Goal: Task Accomplishment & Management: Manage account settings

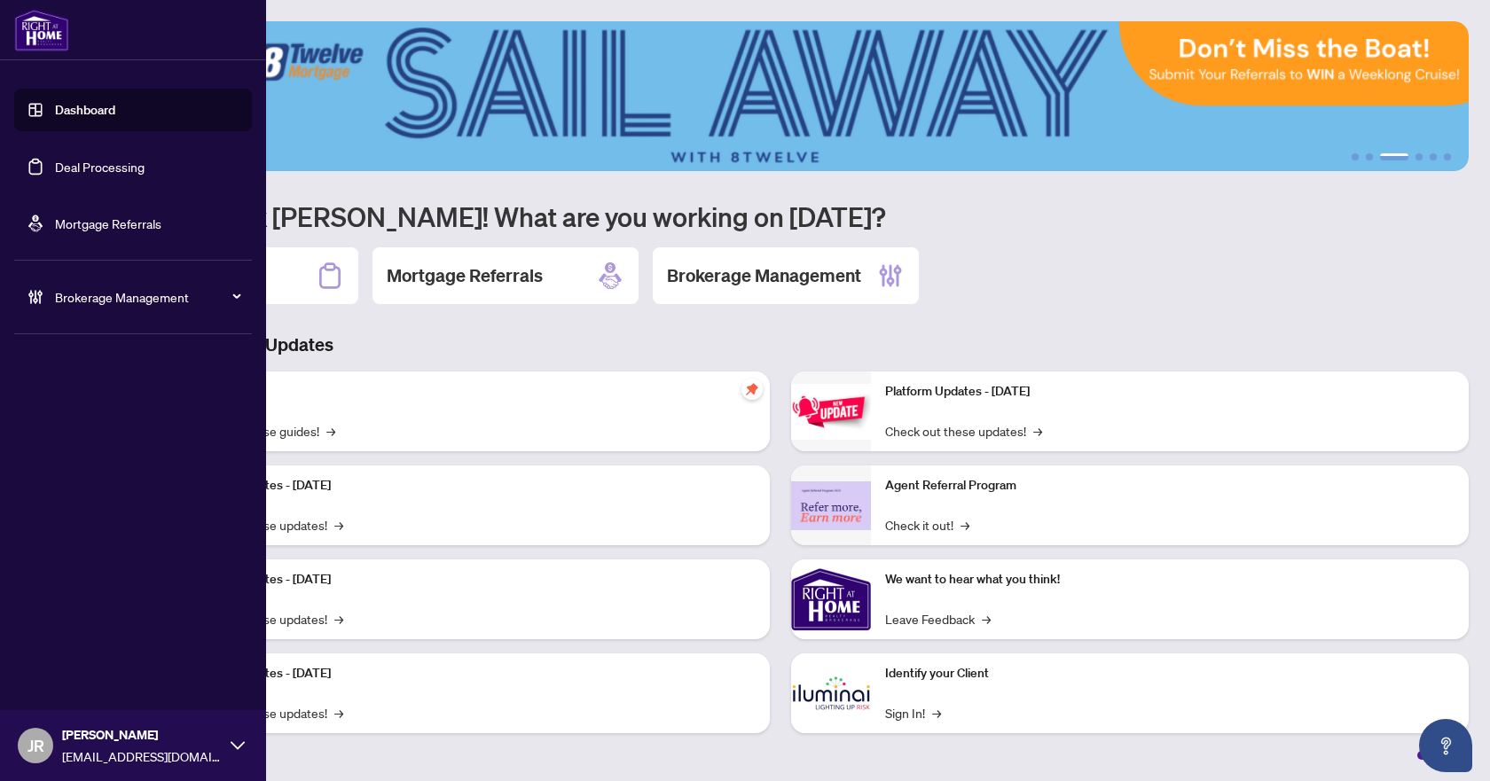
click at [89, 299] on span "Brokerage Management" at bounding box center [147, 297] width 184 height 20
click at [104, 417] on link "Manage Agents" at bounding box center [81, 425] width 88 height 16
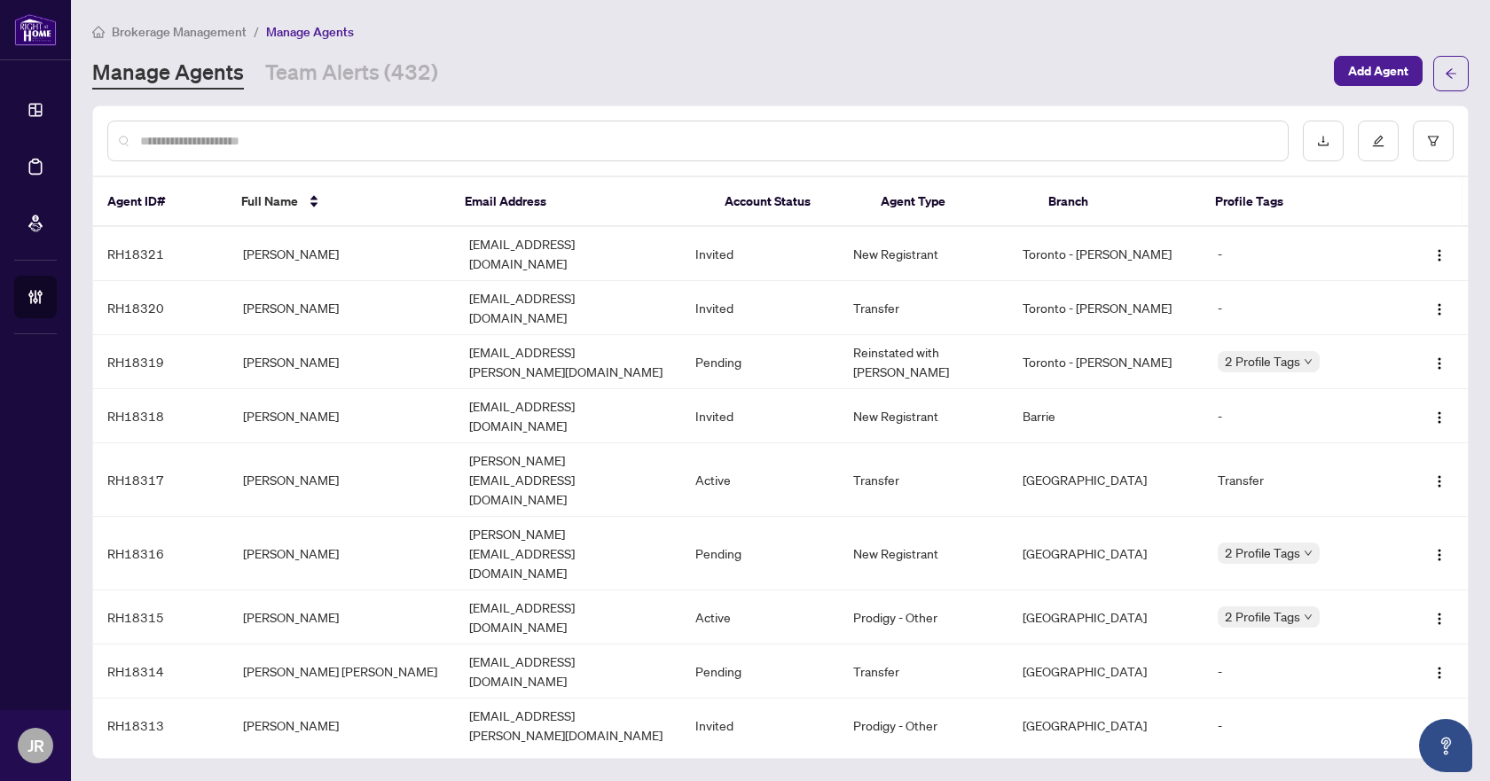
click at [779, 141] on input "text" at bounding box center [706, 141] width 1133 height 20
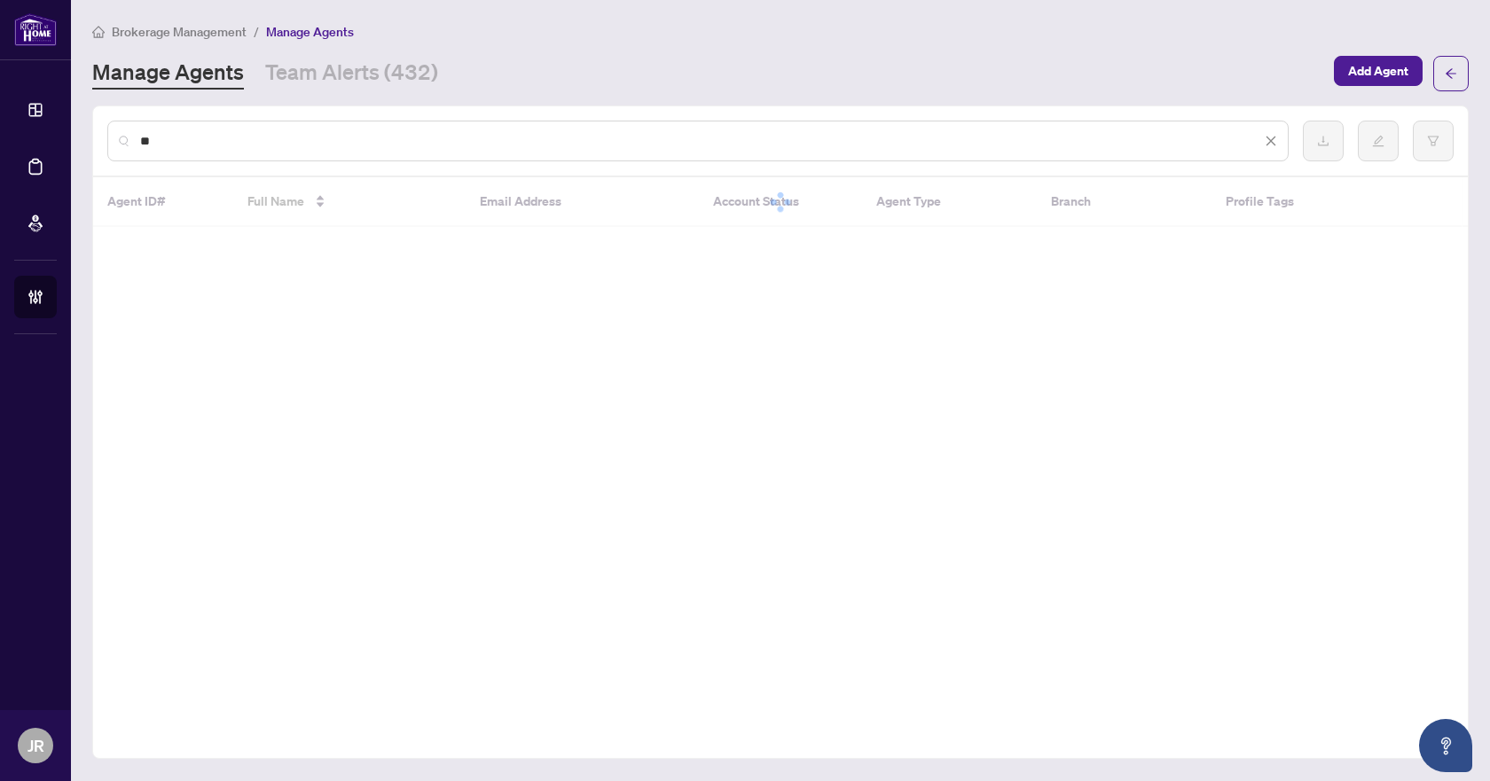
type input "*"
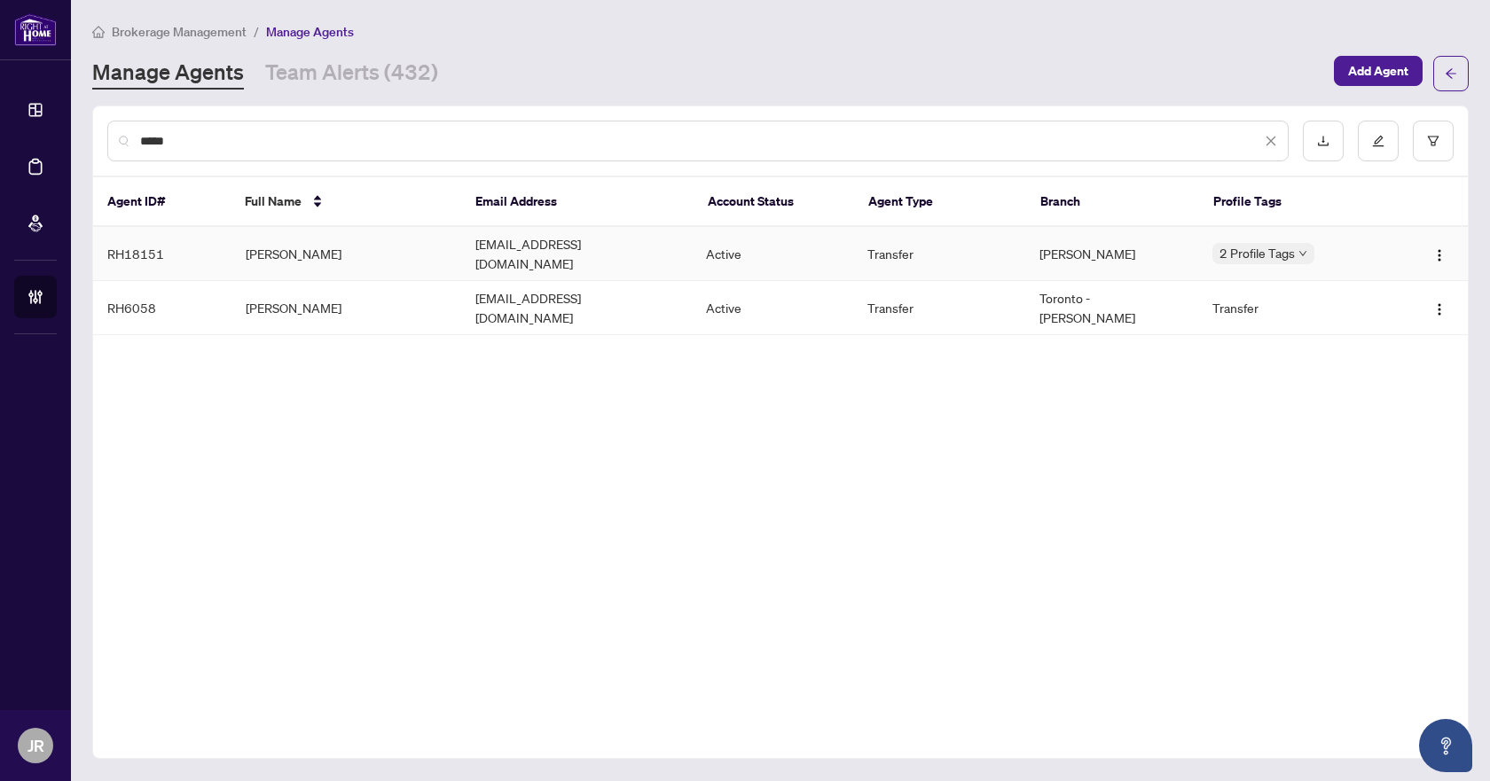
type input "*****"
click at [635, 259] on td "properties@angelavigna.ca" at bounding box center [576, 254] width 231 height 54
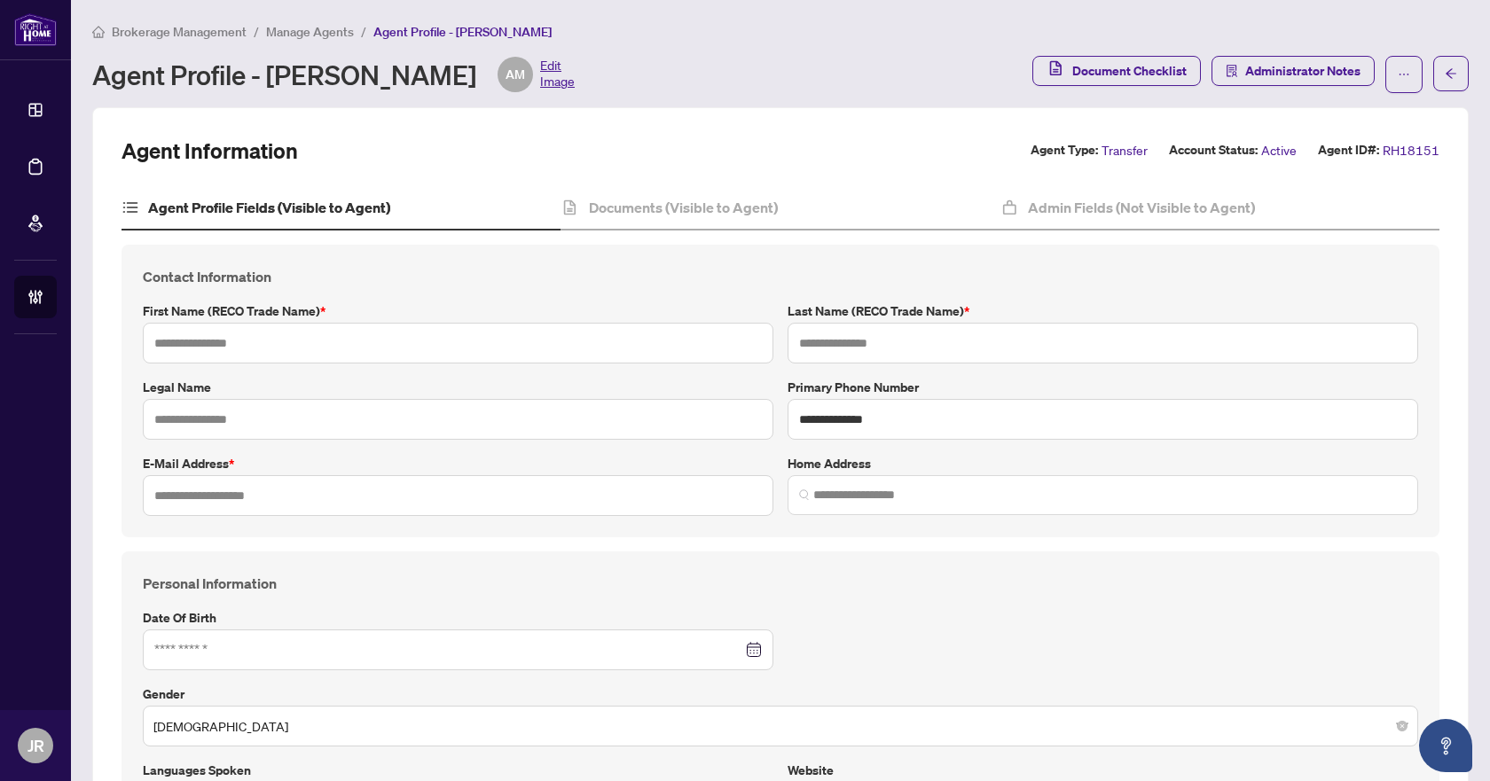
type input "**********"
type input "*****"
type input "**********"
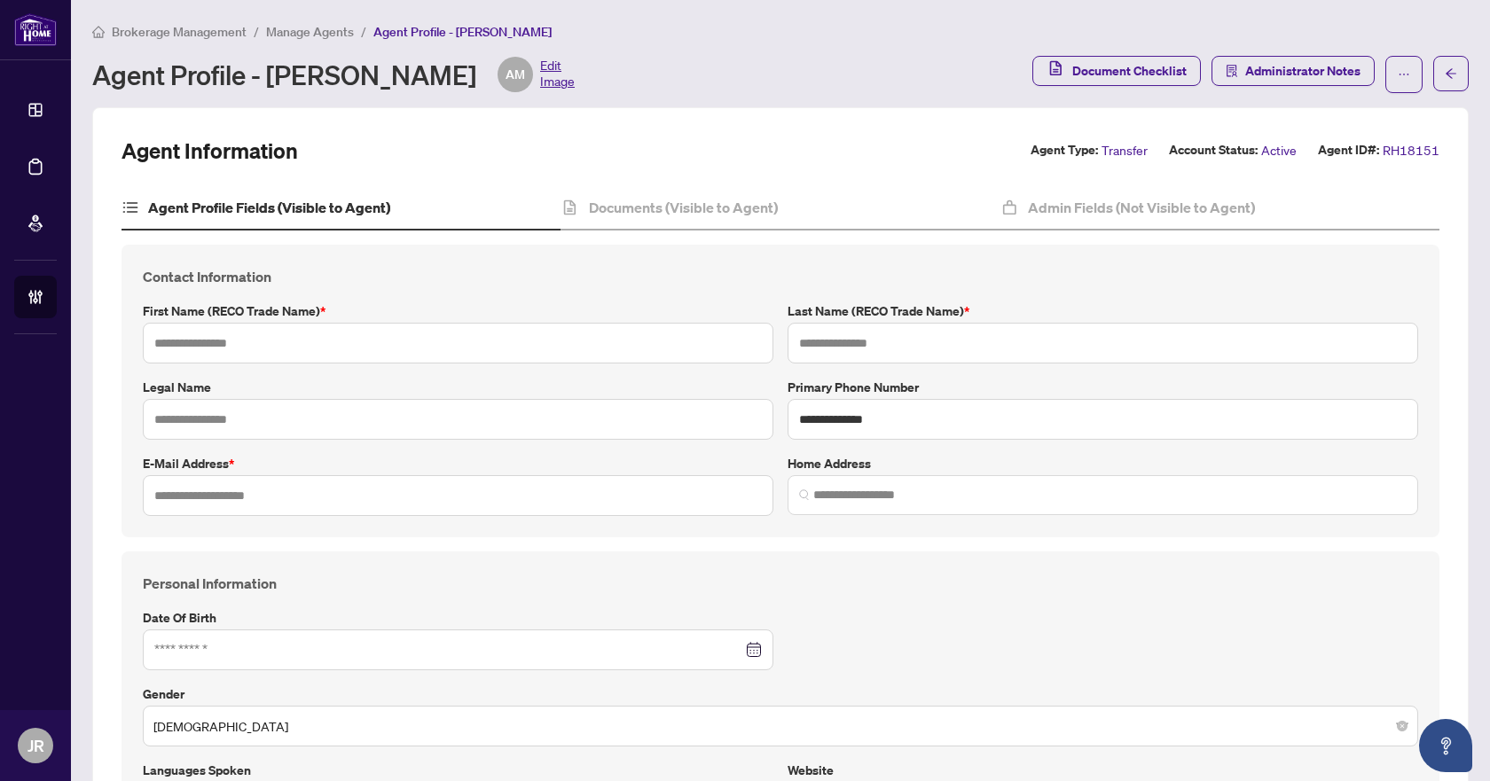
type input "*********"
type input "**********"
type input "*"
type input "*****"
type input "**********"
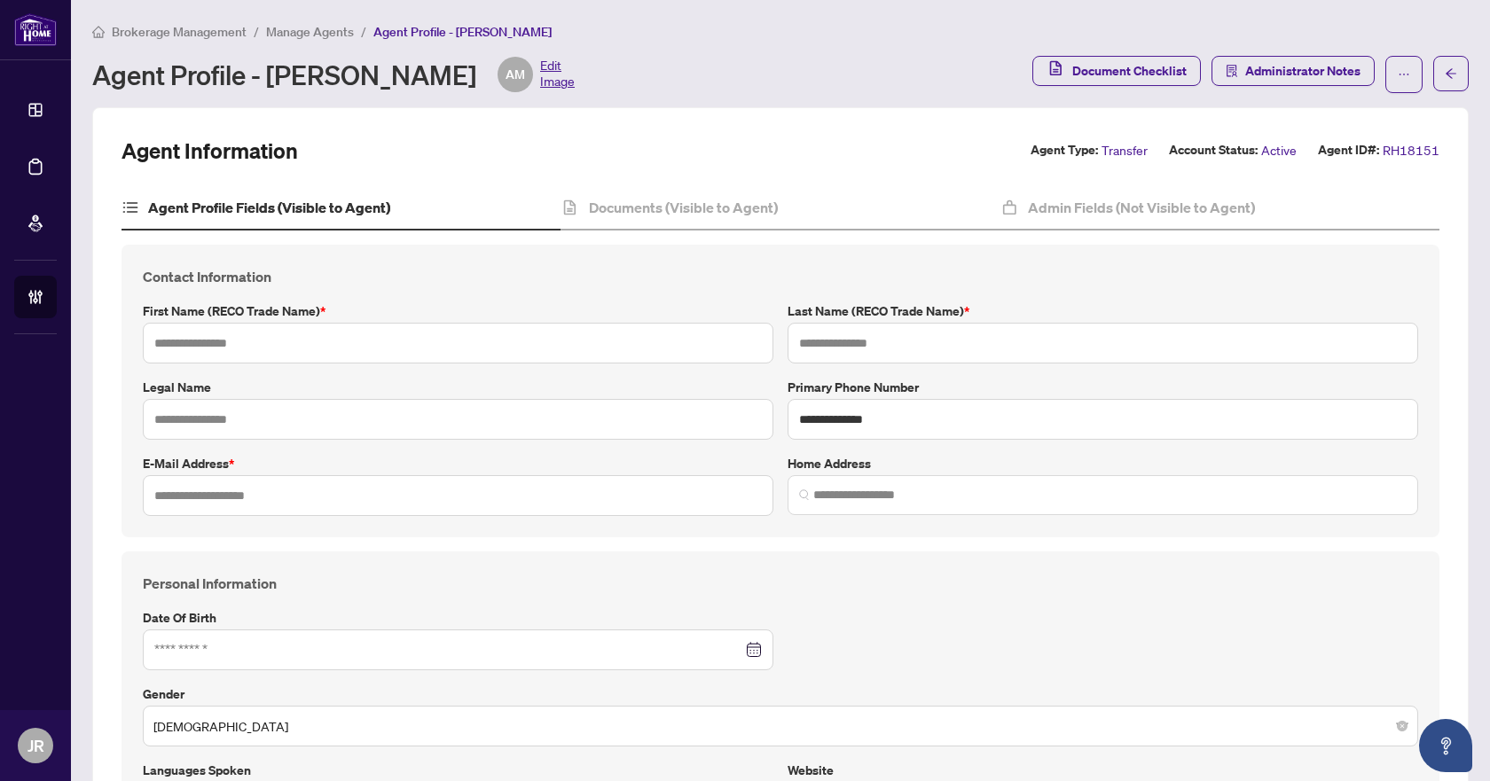
type input "**********"
type input "****"
type input "*******"
type input "**********"
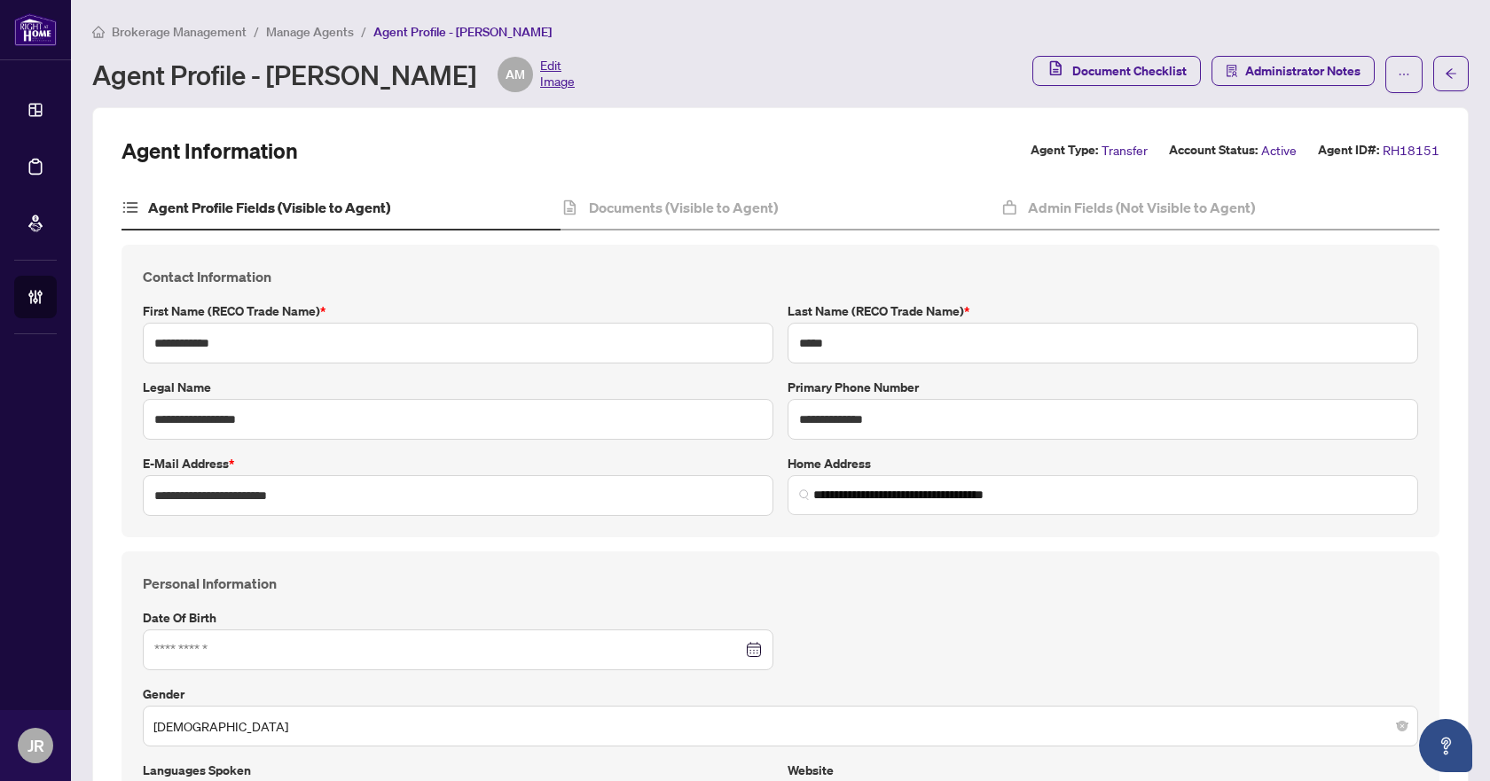
type input "****"
type input "**********"
click at [687, 214] on h4 "Documents (Visible to Agent)" at bounding box center [683, 207] width 189 height 21
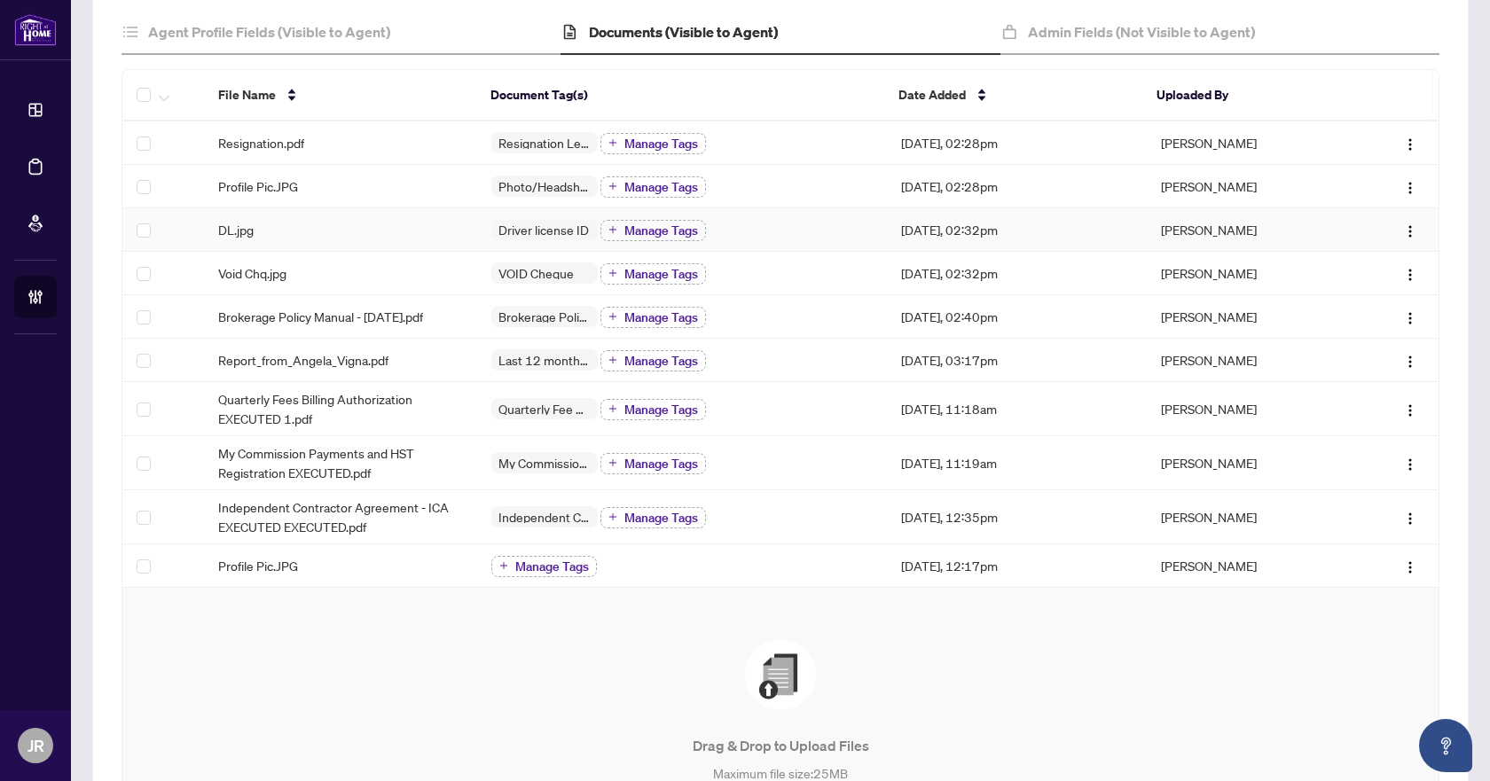
scroll to position [177, 0]
click at [1403, 408] on img "button" at bounding box center [1410, 409] width 14 height 14
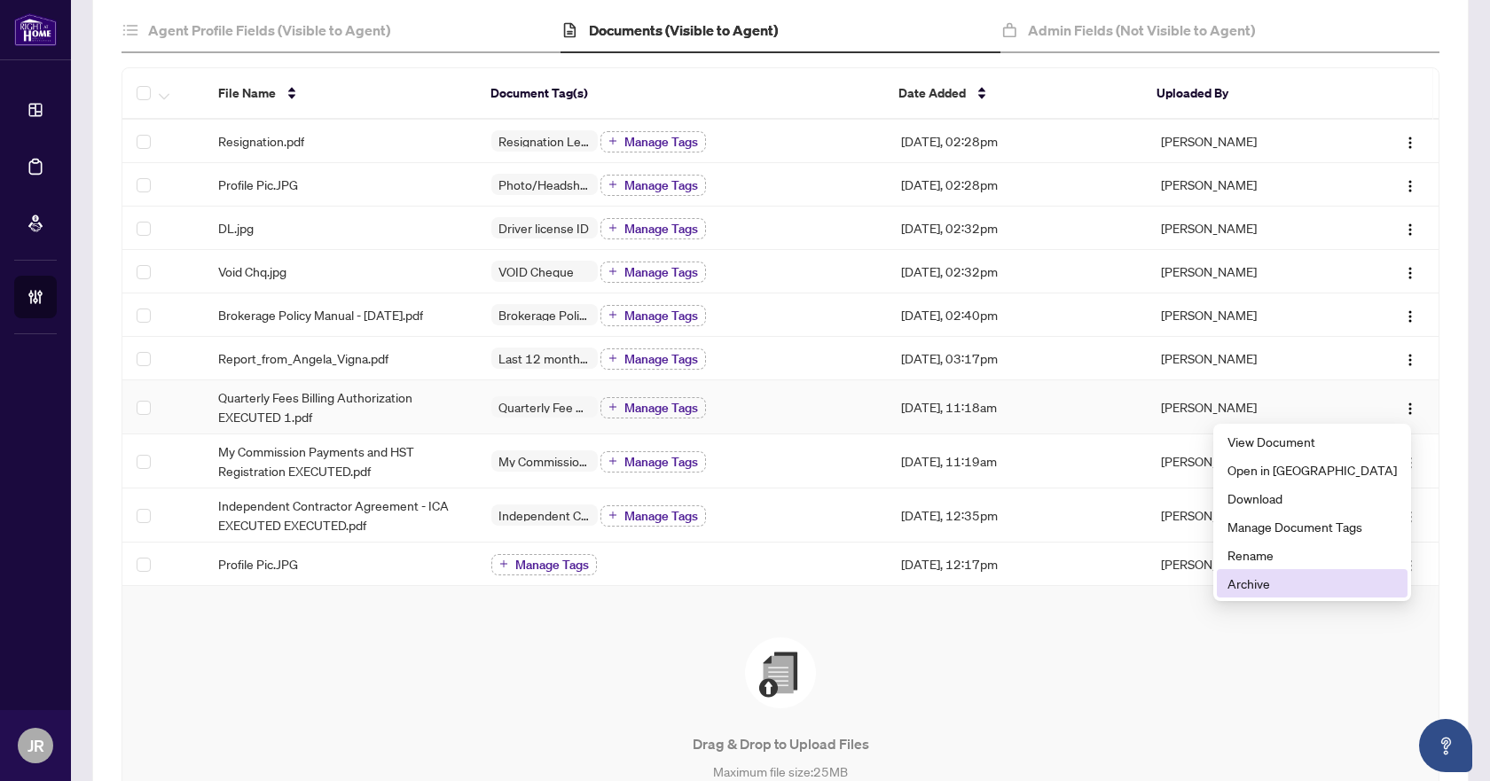
click at [1316, 576] on span "Archive" at bounding box center [1311, 584] width 169 height 20
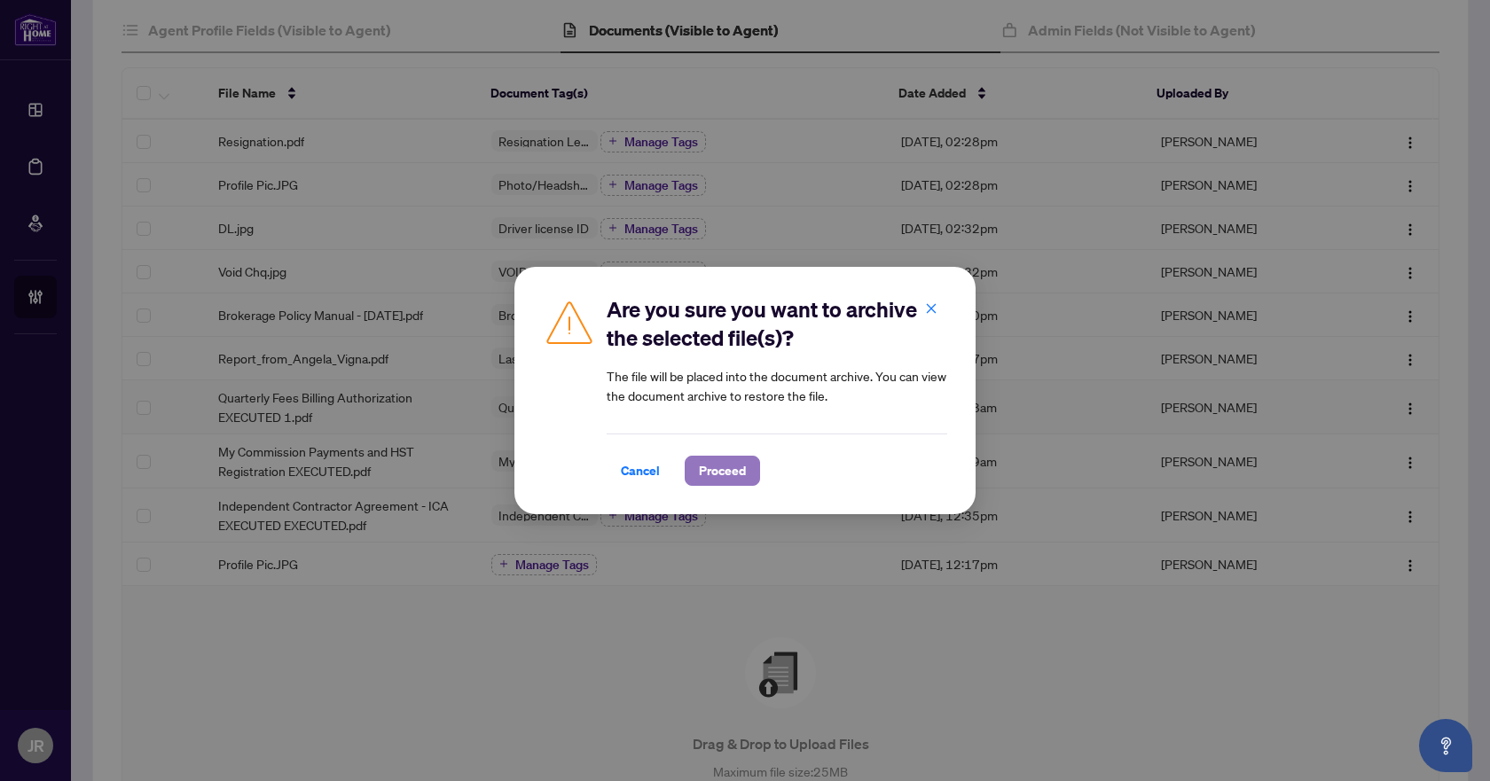
click at [733, 469] on span "Proceed" at bounding box center [722, 471] width 47 height 28
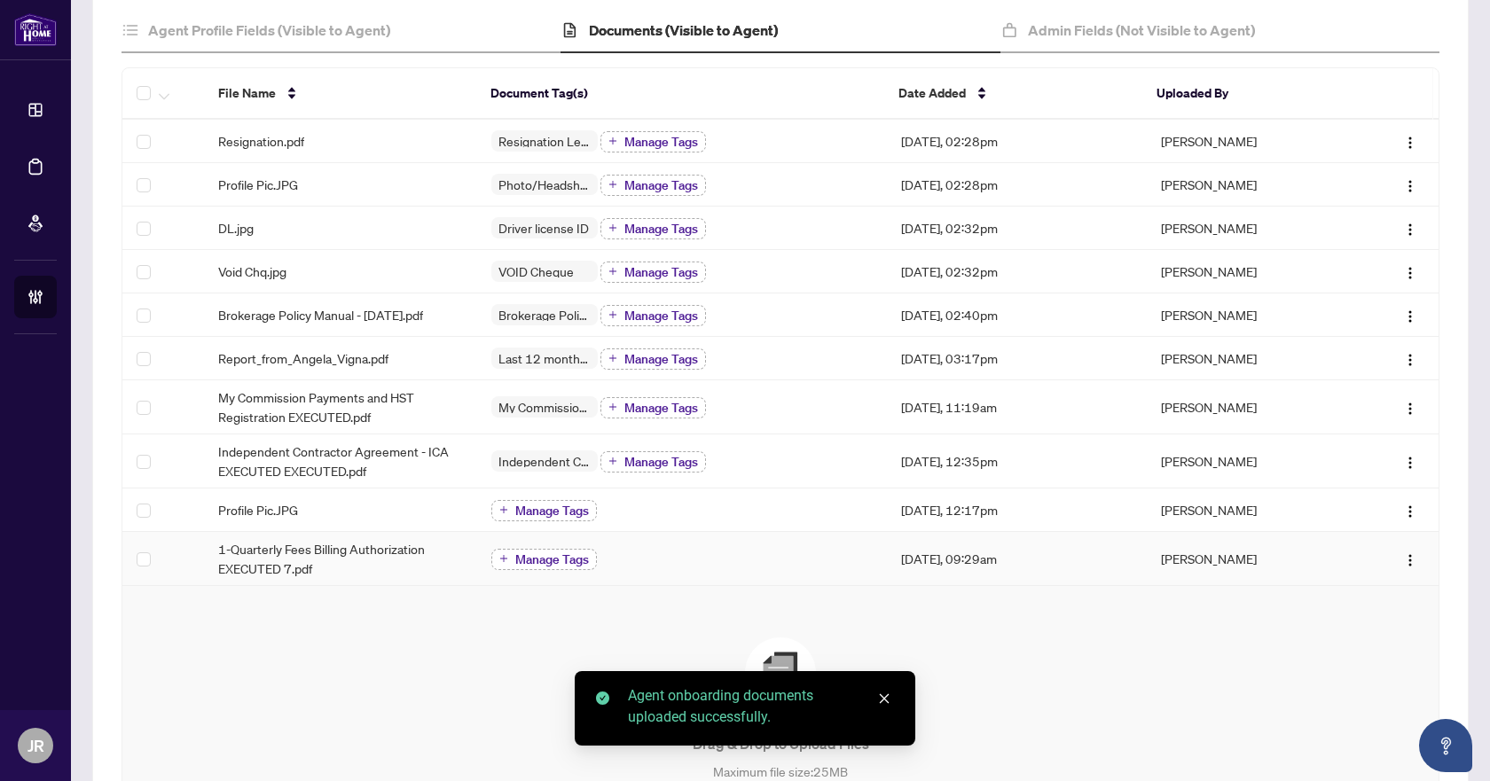
click at [555, 563] on span "Manage Tags" at bounding box center [552, 559] width 74 height 12
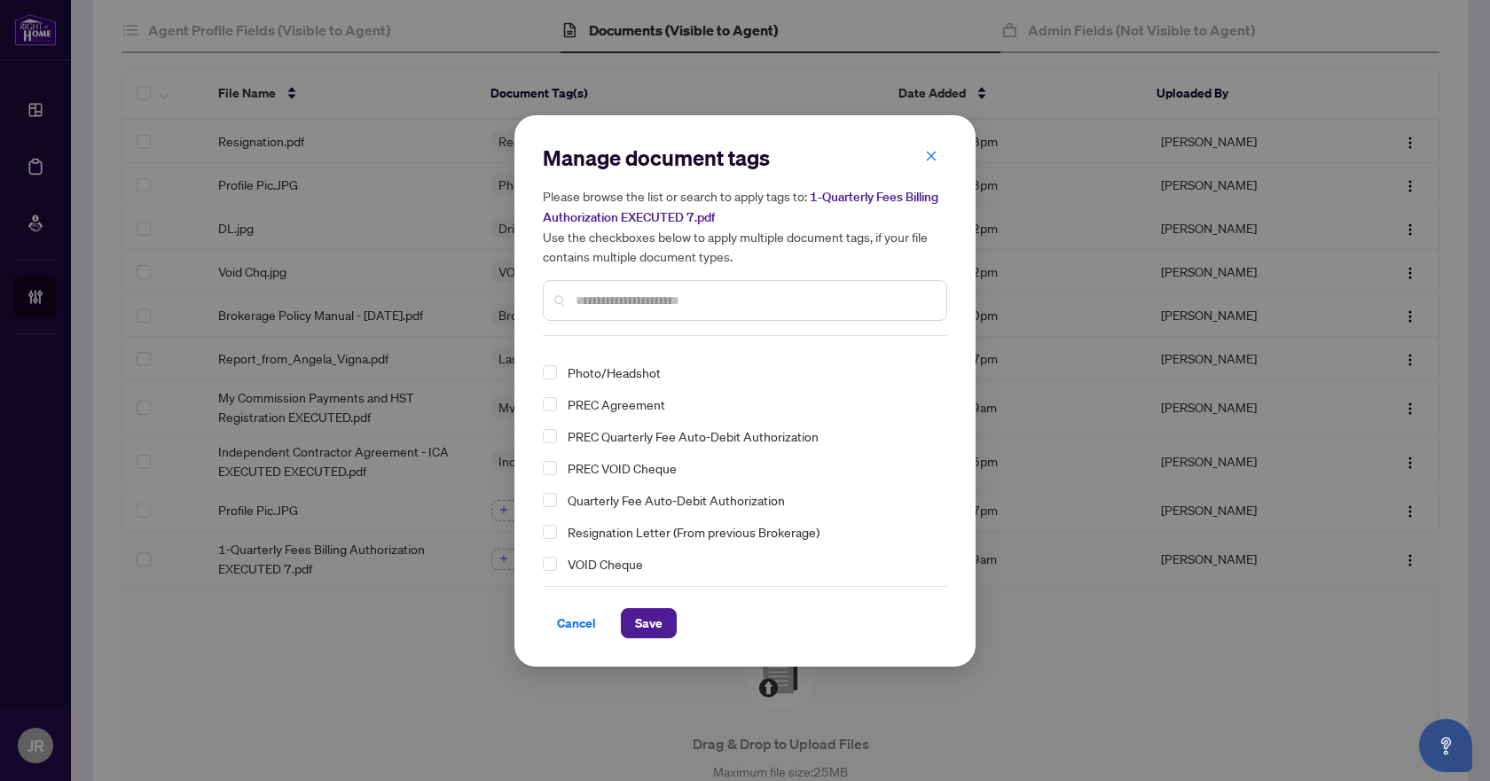
scroll to position [154, 0]
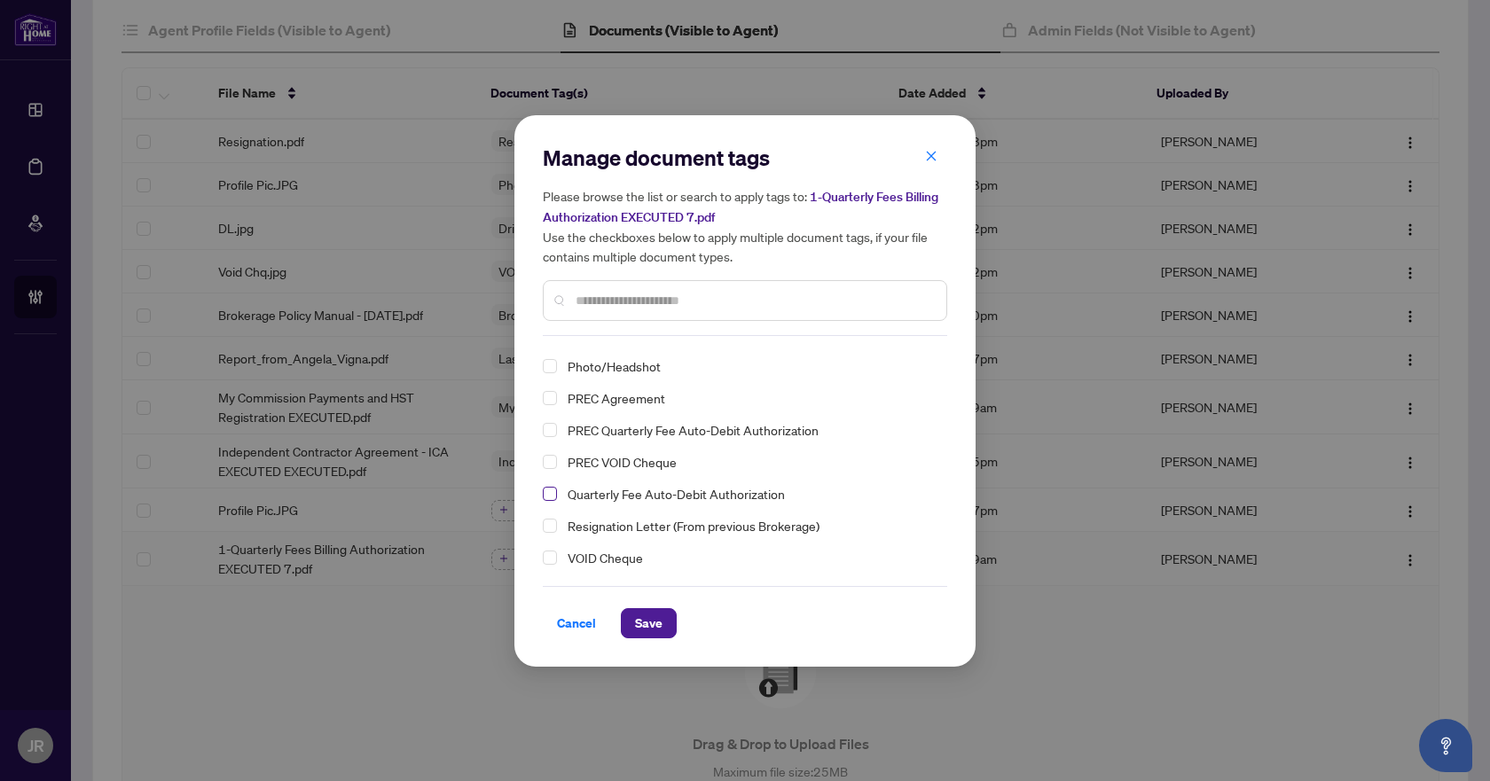
click at [543, 494] on span "Select Quarterly Fee Auto-Debit Authorization" at bounding box center [550, 494] width 14 height 14
click at [668, 620] on button "Save" at bounding box center [649, 623] width 56 height 30
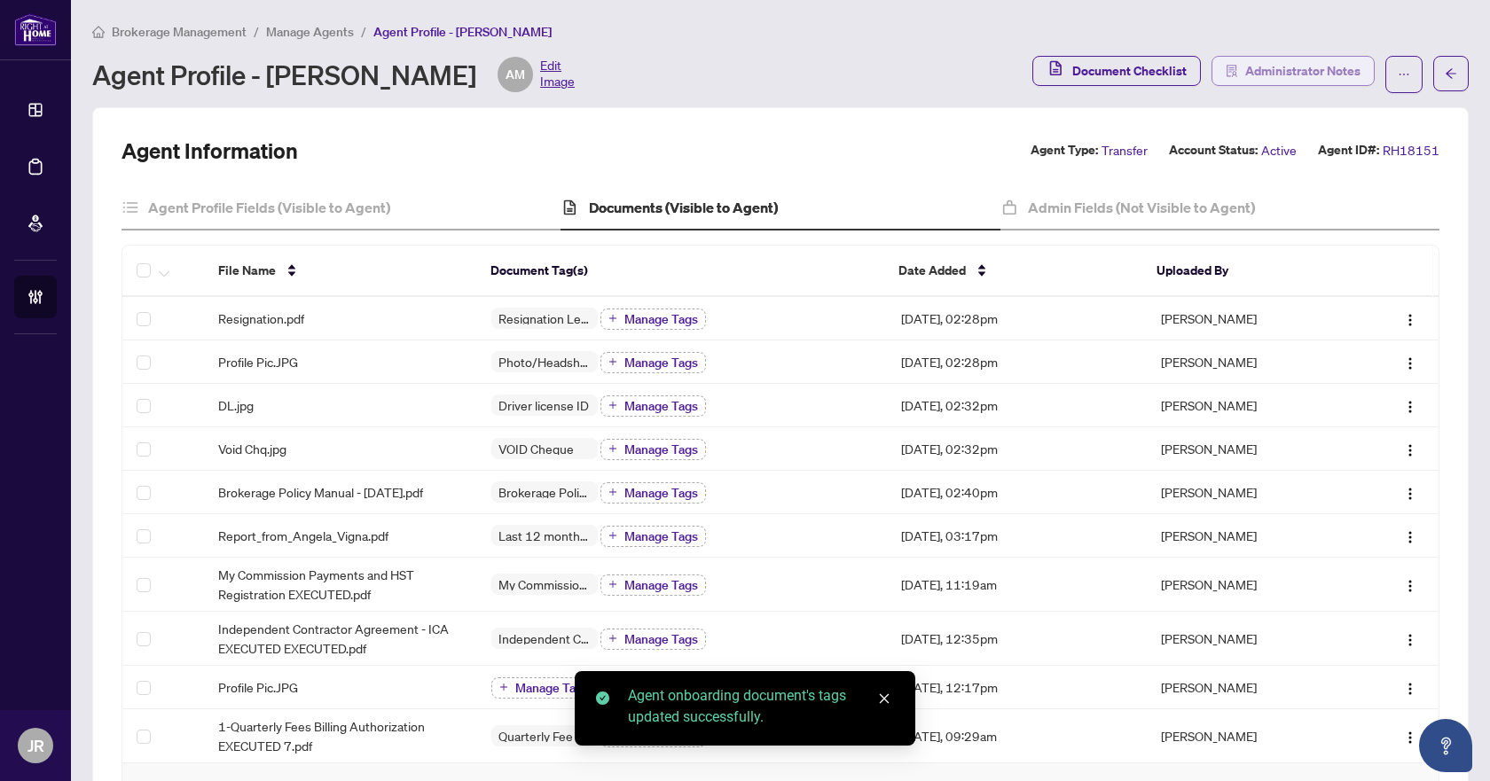
click at [1283, 67] on span "Administrator Notes" at bounding box center [1302, 71] width 115 height 28
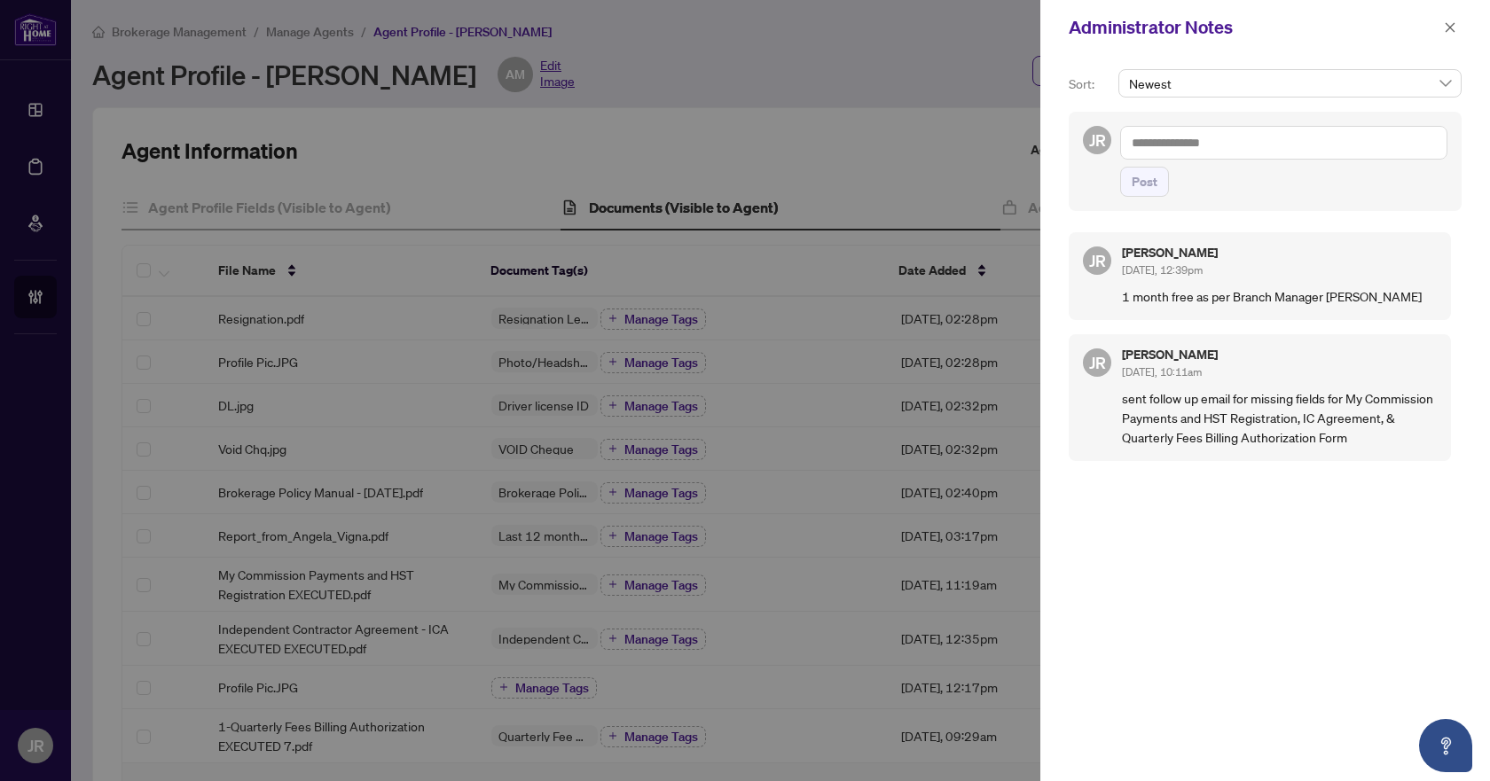
click at [1283, 135] on textarea at bounding box center [1283, 143] width 327 height 34
click at [1197, 137] on textarea "*" at bounding box center [1283, 143] width 327 height 34
click at [1195, 153] on b "Bill" at bounding box center [1193, 155] width 16 height 16
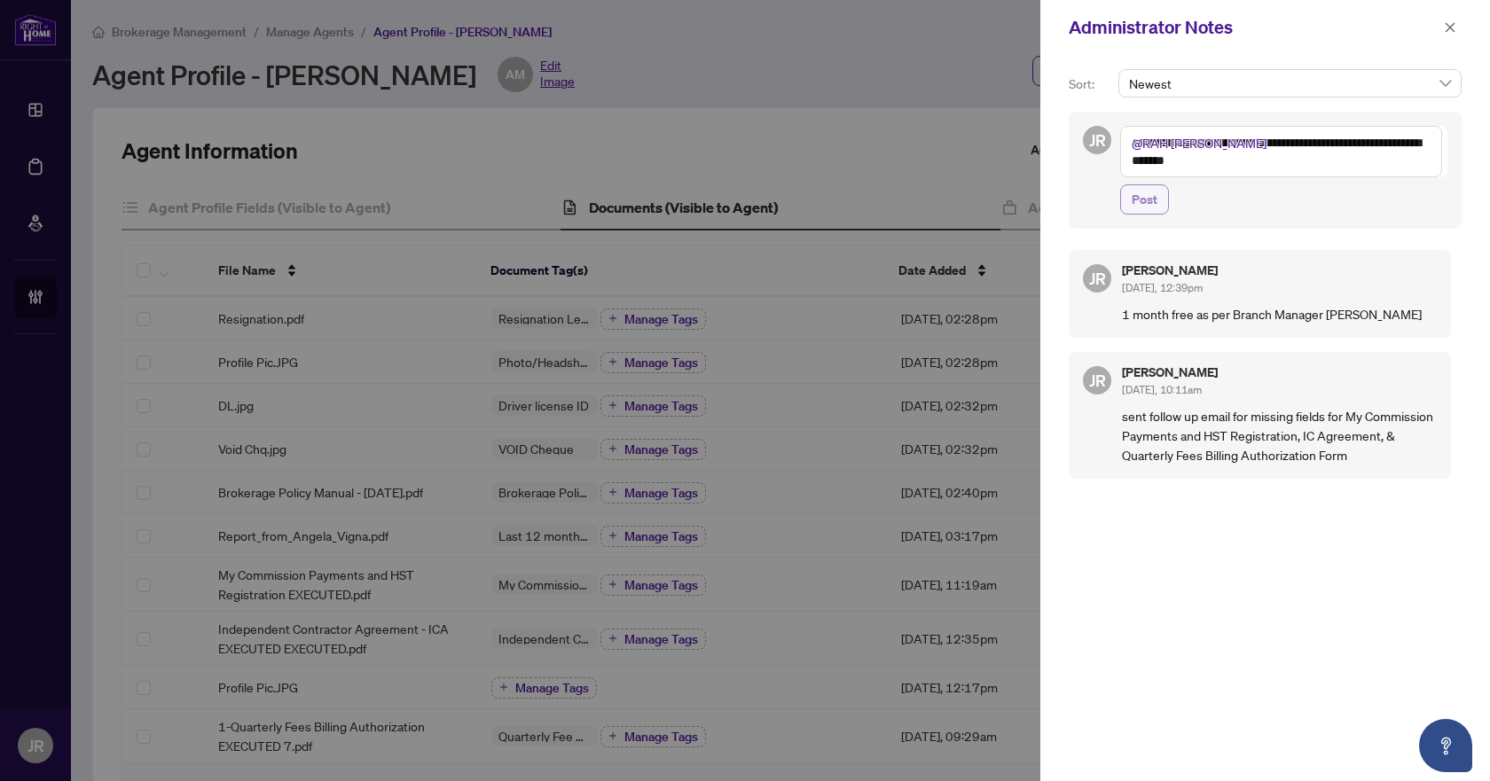
type textarea "**********"
click at [1151, 207] on span "Post" at bounding box center [1145, 199] width 26 height 28
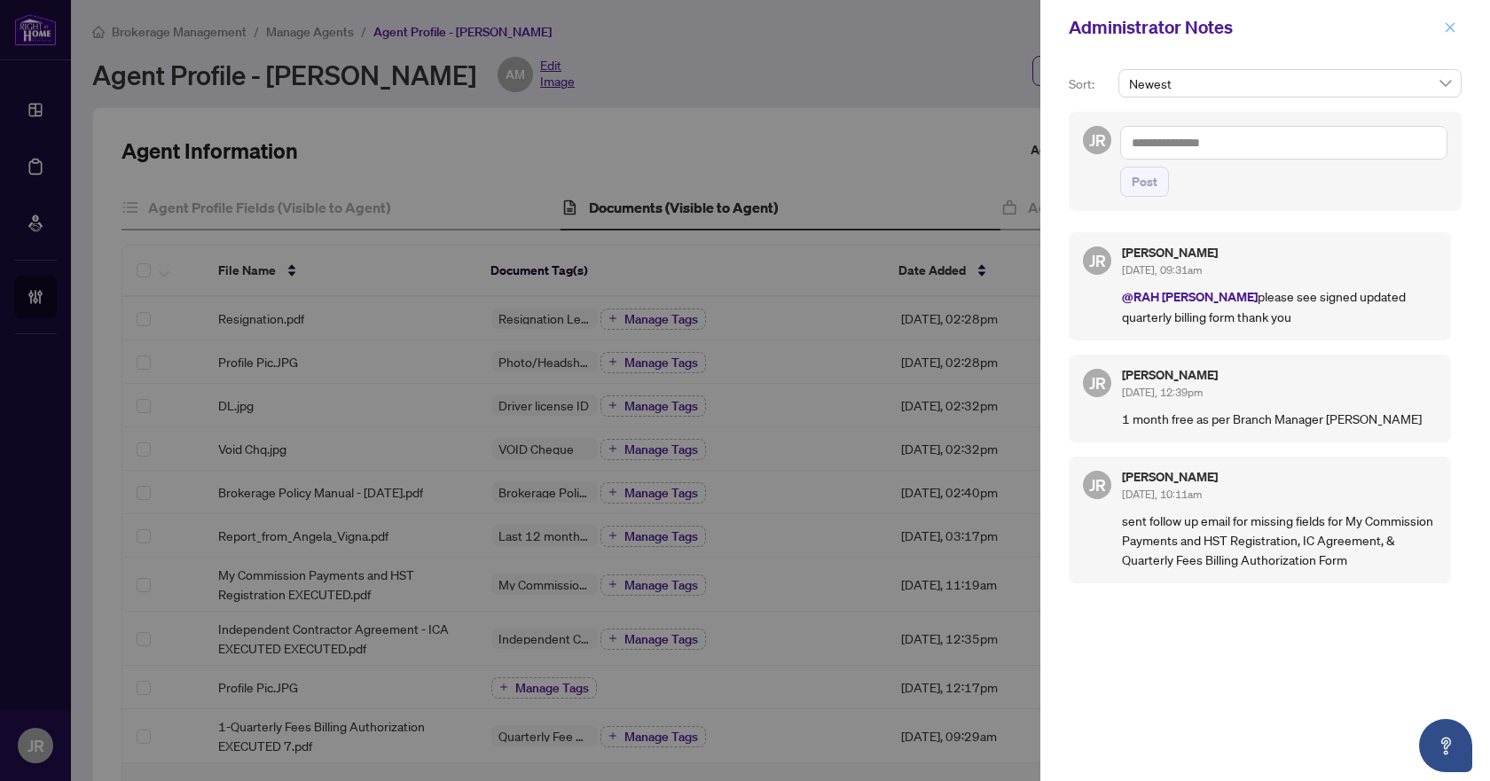
click at [1446, 35] on span "button" at bounding box center [1450, 27] width 12 height 28
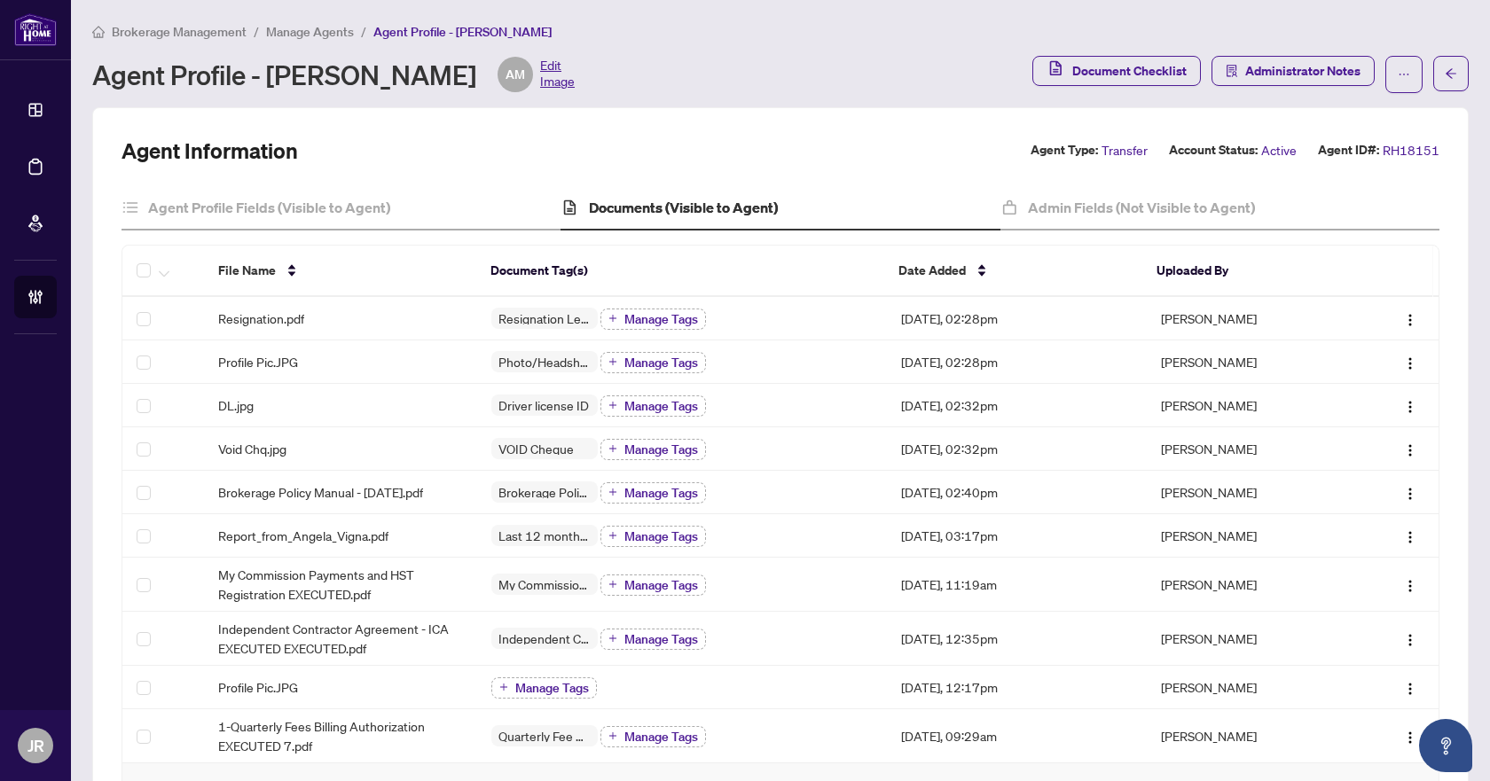
click at [228, 24] on span "Brokerage Management" at bounding box center [179, 32] width 135 height 16
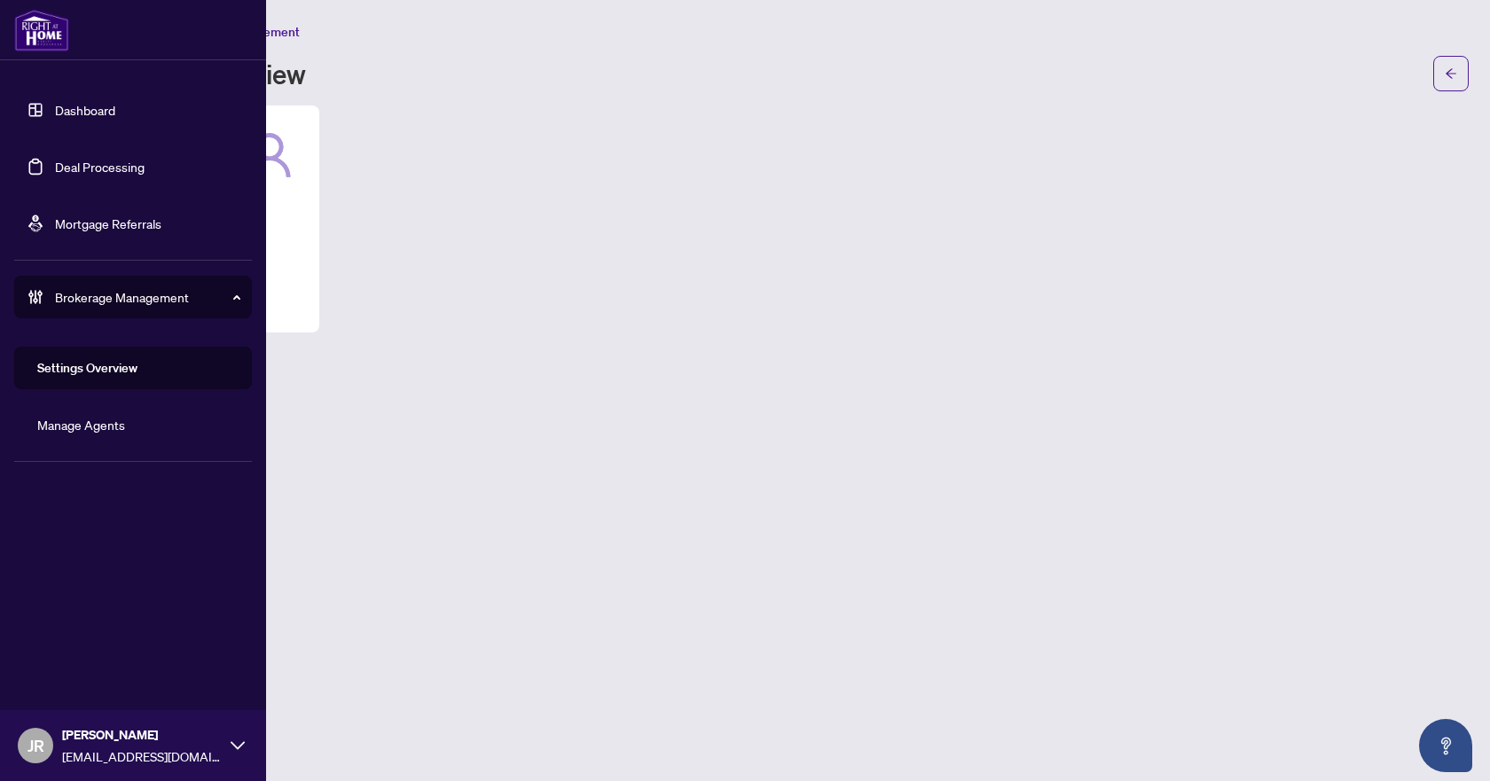
click at [97, 172] on link "Deal Processing" at bounding box center [100, 167] width 90 height 16
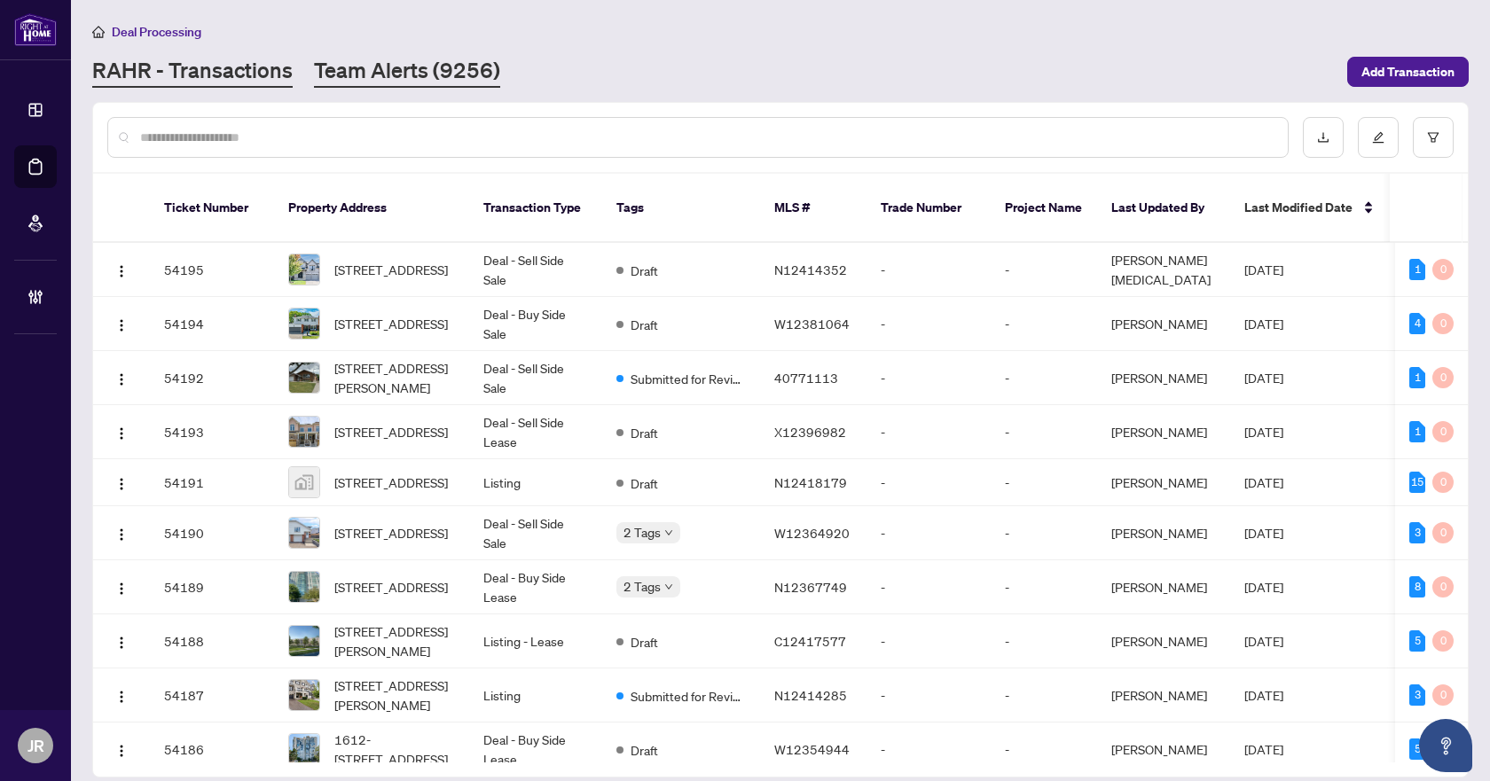
click at [328, 81] on link "Team Alerts (9256)" at bounding box center [407, 72] width 186 height 32
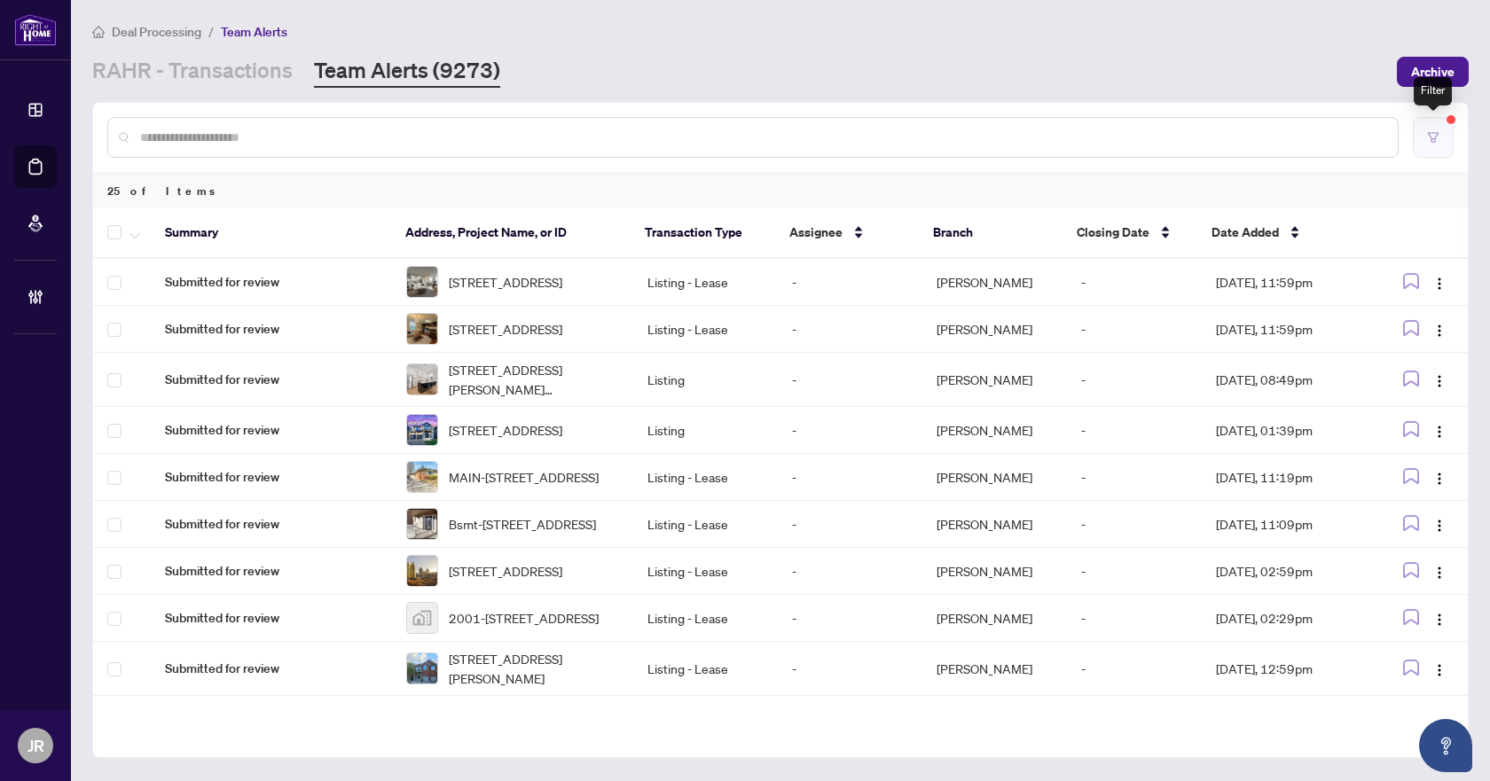
click at [1439, 135] on button "button" at bounding box center [1433, 137] width 41 height 41
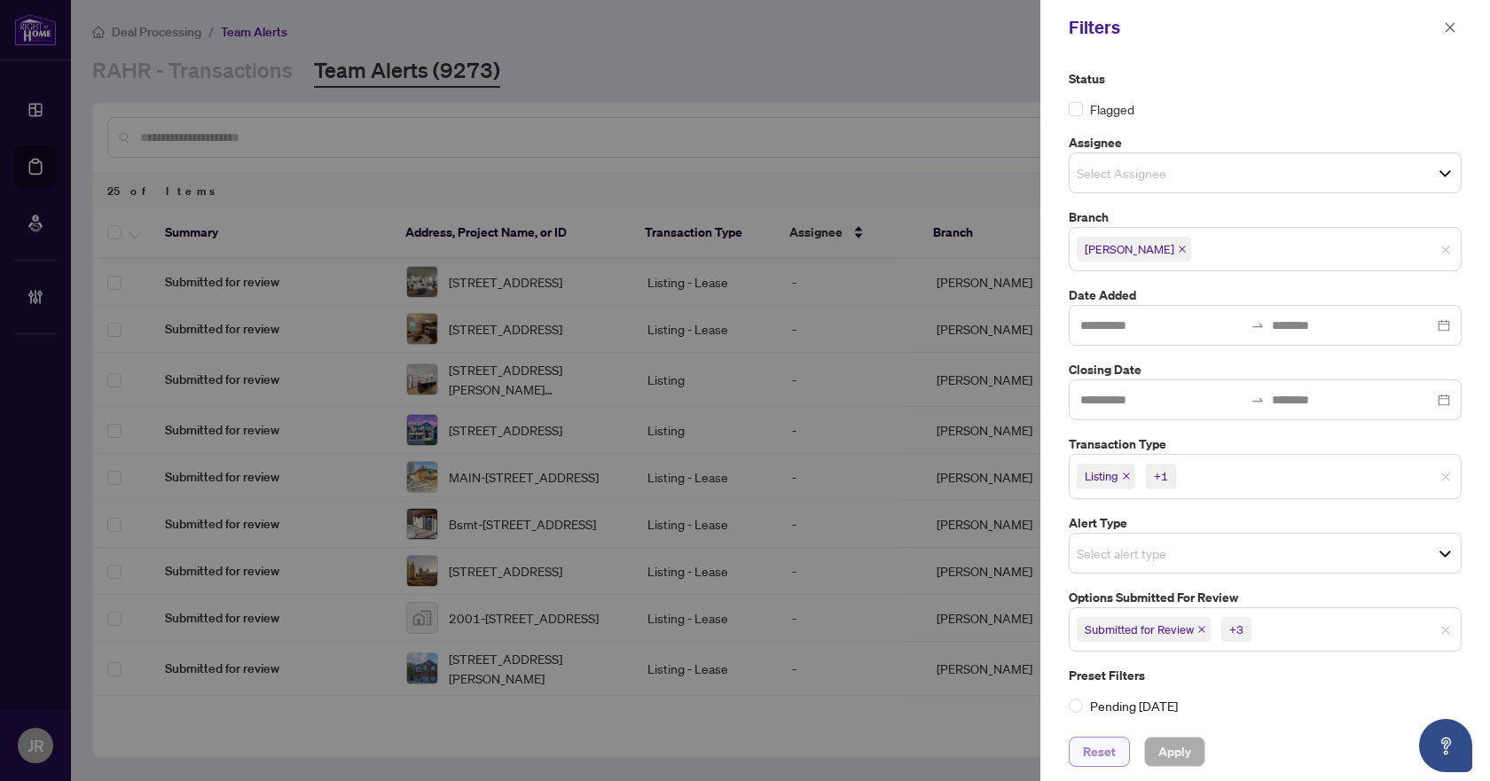
click at [1116, 738] on button "Reset" at bounding box center [1099, 752] width 61 height 30
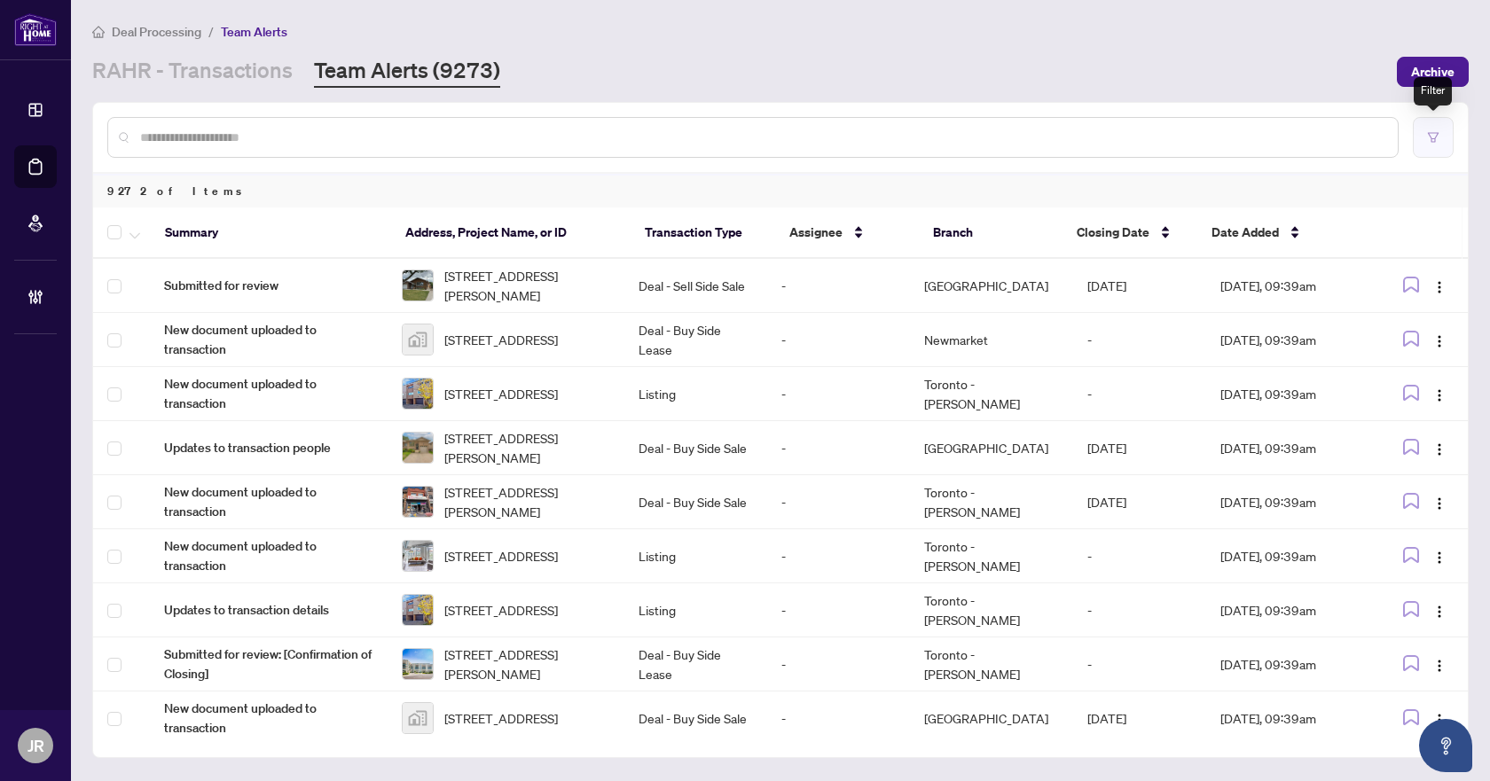
click at [1431, 153] on button "button" at bounding box center [1433, 137] width 41 height 41
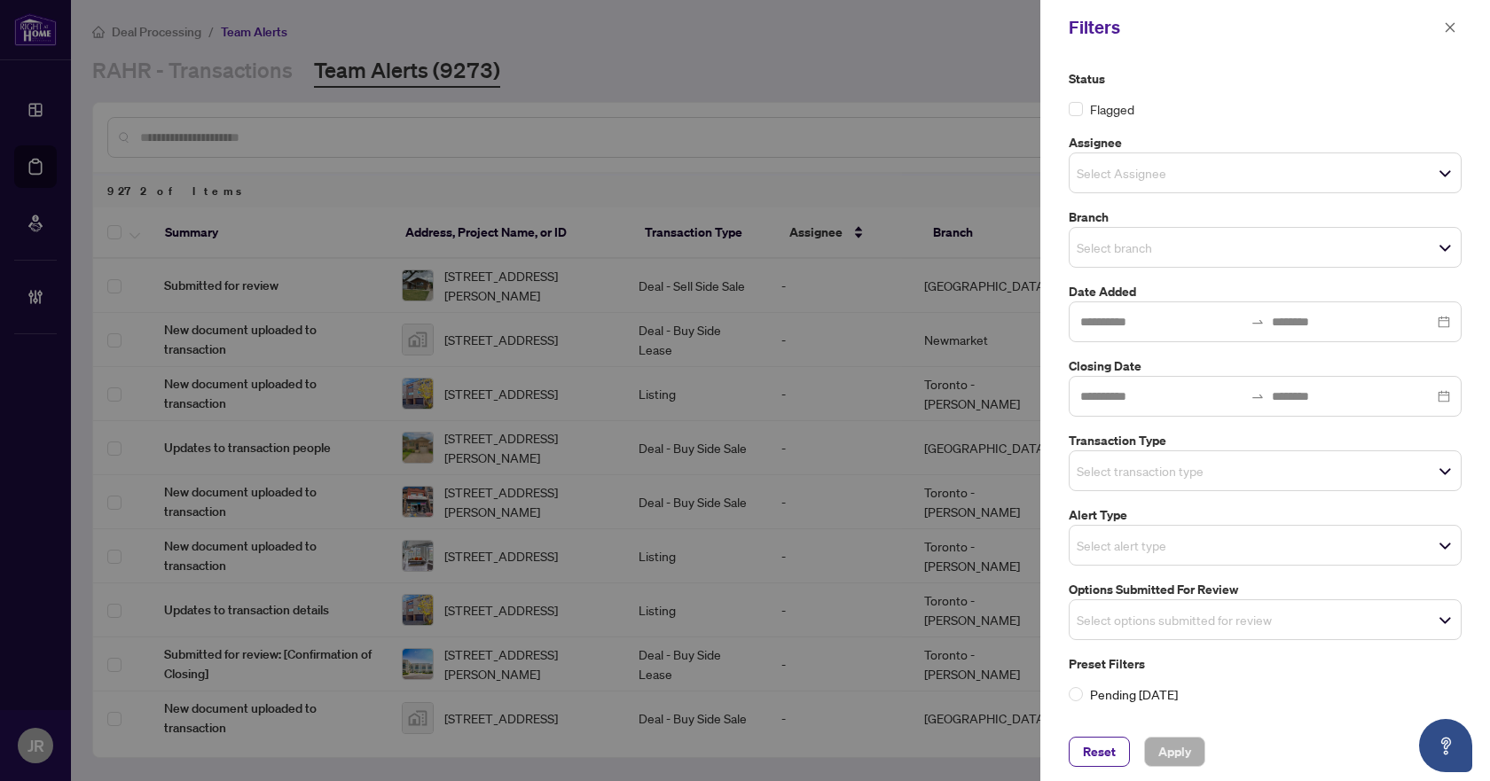
click at [1290, 255] on span "Select branch" at bounding box center [1265, 247] width 391 height 25
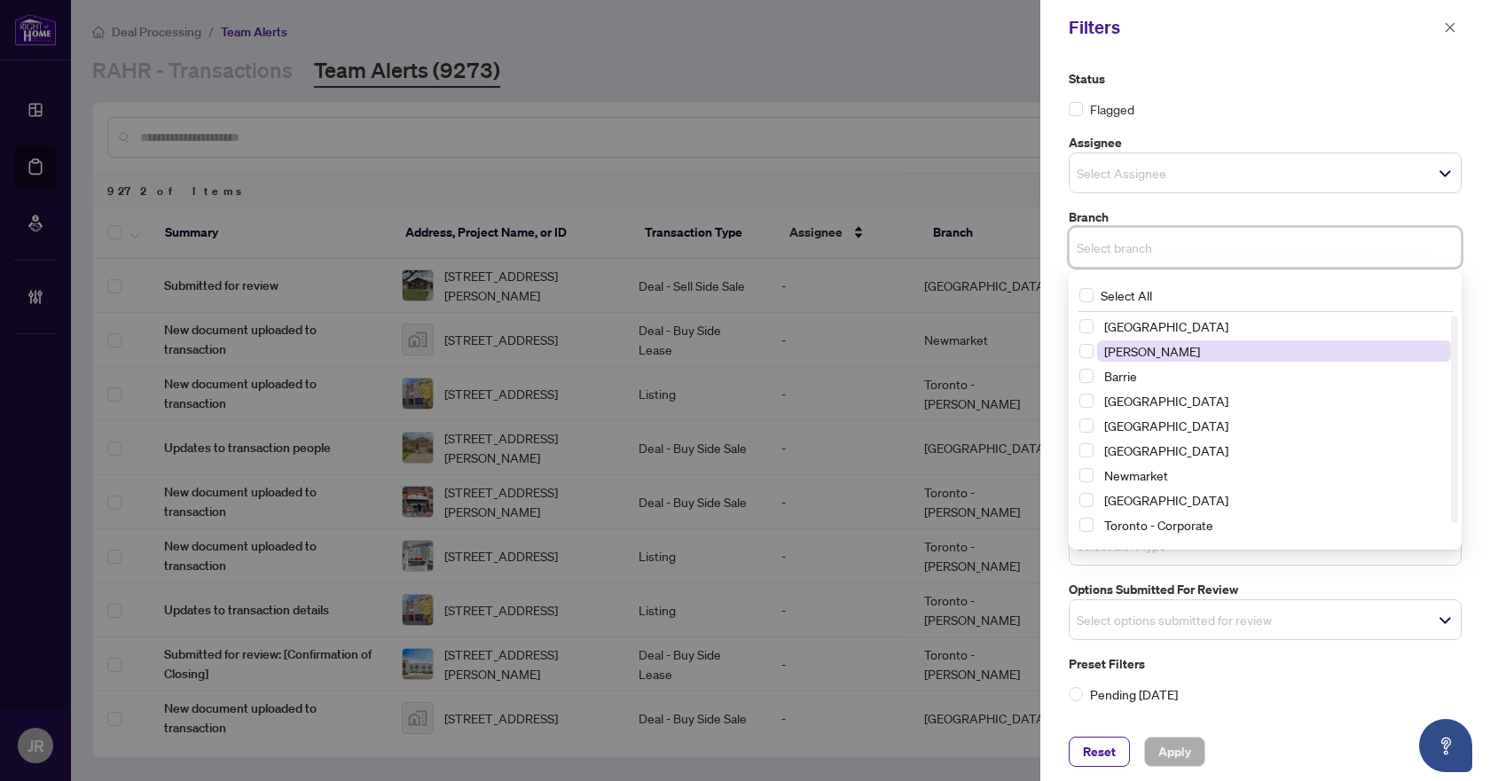
click at [1208, 346] on span "[PERSON_NAME]" at bounding box center [1274, 351] width 354 height 21
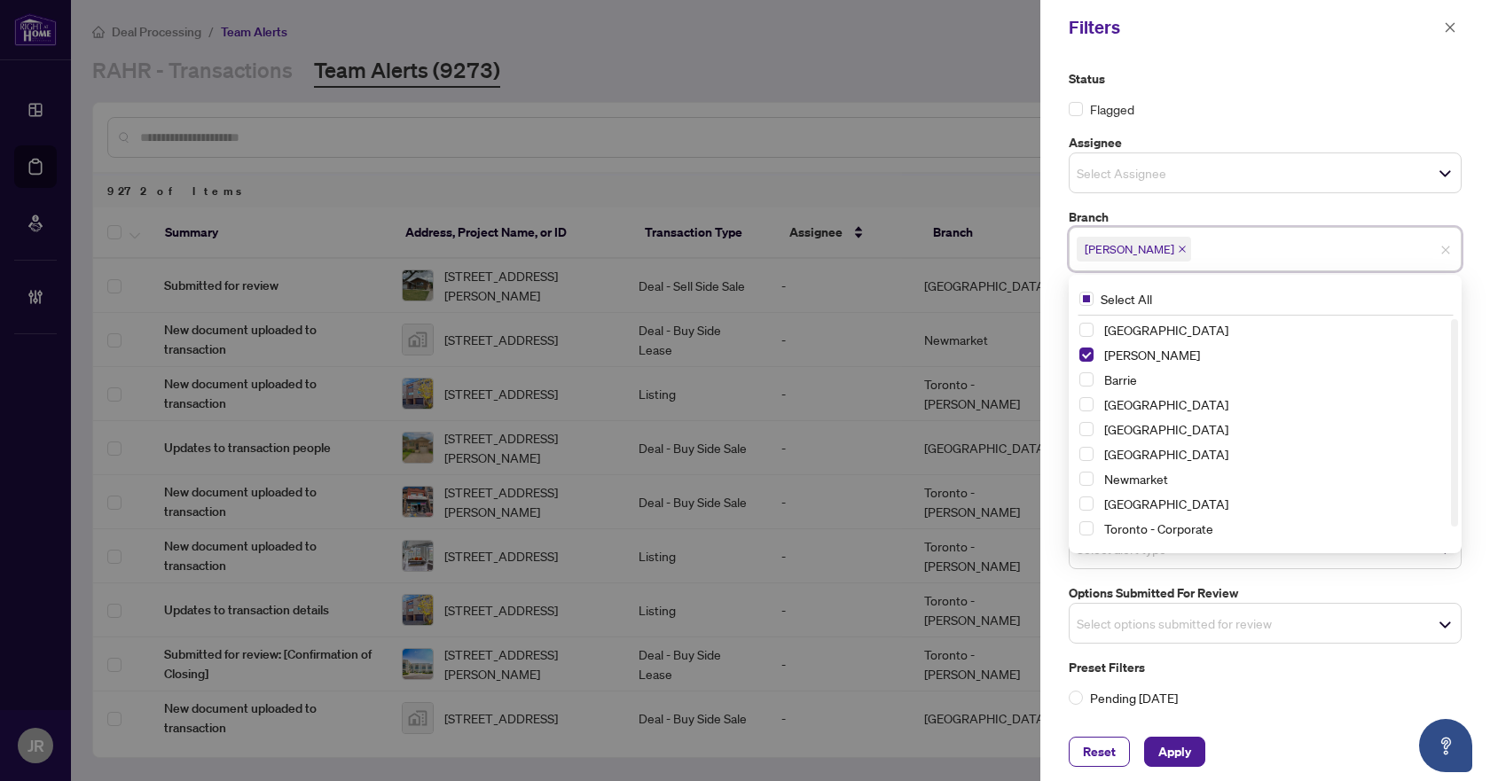
click at [1295, 678] on div "Preset Filters Pending Today" at bounding box center [1265, 683] width 393 height 50
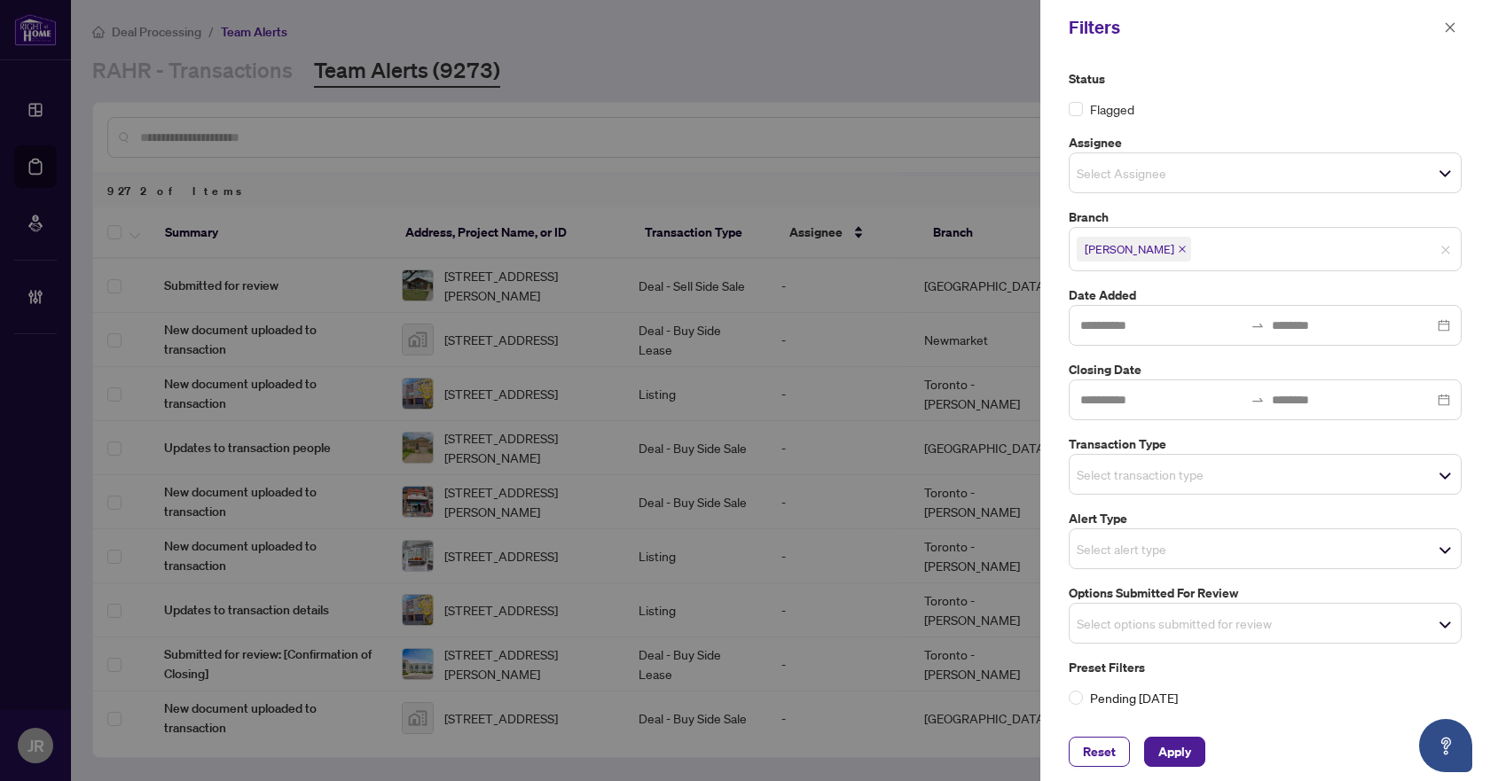
click at [1201, 481] on input "search" at bounding box center [1139, 474] width 124 height 21
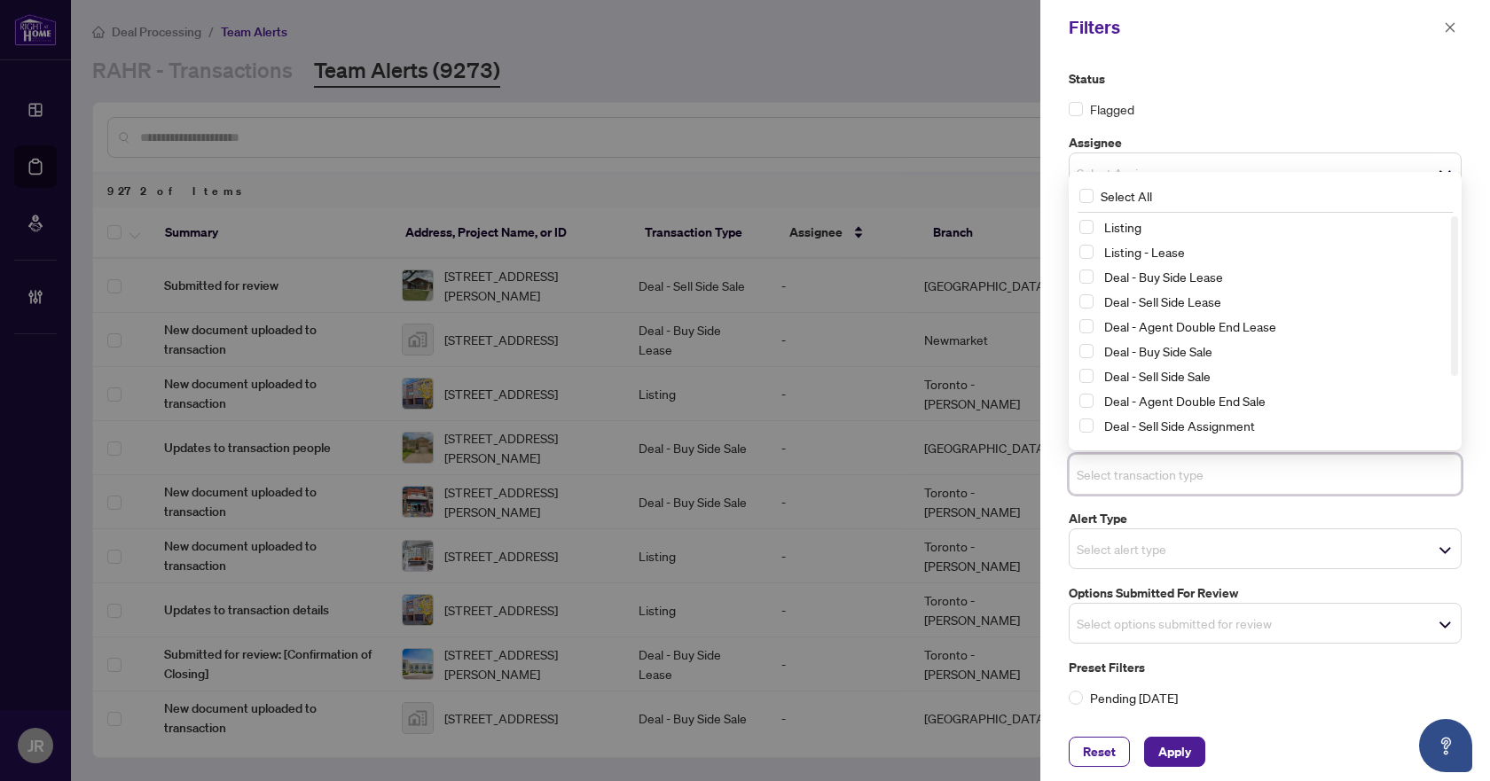
click at [1224, 238] on div "Listing" at bounding box center [1265, 226] width 372 height 21
click at [1224, 224] on span "Listing" at bounding box center [1274, 226] width 354 height 21
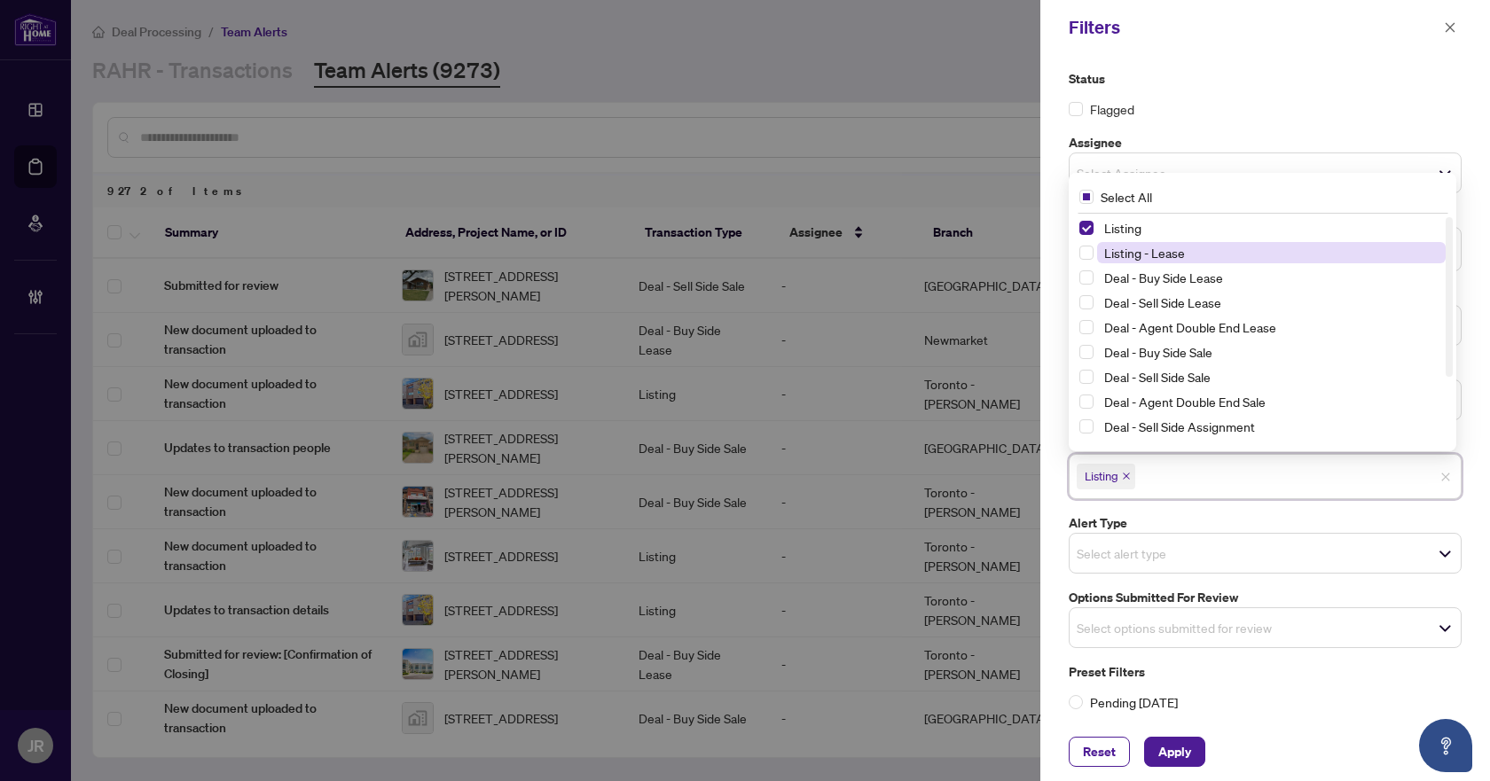
click at [1214, 254] on span "Listing - Lease" at bounding box center [1271, 252] width 349 height 21
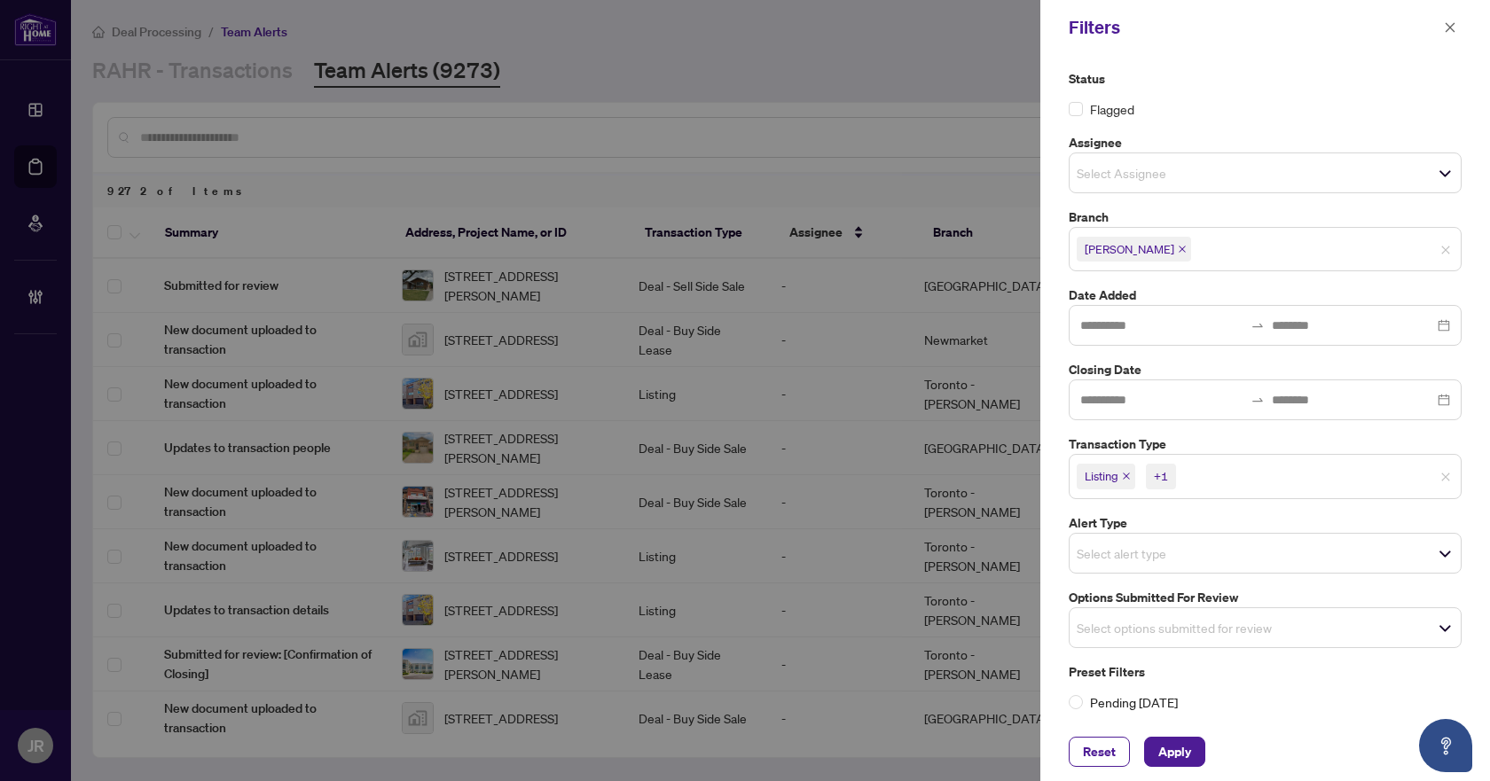
click at [1318, 106] on div "Flagged" at bounding box center [1265, 109] width 393 height 20
click at [1222, 569] on div "Select alert type" at bounding box center [1265, 553] width 393 height 41
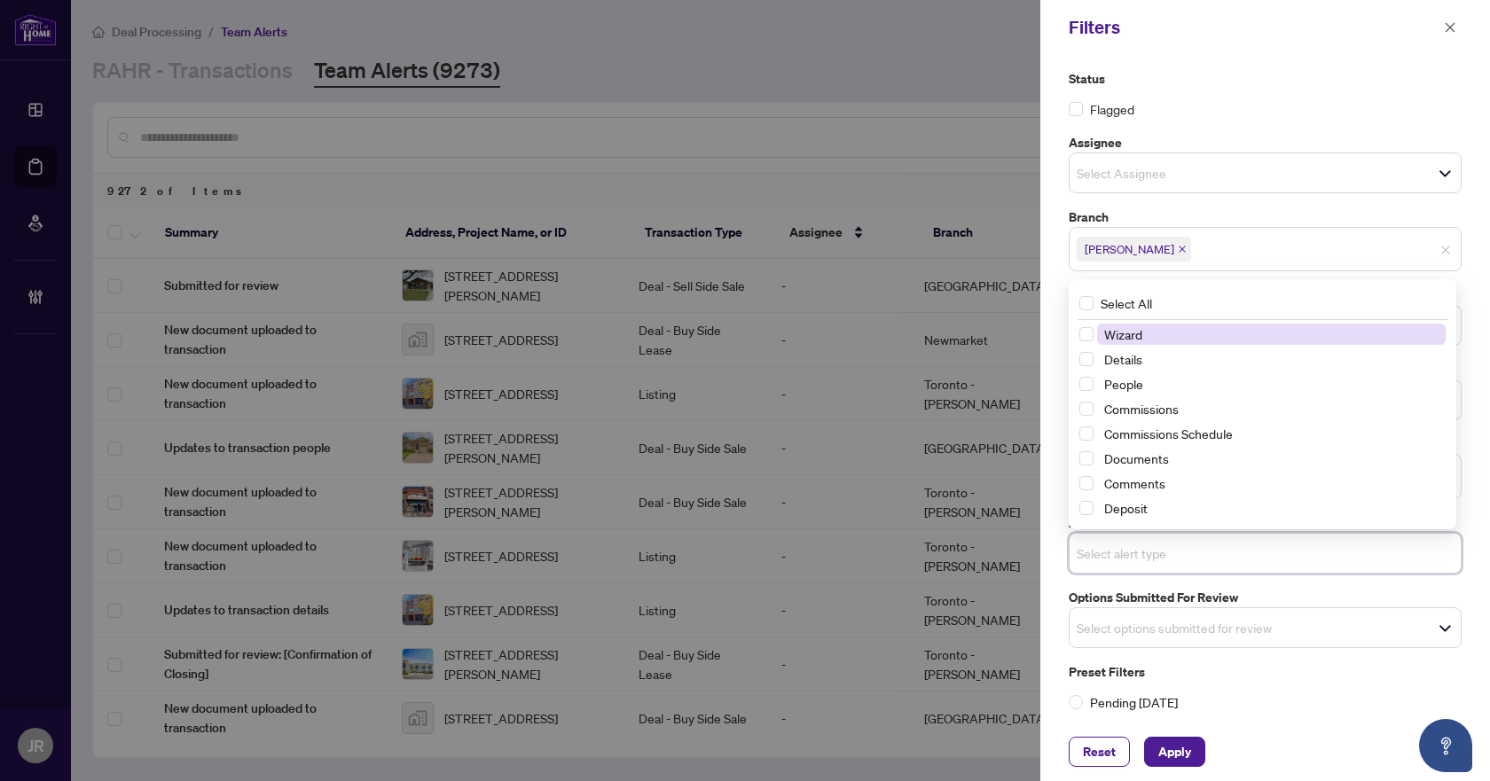
click at [1338, 628] on span "Select options submitted for review" at bounding box center [1265, 627] width 391 height 25
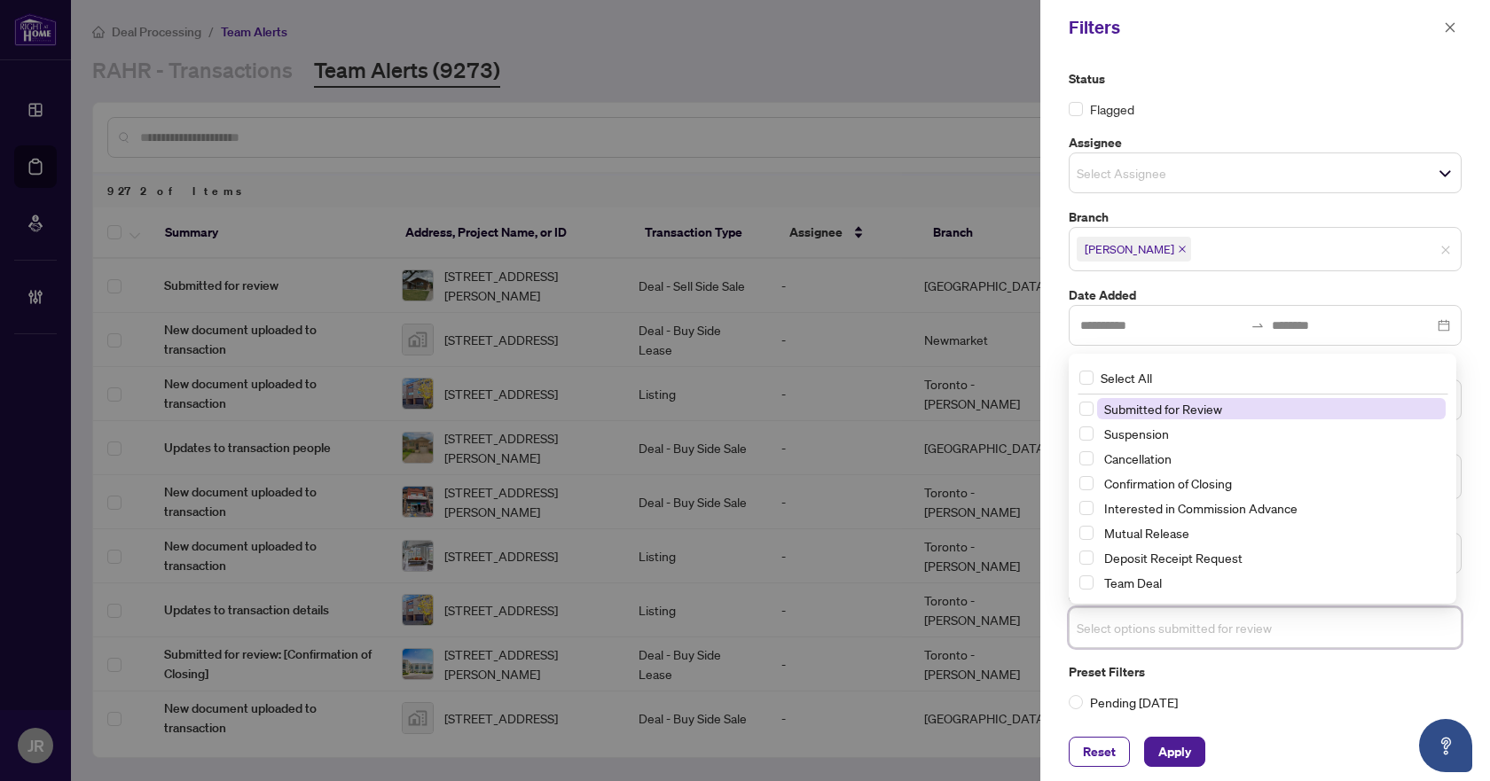
click at [1214, 418] on span "Submitted for Review" at bounding box center [1271, 408] width 349 height 21
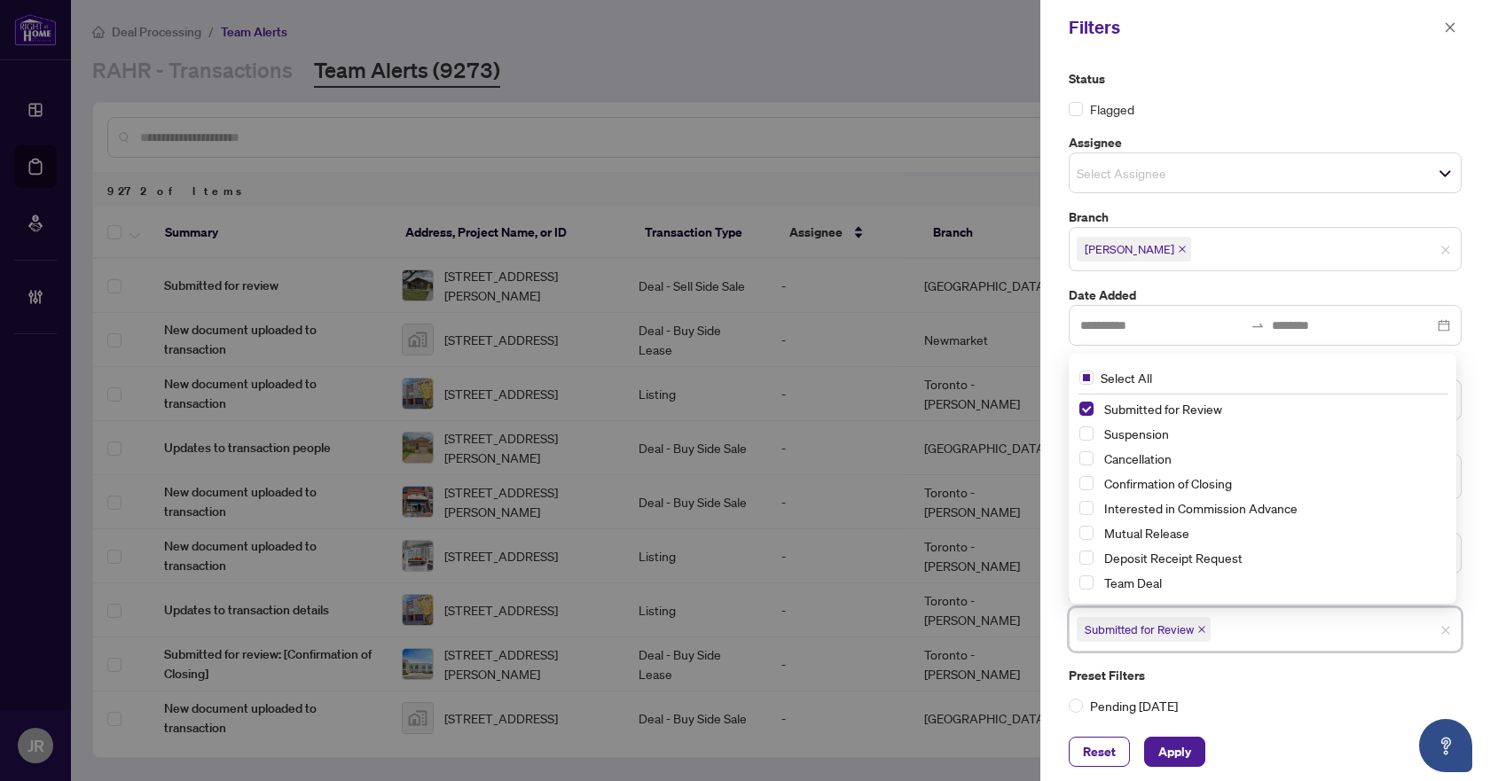
click at [1225, 296] on label "Date Added" at bounding box center [1265, 296] width 393 height 20
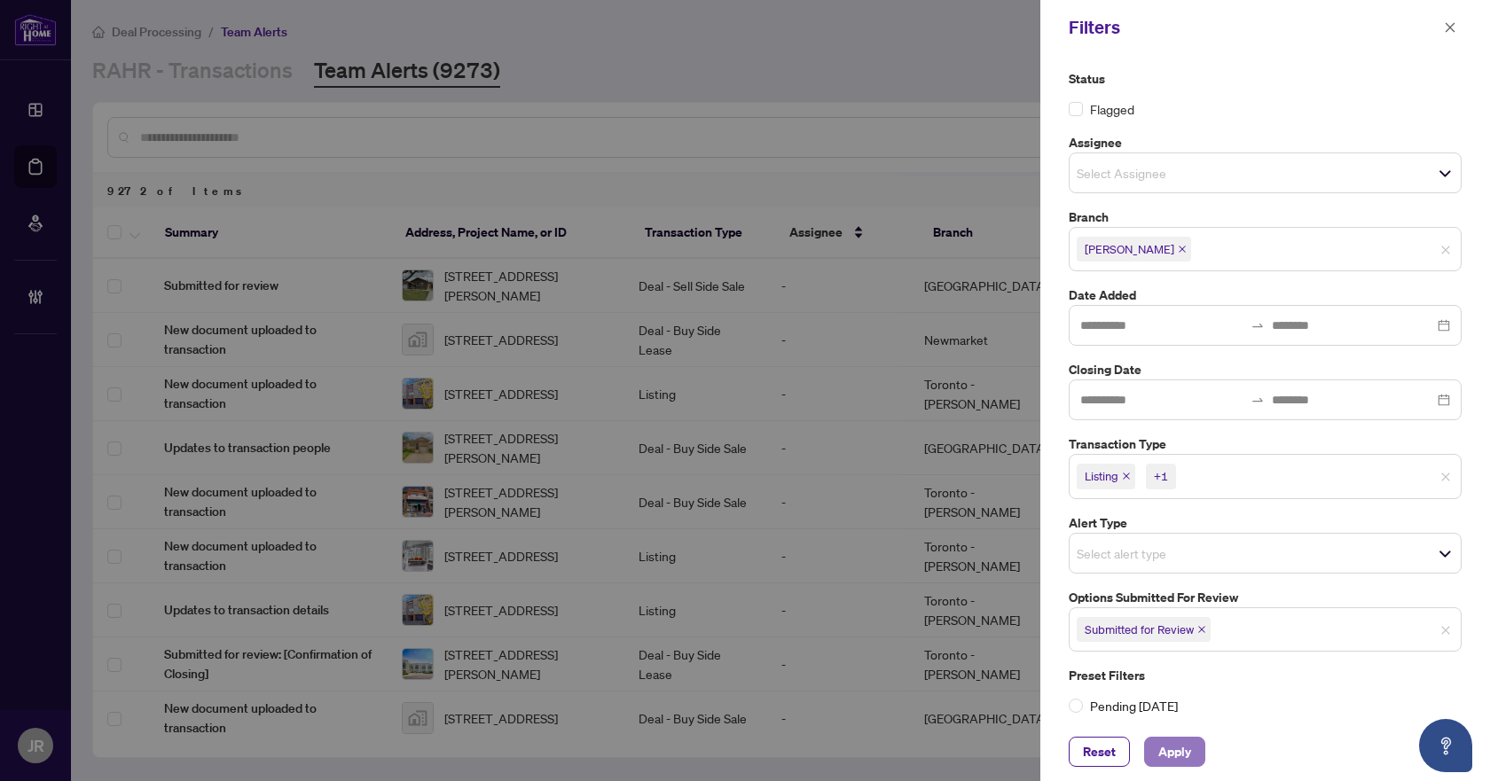
click at [1163, 765] on span "Apply" at bounding box center [1174, 752] width 33 height 28
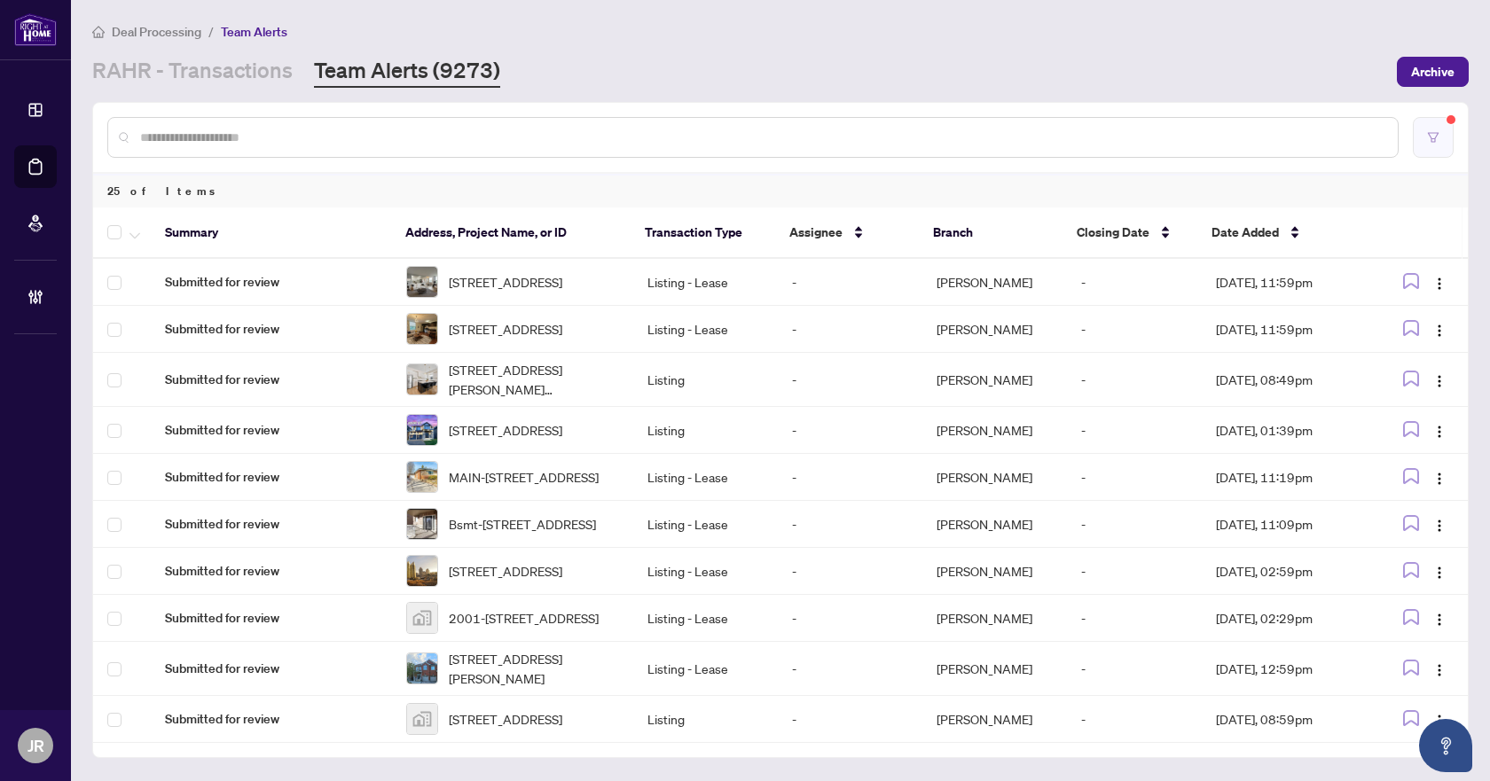
click at [1432, 147] on button "button" at bounding box center [1433, 137] width 41 height 41
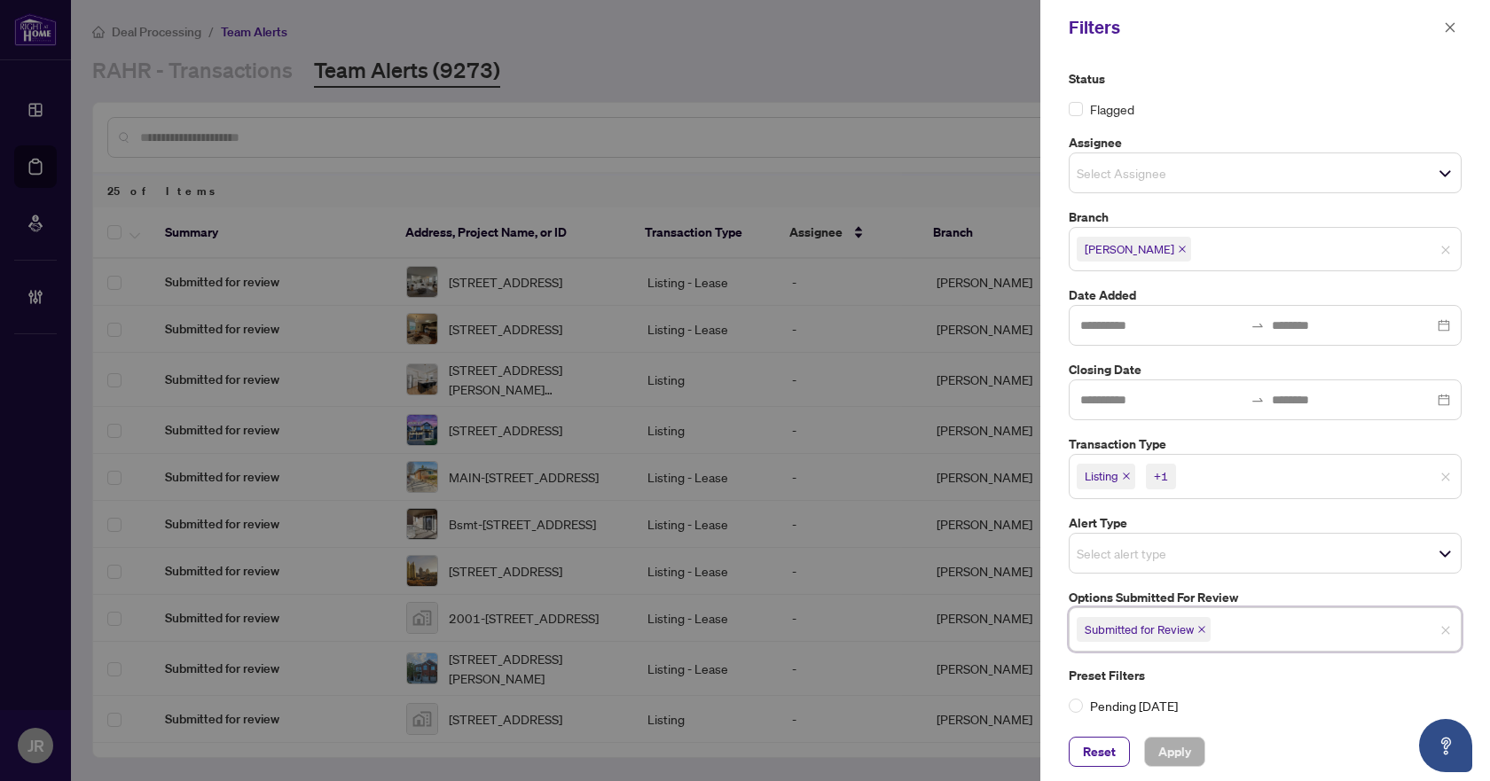
click at [1234, 629] on input "search" at bounding box center [1276, 629] width 124 height 21
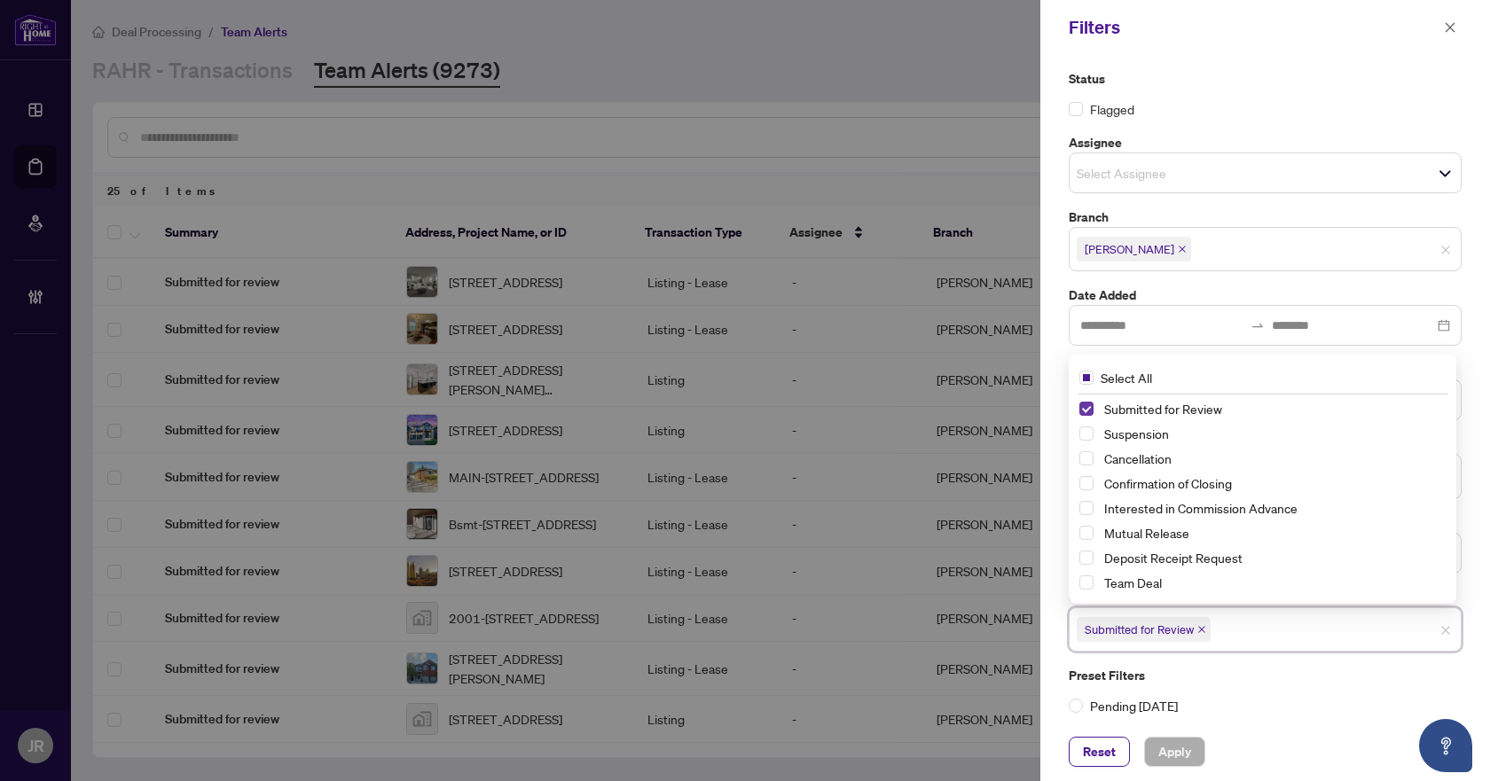
click at [1086, 410] on span "Select Submitted for Review" at bounding box center [1086, 409] width 14 height 14
click at [1086, 432] on span "Select Suspension" at bounding box center [1086, 434] width 14 height 14
click at [1086, 459] on span "Select Cancellation" at bounding box center [1086, 458] width 14 height 14
click at [1089, 533] on span "Select Mutual Release" at bounding box center [1086, 533] width 14 height 14
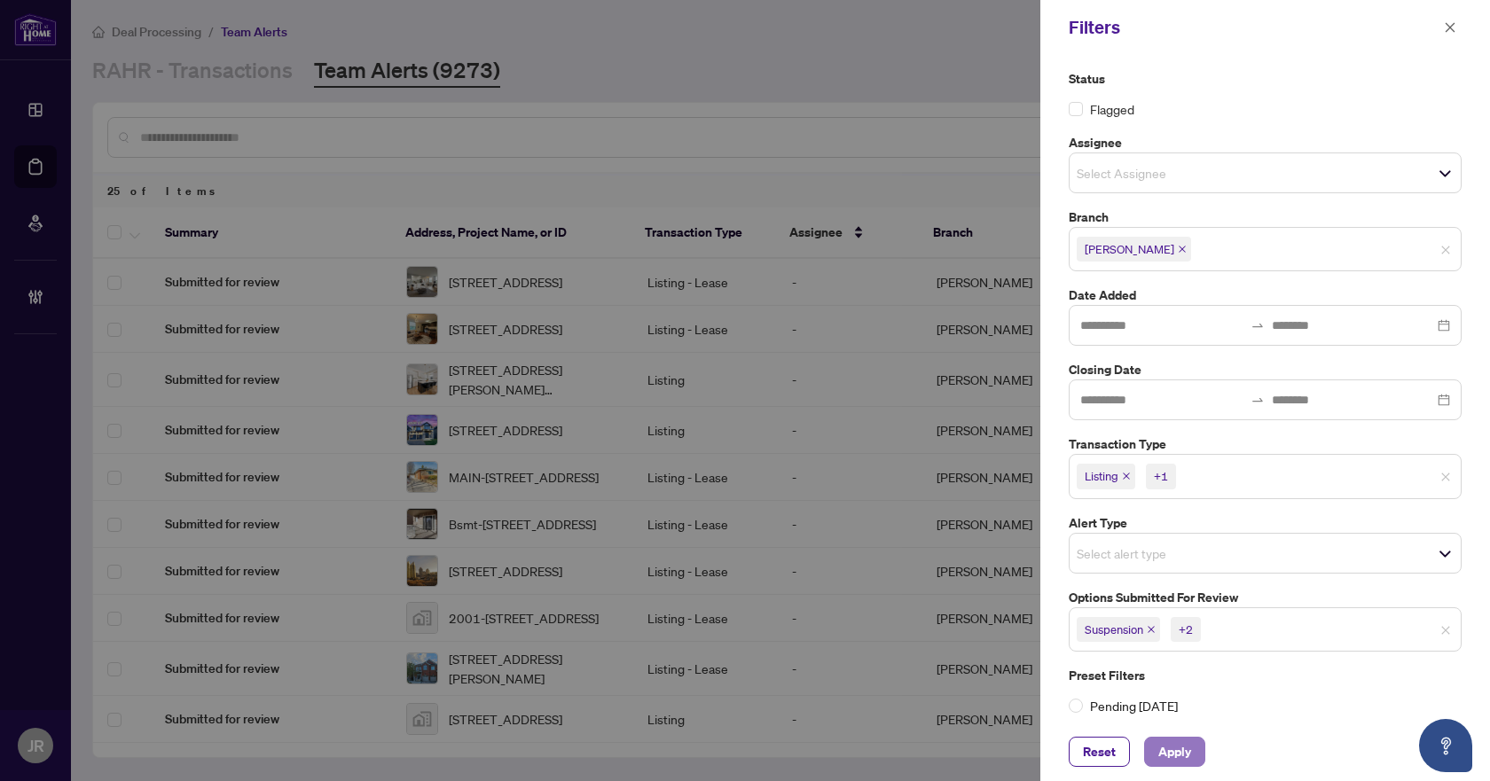
click at [1171, 750] on span "Apply" at bounding box center [1174, 752] width 33 height 28
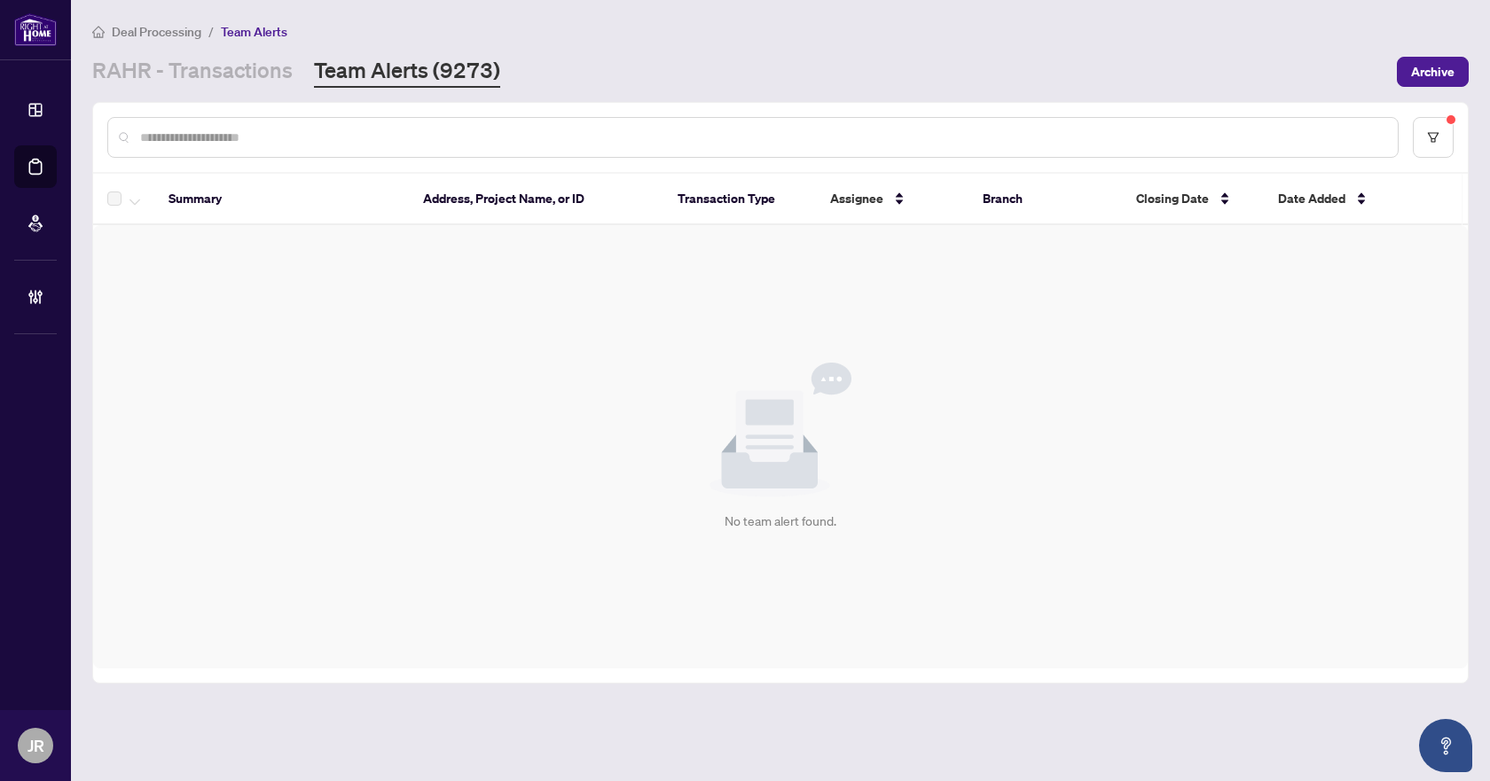
click at [480, 392] on div "No team alert found." at bounding box center [780, 446] width 1375 height 443
click at [253, 76] on link "RAHR - Transactions" at bounding box center [192, 72] width 200 height 32
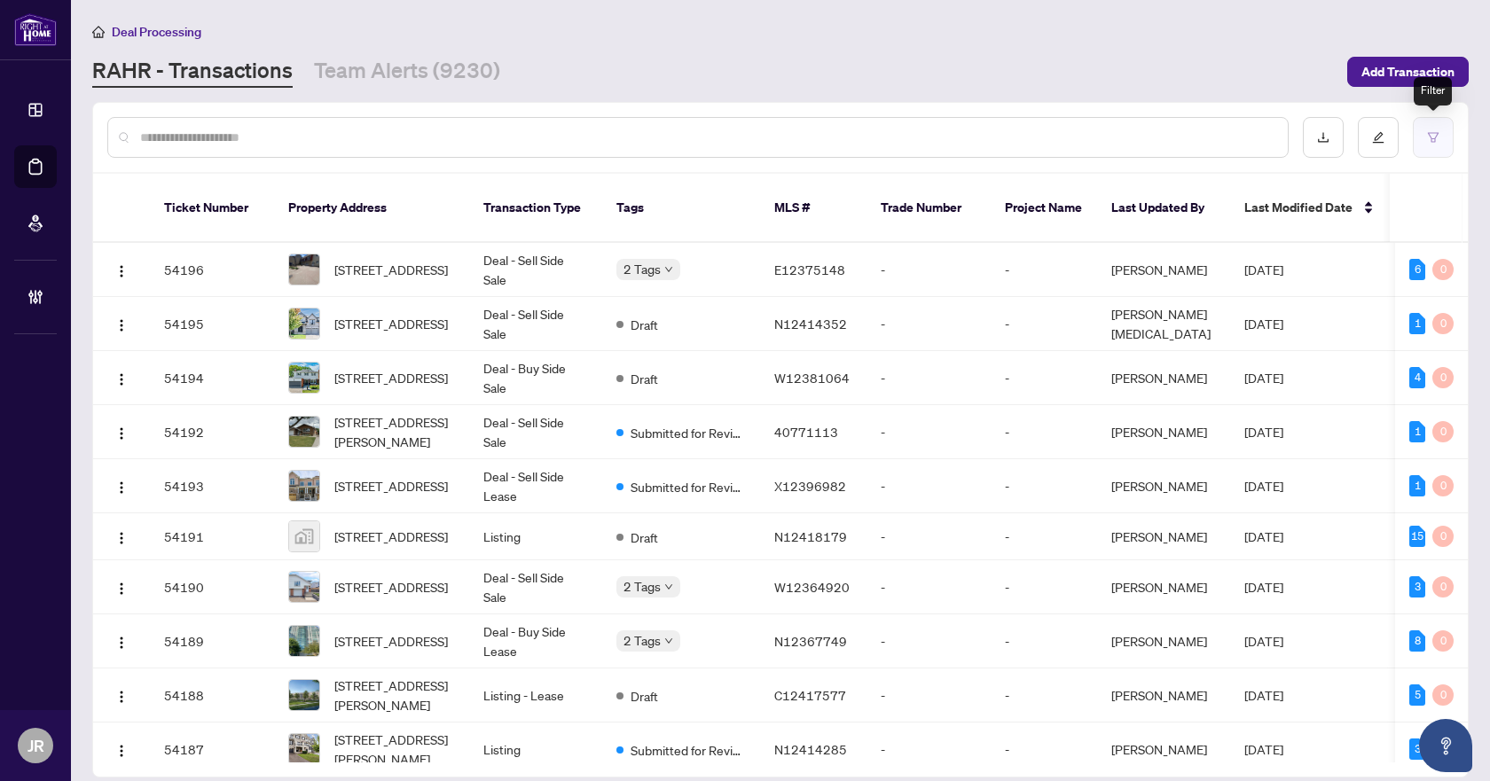
click at [1453, 131] on button "button" at bounding box center [1433, 137] width 41 height 41
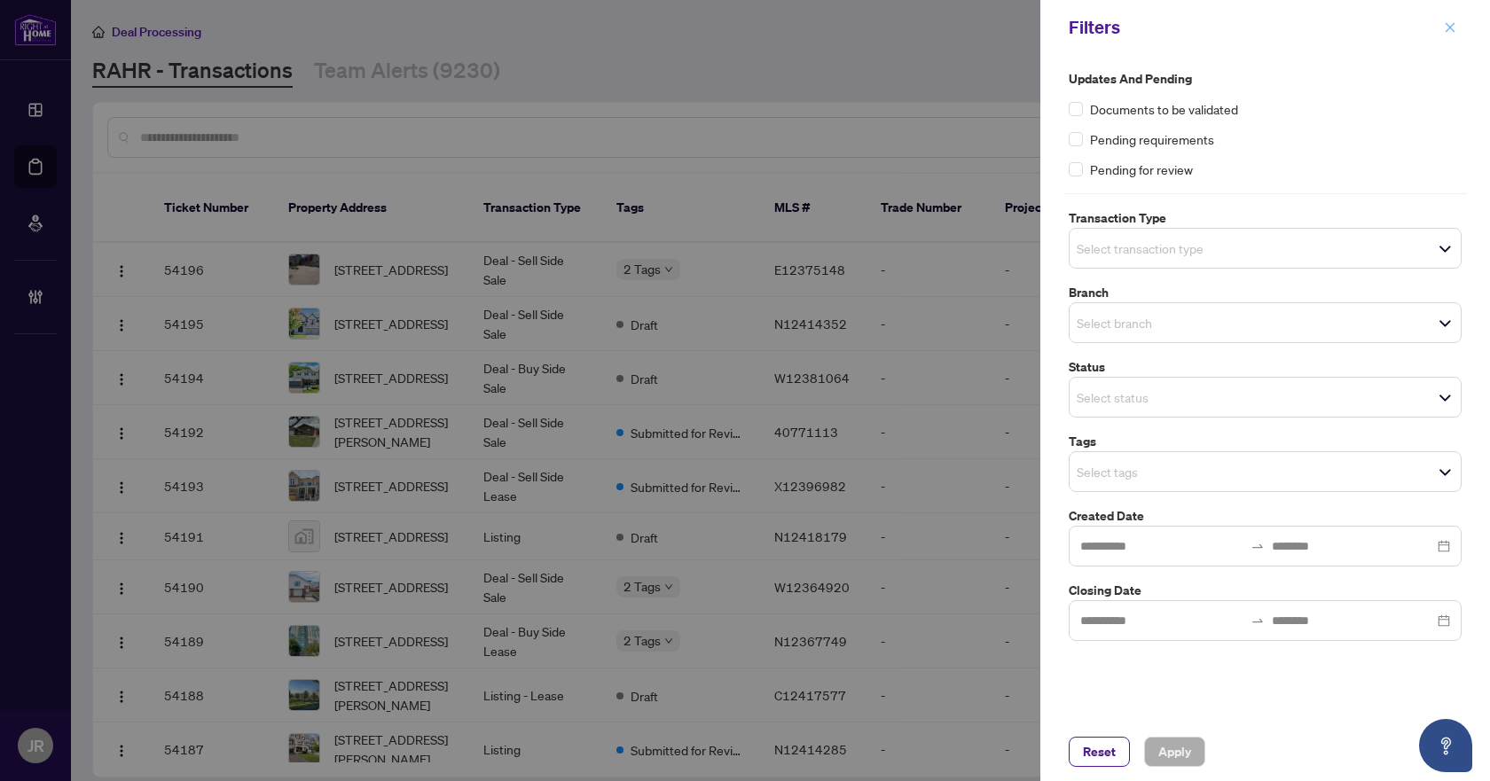
click at [1454, 28] on icon "close" at bounding box center [1450, 27] width 12 height 12
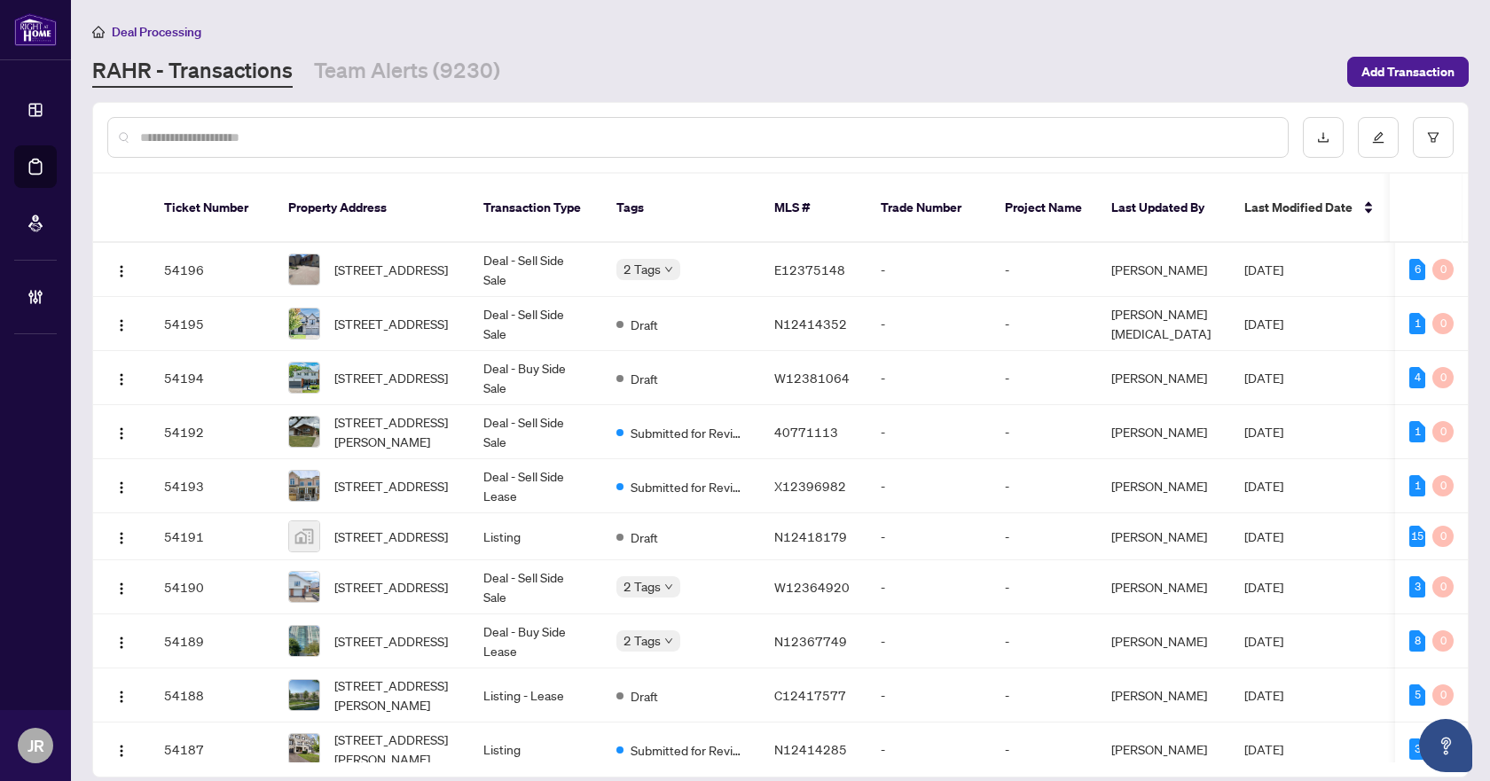
drag, startPoint x: 1468, startPoint y: 237, endPoint x: 1469, endPoint y: 207, distance: 30.2
click at [1469, 222] on main "Deal Processing RAHR - Transactions Team Alerts (9230) Add Transaction Ticket N…" at bounding box center [780, 390] width 1419 height 781
click at [1183, 46] on div "Deal Processing RAHR - Transactions Team Alerts (9230) Add Transaction" at bounding box center [780, 54] width 1376 height 67
click at [503, 132] on input "text" at bounding box center [706, 138] width 1133 height 20
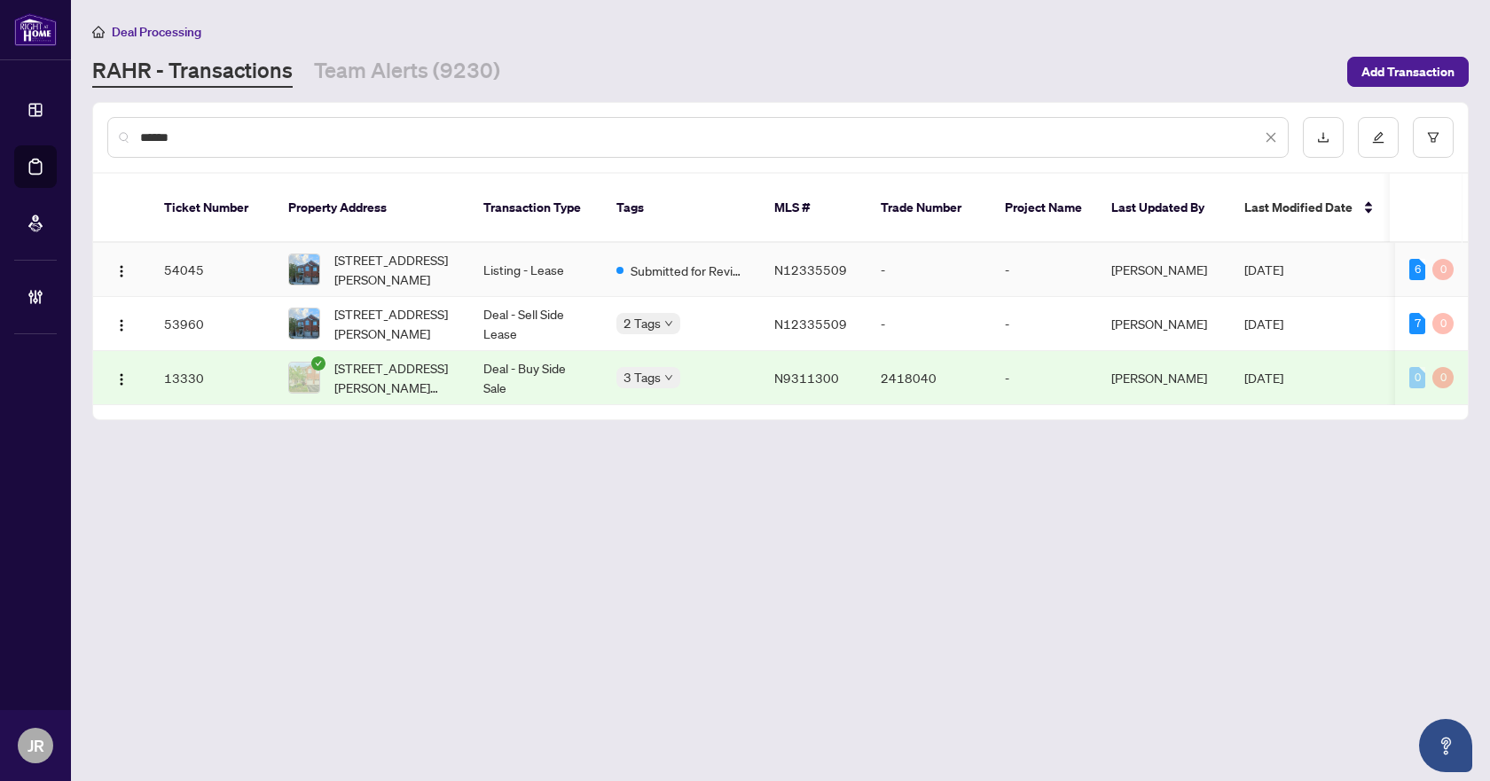
type input "******"
click at [556, 249] on td "Listing - Lease" at bounding box center [535, 270] width 133 height 54
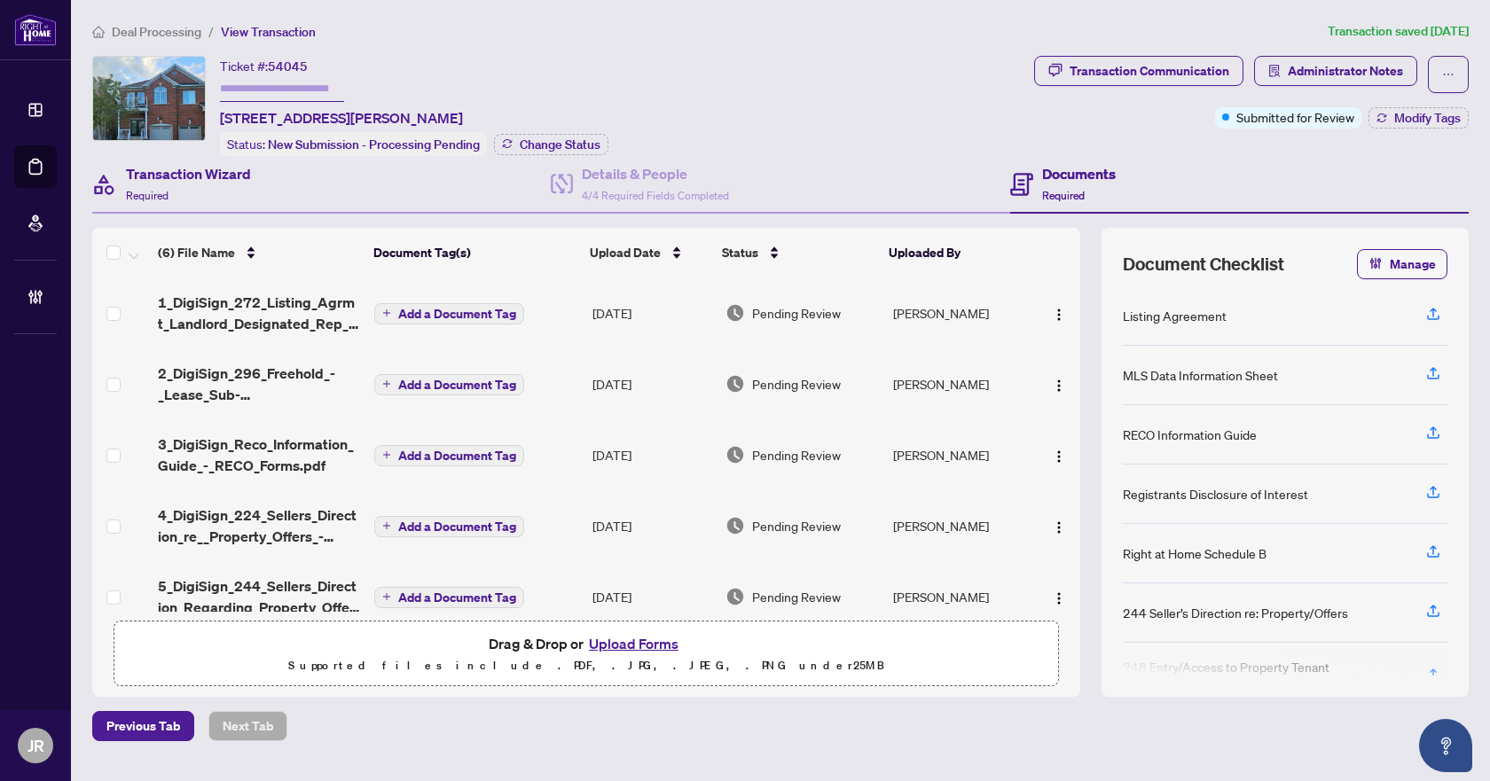
click at [195, 158] on div "Transaction Wizard Required" at bounding box center [321, 185] width 459 height 58
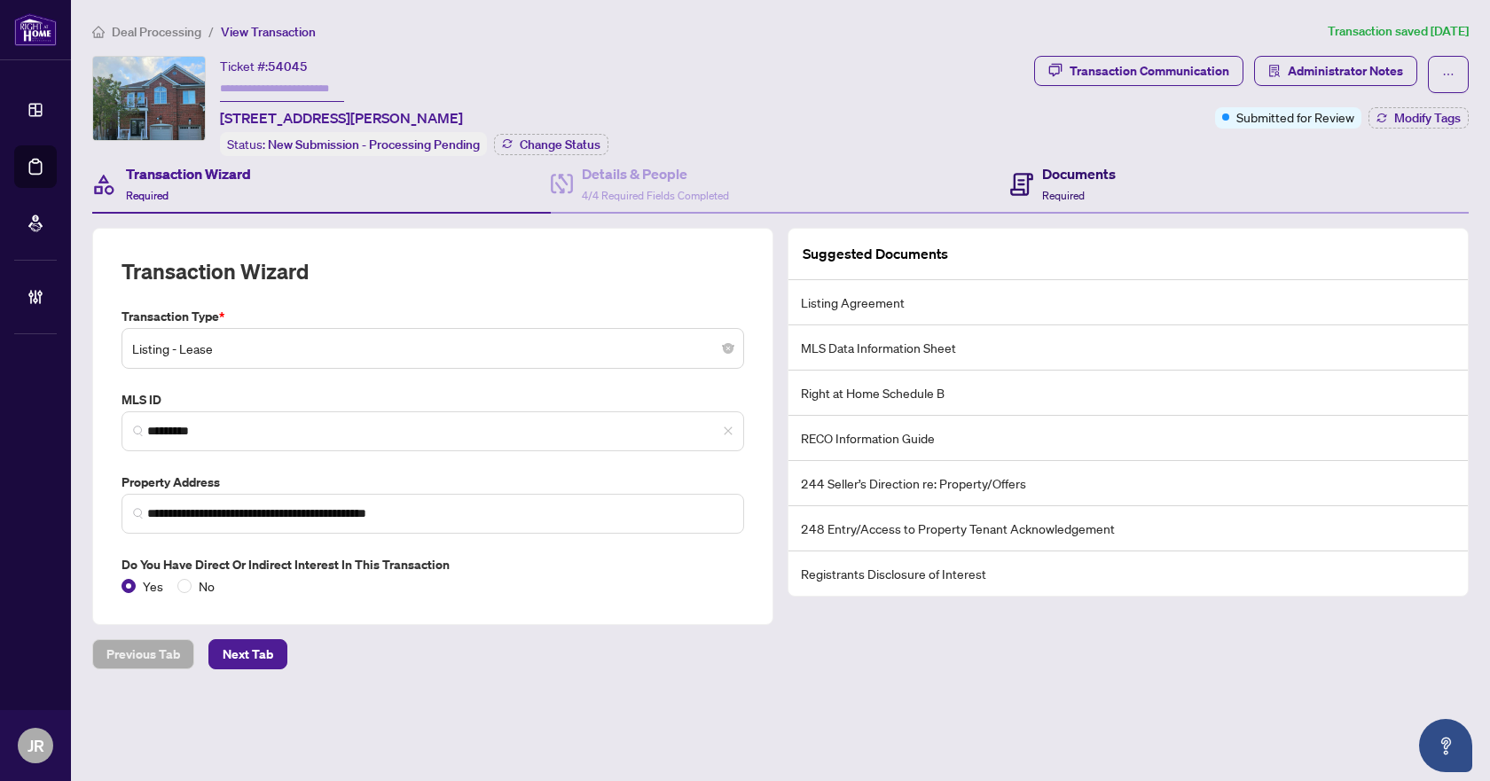
click at [1043, 178] on h4 "Documents" at bounding box center [1079, 173] width 74 height 21
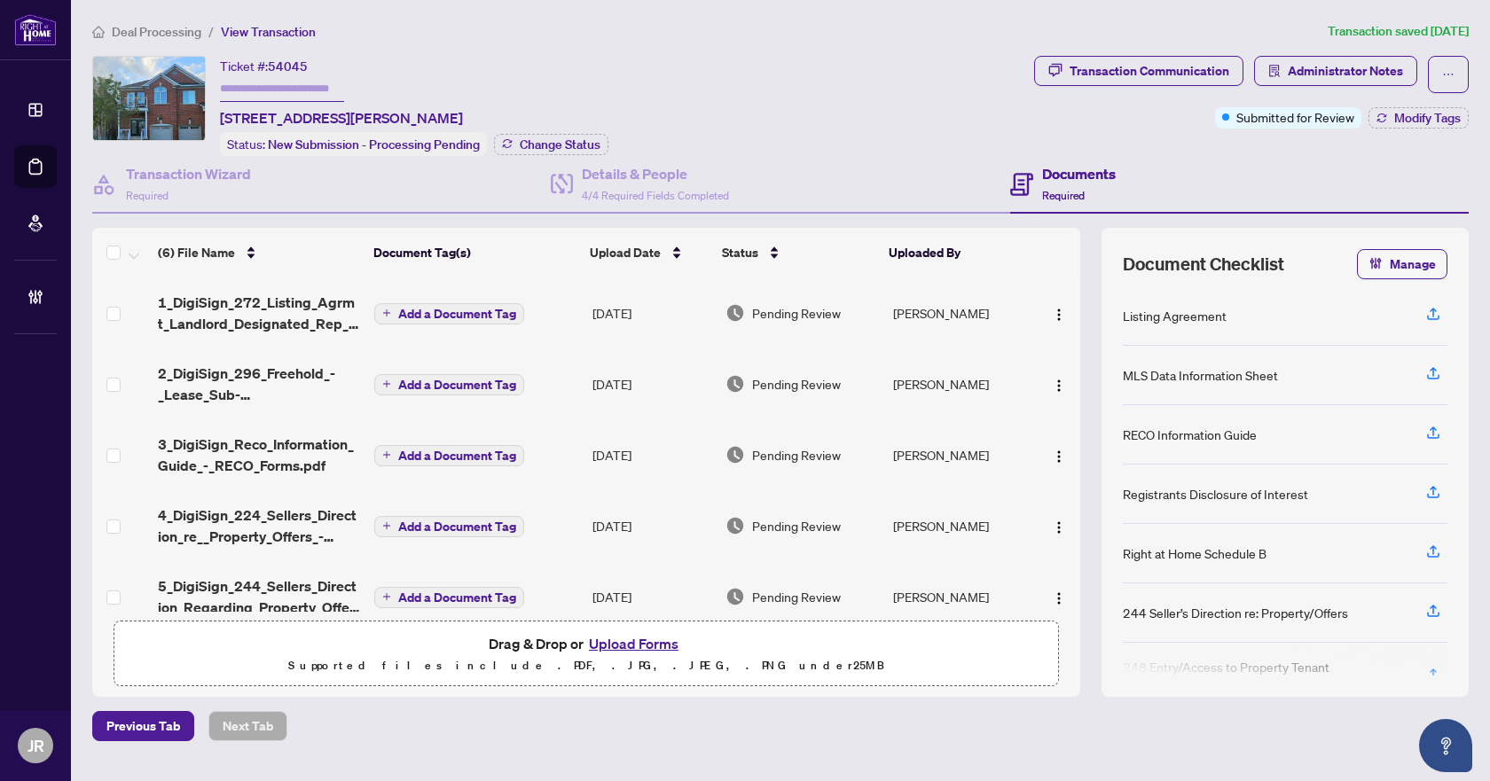
click at [166, 33] on span "Deal Processing" at bounding box center [157, 32] width 90 height 16
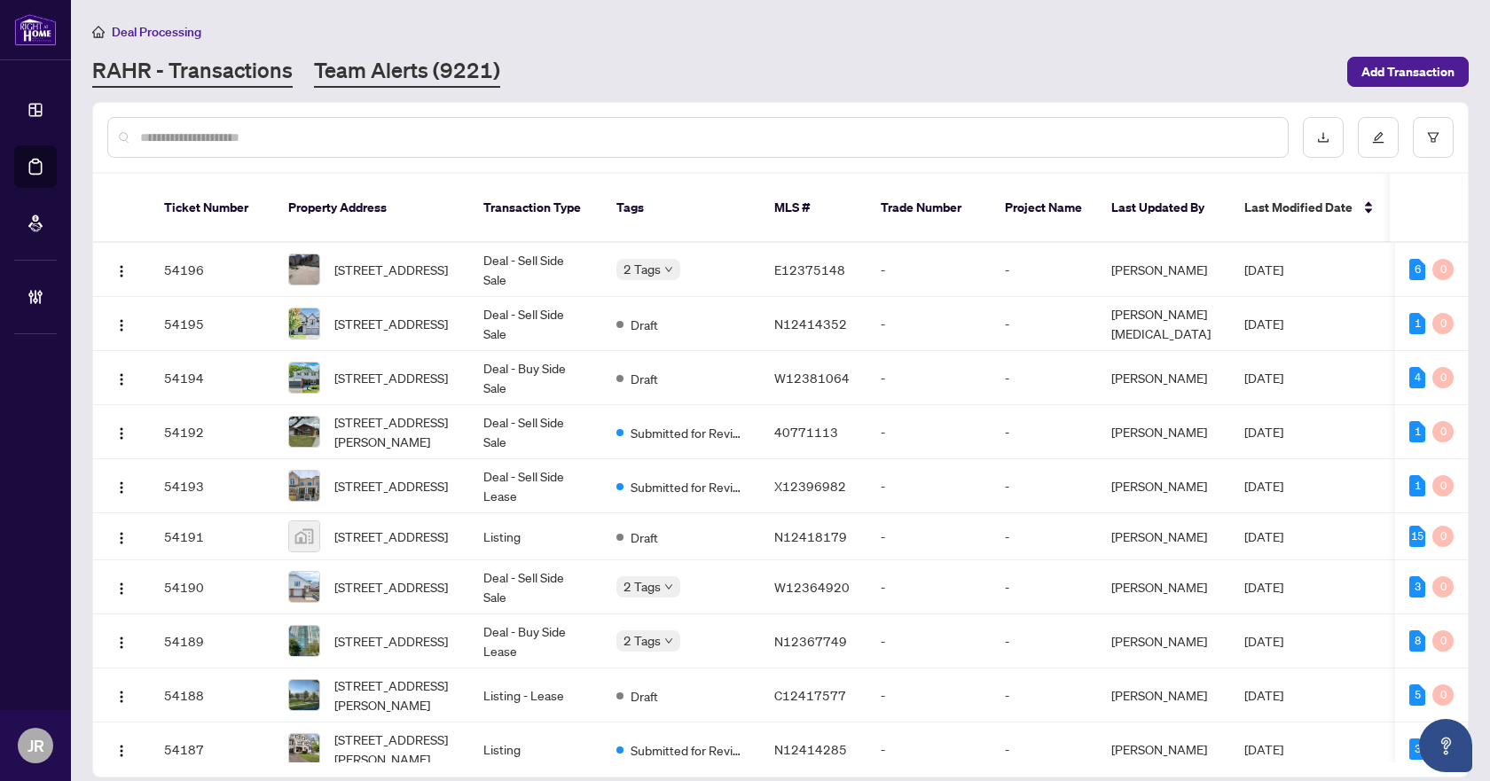
click at [445, 61] on link "Team Alerts (9221)" at bounding box center [407, 72] width 186 height 32
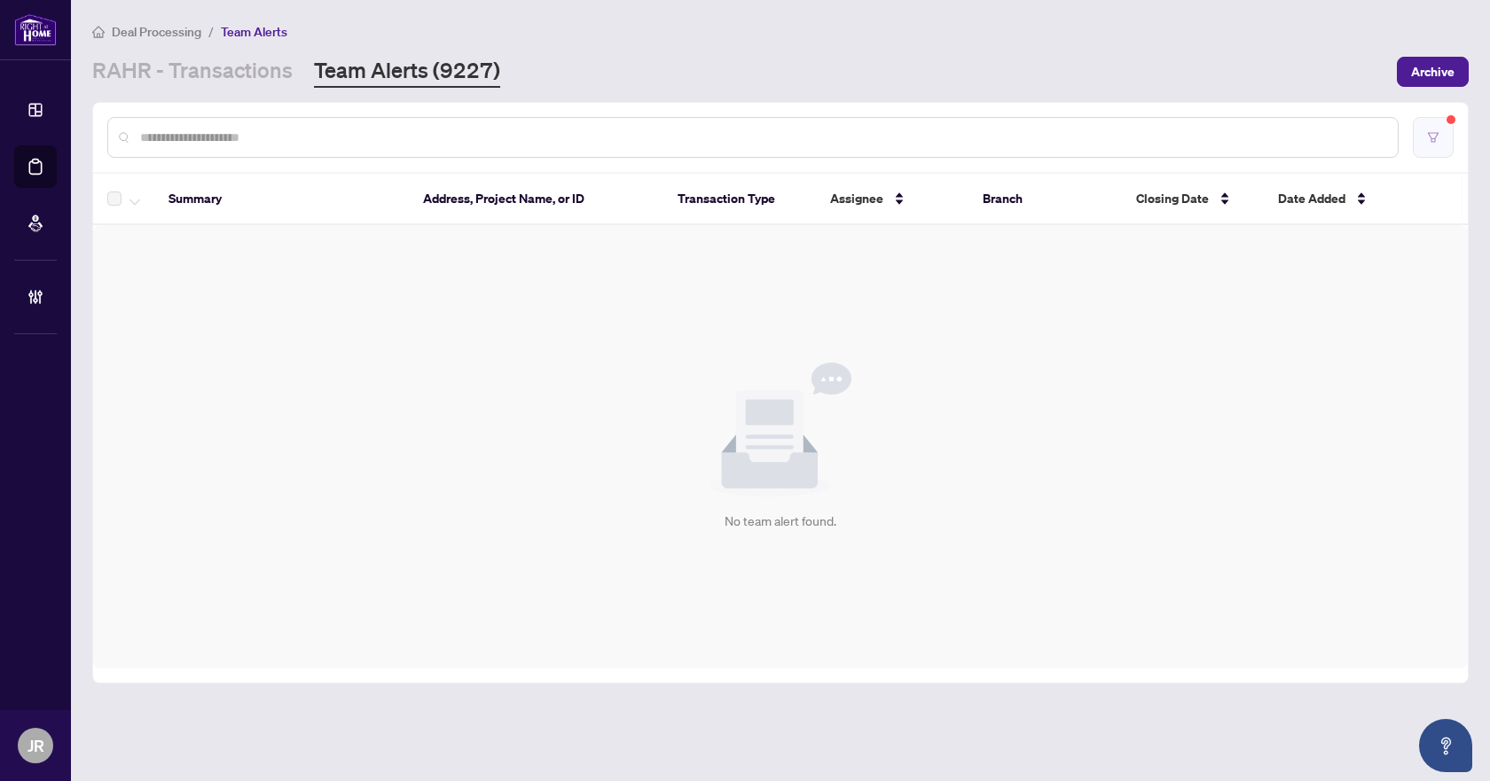
click at [1444, 135] on button "button" at bounding box center [1433, 137] width 41 height 41
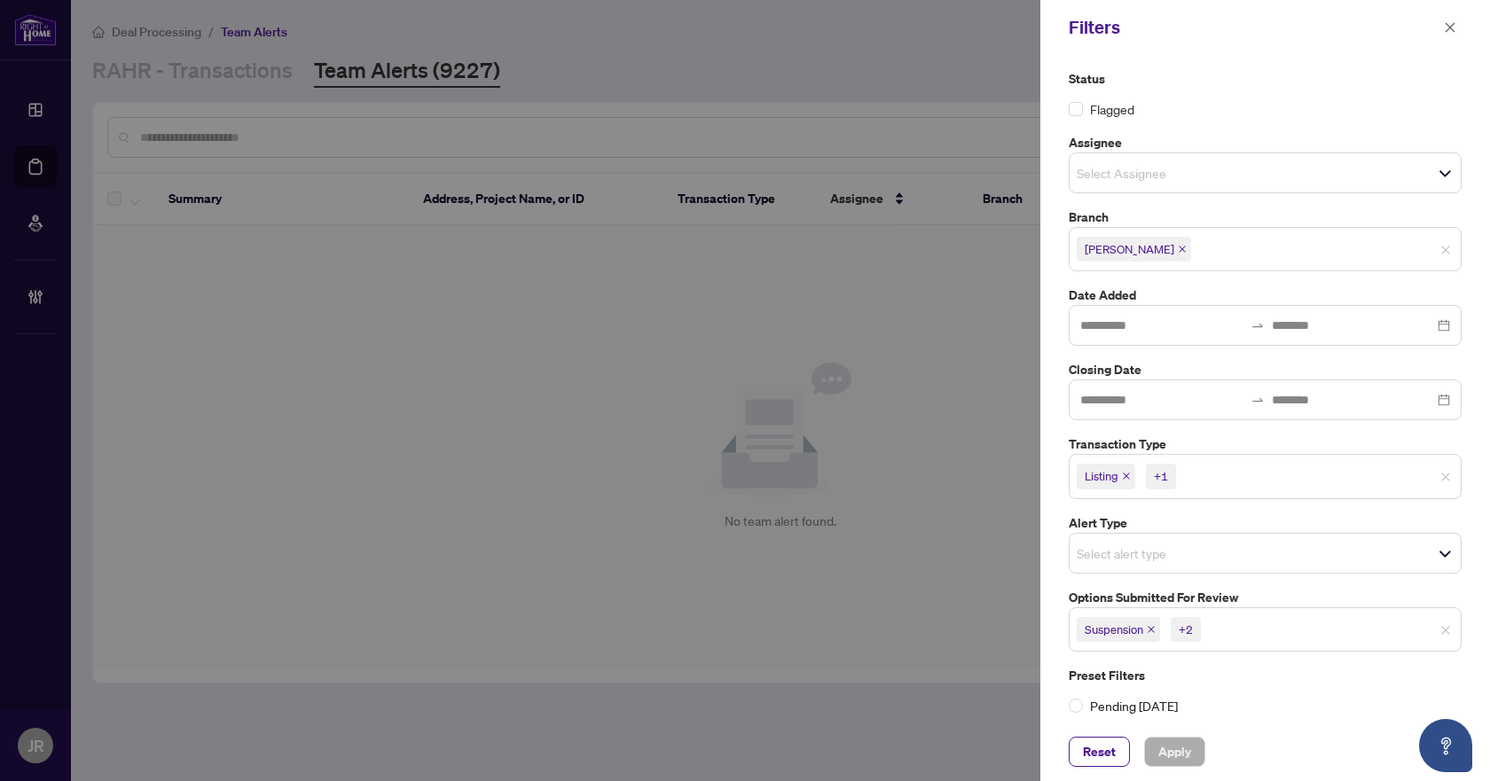
click at [1221, 472] on input "search" at bounding box center [1242, 476] width 124 height 21
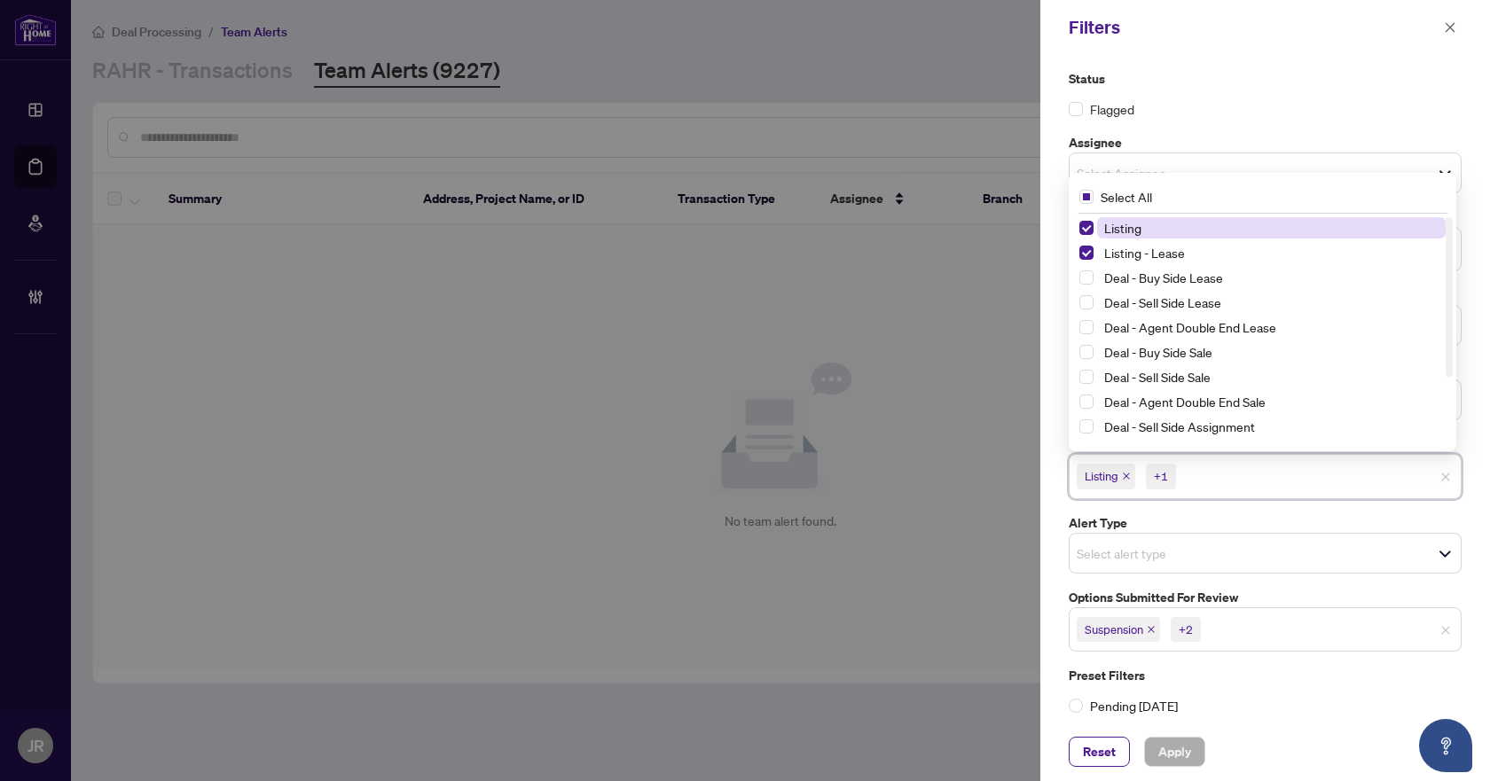
click at [1266, 616] on span "Suspension +2" at bounding box center [1265, 629] width 391 height 28
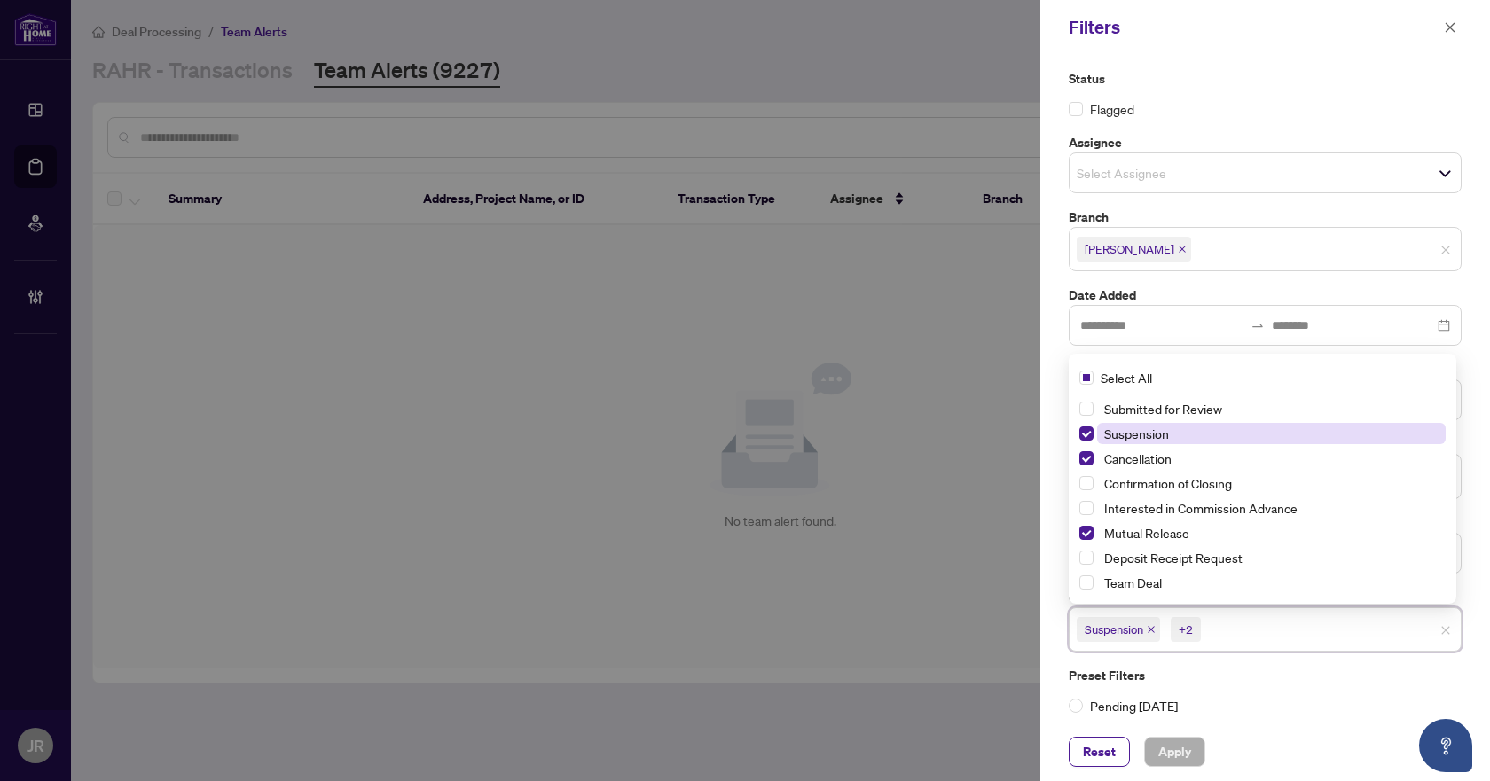
click at [1120, 435] on span "Suspension" at bounding box center [1136, 434] width 65 height 16
click at [1125, 451] on span "Cancellation" at bounding box center [1137, 459] width 67 height 16
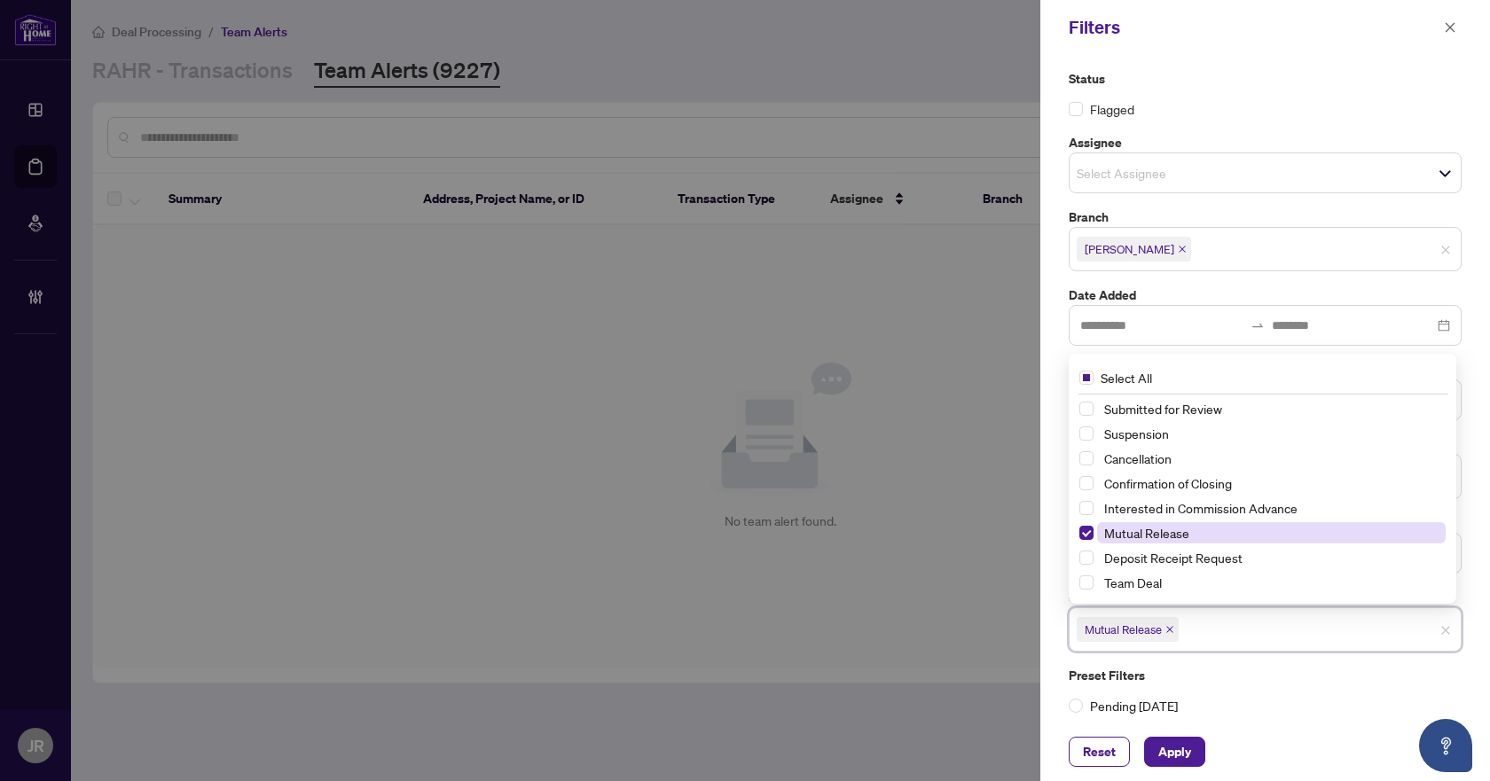
click at [1141, 526] on span "Mutual Release" at bounding box center [1146, 533] width 85 height 16
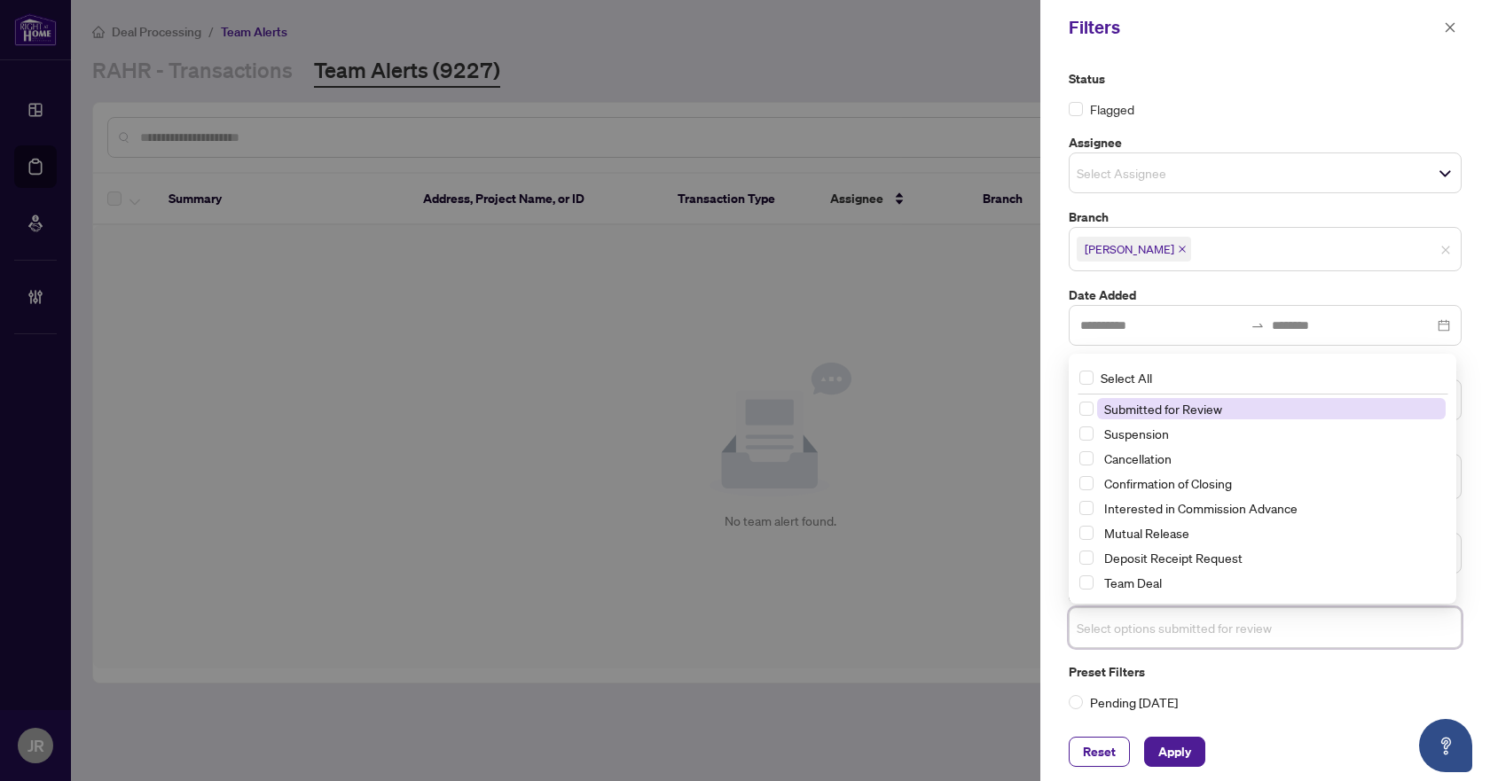
click at [1226, 411] on span "Submitted for Review" at bounding box center [1271, 408] width 349 height 21
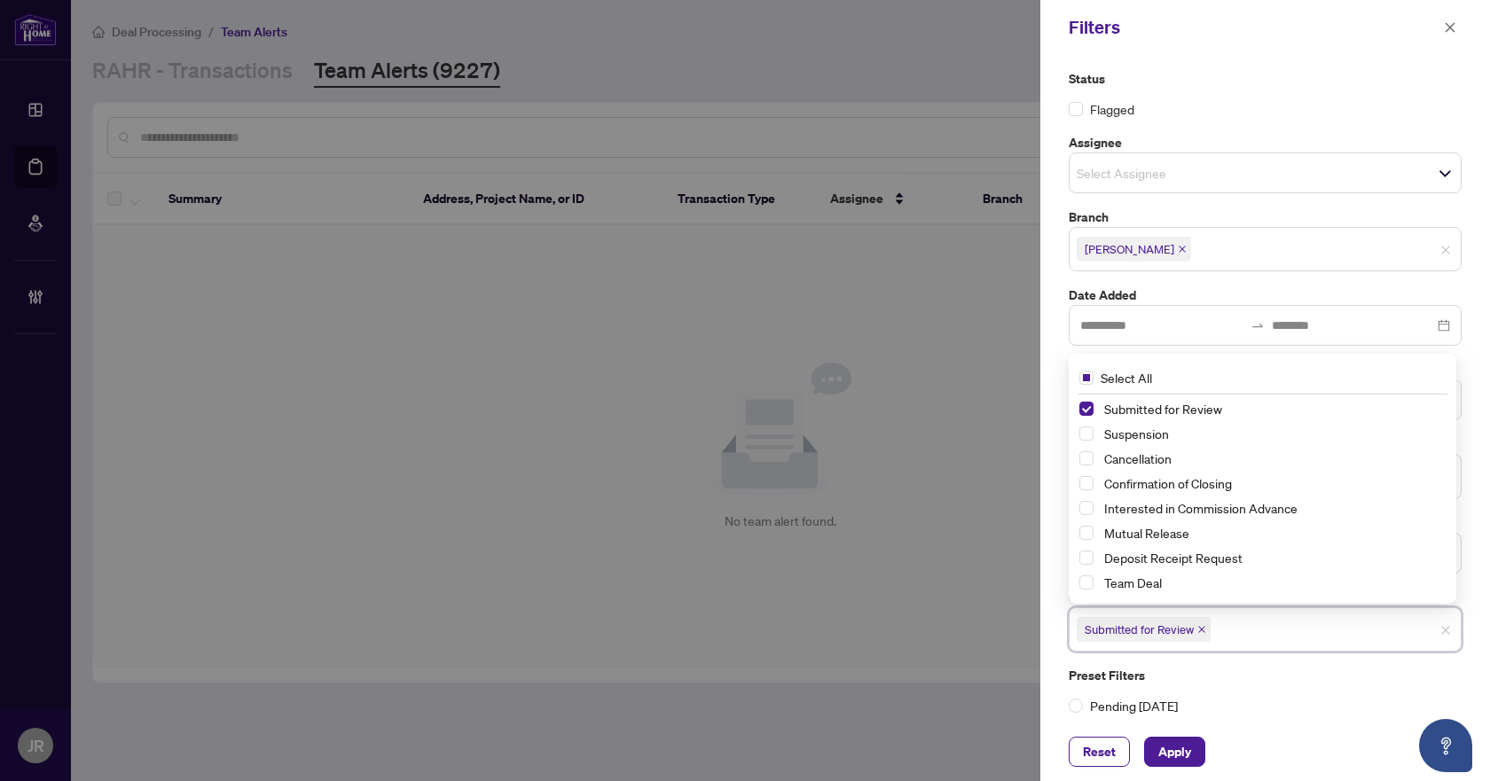
click at [1180, 732] on div "Reset Apply" at bounding box center [1265, 752] width 450 height 59
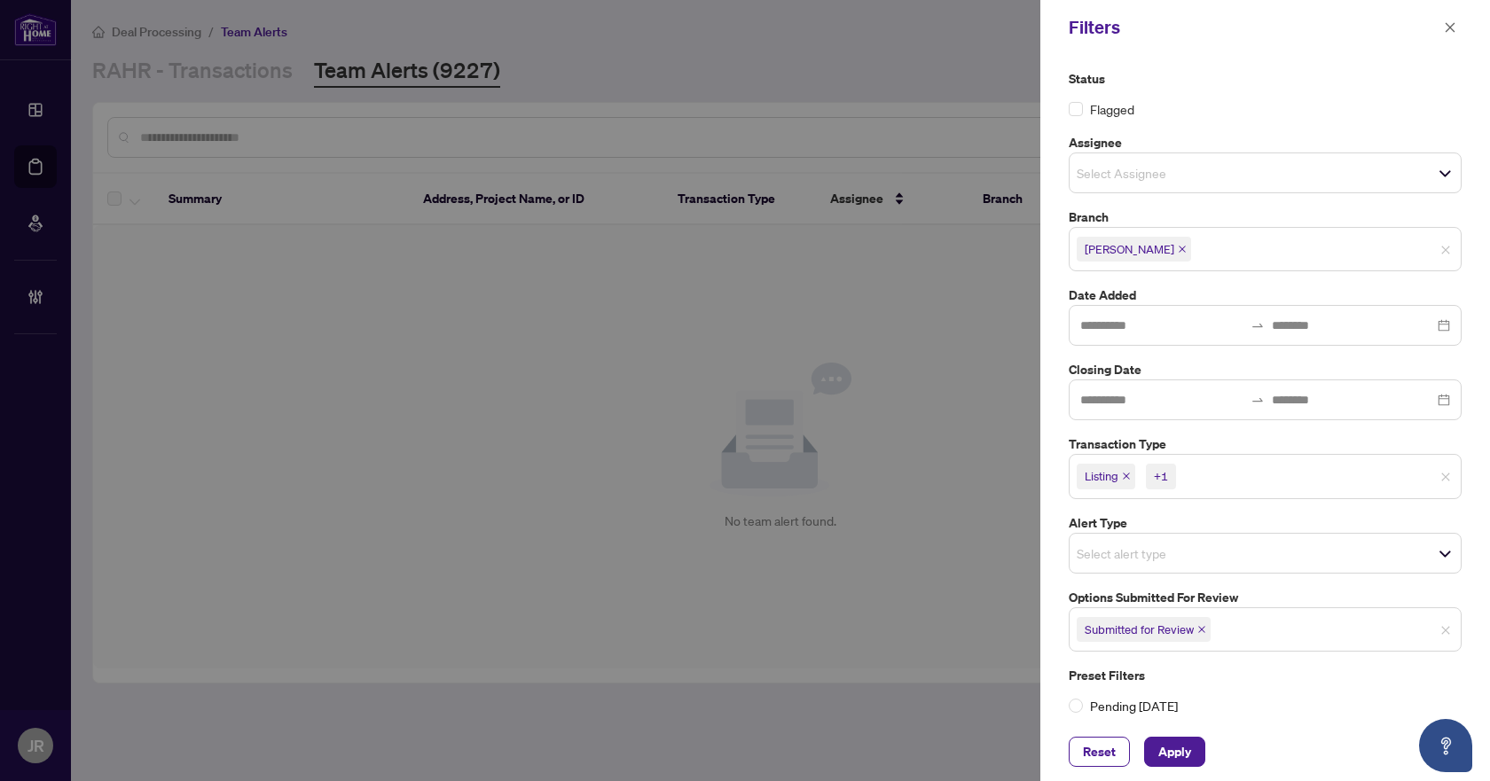
click at [1182, 768] on div "Reset Apply" at bounding box center [1265, 752] width 450 height 59
click at [1180, 747] on span "Apply" at bounding box center [1174, 752] width 33 height 28
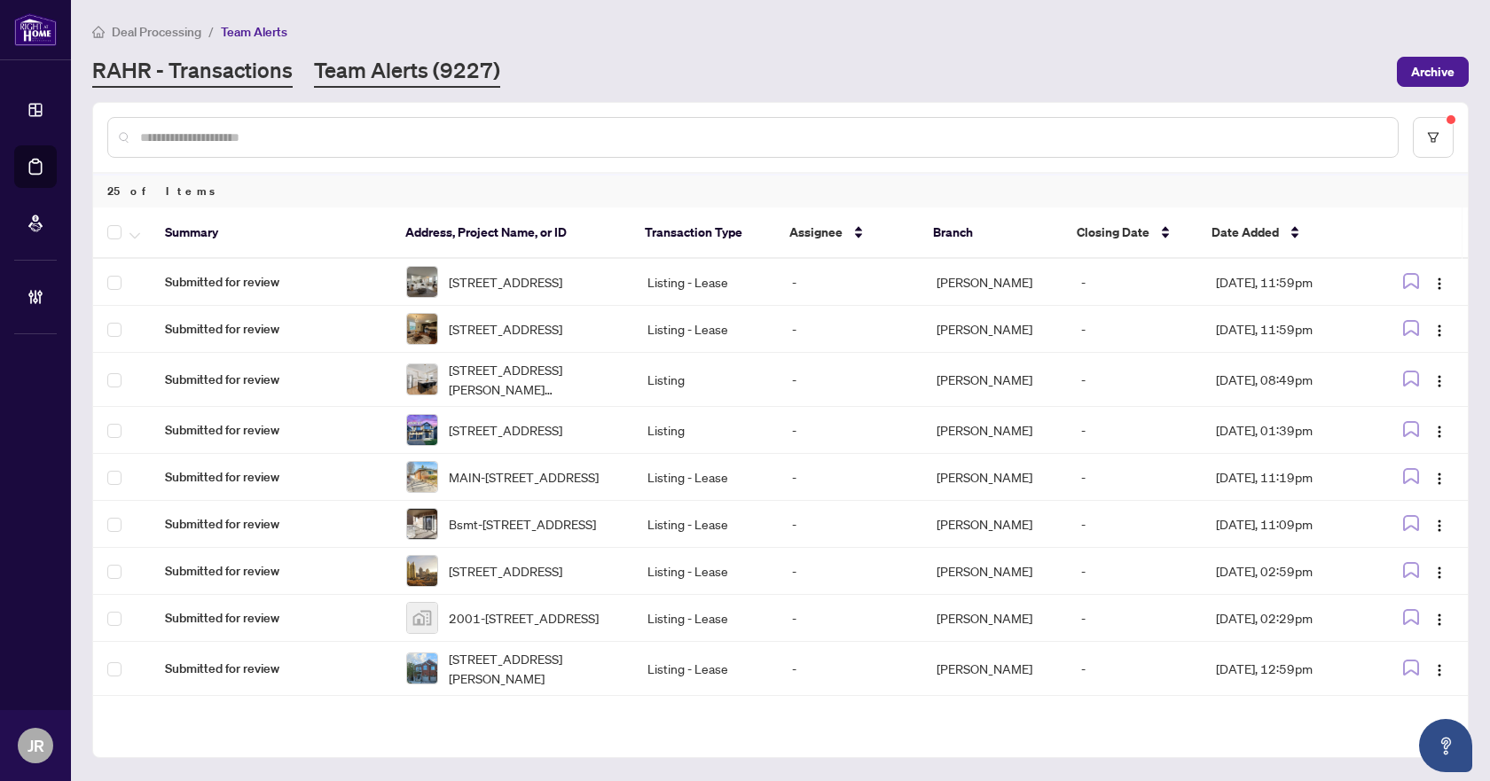
click at [281, 57] on link "RAHR - Transactions" at bounding box center [192, 72] width 200 height 32
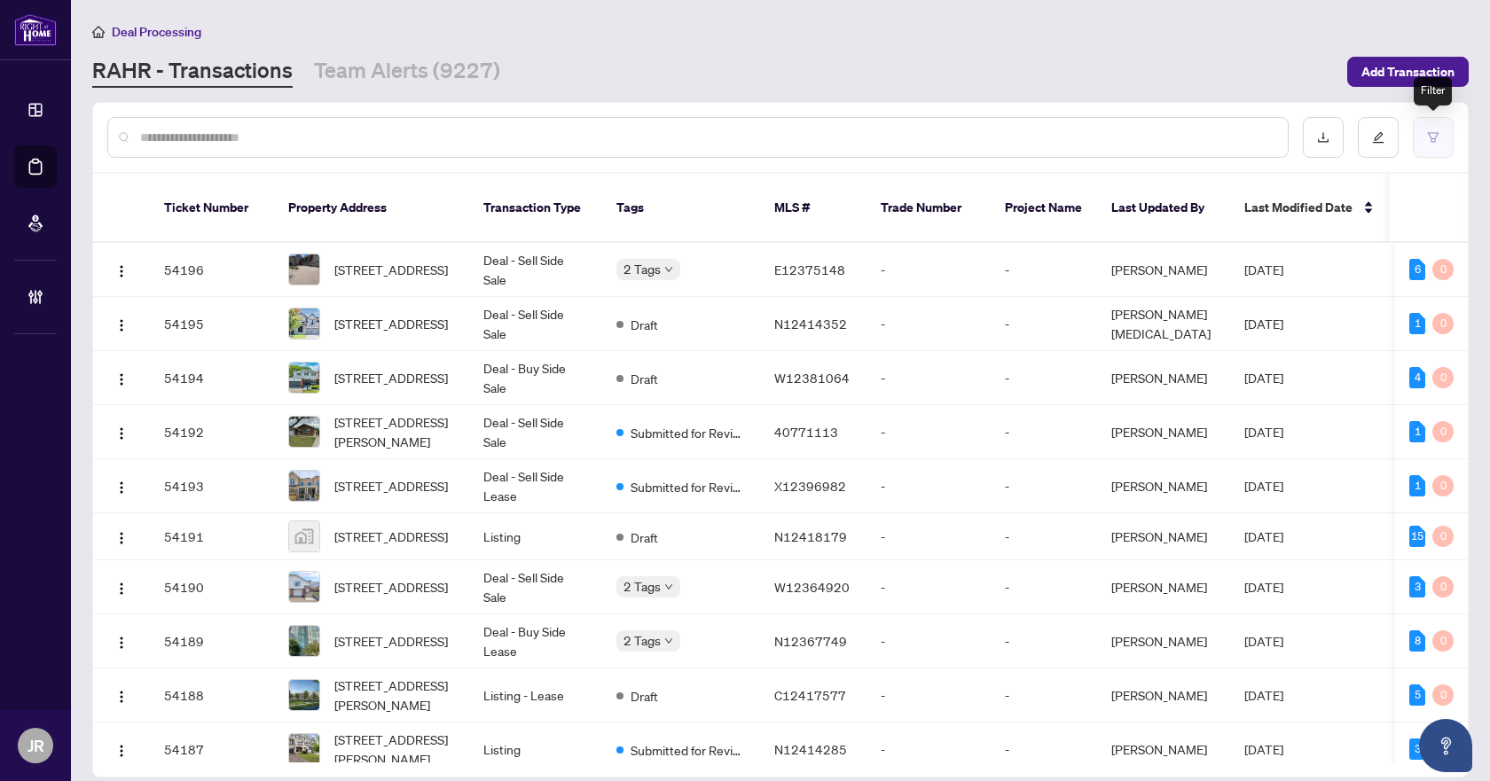
click at [1427, 124] on button "button" at bounding box center [1433, 137] width 41 height 41
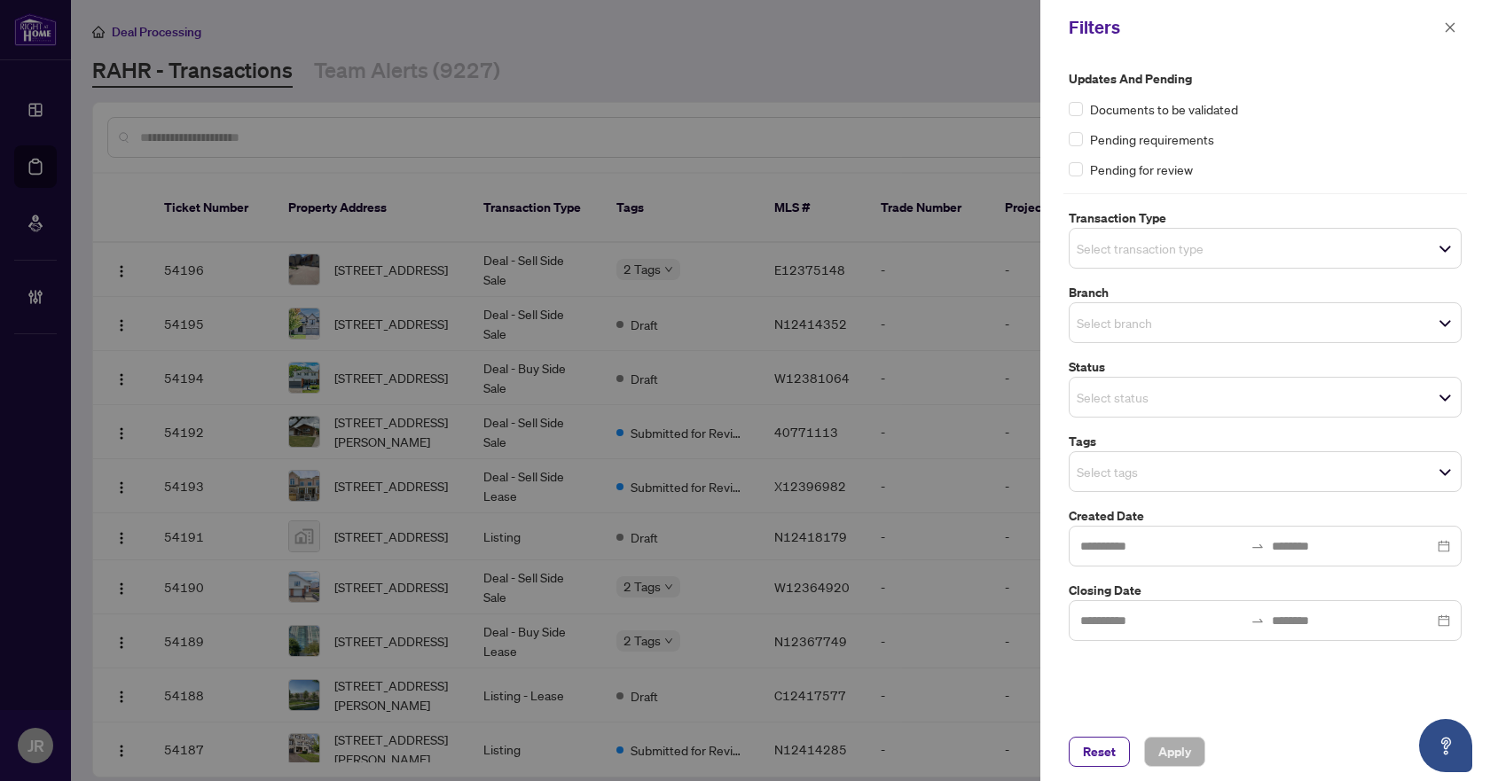
click at [1256, 261] on div "Select transaction type" at bounding box center [1265, 248] width 393 height 41
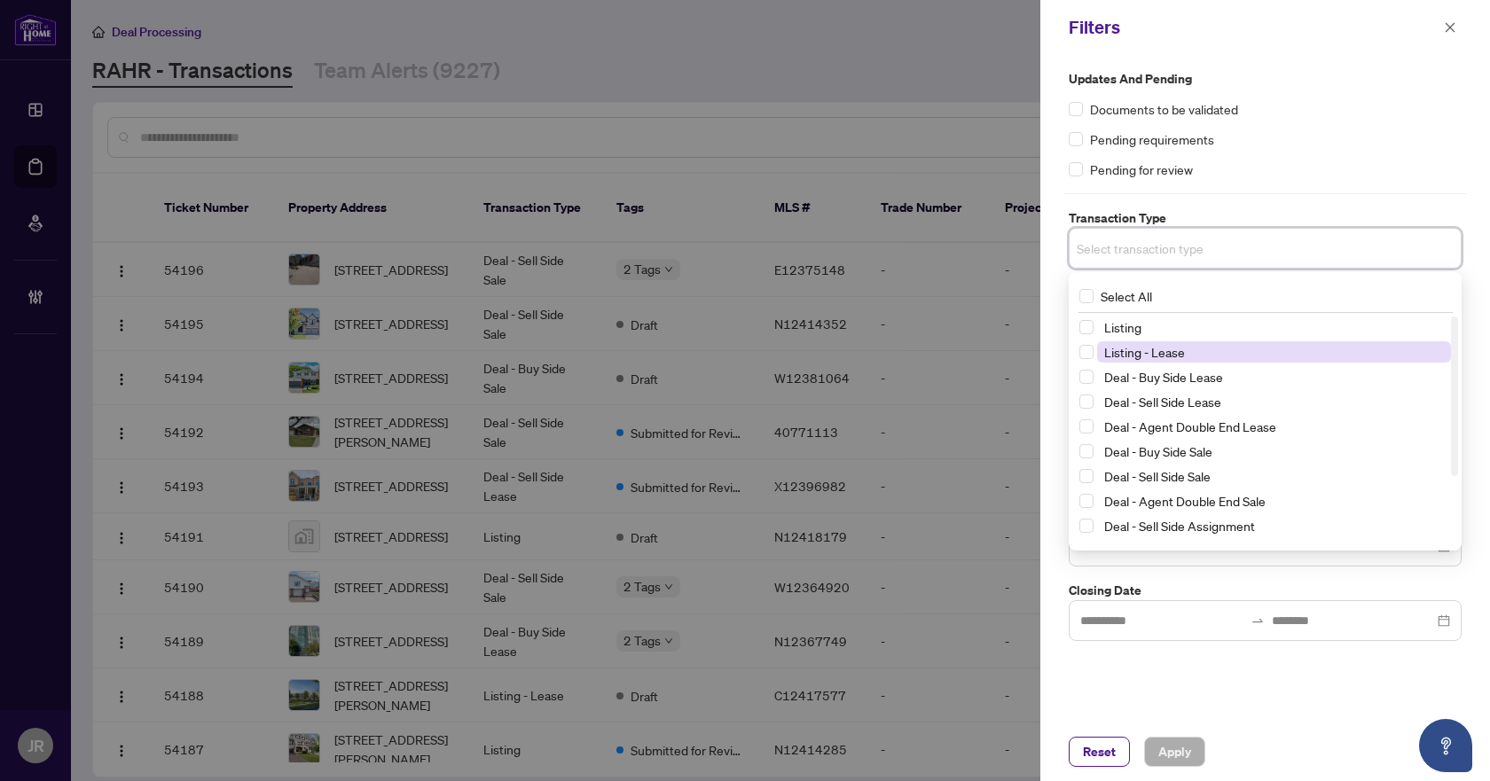
click at [1257, 348] on span "Listing - Lease" at bounding box center [1274, 351] width 354 height 21
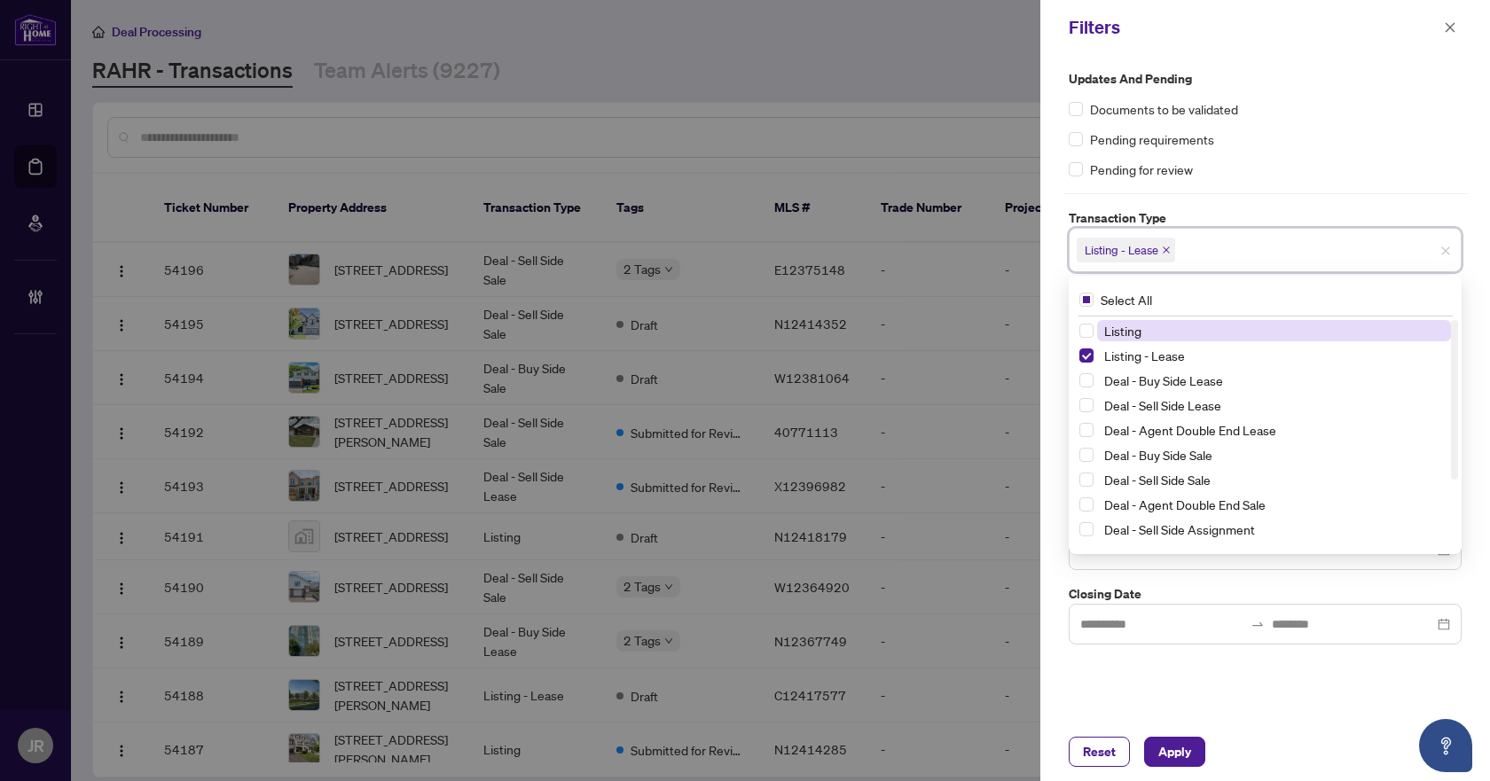
click at [1252, 335] on span "Listing" at bounding box center [1274, 330] width 354 height 21
click at [1410, 148] on div "Pending requirements" at bounding box center [1265, 139] width 393 height 20
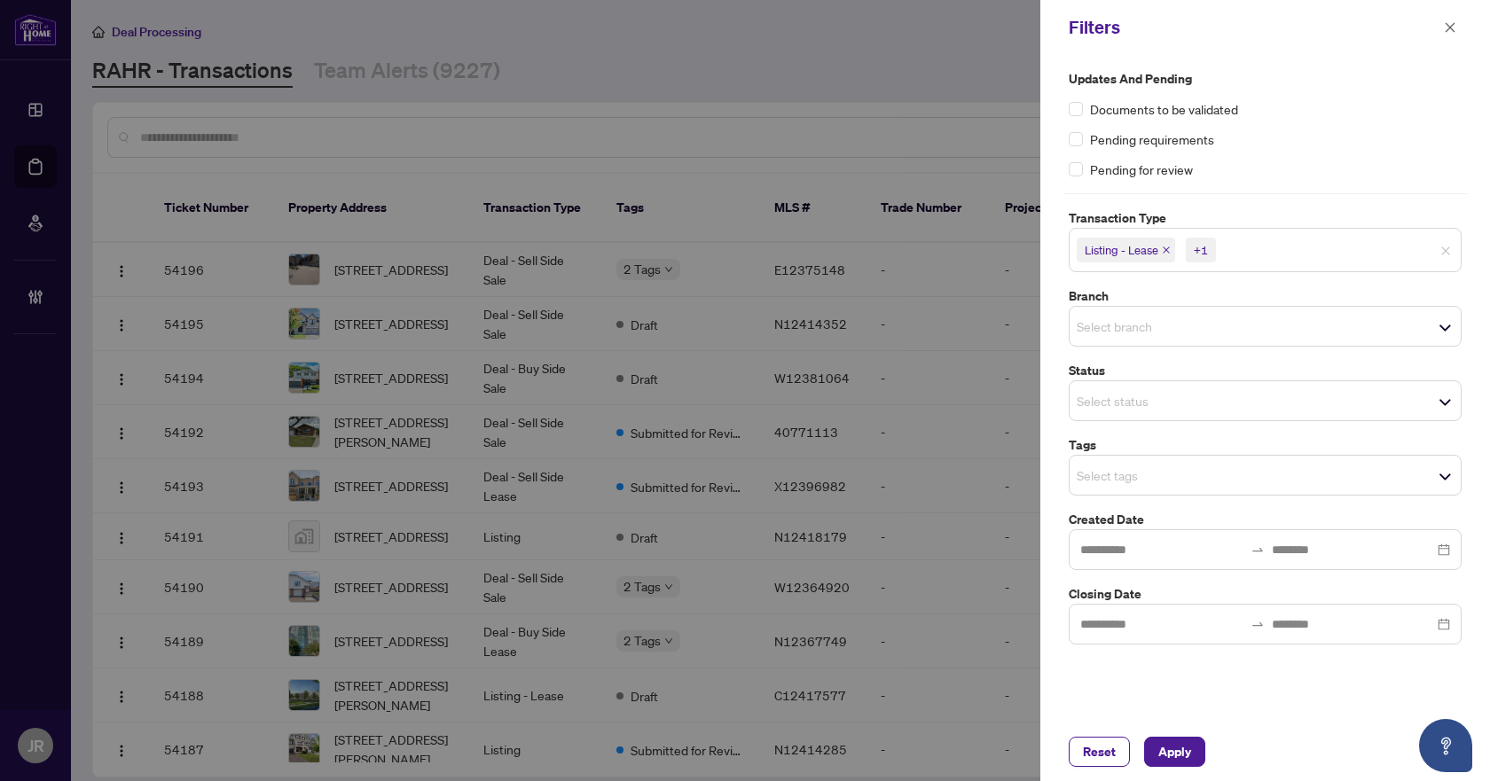
click at [1252, 397] on span "Select status" at bounding box center [1265, 400] width 391 height 25
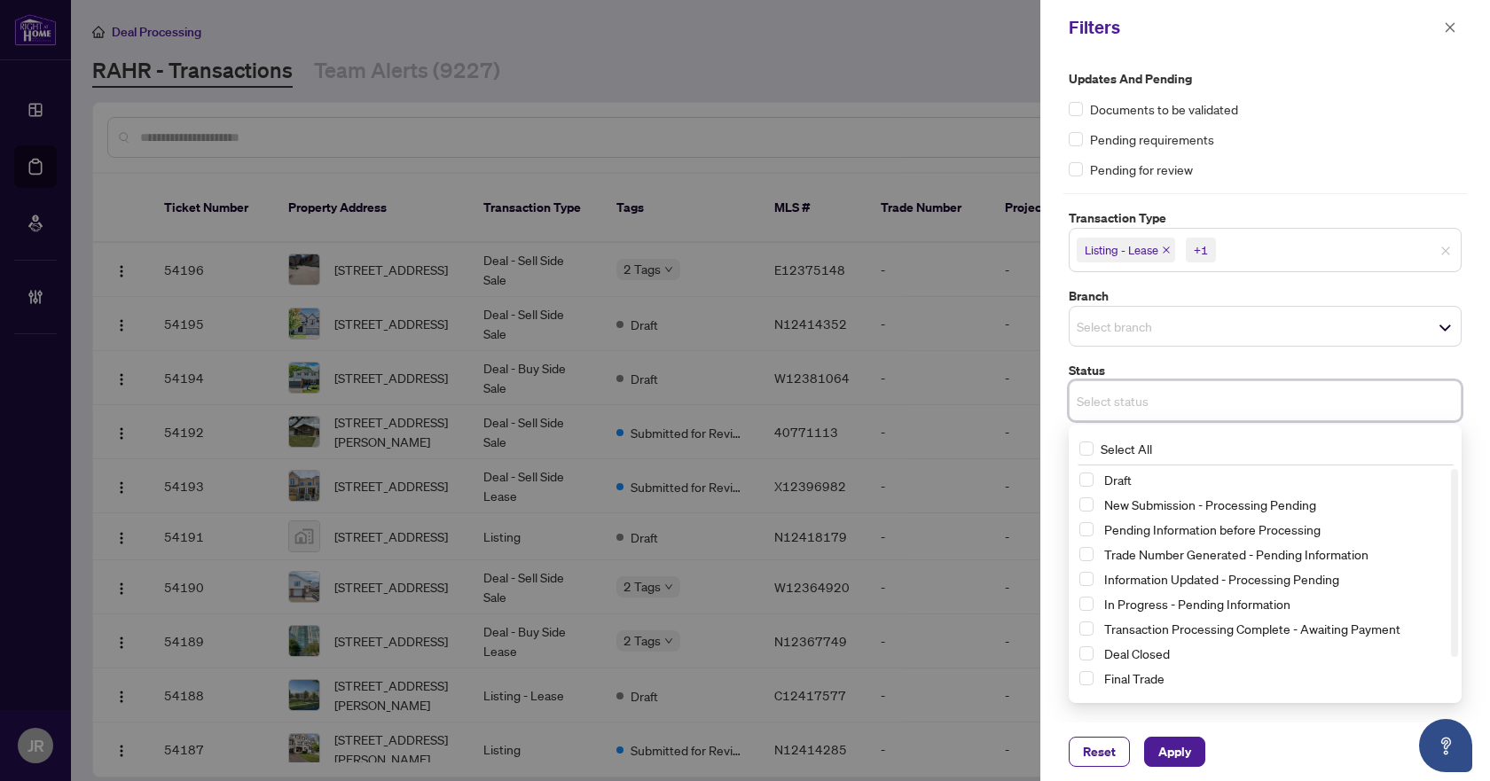
click at [1219, 350] on div "Updates and Pending Documents to be validated Pending requirements Pending for …" at bounding box center [1265, 357] width 404 height 576
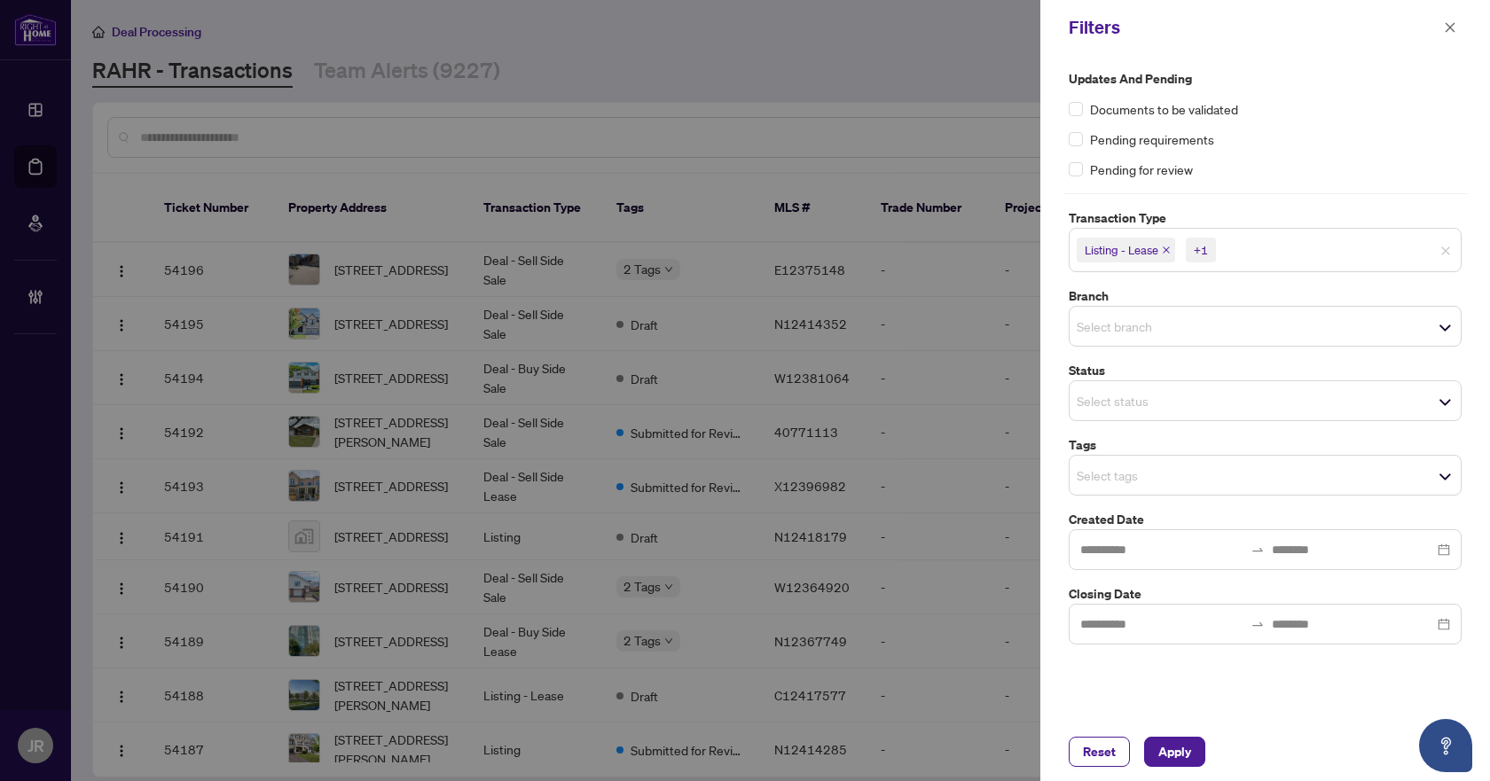
click at [1232, 321] on span "Select branch" at bounding box center [1265, 326] width 391 height 25
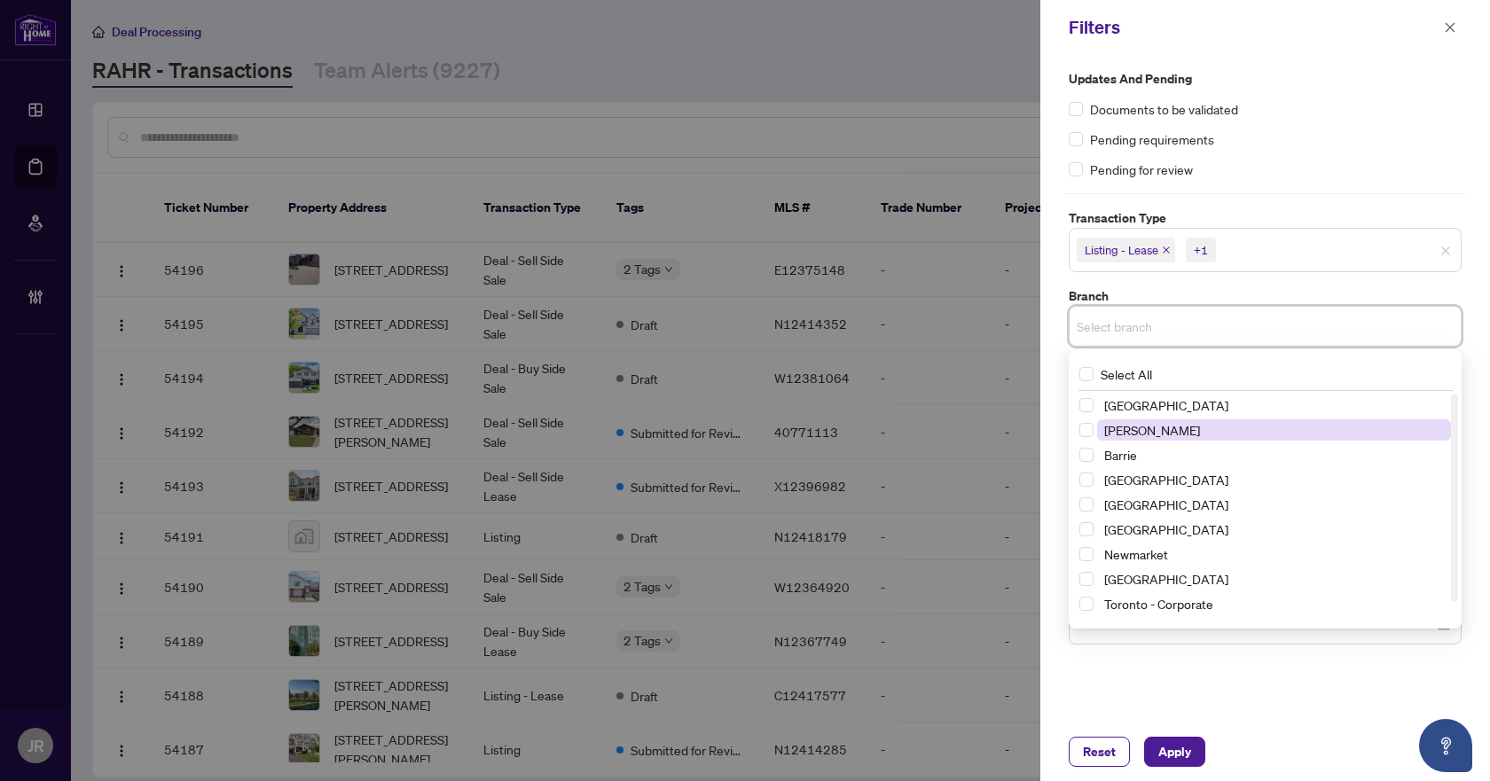
click at [1199, 422] on span "[PERSON_NAME]" at bounding box center [1274, 429] width 354 height 21
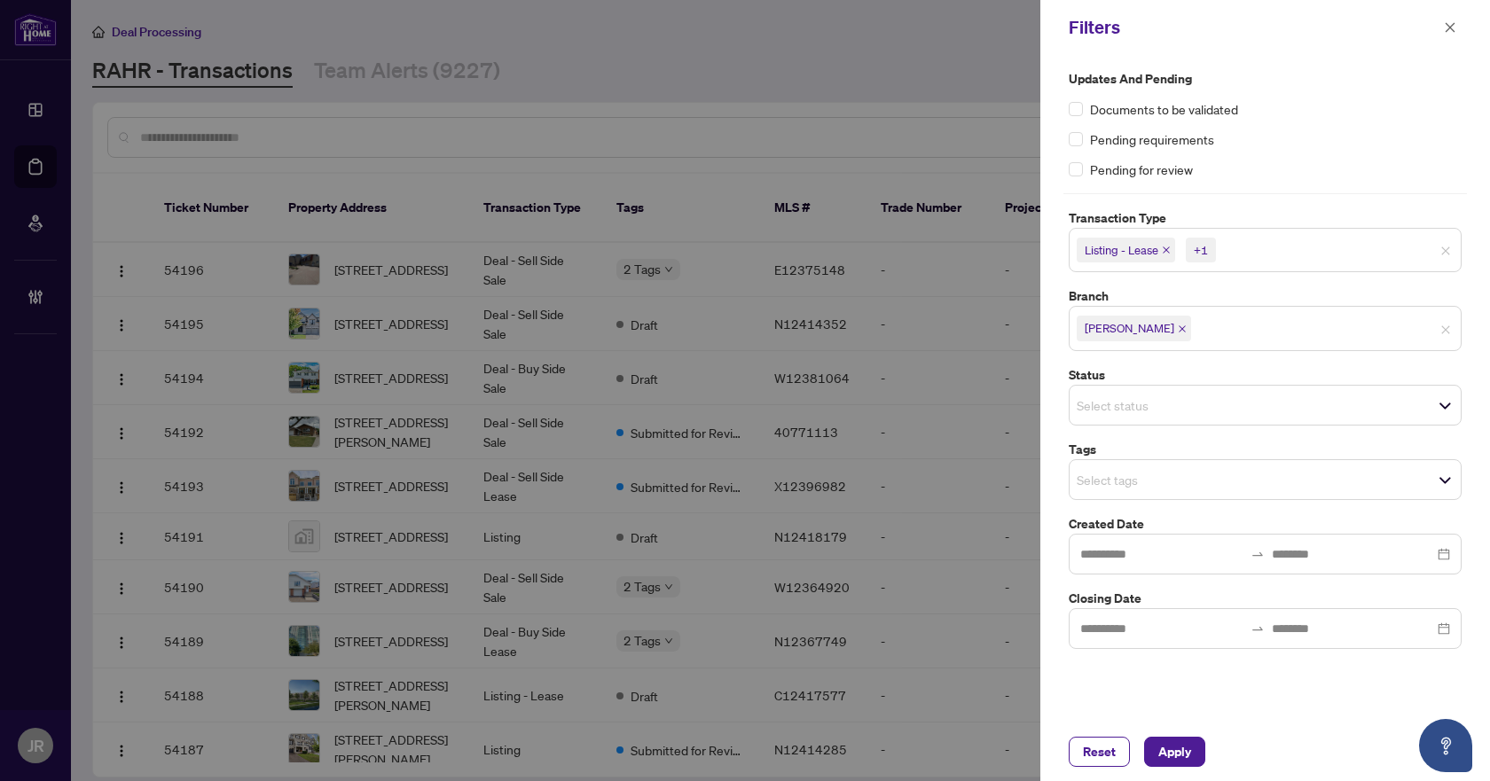
click at [1296, 711] on div "Updates and Pending Documents to be validated Pending requirements Pending for …" at bounding box center [1265, 389] width 450 height 668
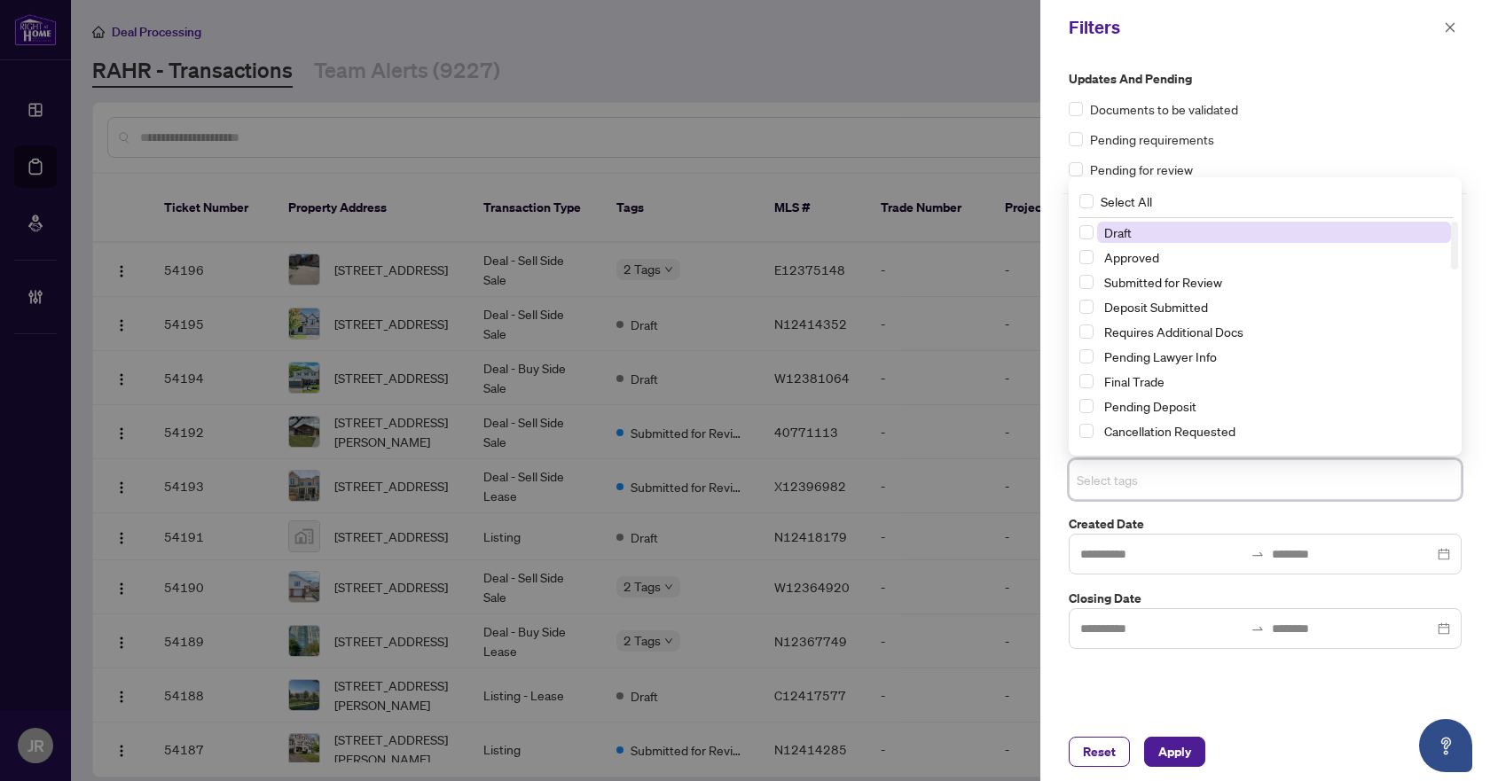
click at [1201, 482] on input "search" at bounding box center [1139, 479] width 124 height 21
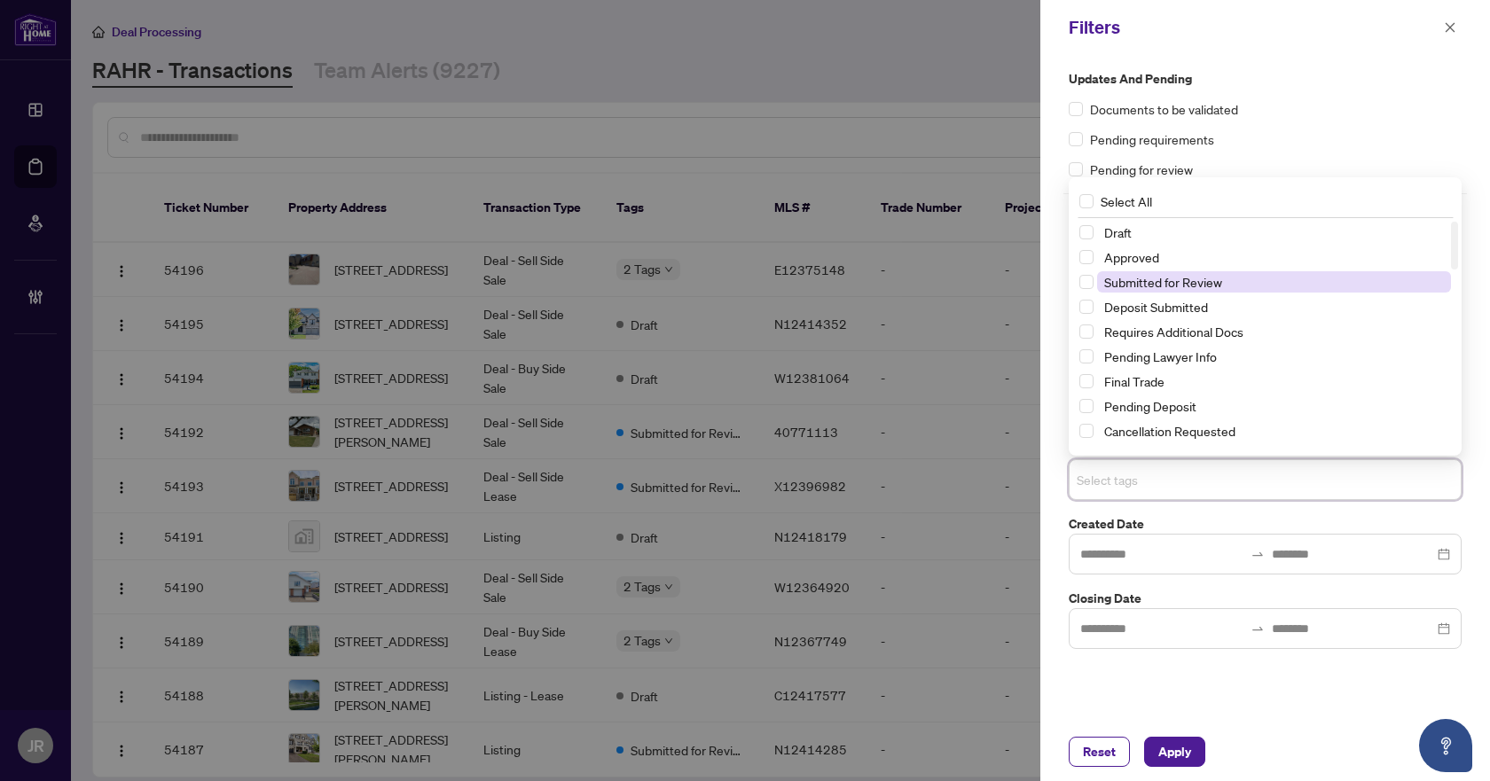
click at [1183, 278] on span "Submitted for Review" at bounding box center [1163, 282] width 118 height 16
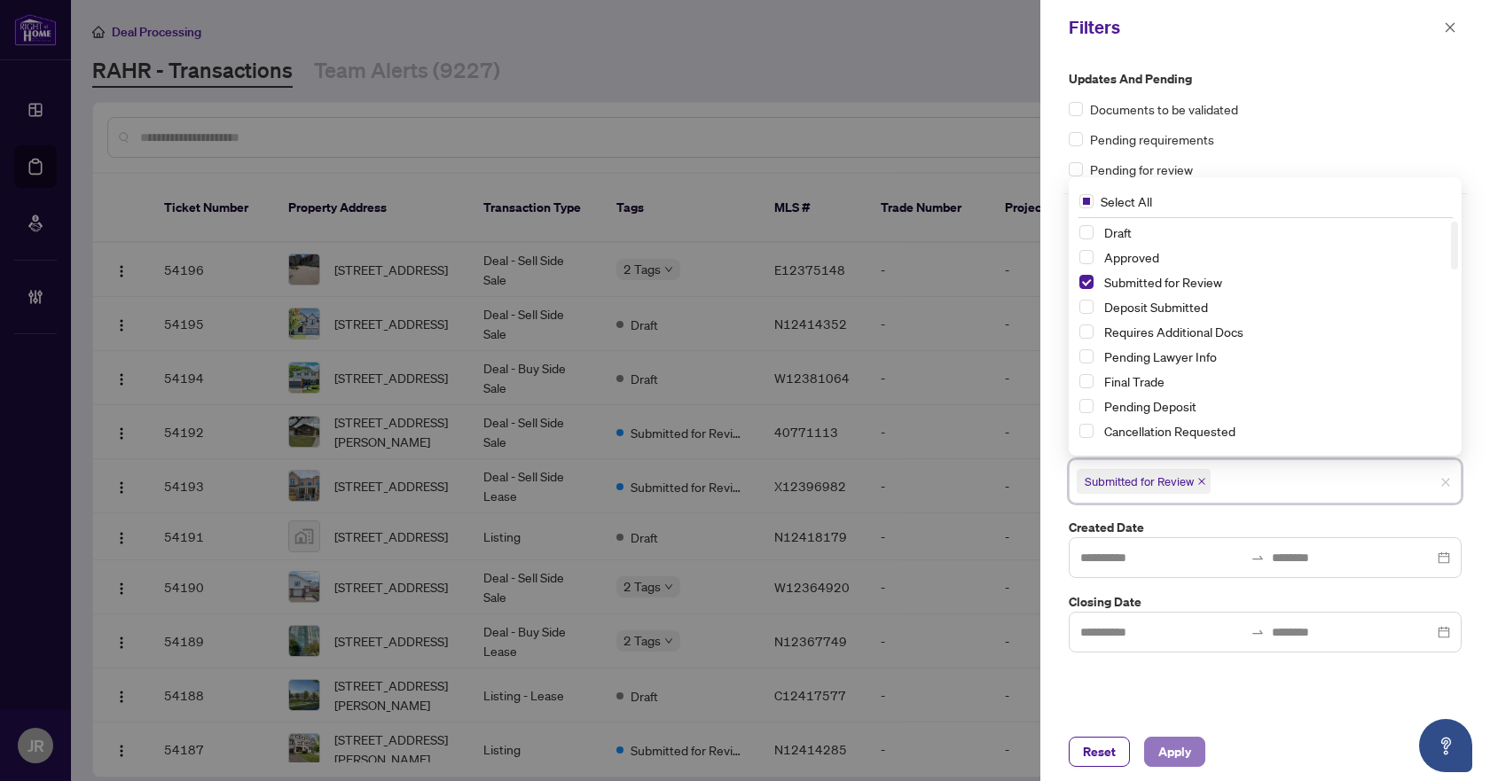
click at [1200, 747] on button "Apply" at bounding box center [1174, 752] width 61 height 30
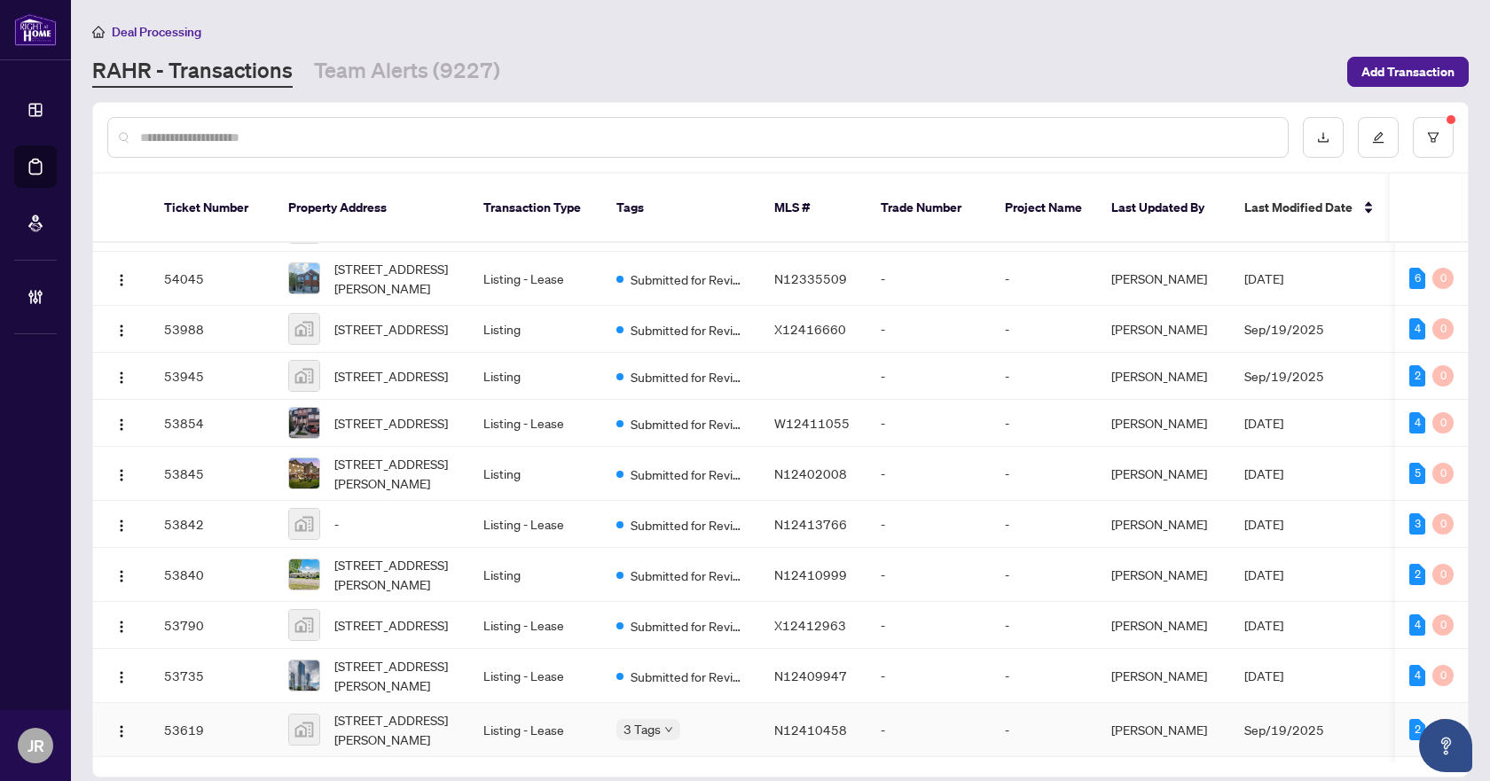
scroll to position [398, 0]
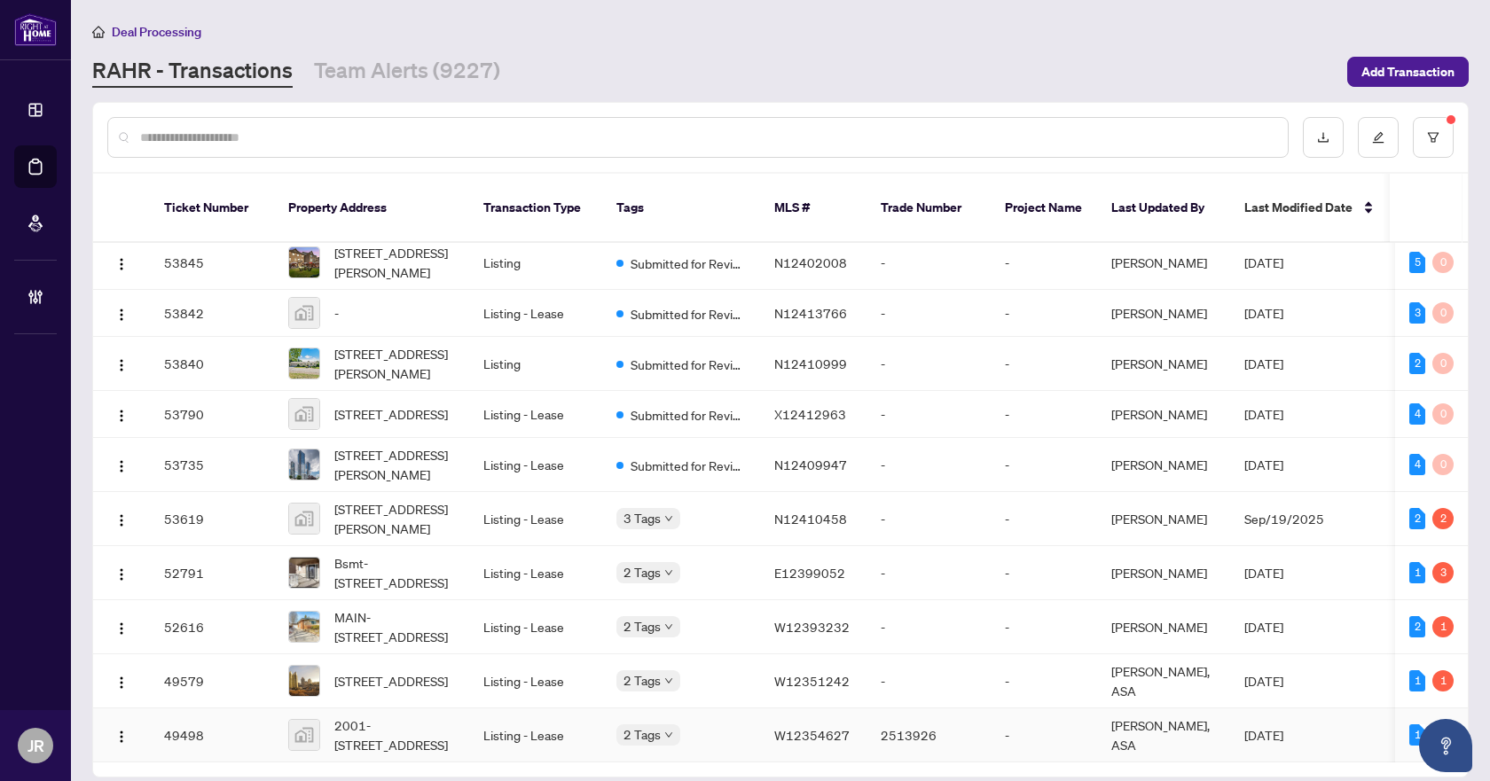
click at [985, 711] on td "2513926" at bounding box center [928, 736] width 124 height 54
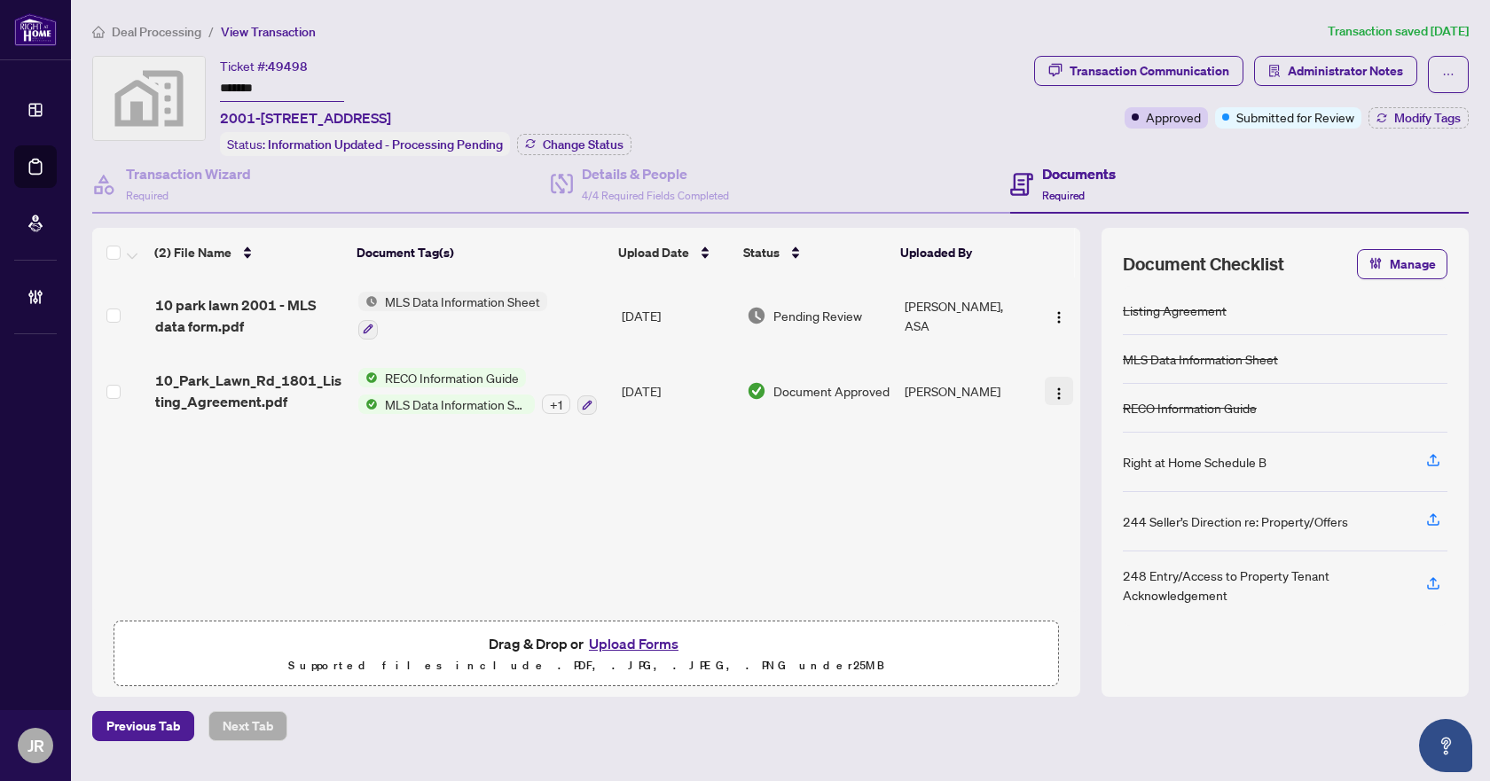
click at [1052, 391] on img "button" at bounding box center [1059, 394] width 14 height 14
click at [824, 512] on div "10 park lawn 2001 - MLS data form.pdf MLS Data Information Sheet Sep/20/2025 Pe…" at bounding box center [586, 445] width 988 height 334
click at [1056, 390] on img "button" at bounding box center [1059, 394] width 14 height 14
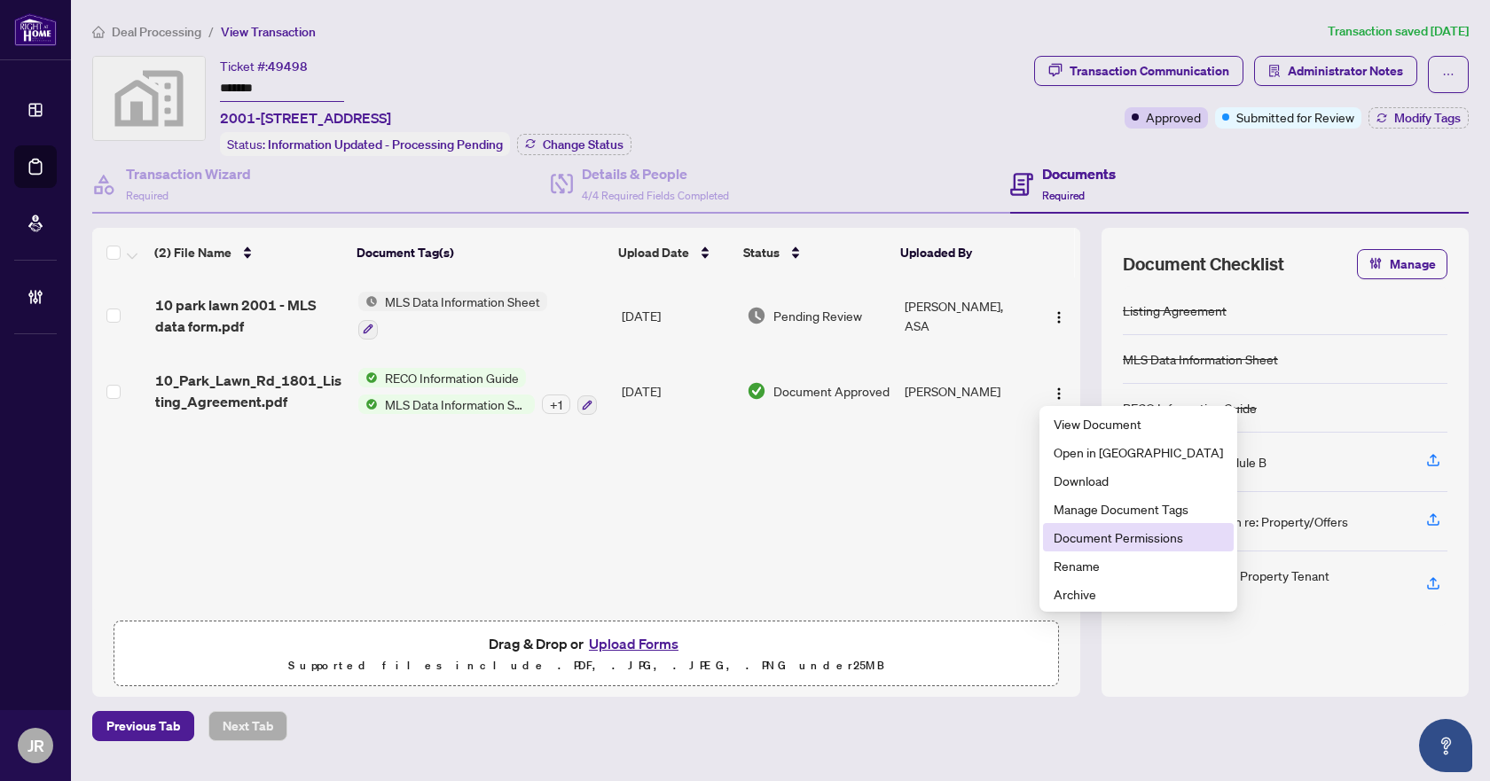
click at [1111, 529] on span "Document Permissions" at bounding box center [1138, 538] width 169 height 20
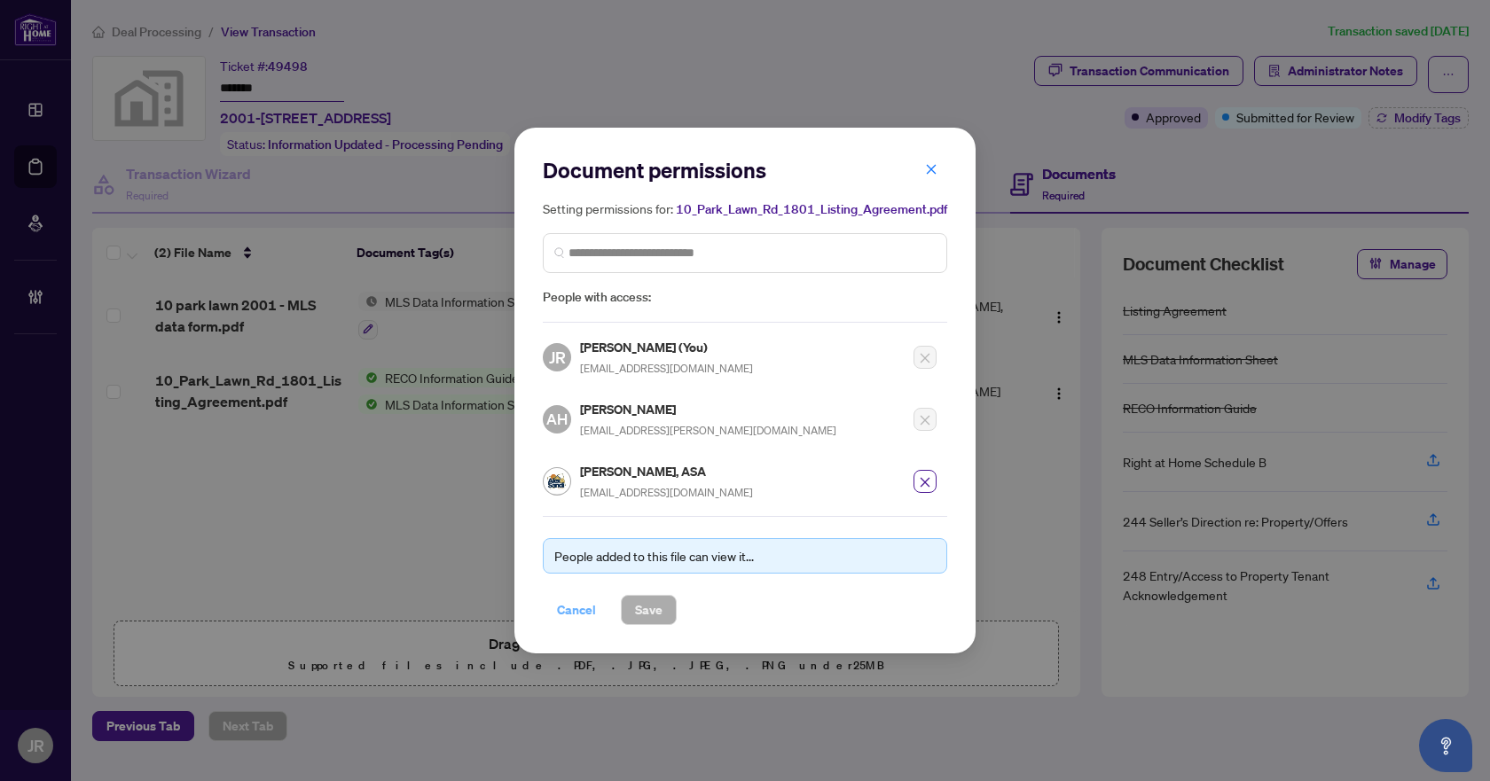
click at [571, 605] on span "Cancel" at bounding box center [576, 610] width 39 height 28
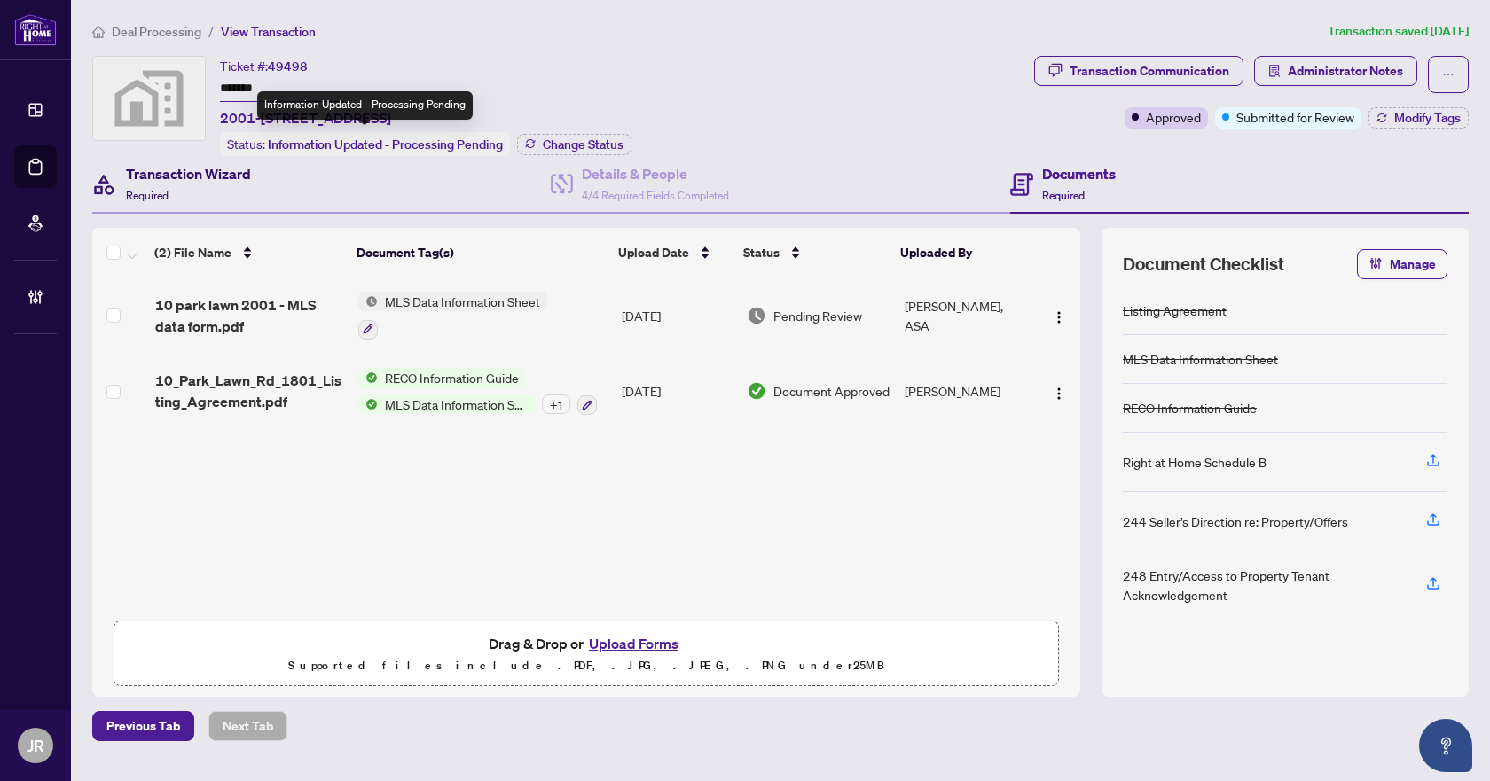
click at [200, 191] on div "Transaction Wizard Required" at bounding box center [188, 184] width 125 height 42
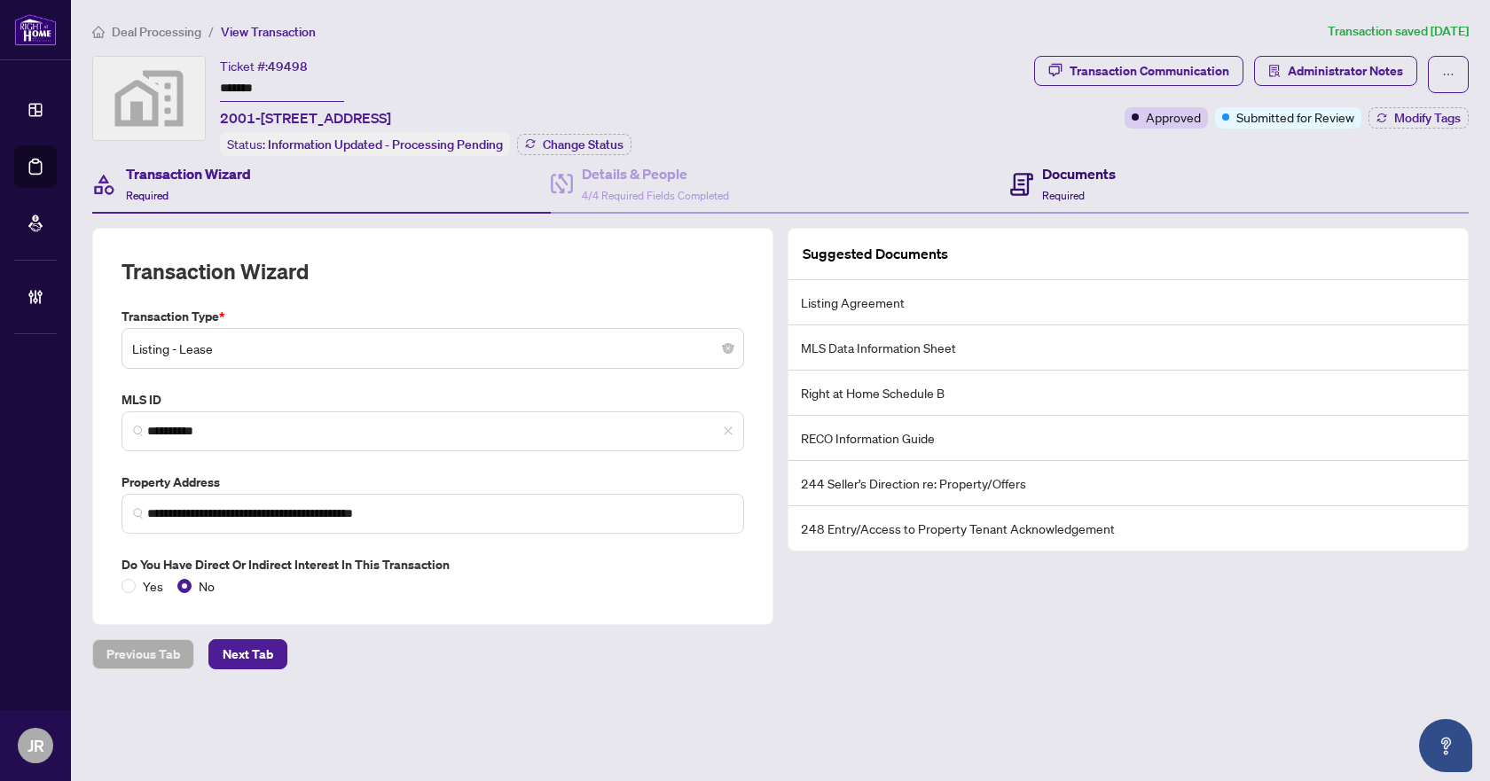
click at [1109, 200] on div "Documents Required" at bounding box center [1079, 184] width 74 height 42
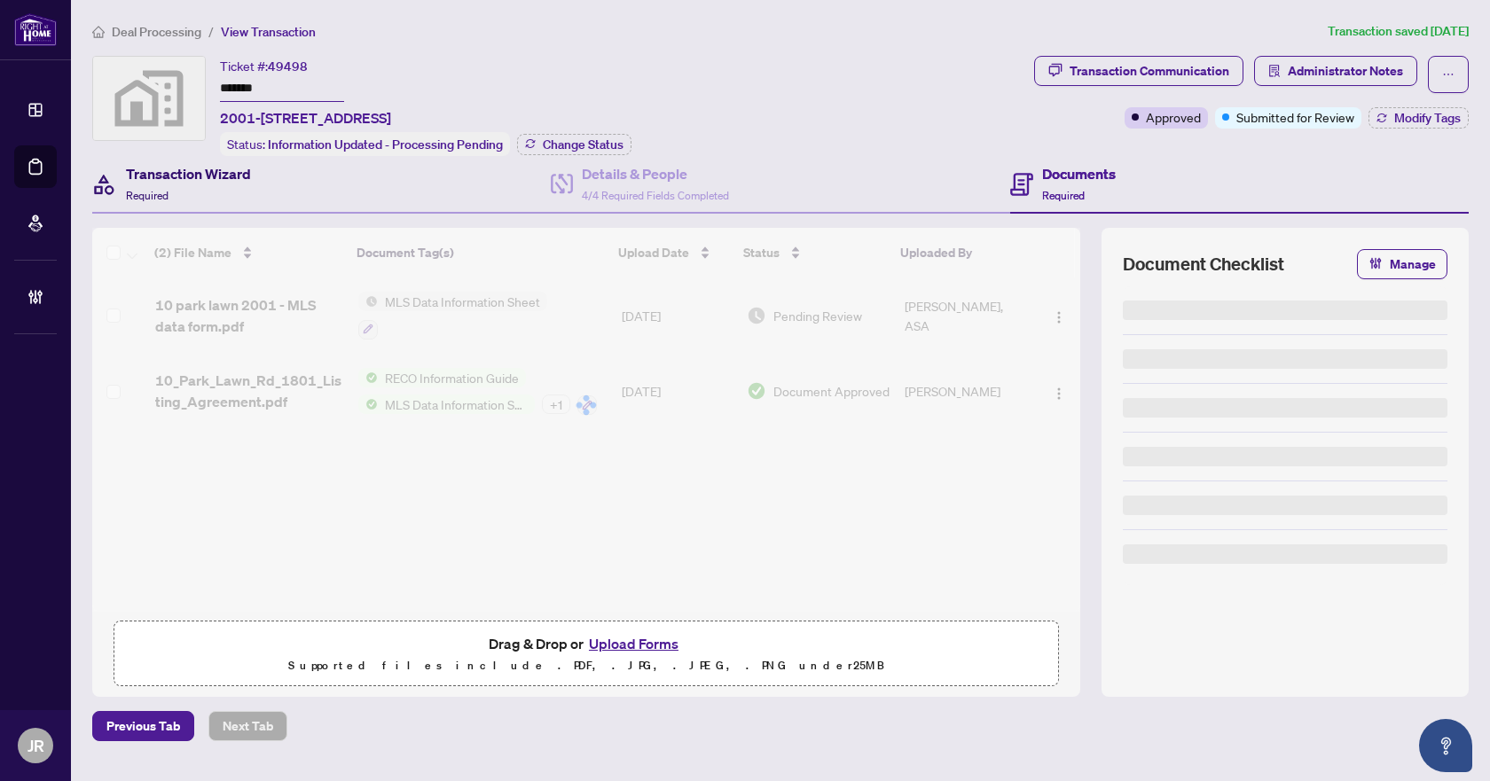
click at [222, 200] on div "Transaction Wizard Required" at bounding box center [188, 184] width 125 height 42
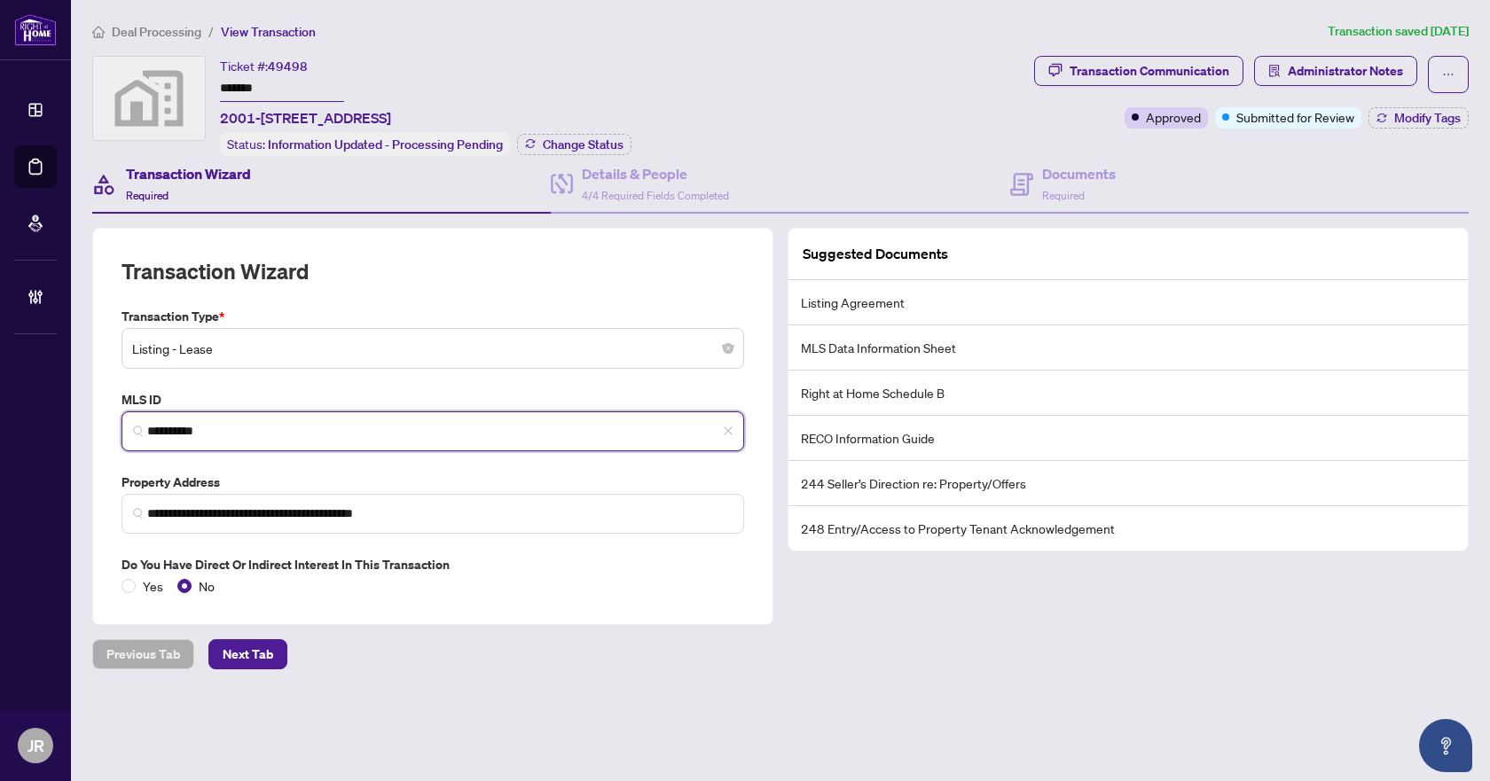
click at [167, 431] on input "*********" at bounding box center [439, 431] width 585 height 19
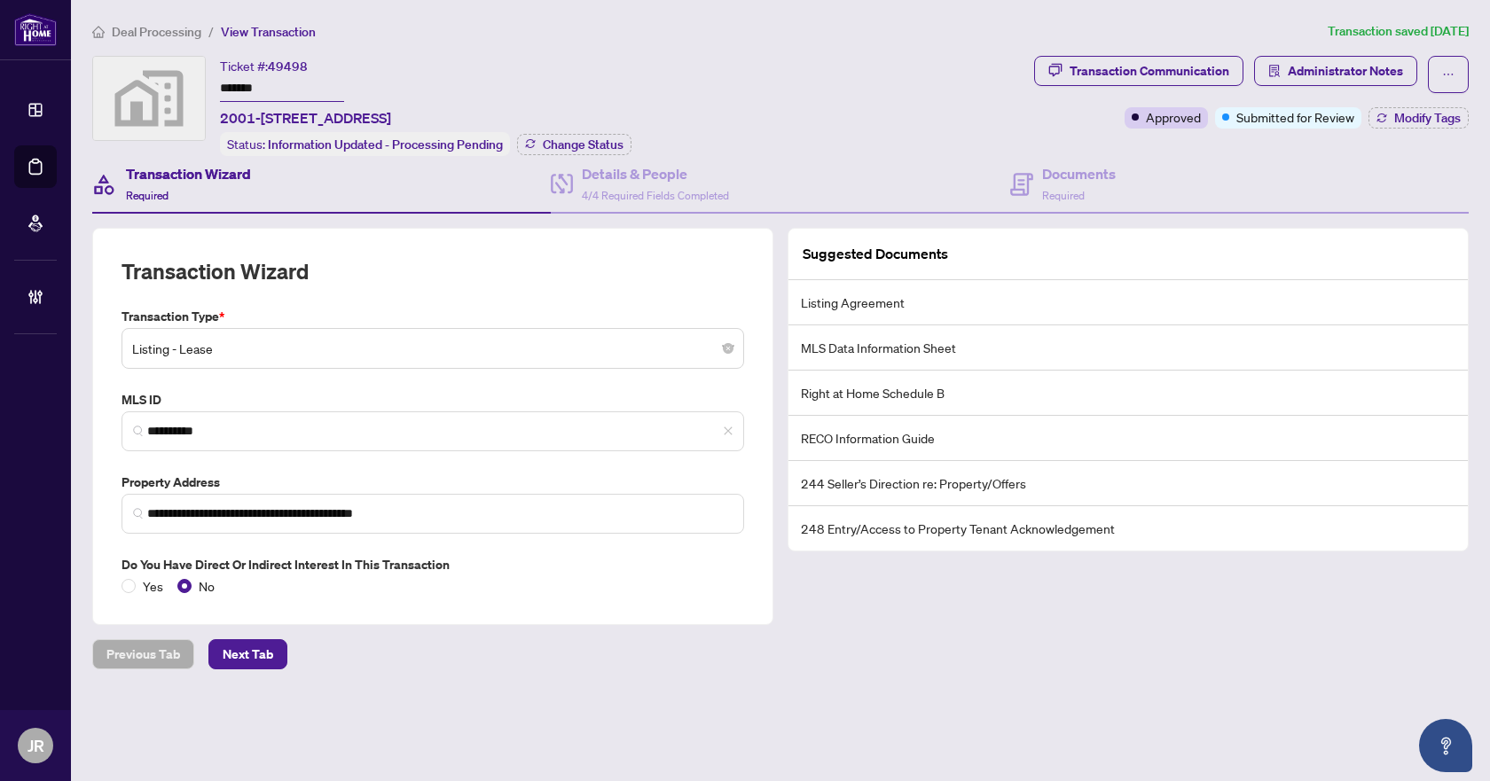
click at [163, 29] on span "Deal Processing" at bounding box center [157, 32] width 90 height 16
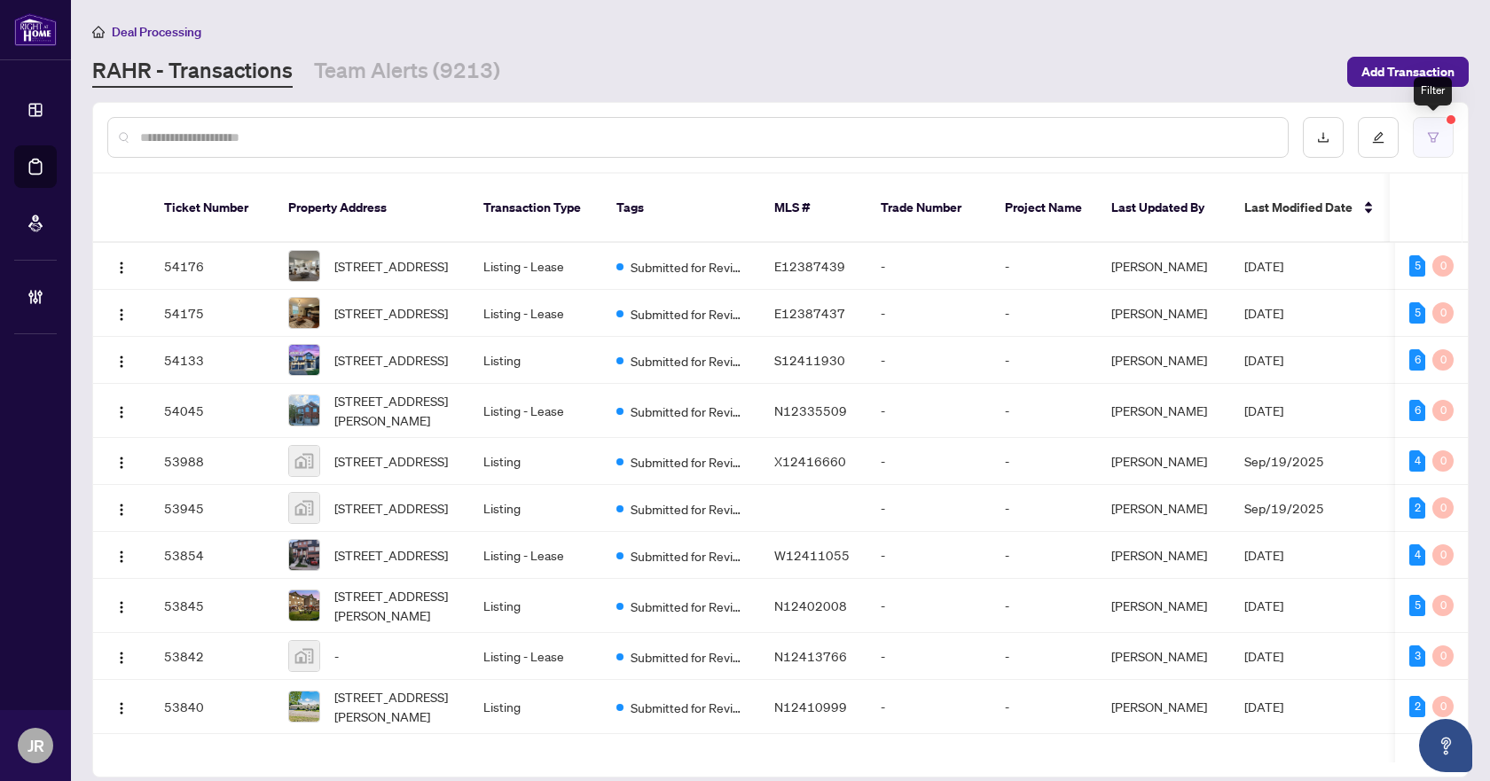
click at [1447, 131] on button "button" at bounding box center [1433, 137] width 41 height 41
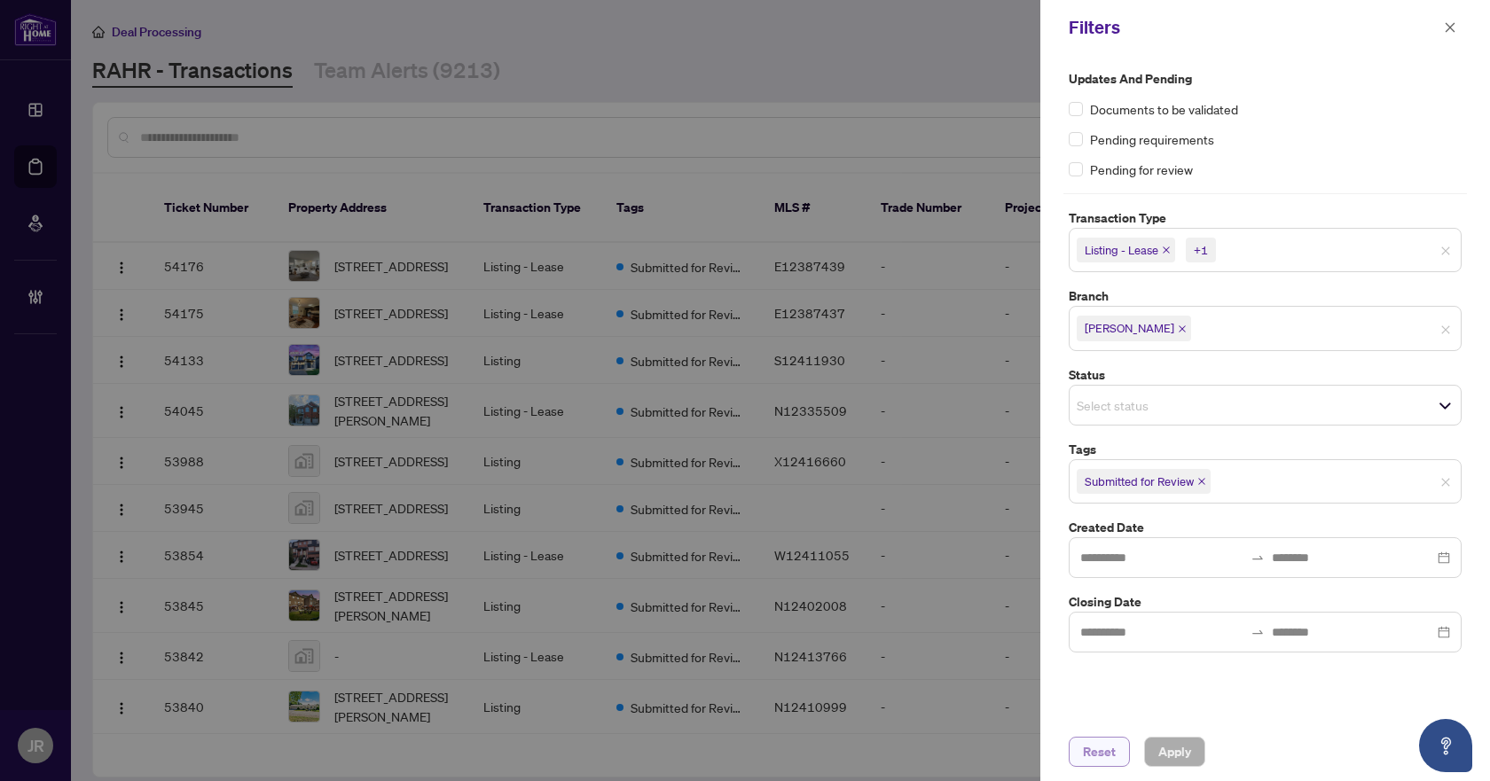
click at [1123, 744] on button "Reset" at bounding box center [1099, 752] width 61 height 30
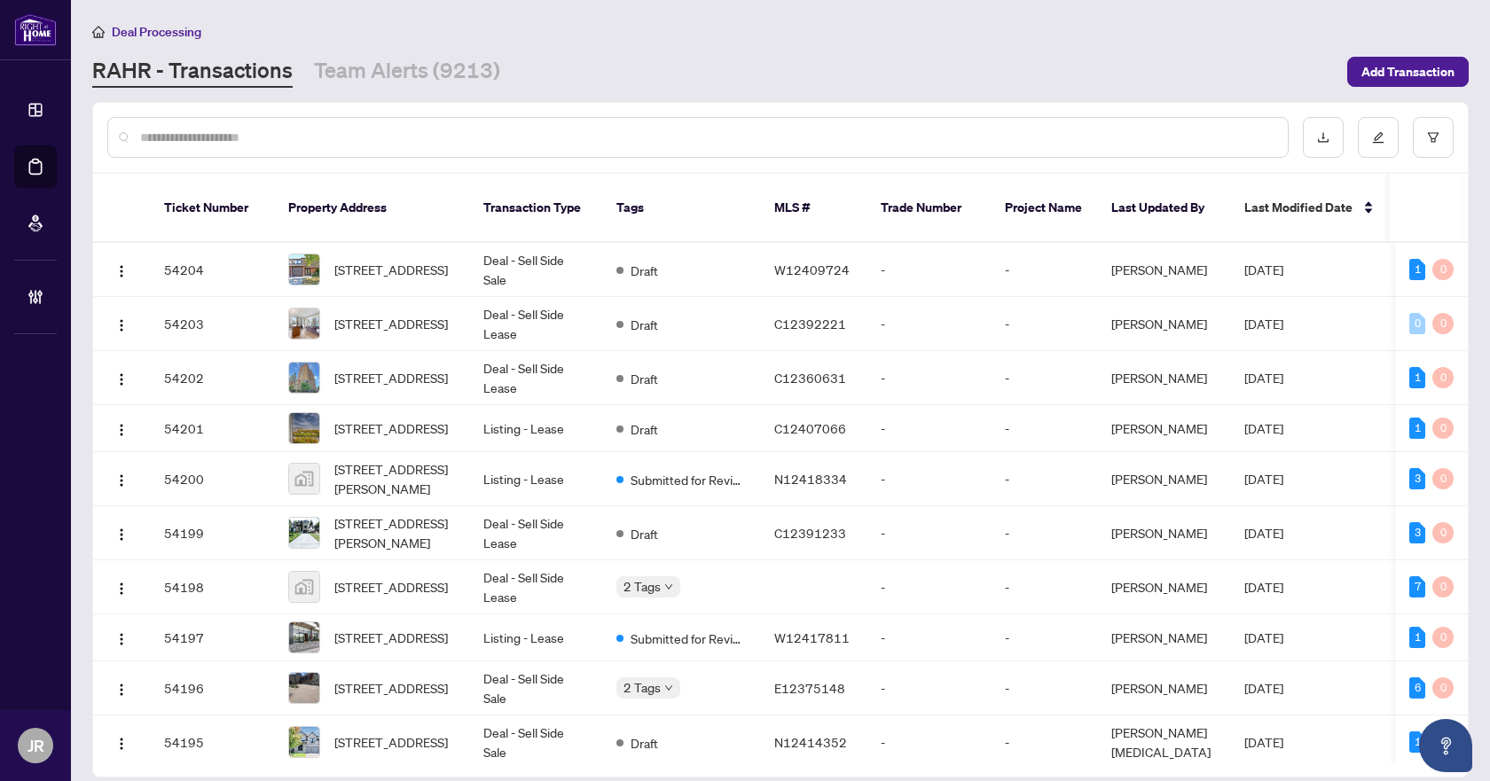
click at [537, 142] on input "text" at bounding box center [706, 138] width 1133 height 20
click at [556, 137] on input "text" at bounding box center [706, 138] width 1133 height 20
click at [513, 133] on input "text" at bounding box center [706, 138] width 1133 height 20
click at [560, 136] on input "text" at bounding box center [706, 138] width 1133 height 20
click at [598, 144] on input "text" at bounding box center [706, 138] width 1133 height 20
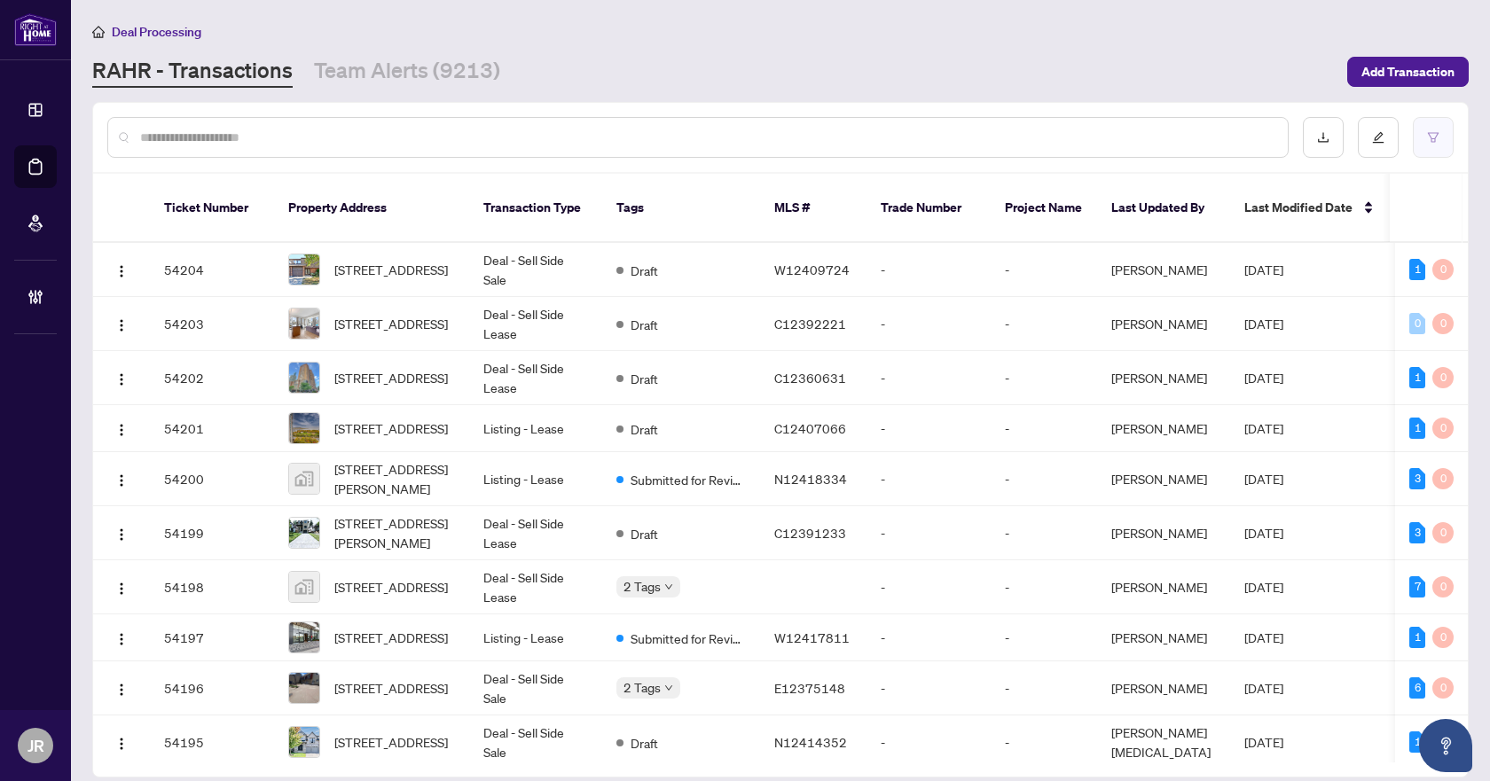
click at [1445, 125] on button "button" at bounding box center [1433, 137] width 41 height 41
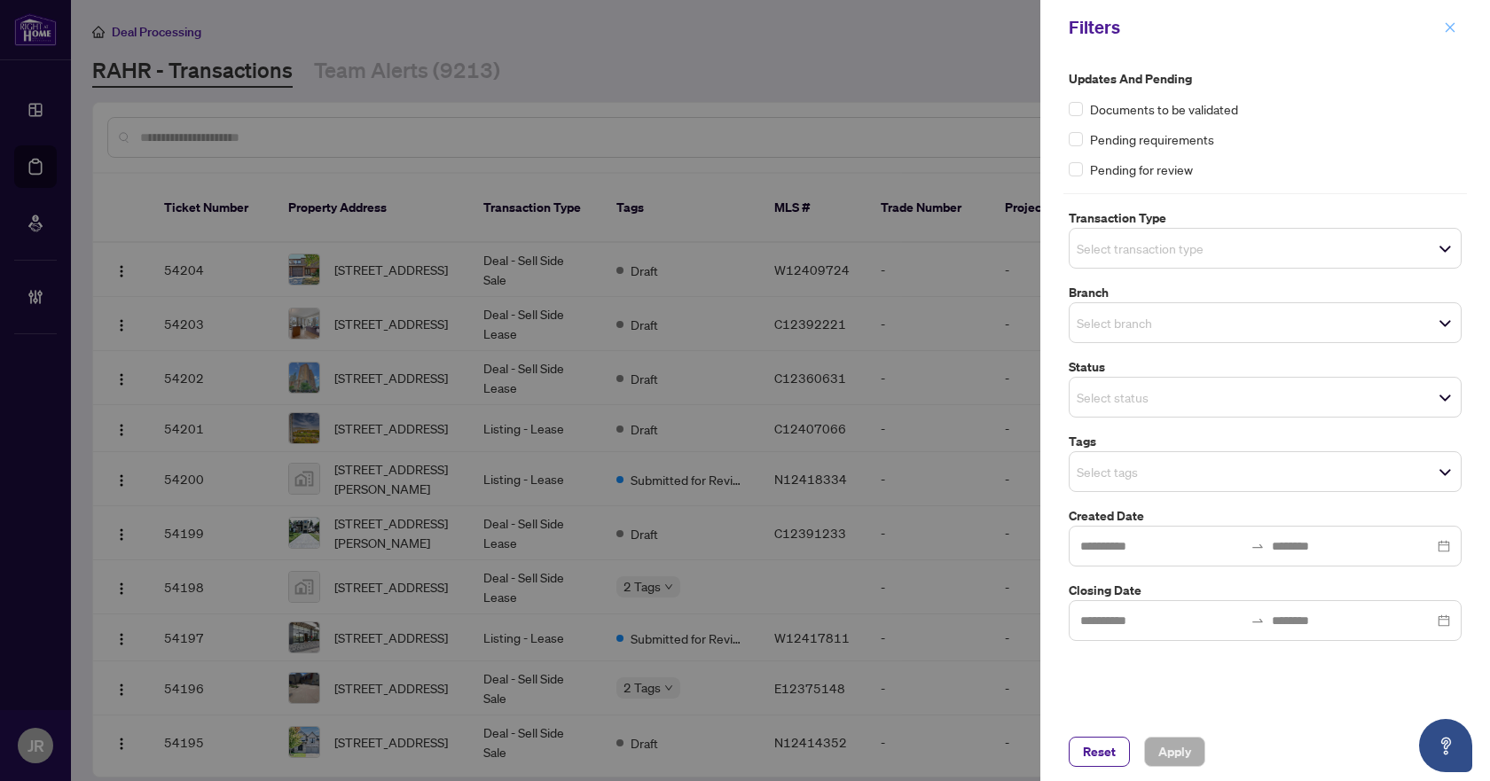
click at [1455, 26] on icon "close" at bounding box center [1450, 27] width 12 height 12
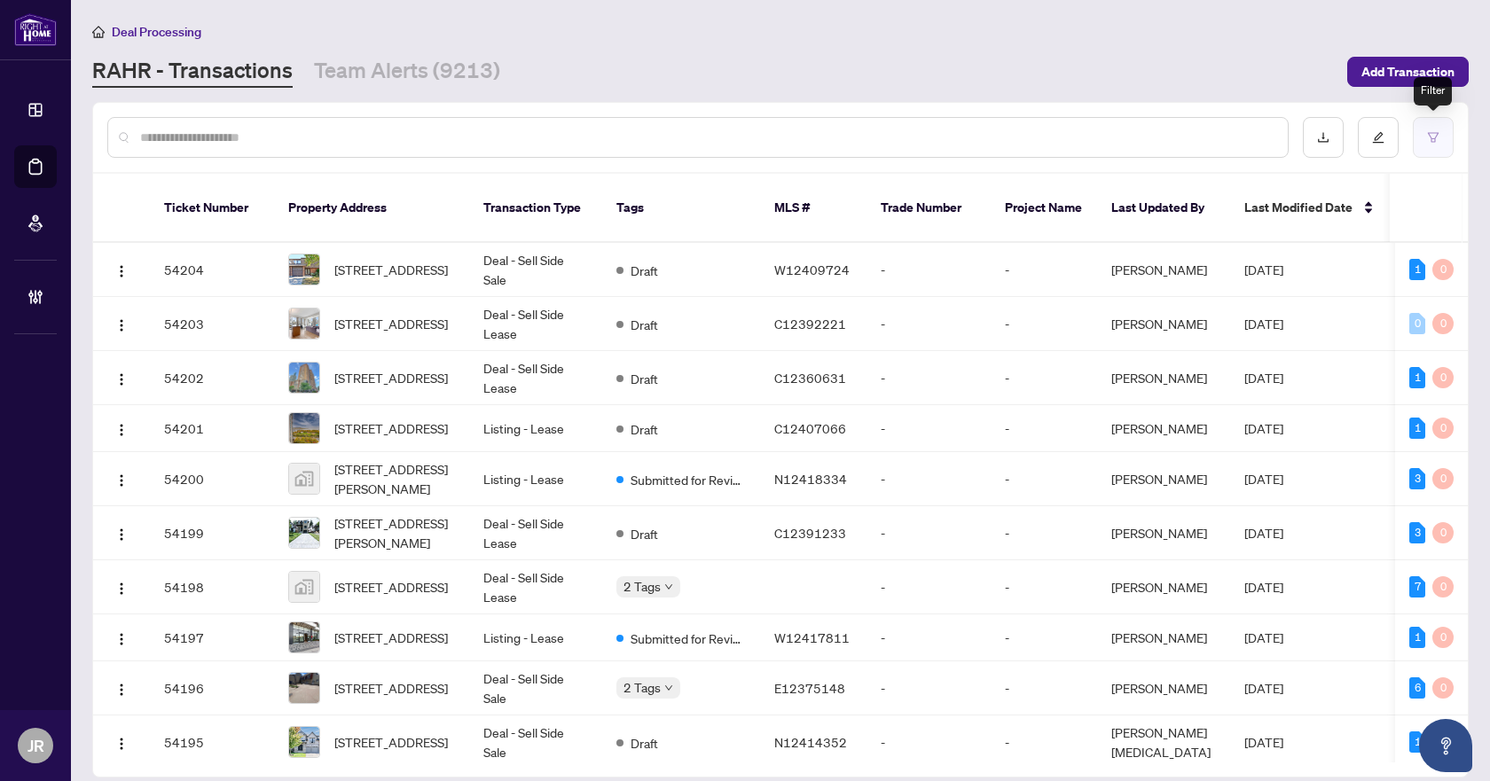
click at [1430, 135] on icon "filter" at bounding box center [1433, 137] width 11 height 10
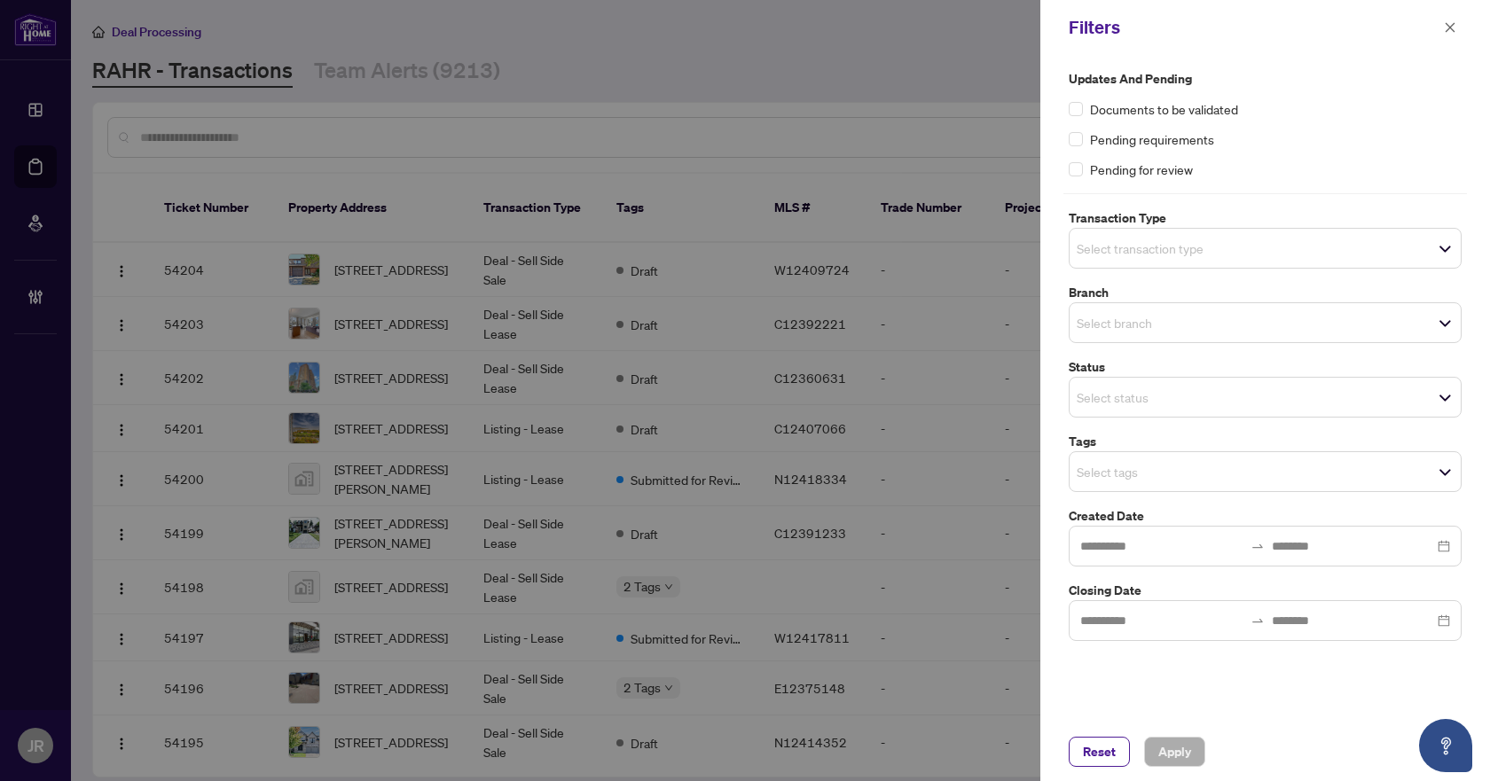
click at [1279, 260] on span "Select transaction type" at bounding box center [1265, 248] width 391 height 25
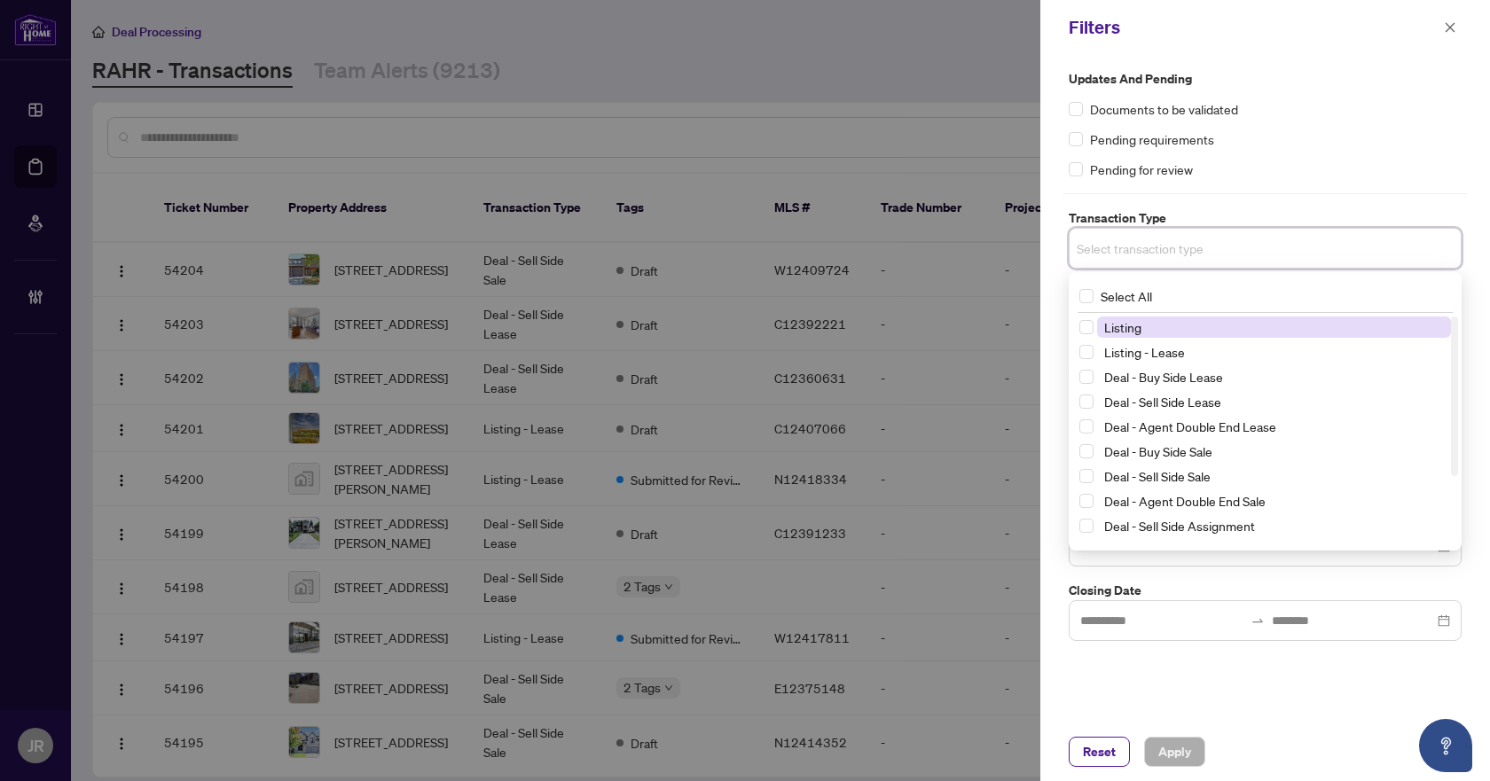
click at [1257, 336] on span "Listing" at bounding box center [1274, 327] width 354 height 21
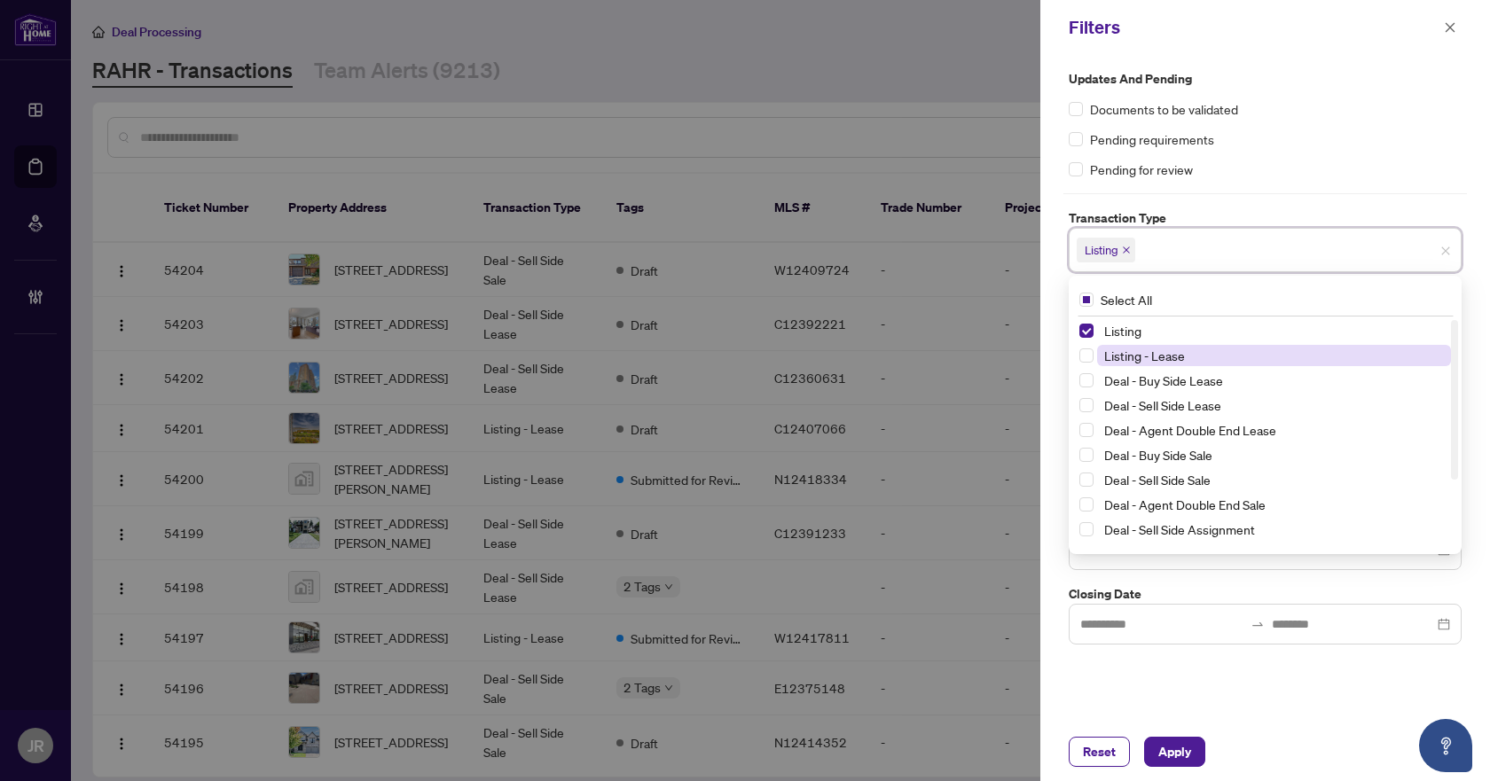
click at [1247, 363] on span "Listing - Lease" at bounding box center [1274, 355] width 354 height 21
click at [1324, 140] on div "Pending requirements" at bounding box center [1265, 139] width 393 height 20
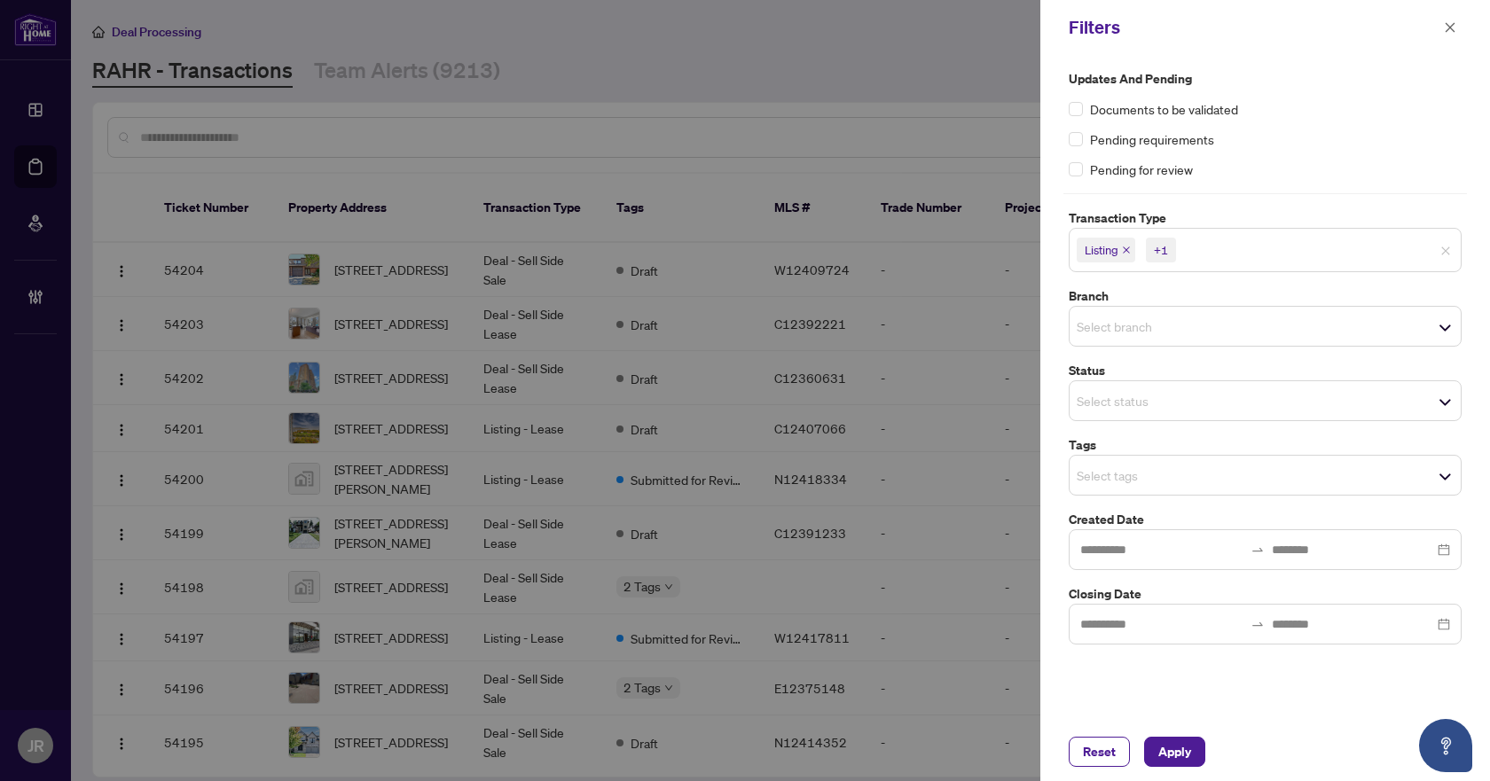
click at [1261, 389] on span "Select status" at bounding box center [1265, 400] width 391 height 25
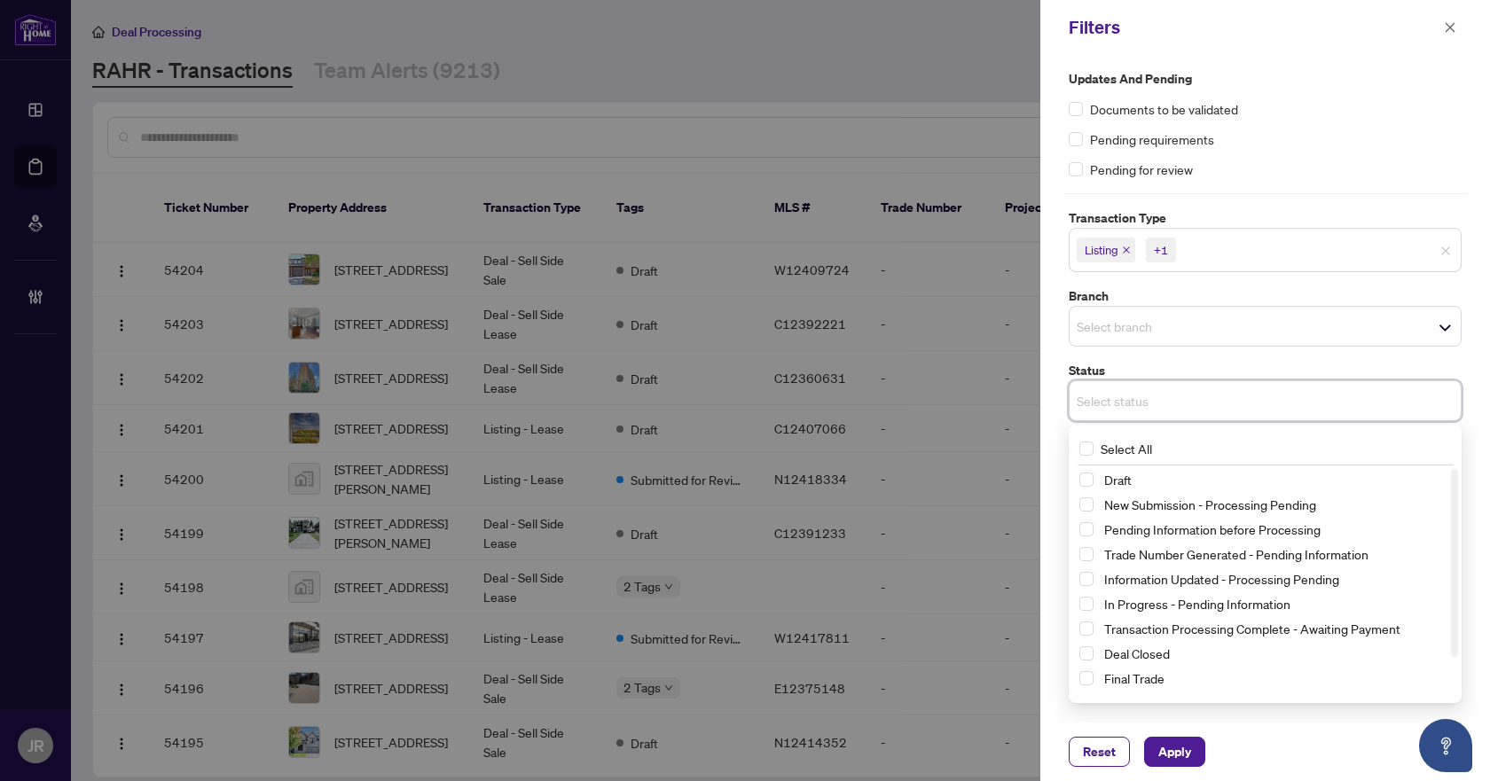
click at [1235, 346] on div "Select branch" at bounding box center [1265, 326] width 393 height 41
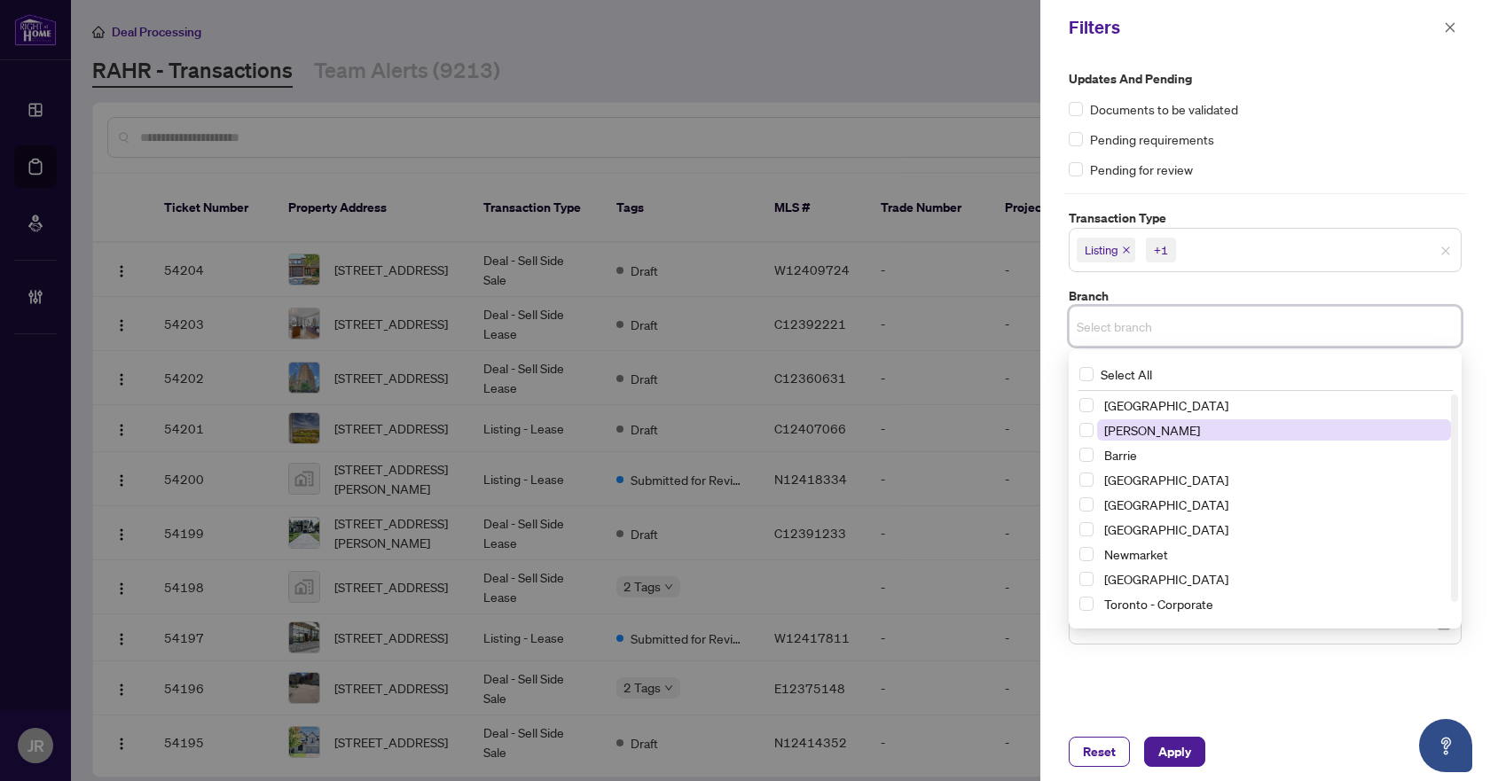
click at [1201, 435] on span "[PERSON_NAME]" at bounding box center [1274, 429] width 354 height 21
click at [1297, 279] on div "Updates and Pending Documents to be validated Pending requirements Pending for …" at bounding box center [1265, 359] width 404 height 580
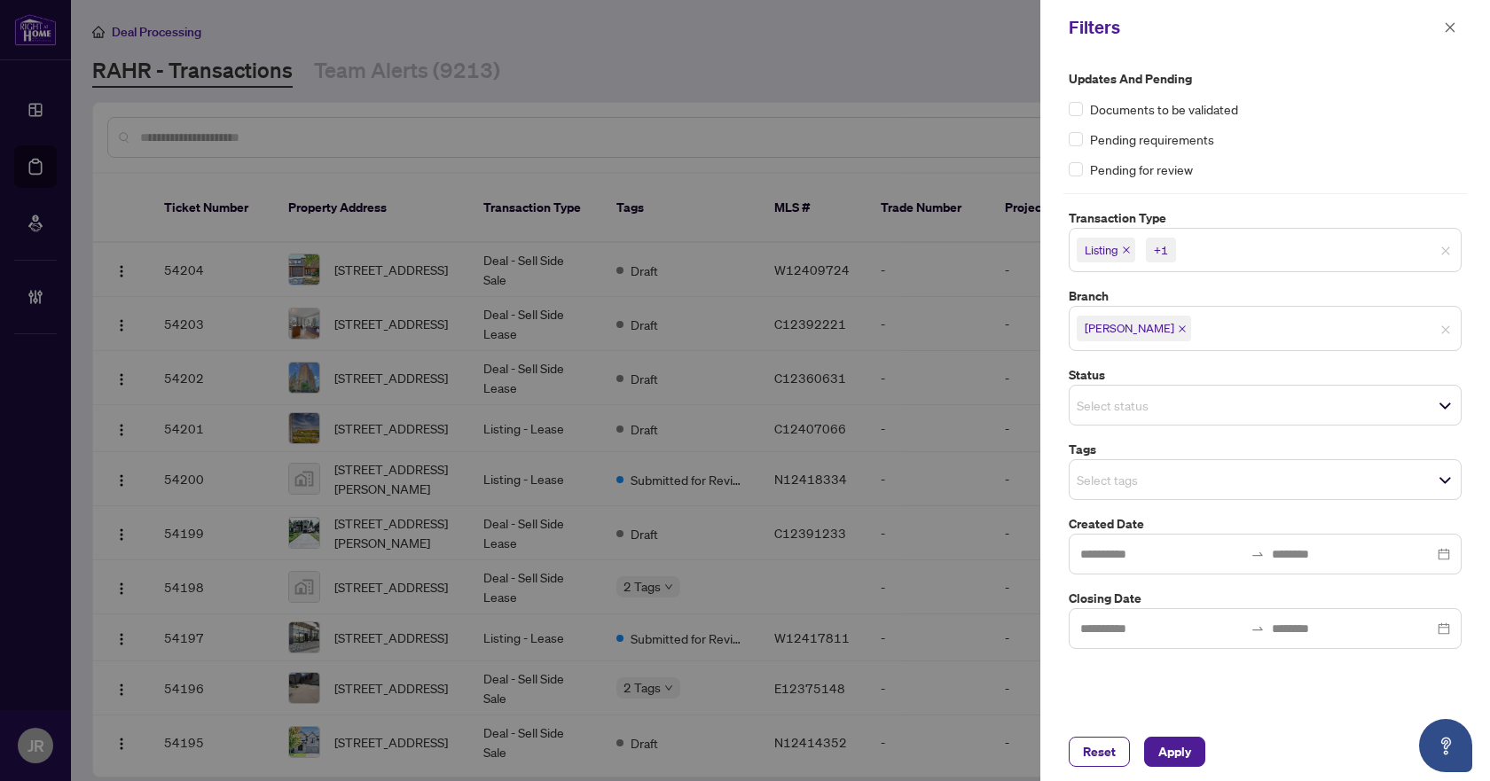
click at [1223, 467] on span "Select tags" at bounding box center [1265, 479] width 391 height 25
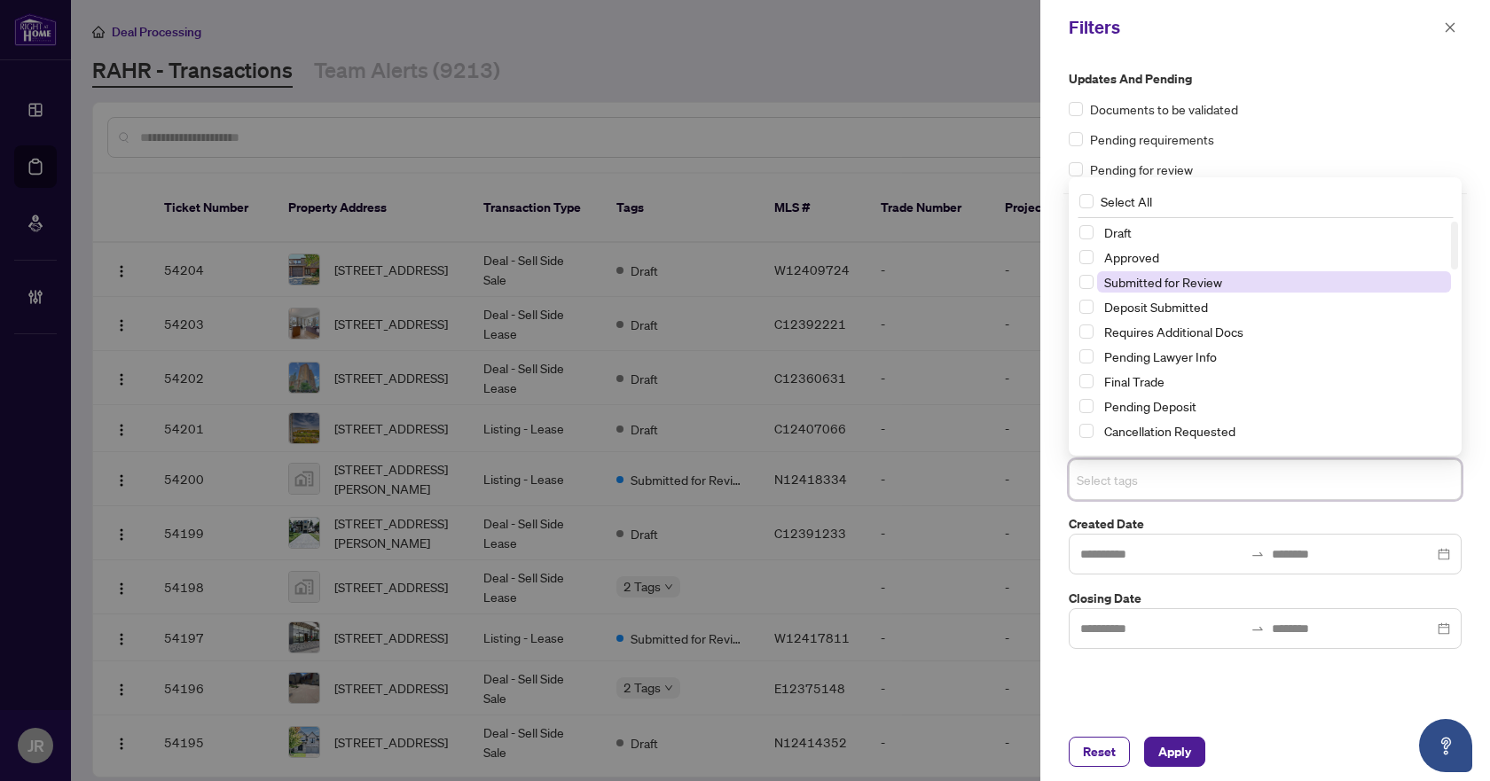
click at [1170, 291] on span "Submitted for Review" at bounding box center [1274, 281] width 354 height 21
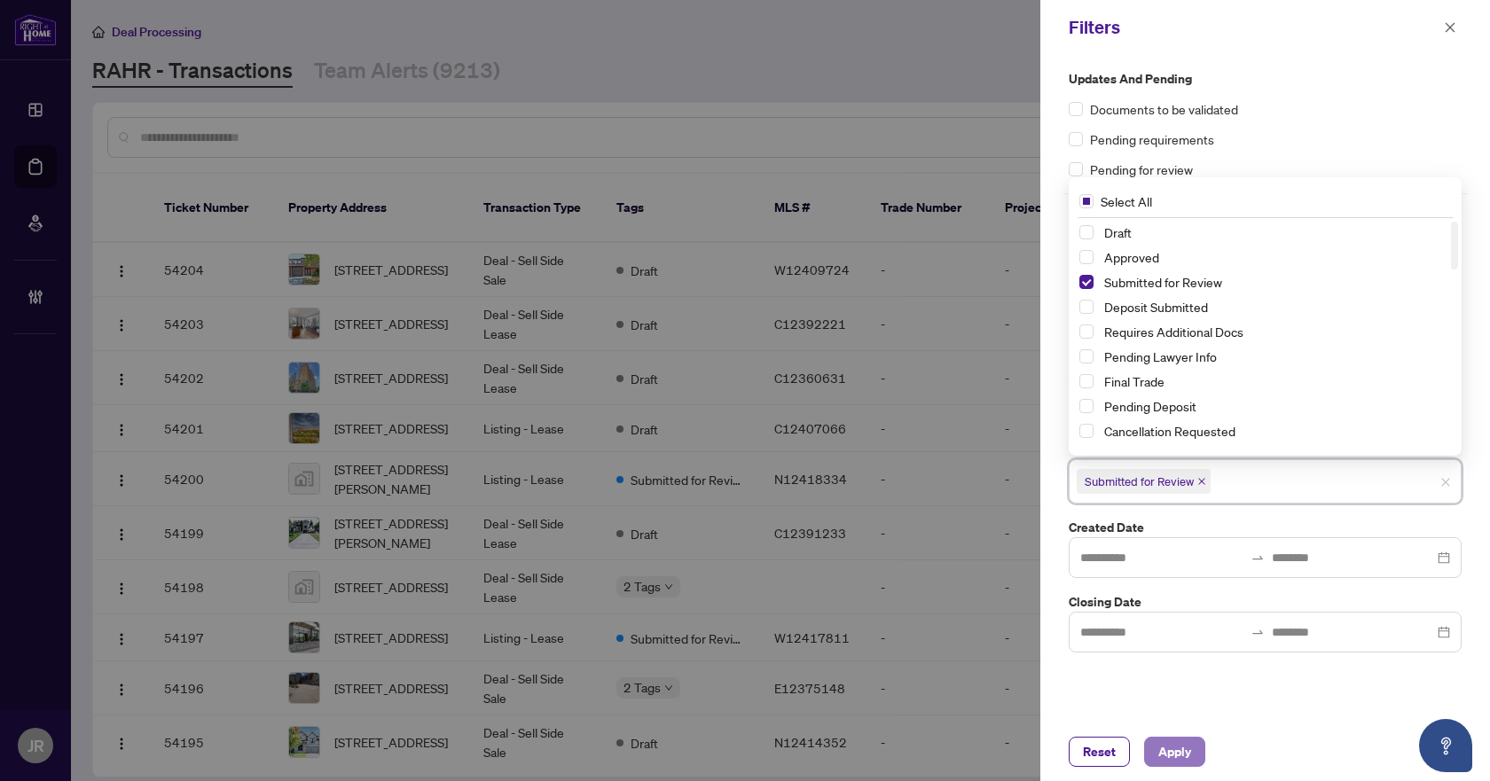
click at [1196, 755] on button "Apply" at bounding box center [1174, 752] width 61 height 30
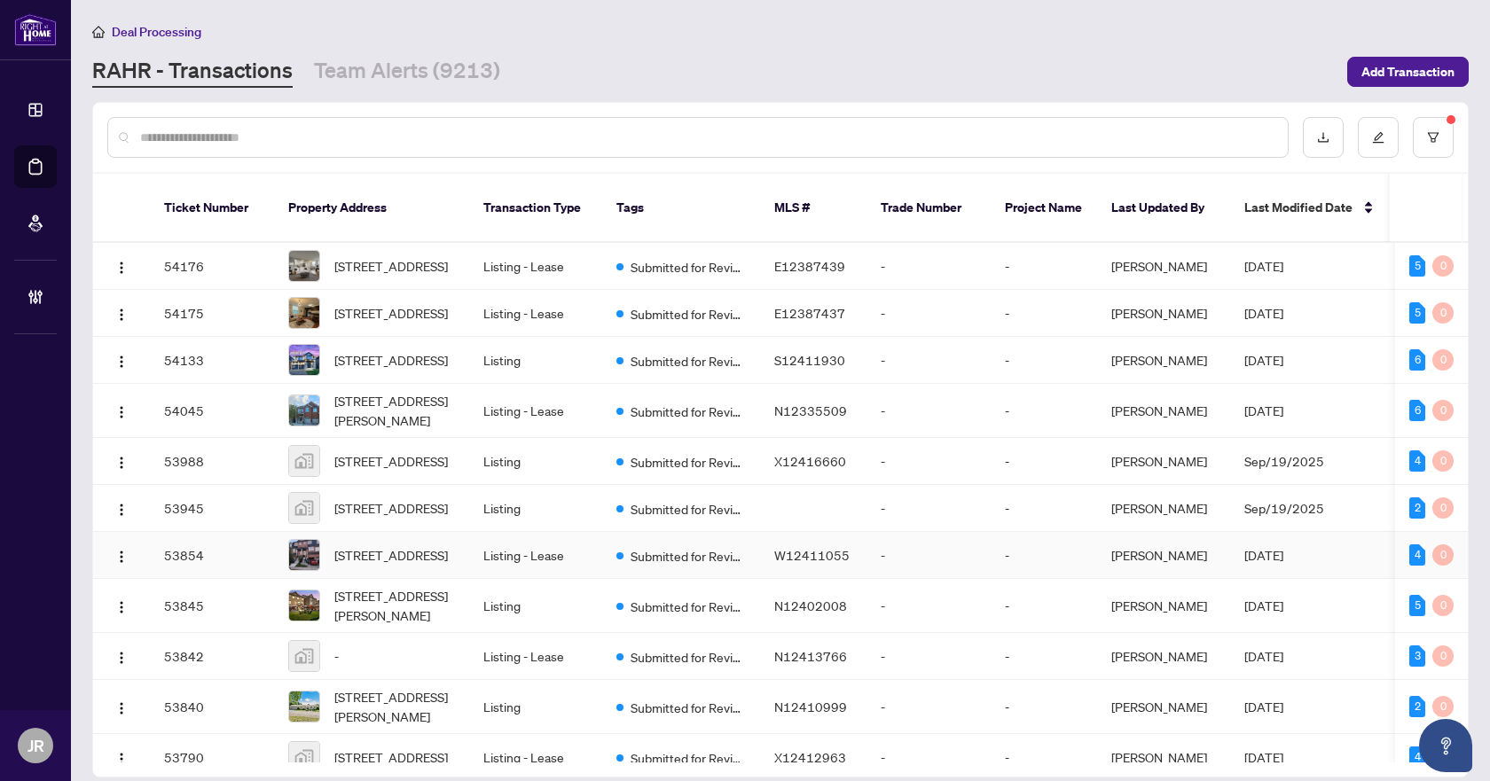
scroll to position [398, 0]
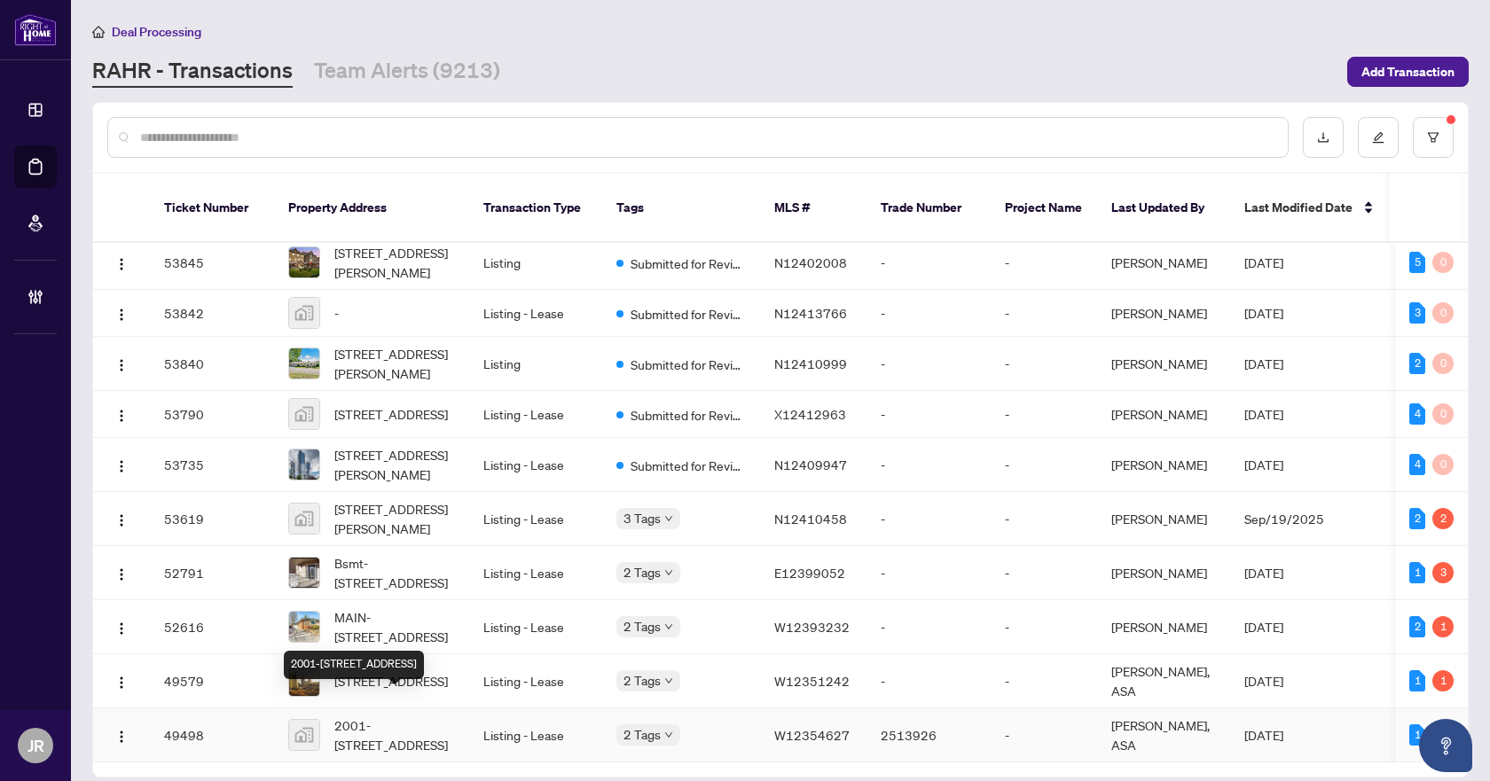
click at [415, 717] on span "2001-10 Park Lawn Road #2001, Etobicoke, ON, Canada" at bounding box center [394, 735] width 121 height 39
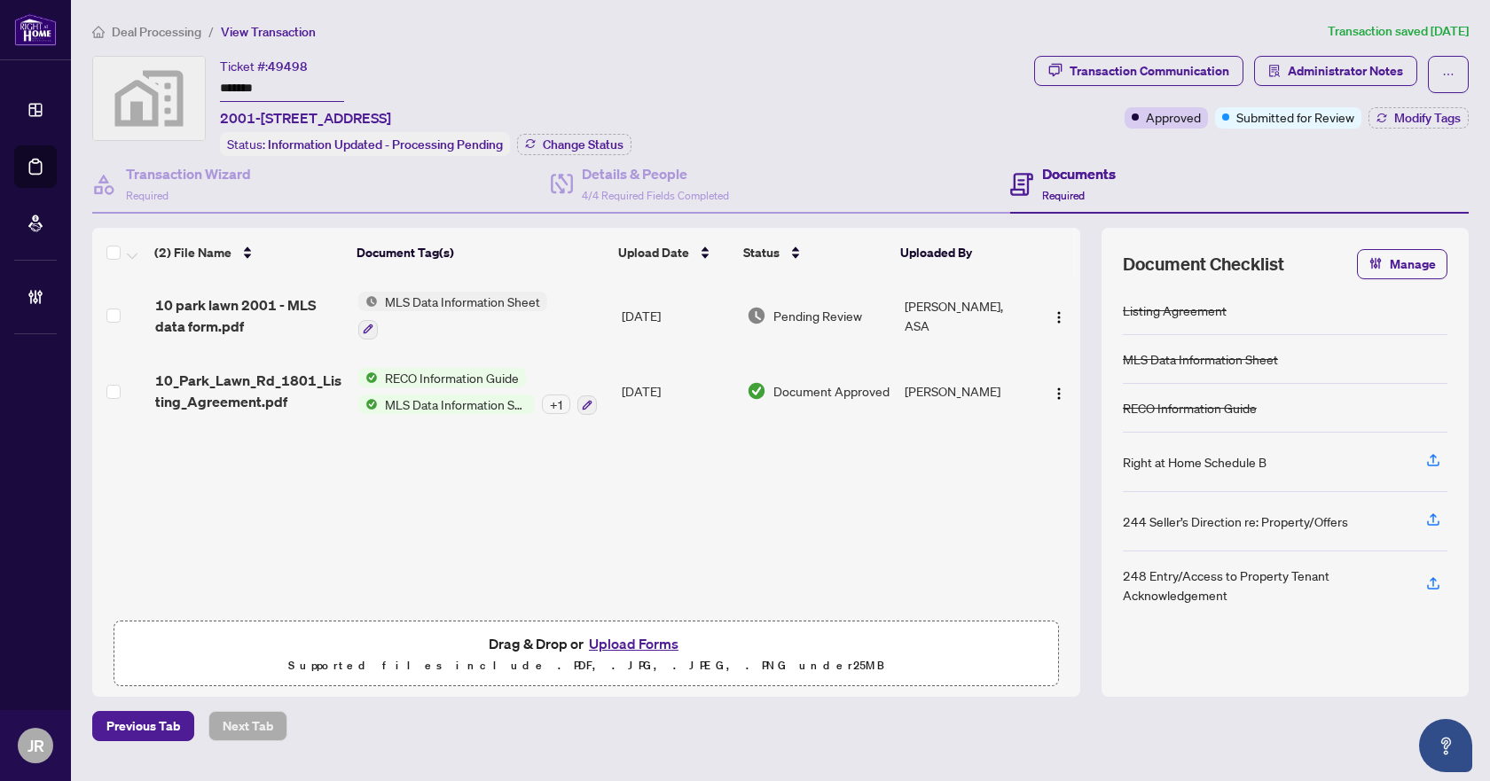
click at [670, 318] on td "[DATE]" at bounding box center [678, 316] width 126 height 76
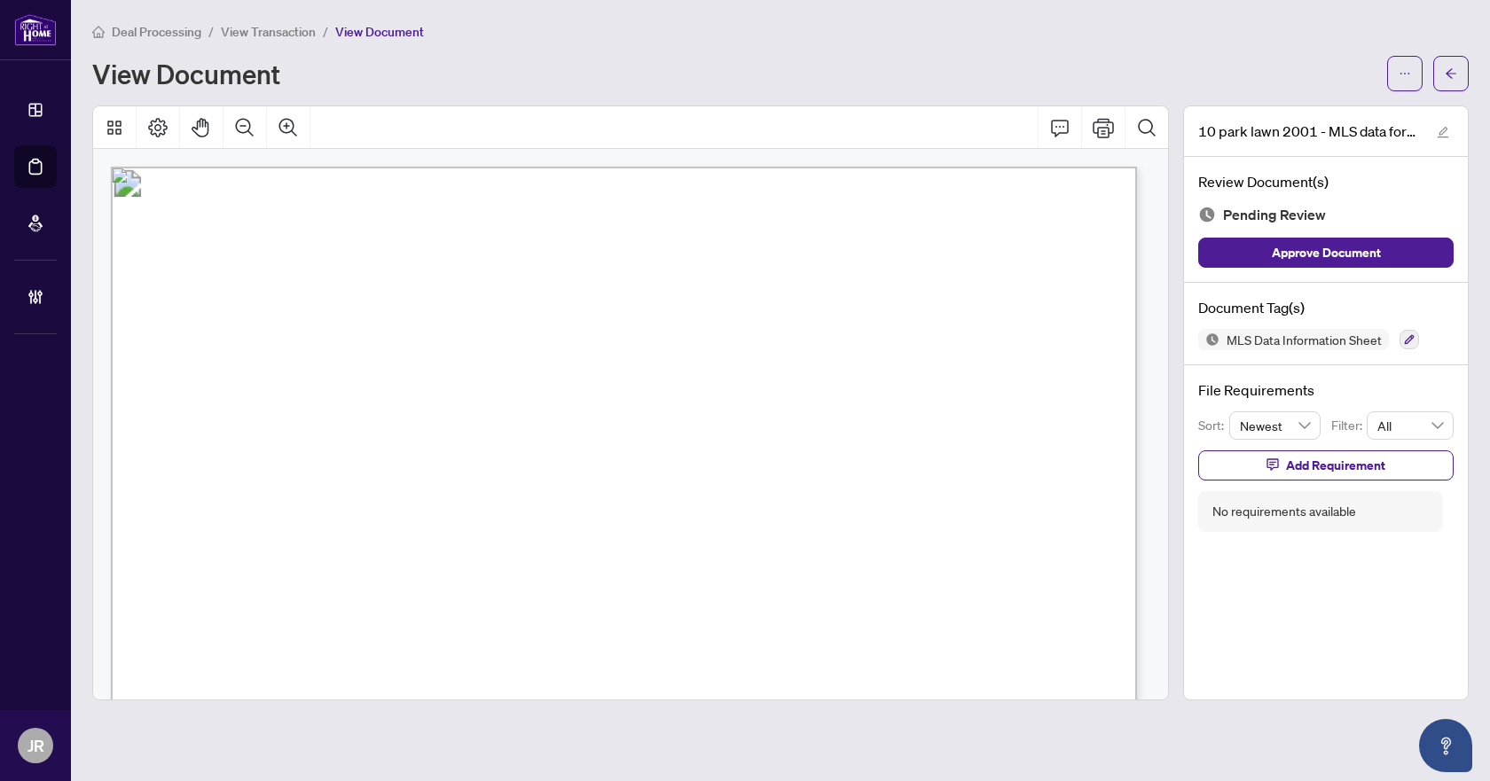
scroll to position [266, 0]
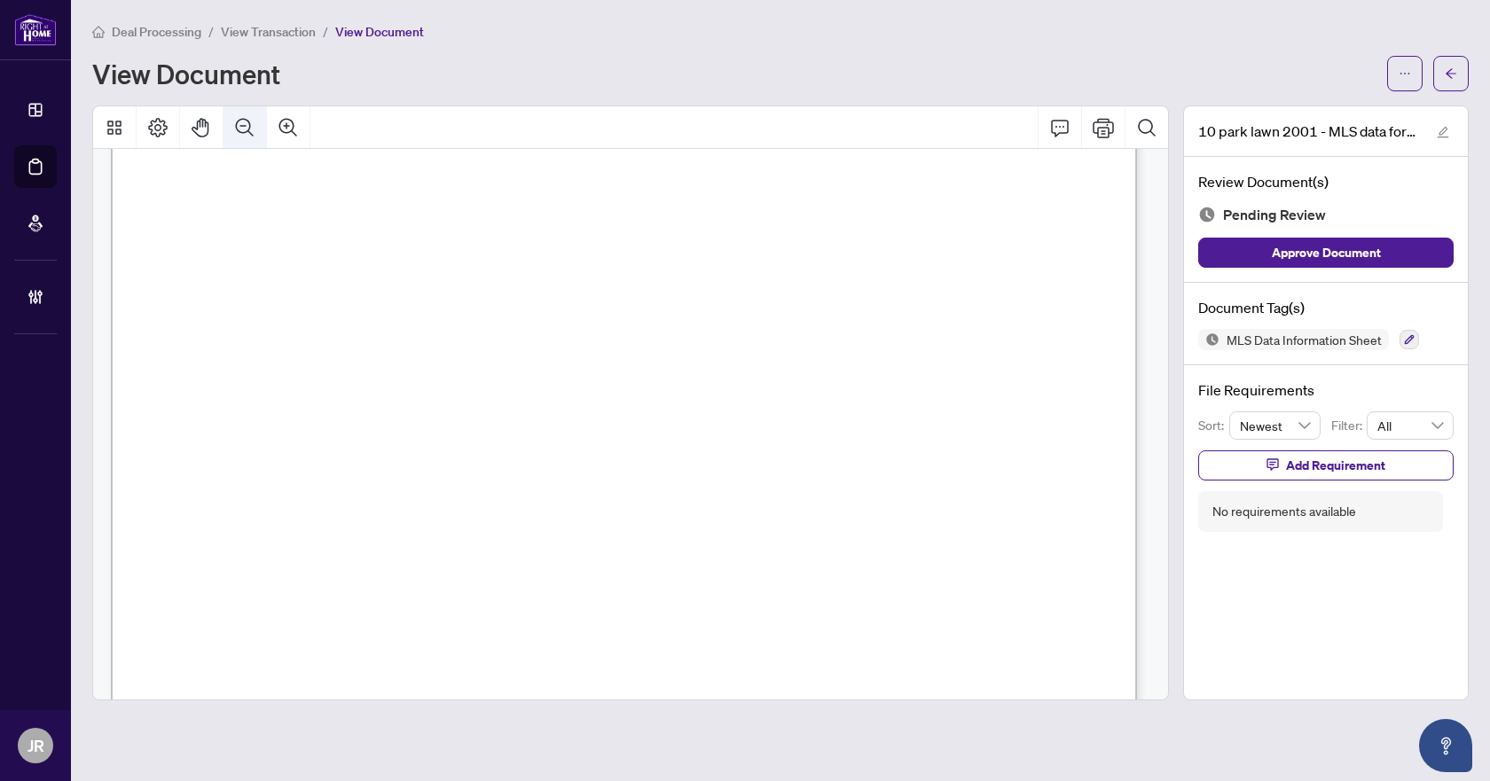
click at [248, 114] on button "Zoom Out" at bounding box center [244, 127] width 43 height 43
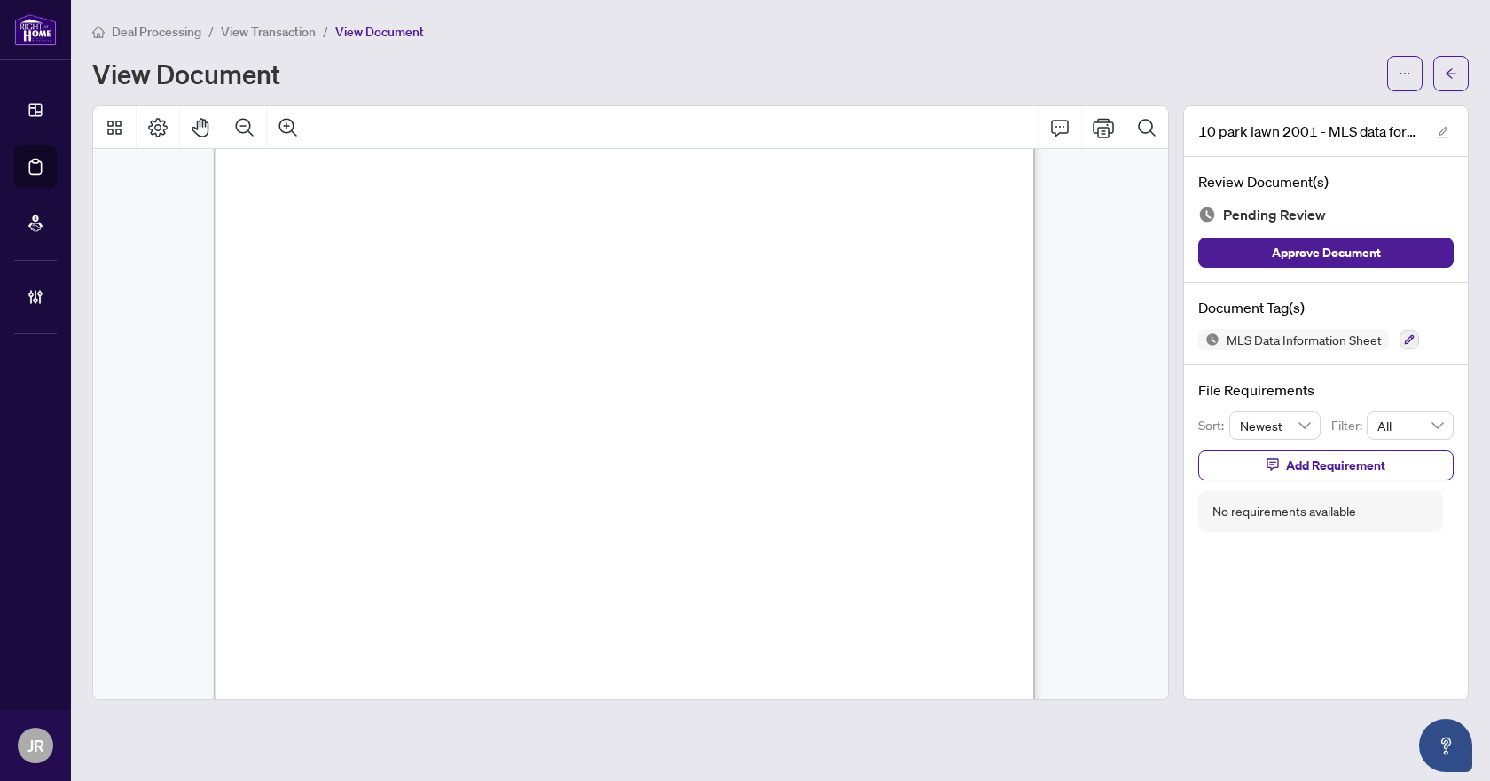
scroll to position [4966, 0]
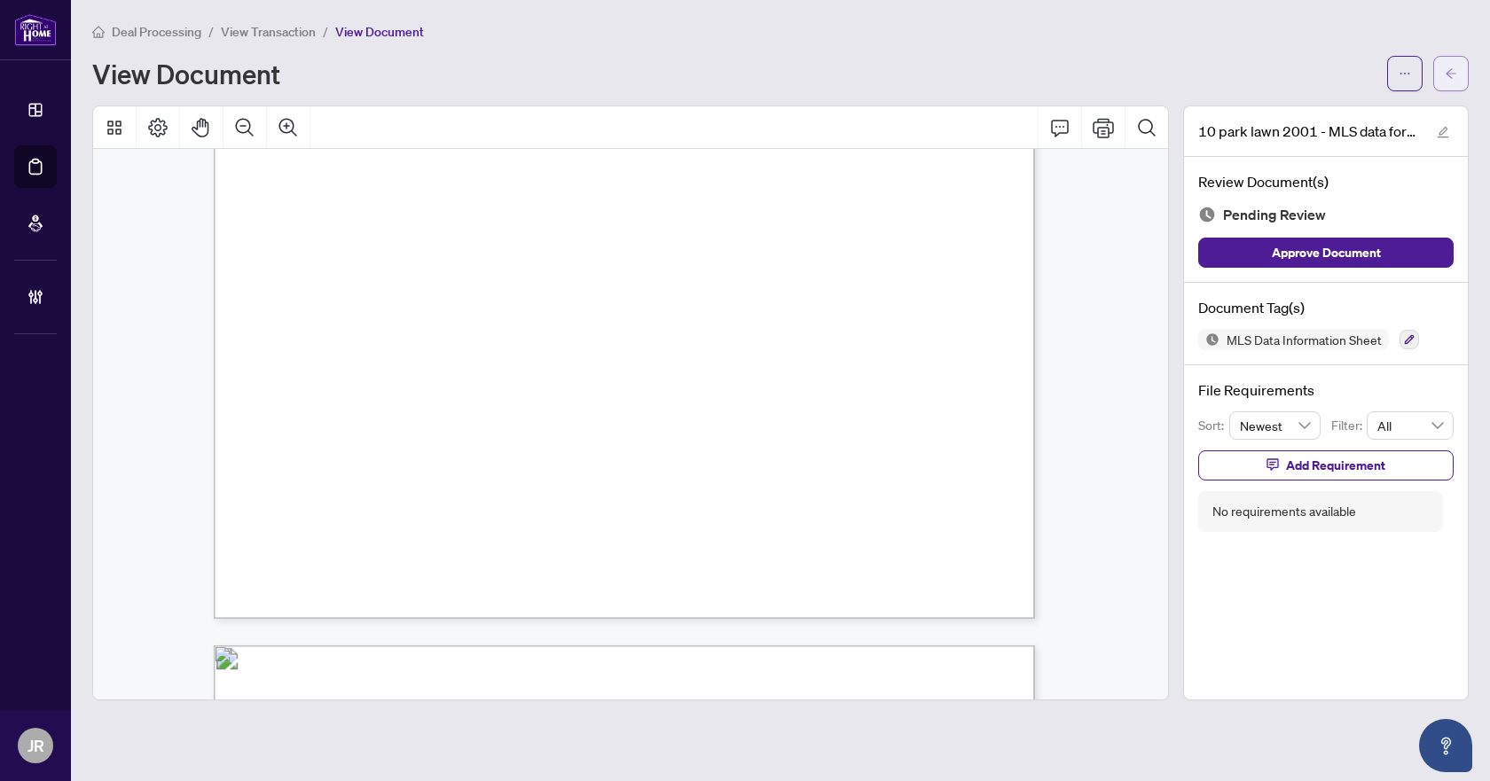
click at [1447, 64] on span "button" at bounding box center [1451, 73] width 12 height 28
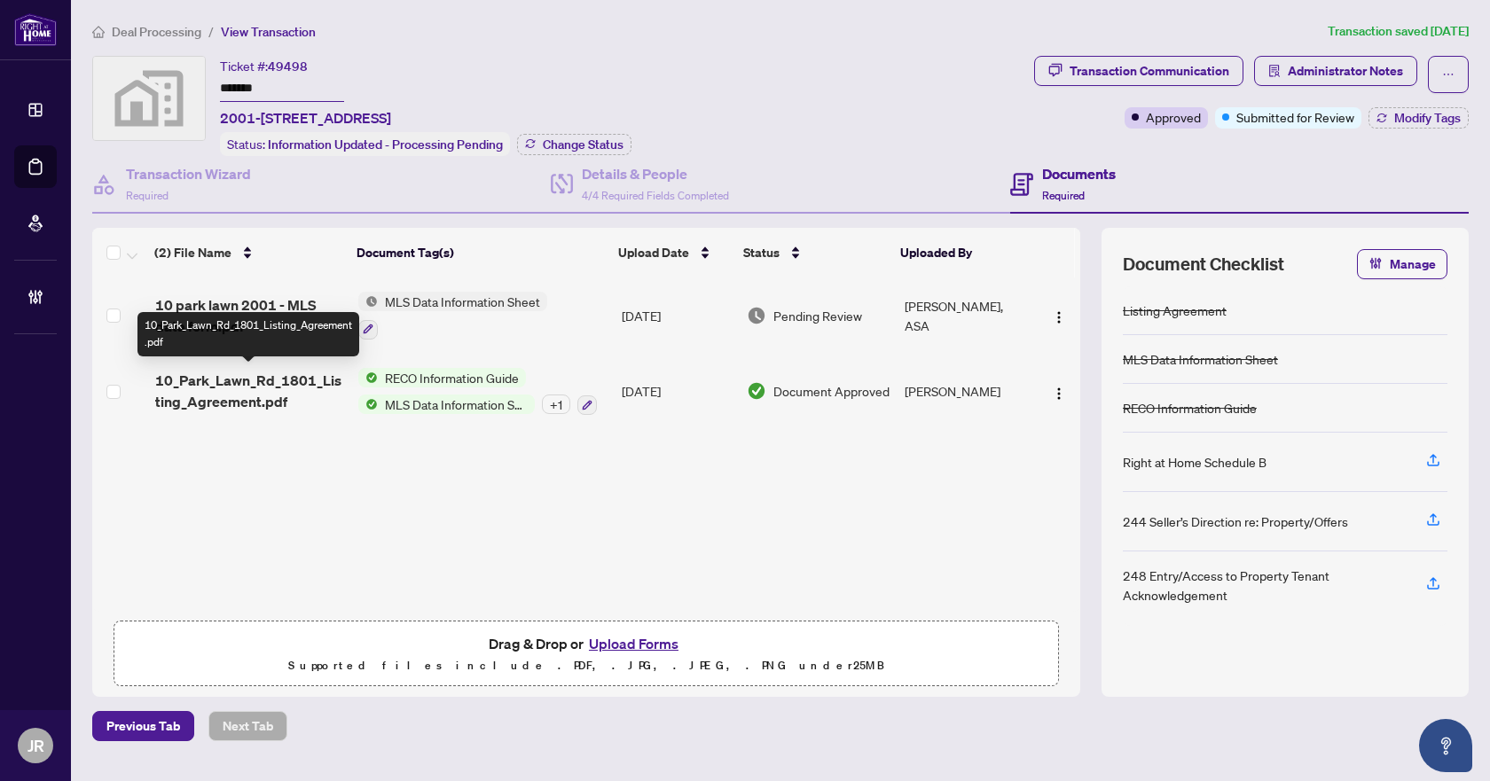
click at [311, 388] on span "10_Park_Lawn_Rd_1801_Listing_Agreement.pdf" at bounding box center [249, 391] width 189 height 43
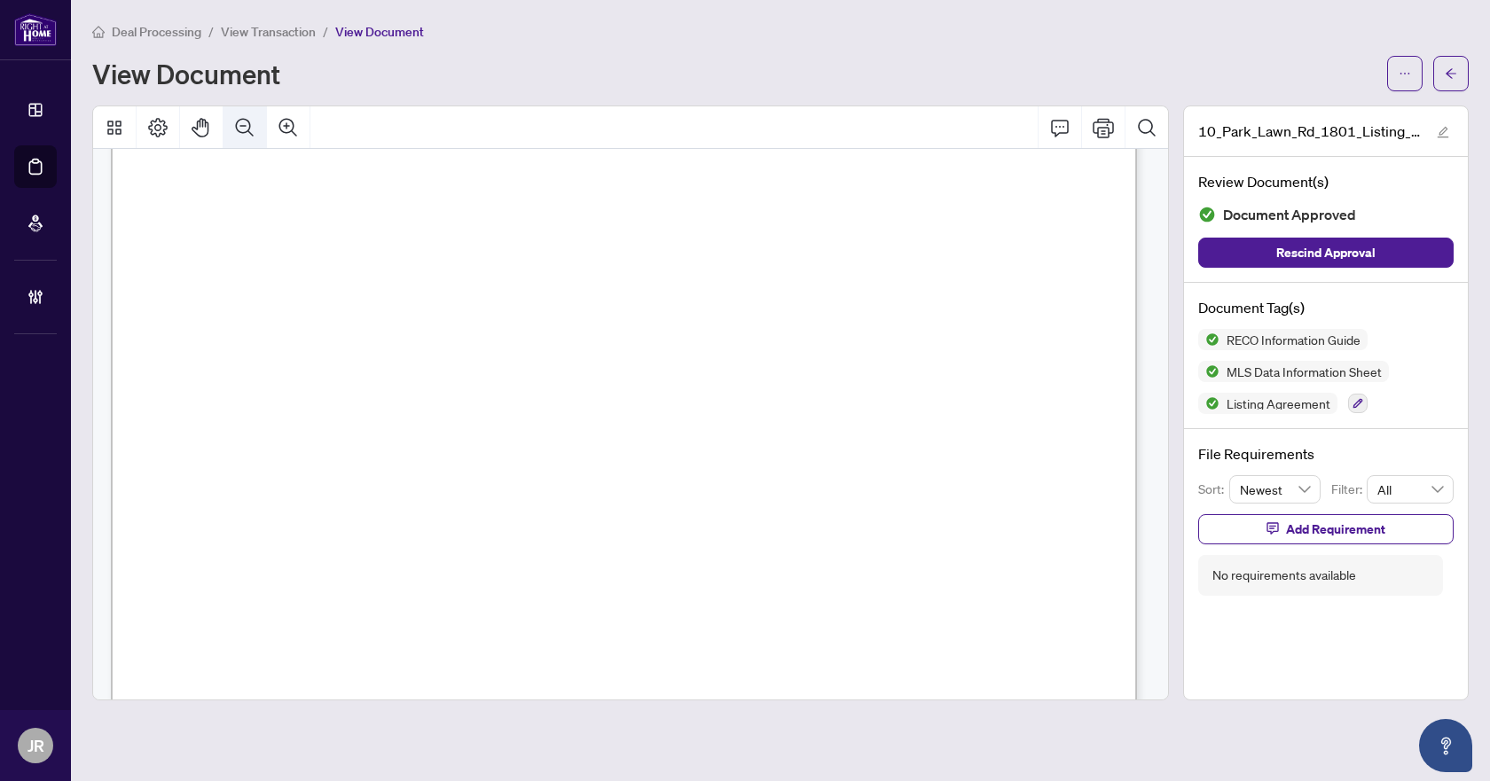
click at [255, 135] on button "Zoom Out" at bounding box center [244, 127] width 43 height 43
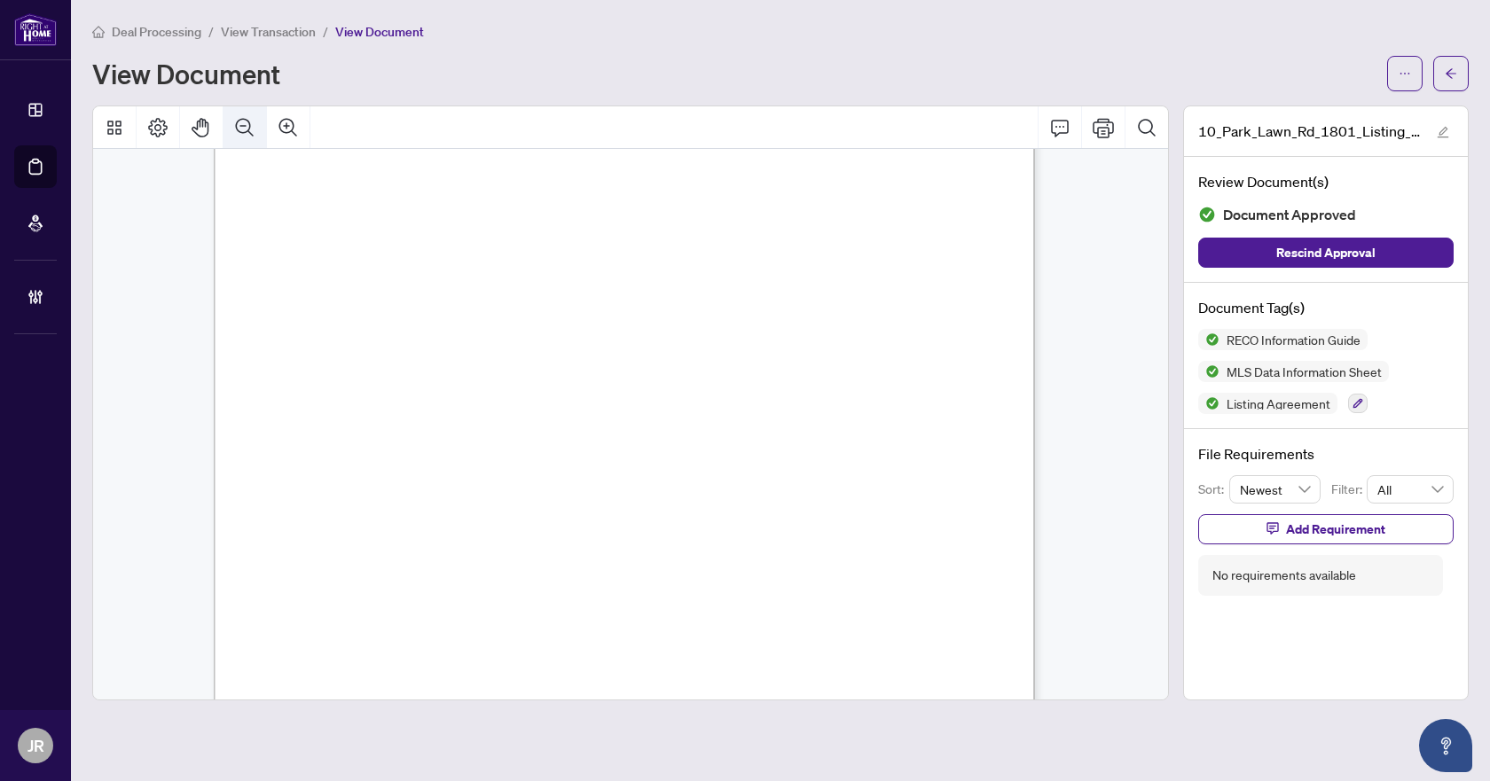
scroll to position [206, 0]
click at [1444, 88] on button "button" at bounding box center [1450, 73] width 35 height 35
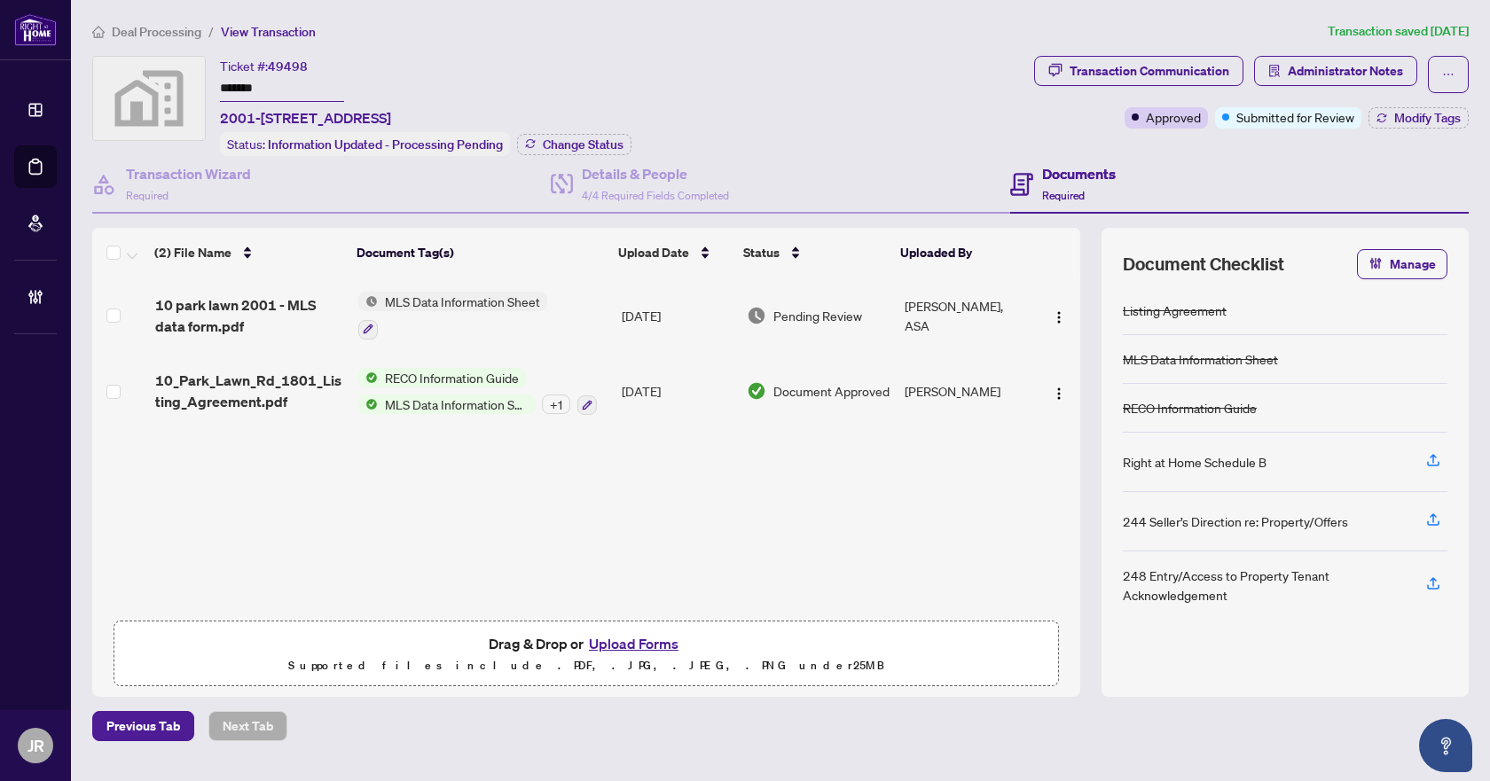
click at [701, 391] on td "Aug/26/2025" at bounding box center [678, 392] width 126 height 76
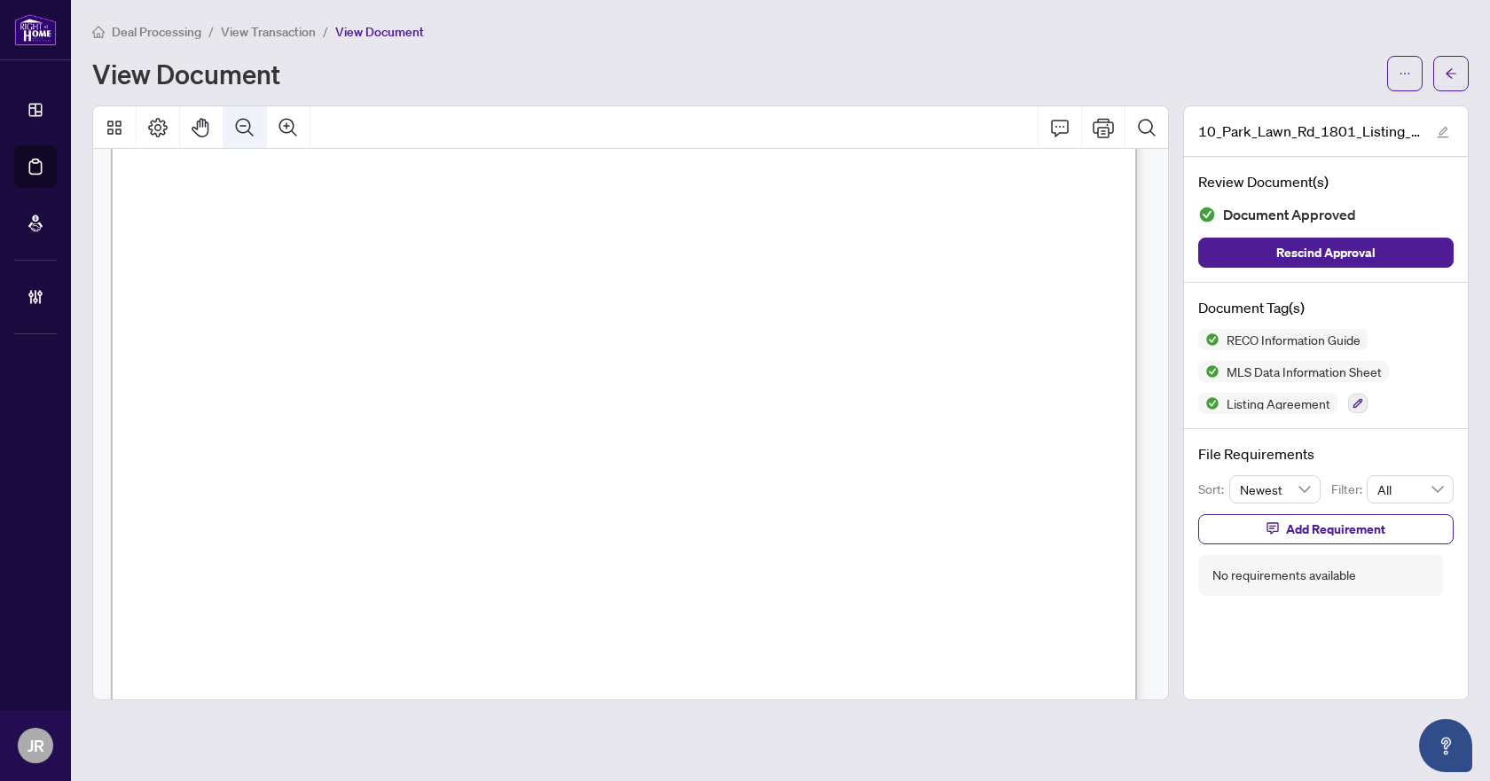
click at [257, 130] on button "Zoom Out" at bounding box center [244, 127] width 43 height 43
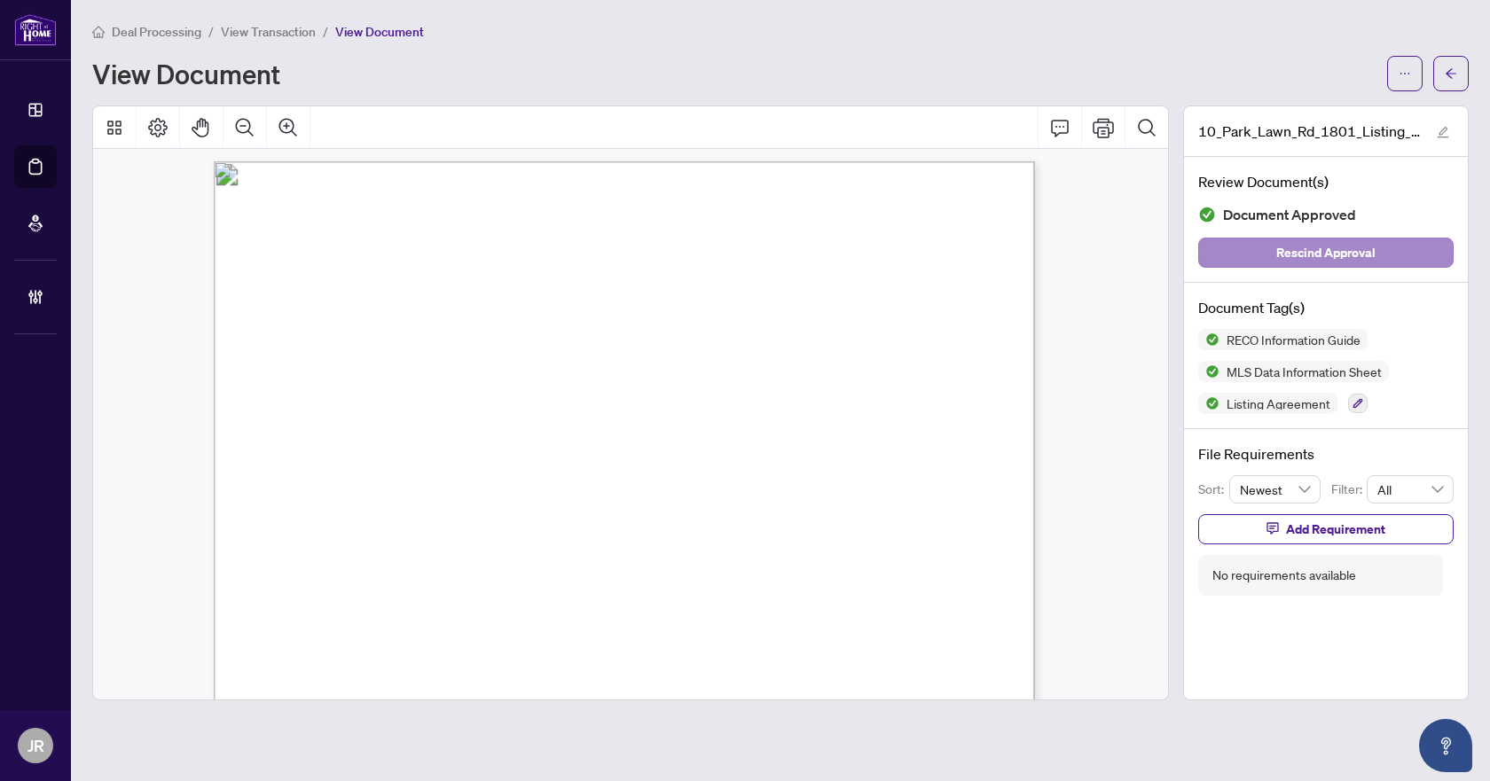
scroll to position [13995, 0]
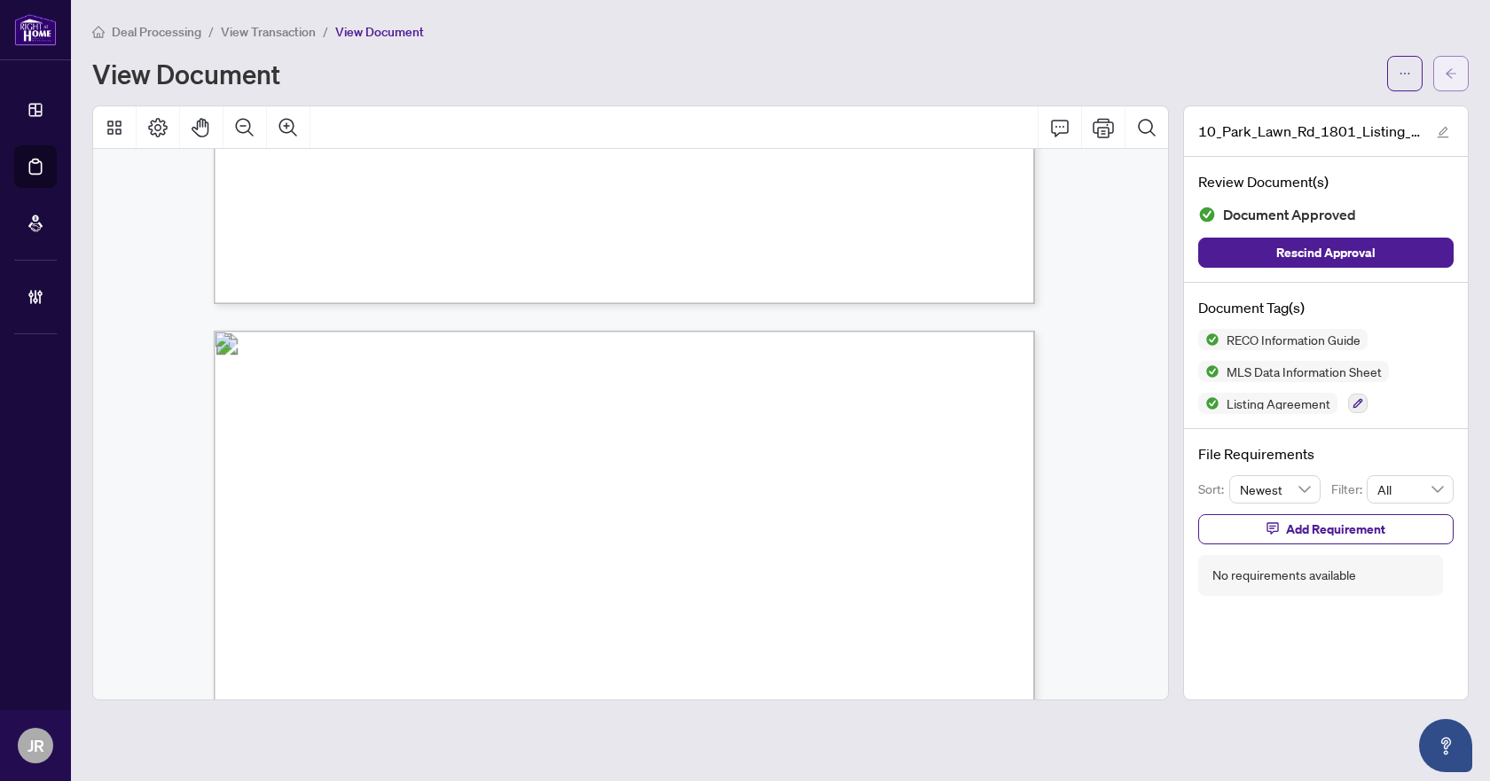
click at [1446, 89] on button "button" at bounding box center [1450, 73] width 35 height 35
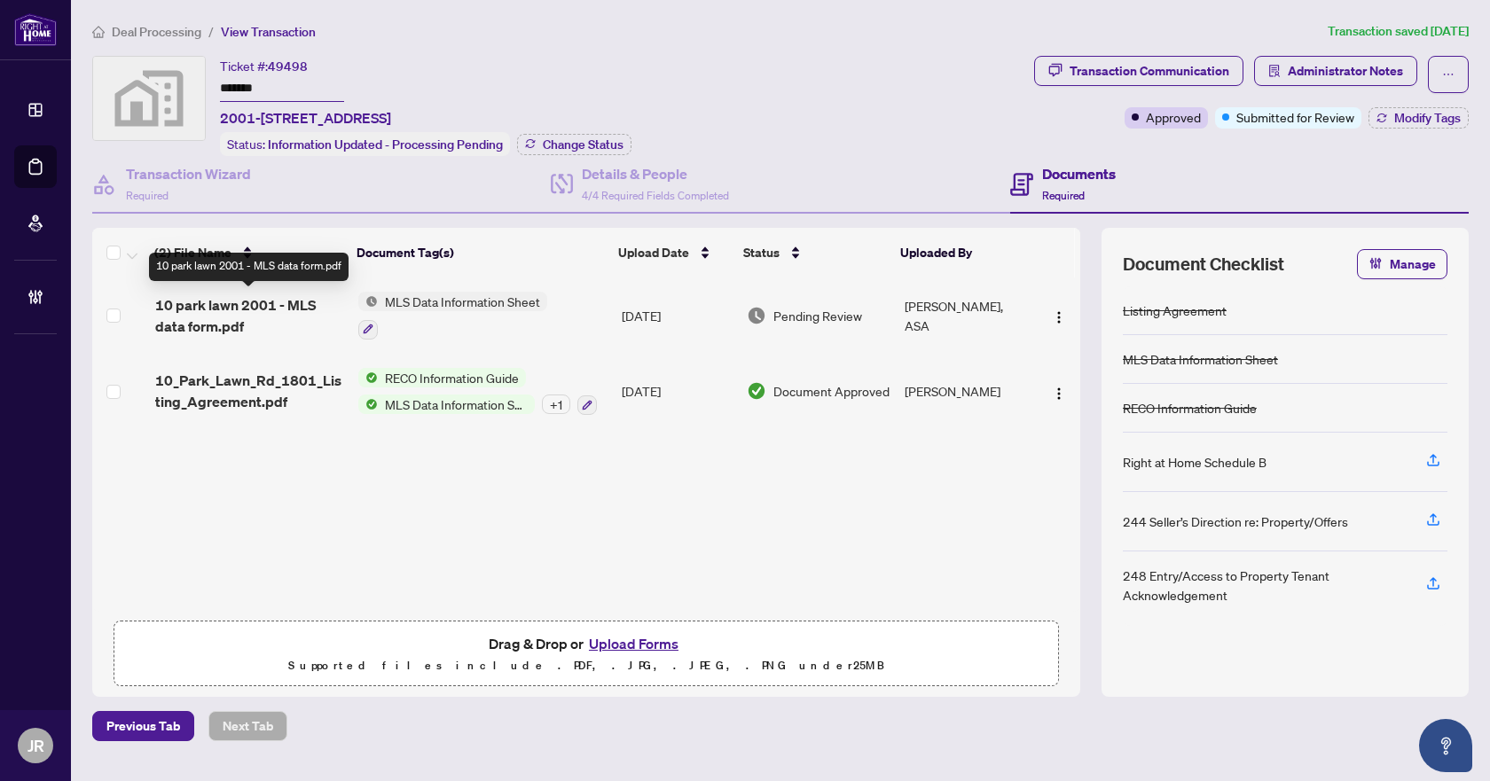
click at [305, 302] on span "10 park lawn 2001 - MLS data form.pdf" at bounding box center [249, 315] width 189 height 43
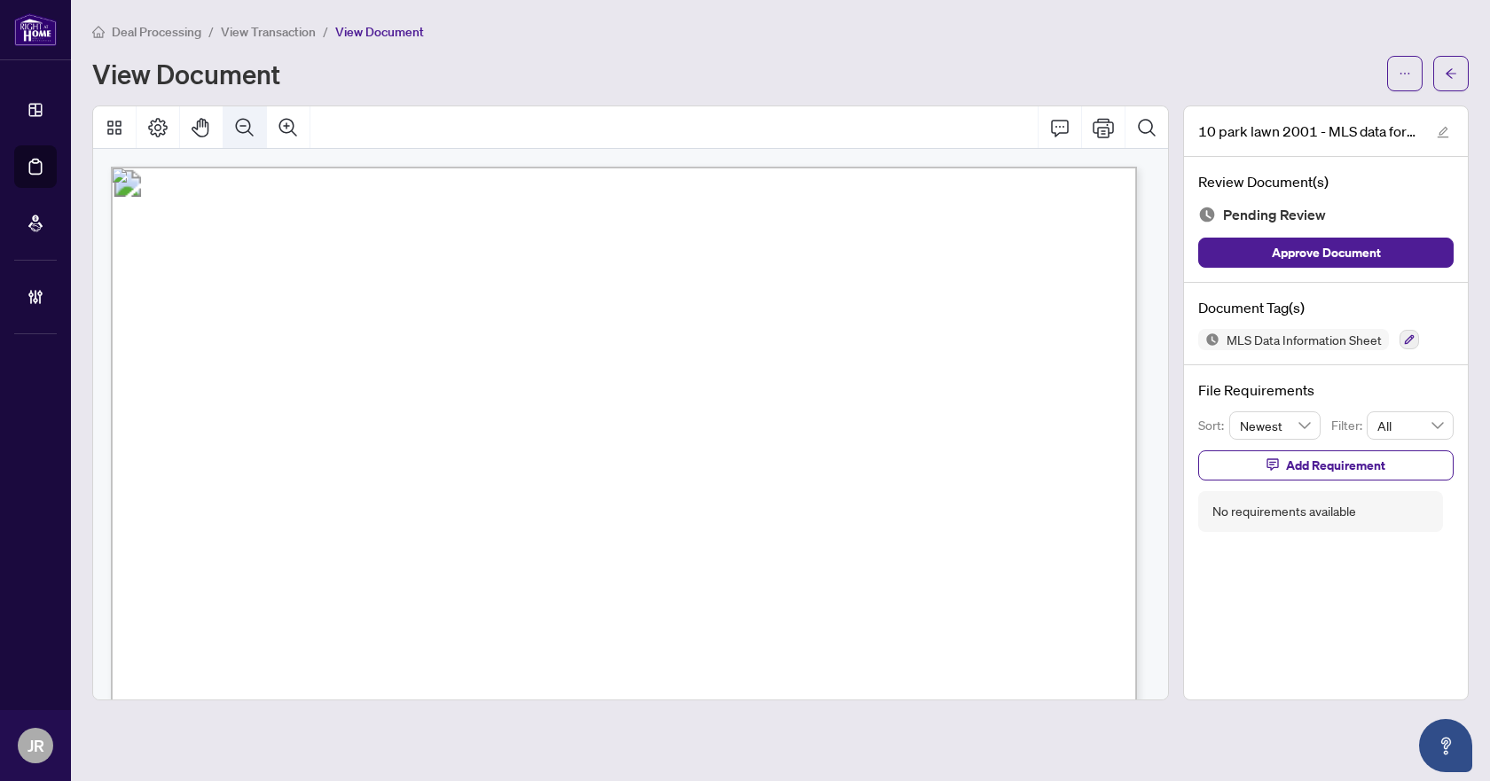
click at [239, 132] on icon "Zoom Out" at bounding box center [244, 127] width 21 height 21
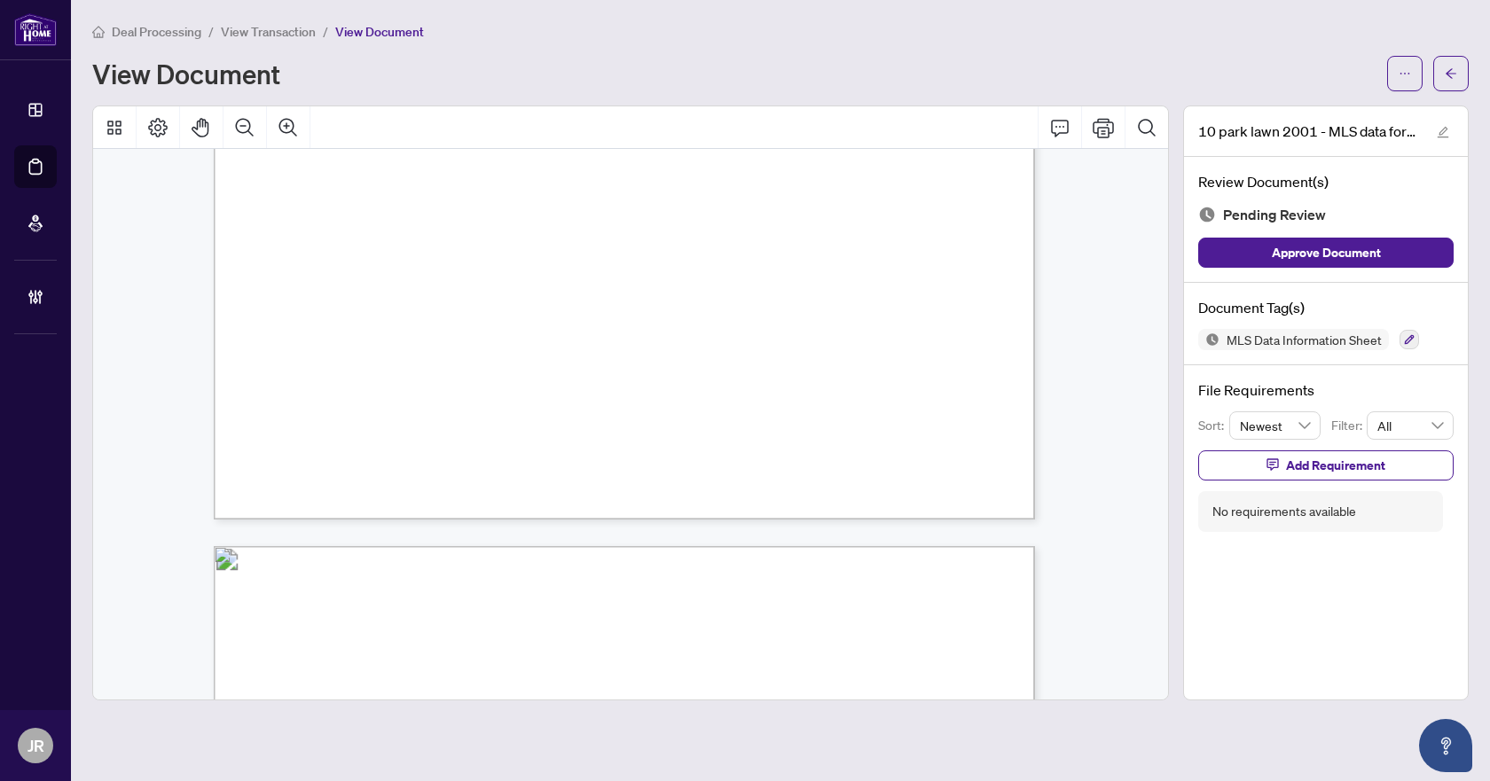
scroll to position [621, 0]
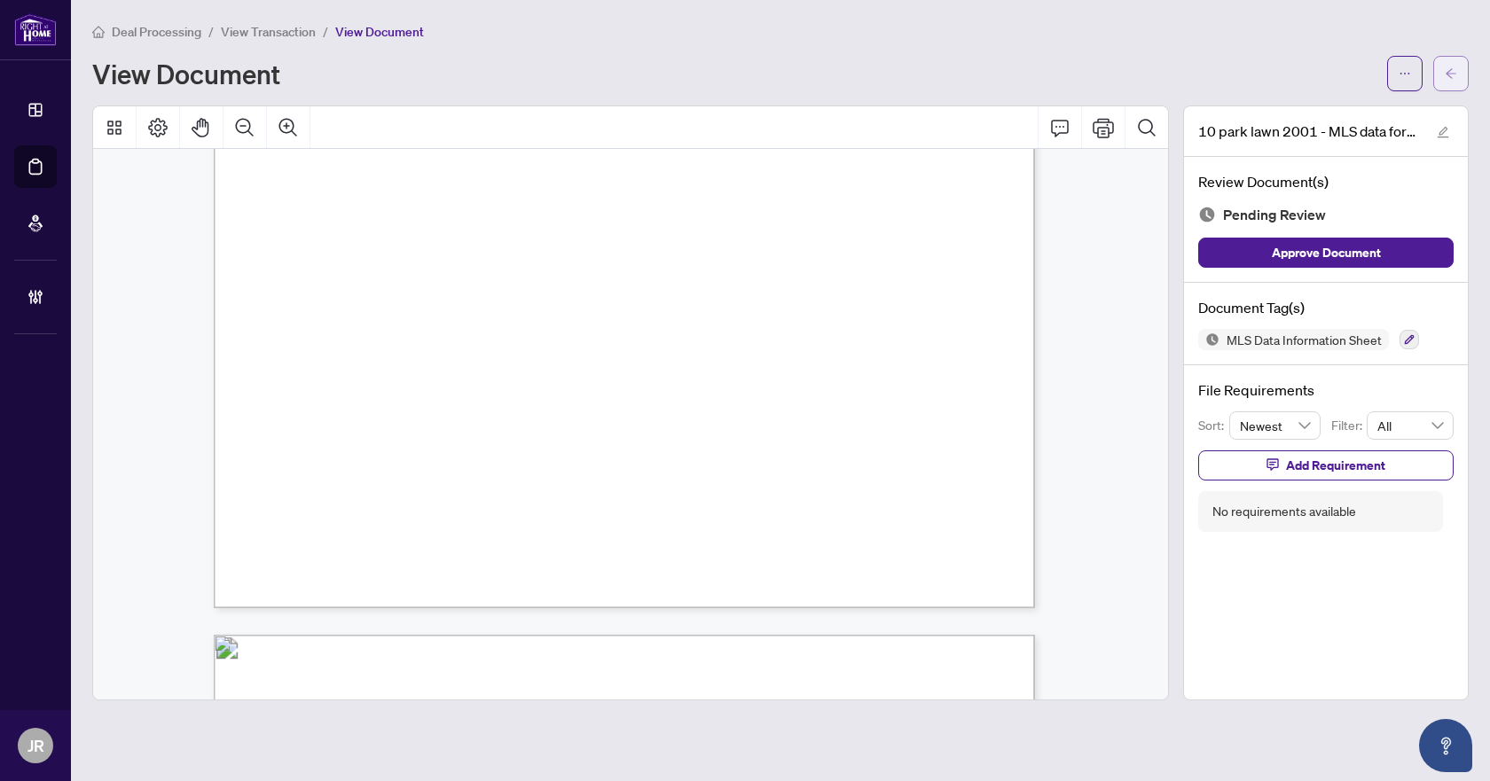
click at [1456, 73] on icon "arrow-left" at bounding box center [1451, 73] width 12 height 12
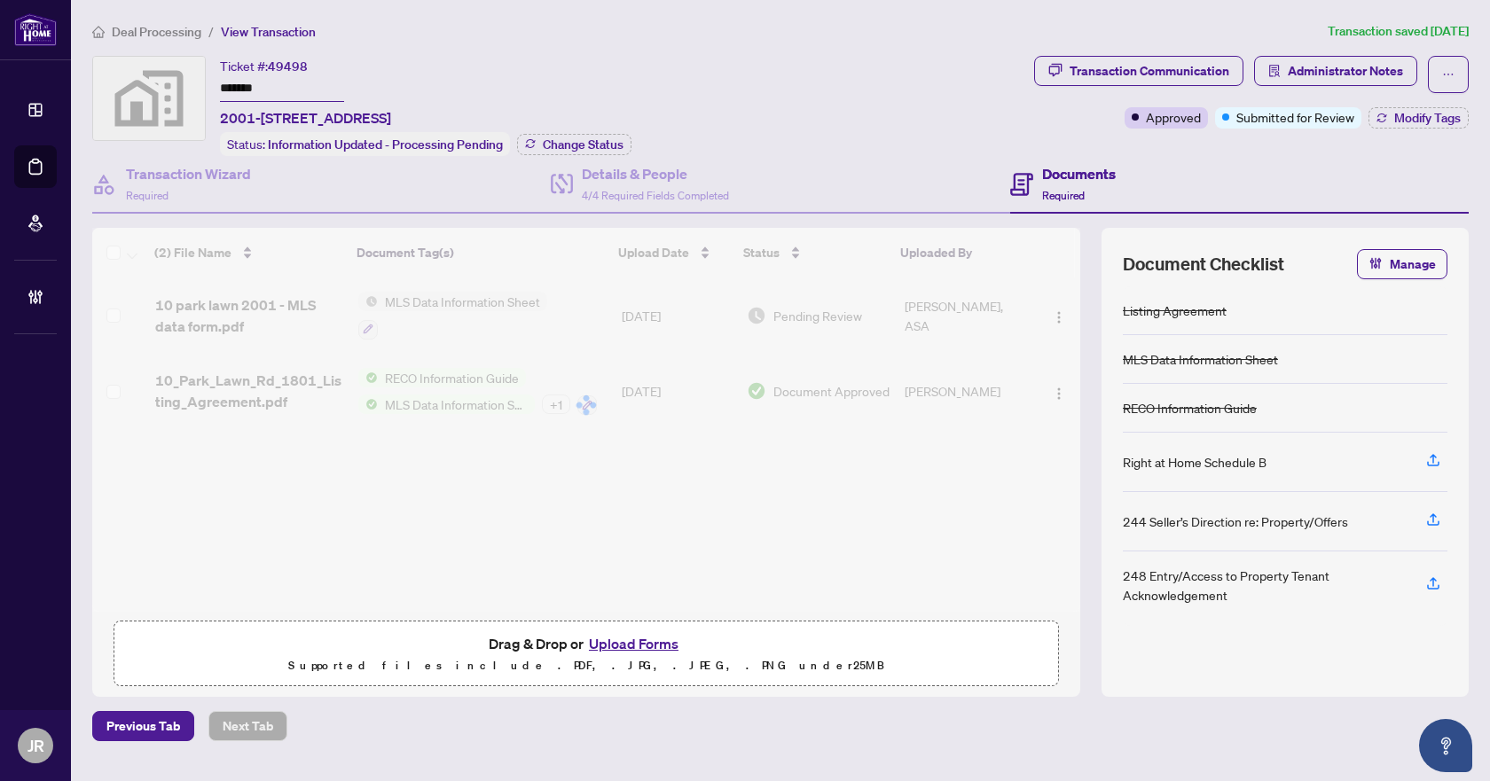
click at [262, 388] on span "10_Park_Lawn_Rd_1801_Listing_Agreement.pdf" at bounding box center [249, 391] width 189 height 43
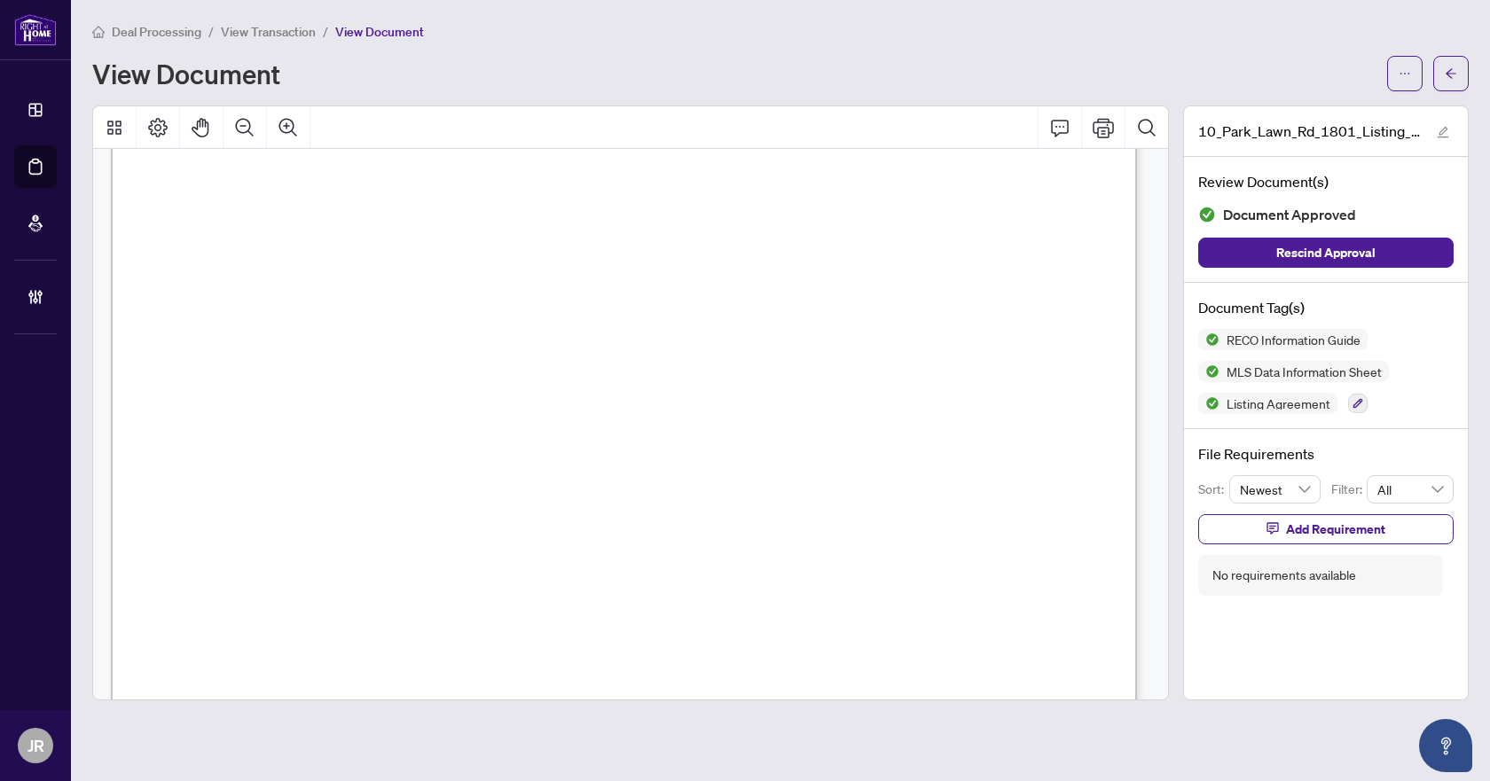
scroll to position [23764, 0]
click at [1356, 399] on icon "button" at bounding box center [1357, 403] width 11 height 11
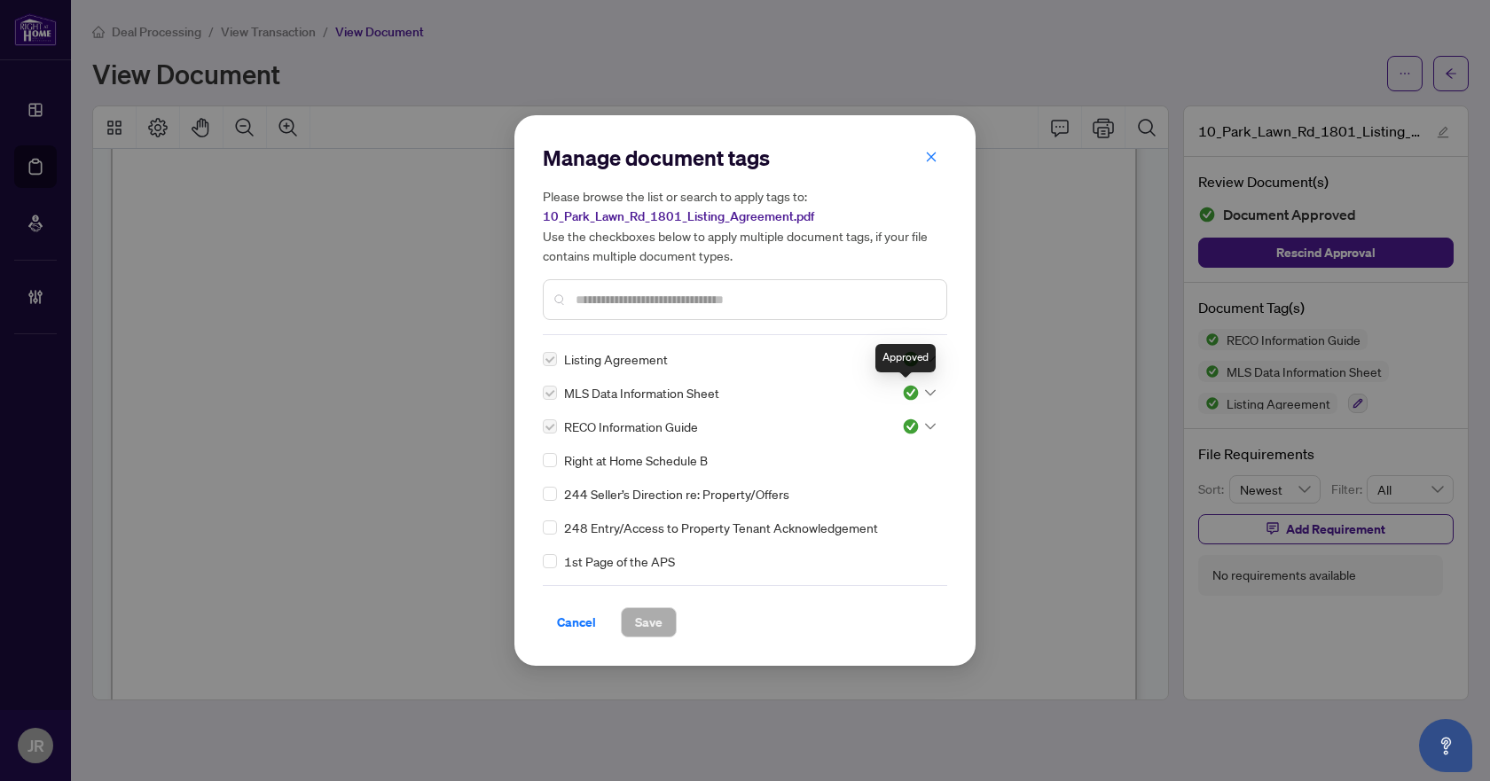
click at [909, 392] on img at bounding box center [911, 393] width 18 height 18
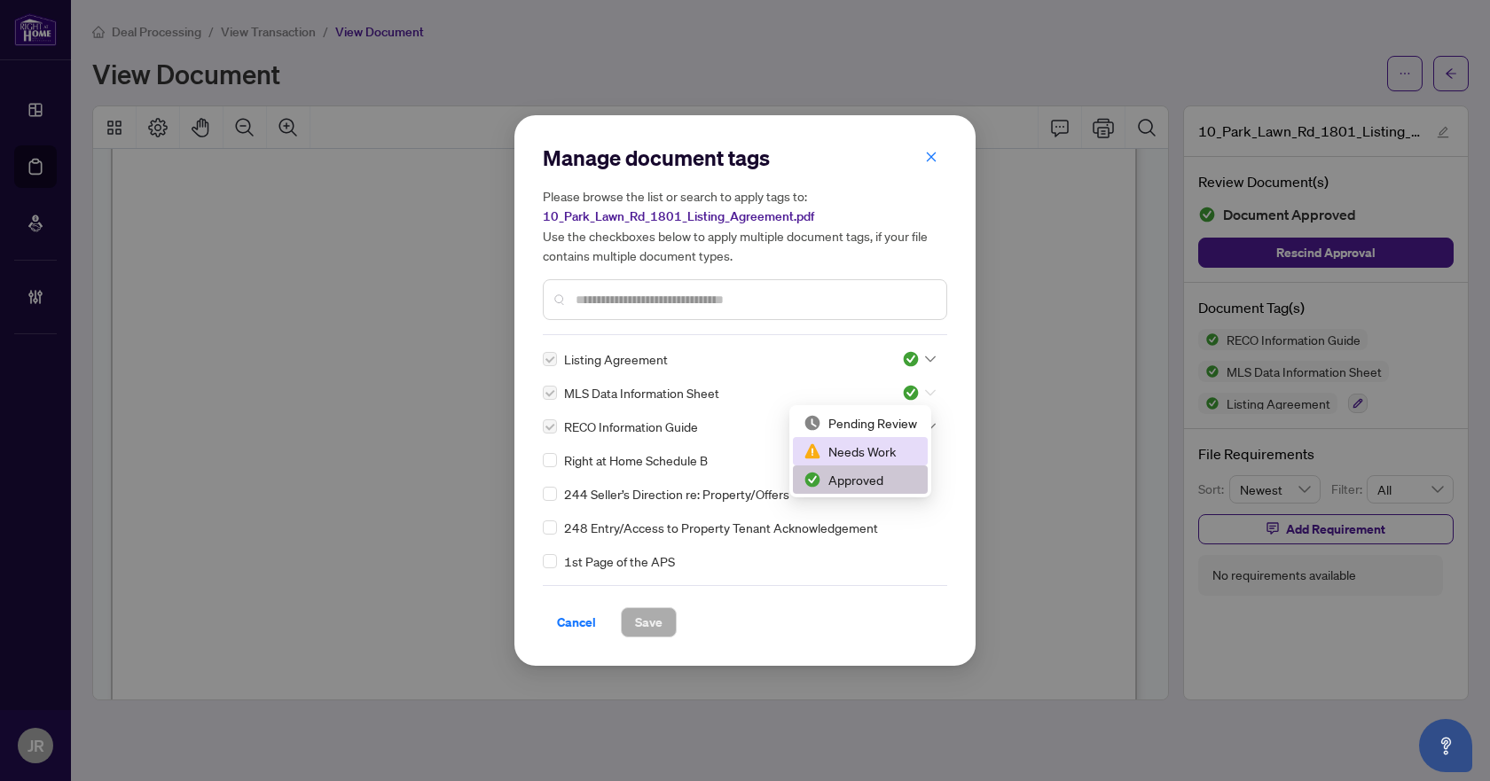
click at [884, 448] on div "Needs Work" at bounding box center [860, 452] width 114 height 20
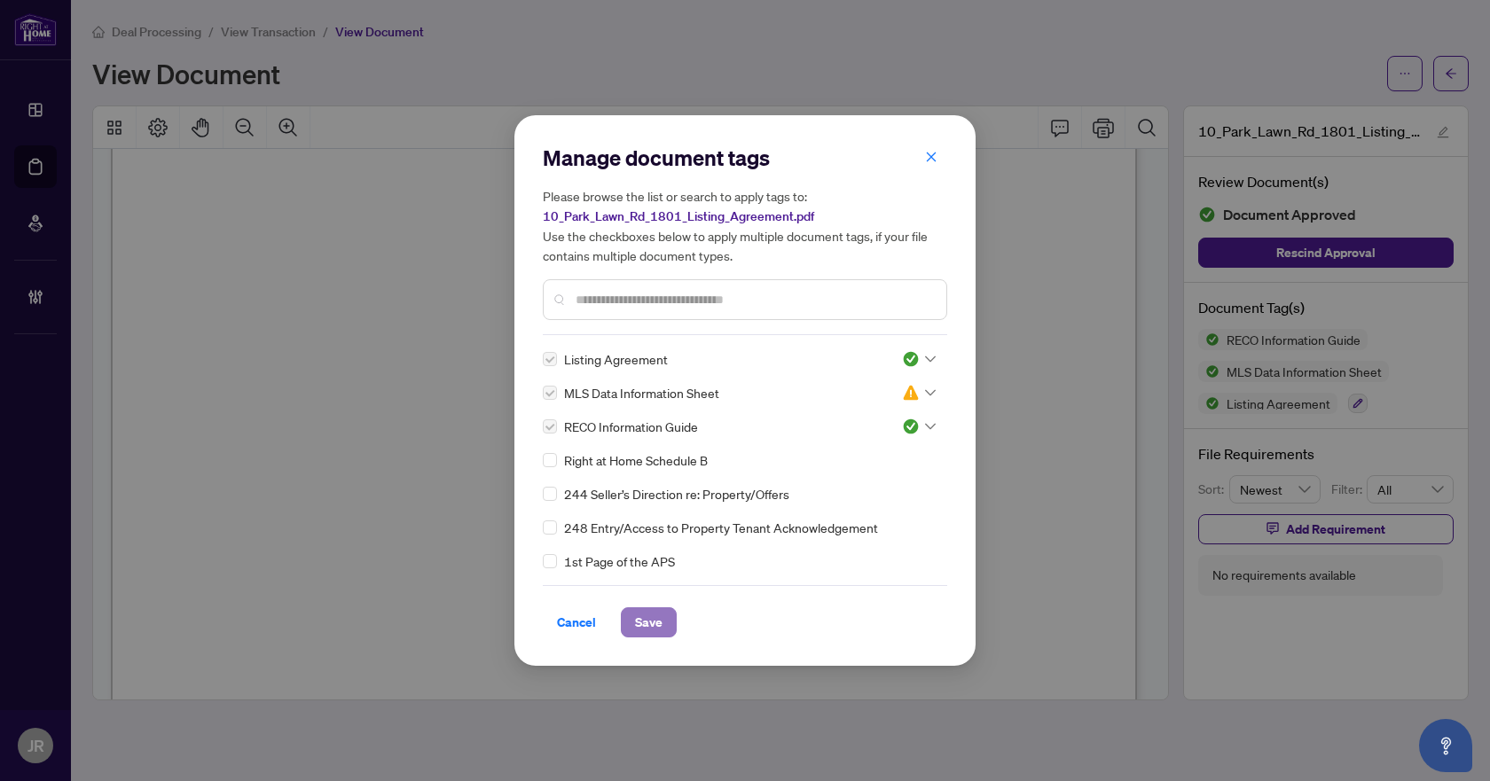
click at [670, 616] on button "Save" at bounding box center [649, 623] width 56 height 30
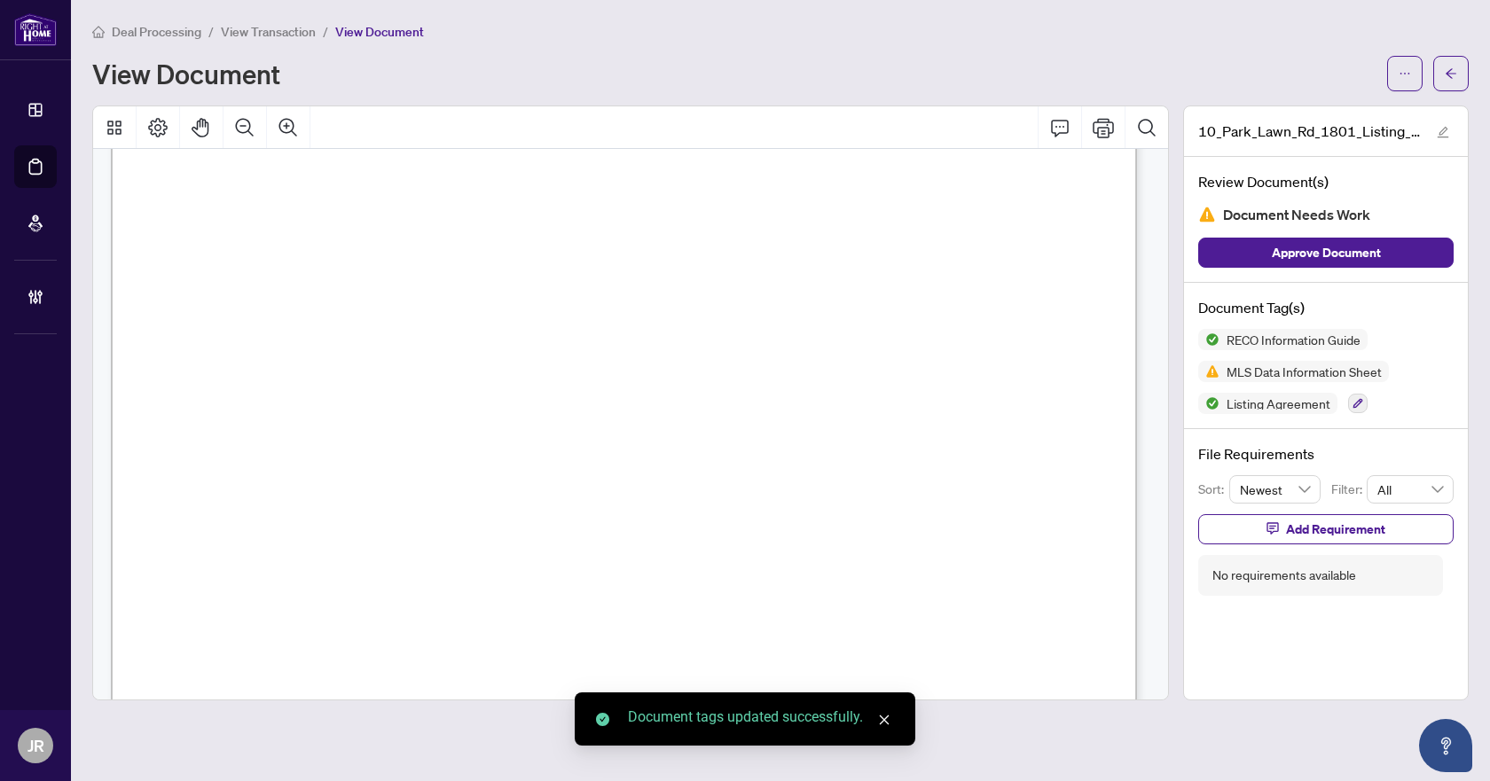
click at [1445, 82] on span "button" at bounding box center [1451, 73] width 12 height 28
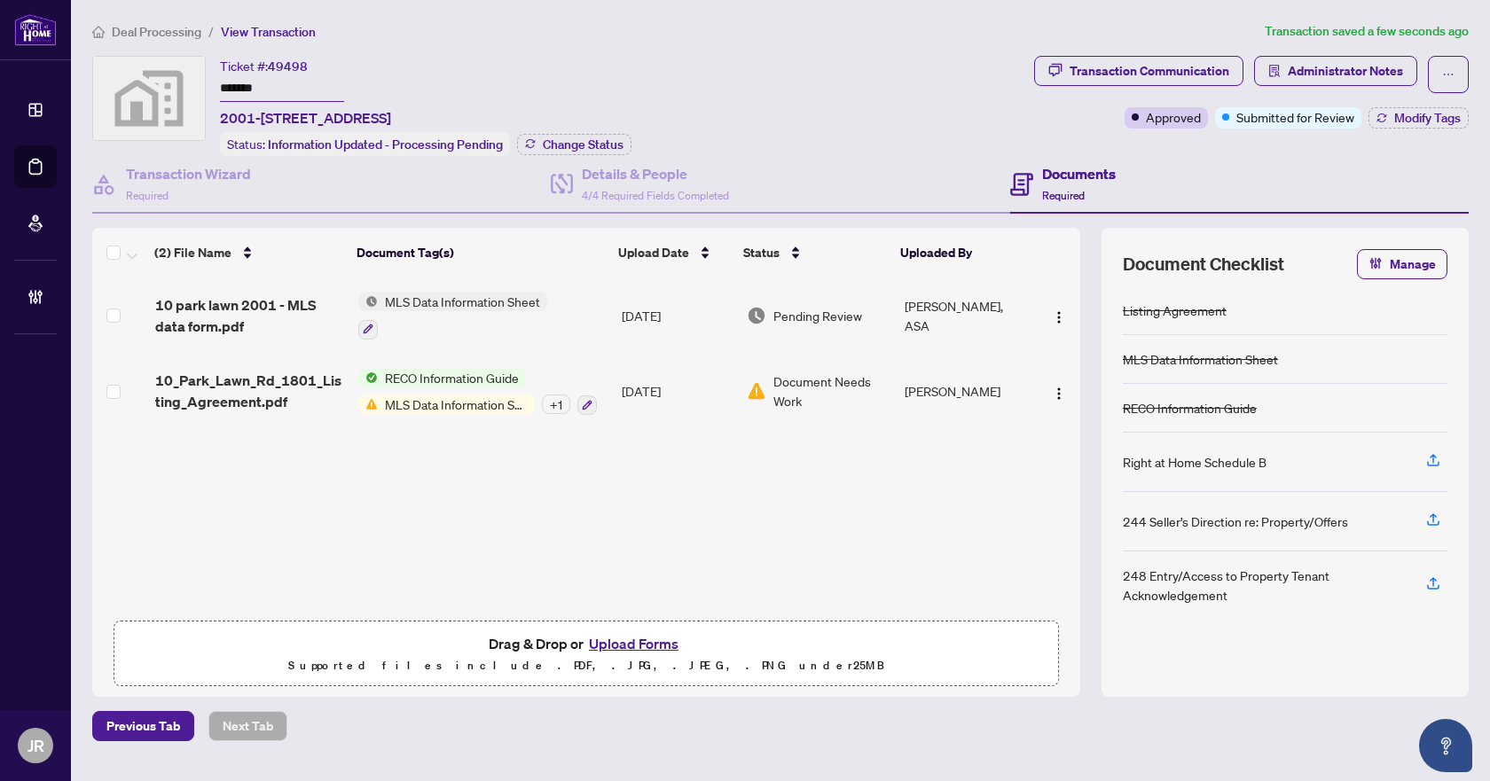
click at [304, 302] on span "10 park lawn 2001 - MLS data form.pdf" at bounding box center [249, 315] width 189 height 43
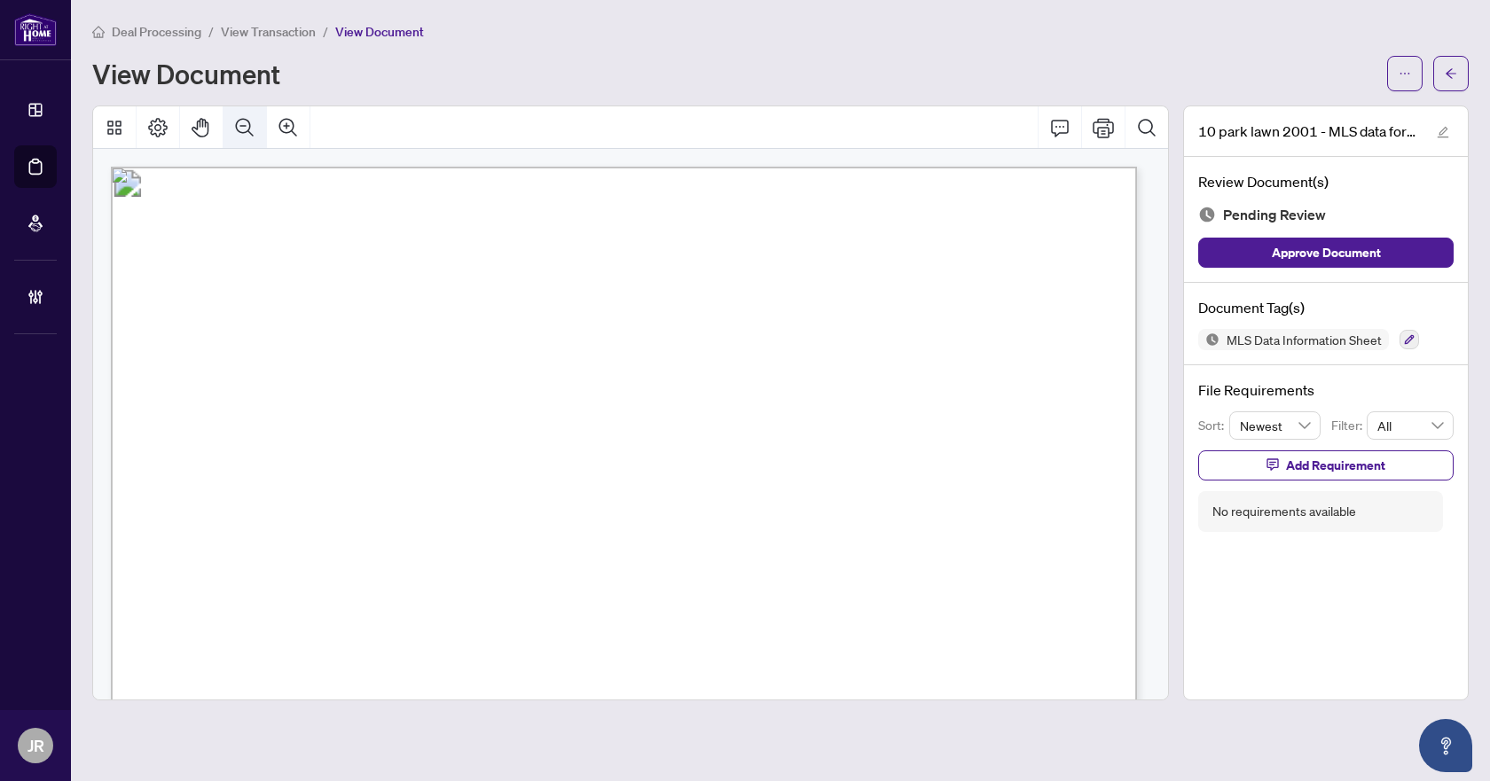
click at [259, 125] on button "Zoom Out" at bounding box center [244, 127] width 43 height 43
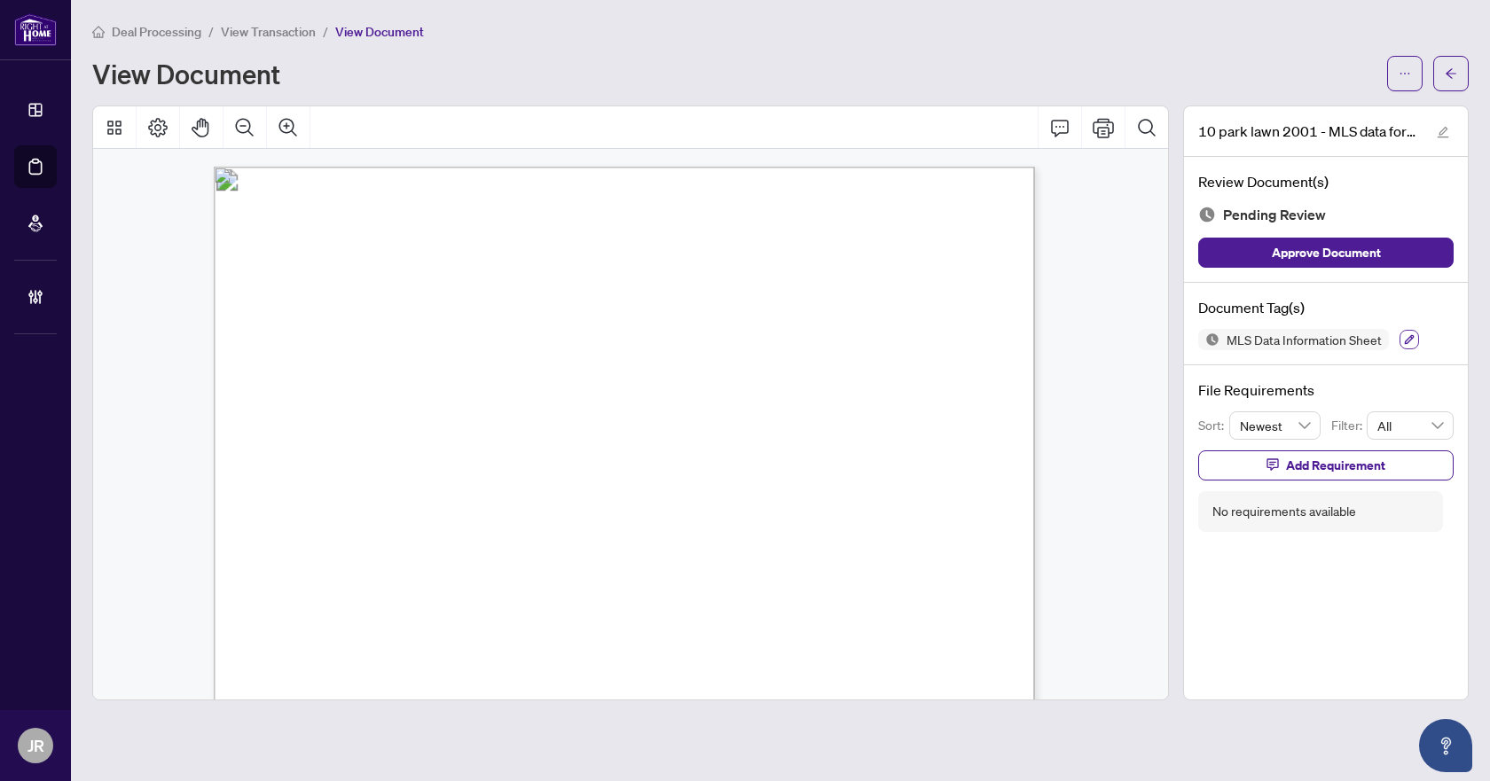
click at [1407, 334] on icon "button" at bounding box center [1409, 339] width 11 height 11
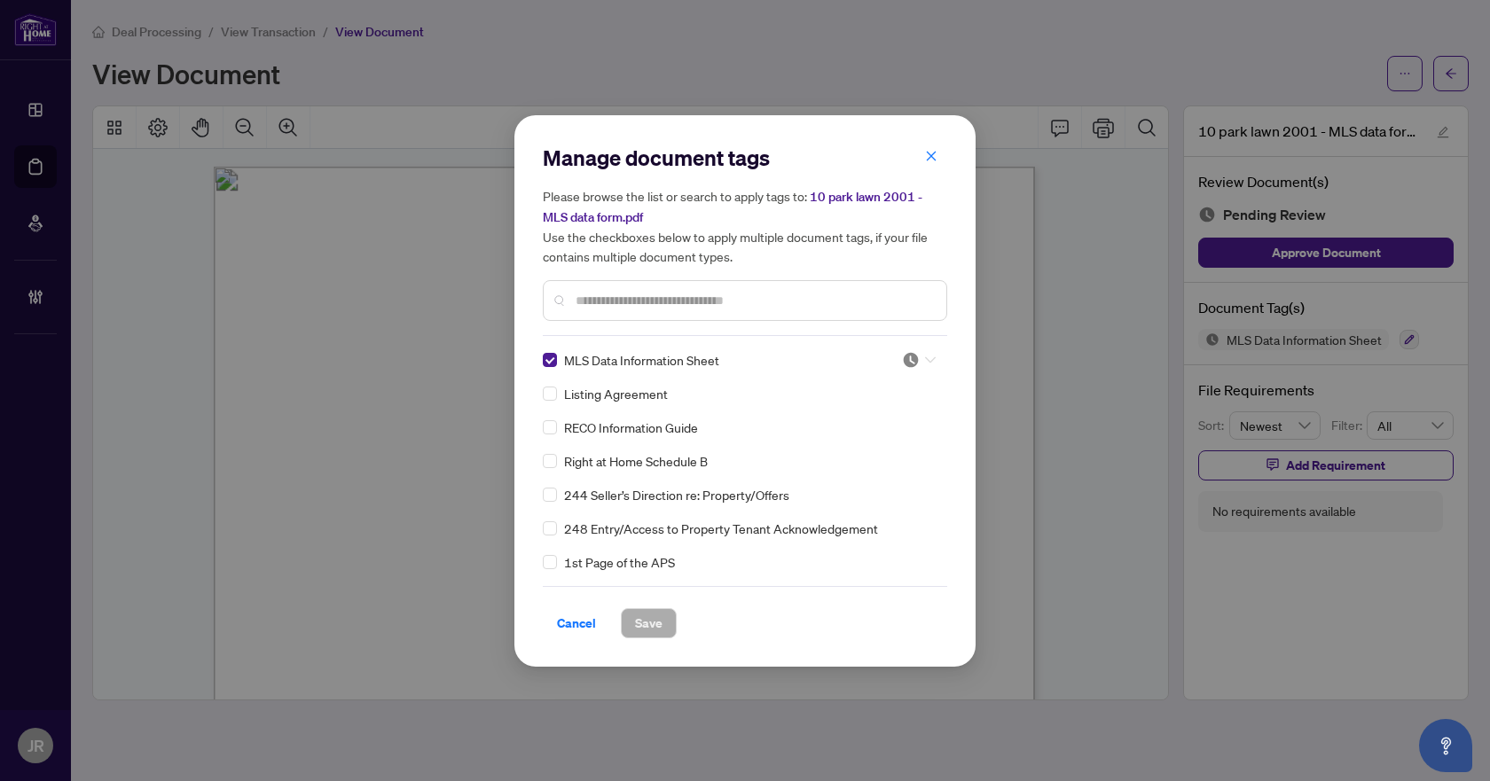
click at [902, 353] on img at bounding box center [911, 360] width 18 height 18
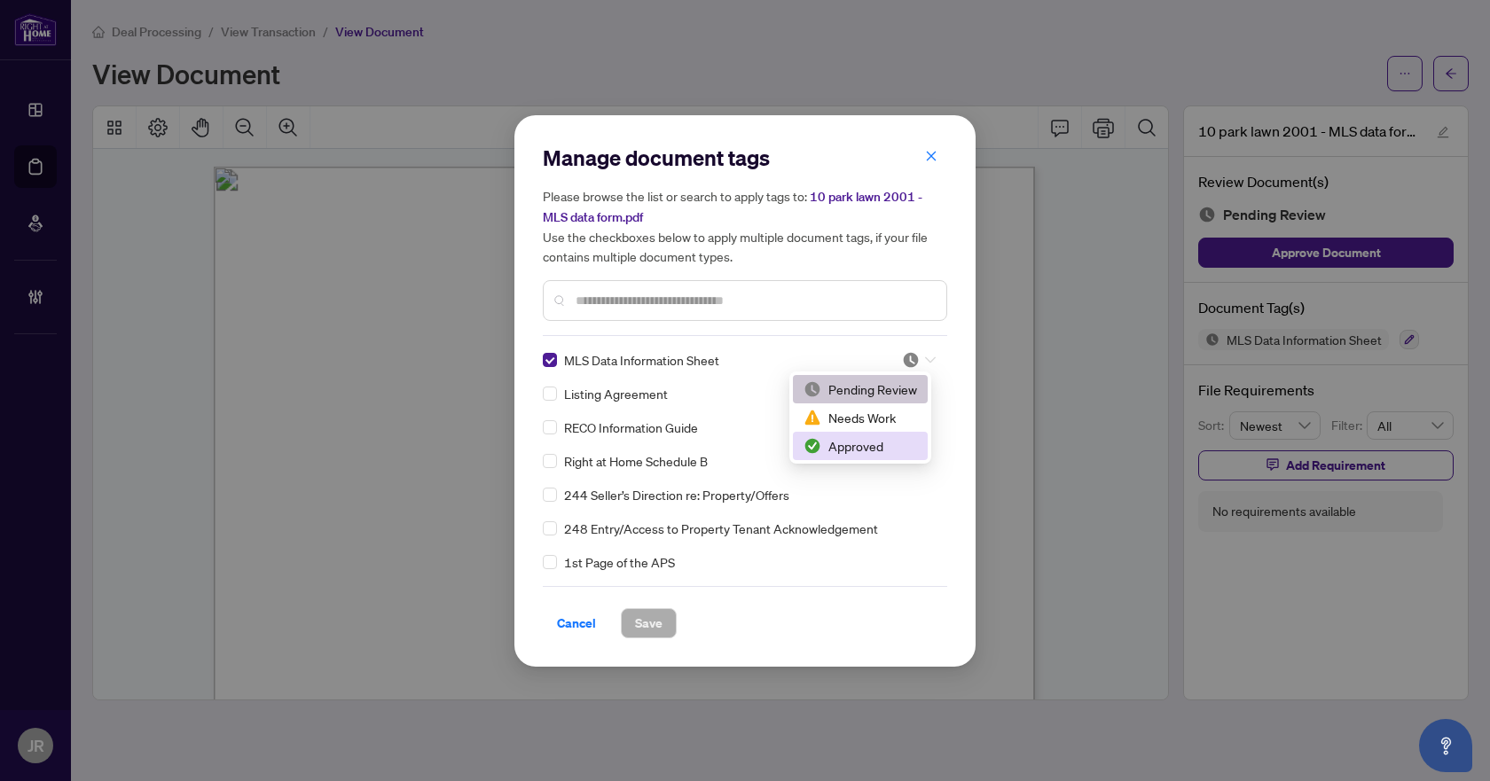
drag, startPoint x: 858, startPoint y: 438, endPoint x: 731, endPoint y: 553, distance: 170.8
click at [857, 439] on div "Approved" at bounding box center [860, 446] width 114 height 20
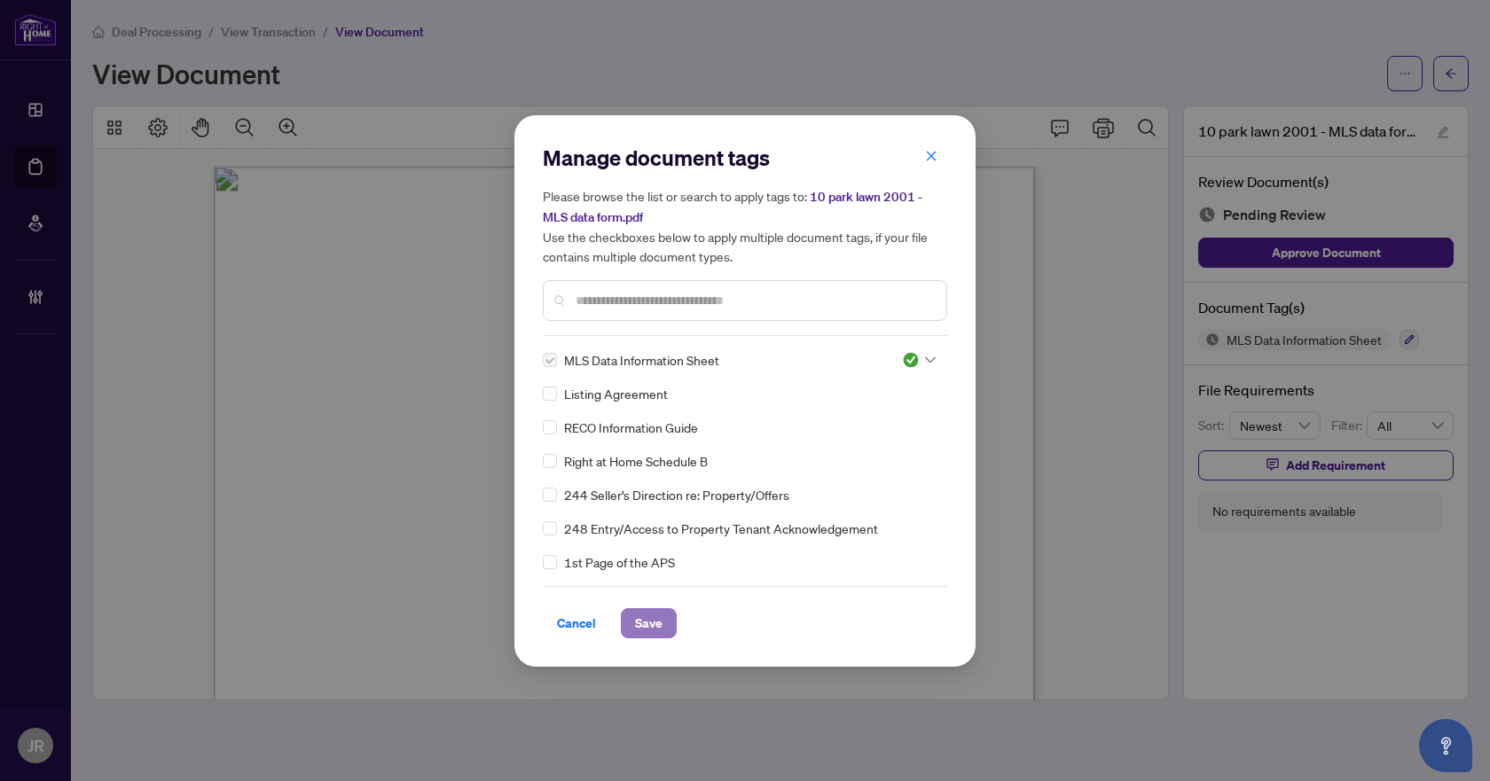
click at [659, 618] on span "Save" at bounding box center [648, 623] width 27 height 28
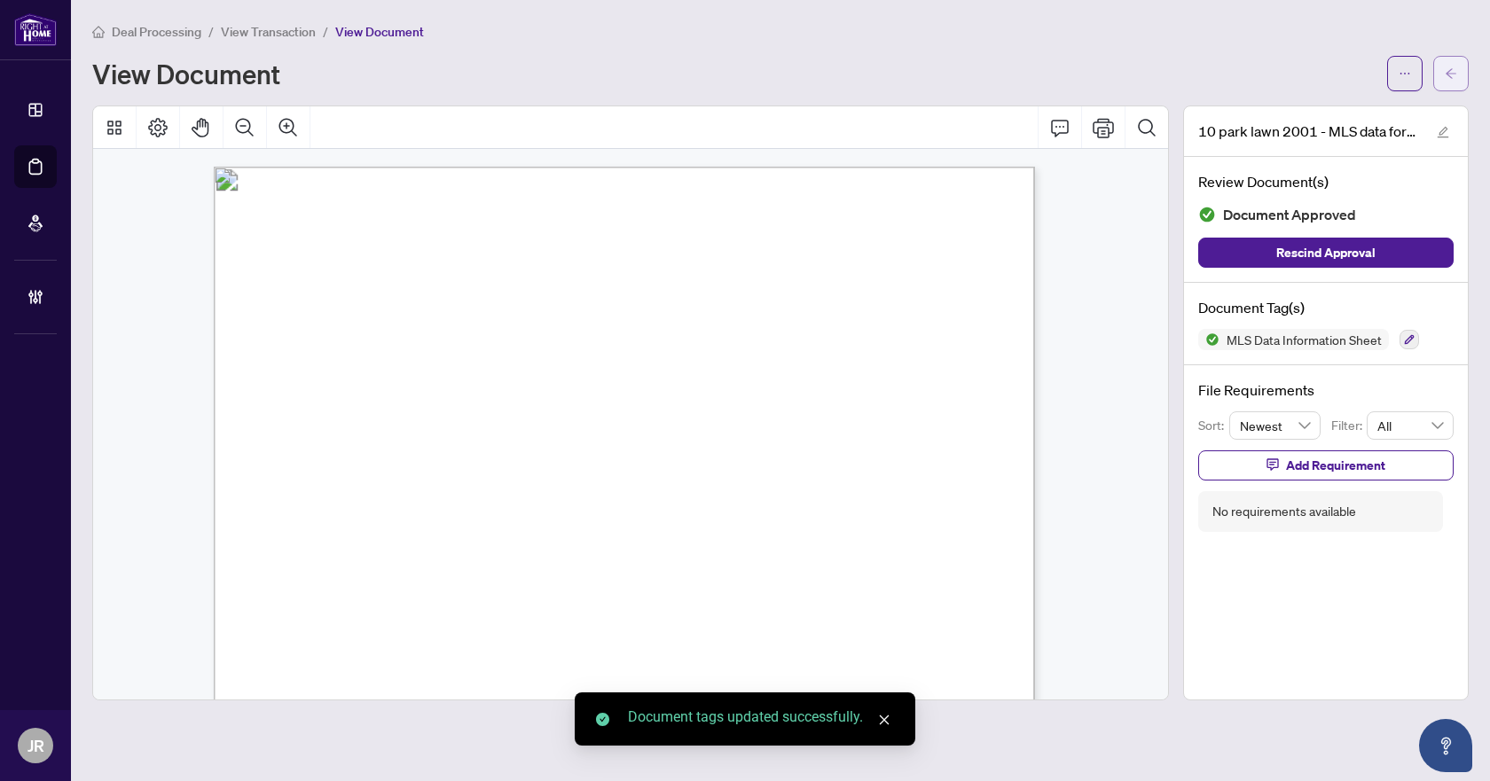
click at [1462, 58] on button "button" at bounding box center [1450, 73] width 35 height 35
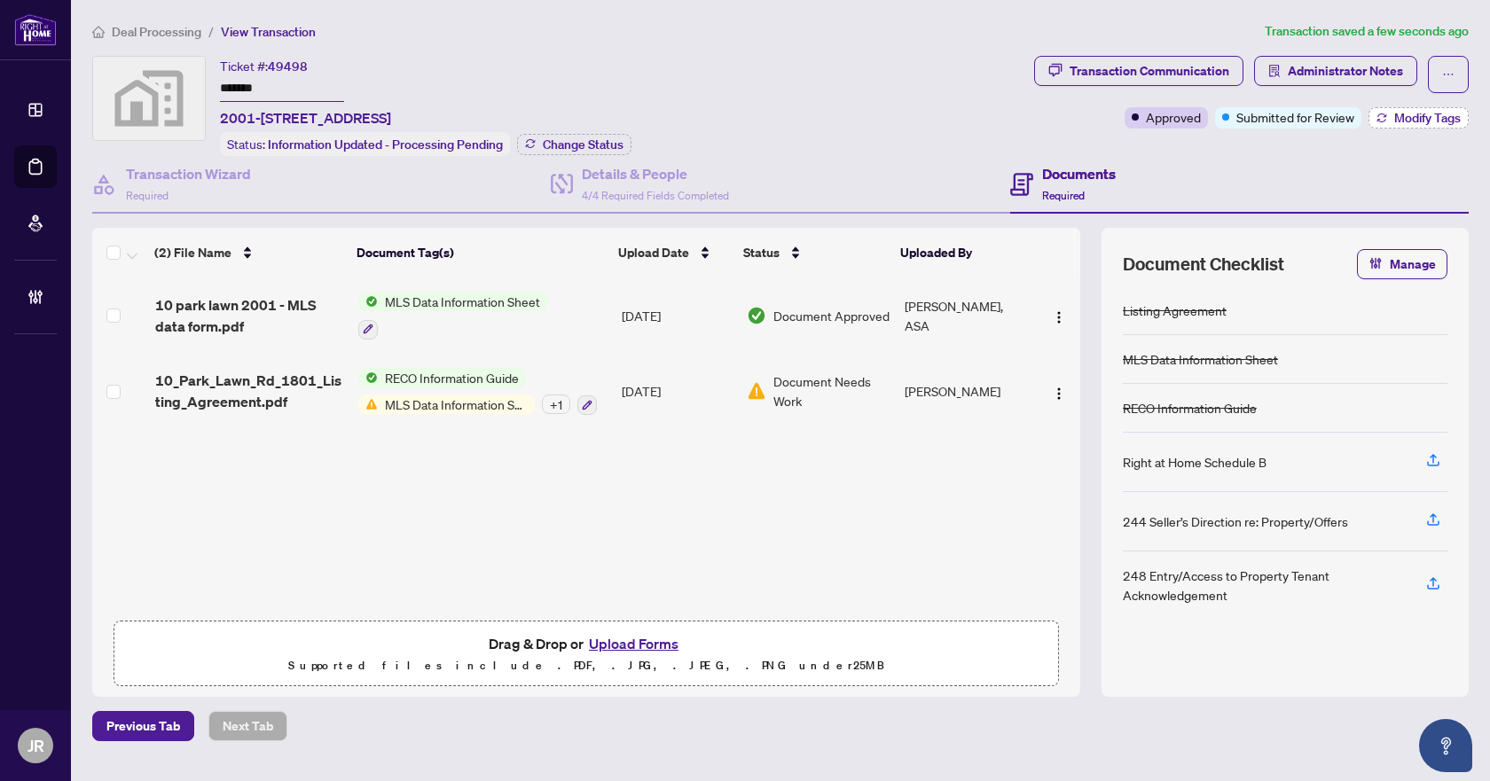
click at [1432, 115] on span "Modify Tags" at bounding box center [1427, 118] width 67 height 12
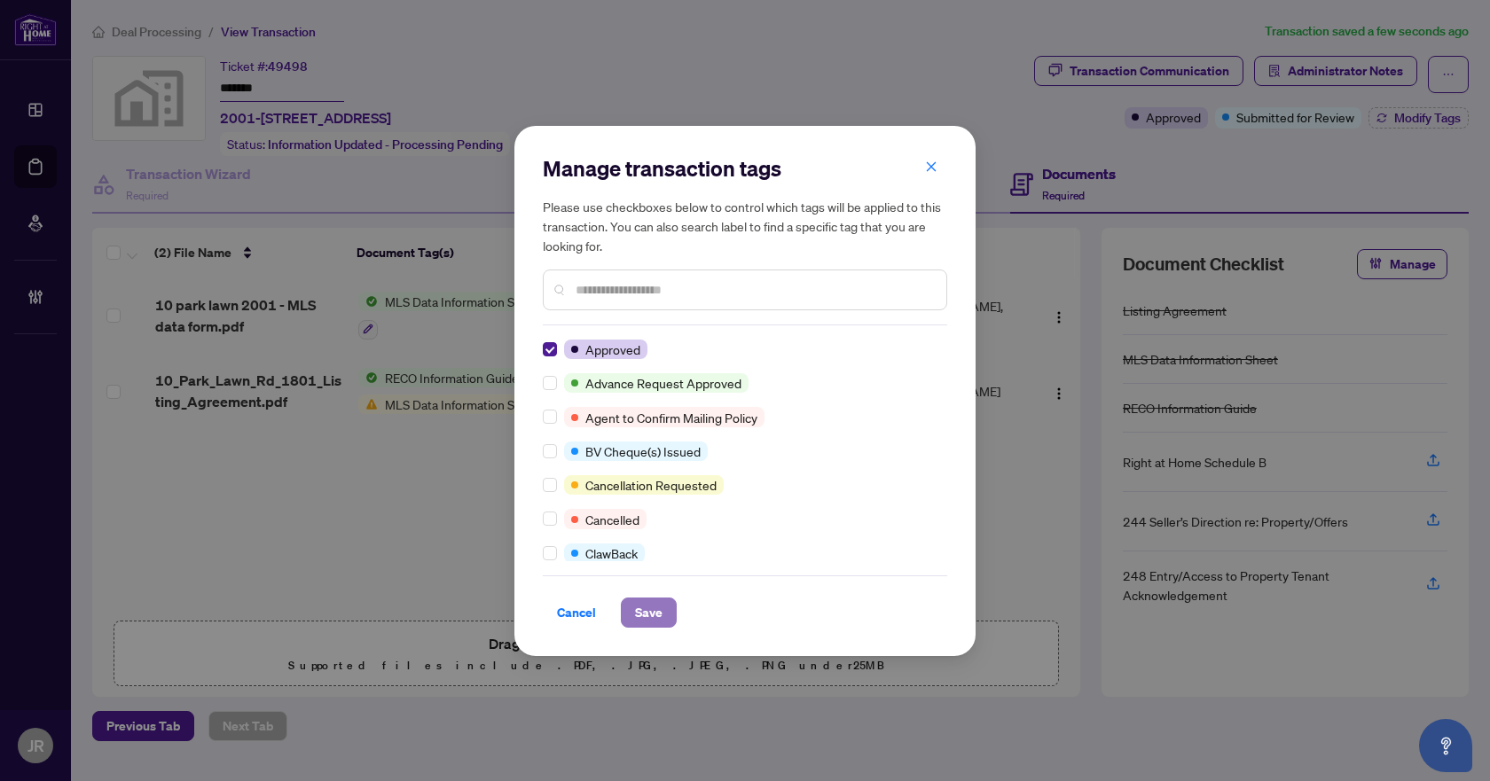
click at [655, 599] on span "Save" at bounding box center [648, 613] width 27 height 28
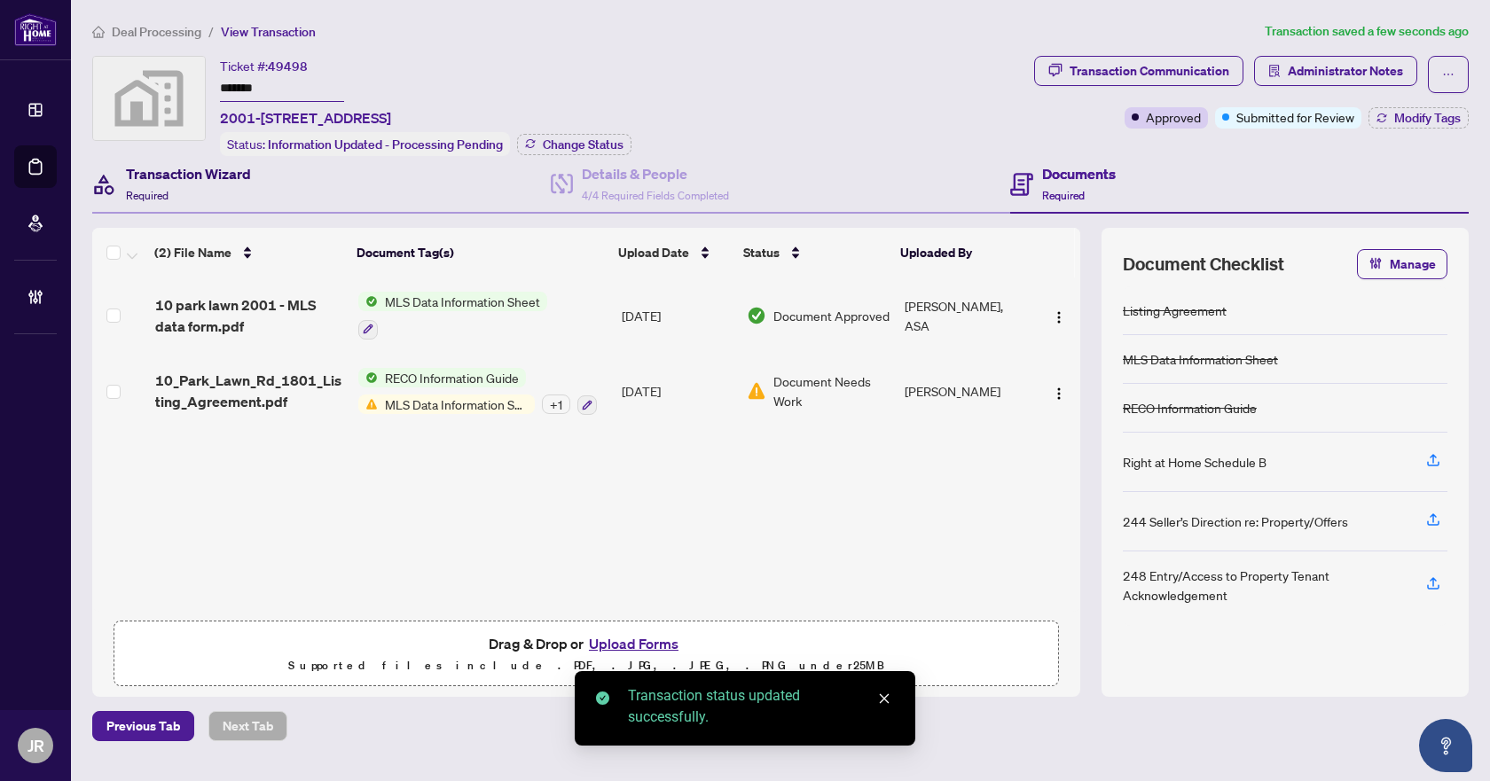
click at [192, 177] on h4 "Transaction Wizard" at bounding box center [188, 173] width 125 height 21
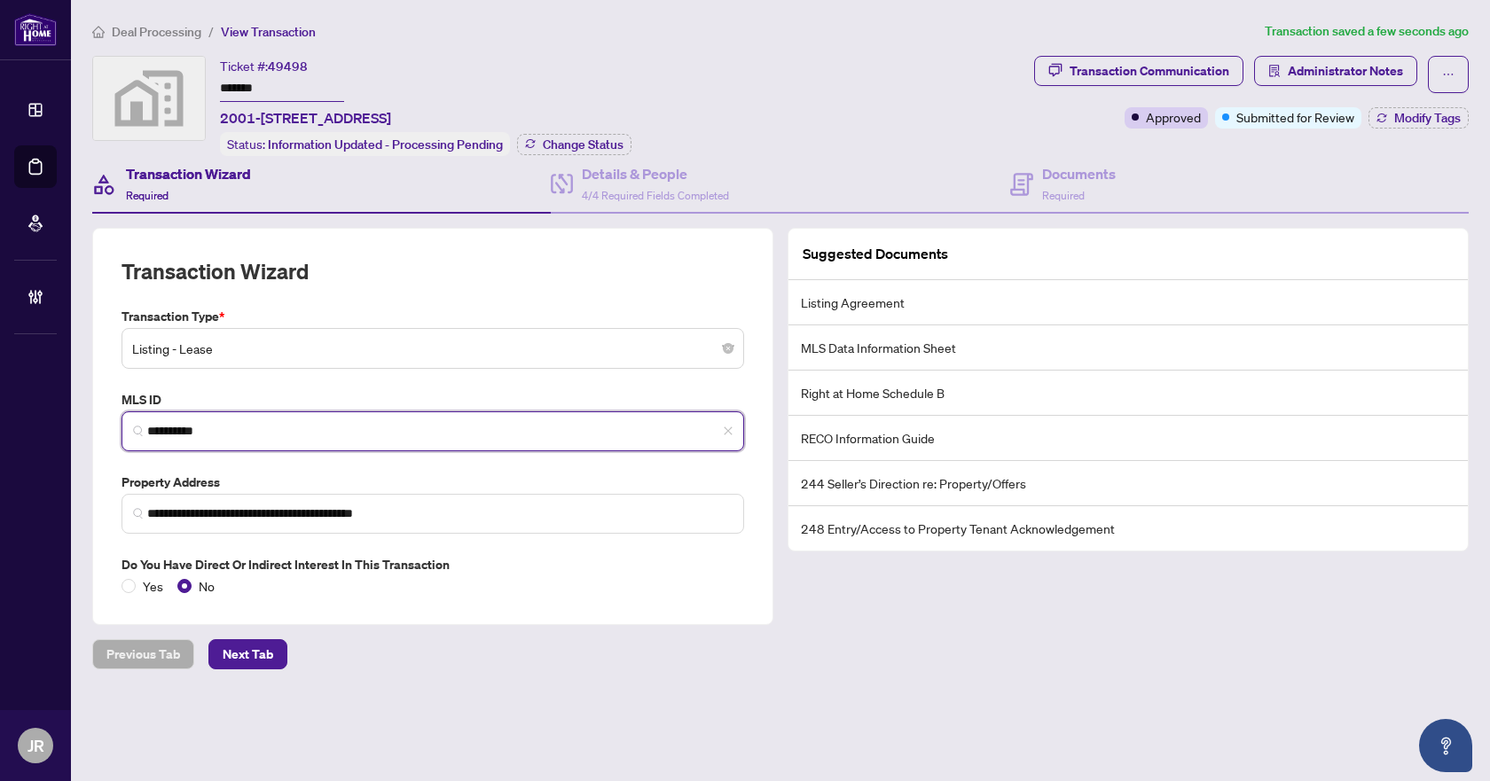
click at [349, 425] on input "*********" at bounding box center [439, 431] width 585 height 19
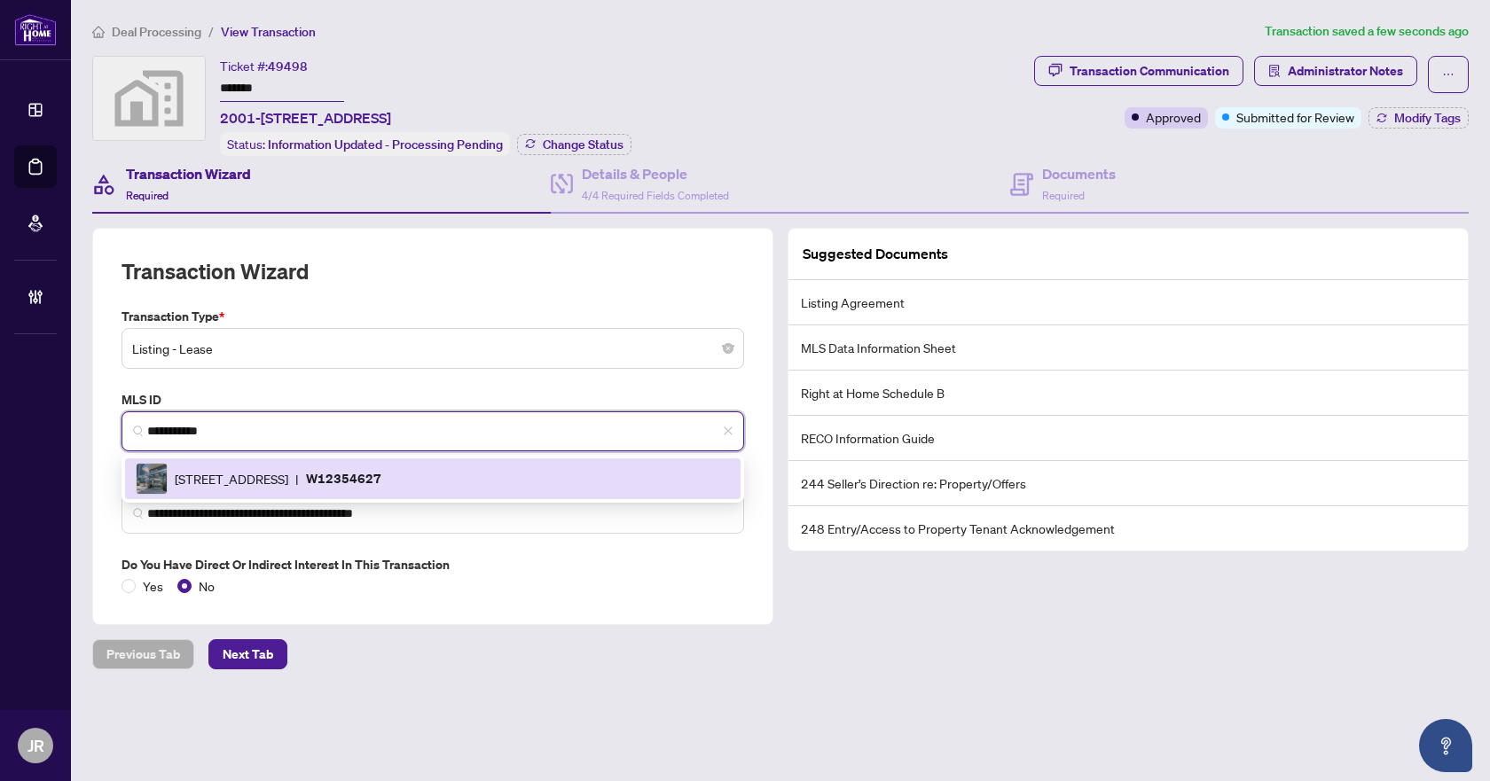
click at [467, 475] on div "10 Park Lawn Rd, Toronto, Ontario M8V 0H9, Canada | W12354627" at bounding box center [433, 479] width 594 height 32
type input "*********"
type input "**********"
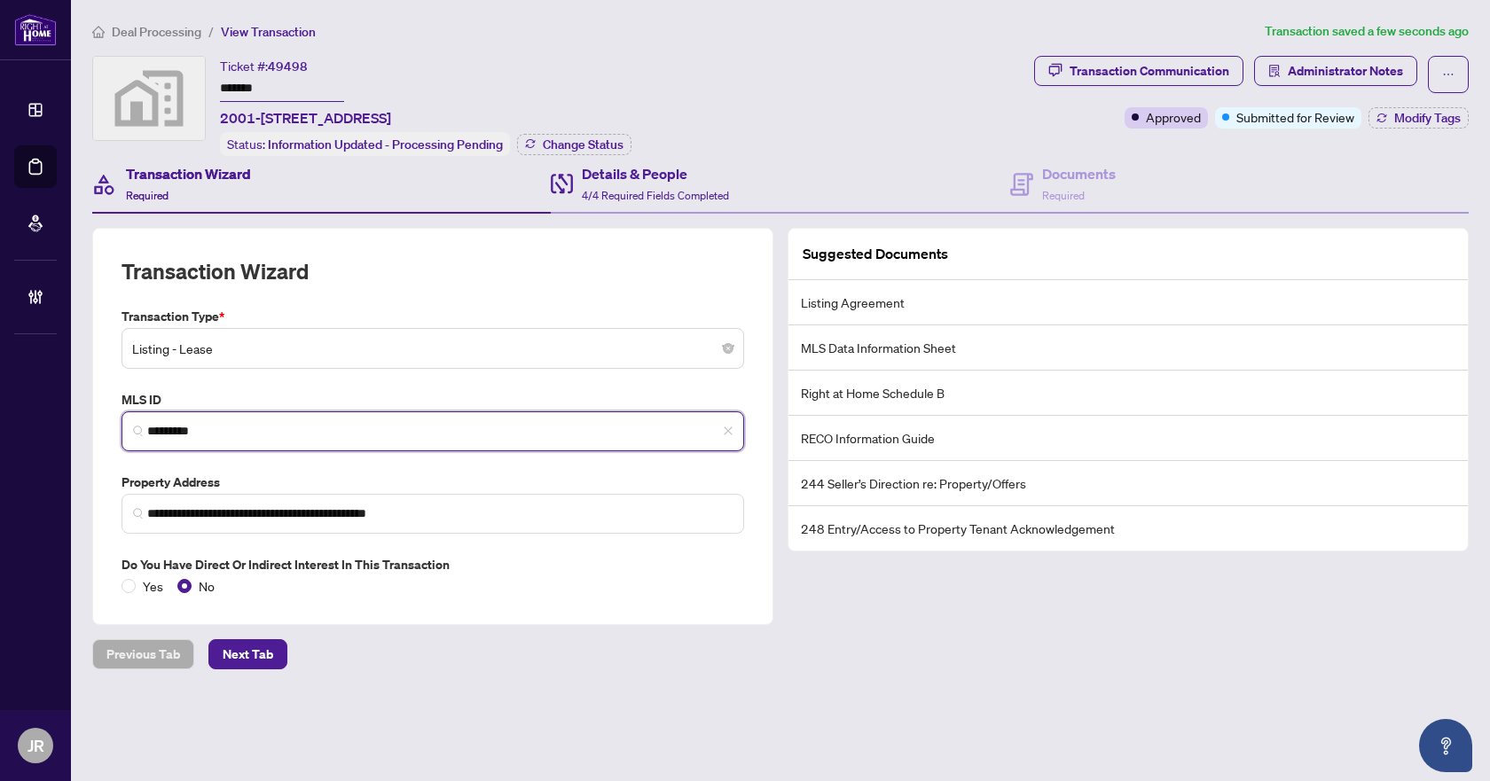
type input "*********"
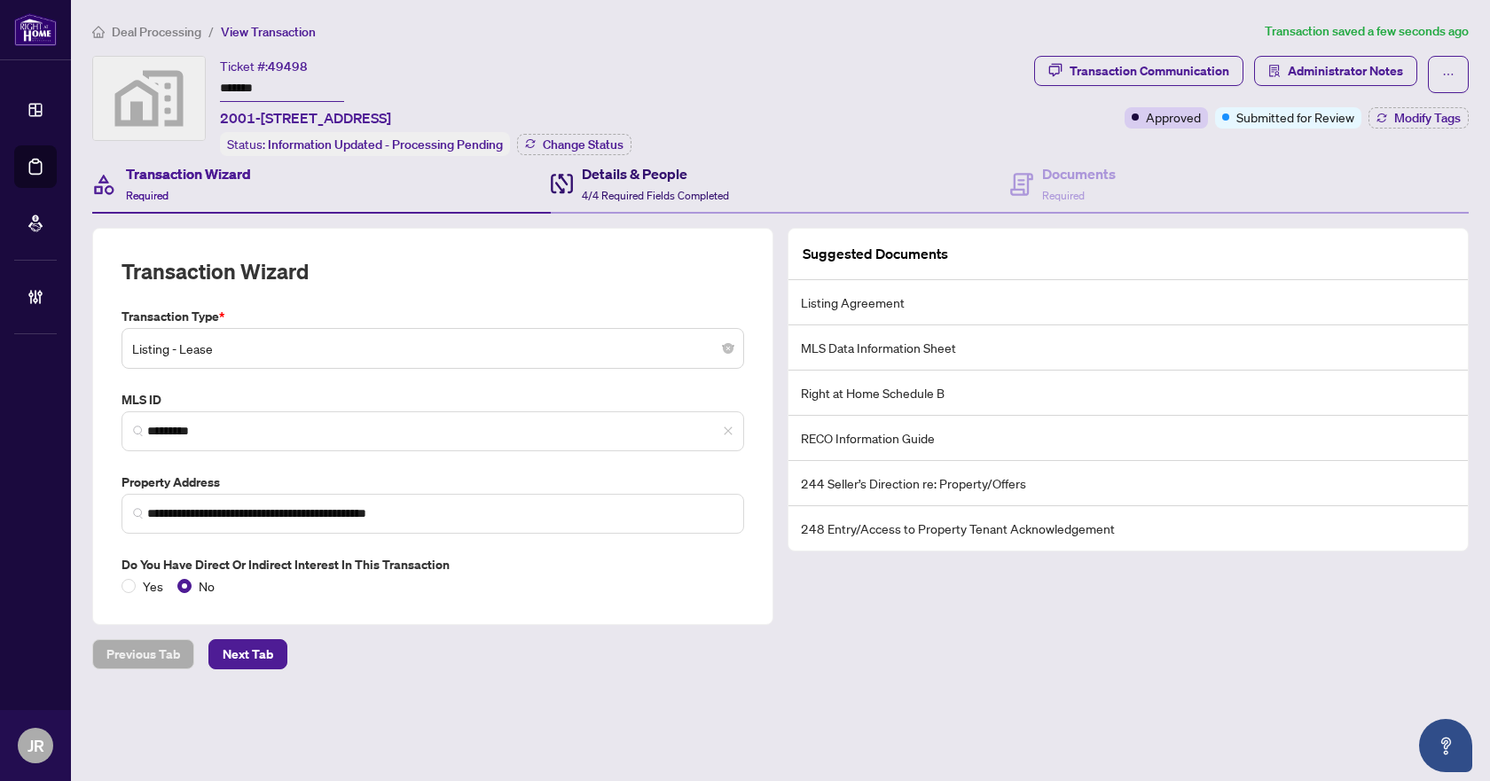
click at [702, 184] on div "Details & People 4/4 Required Fields Completed" at bounding box center [655, 184] width 147 height 42
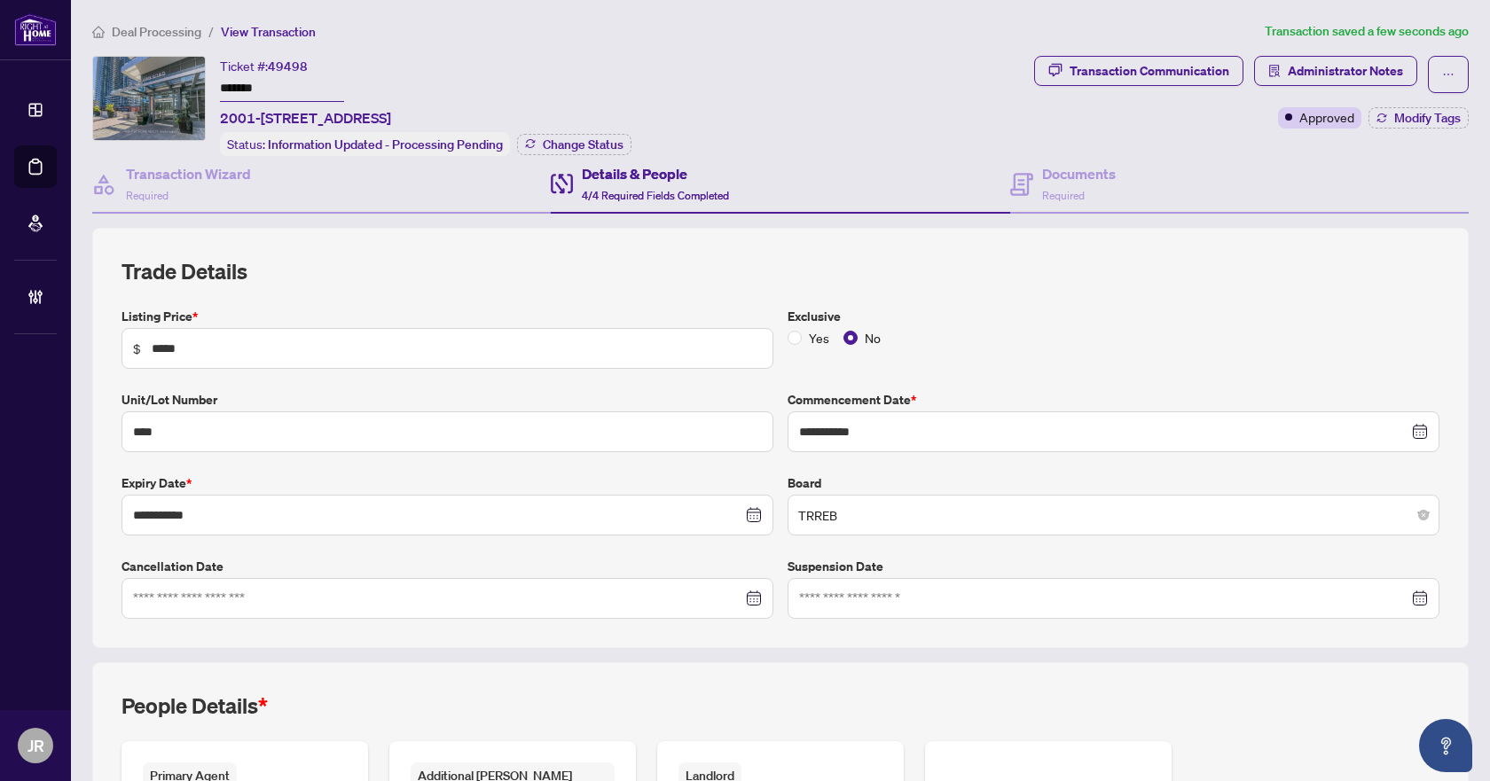
click at [188, 31] on span "Deal Processing" at bounding box center [157, 32] width 90 height 16
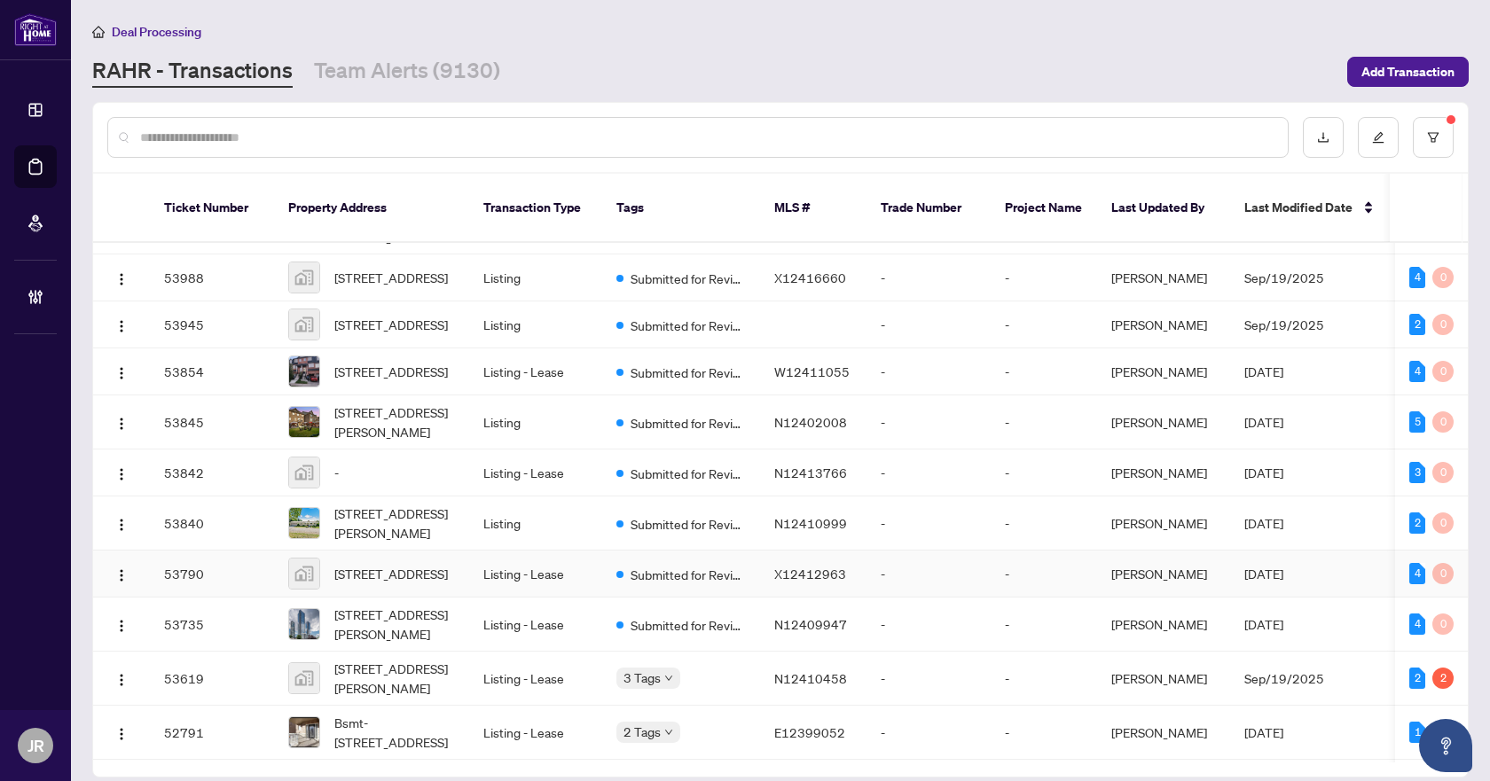
scroll to position [344, 0]
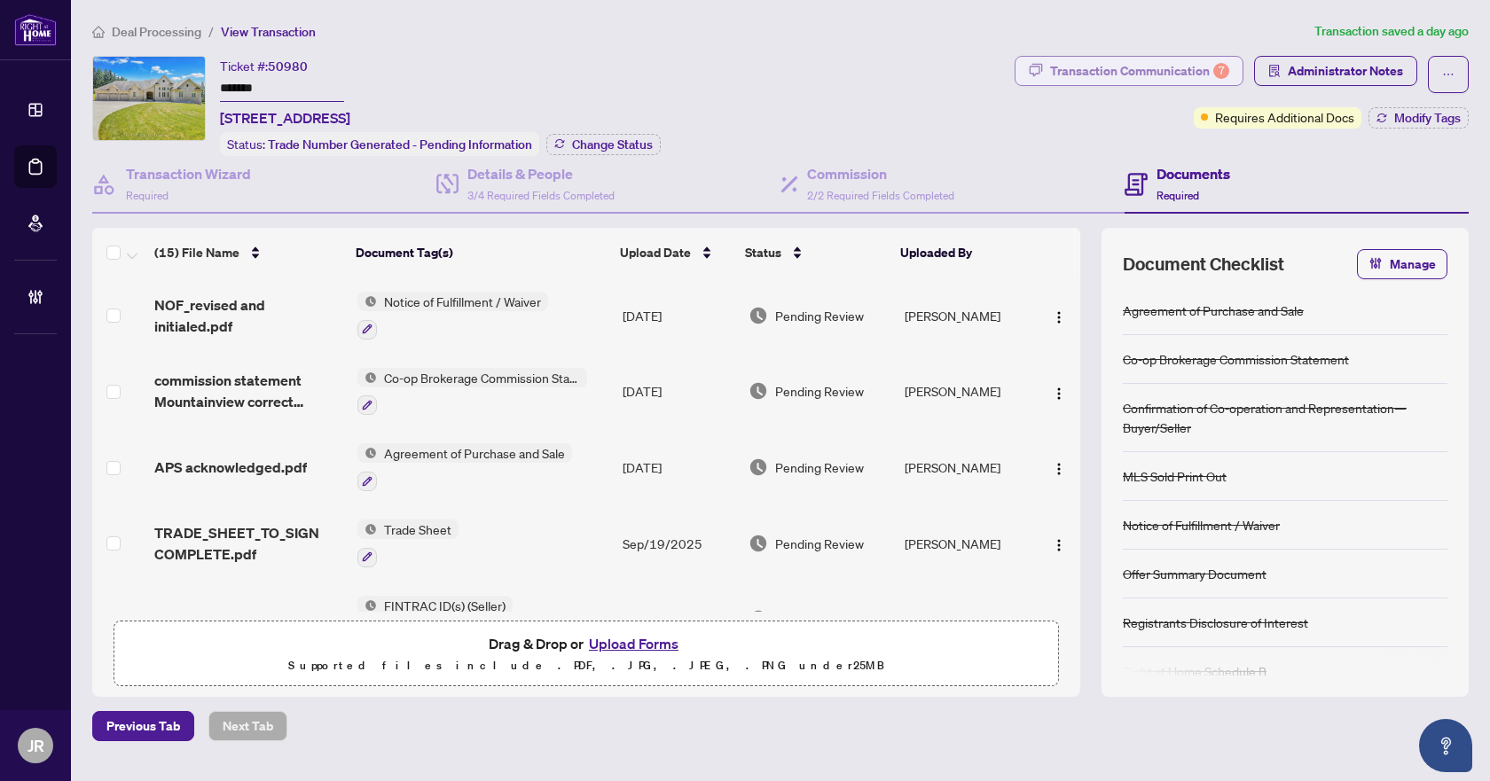
click at [1206, 58] on div "Transaction Communication 7" at bounding box center [1139, 71] width 179 height 28
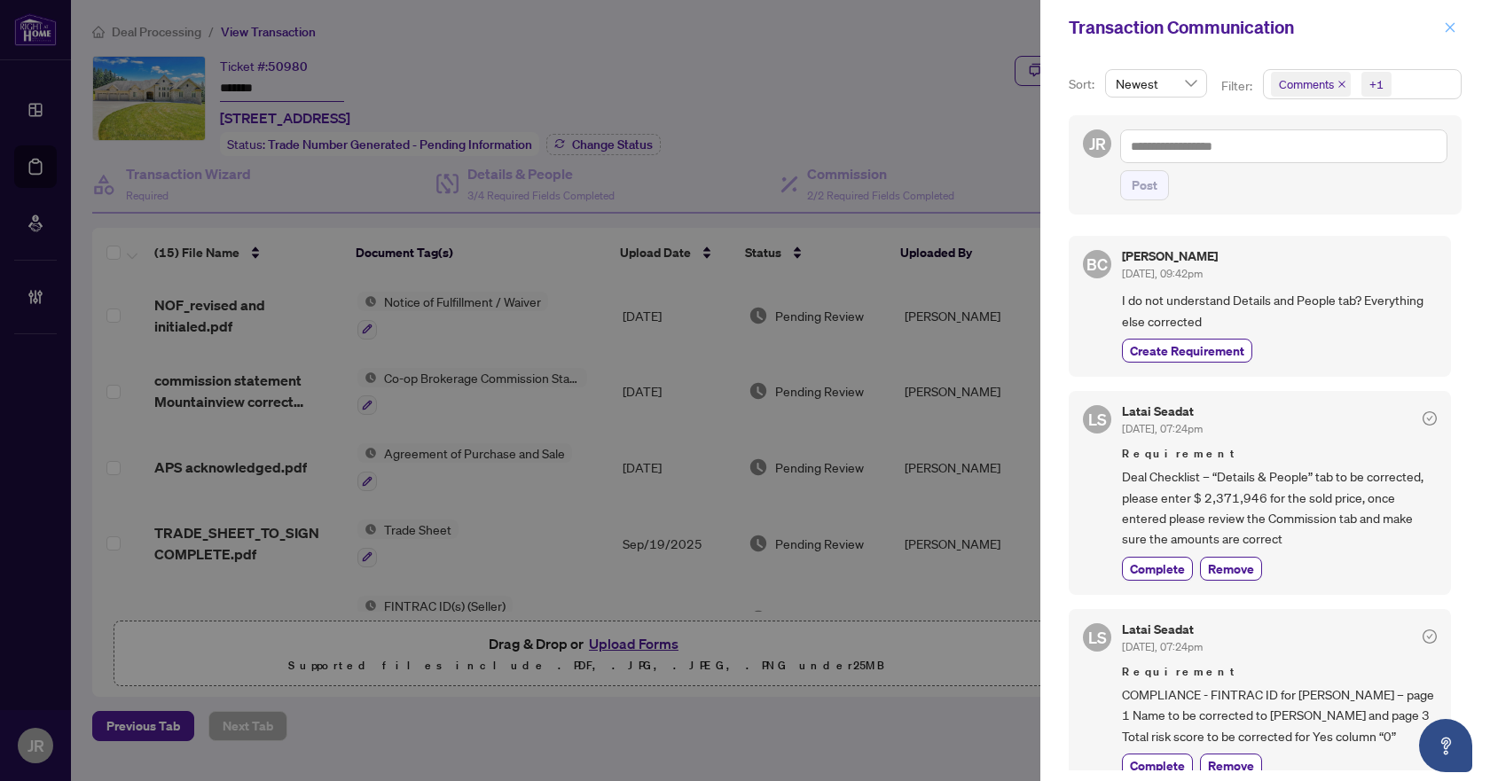
click at [1456, 25] on button "button" at bounding box center [1449, 27] width 23 height 21
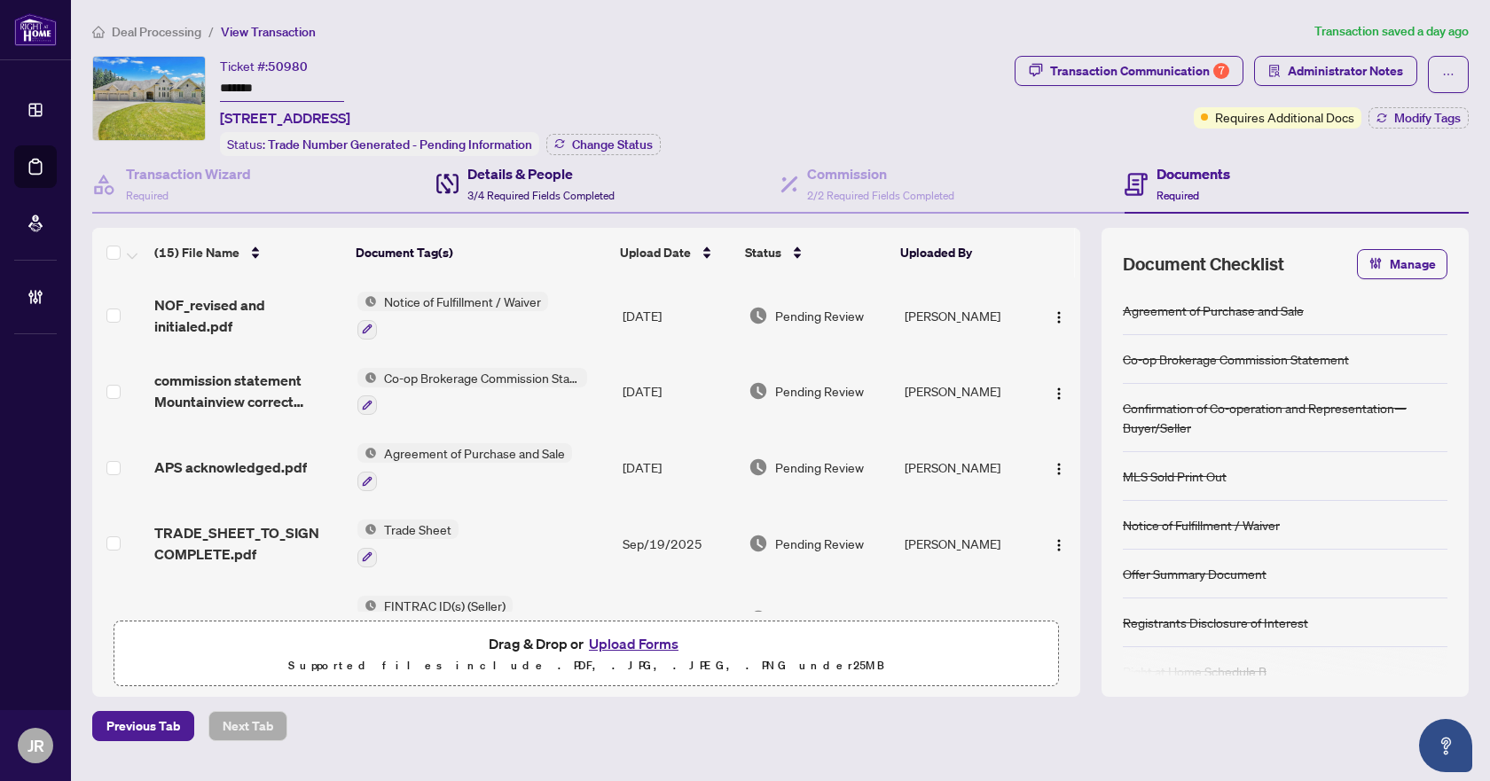
click at [606, 180] on h4 "Details & People" at bounding box center [540, 173] width 147 height 21
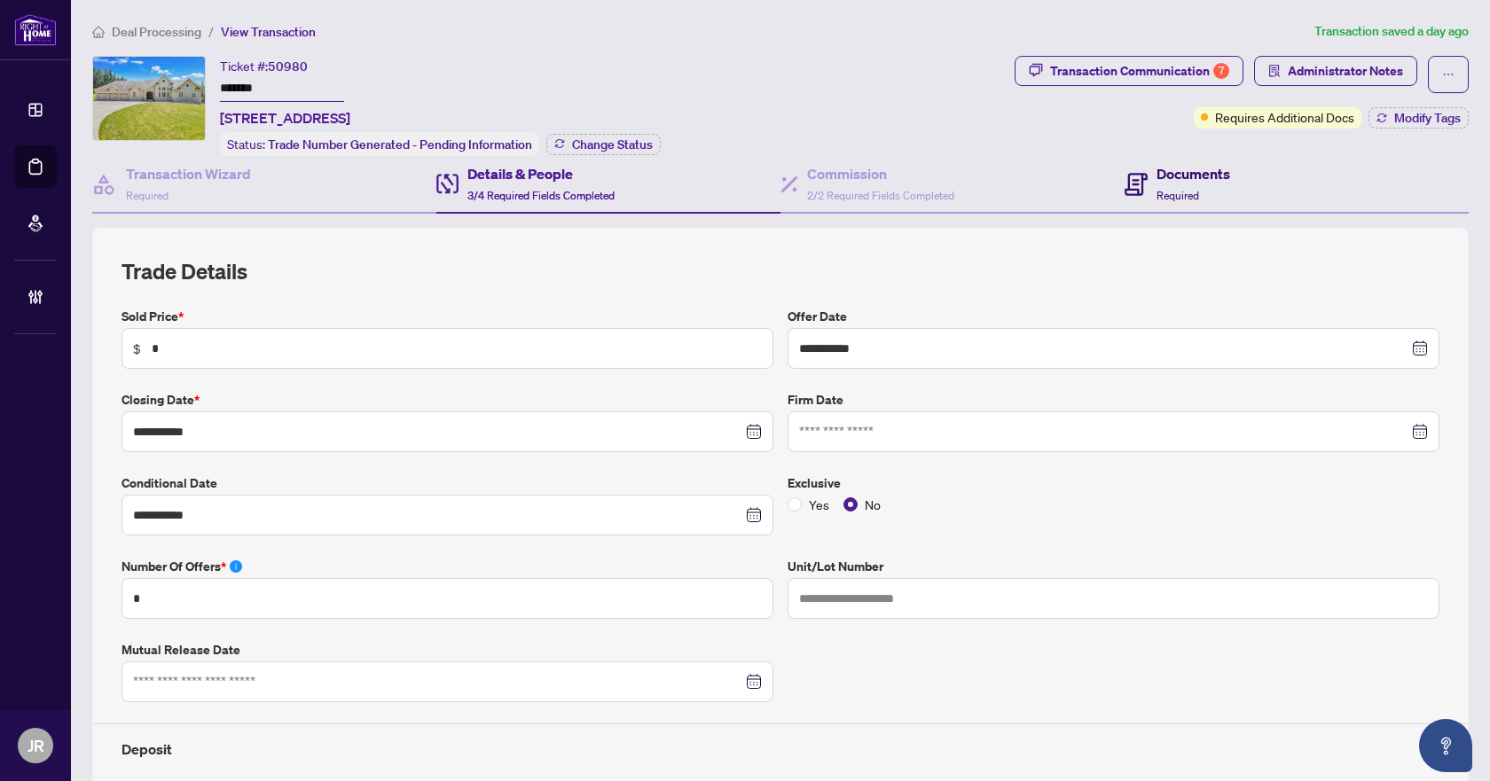
click at [1166, 172] on h4 "Documents" at bounding box center [1193, 173] width 74 height 21
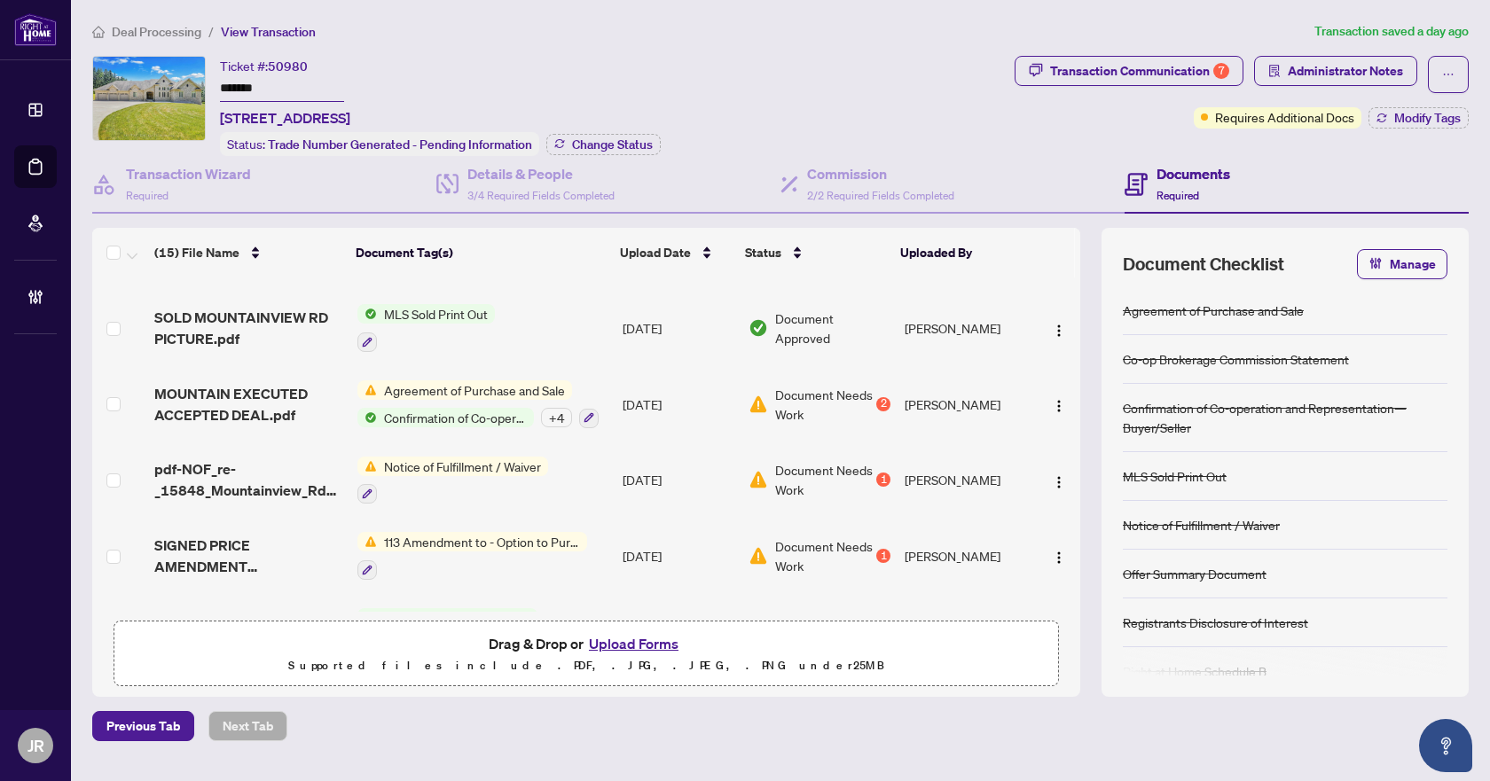
scroll to position [621, 0]
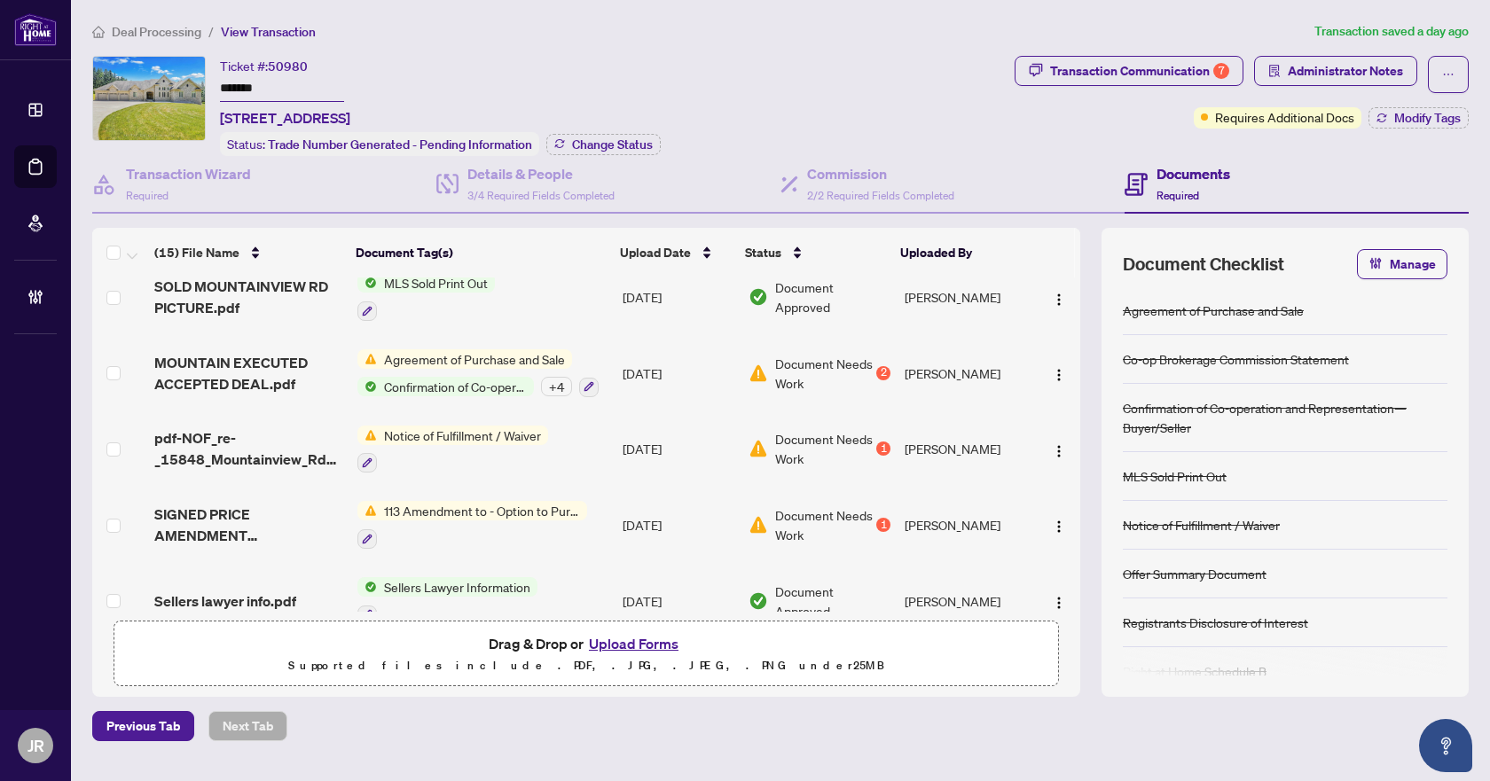
click at [647, 513] on td "Sep/13/2025" at bounding box center [677, 525] width 125 height 76
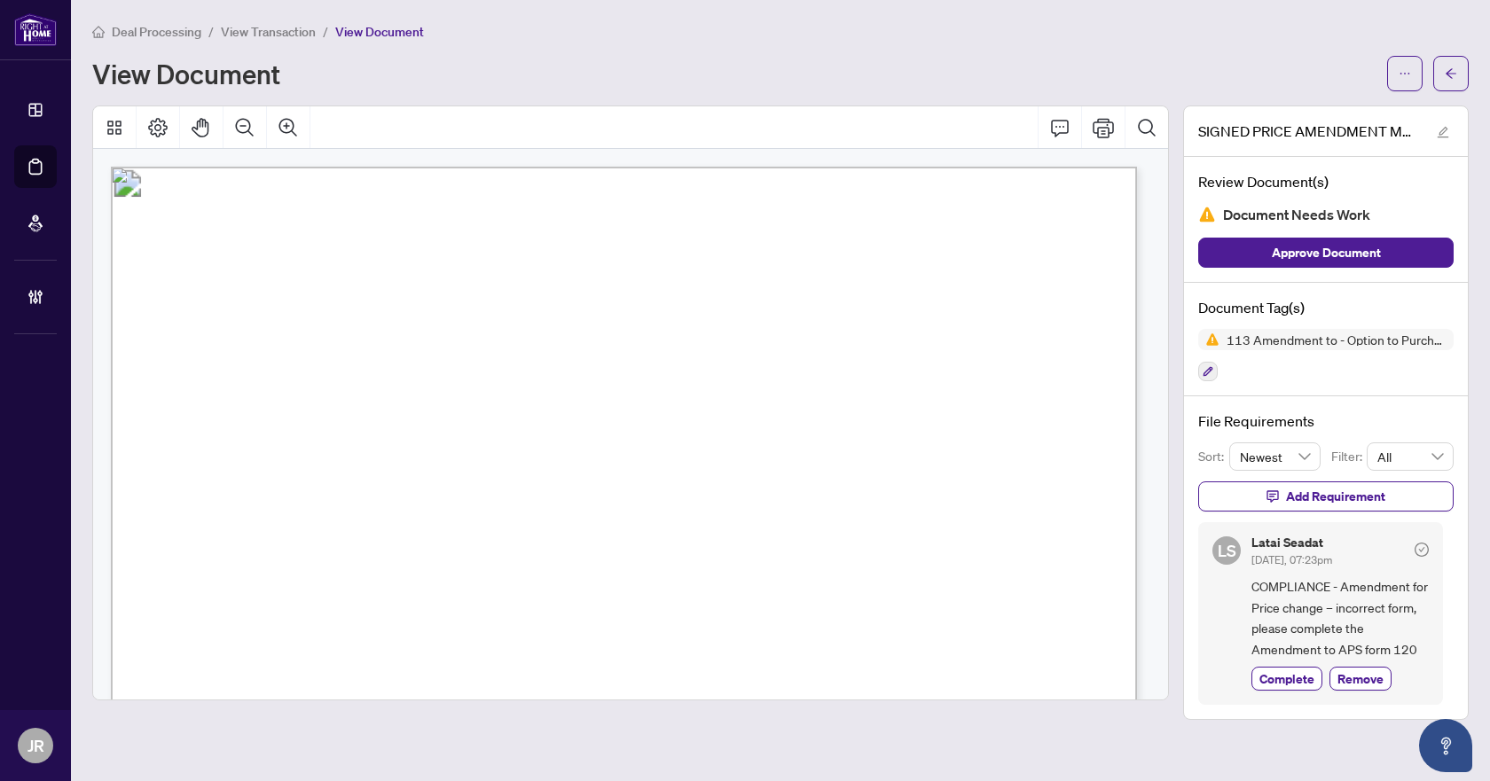
scroll to position [177, 0]
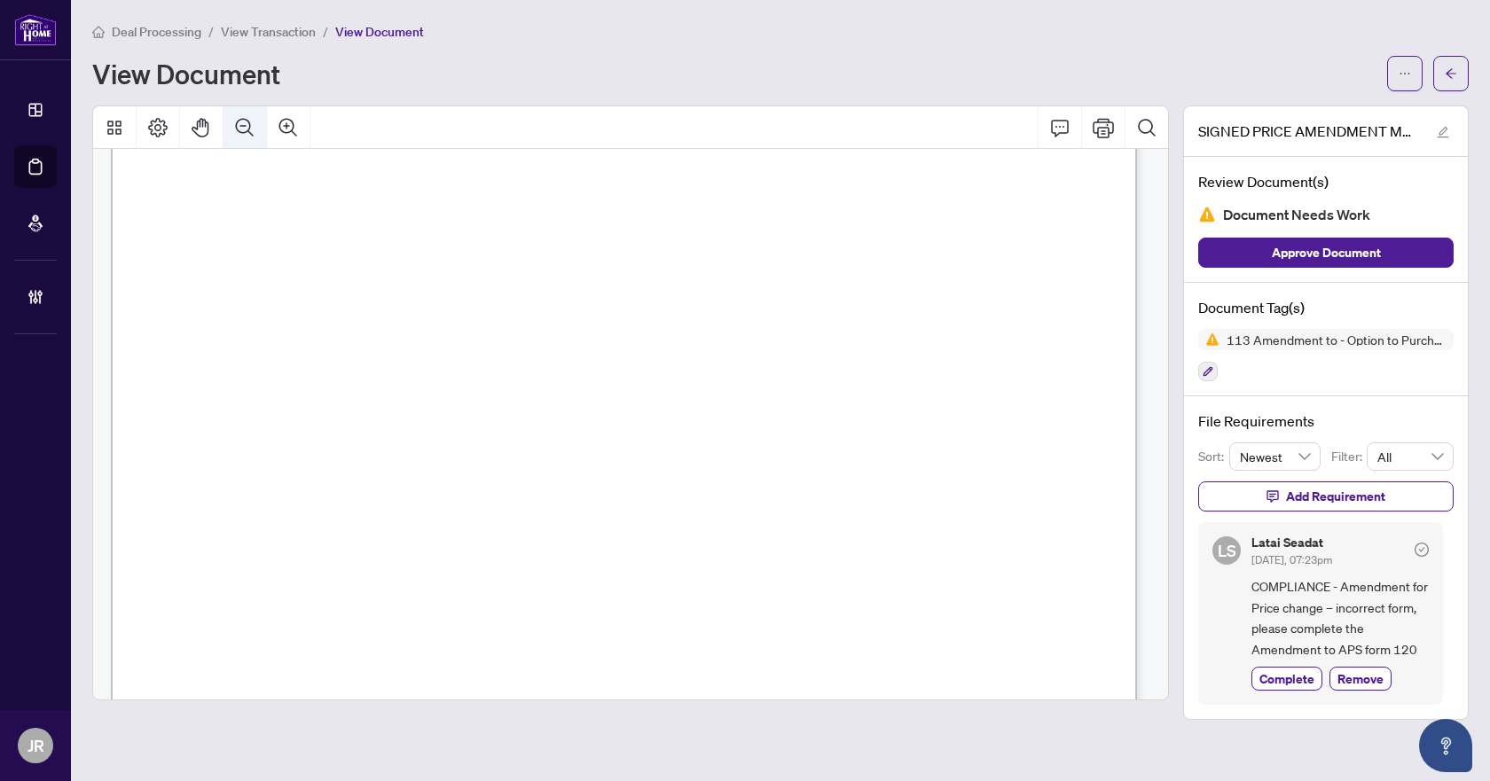
click at [243, 112] on button "Zoom Out" at bounding box center [244, 127] width 43 height 43
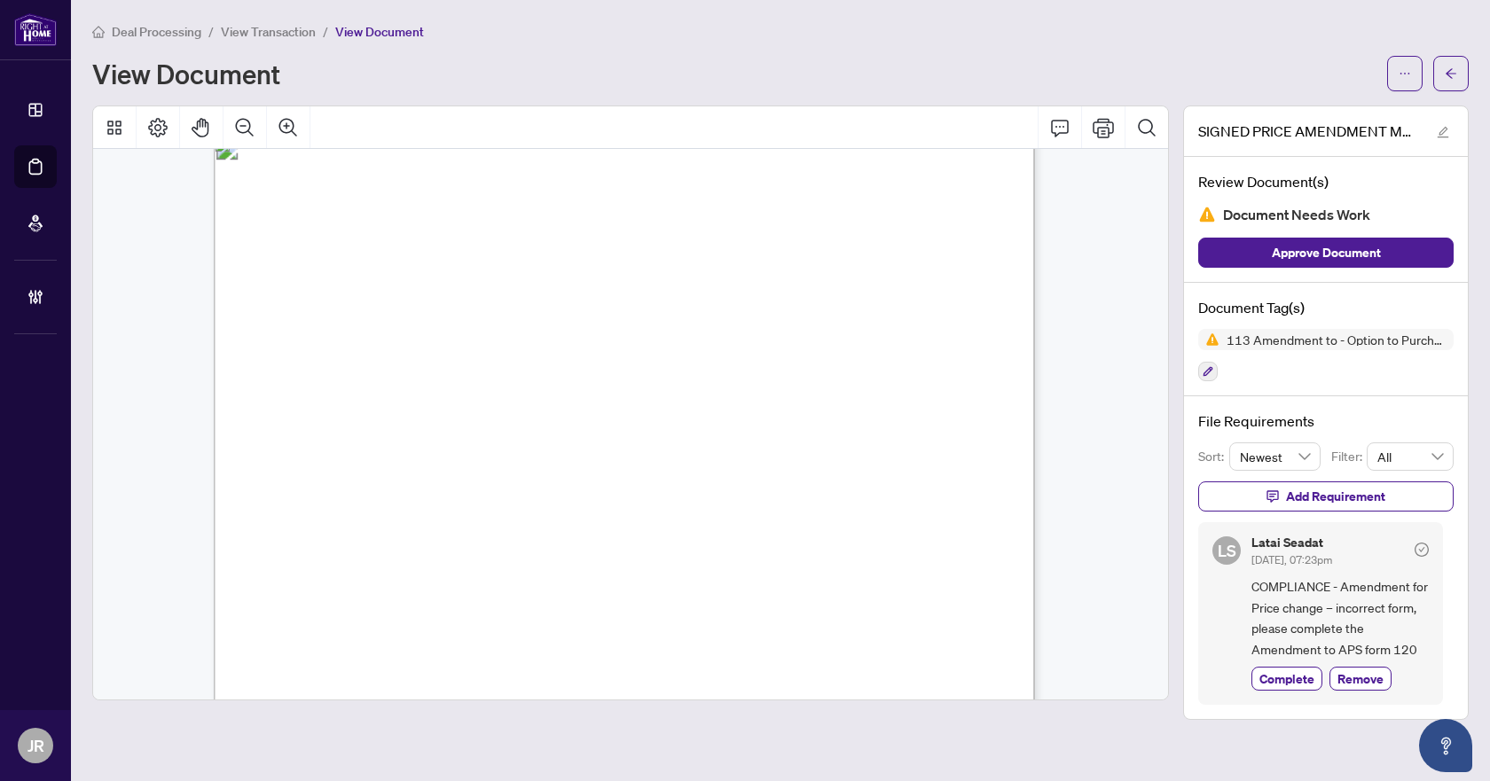
scroll to position [0, 0]
click at [241, 122] on icon "Zoom Out" at bounding box center [244, 127] width 21 height 21
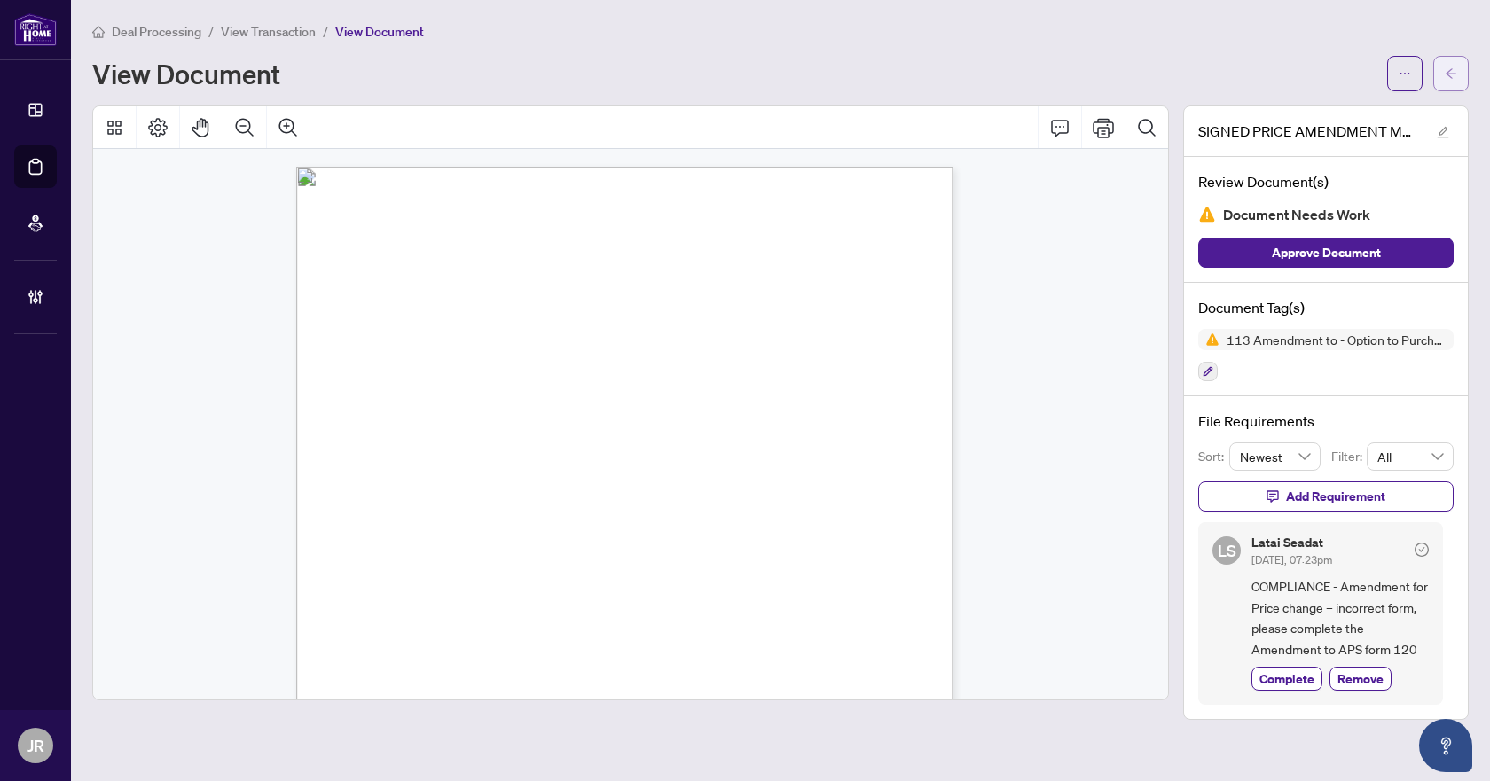
click at [1451, 77] on icon "arrow-left" at bounding box center [1451, 73] width 11 height 10
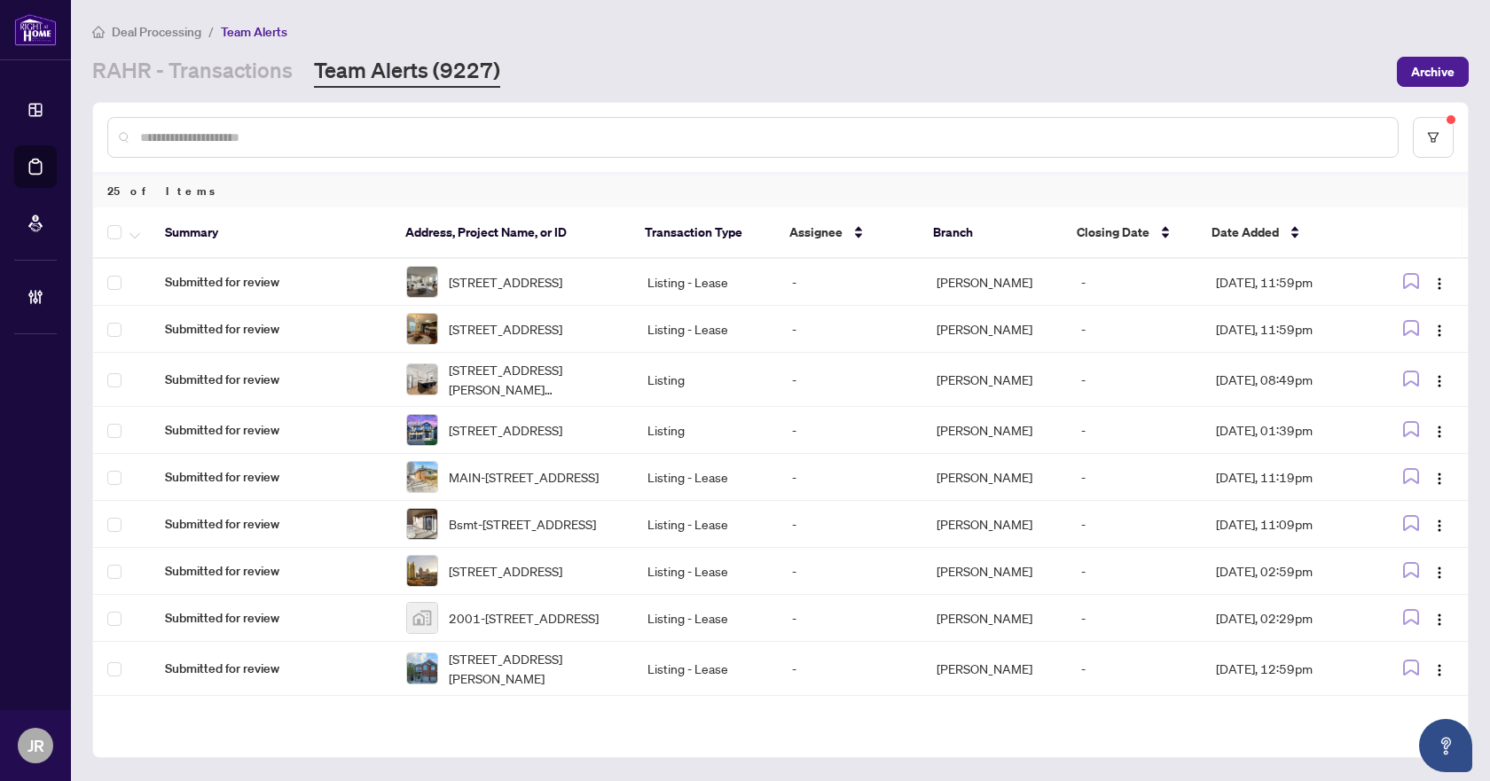
click at [405, 137] on input "text" at bounding box center [761, 138] width 1243 height 20
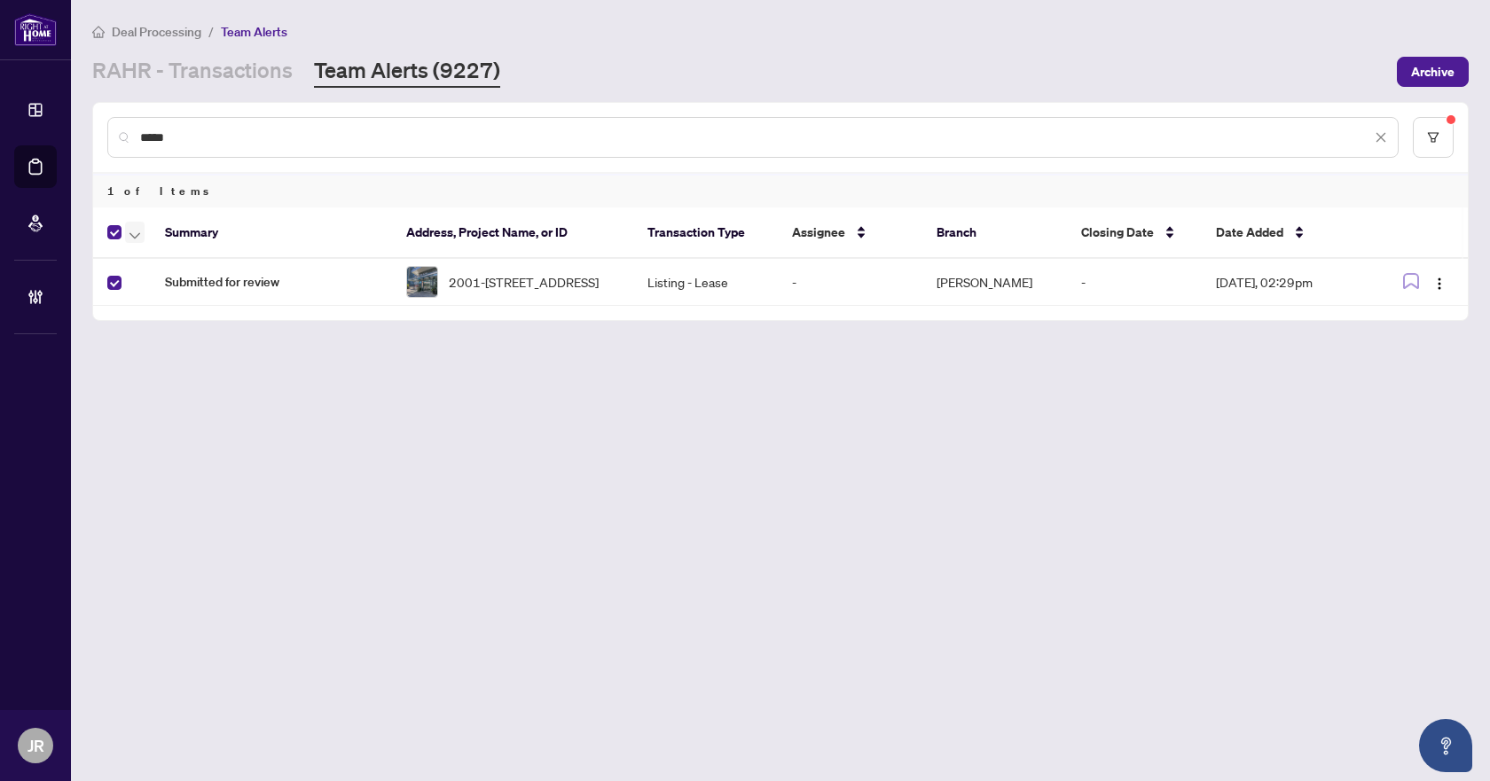
click at [128, 236] on button "button" at bounding box center [135, 232] width 20 height 21
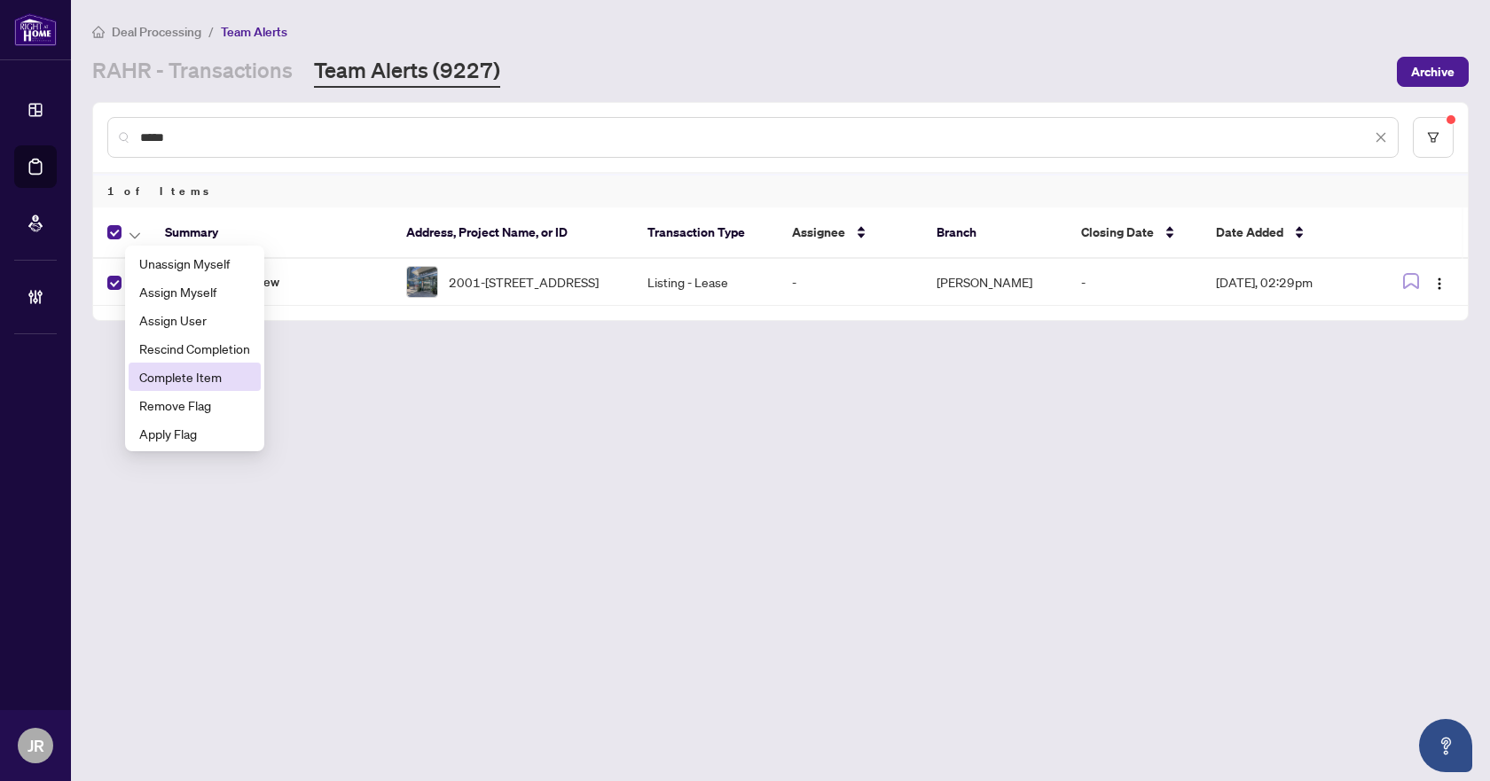
click at [152, 374] on span "Complete Item" at bounding box center [194, 377] width 111 height 20
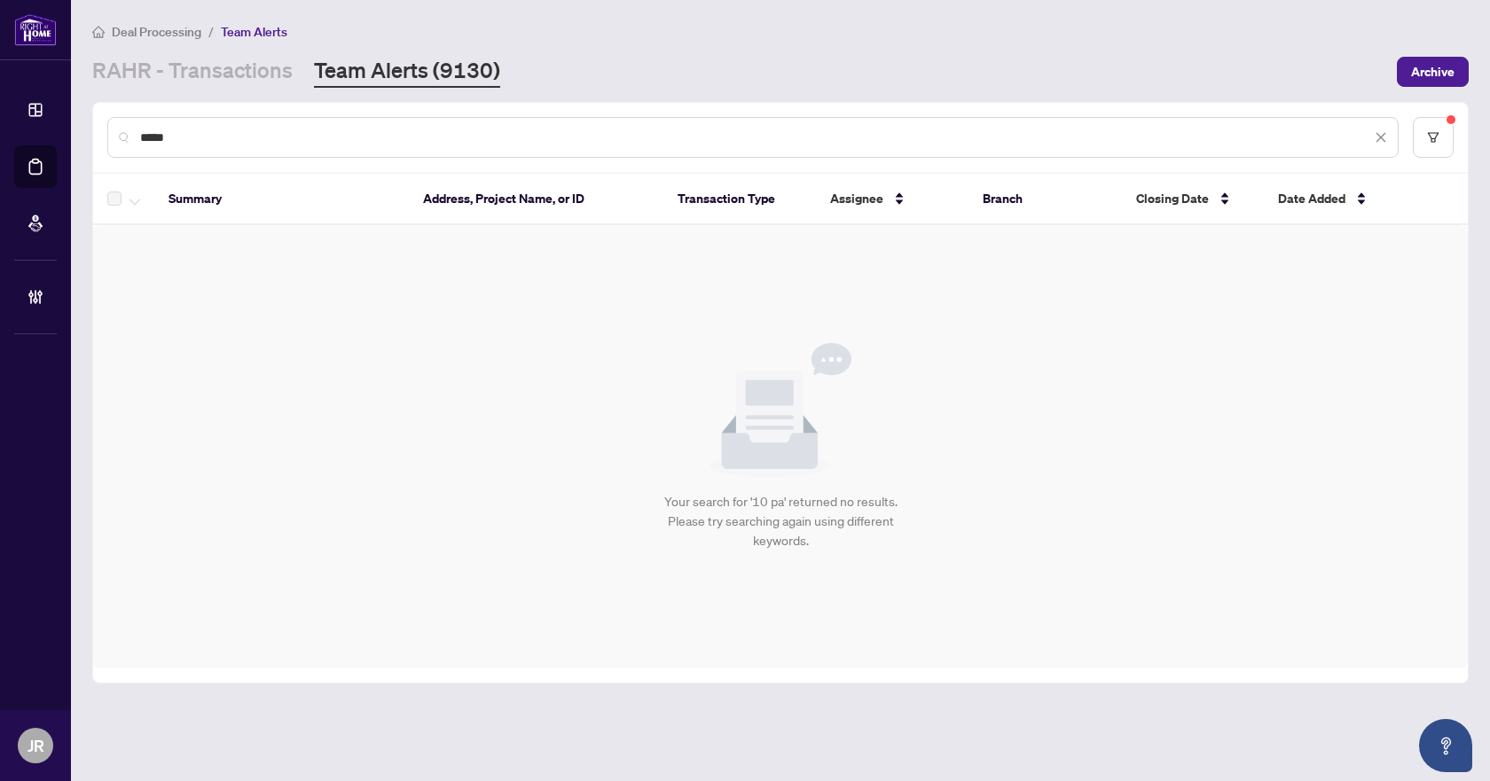
click at [339, 121] on div "*****" at bounding box center [752, 137] width 1291 height 41
click at [328, 126] on div "*****" at bounding box center [752, 137] width 1291 height 41
click at [311, 136] on input "*****" at bounding box center [755, 138] width 1231 height 20
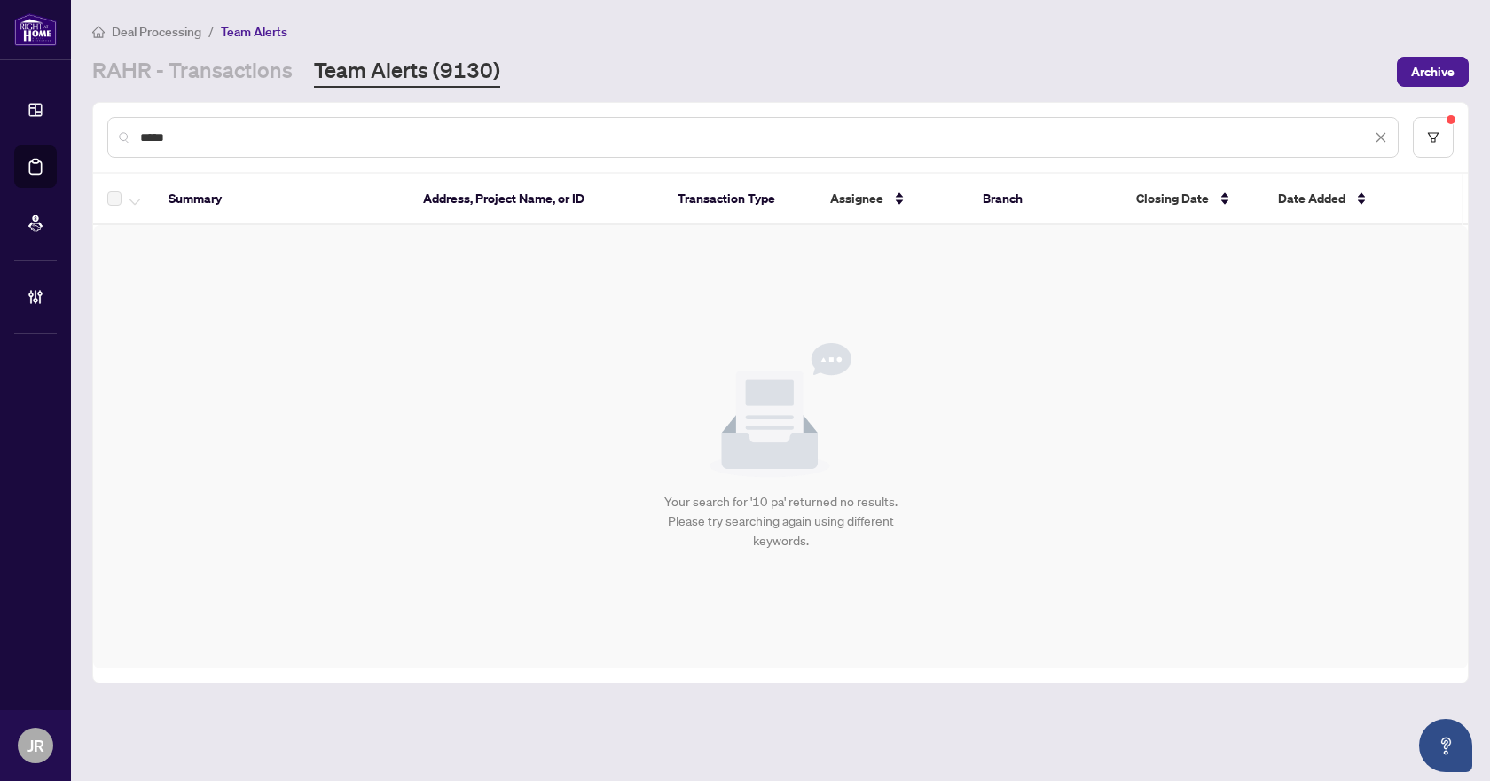
click at [311, 136] on input "*****" at bounding box center [755, 138] width 1231 height 20
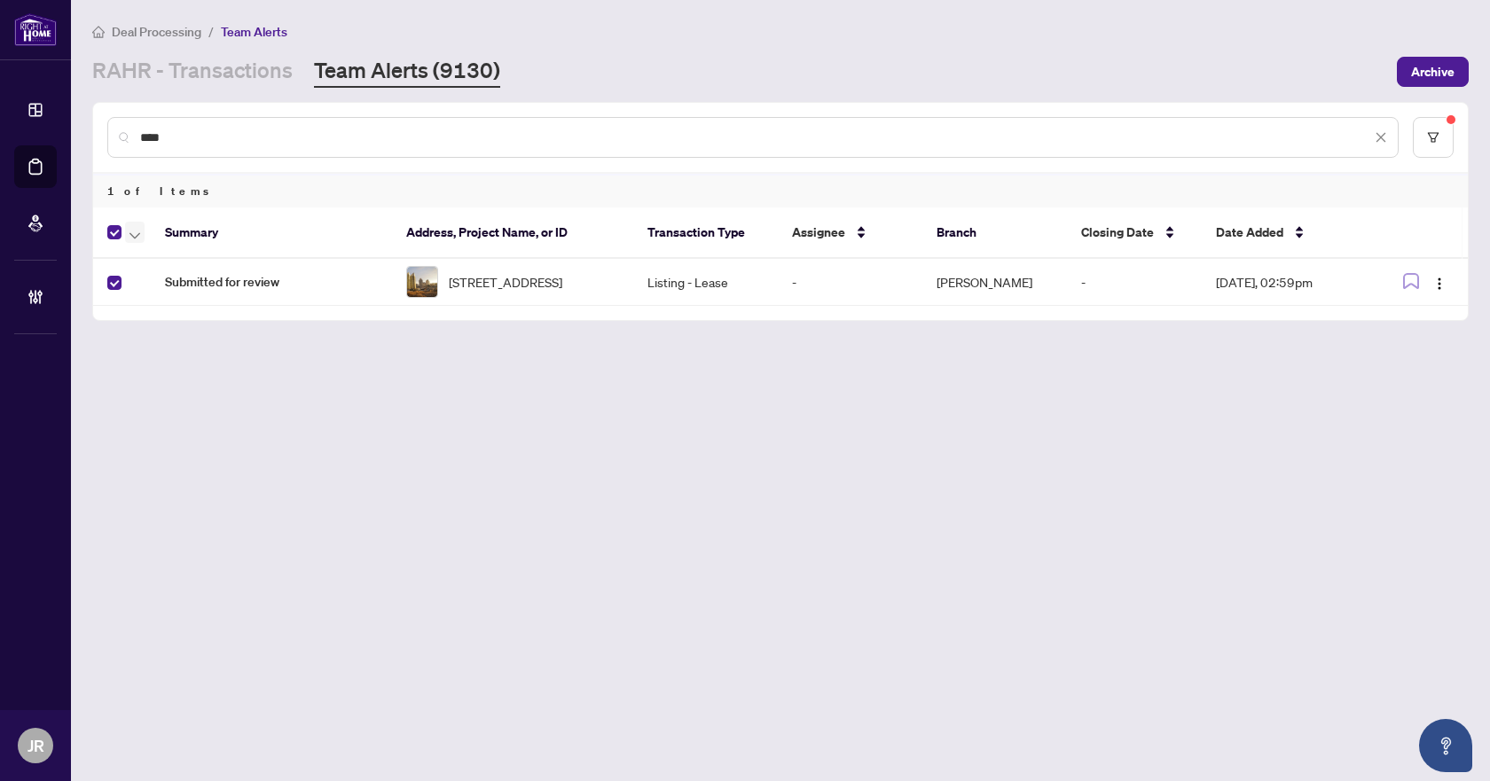
click at [138, 241] on button "button" at bounding box center [135, 232] width 20 height 21
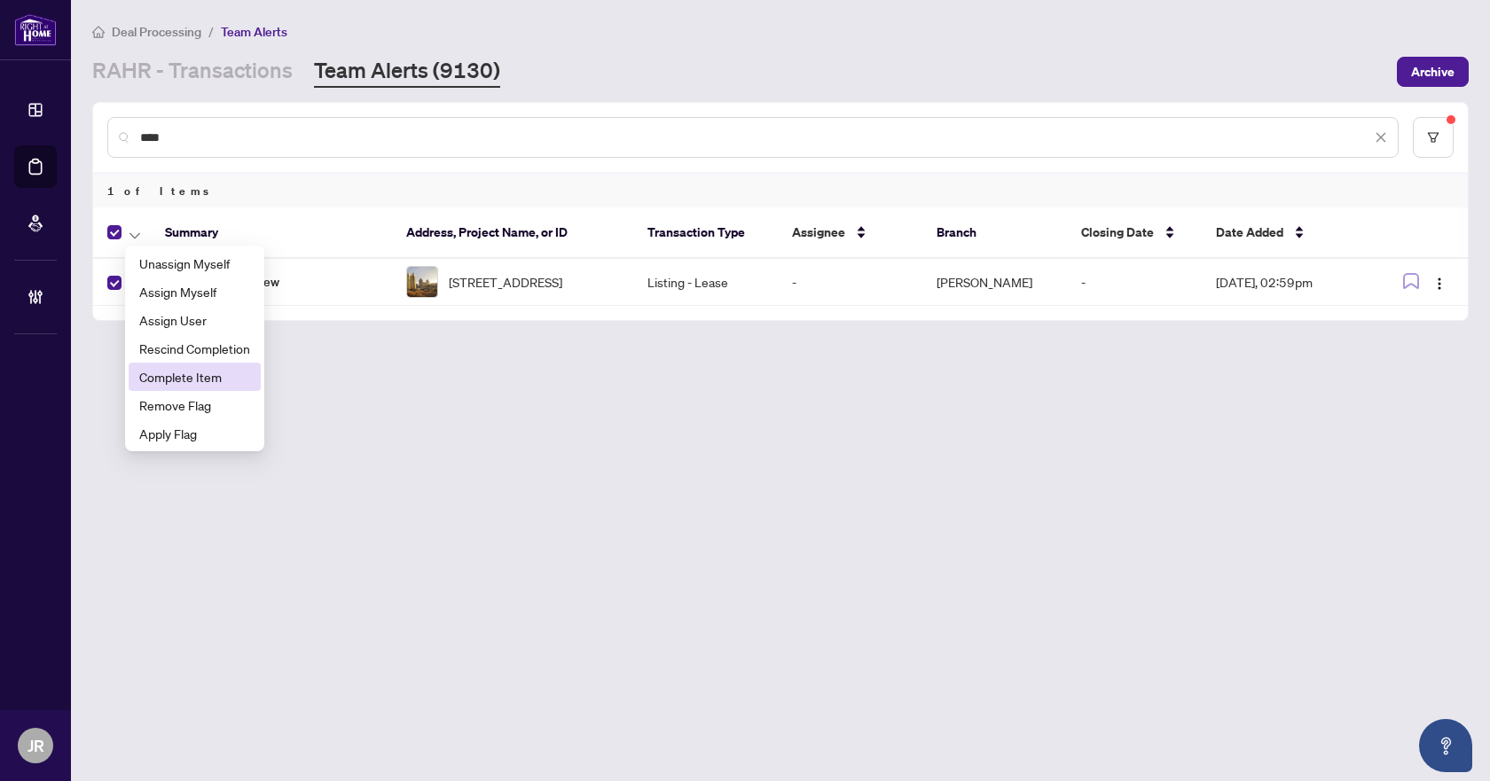
click at [176, 374] on span "Complete Item" at bounding box center [194, 377] width 111 height 20
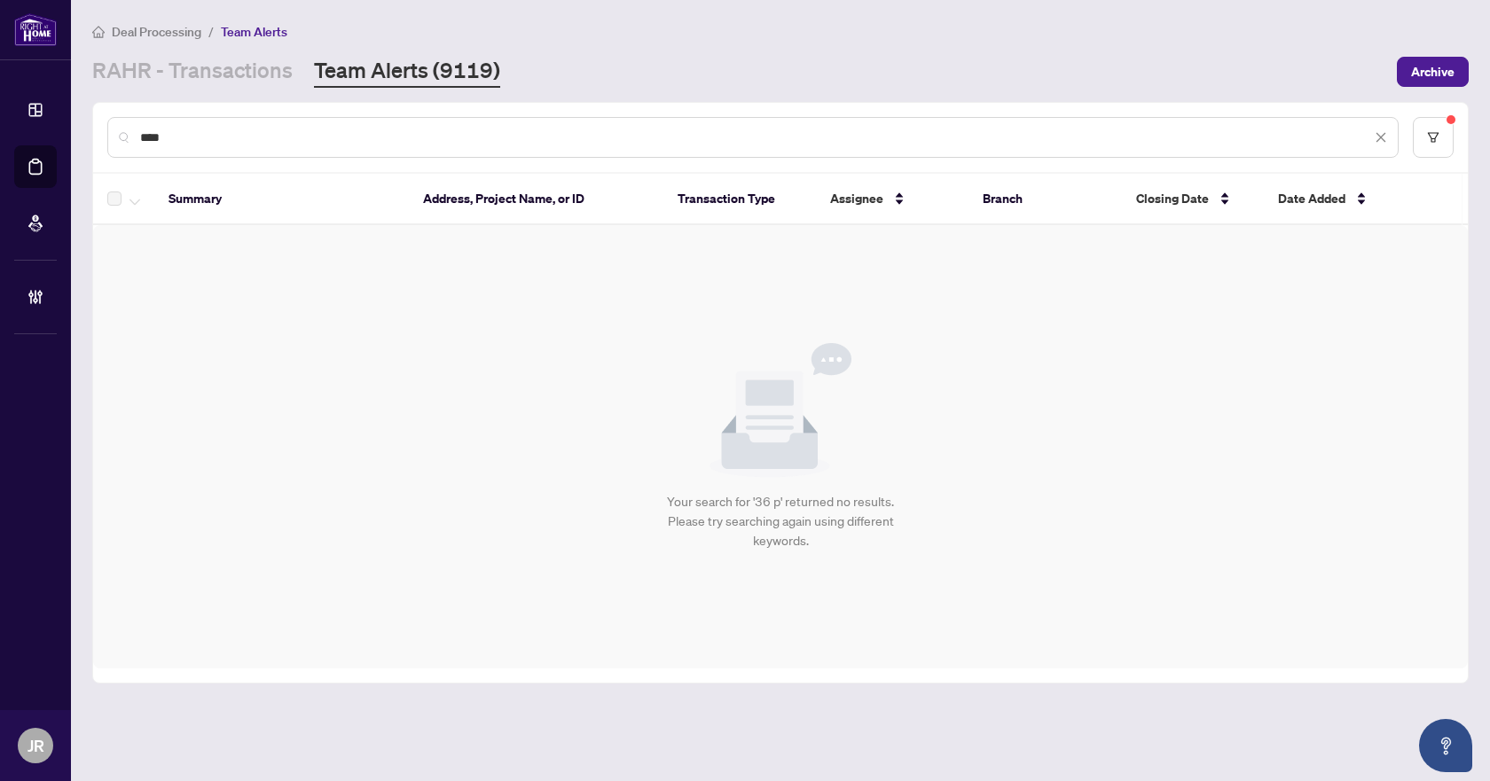
click at [386, 133] on input "****" at bounding box center [755, 138] width 1231 height 20
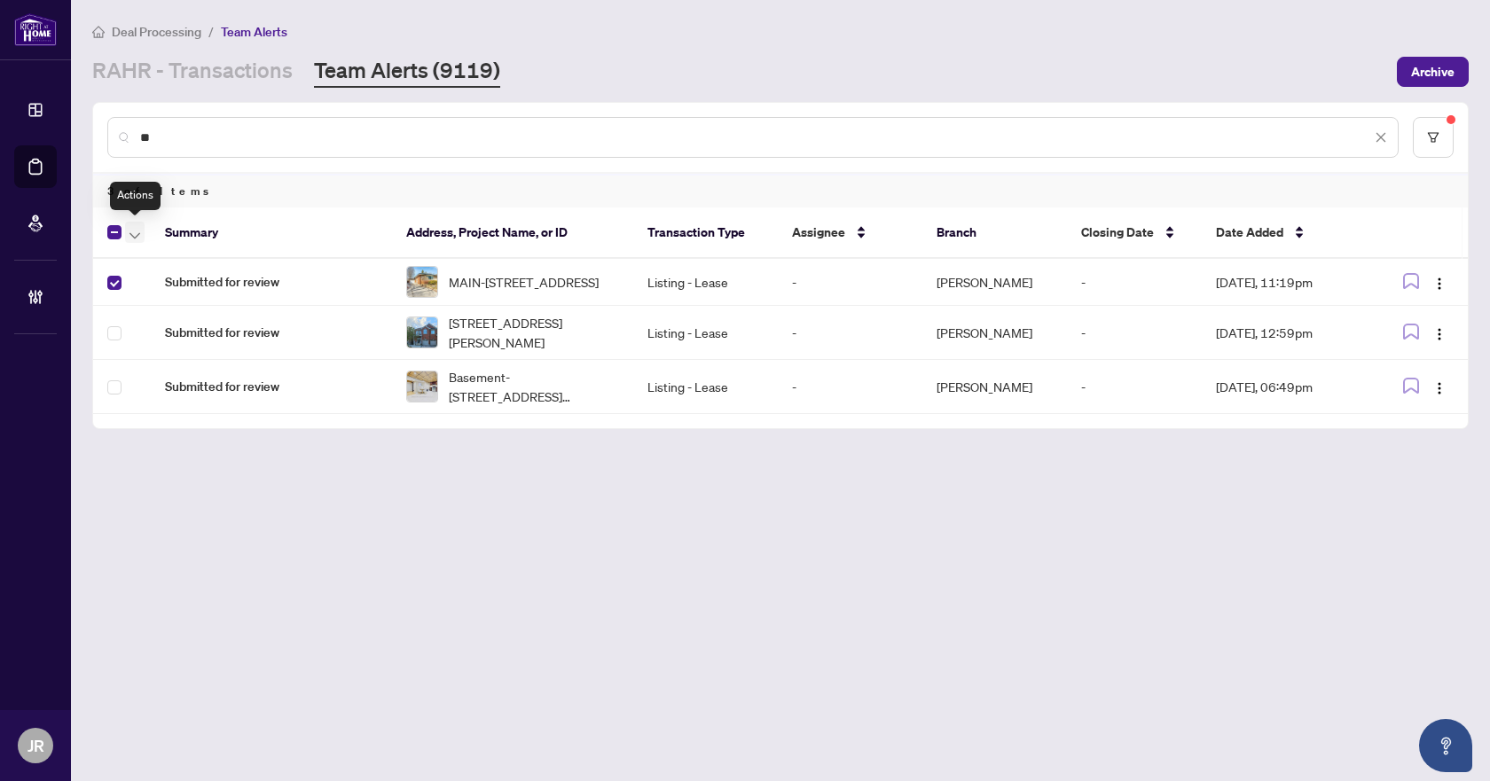
click at [137, 230] on span "button" at bounding box center [134, 233] width 11 height 20
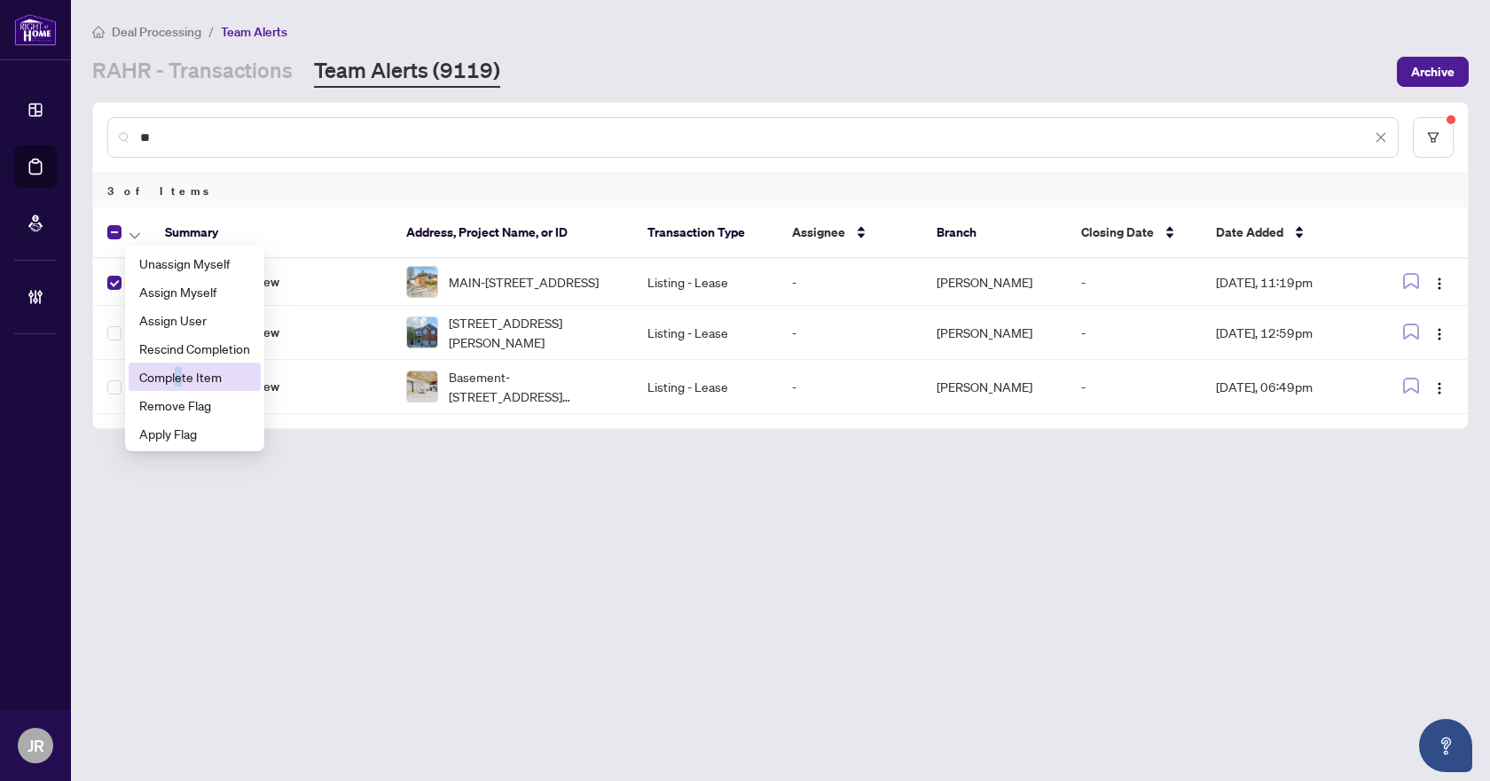
click at [179, 375] on span "Complete Item" at bounding box center [194, 377] width 111 height 20
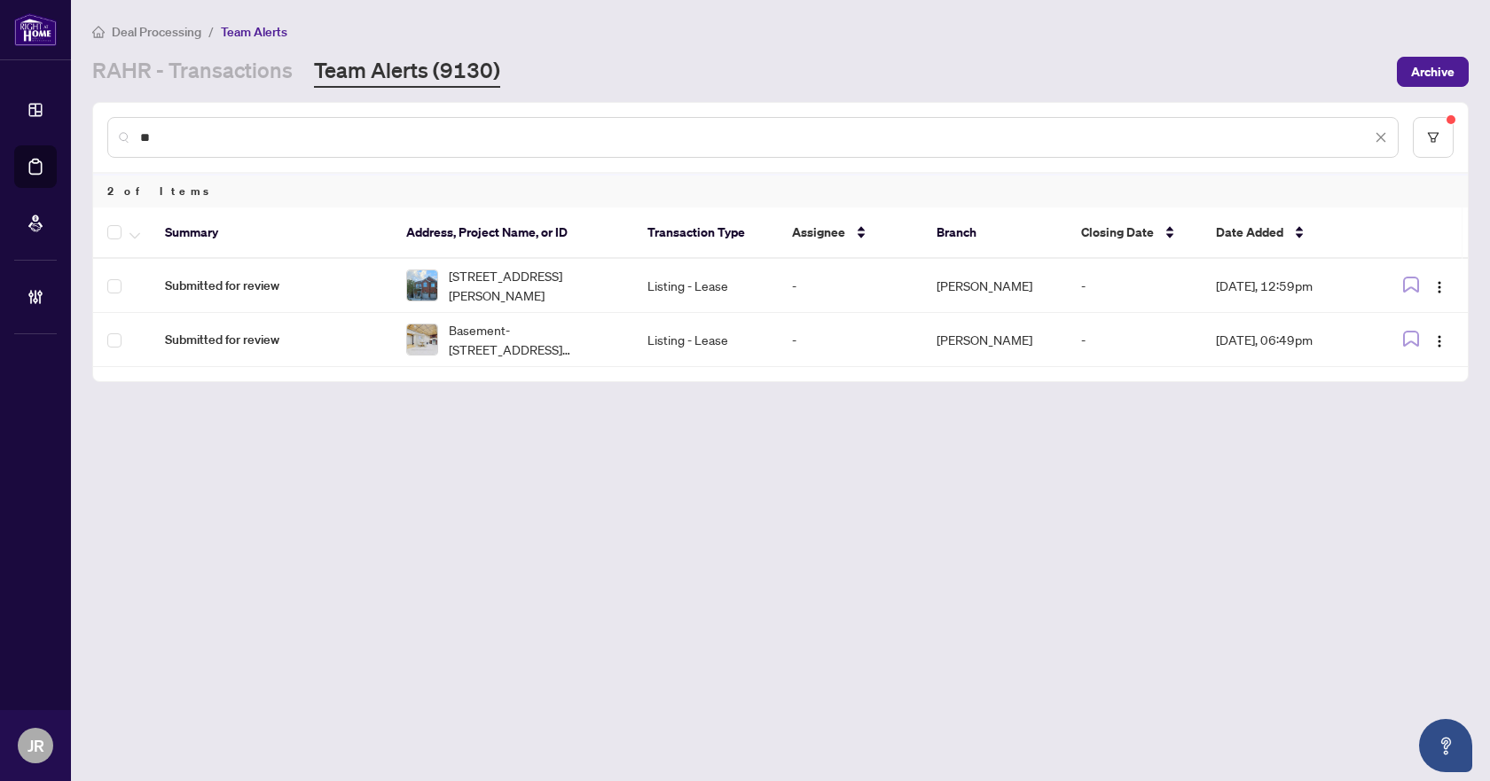
click at [317, 142] on input "**" at bounding box center [755, 138] width 1231 height 20
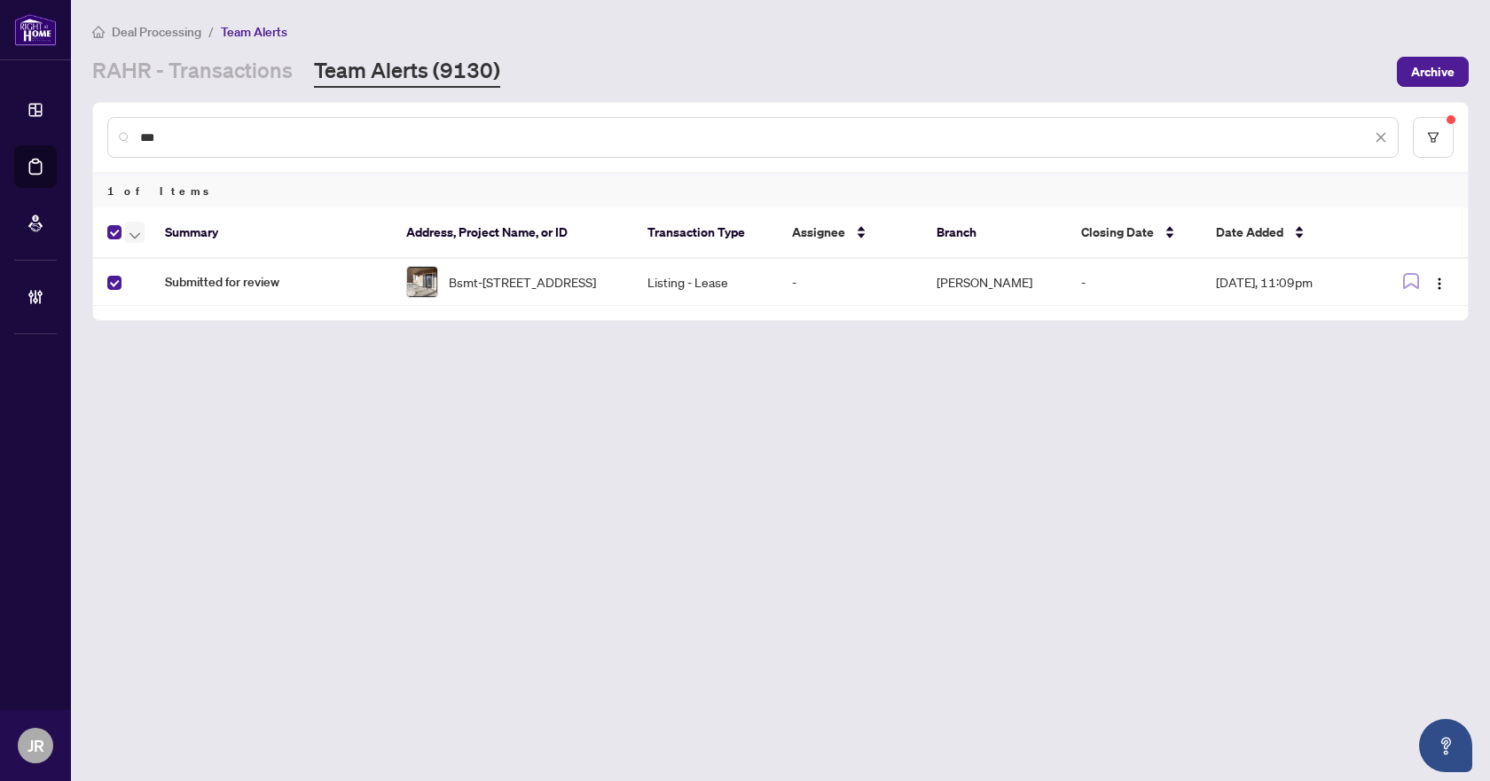
click at [133, 224] on span "button" at bounding box center [134, 233] width 11 height 20
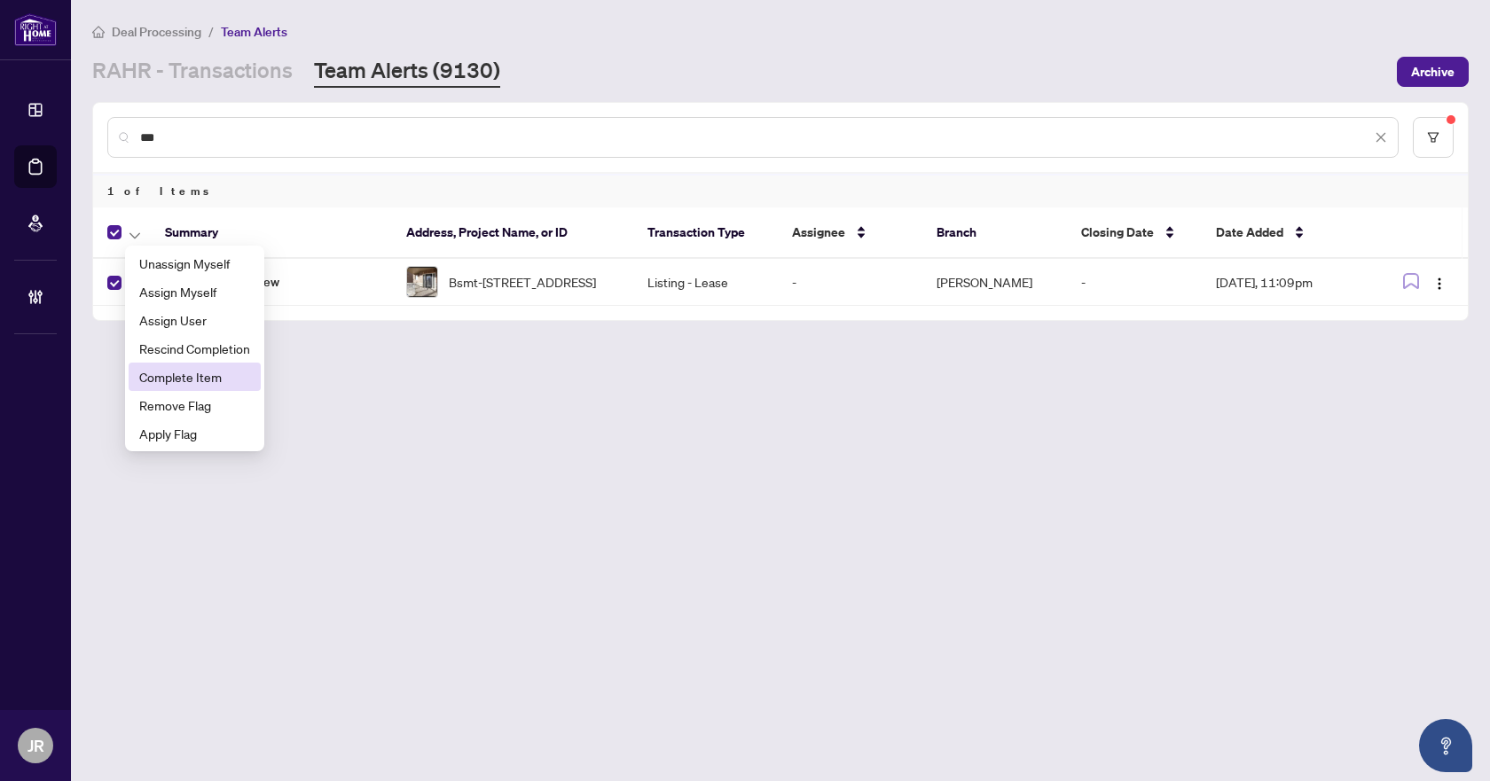
click at [208, 388] on li "Complete Item" at bounding box center [195, 377] width 132 height 28
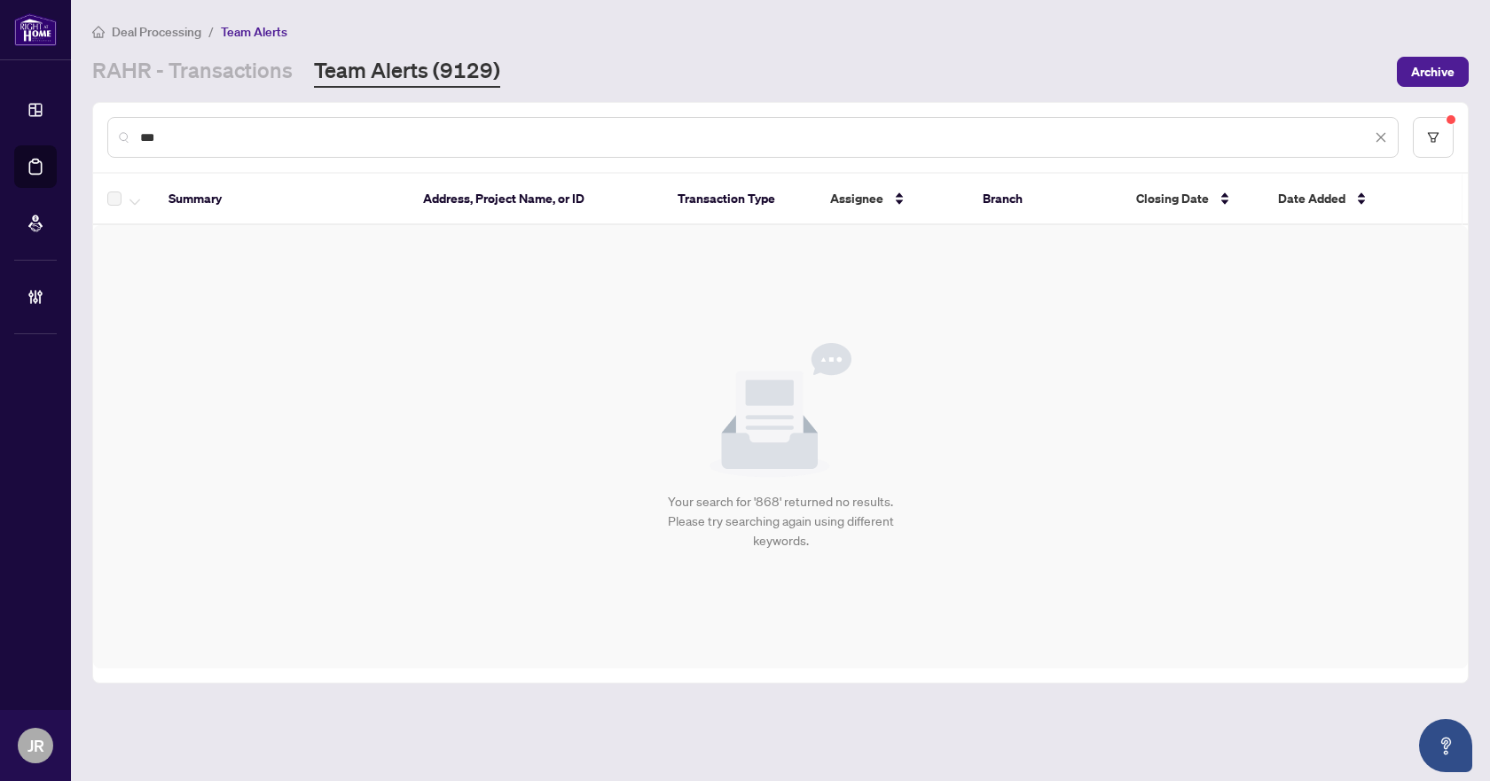
click at [341, 134] on input "***" at bounding box center [755, 138] width 1231 height 20
click at [221, 132] on input "******" at bounding box center [755, 138] width 1231 height 20
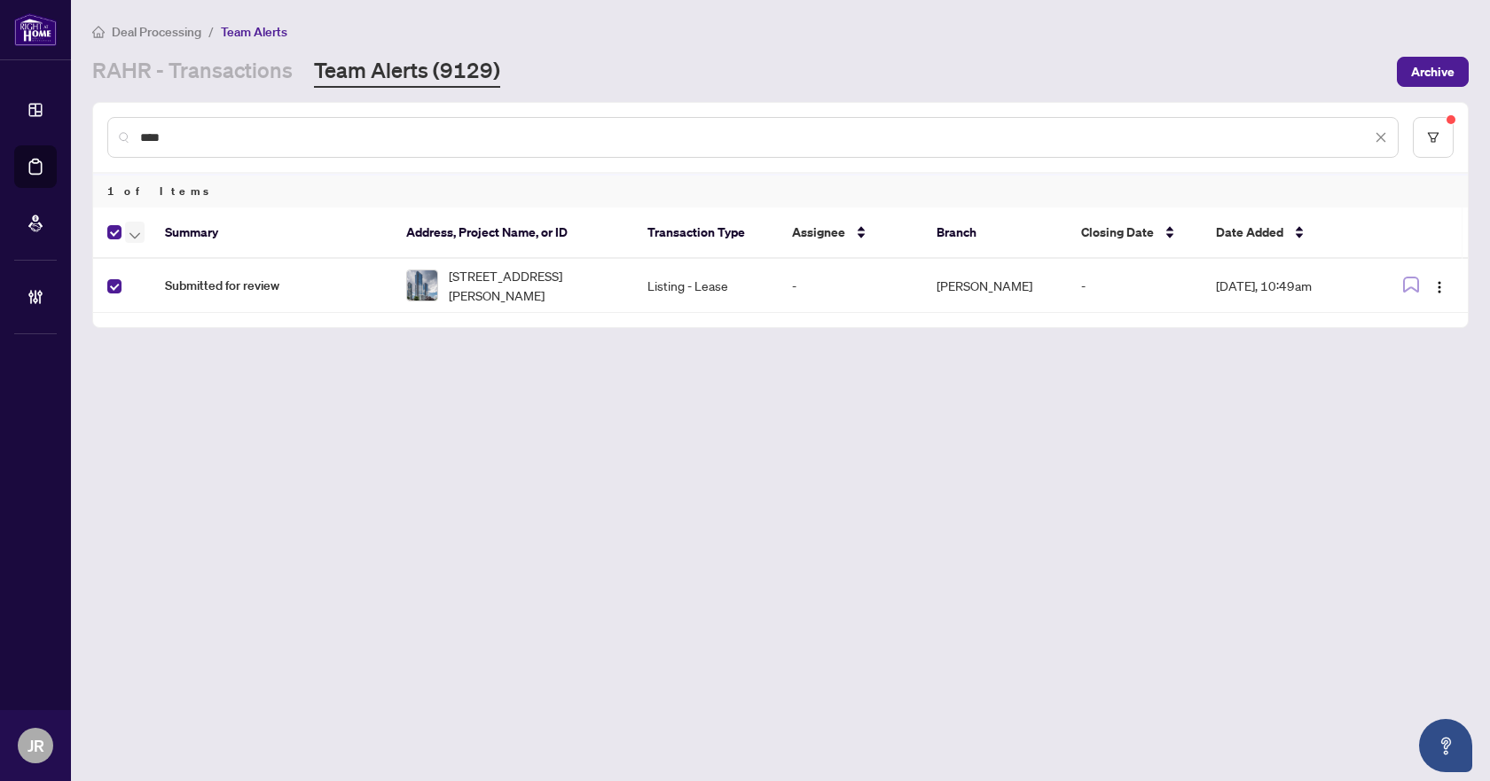
click at [138, 236] on icon "button" at bounding box center [134, 235] width 11 height 7
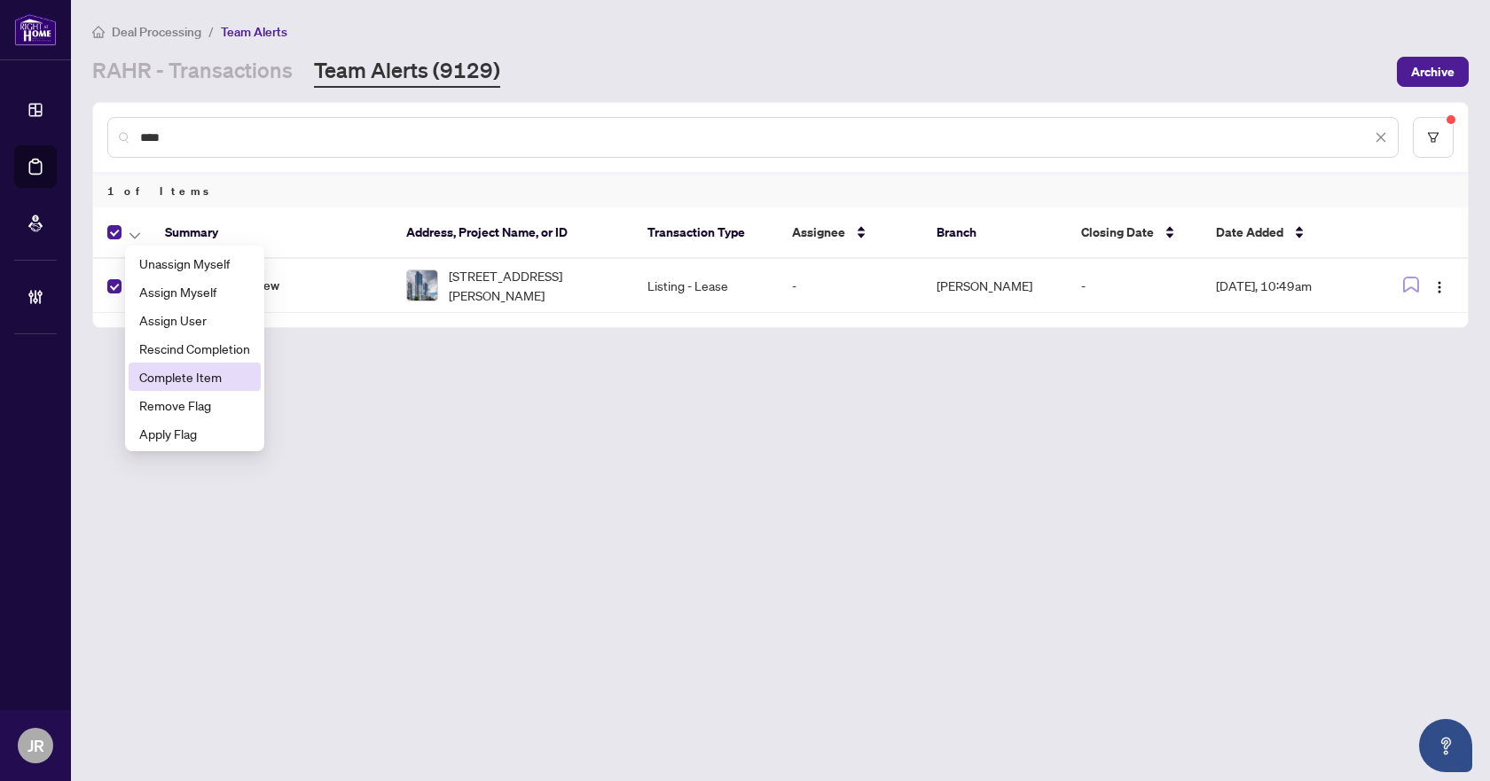
click at [169, 374] on span "Complete Item" at bounding box center [194, 377] width 111 height 20
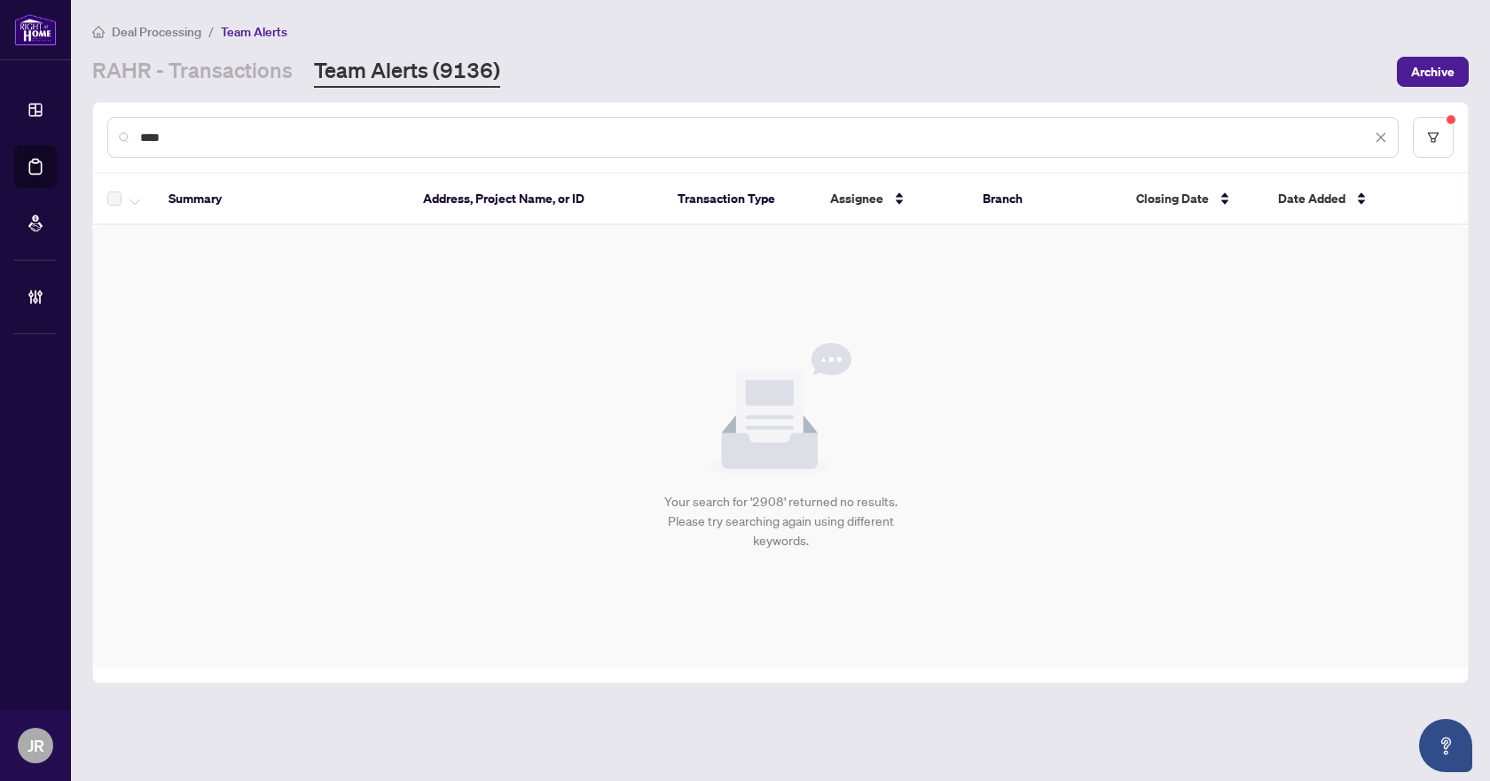
click at [370, 136] on input "****" at bounding box center [755, 138] width 1231 height 20
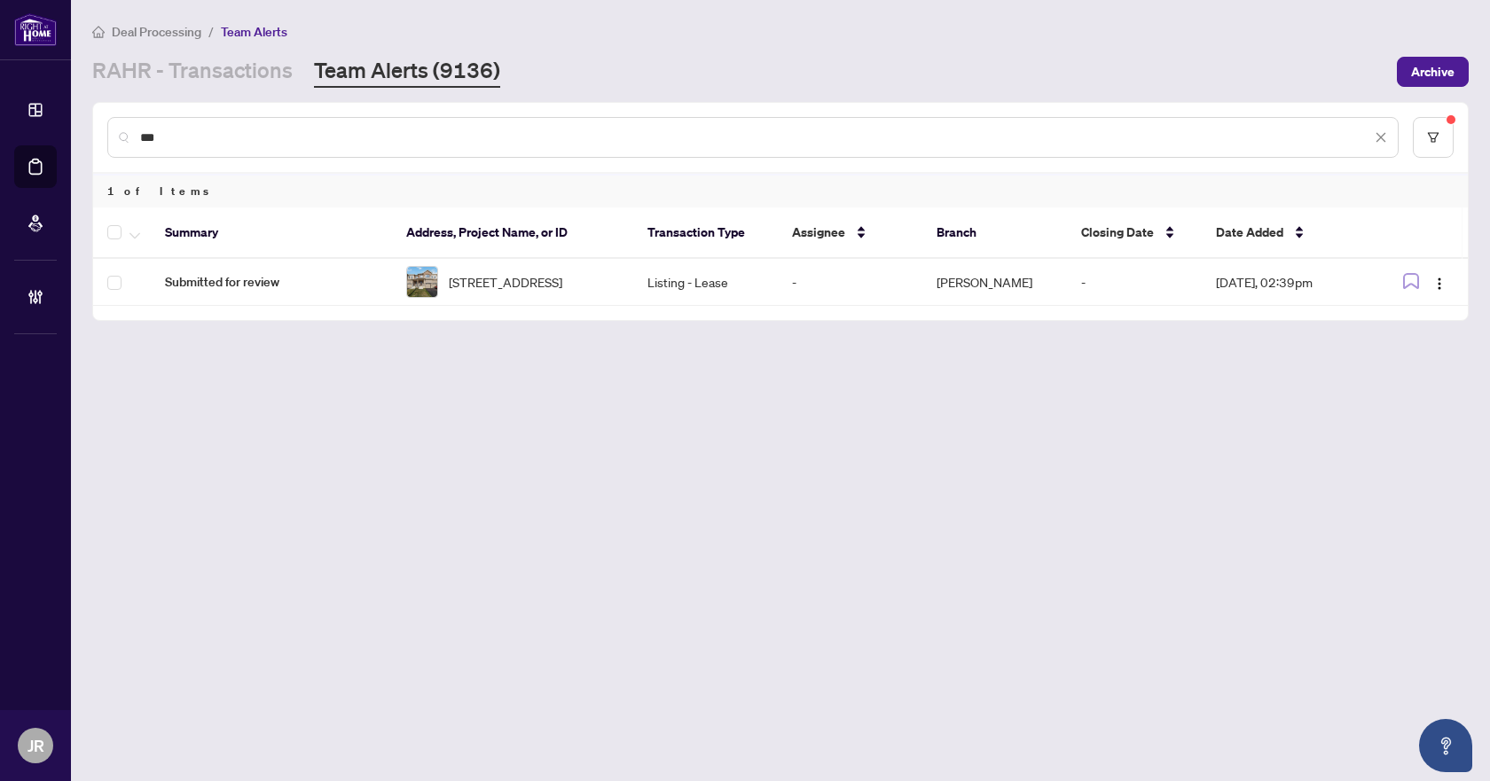
type input "***"
click at [131, 227] on span "button" at bounding box center [134, 233] width 11 height 20
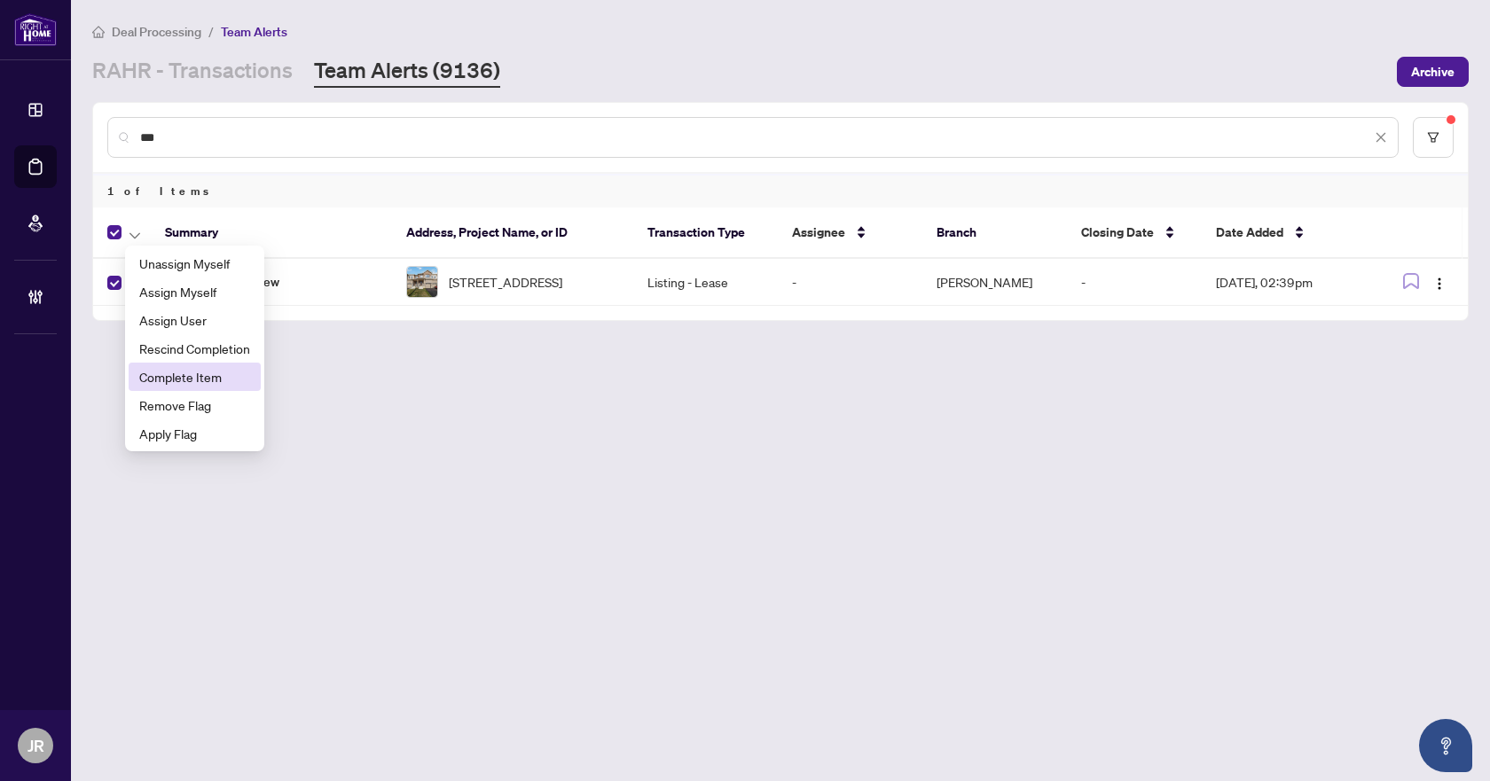
click at [175, 372] on span "Complete Item" at bounding box center [194, 377] width 111 height 20
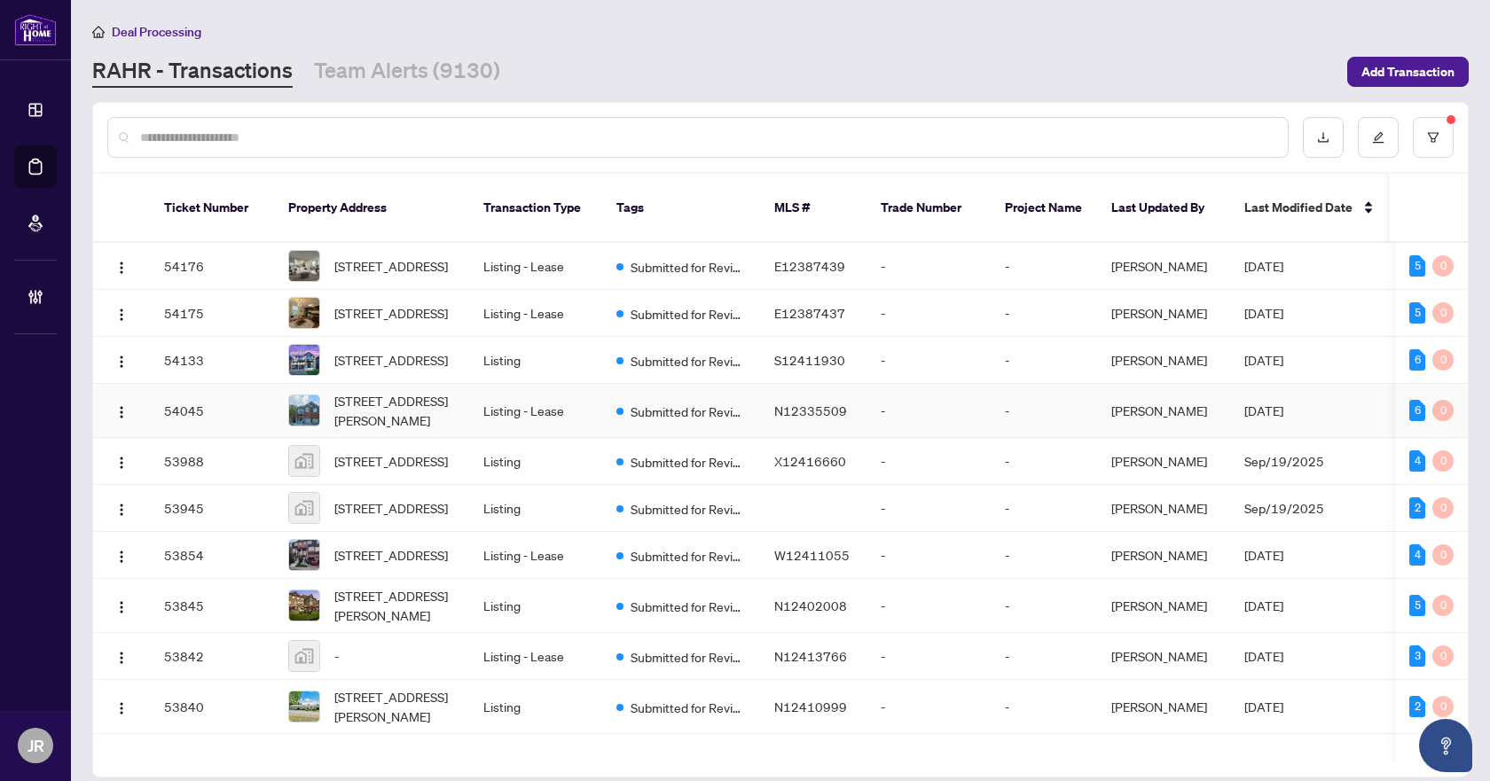
scroll to position [344, 0]
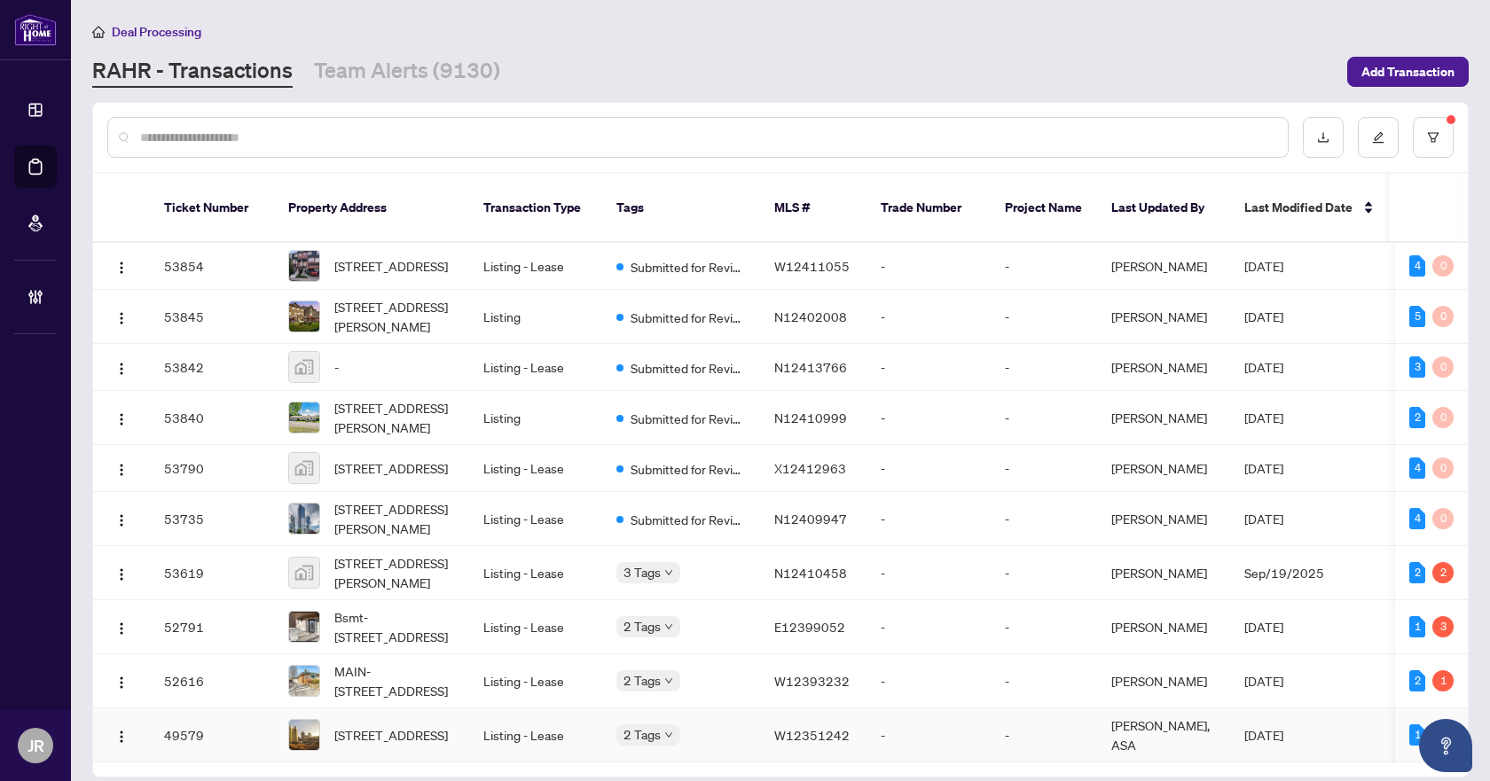
click at [531, 709] on td "Listing - Lease" at bounding box center [535, 736] width 133 height 54
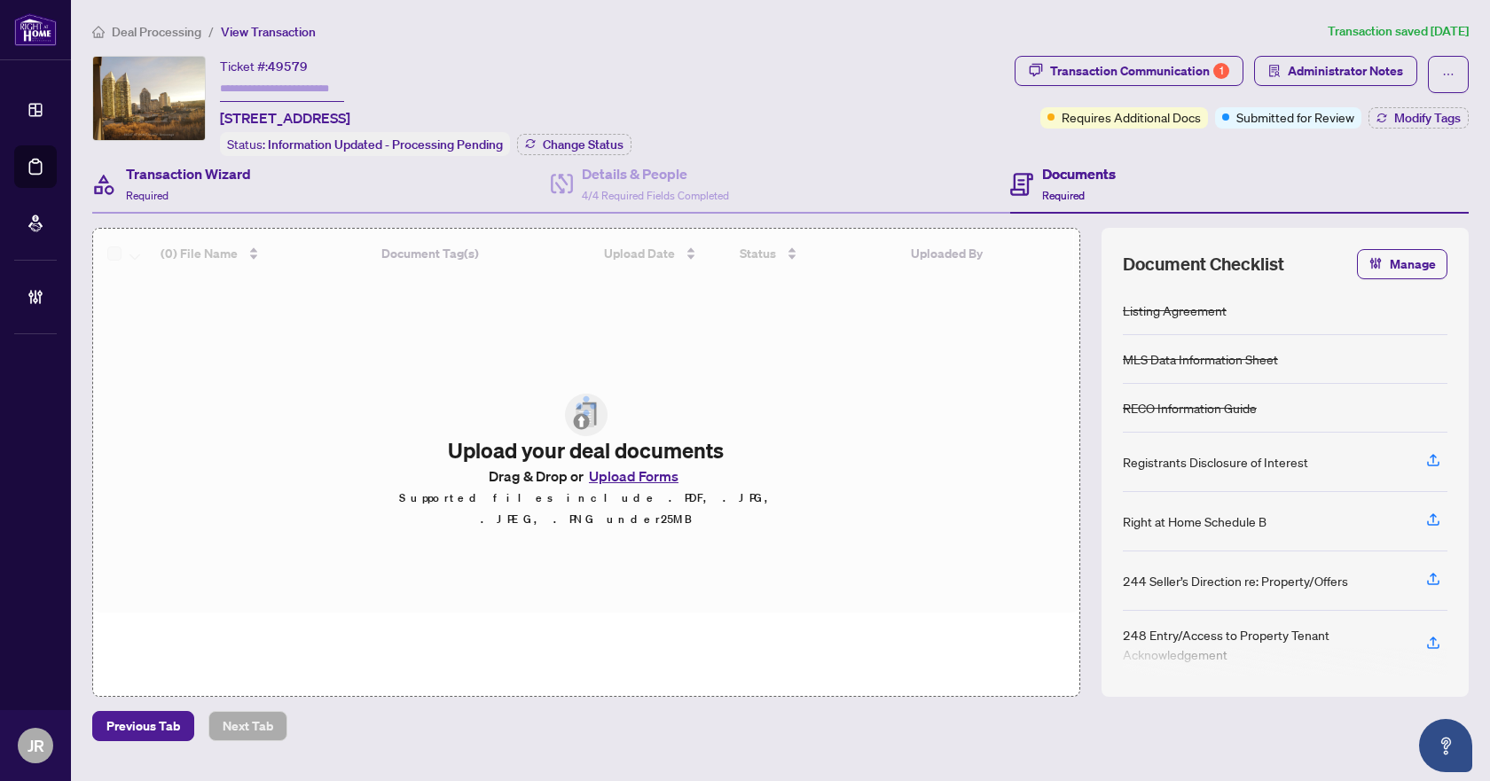
click at [142, 210] on div "Transaction Wizard Required" at bounding box center [321, 185] width 459 height 58
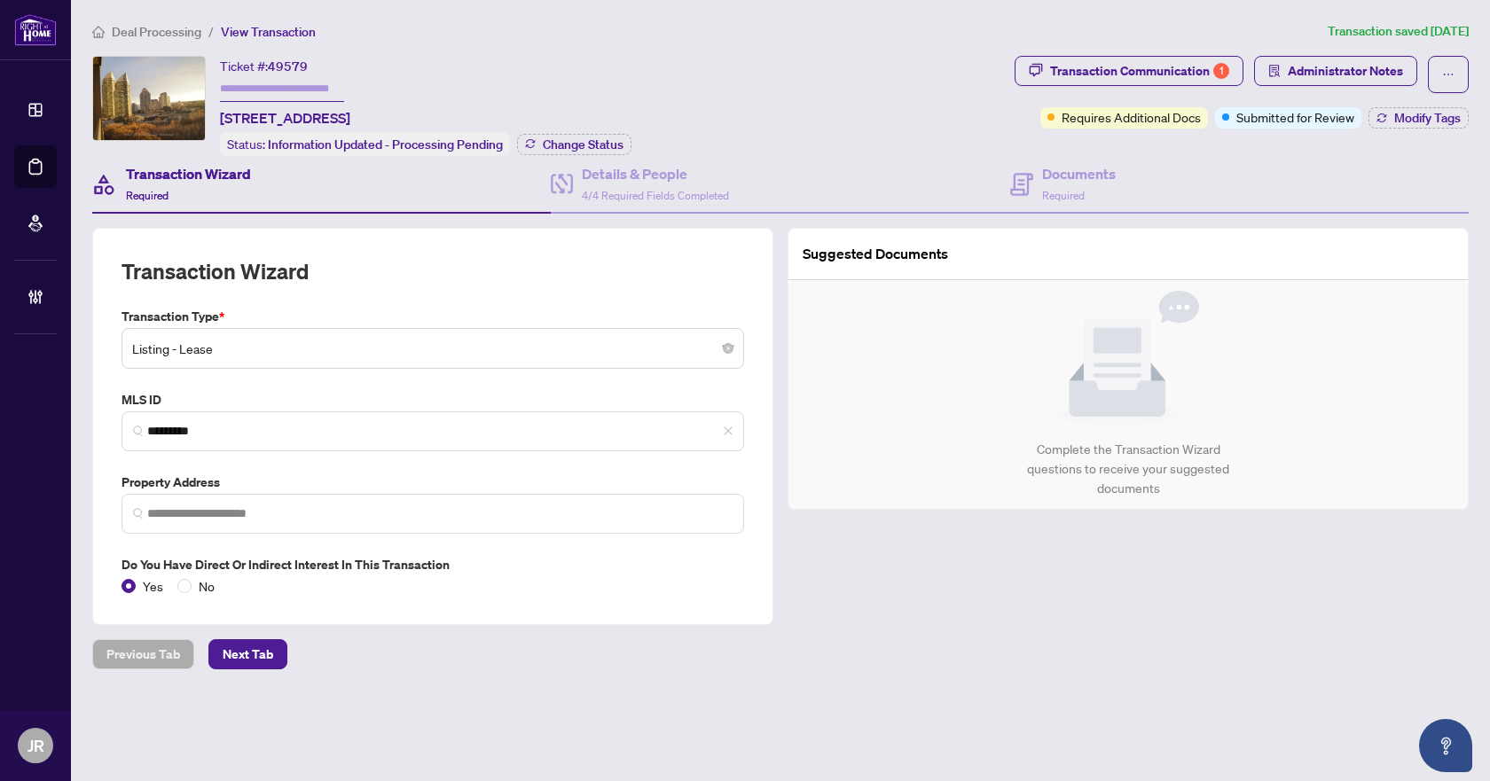
type input "**********"
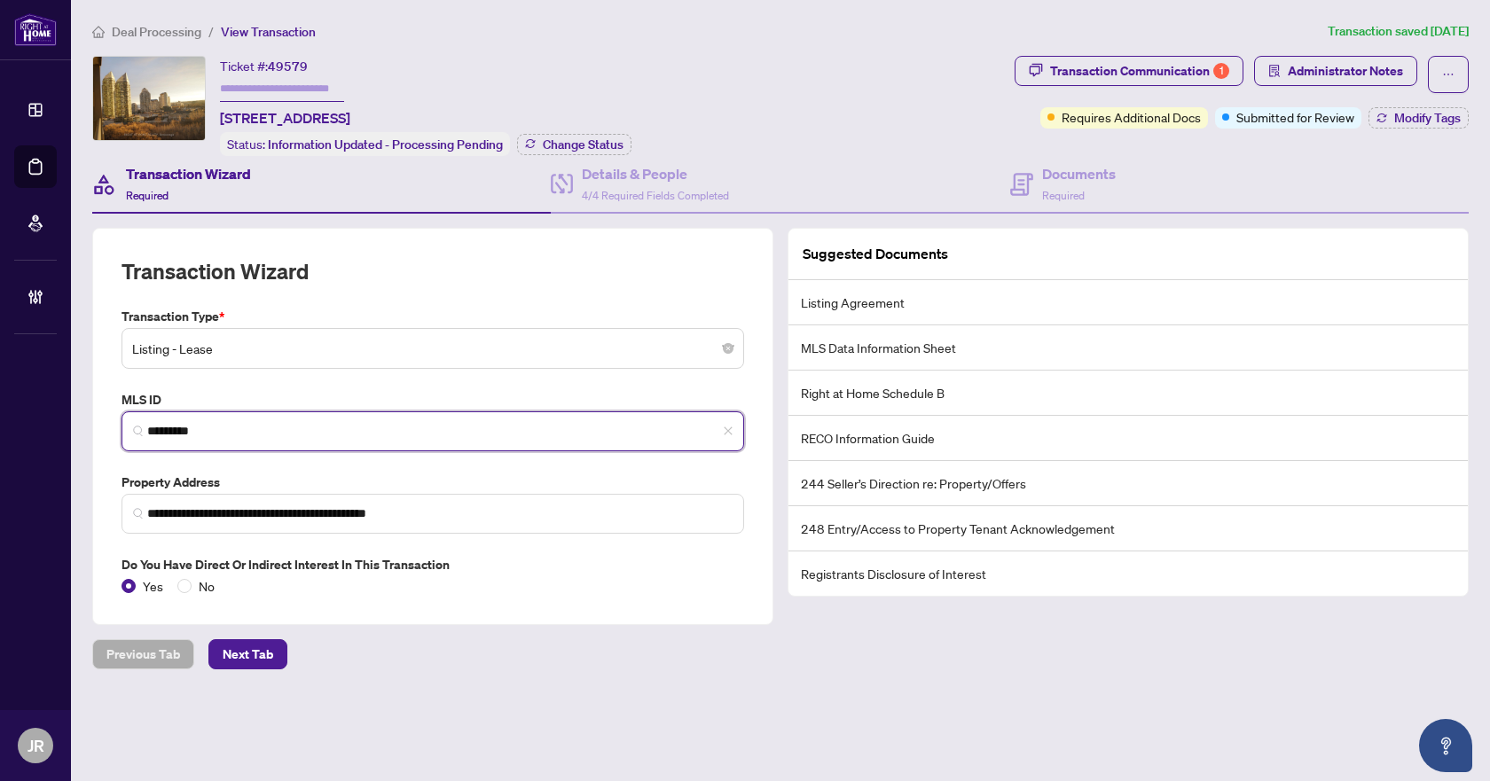
click at [195, 429] on input "*********" at bounding box center [439, 431] width 585 height 19
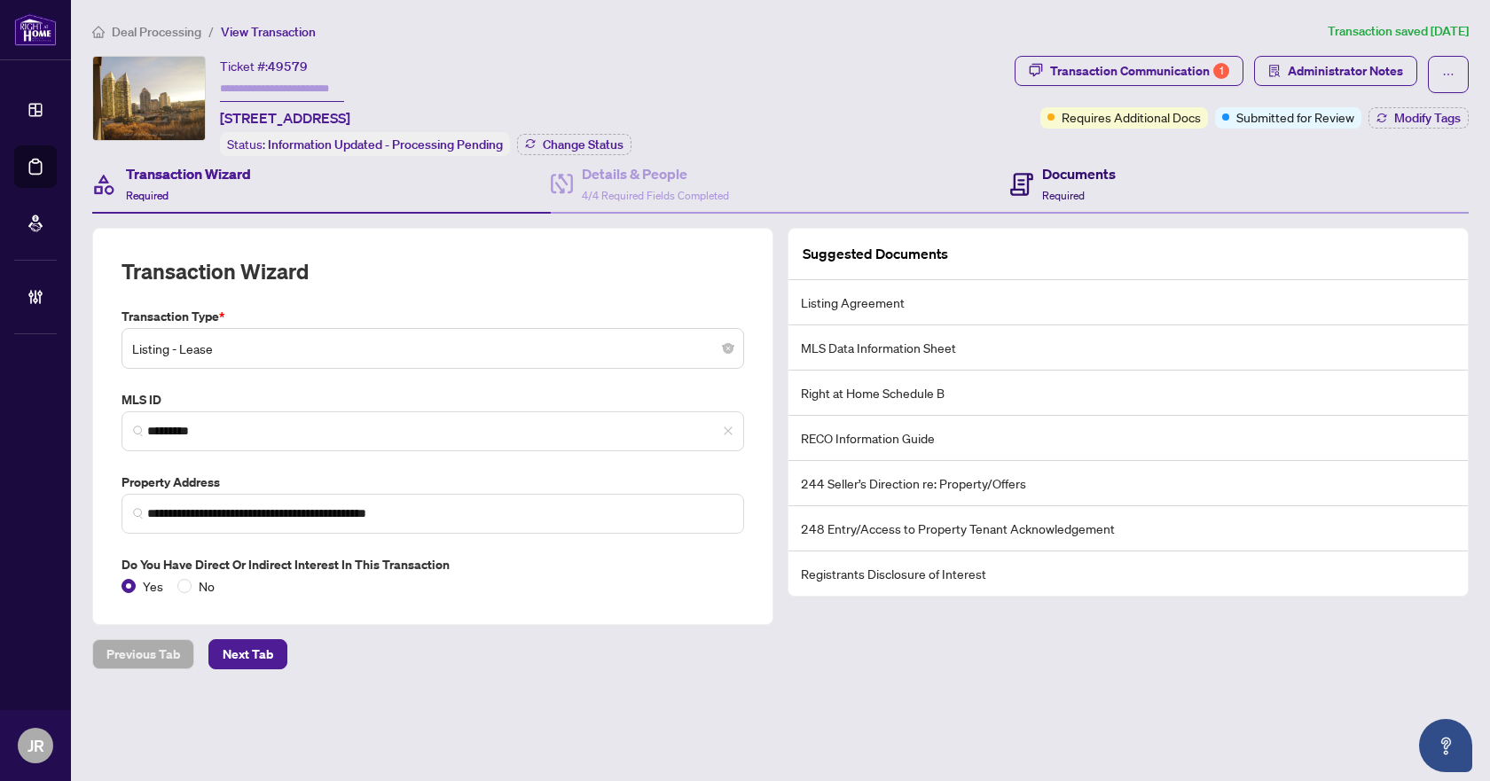
click at [1037, 181] on div "Documents Required" at bounding box center [1063, 184] width 106 height 42
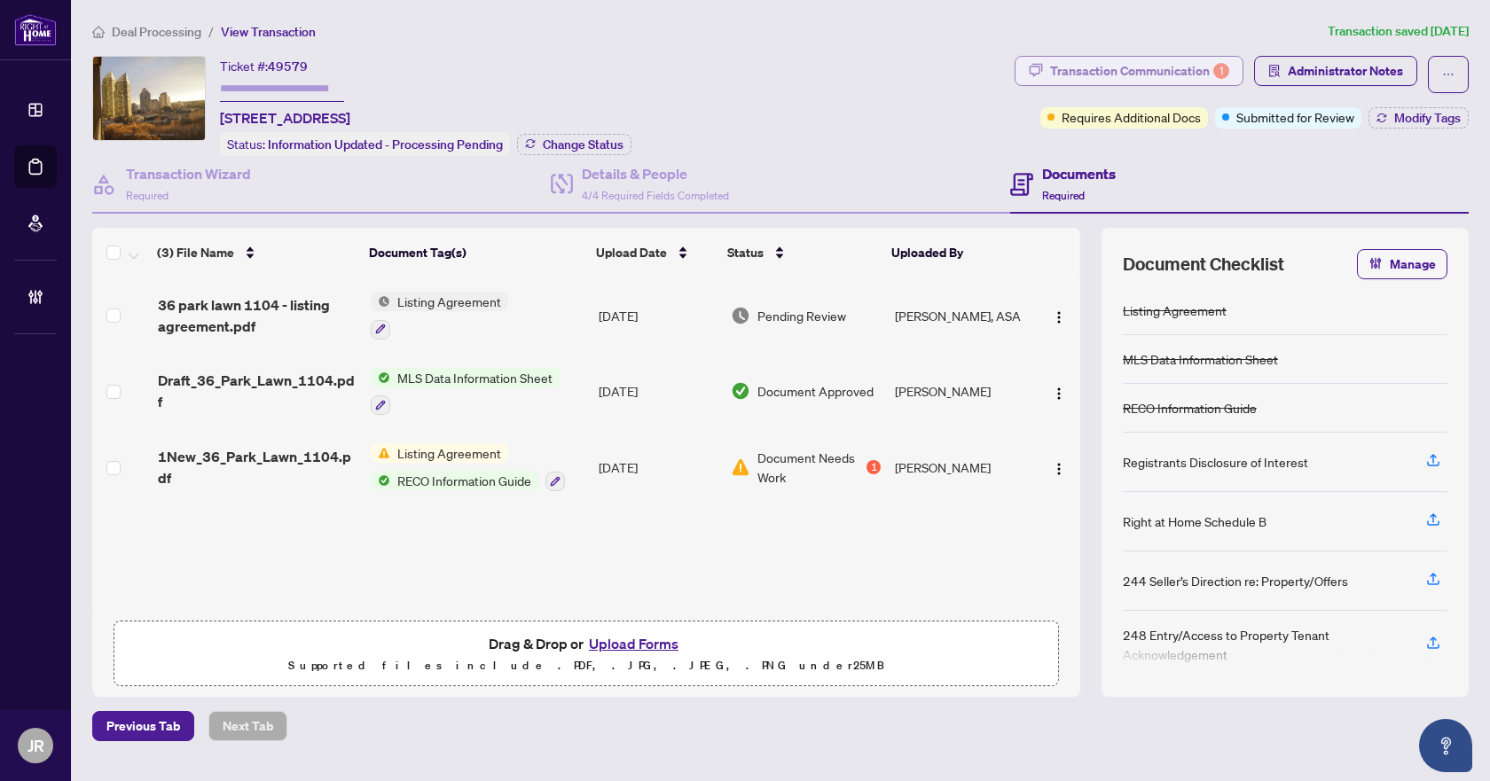
click at [1162, 60] on div "Transaction Communication 1" at bounding box center [1139, 71] width 179 height 28
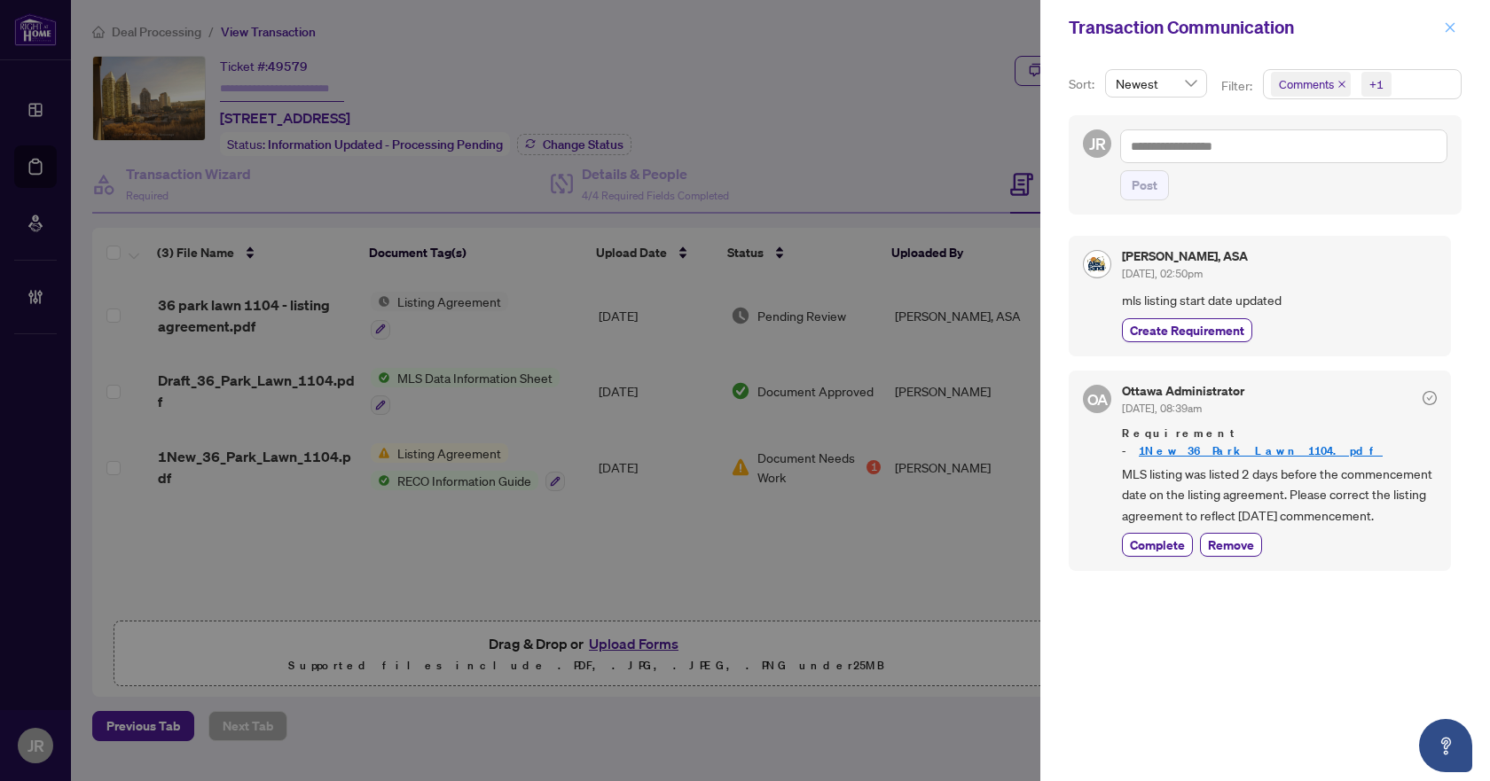
click at [1457, 35] on button "button" at bounding box center [1449, 27] width 23 height 21
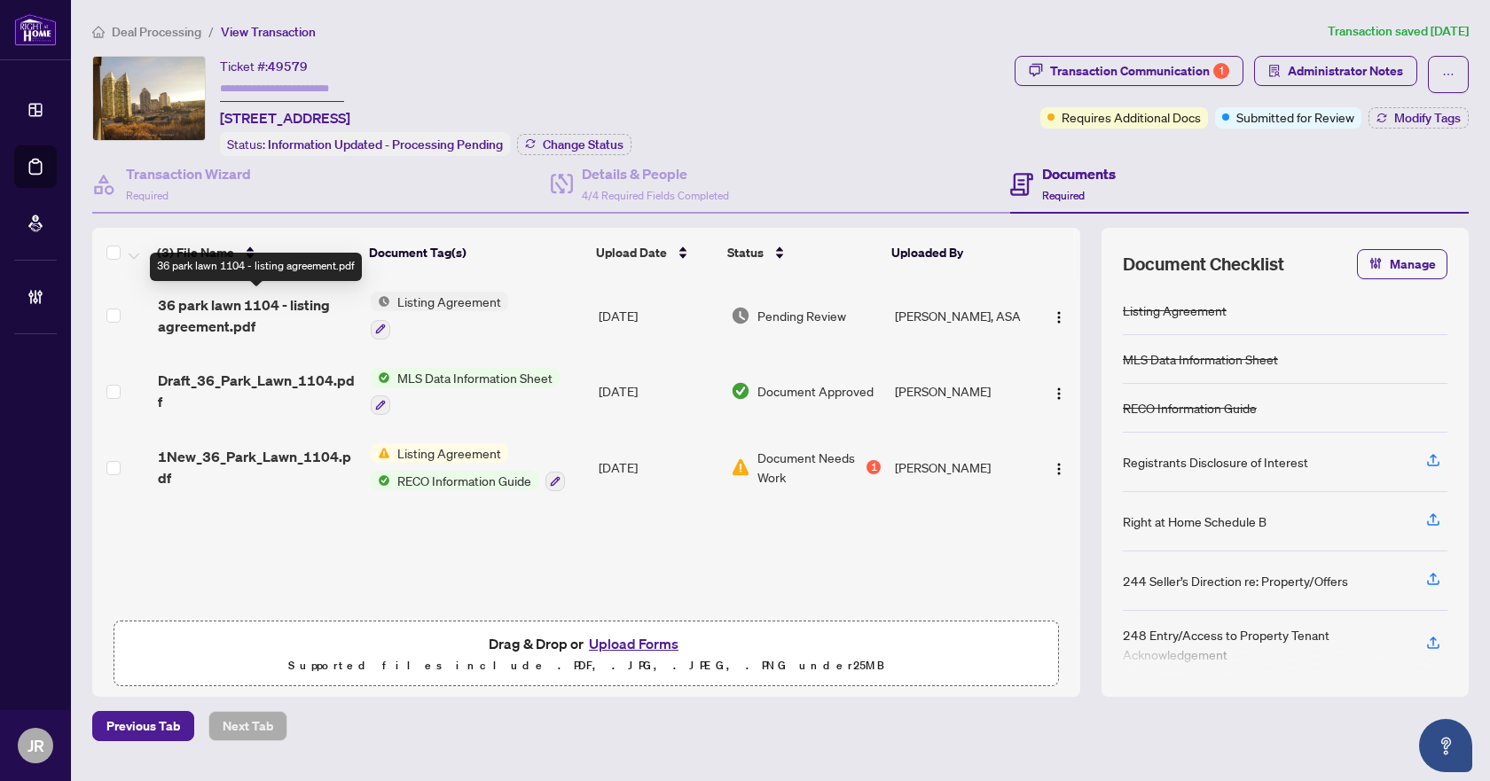
click at [307, 313] on span "36 park lawn 1104 - listing agreement.pdf" at bounding box center [257, 315] width 199 height 43
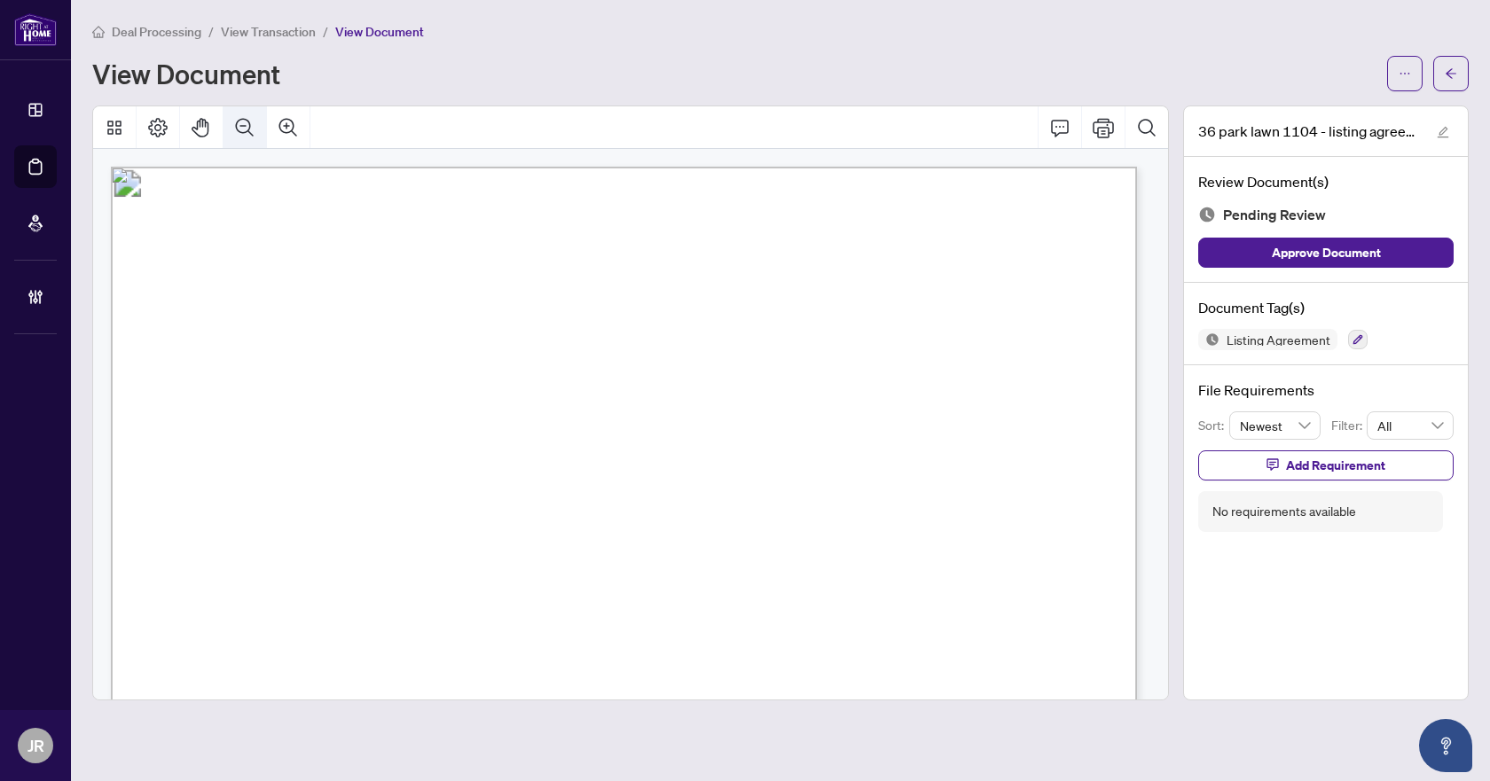
click at [242, 123] on icon "Zoom Out" at bounding box center [244, 127] width 21 height 21
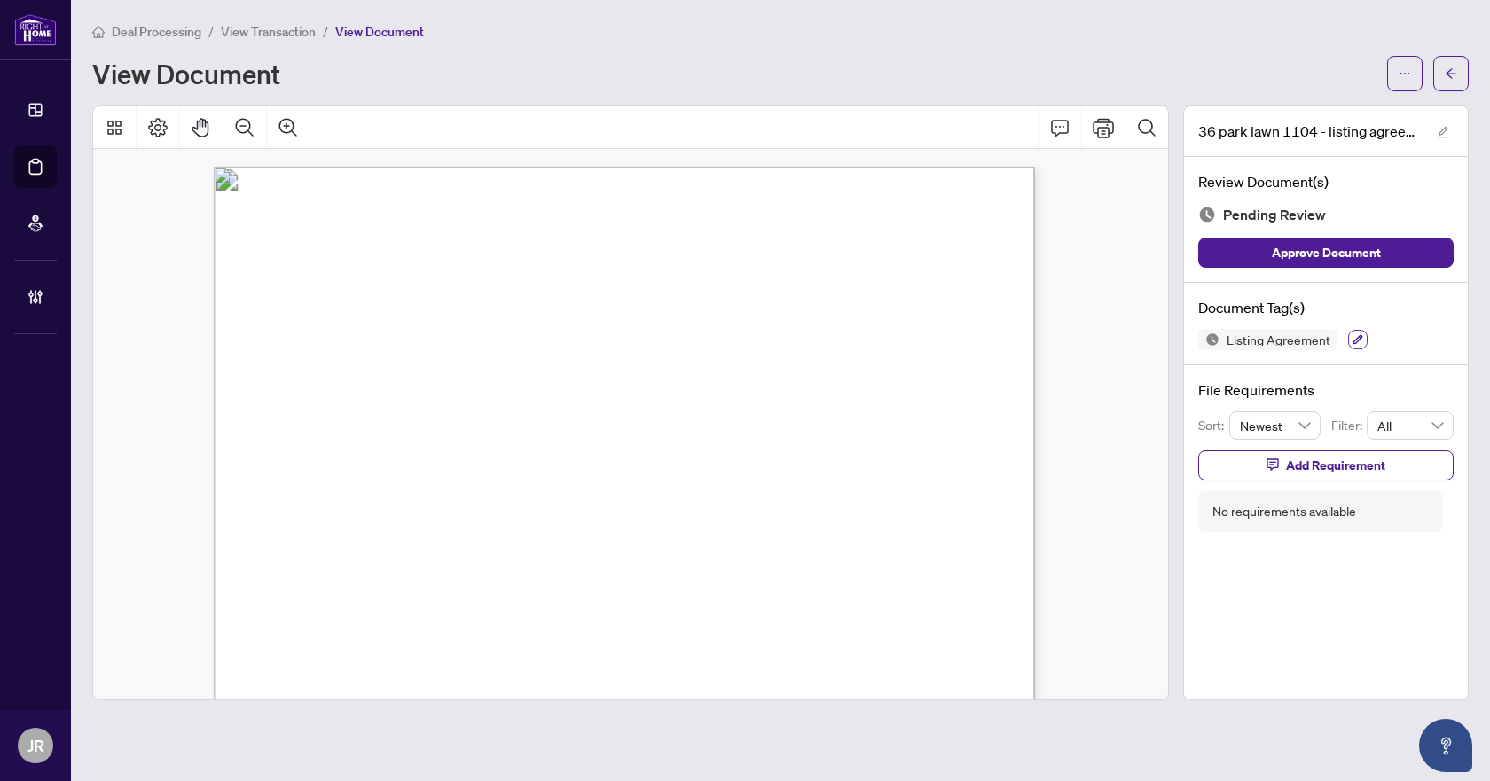
click at [1358, 341] on icon "button" at bounding box center [1357, 339] width 11 height 11
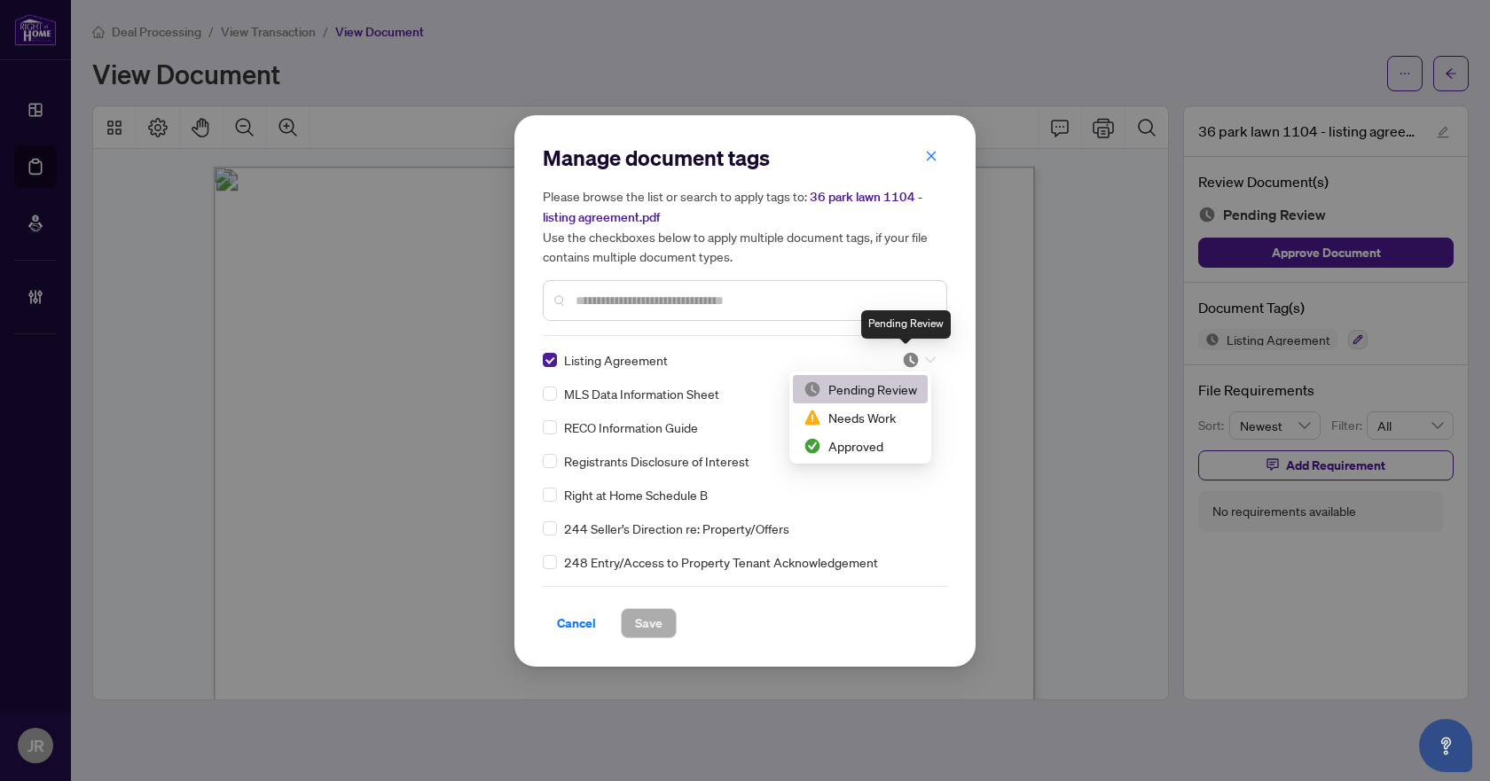
click at [907, 354] on img at bounding box center [911, 360] width 18 height 18
drag, startPoint x: 881, startPoint y: 442, endPoint x: 675, endPoint y: 637, distance: 283.6
click at [880, 443] on div "Approved" at bounding box center [860, 446] width 114 height 20
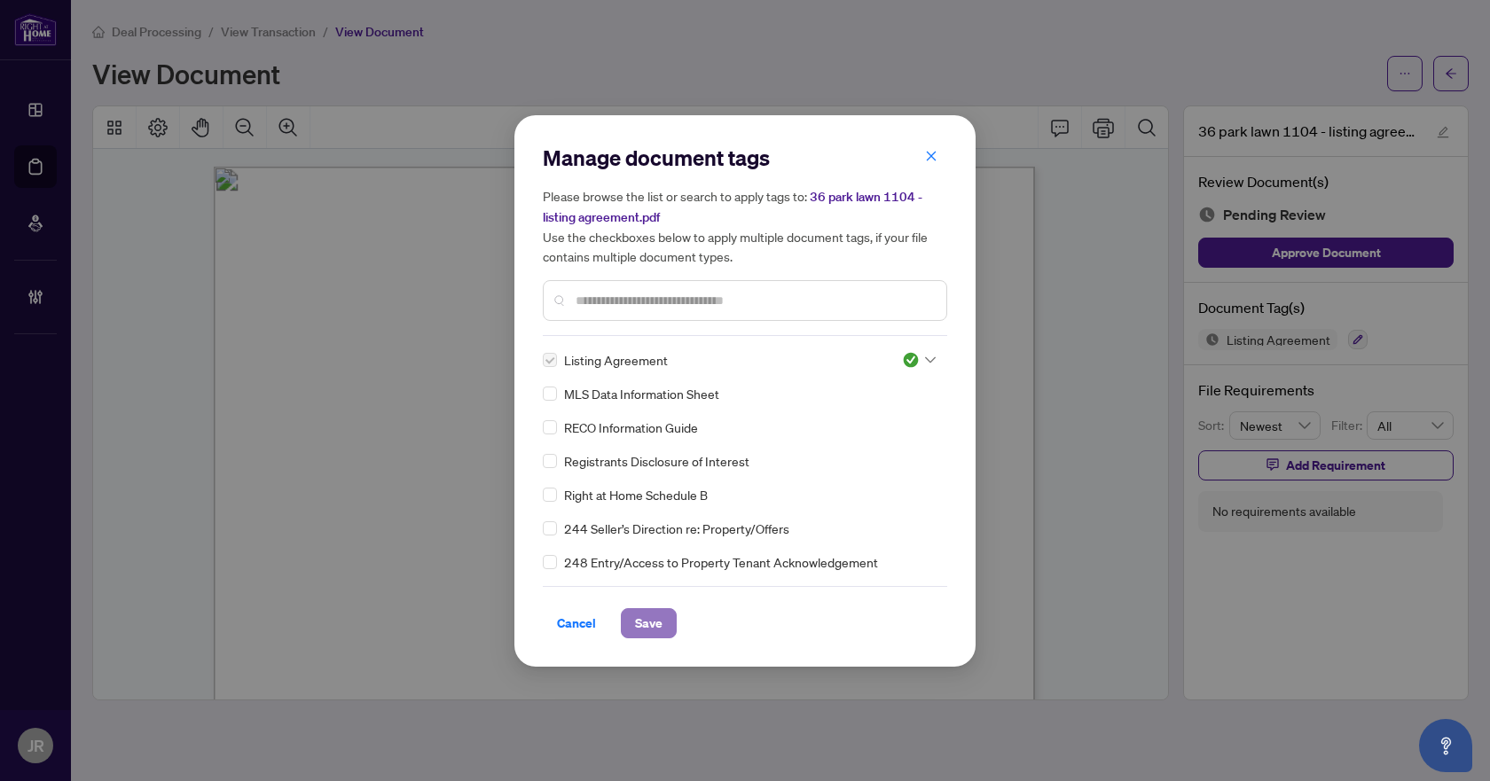
click at [663, 613] on button "Save" at bounding box center [649, 623] width 56 height 30
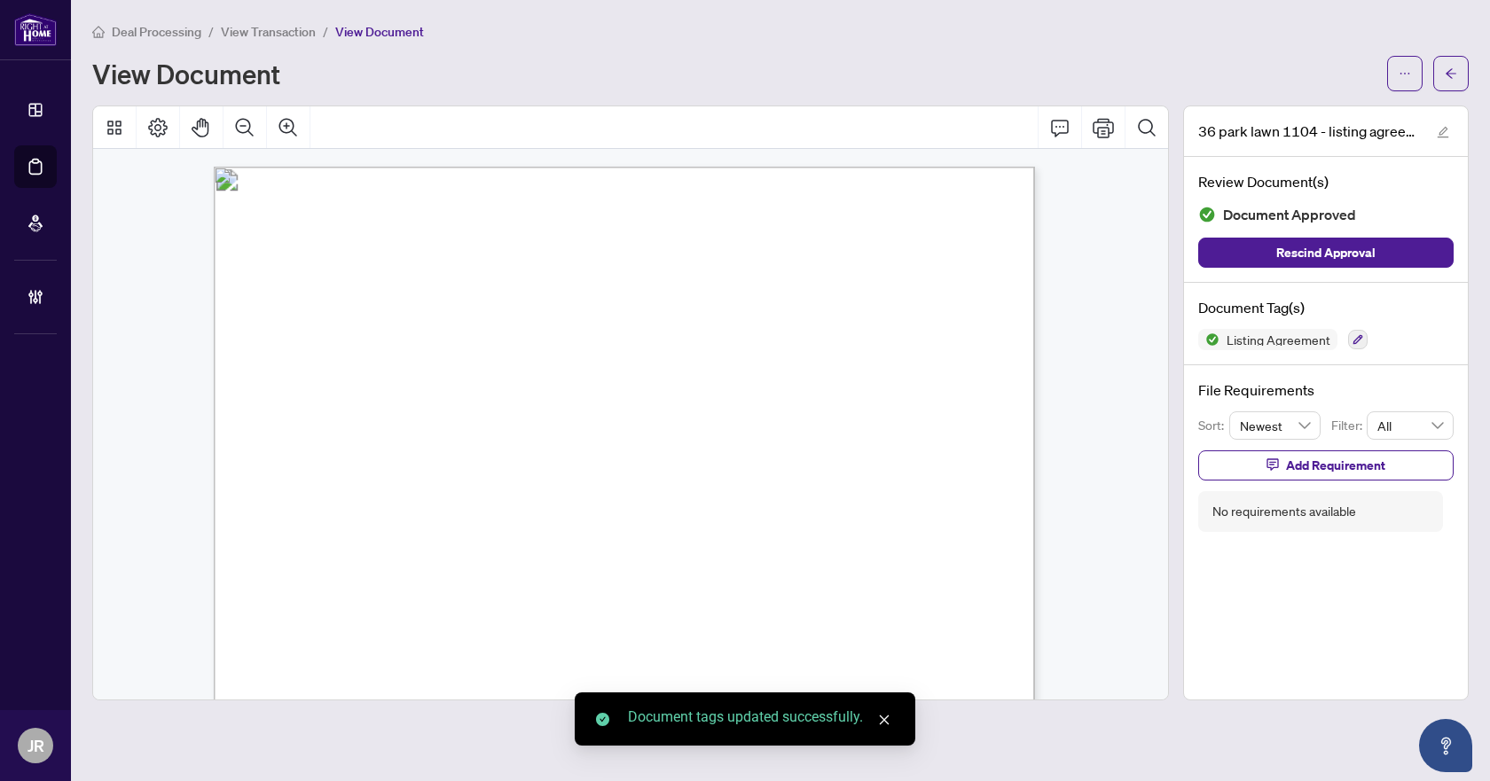
click at [1450, 74] on icon "arrow-left" at bounding box center [1451, 73] width 12 height 12
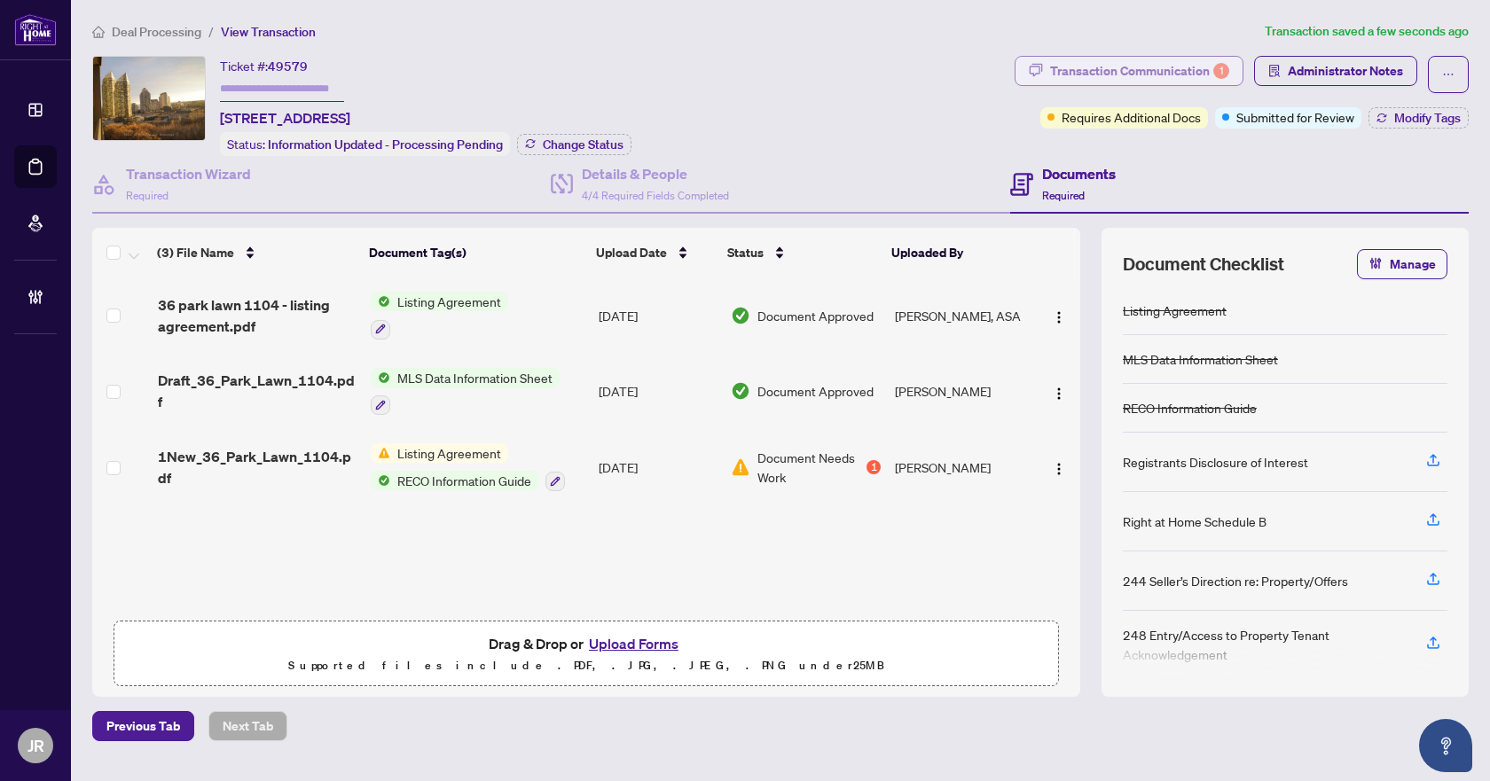
click at [1141, 82] on div "Transaction Communication 1" at bounding box center [1139, 71] width 179 height 28
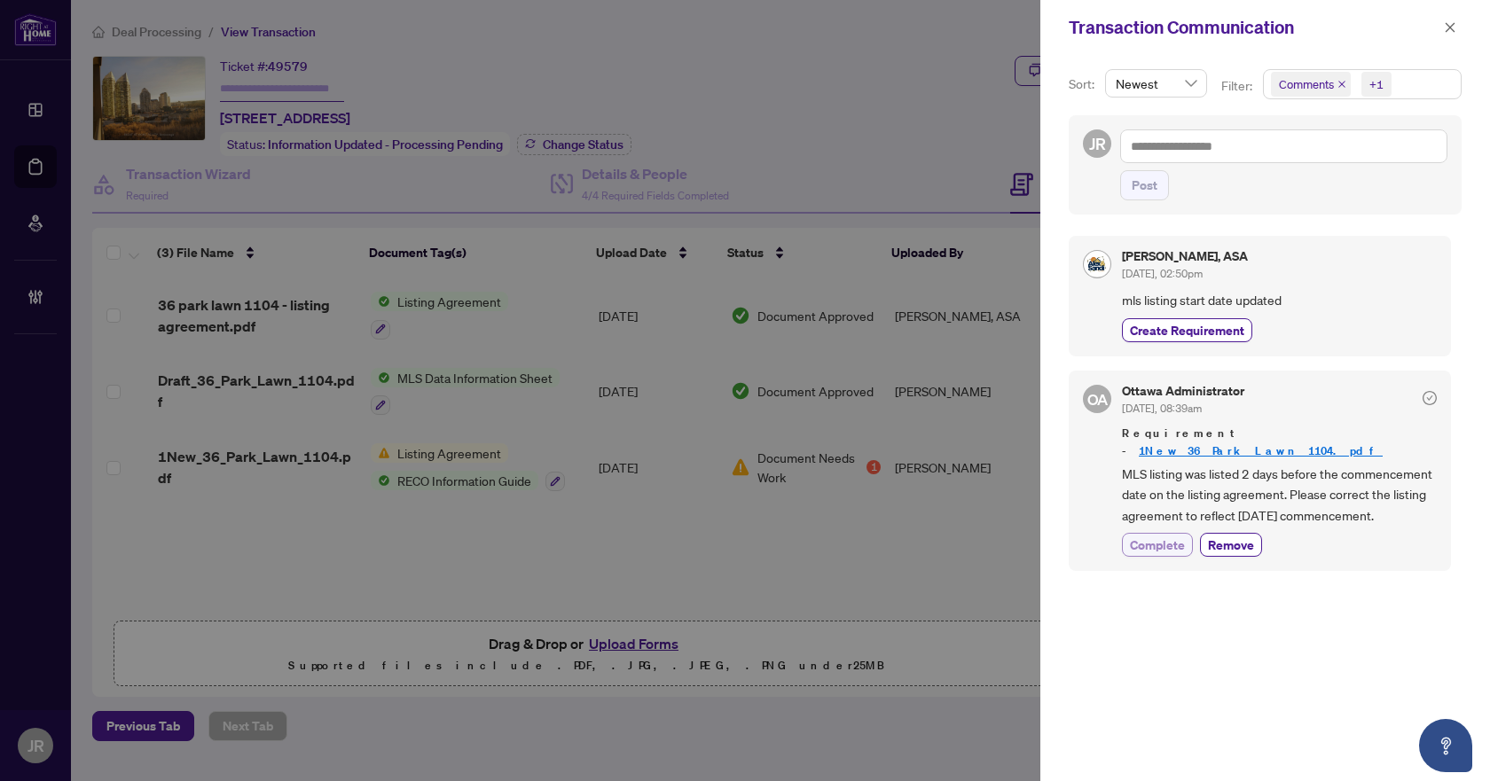
click at [1144, 536] on span "Complete" at bounding box center [1157, 545] width 55 height 19
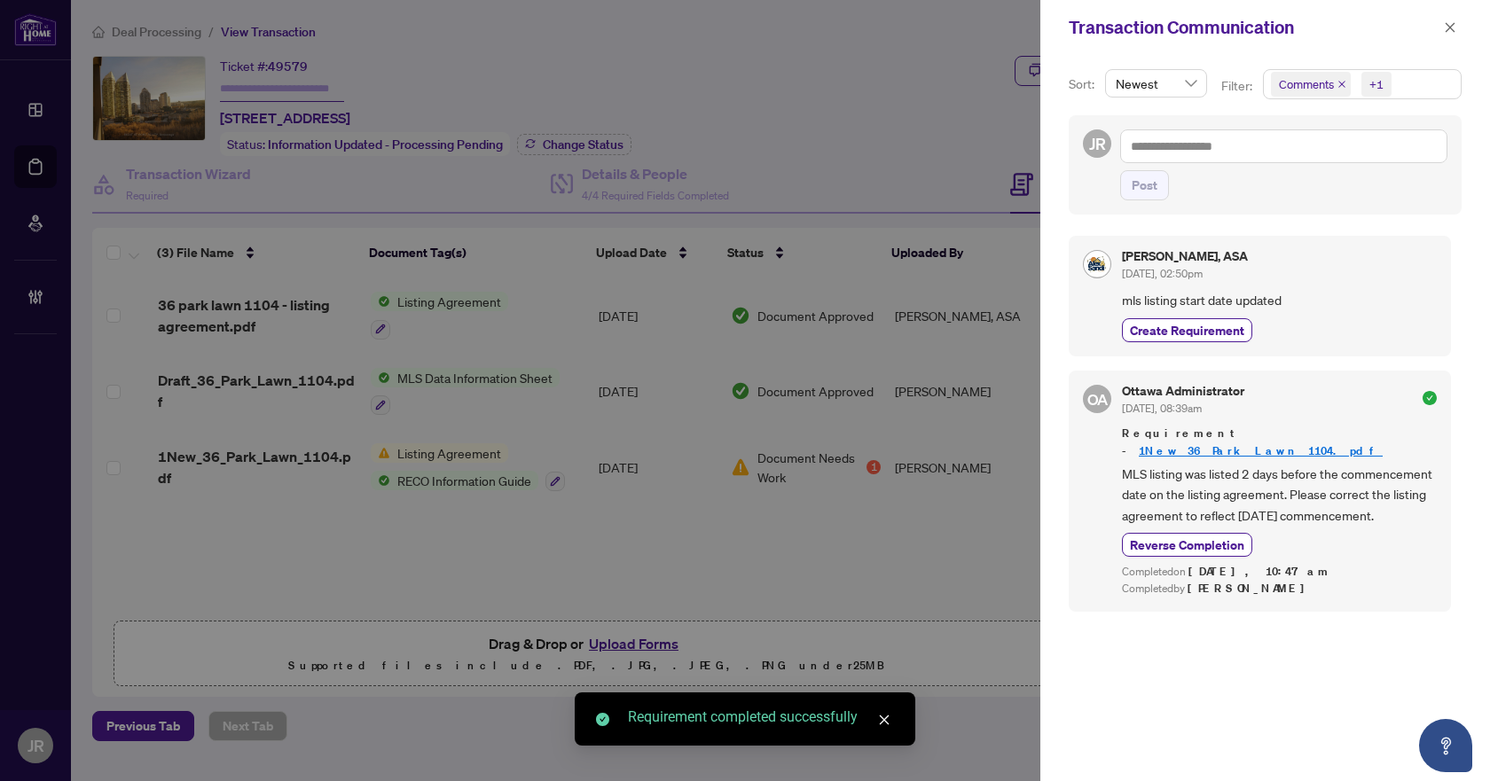
click at [1445, 43] on div "Transaction Communication" at bounding box center [1265, 27] width 450 height 55
click at [1447, 35] on span "button" at bounding box center [1450, 27] width 12 height 28
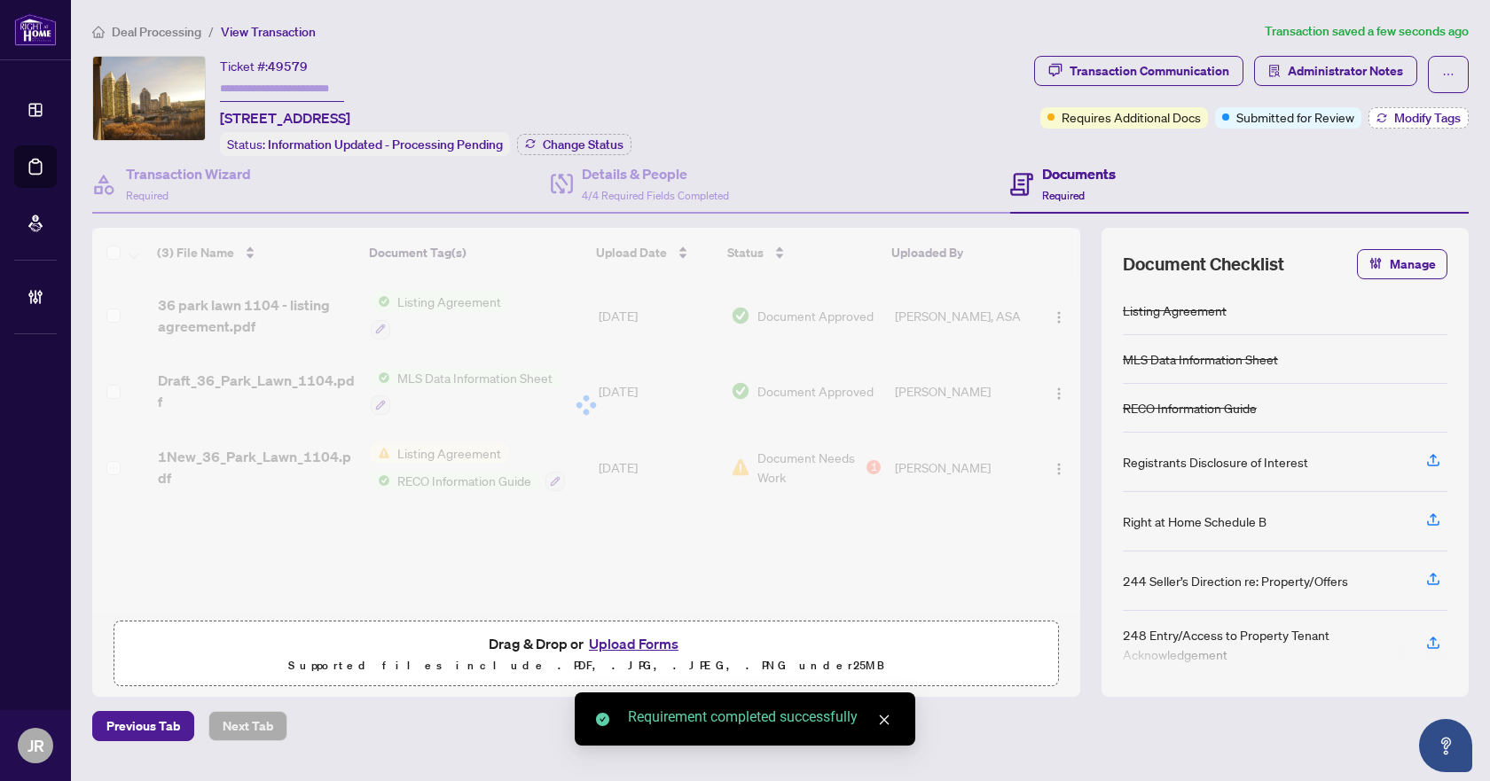
click at [1399, 127] on button "Modify Tags" at bounding box center [1418, 117] width 100 height 21
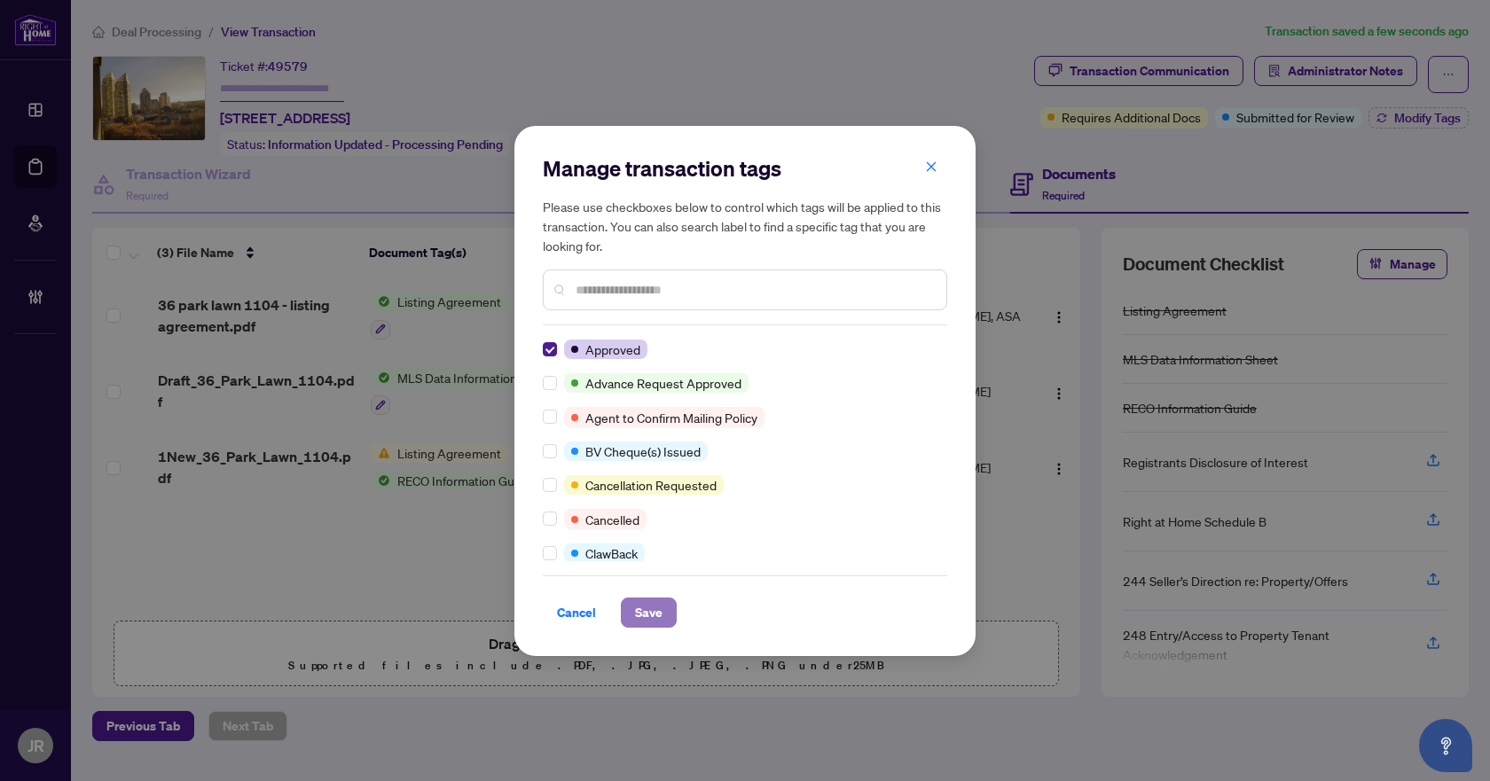
click at [645, 626] on span "Save" at bounding box center [648, 613] width 27 height 28
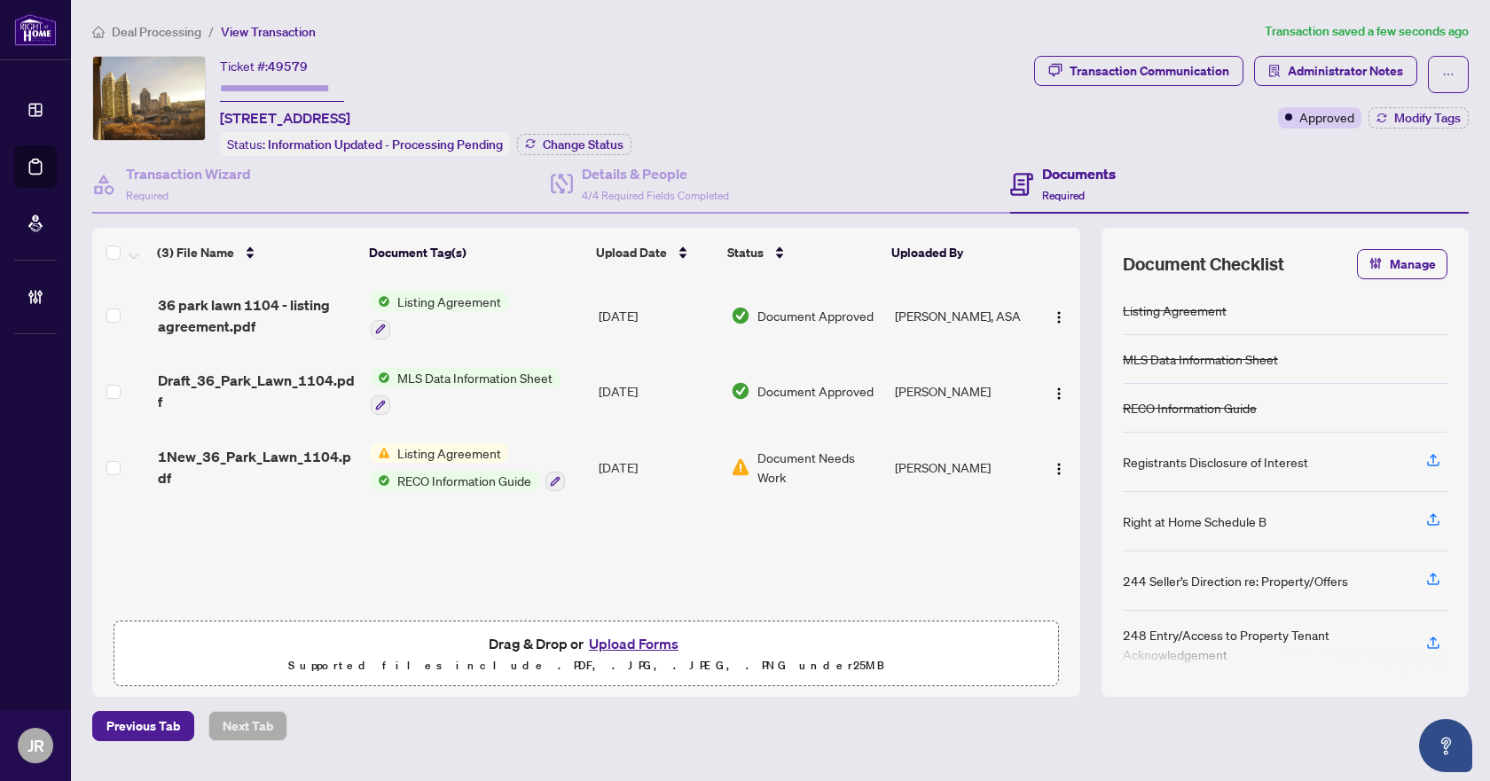
click at [167, 21] on li "Deal Processing" at bounding box center [146, 31] width 109 height 20
click at [170, 26] on span "Deal Processing" at bounding box center [157, 32] width 90 height 16
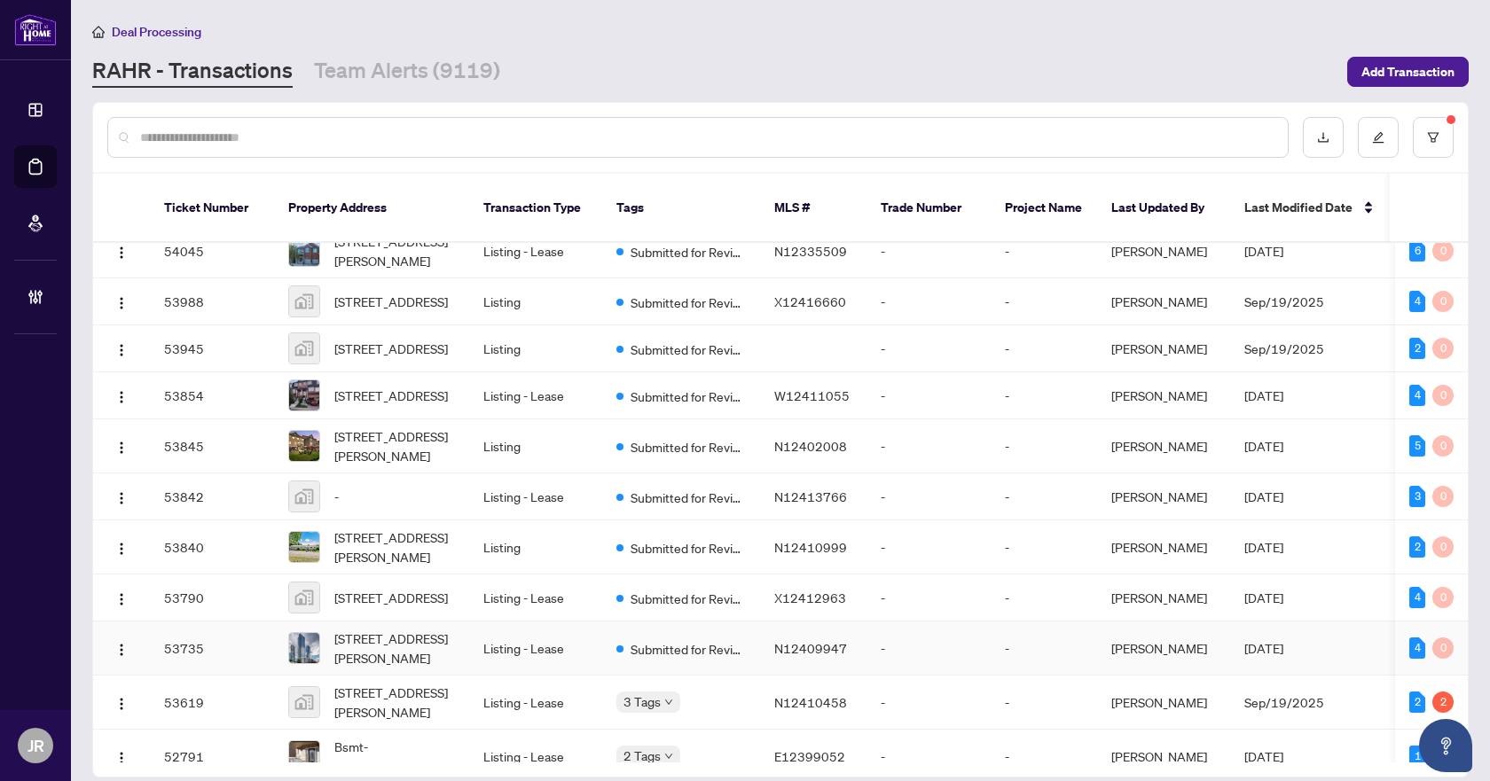
scroll to position [290, 0]
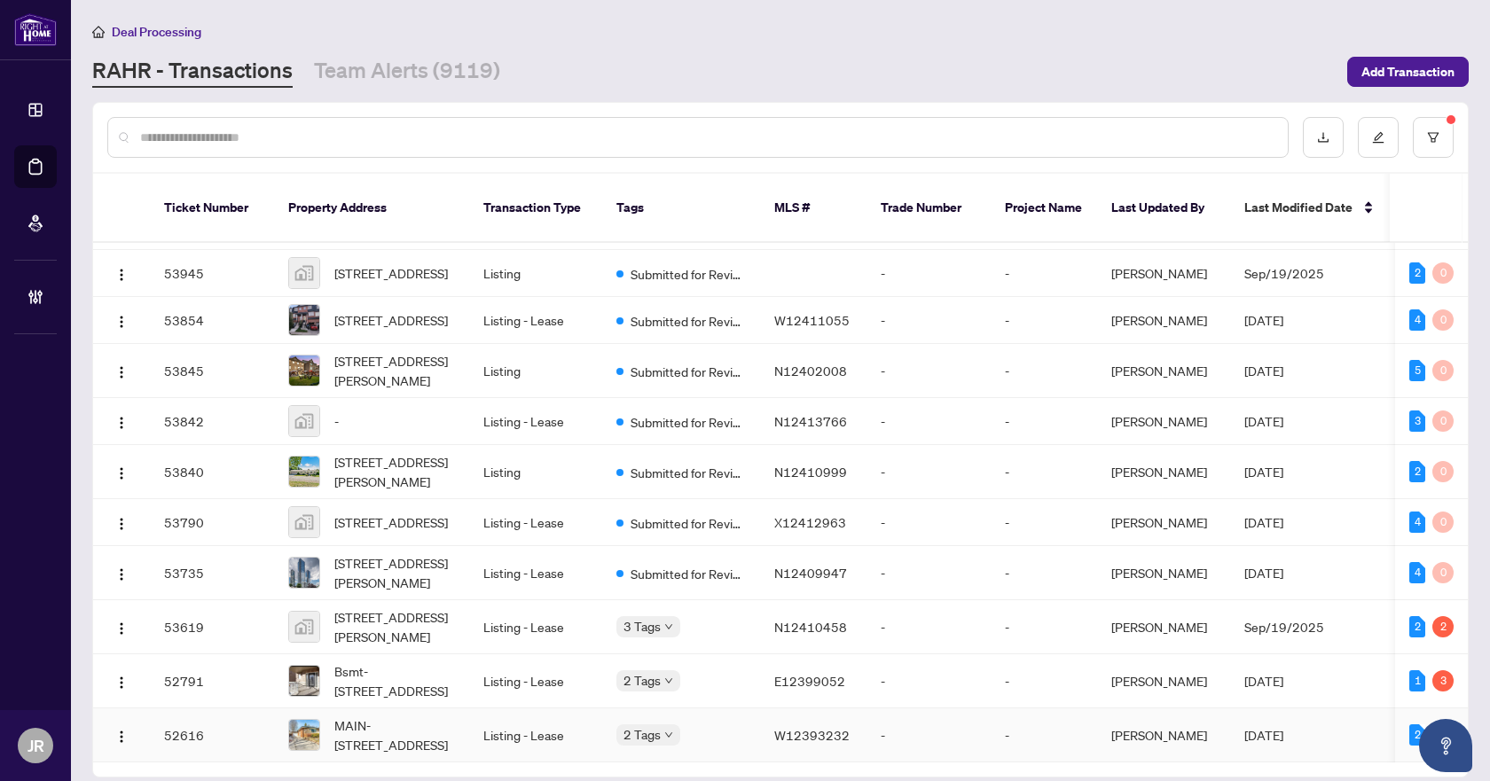
click at [482, 709] on td "Listing - Lease" at bounding box center [535, 736] width 133 height 54
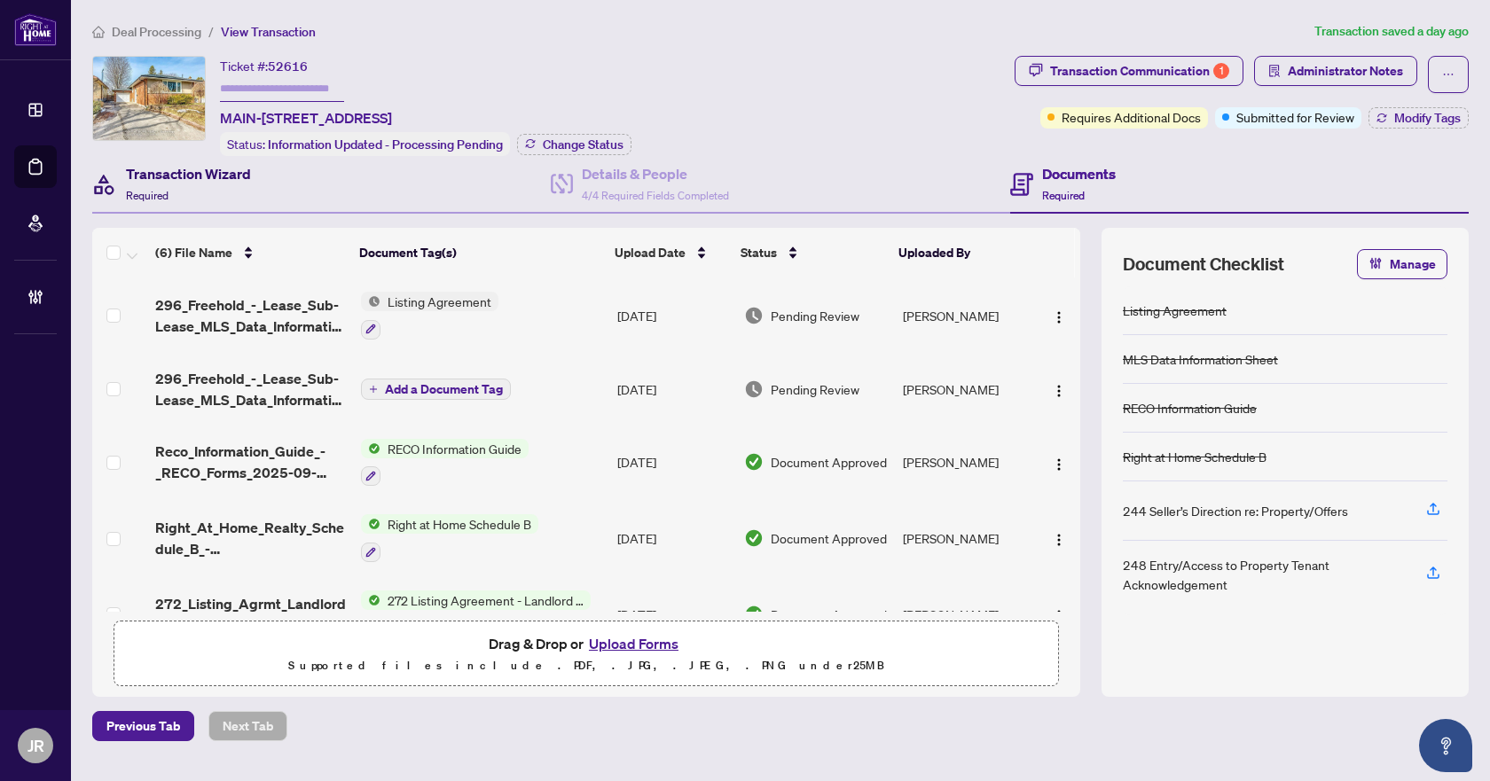
click at [241, 185] on div "Transaction Wizard Required" at bounding box center [188, 184] width 125 height 42
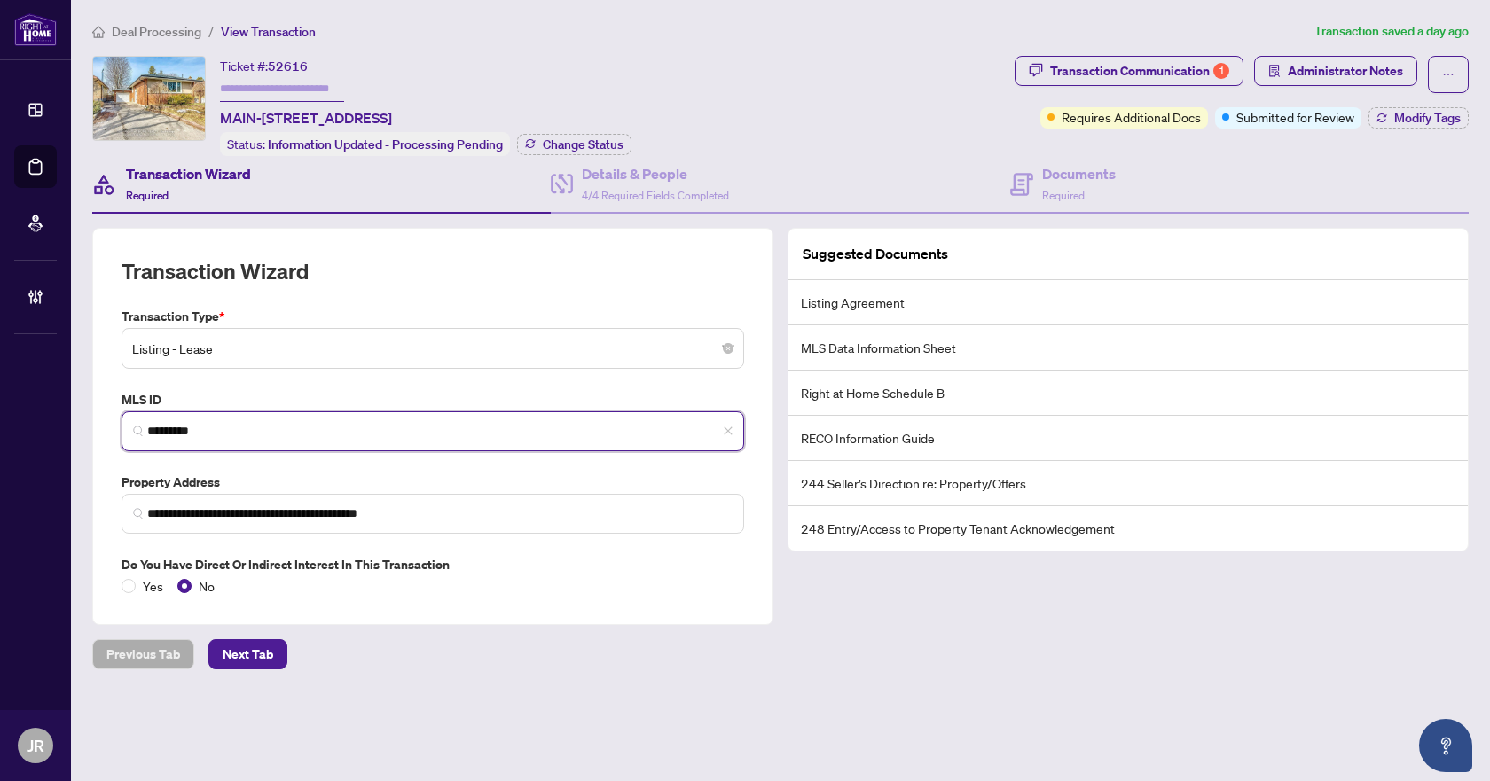
click at [185, 425] on input "*********" at bounding box center [439, 431] width 585 height 19
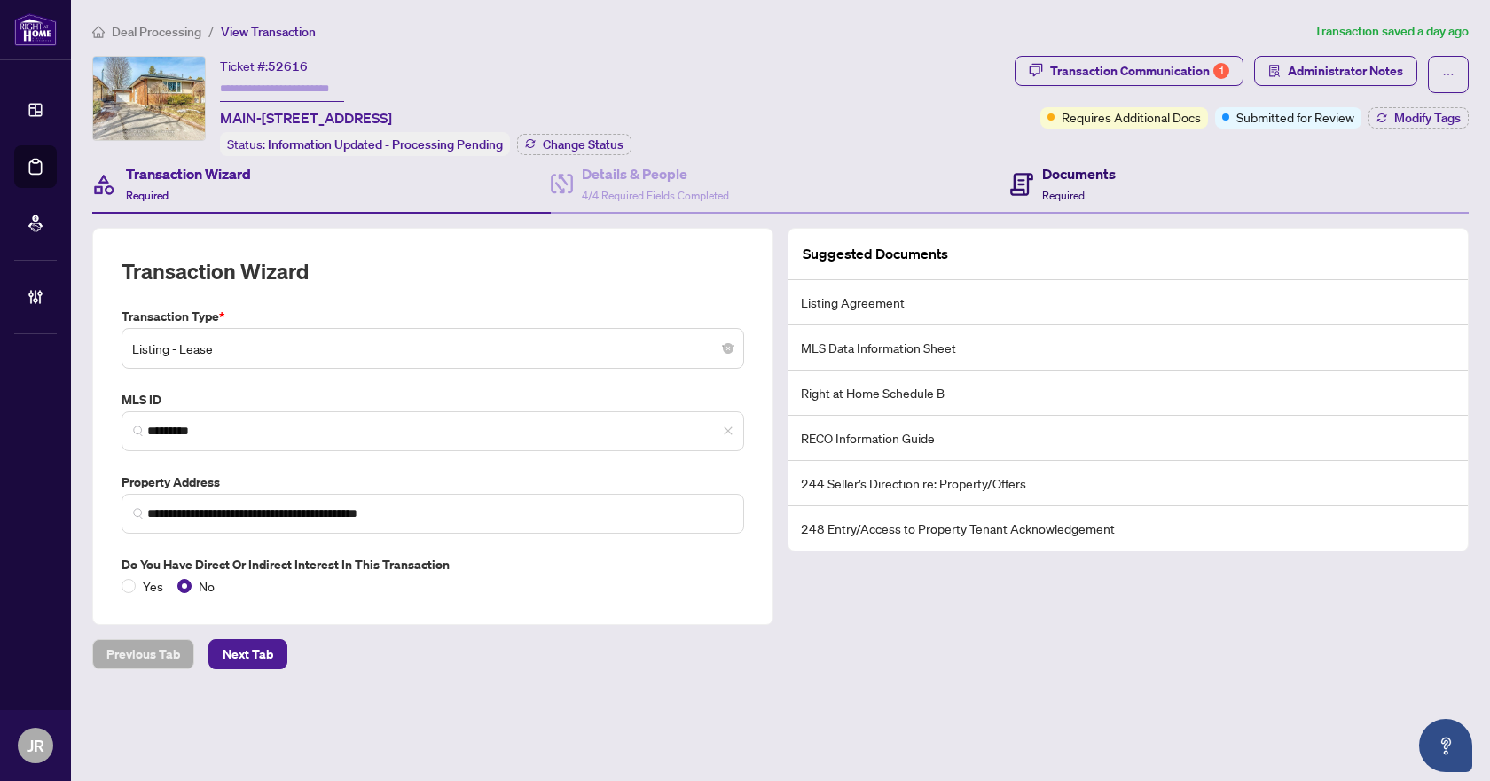
click at [1013, 175] on icon at bounding box center [1021, 184] width 23 height 23
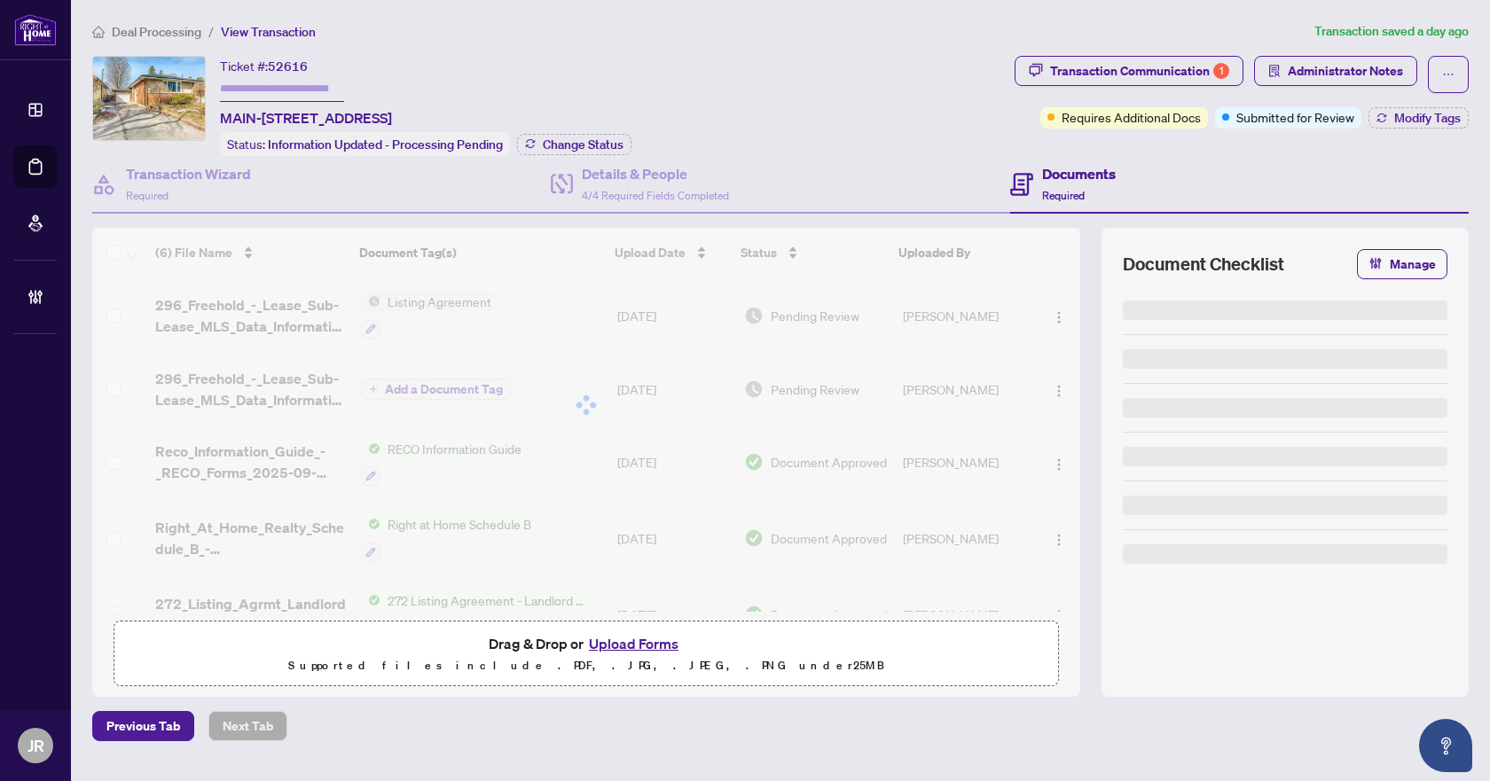
click at [1199, 47] on div "Deal Processing / View Transaction Transaction saved a day ago Ticket #: 52616 …" at bounding box center [780, 381] width 1391 height 720
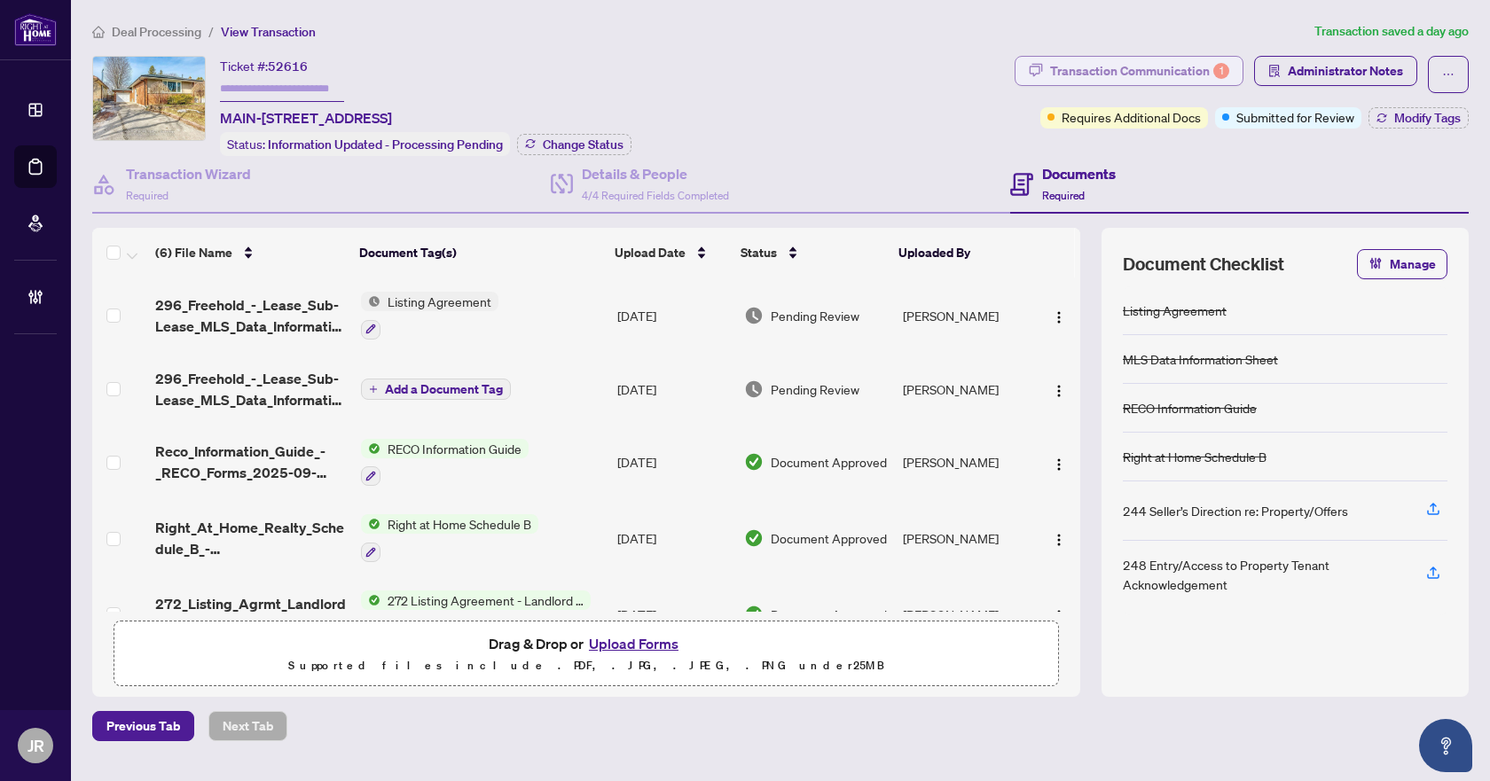
click at [1199, 59] on div "Transaction Communication 1" at bounding box center [1139, 71] width 179 height 28
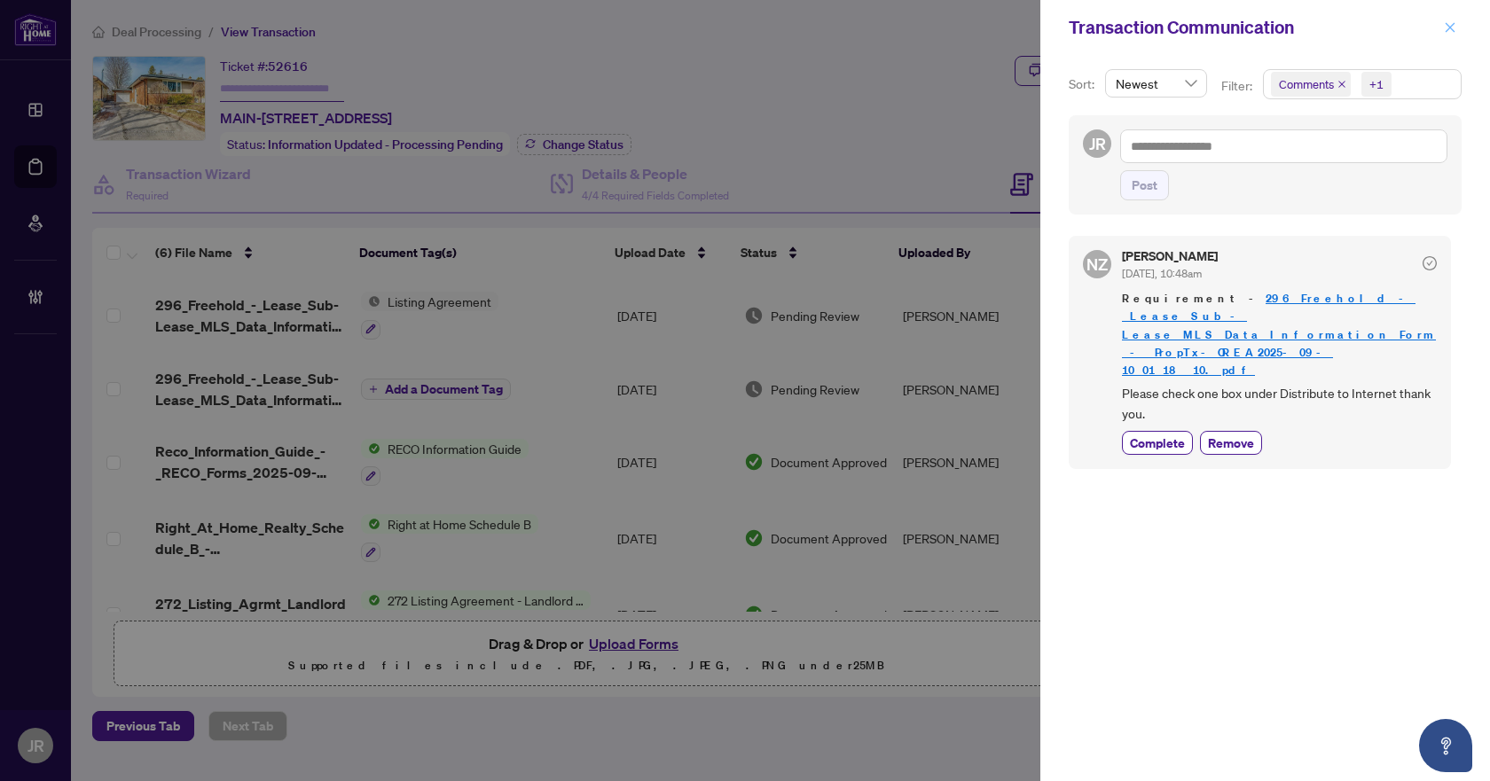
click at [1446, 21] on icon "close" at bounding box center [1450, 27] width 12 height 12
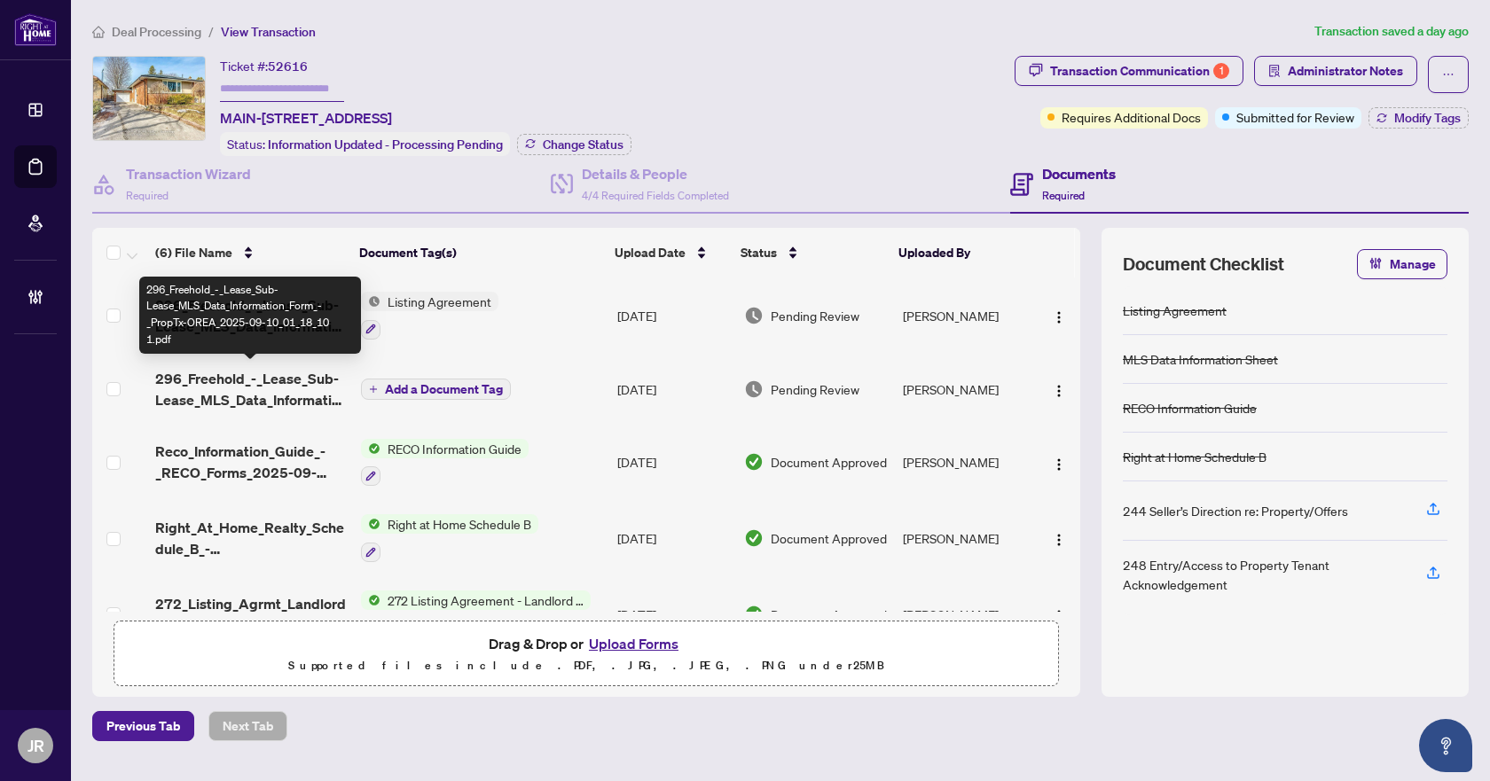
click at [243, 378] on span "296_Freehold_-_Lease_Sub-Lease_MLS_Data_Information_Form_-_PropTx-OREA_2025-09-…" at bounding box center [250, 389] width 191 height 43
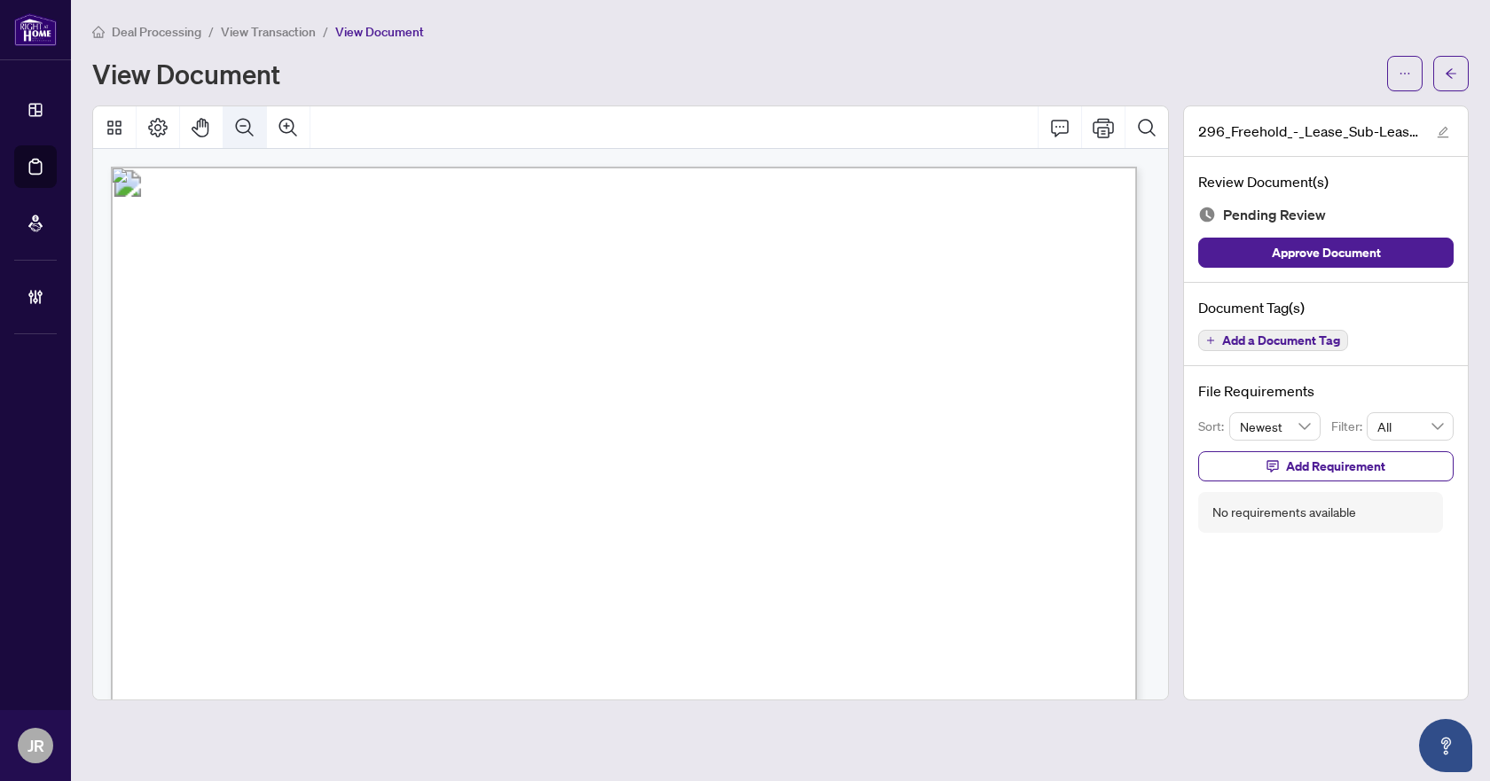
click at [241, 128] on icon "Zoom Out" at bounding box center [244, 127] width 21 height 21
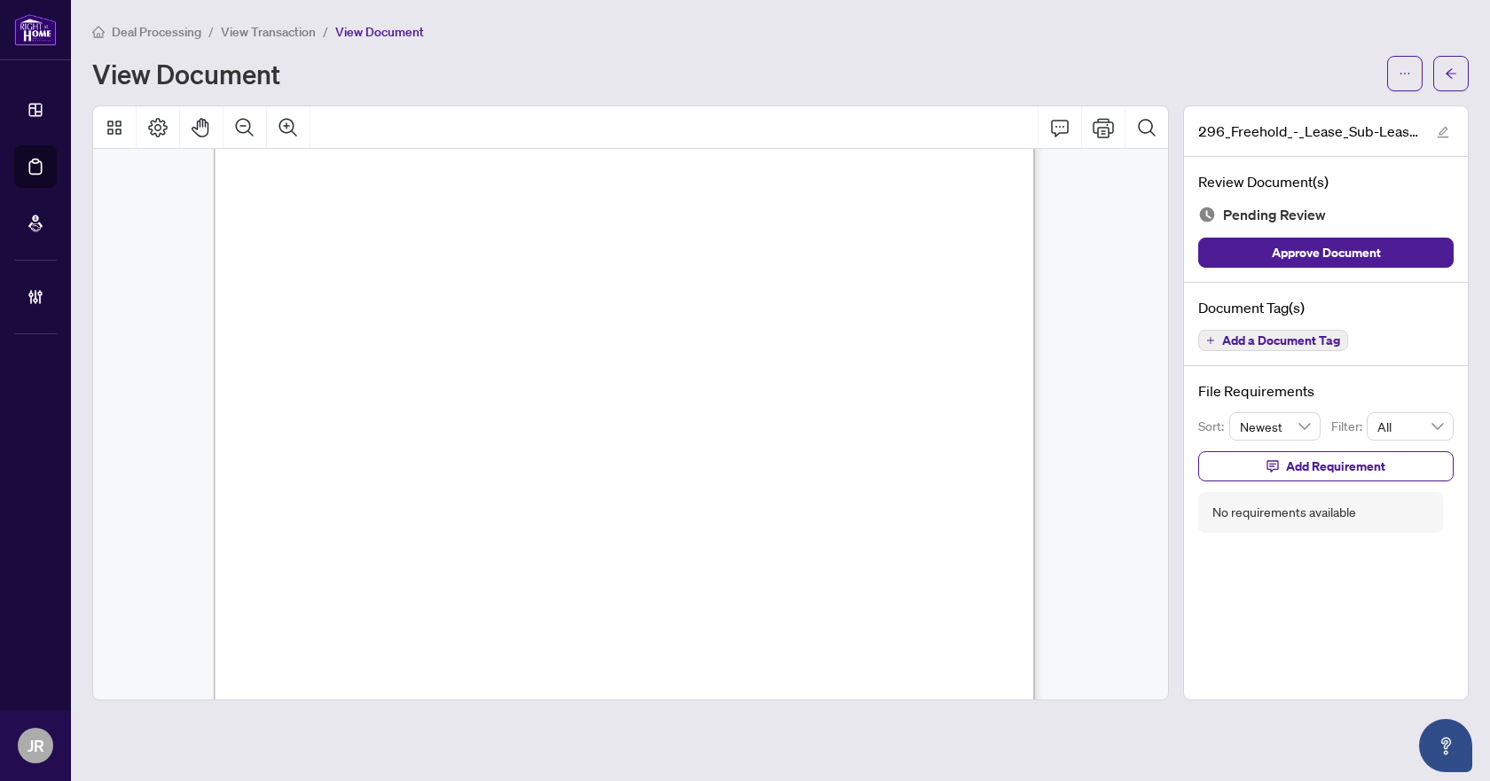
scroll to position [10110, 0]
click at [1243, 341] on span "Add a Document Tag" at bounding box center [1281, 340] width 118 height 12
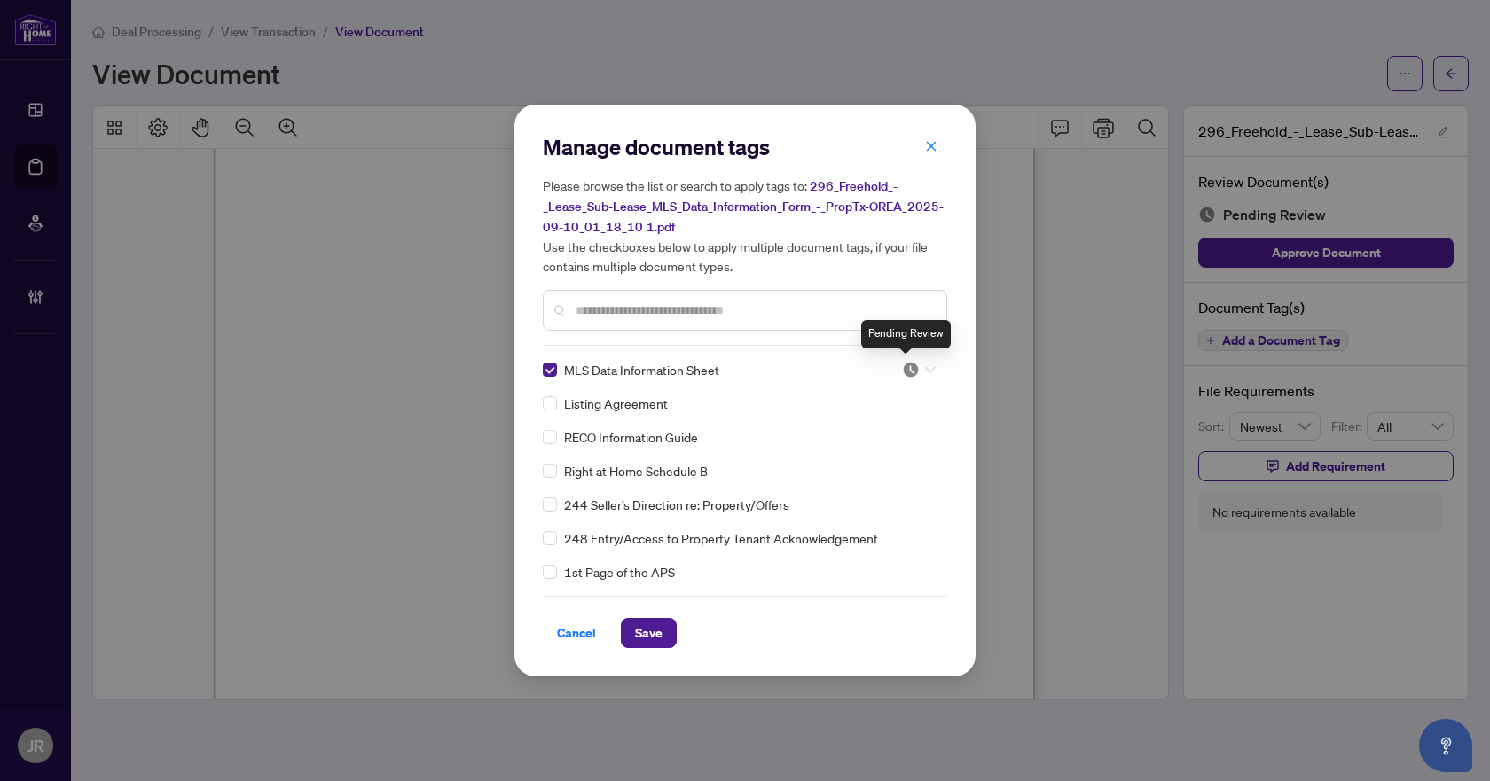
click at [904, 370] on img at bounding box center [911, 370] width 18 height 18
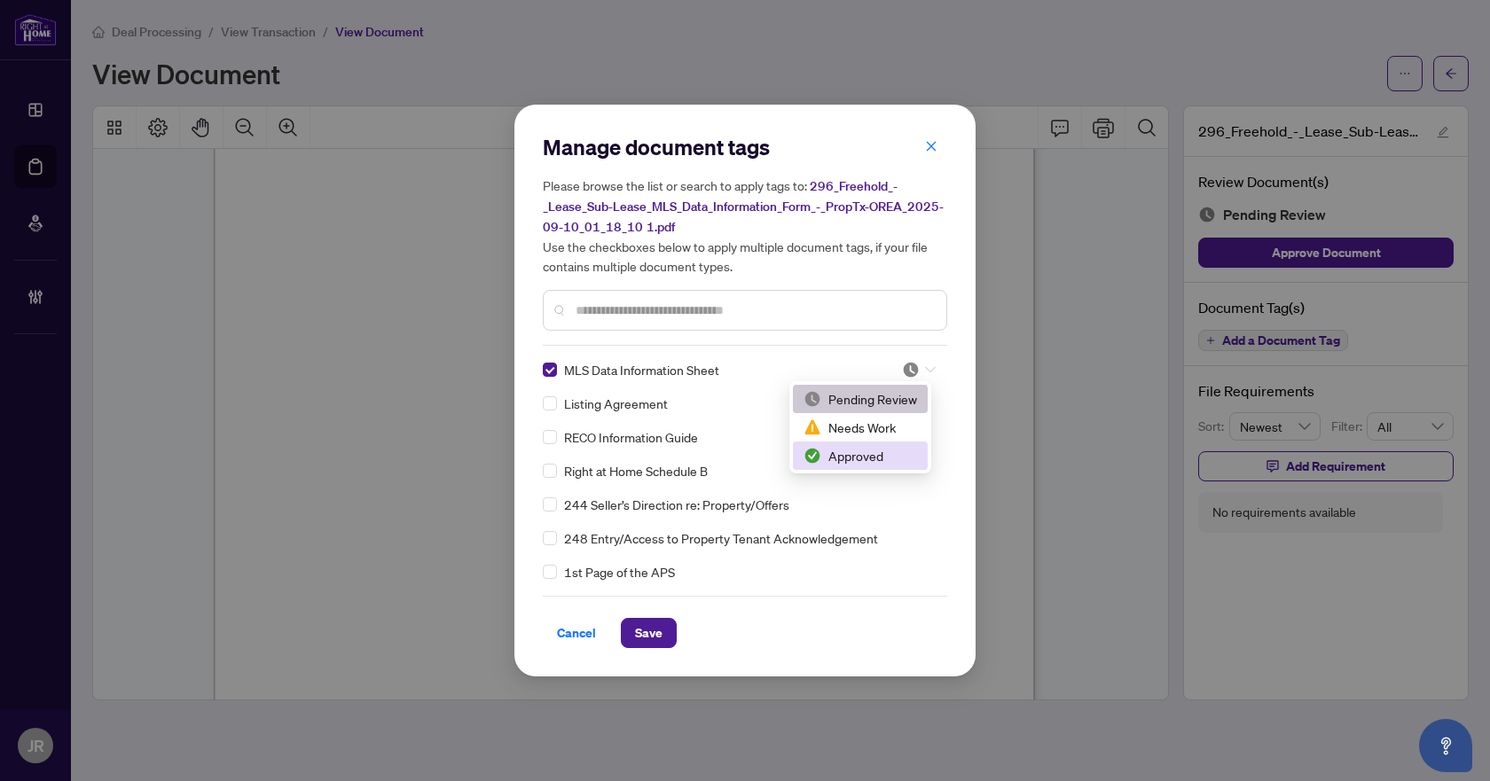
click at [848, 463] on div "Approved" at bounding box center [860, 456] width 114 height 20
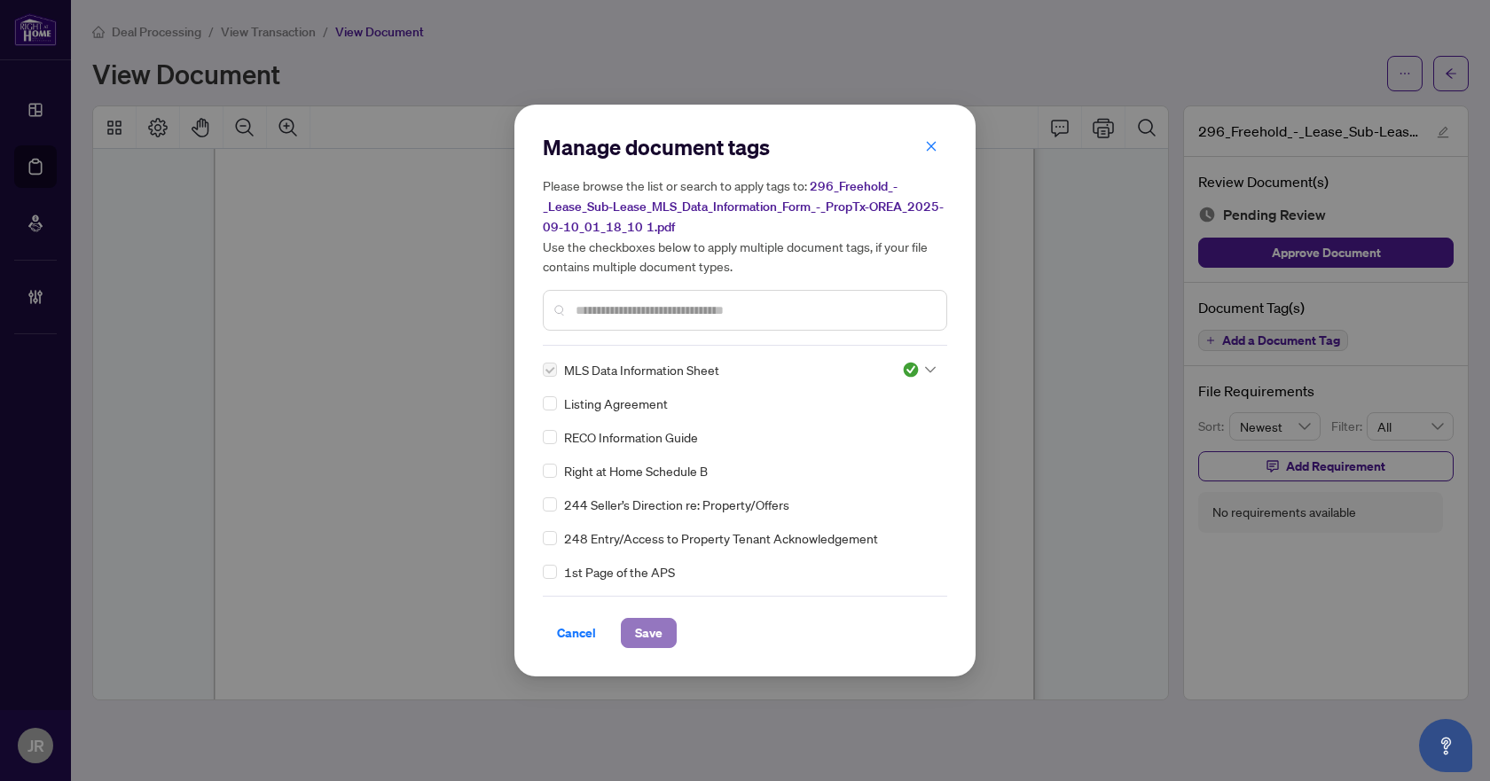
click at [649, 629] on span "Save" at bounding box center [648, 633] width 27 height 28
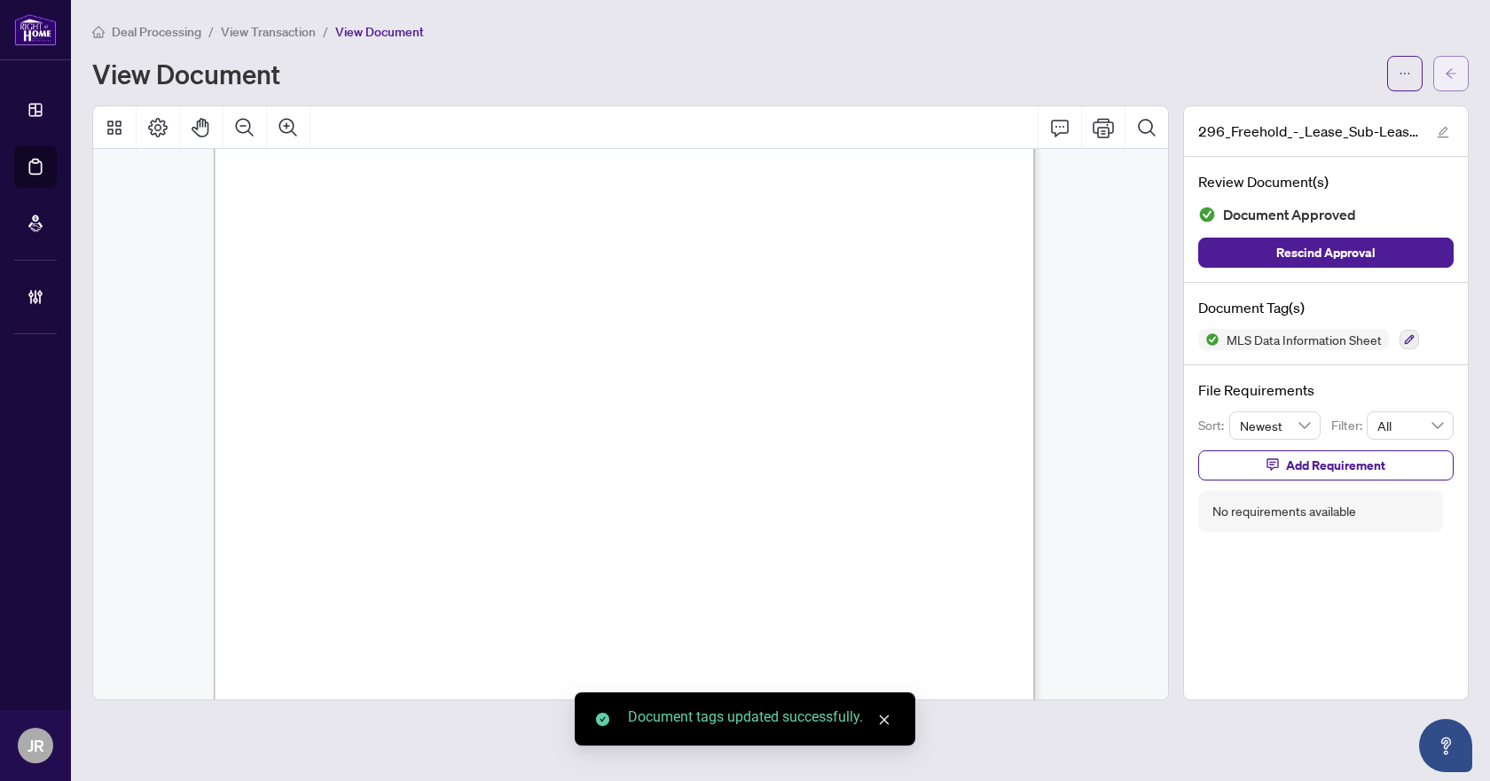
click at [1445, 68] on icon "arrow-left" at bounding box center [1451, 73] width 12 height 12
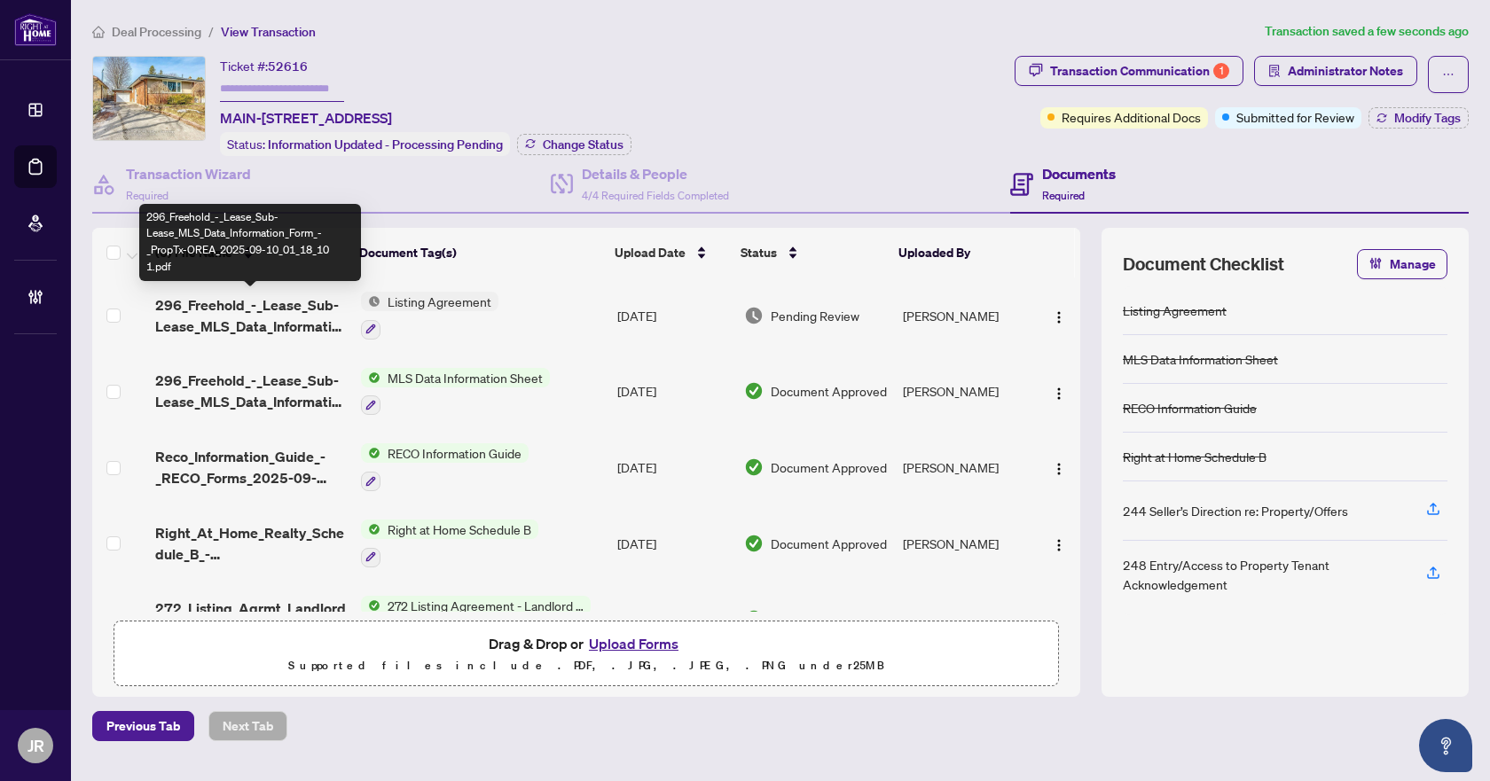
click at [318, 311] on span "296_Freehold_-_Lease_Sub-Lease_MLS_Data_Information_Form_-_PropTx-OREA_2025-09-…" at bounding box center [250, 315] width 191 height 43
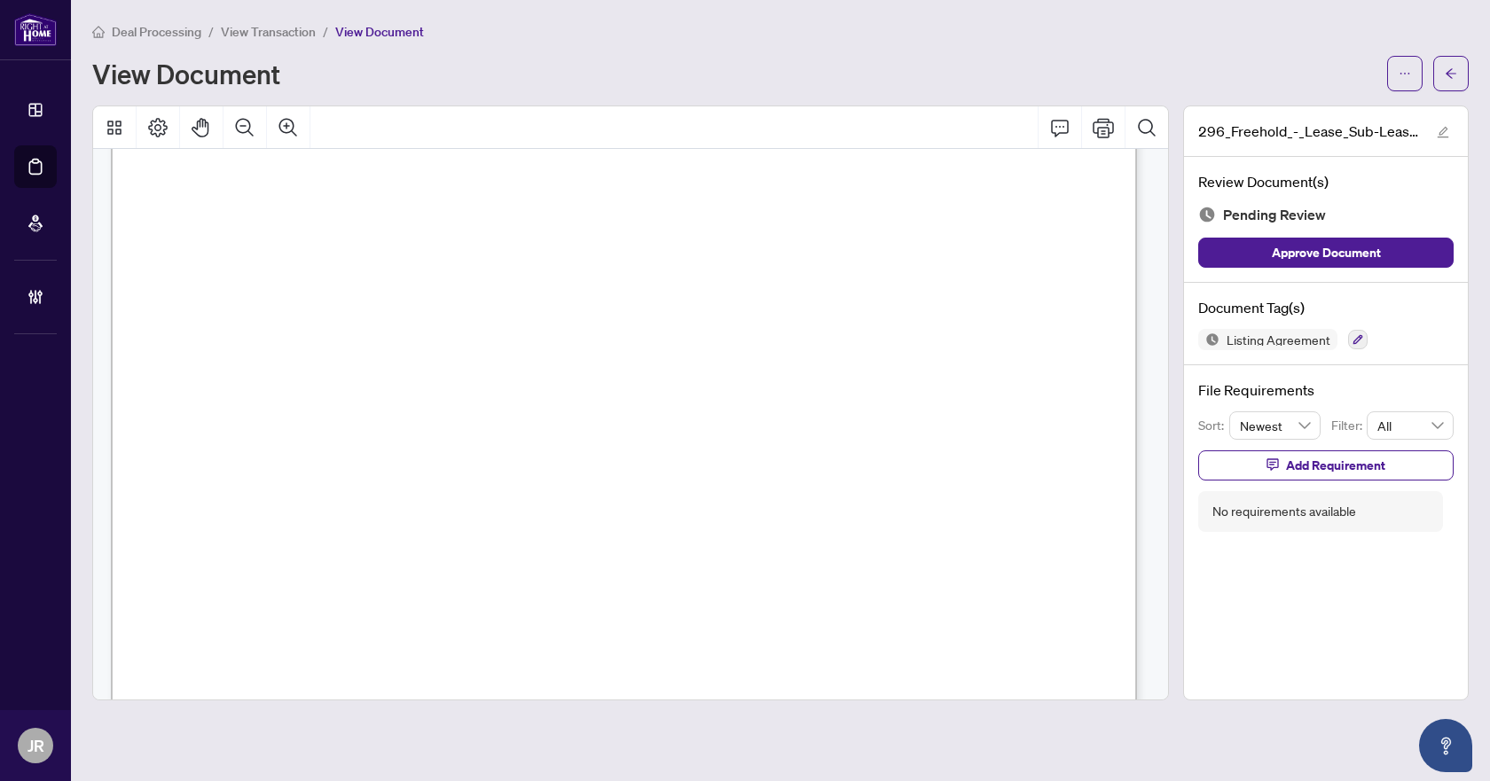
scroll to position [12748, 0]
click at [1352, 338] on icon "button" at bounding box center [1357, 339] width 11 height 11
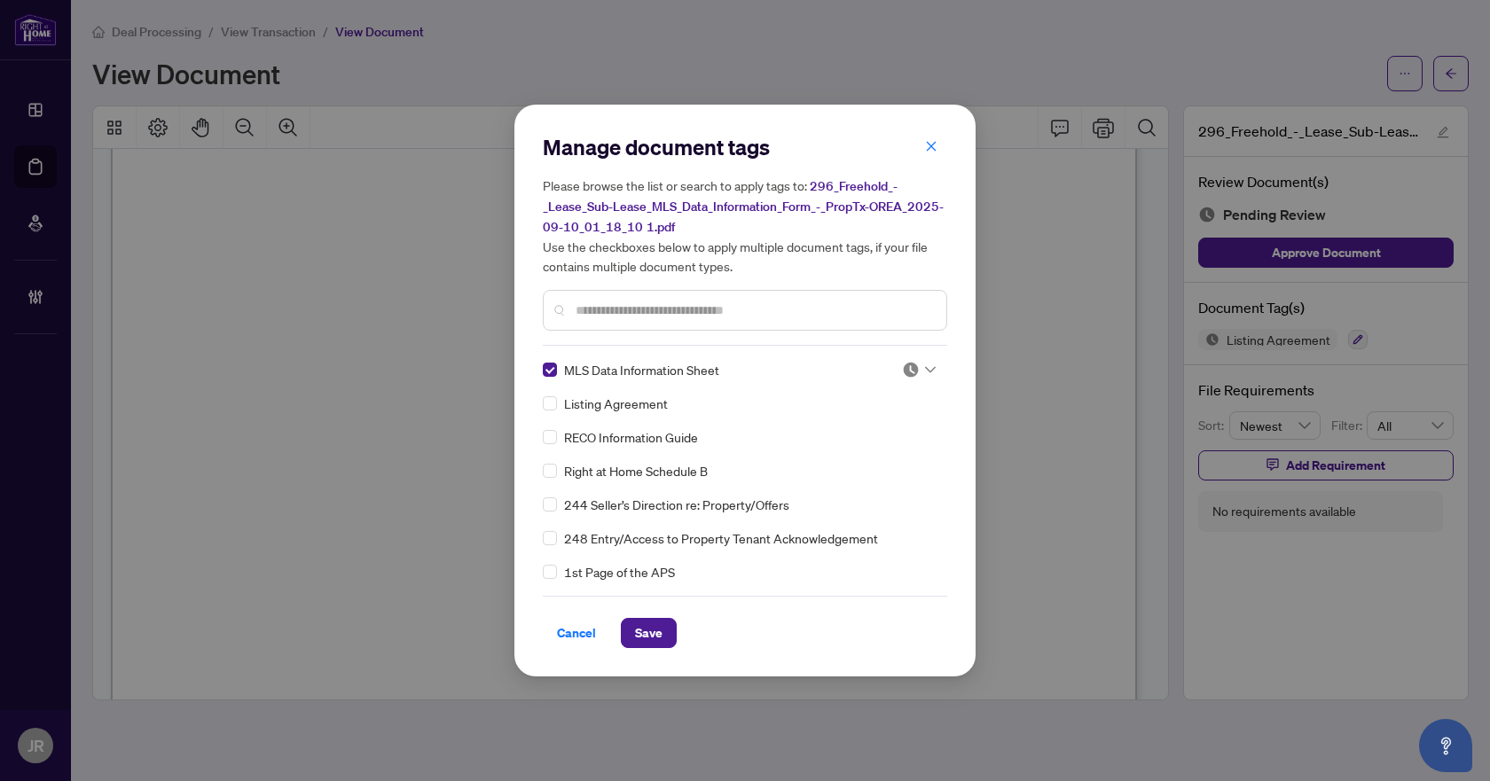
click at [591, 307] on input "text" at bounding box center [754, 311] width 357 height 20
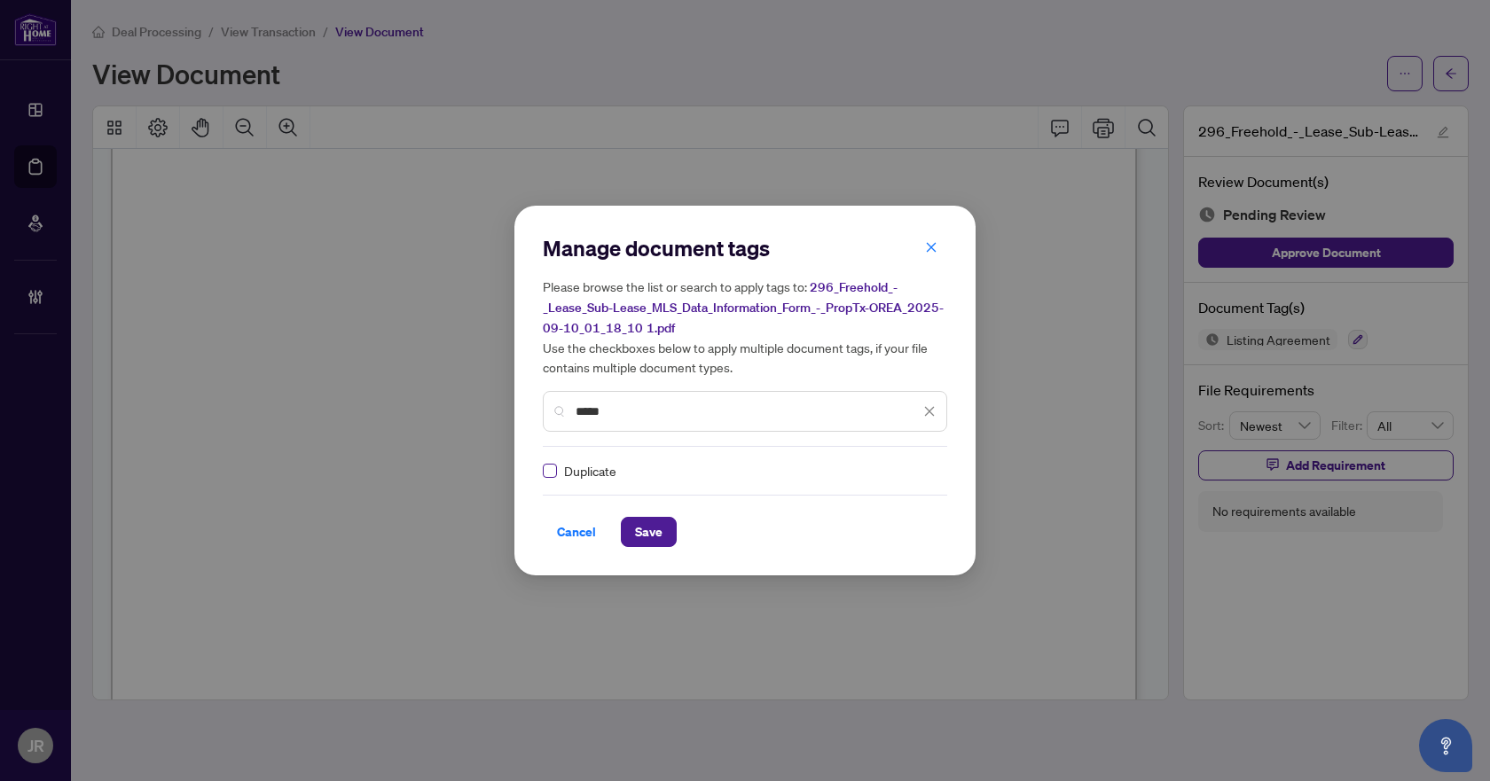
type input "*****"
click at [915, 471] on div at bounding box center [919, 471] width 34 height 18
click at [854, 550] on div "Approved" at bounding box center [860, 557] width 114 height 20
click at [929, 406] on icon "close" at bounding box center [929, 411] width 12 height 12
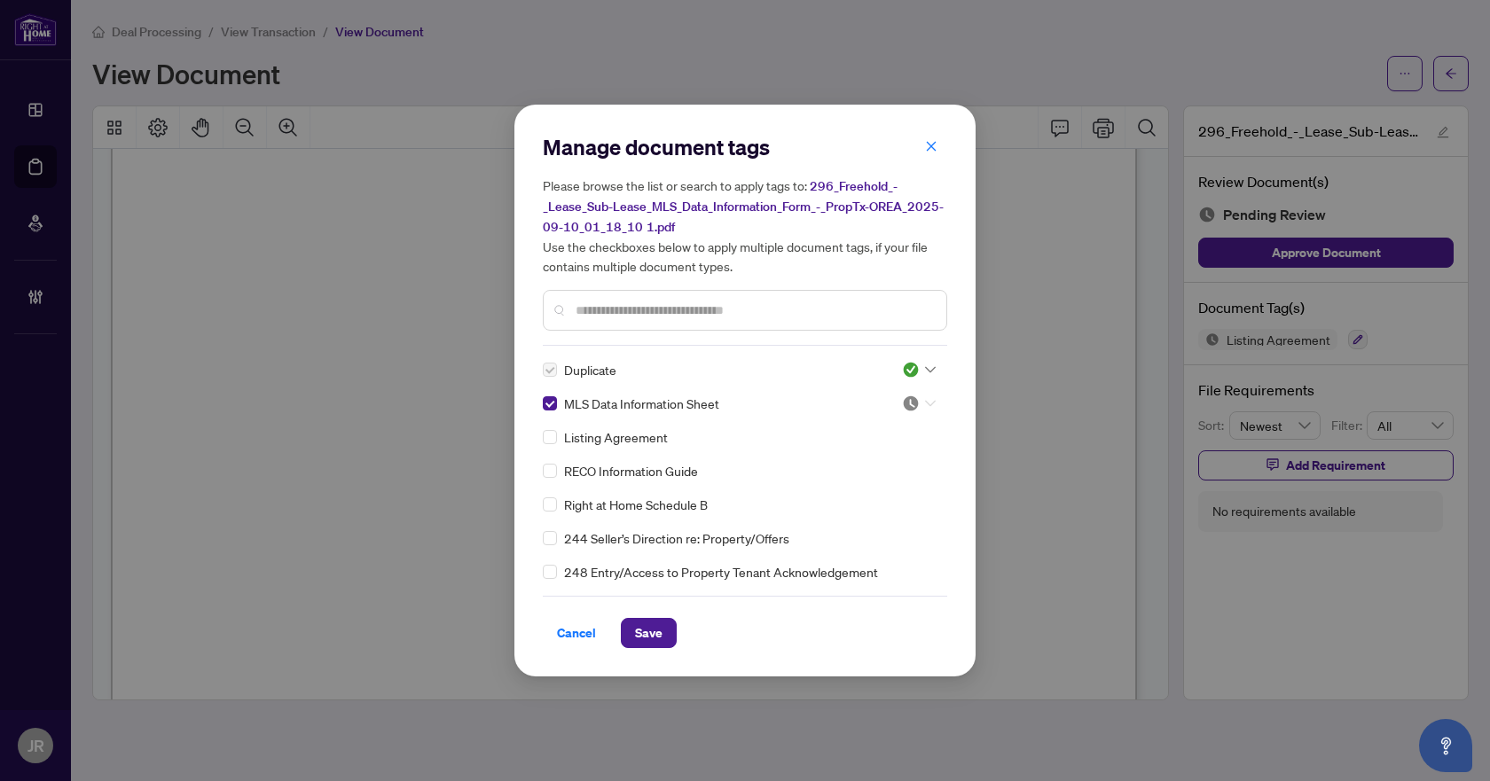
click at [910, 404] on img at bounding box center [911, 404] width 18 height 18
click at [841, 492] on div "Approved" at bounding box center [860, 490] width 114 height 20
click at [652, 628] on span "Save" at bounding box center [648, 633] width 27 height 28
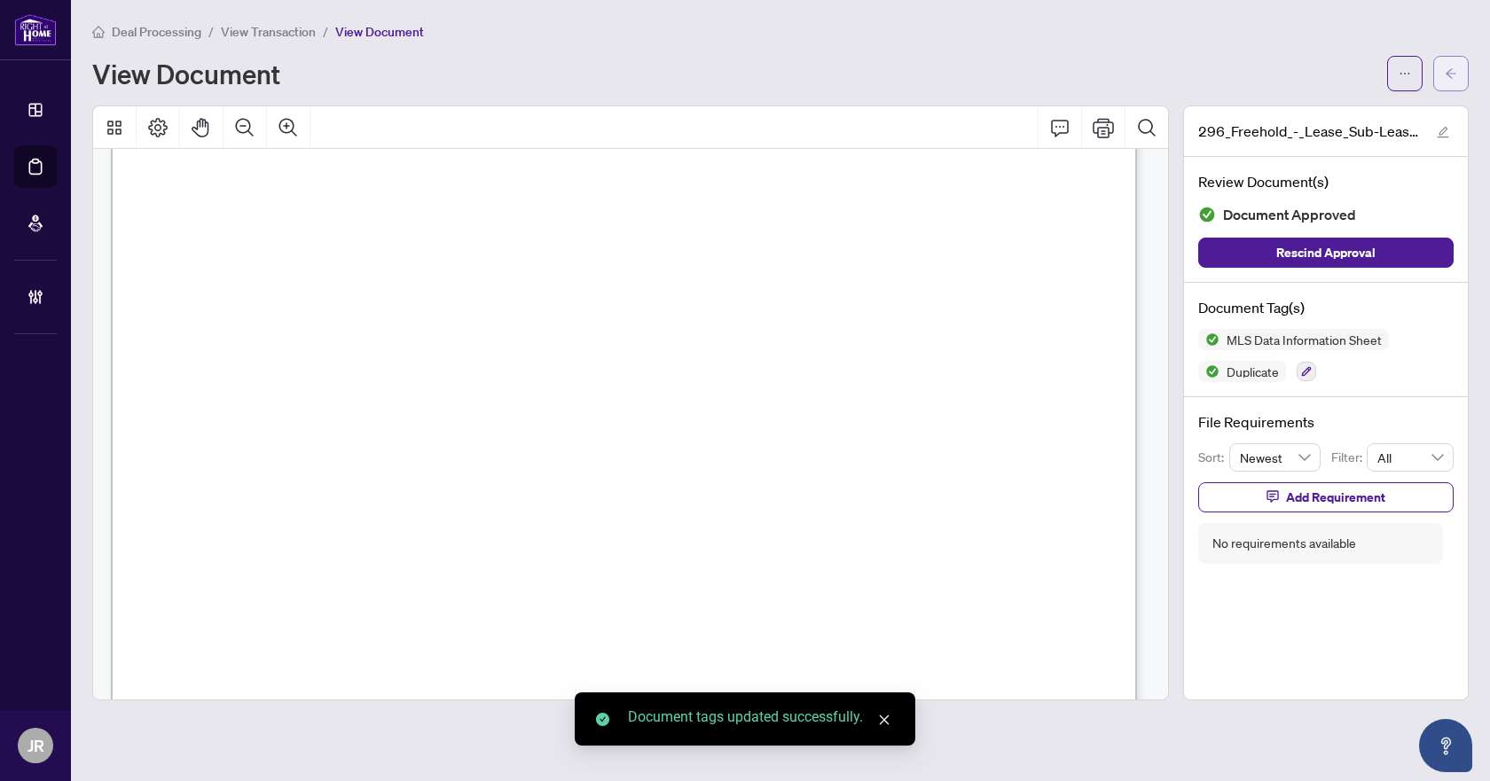
click at [1436, 72] on button "button" at bounding box center [1450, 73] width 35 height 35
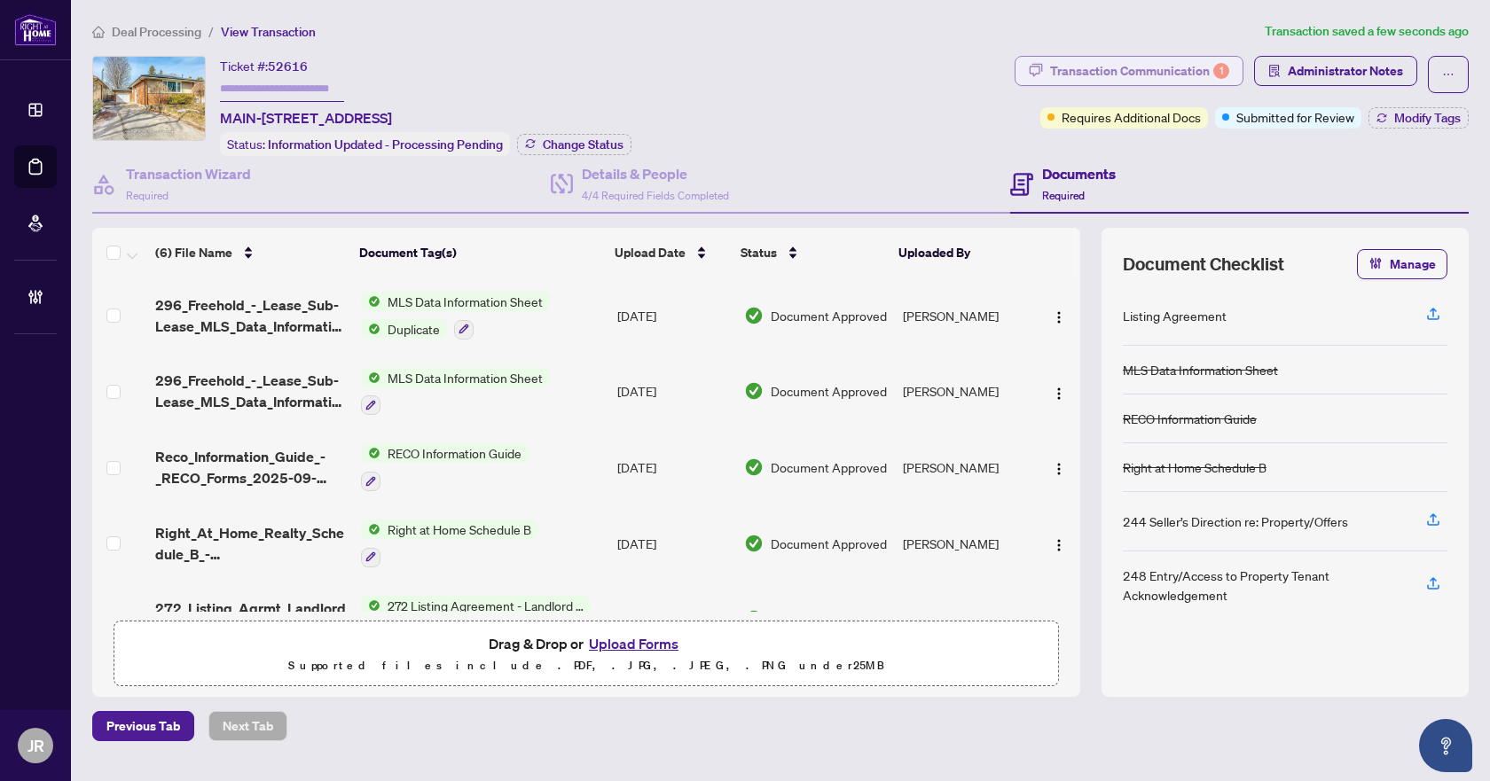
click at [1157, 75] on div "Transaction Communication 1" at bounding box center [1139, 71] width 179 height 28
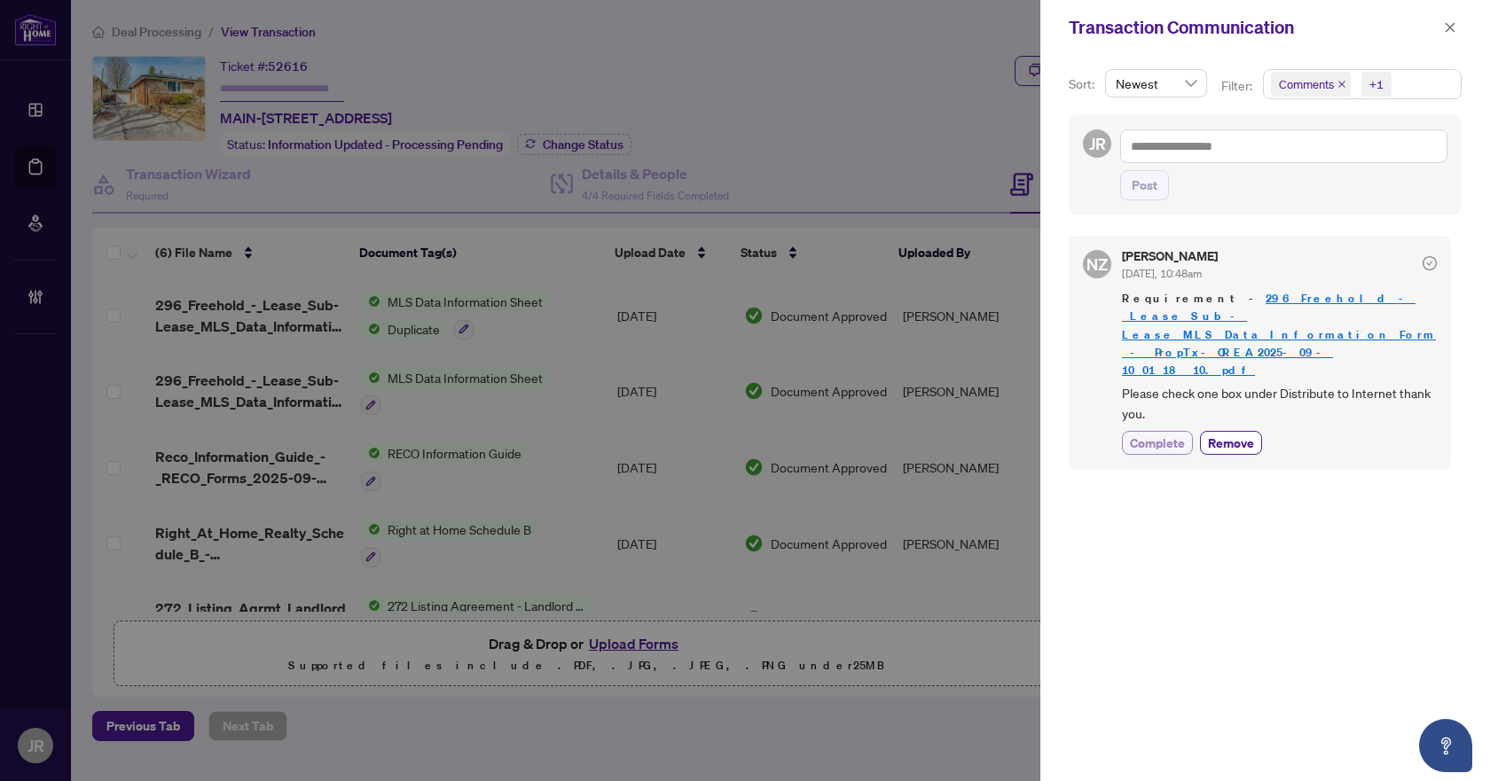
click at [1170, 434] on span "Complete" at bounding box center [1157, 443] width 55 height 19
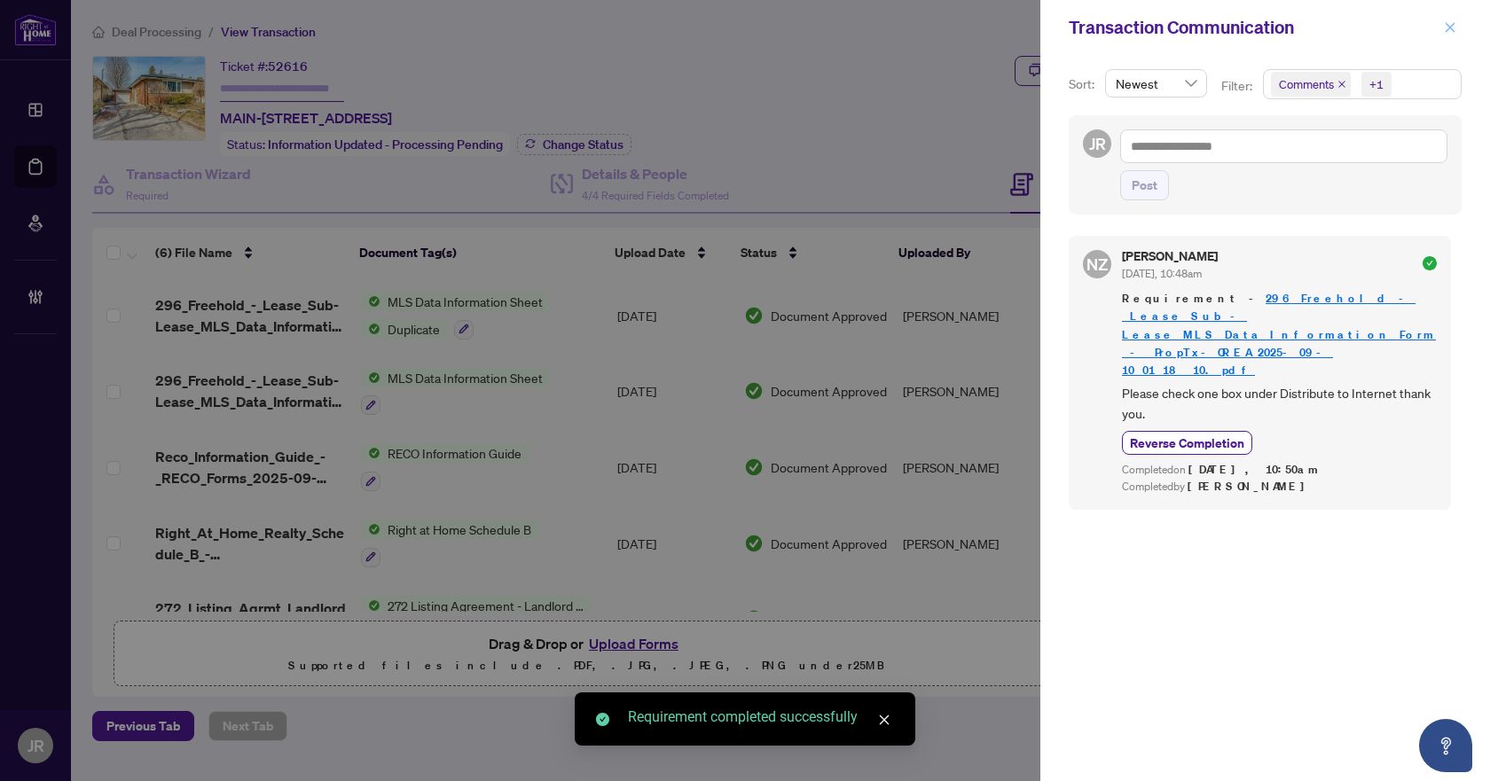
click at [1445, 22] on icon "close" at bounding box center [1450, 27] width 12 height 12
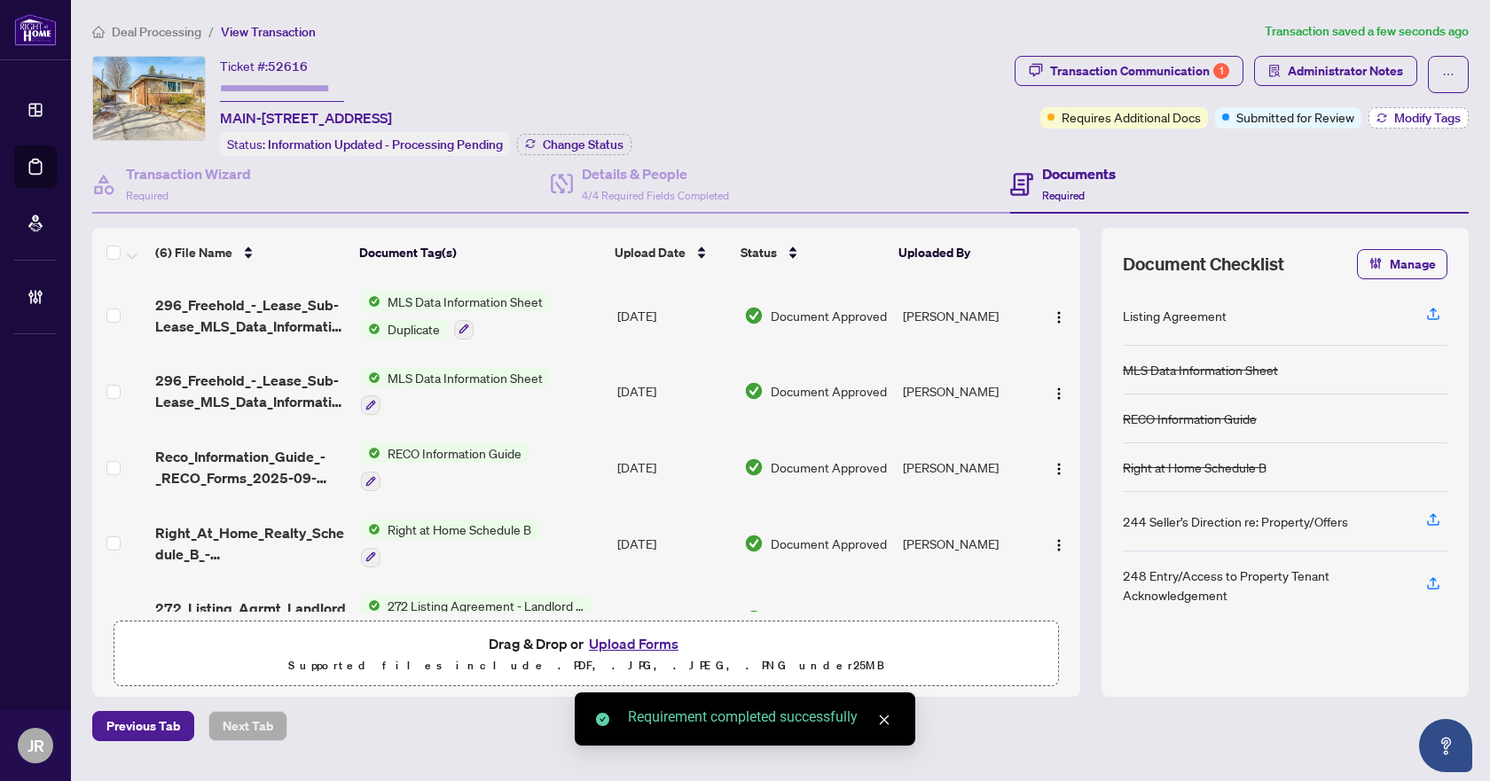
click at [1404, 108] on button "Modify Tags" at bounding box center [1418, 117] width 100 height 21
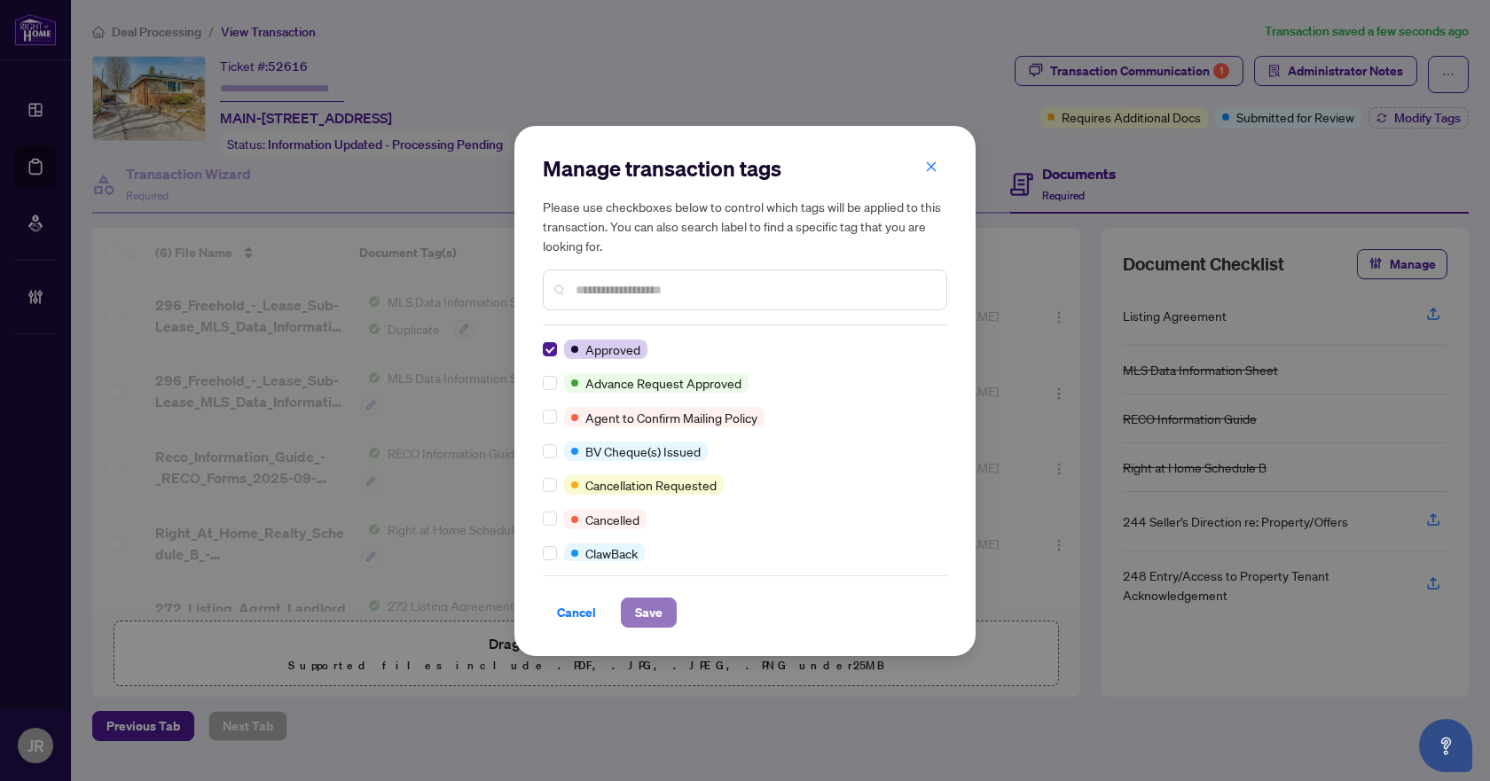
click at [654, 601] on span "Save" at bounding box center [648, 613] width 27 height 28
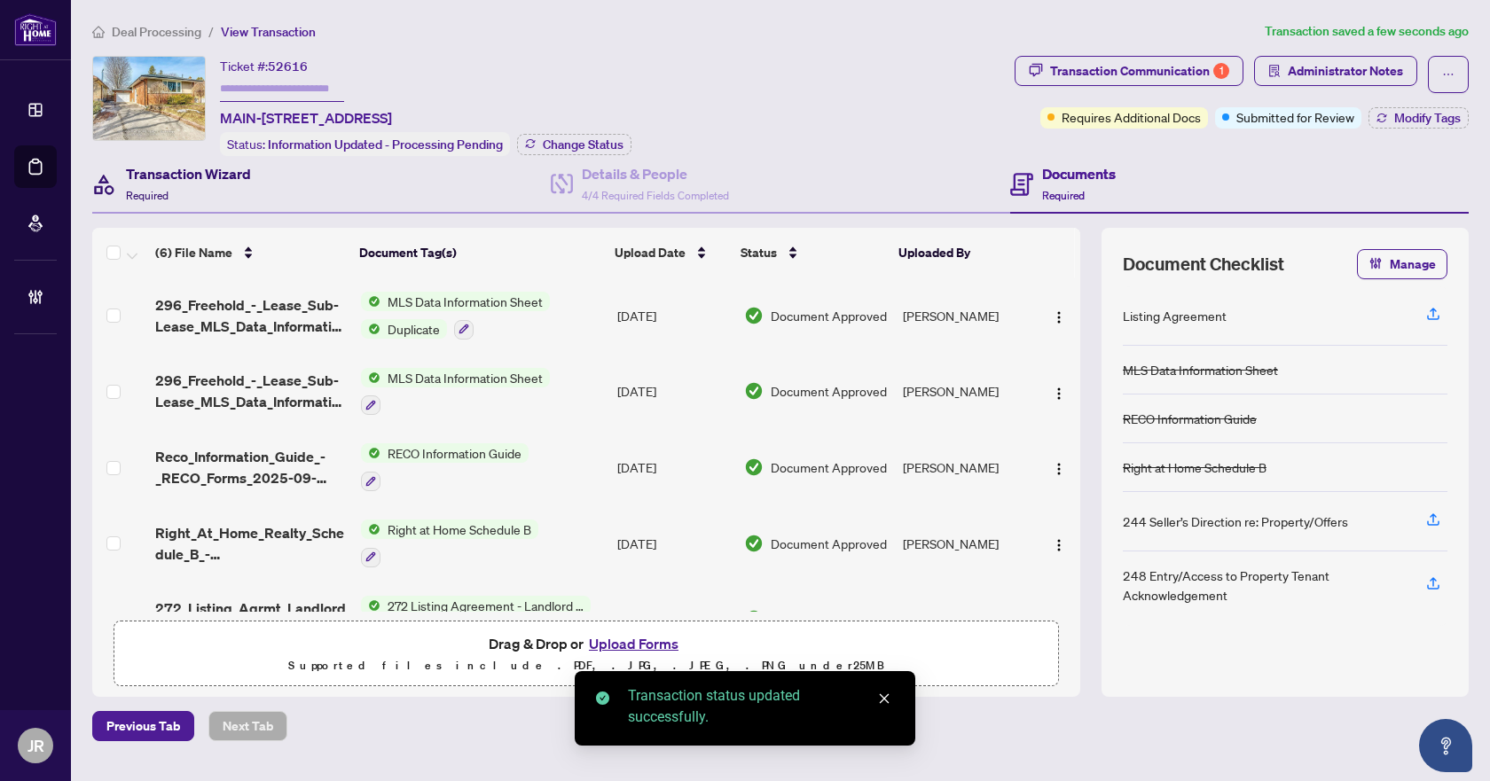
click at [207, 185] on div "Transaction Wizard Required" at bounding box center [188, 184] width 125 height 42
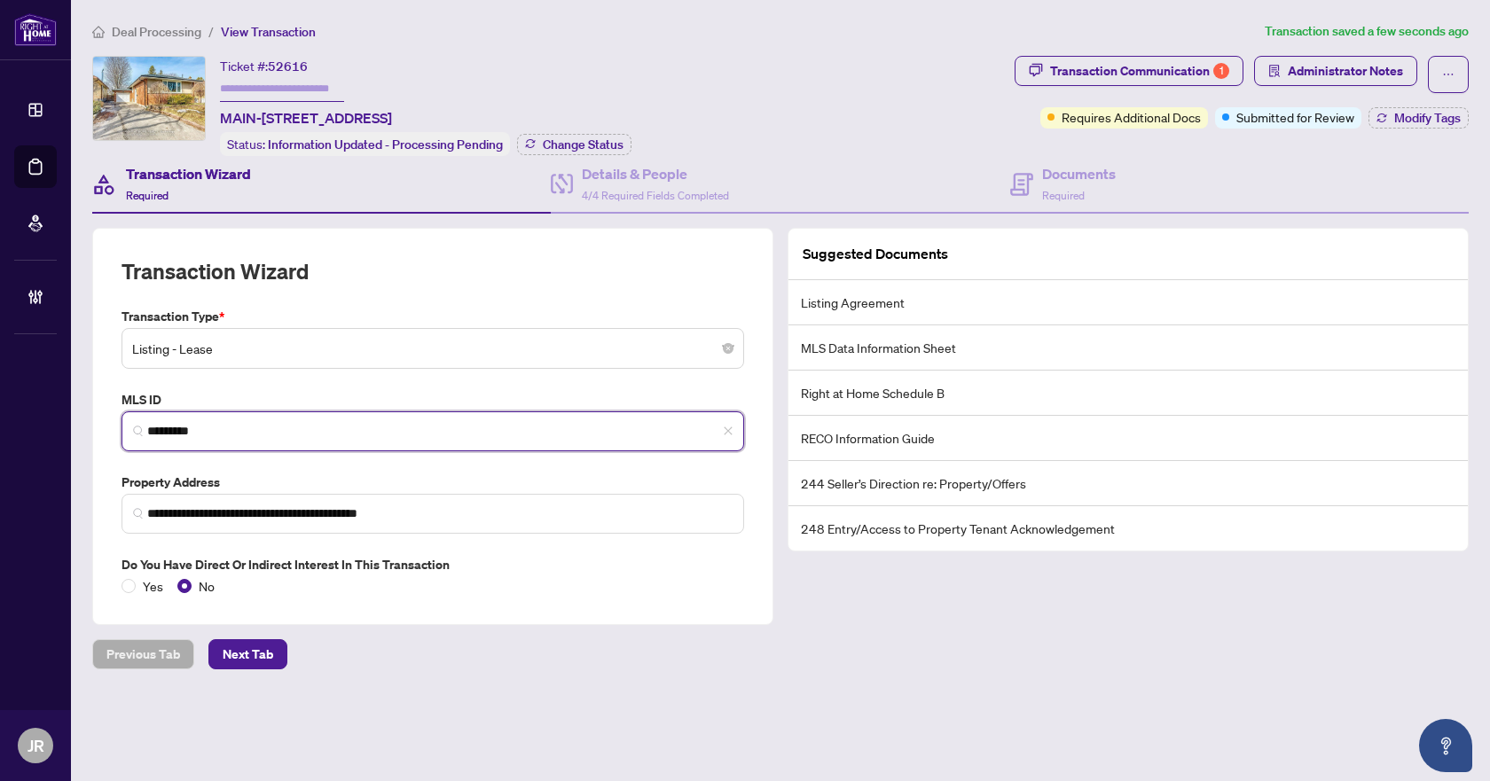
click at [210, 422] on input "*********" at bounding box center [439, 431] width 585 height 19
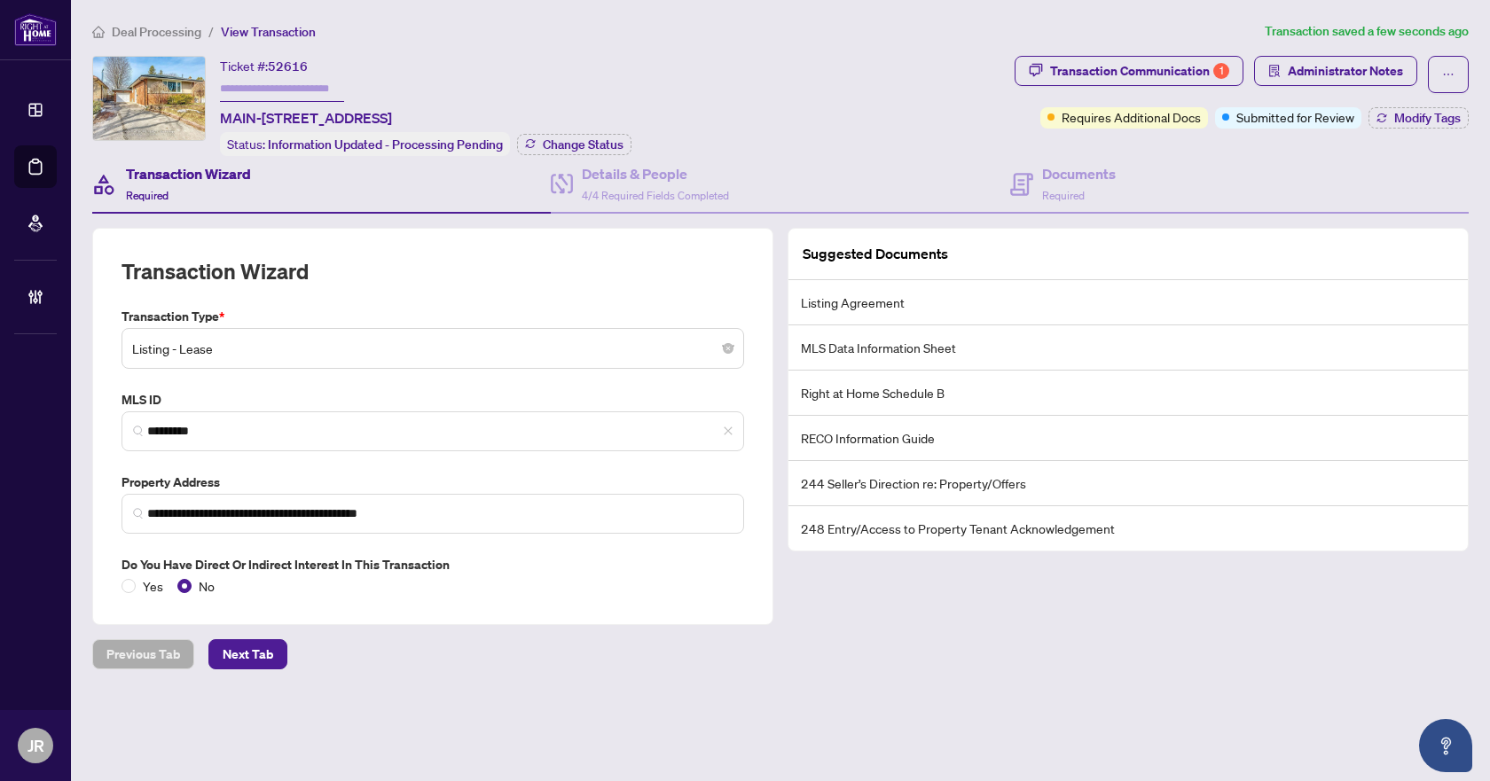
click at [168, 41] on div "**********" at bounding box center [780, 345] width 1391 height 648
click at [165, 38] on span "Deal Processing" at bounding box center [157, 32] width 90 height 16
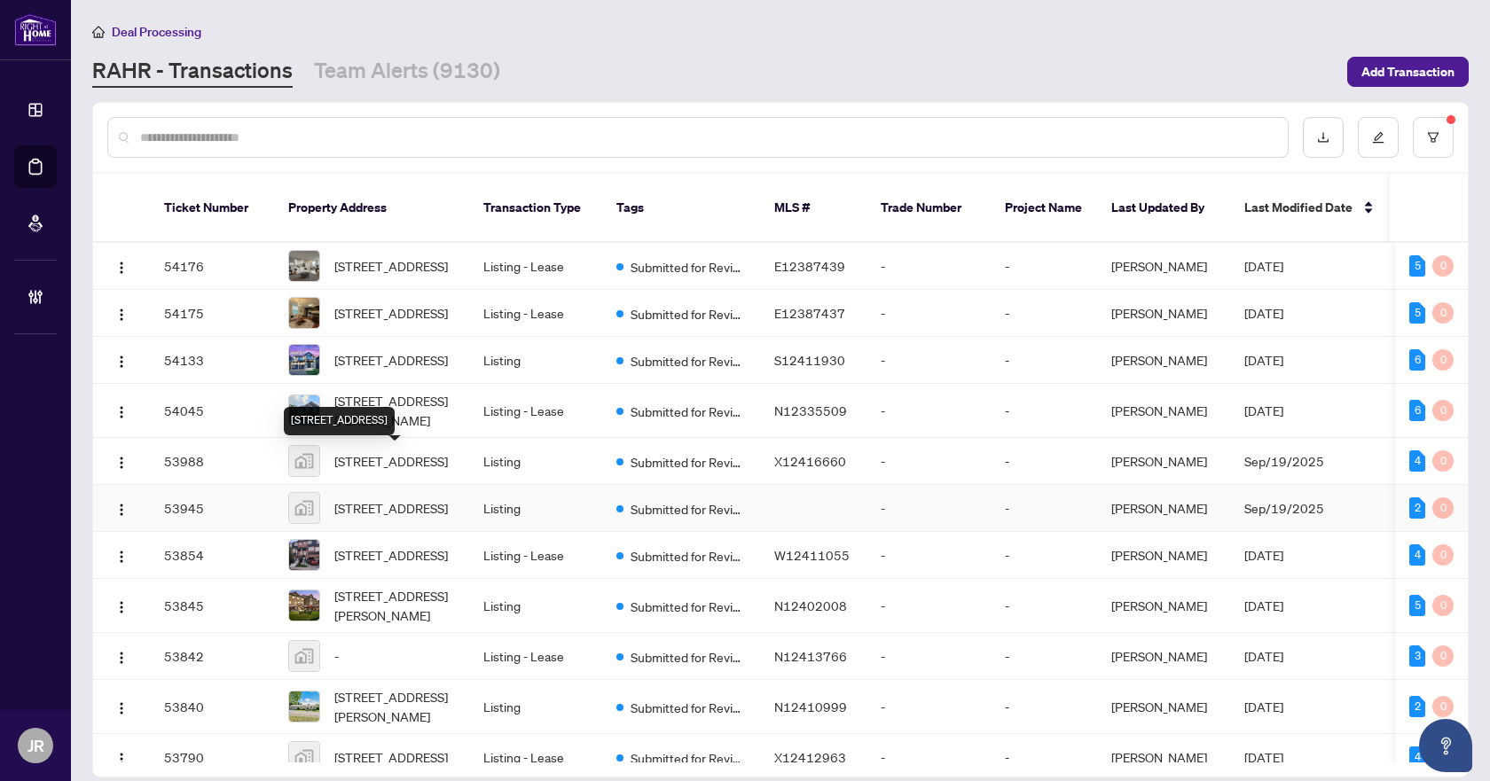
scroll to position [236, 0]
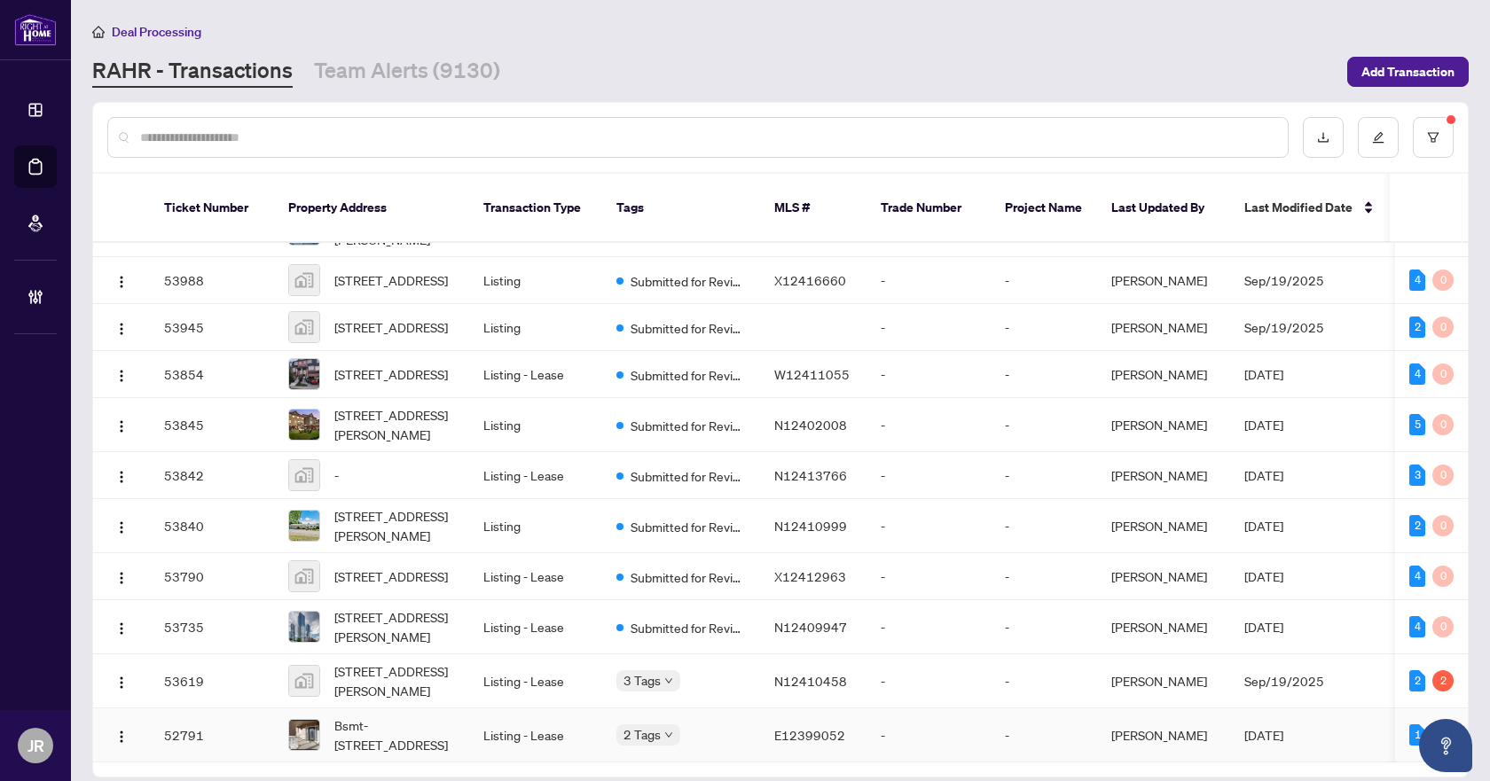
click at [470, 709] on td "Listing - Lease" at bounding box center [535, 736] width 133 height 54
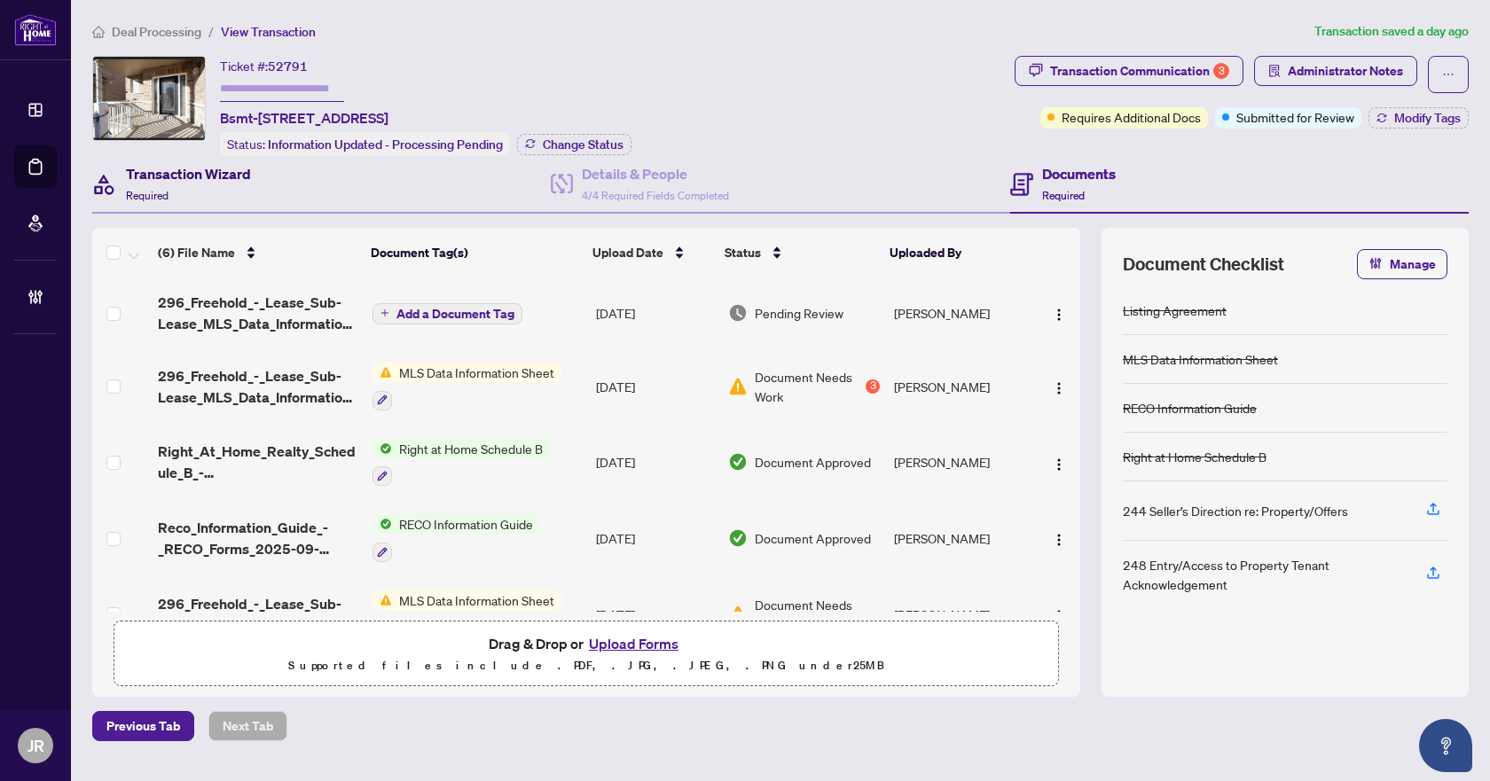
click at [200, 180] on h4 "Transaction Wizard" at bounding box center [188, 173] width 125 height 21
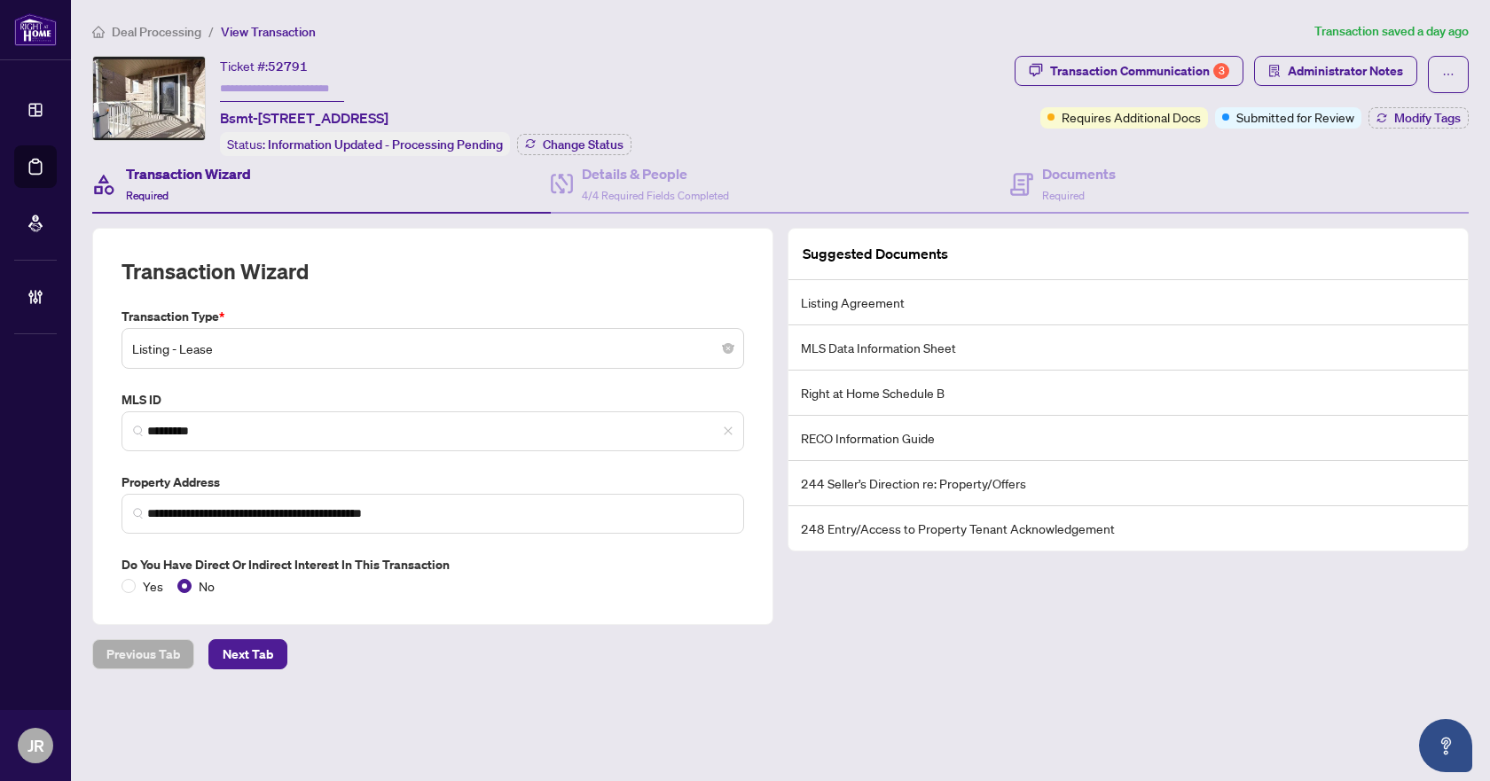
click at [184, 440] on span "*********" at bounding box center [433, 432] width 623 height 40
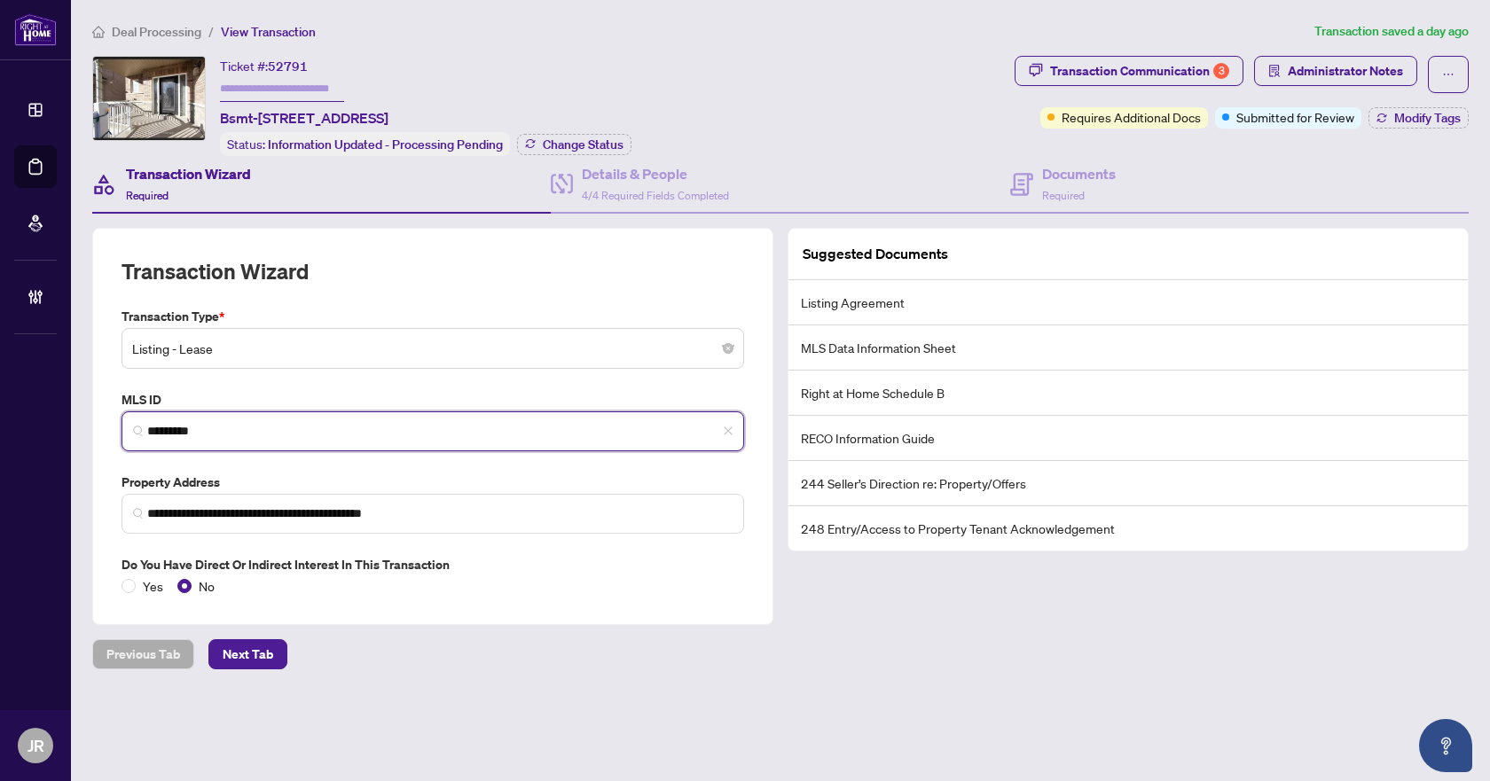
click at [192, 431] on input "*********" at bounding box center [439, 431] width 585 height 19
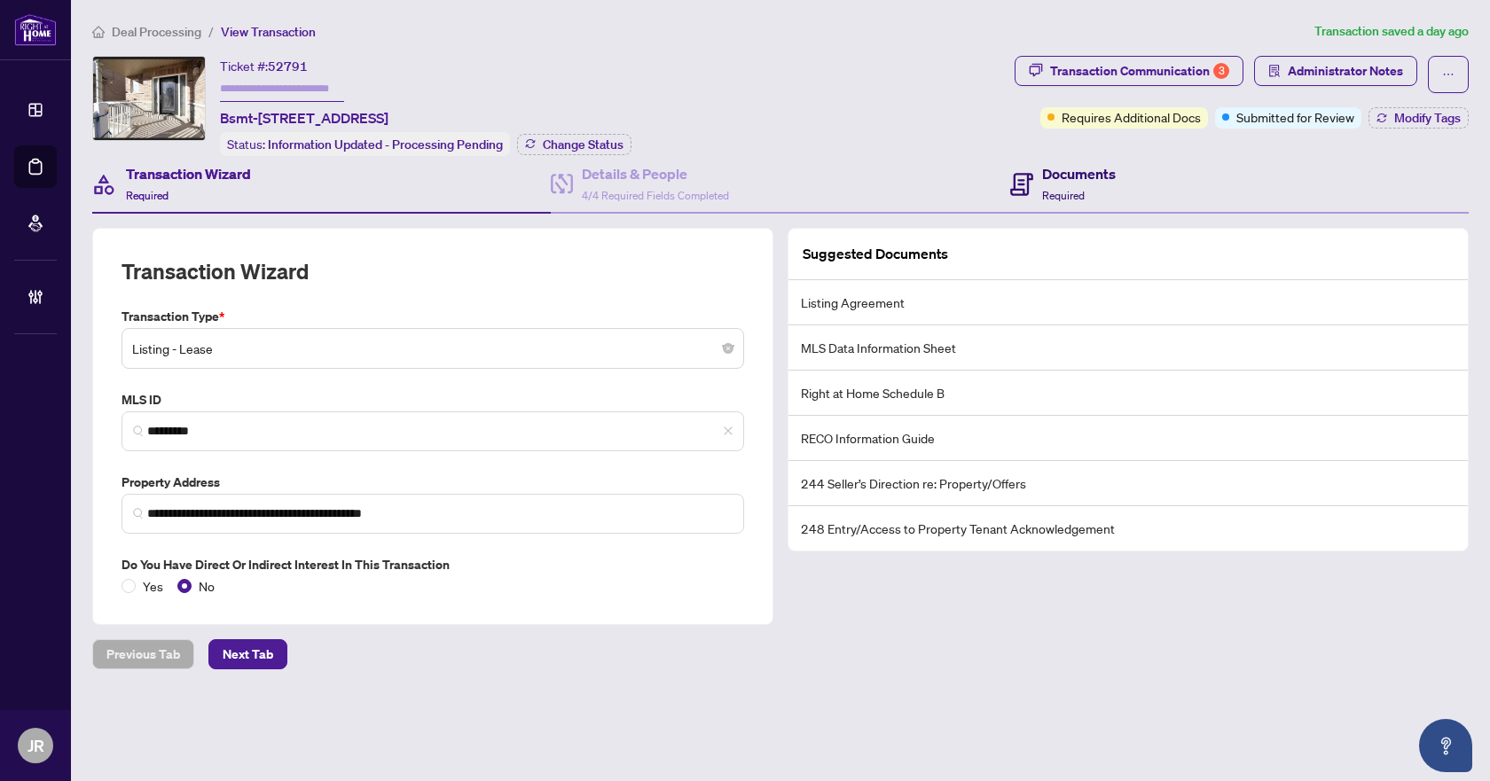
click at [1042, 189] on span "Required" at bounding box center [1063, 195] width 43 height 13
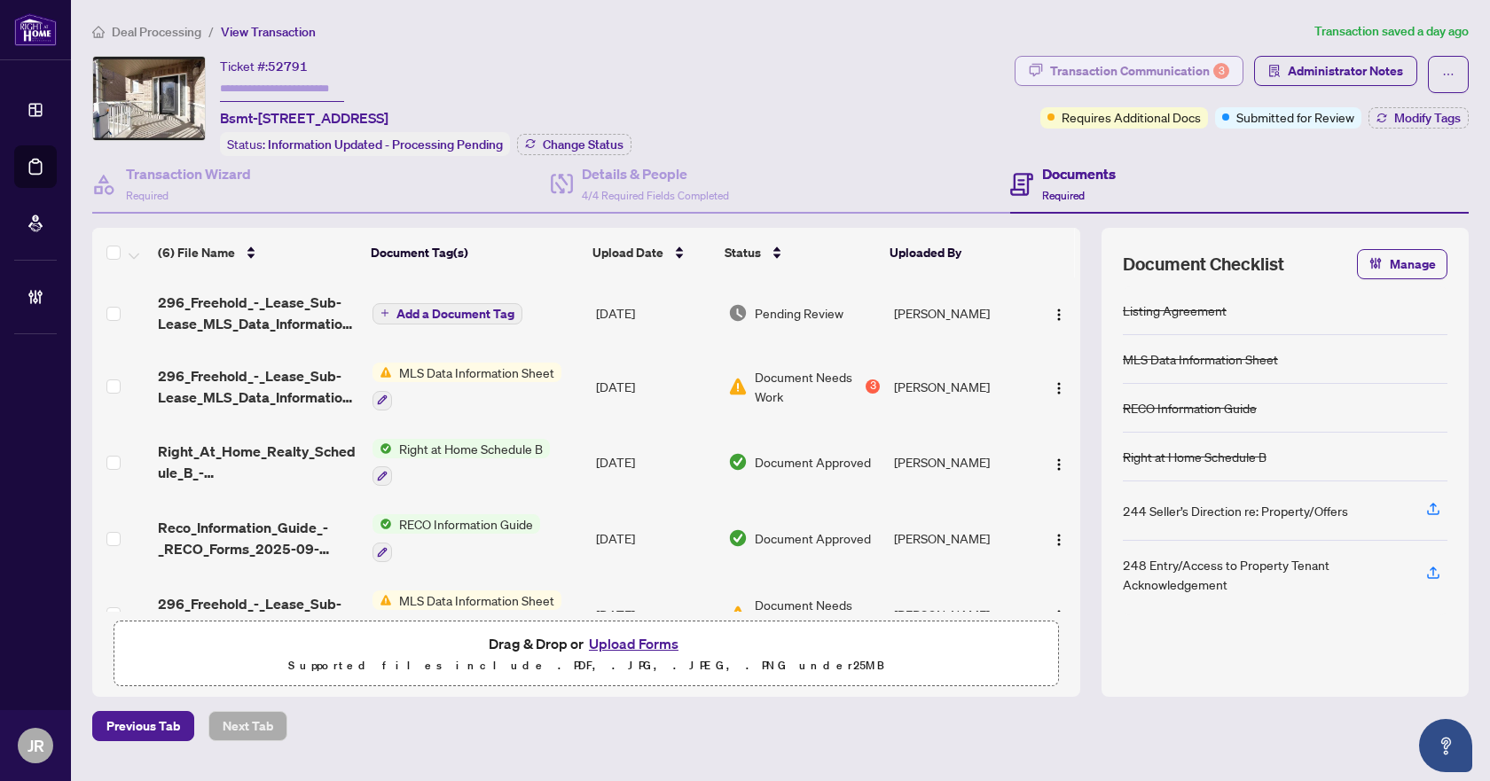
click at [1193, 58] on div "Transaction Communication 3" at bounding box center [1139, 71] width 179 height 28
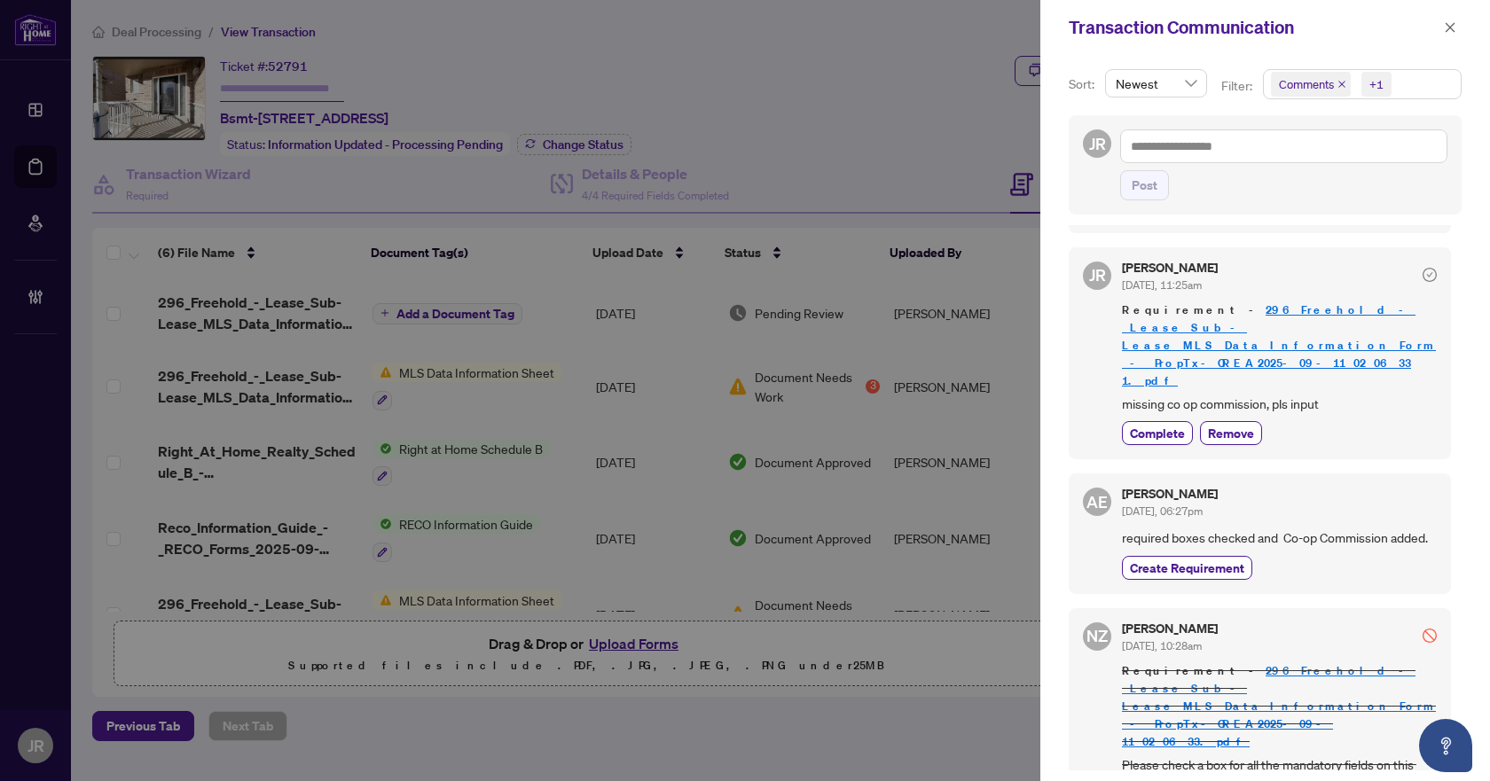
scroll to position [443, 0]
click at [1450, 24] on icon "close" at bounding box center [1450, 27] width 12 height 12
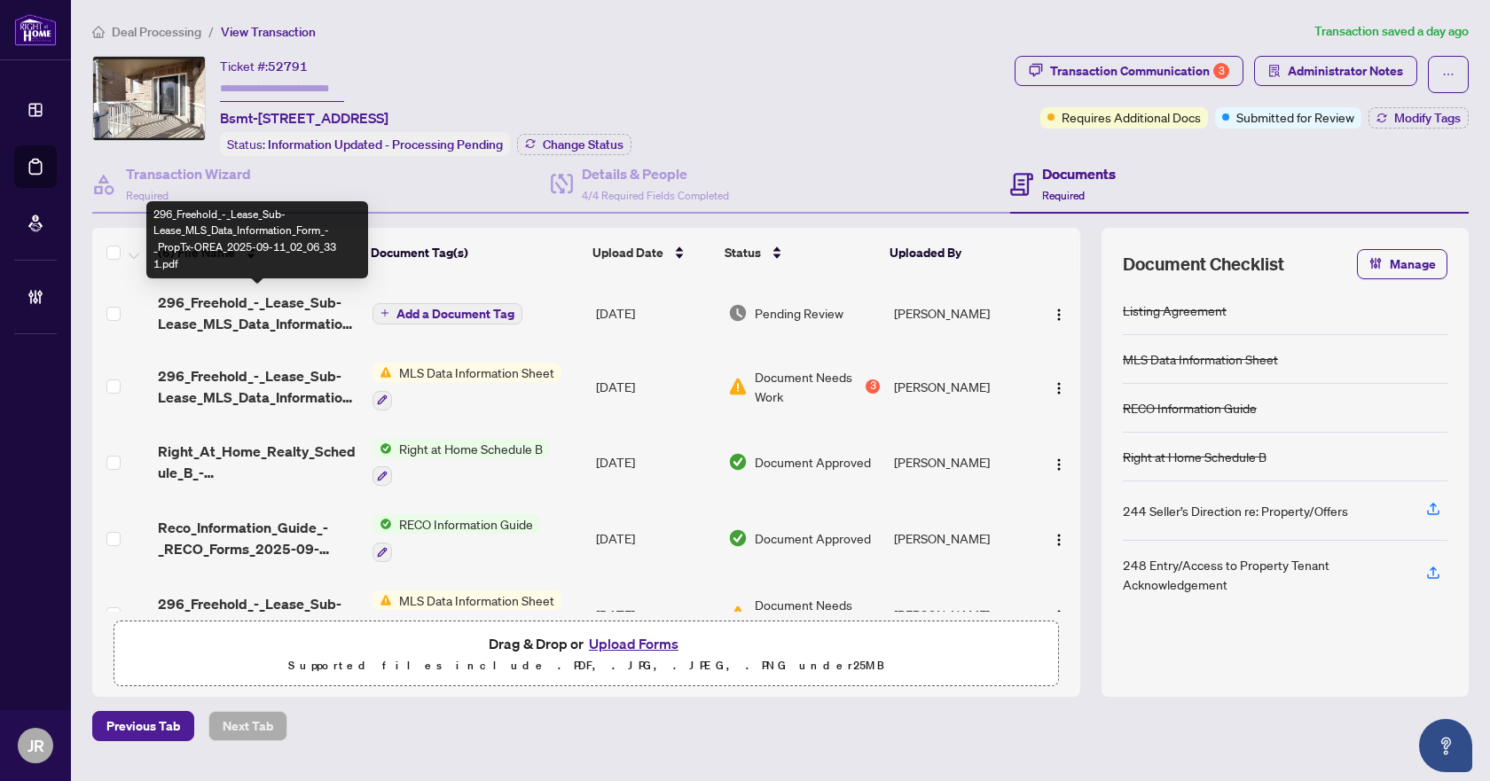
click at [333, 309] on span "296_Freehold_-_Lease_Sub-Lease_MLS_Data_Information_Form_-_PropTx-OREA_2025-09-…" at bounding box center [258, 313] width 200 height 43
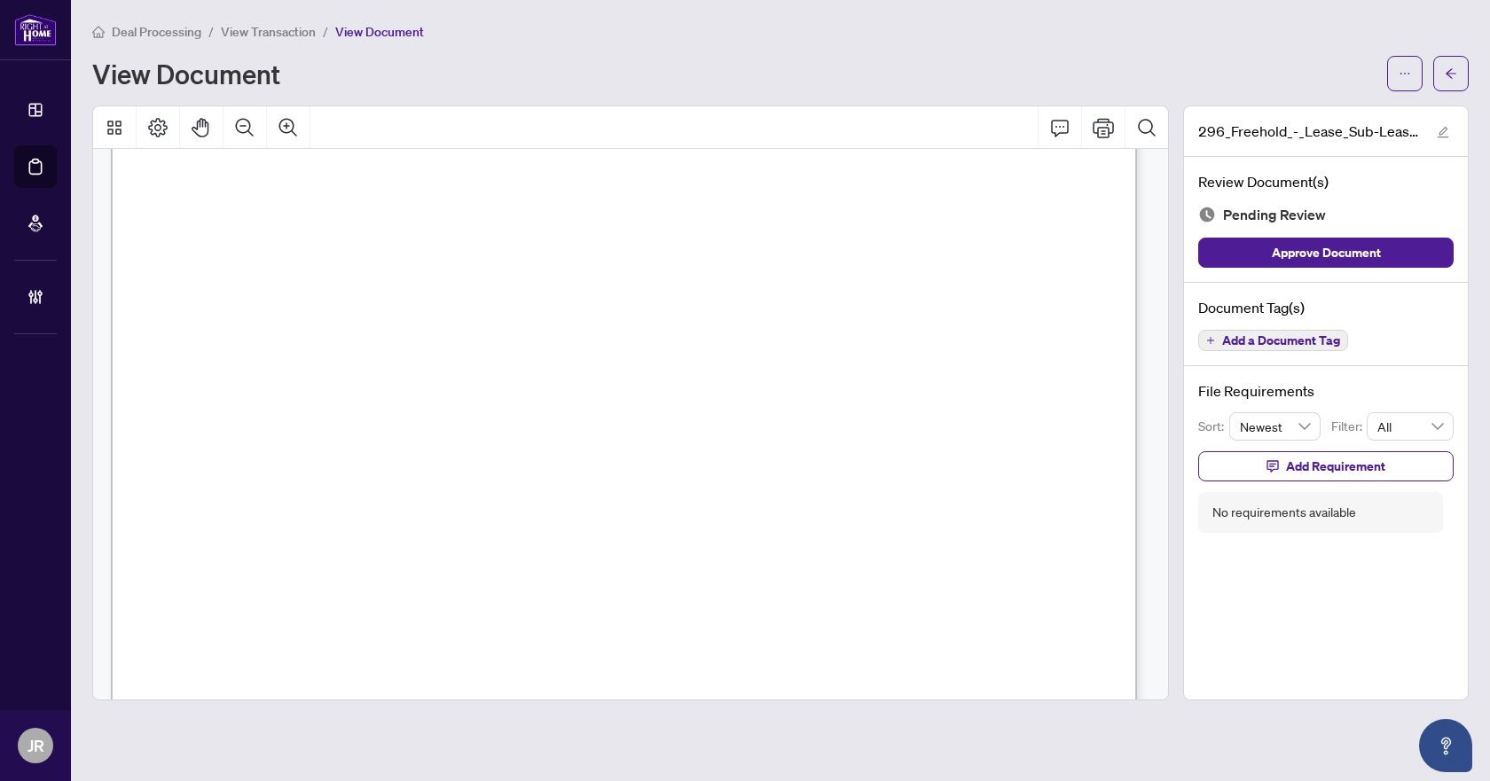
scroll to position [12771, 0]
click at [1295, 347] on span "Add a Document Tag" at bounding box center [1281, 340] width 118 height 12
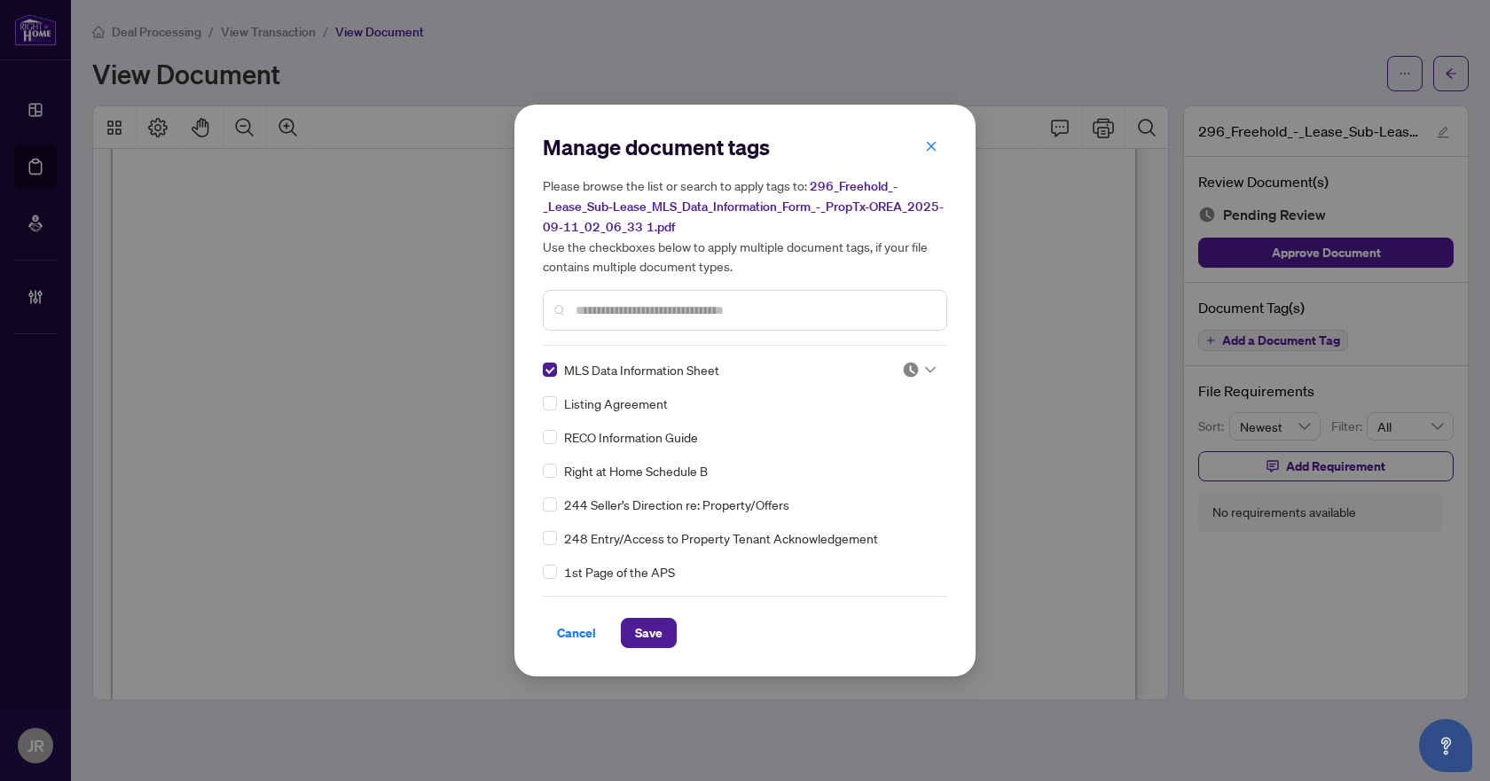
click at [904, 364] on img at bounding box center [911, 370] width 18 height 18
click at [848, 459] on div "Approved" at bounding box center [860, 456] width 114 height 20
click at [658, 623] on span "Save" at bounding box center [648, 633] width 27 height 28
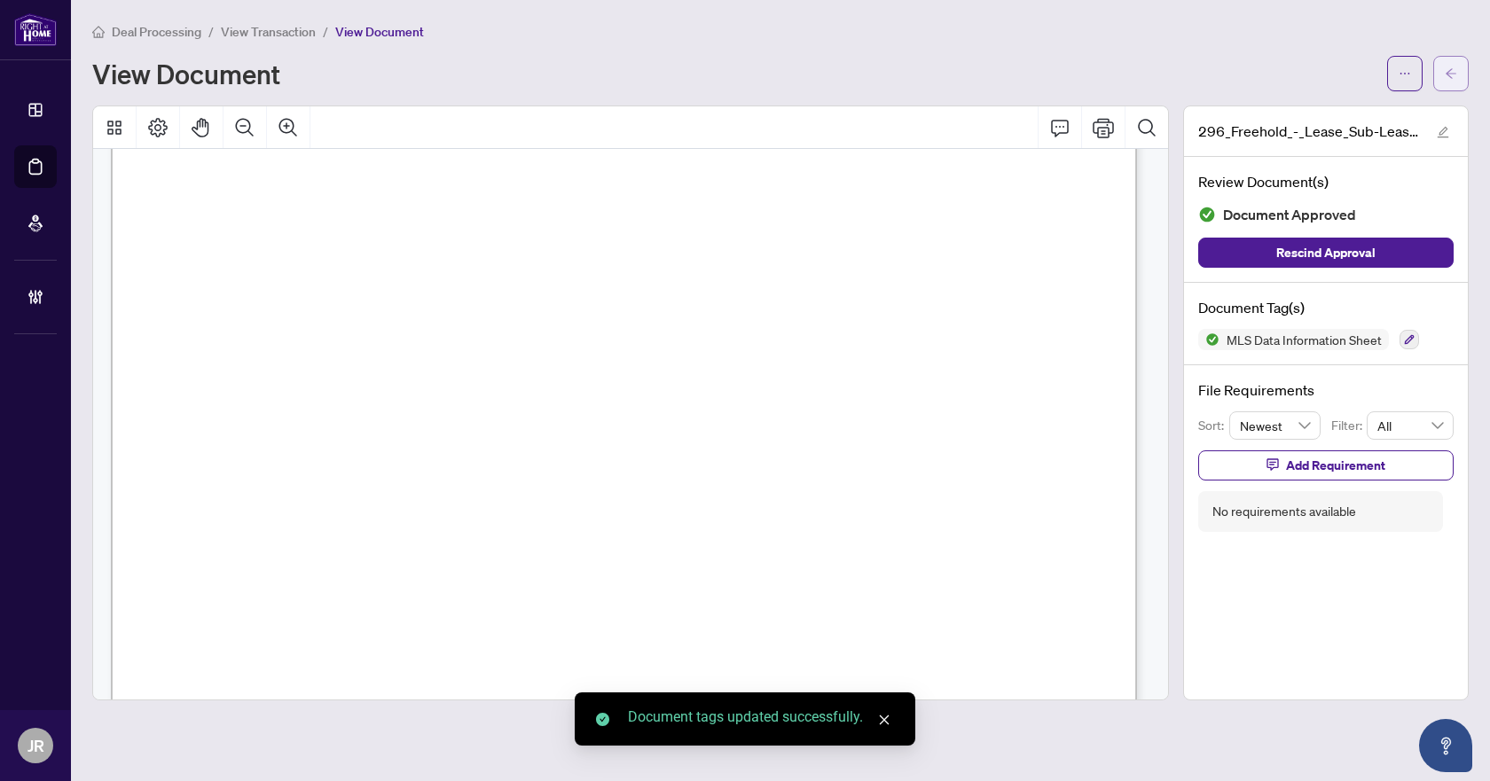
click at [1454, 79] on icon "arrow-left" at bounding box center [1451, 73] width 12 height 12
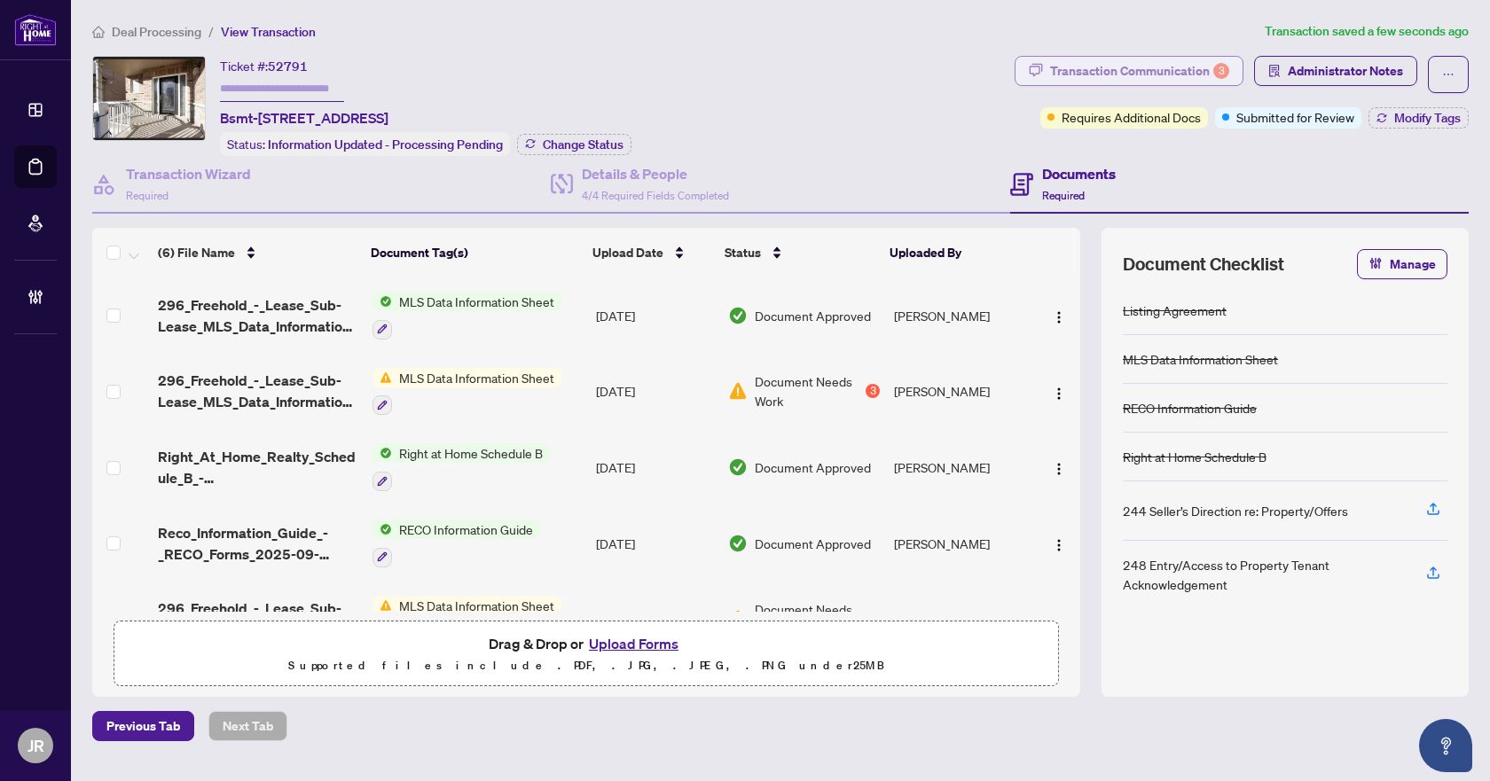
click at [1135, 79] on div "Transaction Communication 3" at bounding box center [1139, 71] width 179 height 28
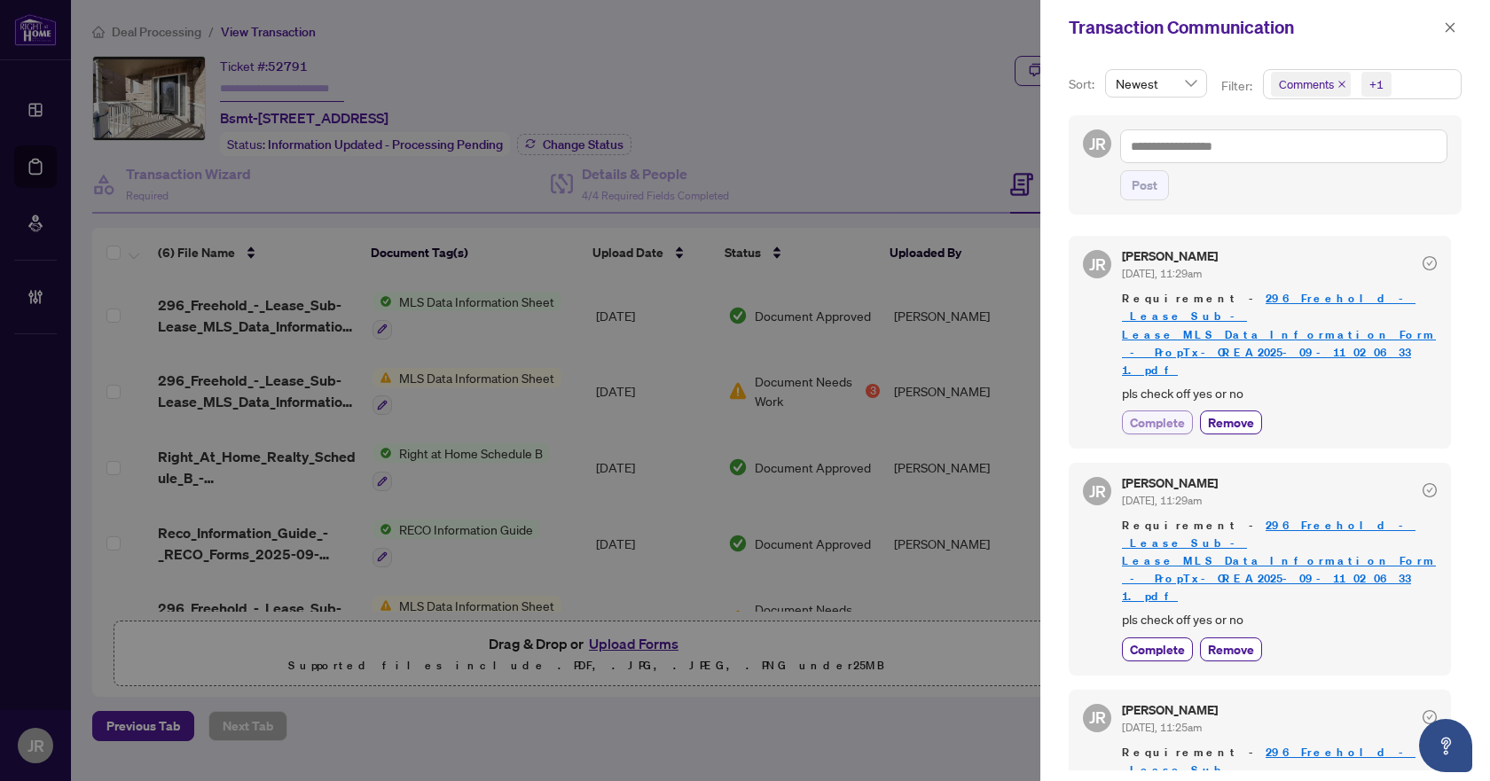
click at [1141, 413] on span "Complete" at bounding box center [1157, 422] width 55 height 19
click at [1143, 571] on div "Juliet Rego Sep/19/2025, 11:29am Requirement - 296_Freehold_-_Lease_Sub-Lease_M…" at bounding box center [1279, 569] width 315 height 184
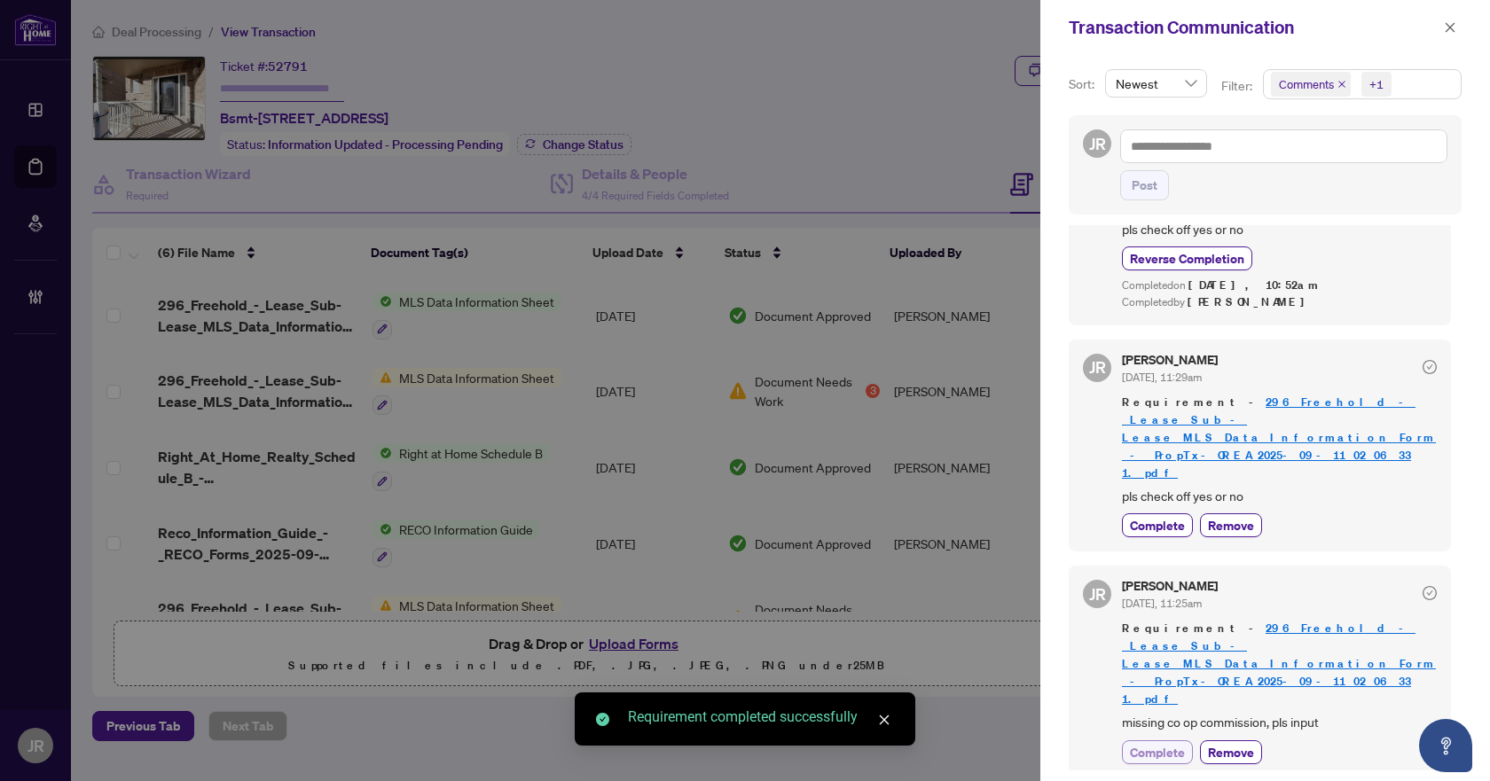
scroll to position [177, 0]
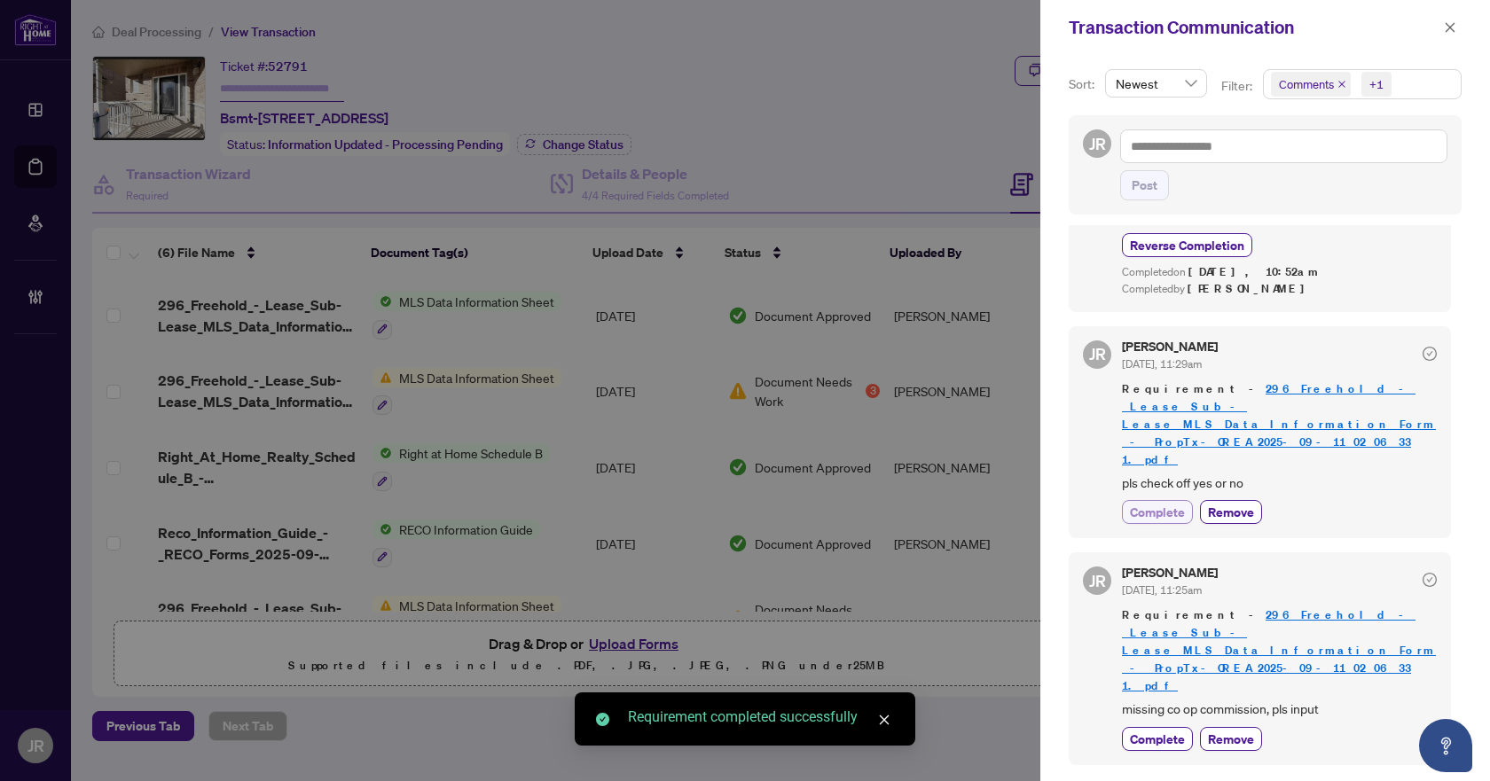
click at [1162, 503] on span "Complete" at bounding box center [1157, 512] width 55 height 19
click at [1179, 628] on div "Juliet Rego Sep/19/2025, 11:25am Requirement - 296_Freehold_-_Lease_Sub-Lease_M…" at bounding box center [1279, 659] width 315 height 184
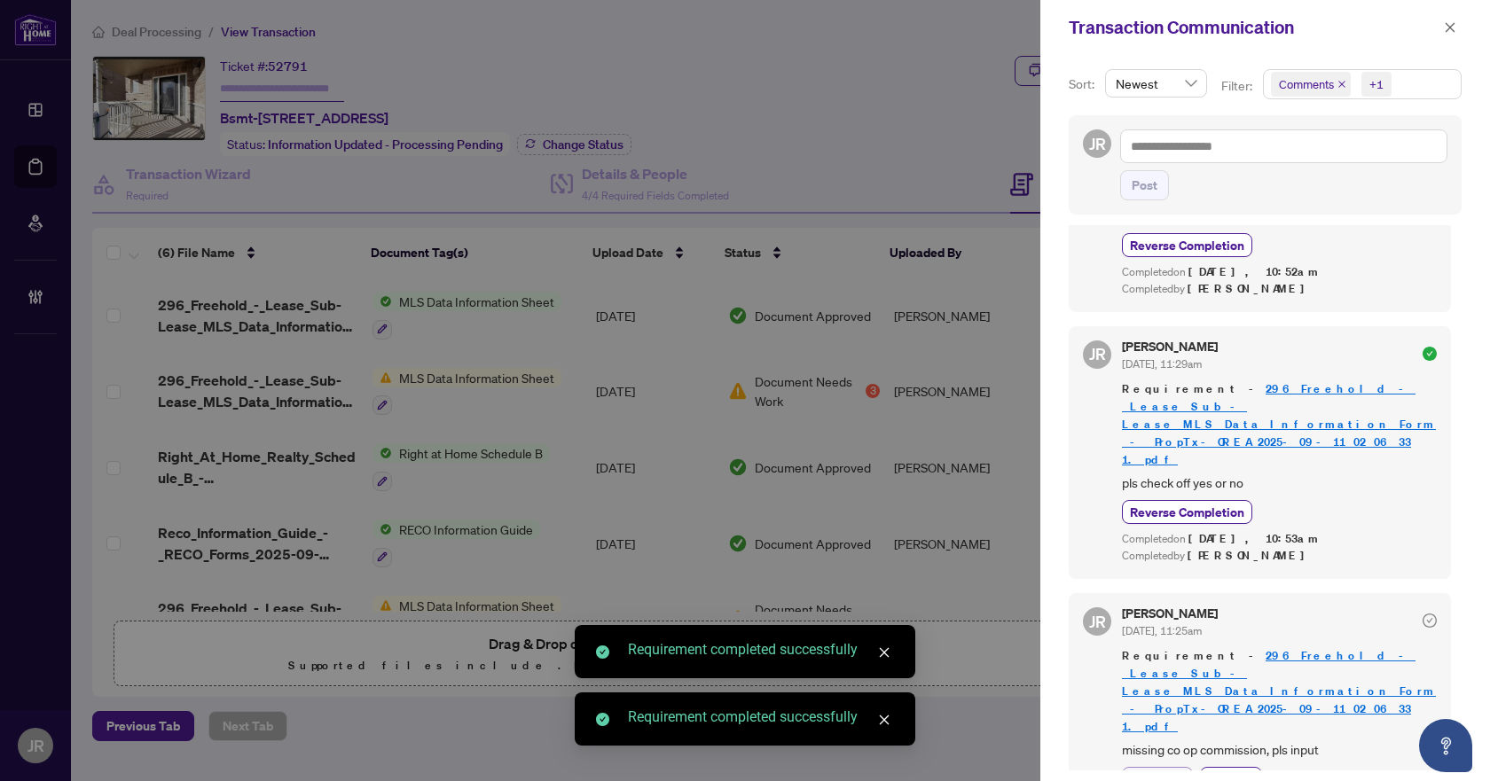
click at [1170, 770] on span "Complete" at bounding box center [1157, 779] width 55 height 19
click at [1452, 16] on span "button" at bounding box center [1450, 27] width 12 height 28
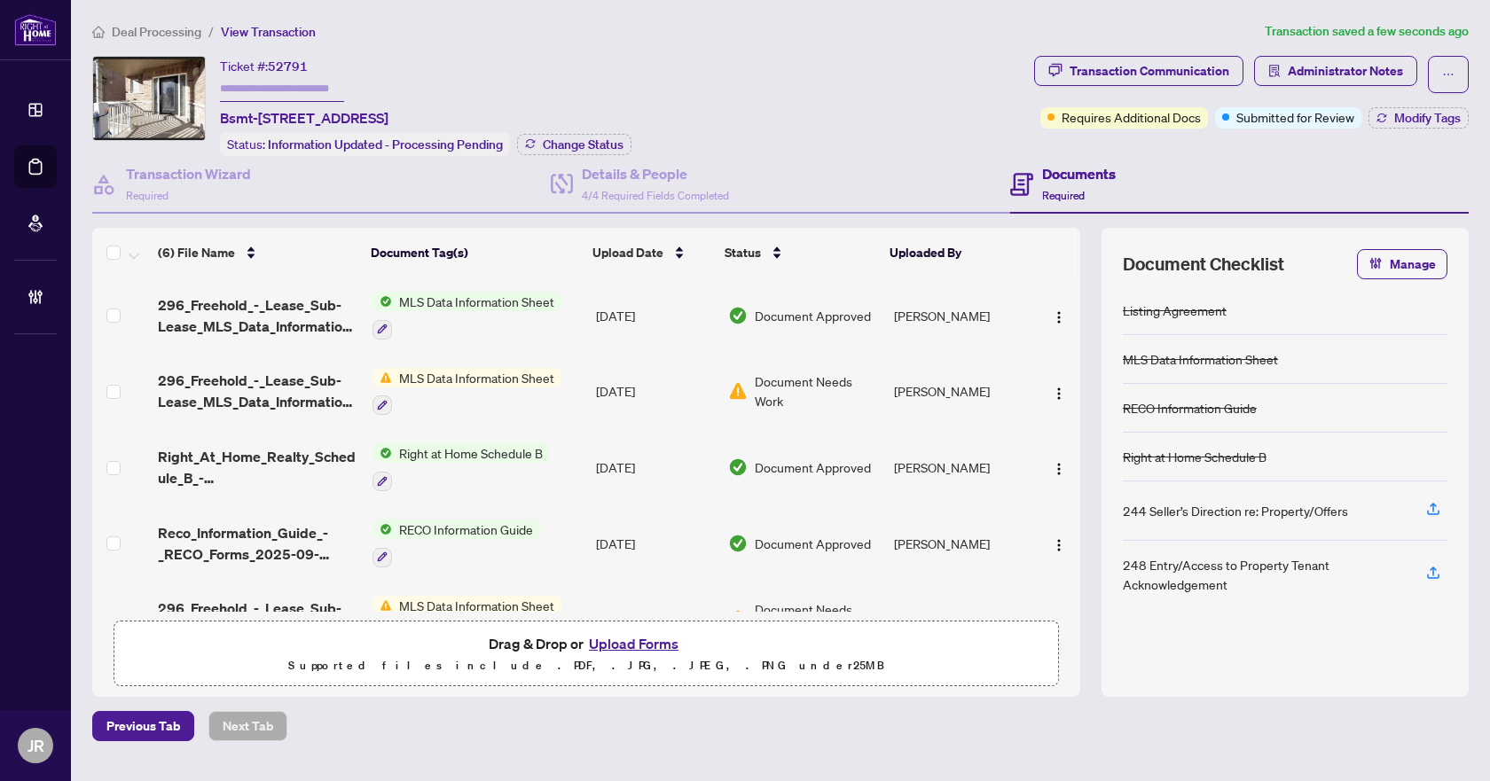
click at [1418, 130] on div "Transaction Communication Administrator Notes Requires Additional Docs Submitte…" at bounding box center [1252, 106] width 442 height 100
click at [1429, 123] on span "Modify Tags" at bounding box center [1427, 118] width 67 height 12
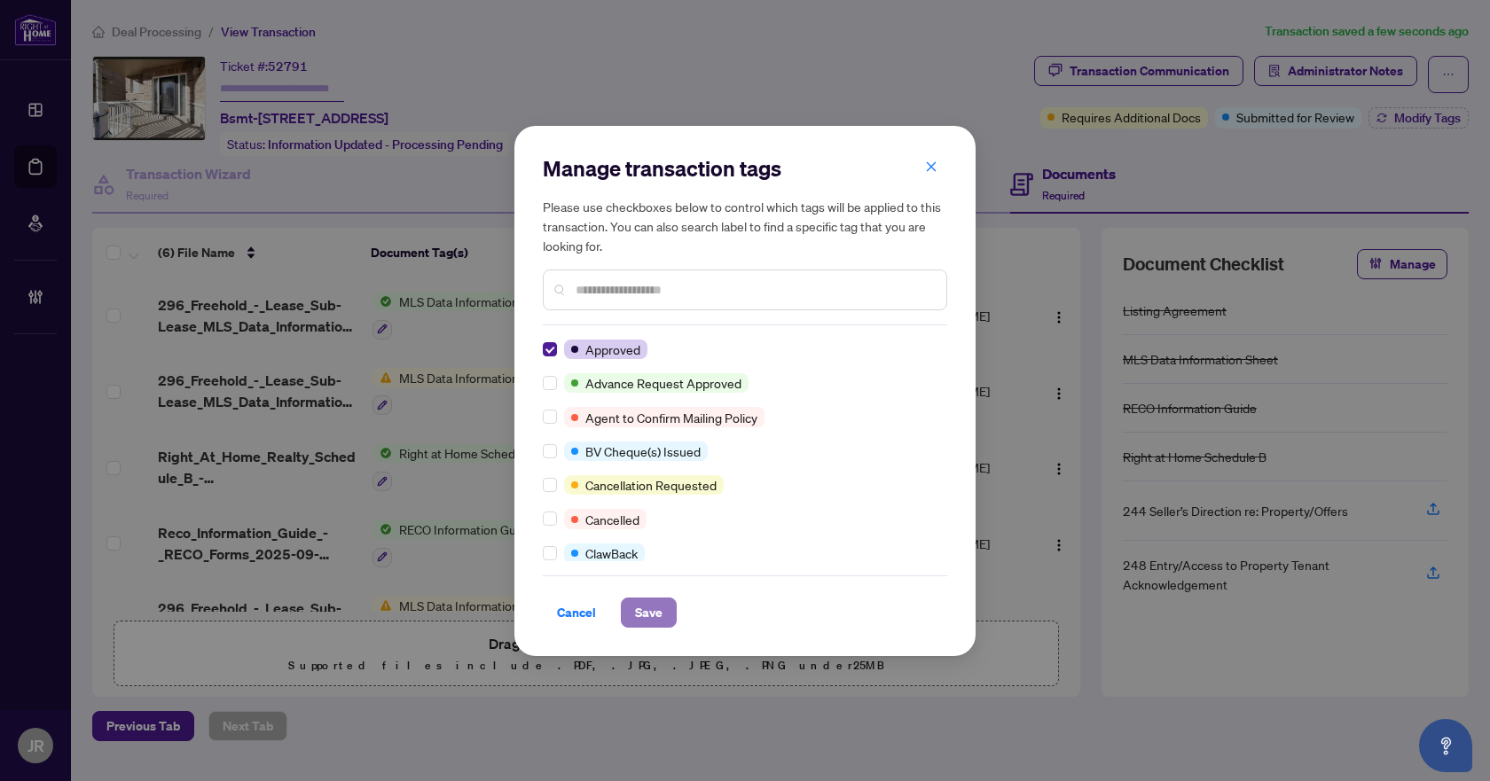
click at [639, 600] on span "Save" at bounding box center [648, 613] width 27 height 28
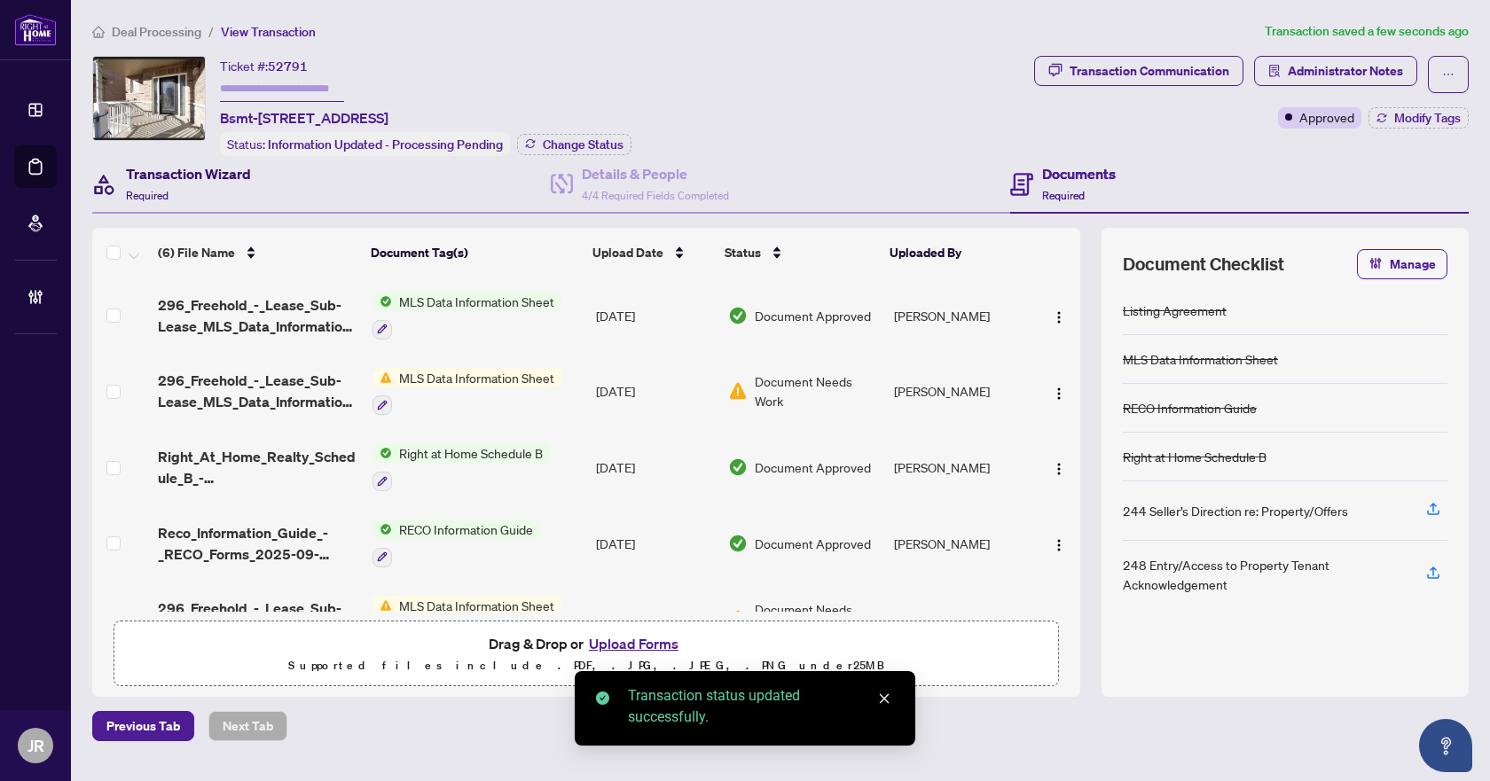
click at [246, 166] on h4 "Transaction Wizard" at bounding box center [188, 173] width 125 height 21
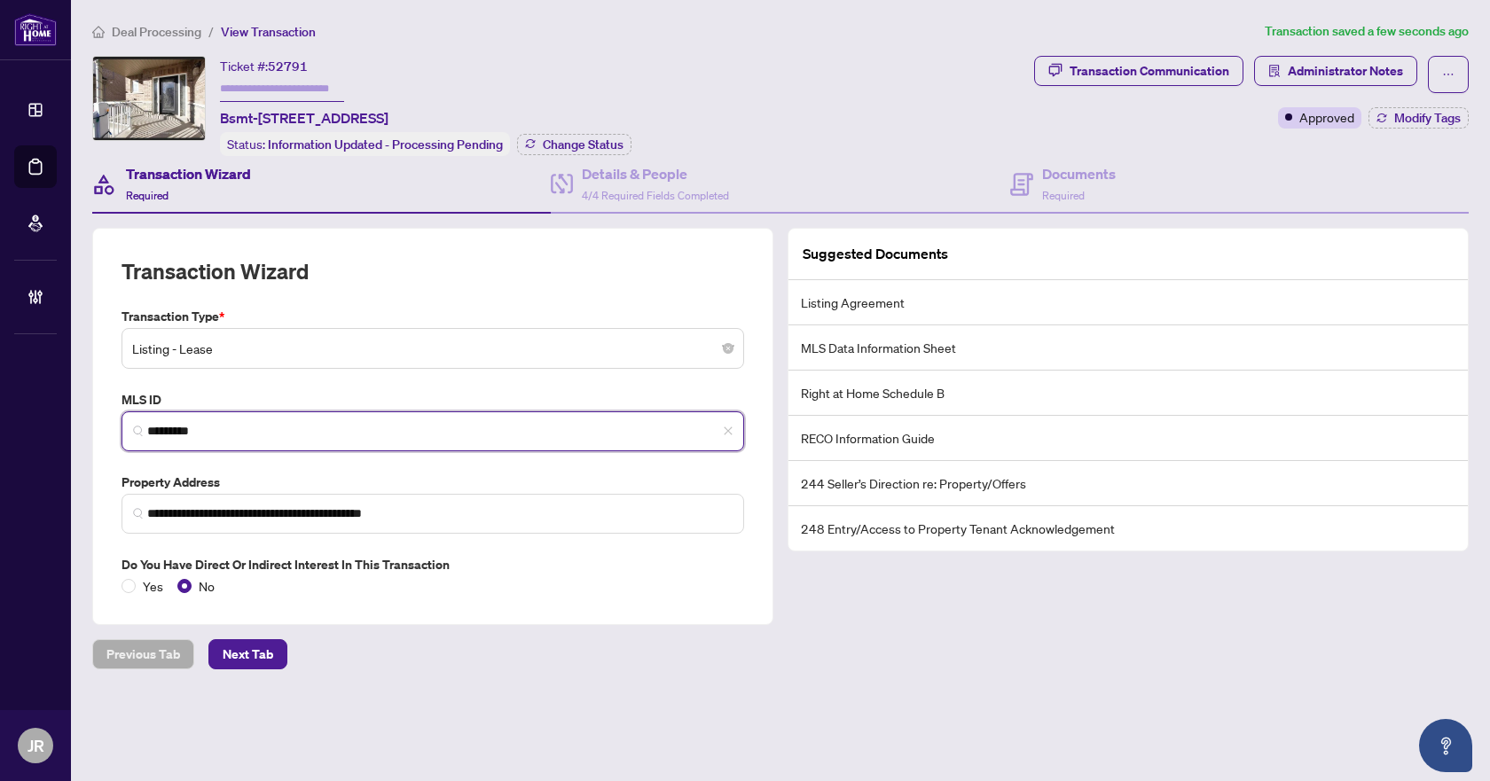
click at [202, 427] on input "*********" at bounding box center [439, 431] width 585 height 19
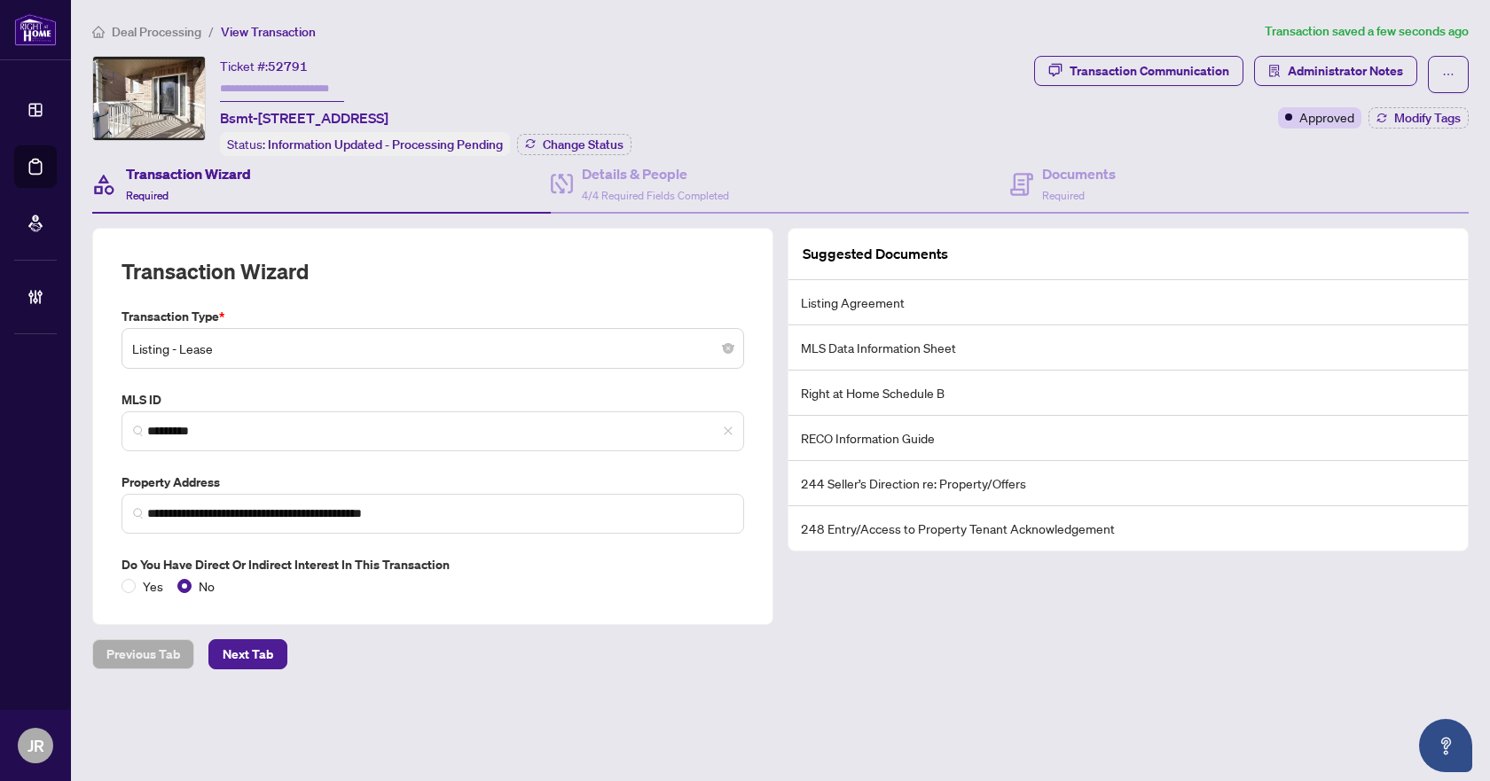
click at [175, 27] on span "Deal Processing" at bounding box center [157, 32] width 90 height 16
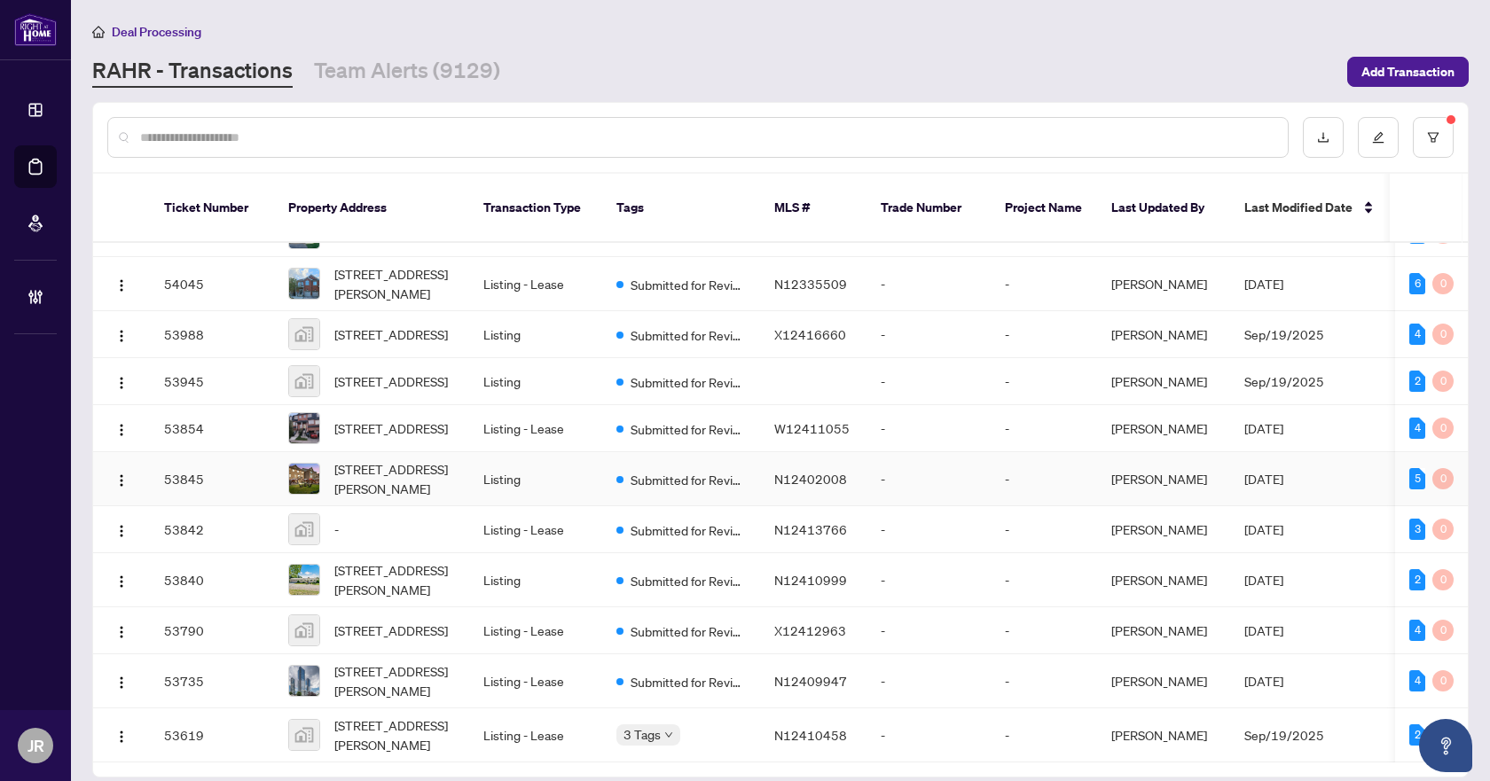
scroll to position [182, 0]
click at [498, 709] on td "Listing - Lease" at bounding box center [535, 736] width 133 height 54
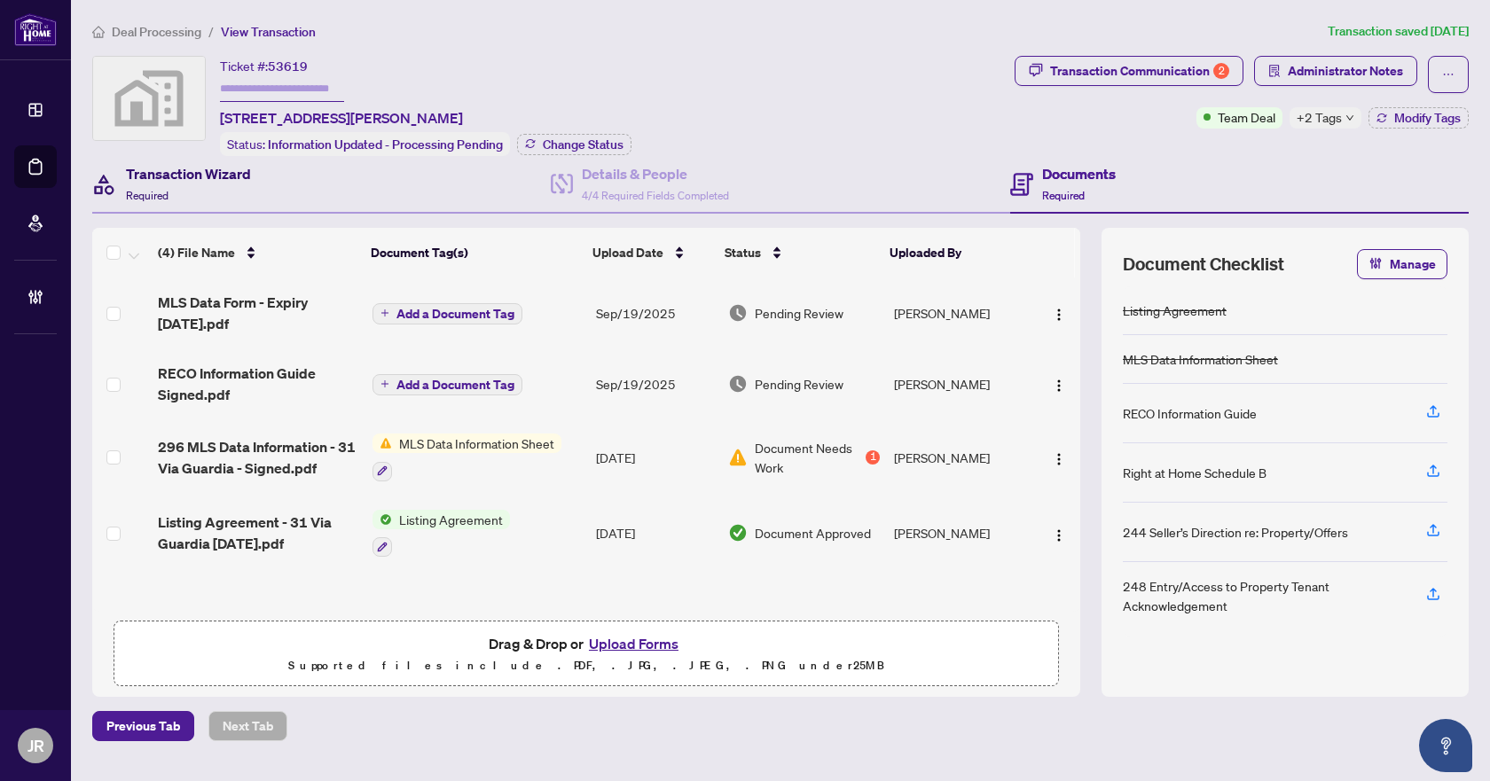
click at [173, 184] on div "Transaction Wizard Required" at bounding box center [188, 184] width 125 height 42
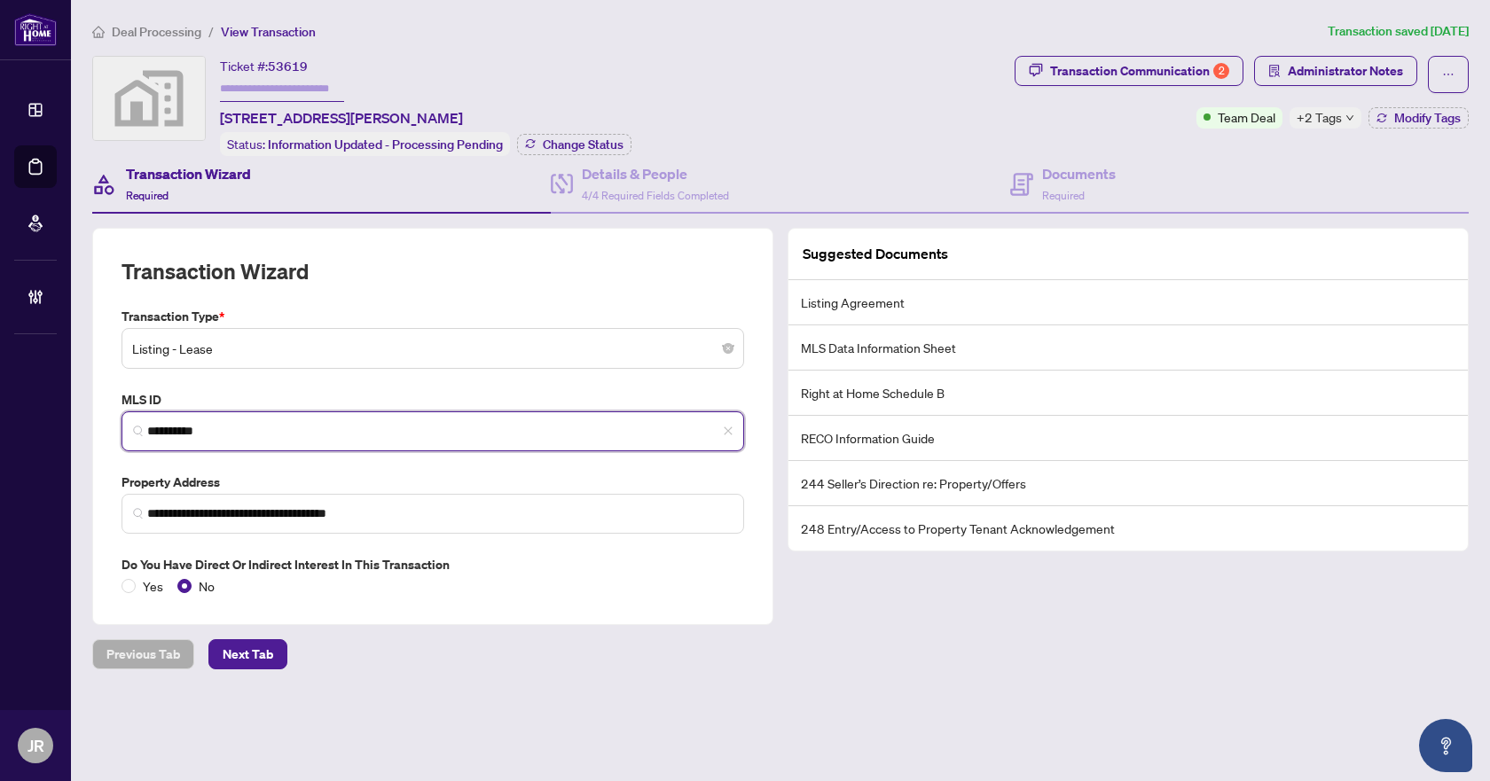
click at [198, 431] on input "*********" at bounding box center [439, 431] width 585 height 19
click at [385, 415] on span "*********" at bounding box center [433, 432] width 623 height 40
click at [386, 425] on input "*********" at bounding box center [439, 431] width 585 height 19
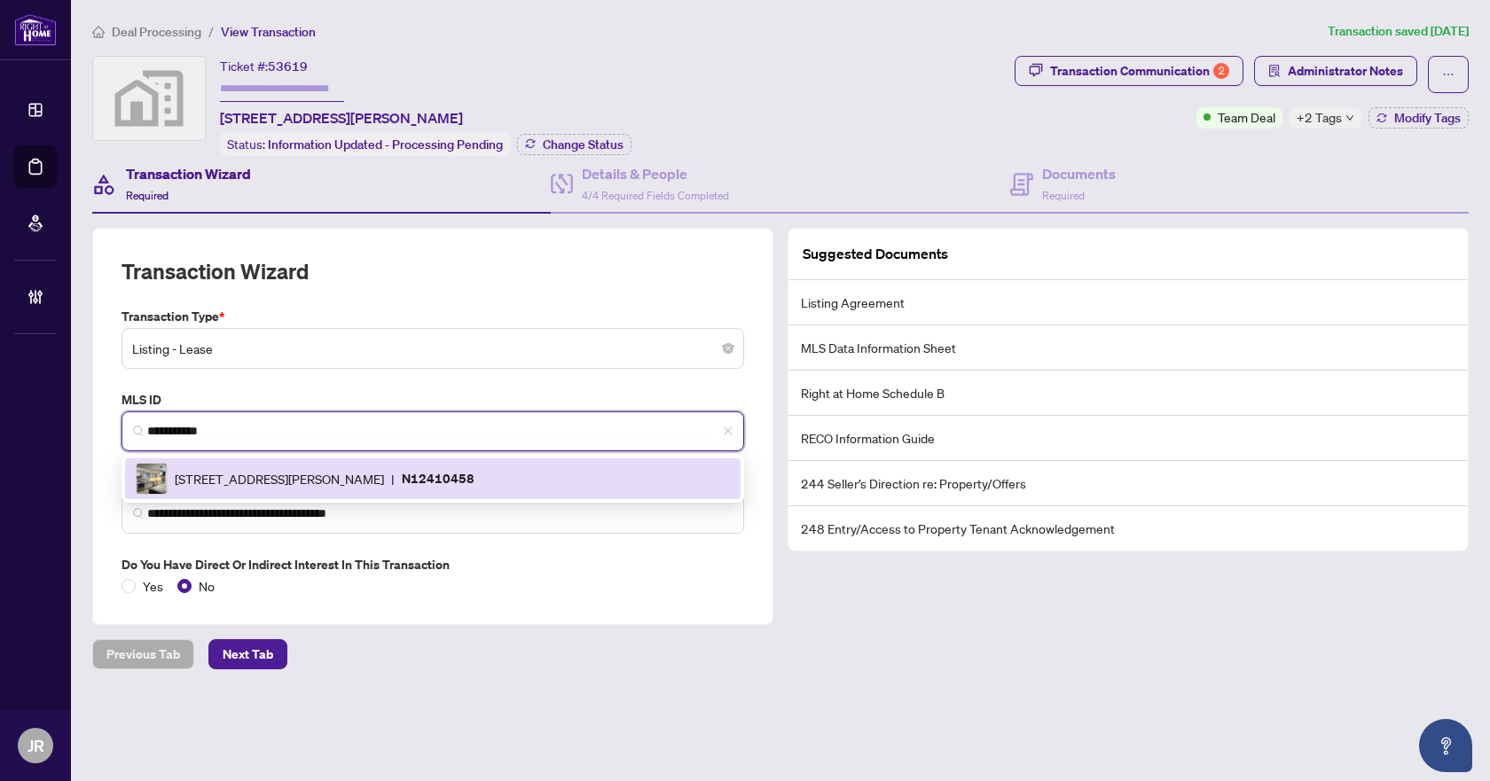
click at [313, 473] on span "[STREET_ADDRESS][PERSON_NAME]" at bounding box center [279, 479] width 209 height 20
type input "*********"
type input "**********"
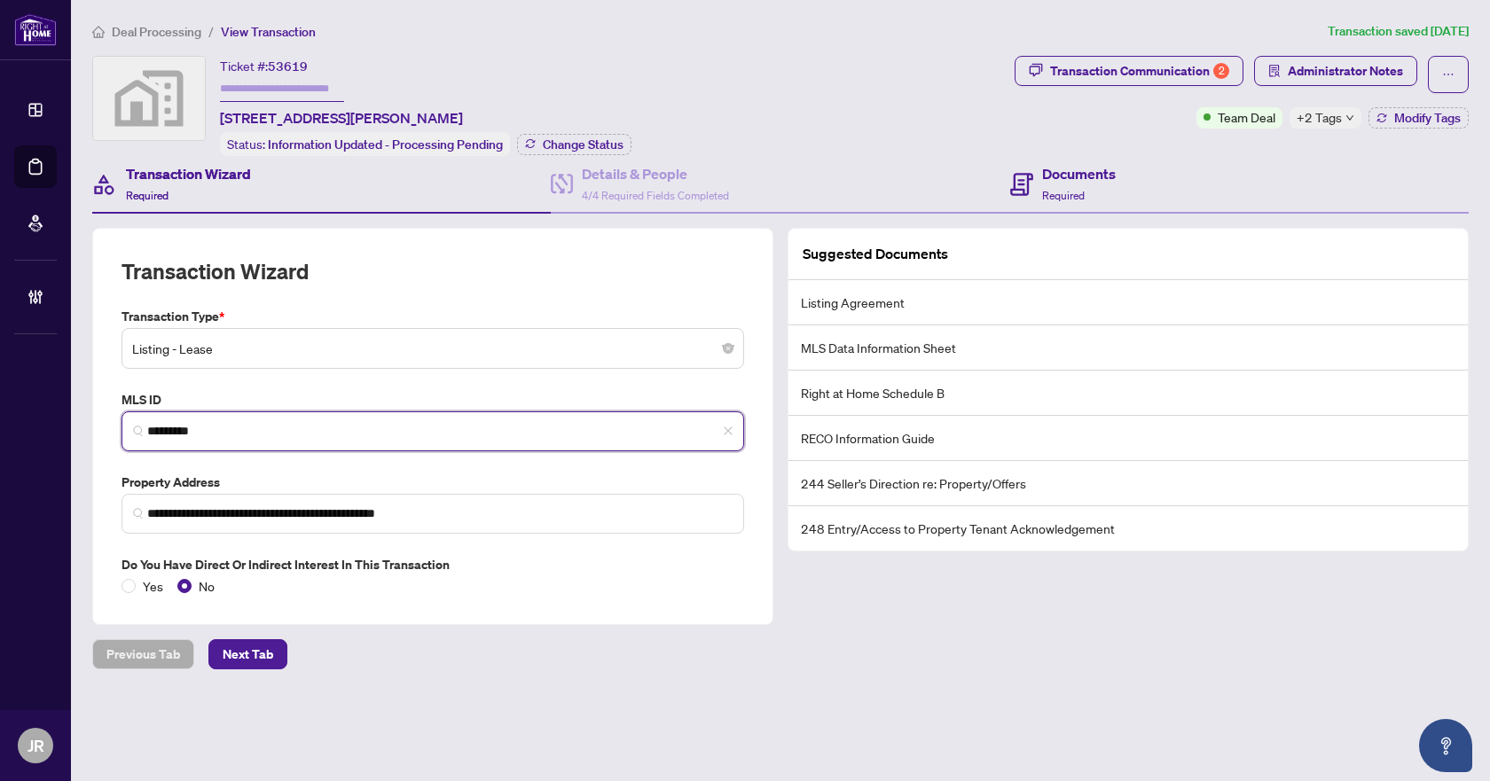
type input "*********"
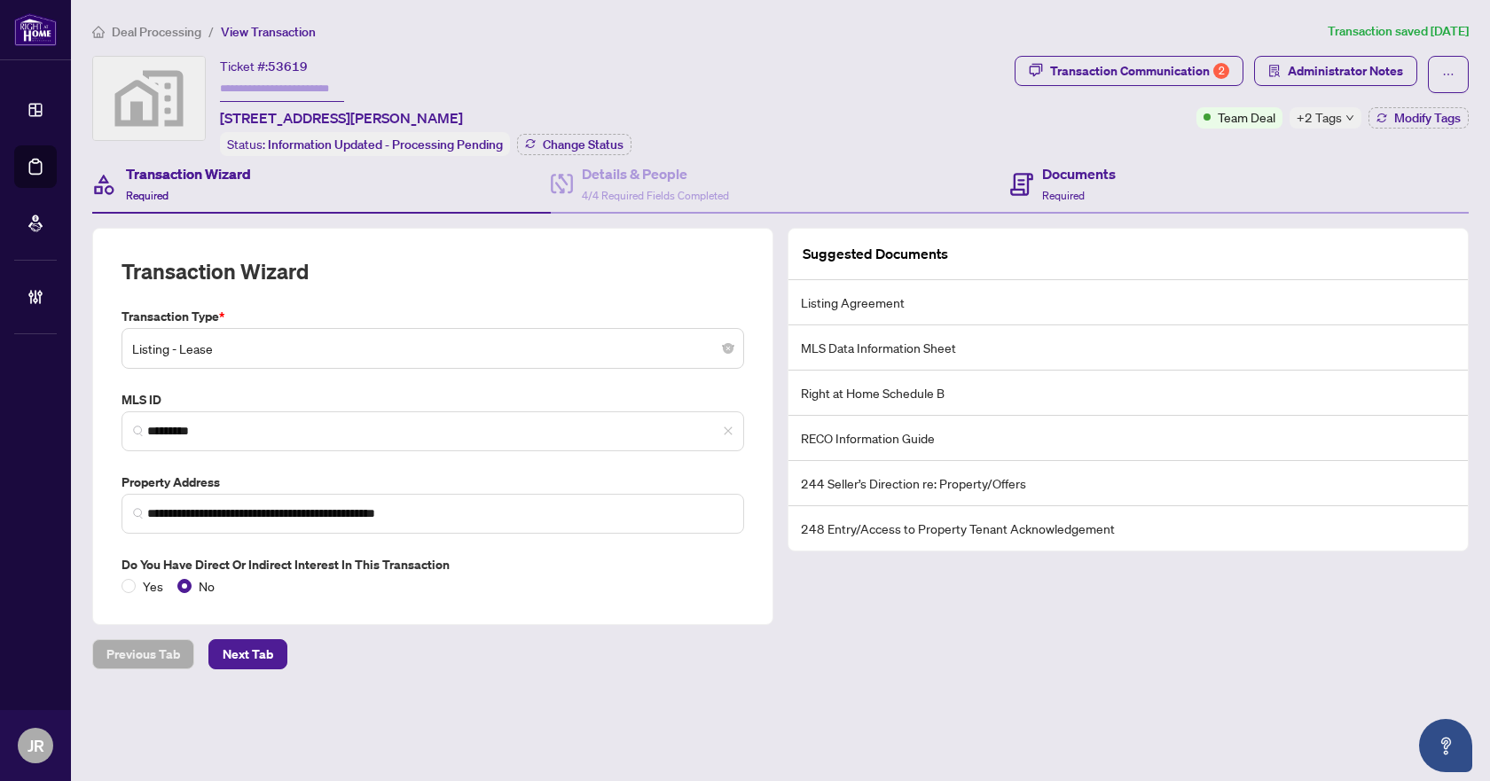
click at [1062, 157] on div "Documents Required" at bounding box center [1239, 185] width 459 height 58
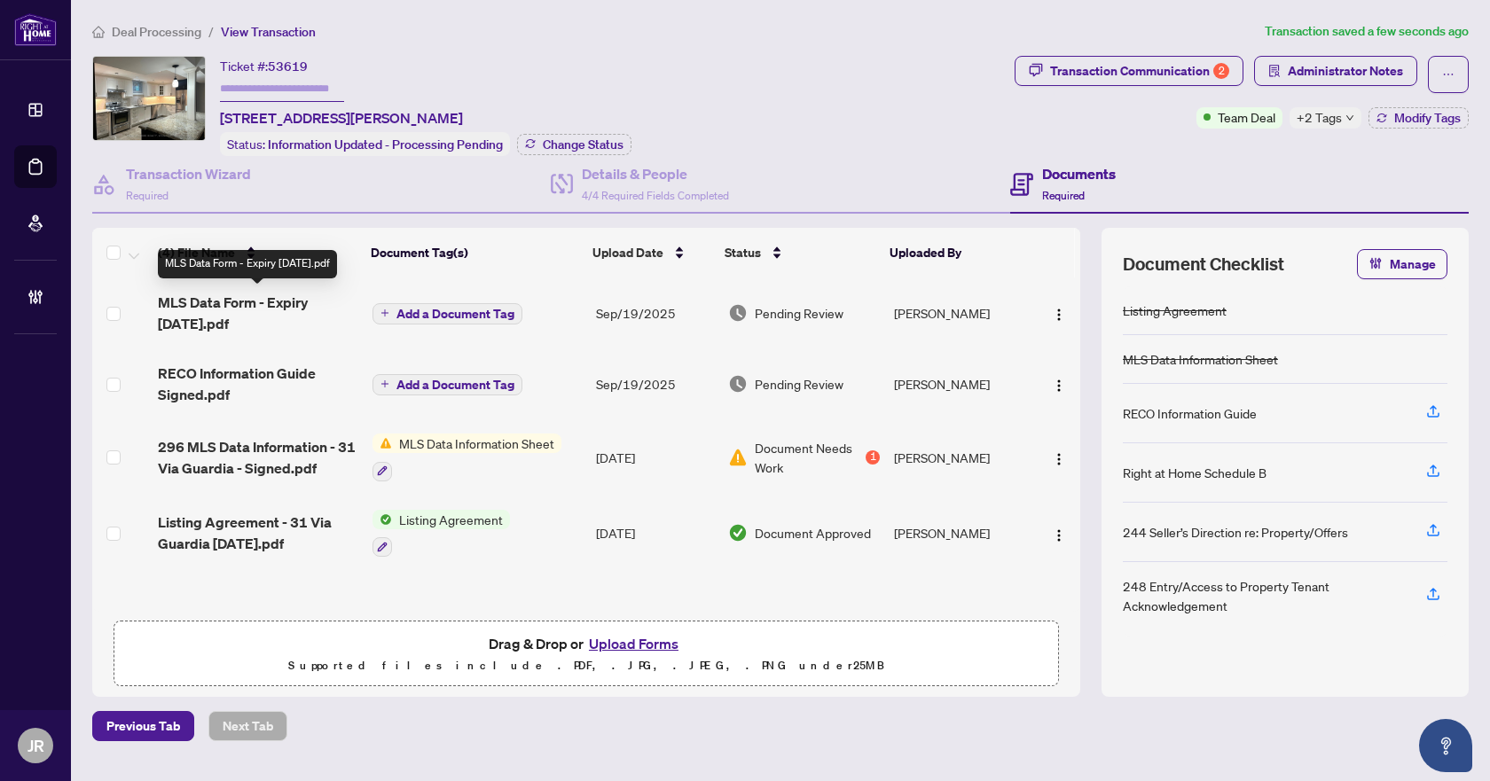
click at [286, 310] on span "MLS Data Form - Expiry [DATE].pdf" at bounding box center [258, 313] width 200 height 43
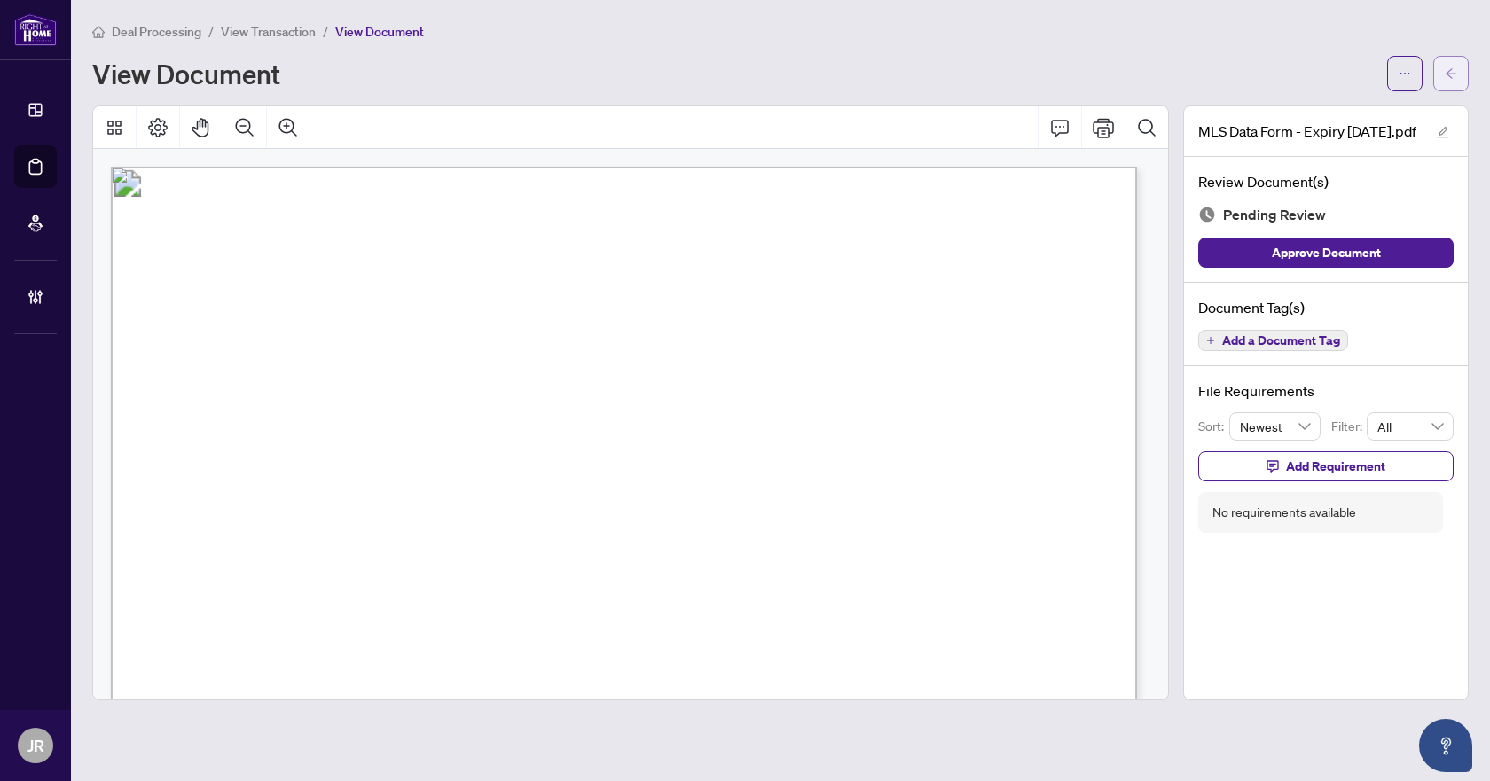
click at [1459, 70] on button "button" at bounding box center [1450, 73] width 35 height 35
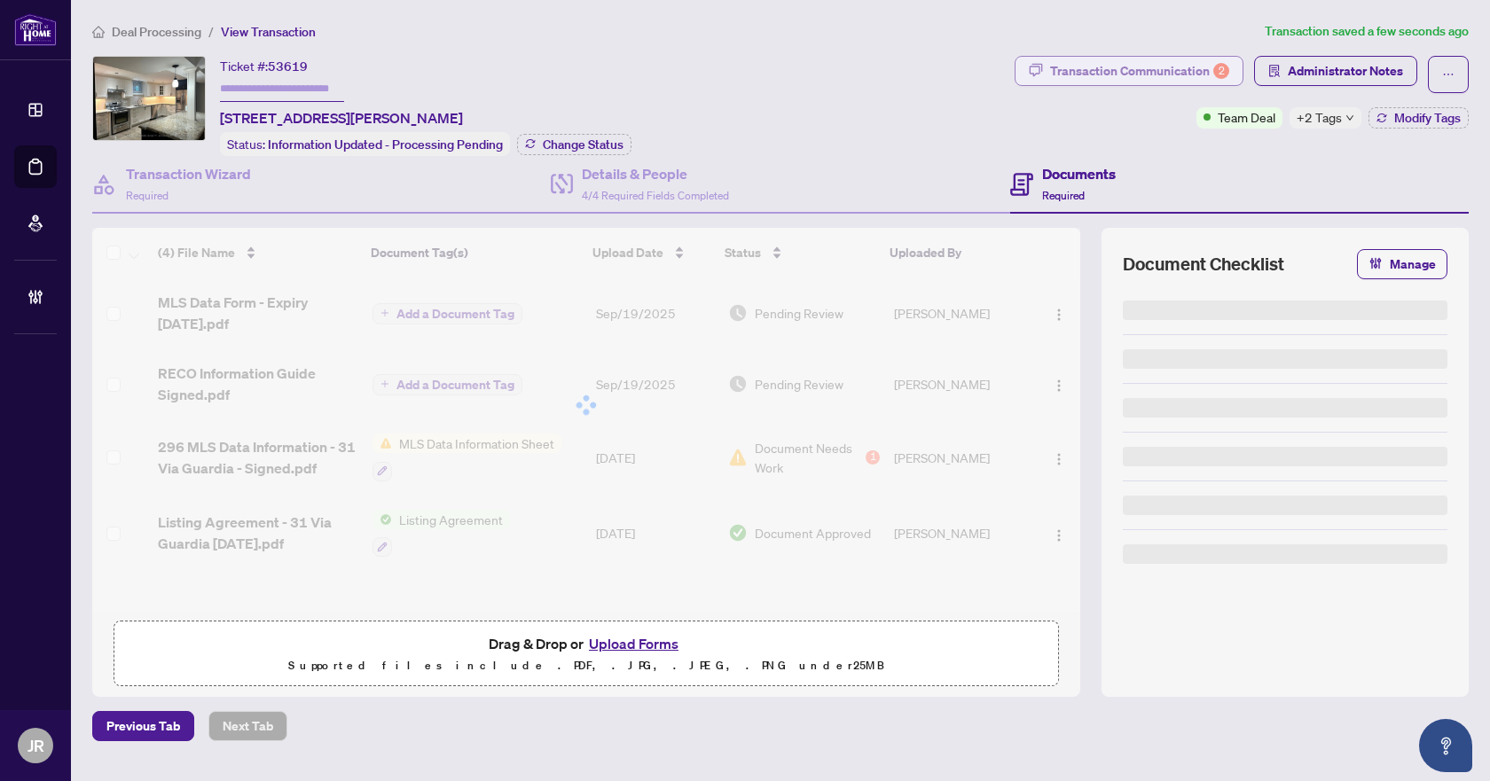
click at [1176, 60] on div "Transaction Communication 2" at bounding box center [1139, 71] width 179 height 28
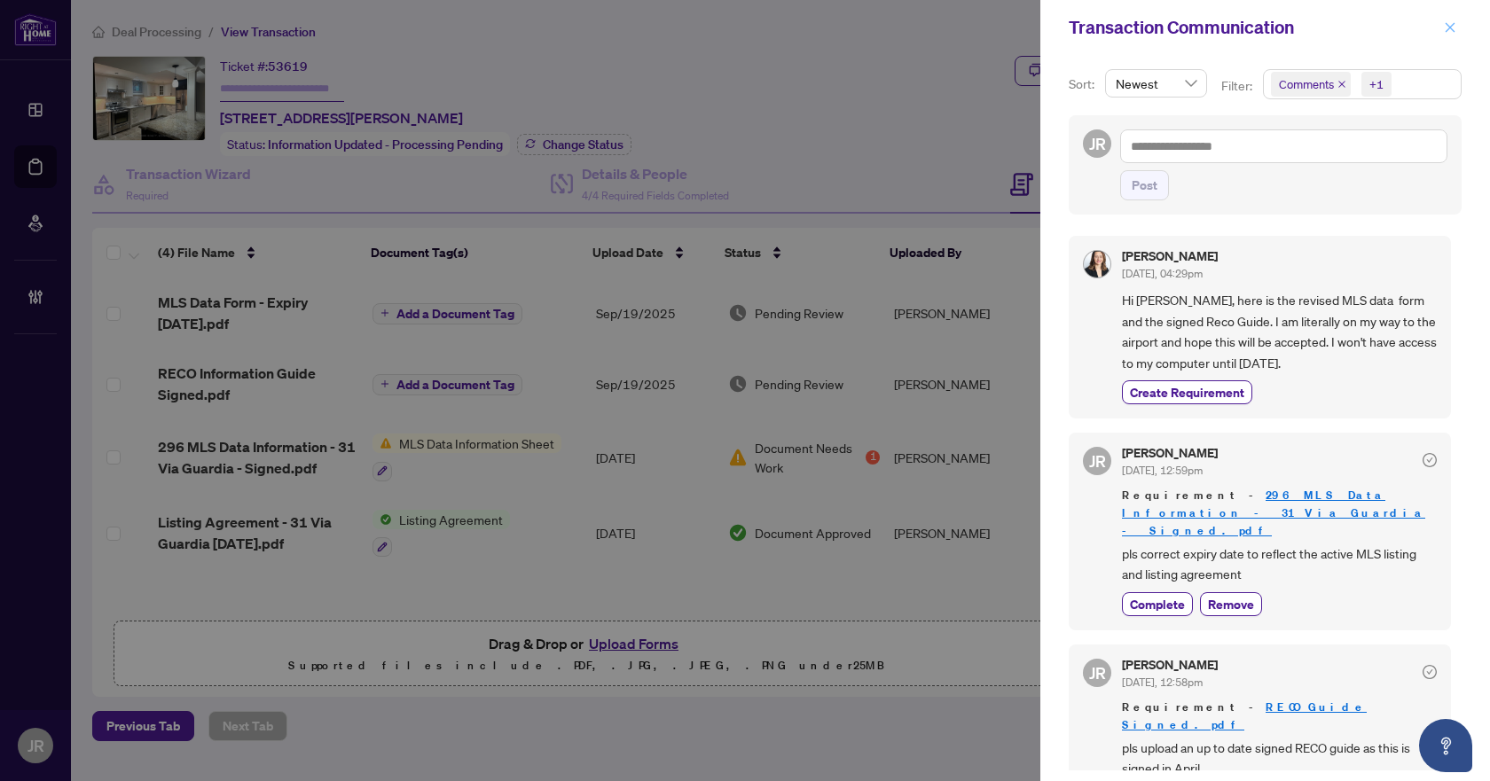
click at [1446, 28] on icon "close" at bounding box center [1450, 27] width 12 height 12
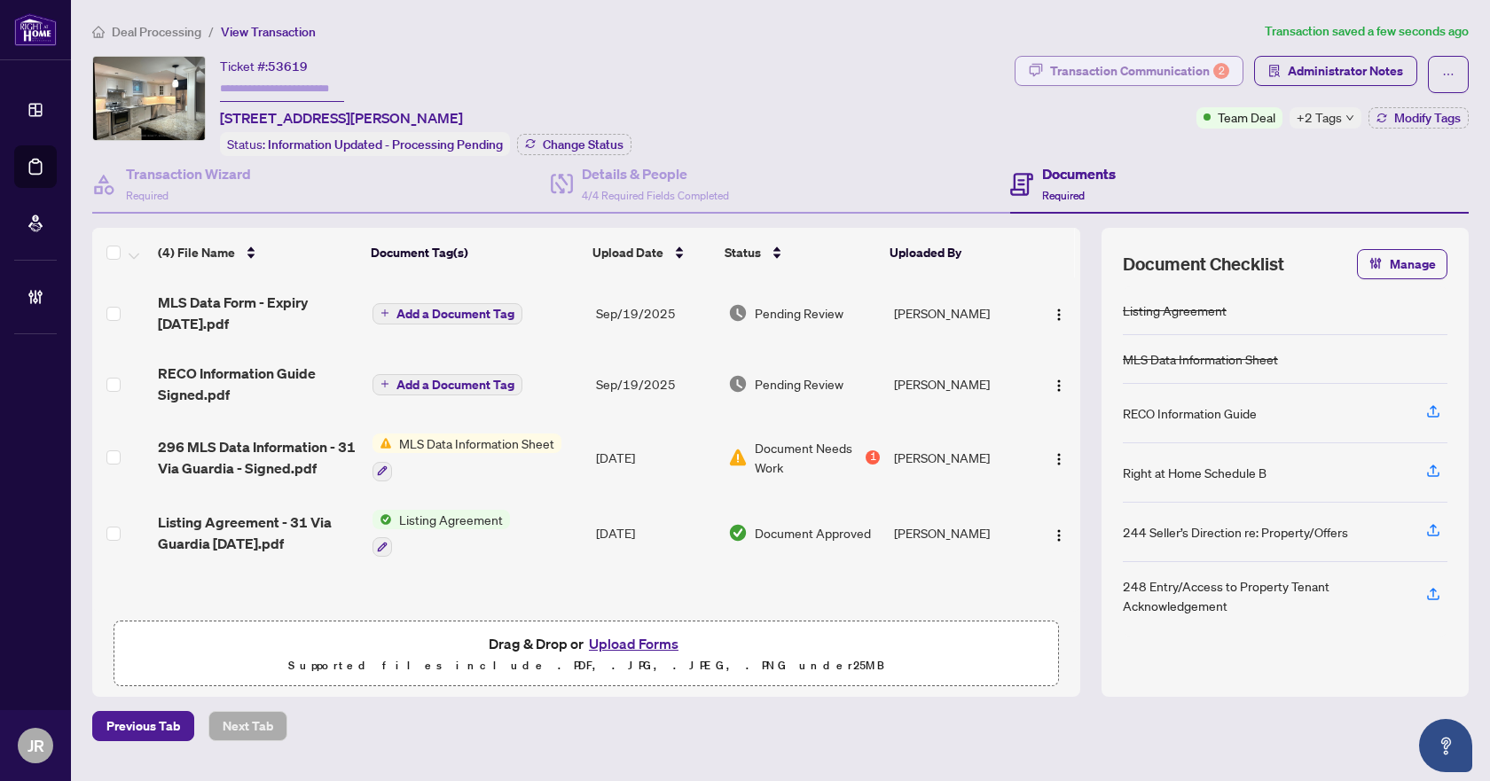
click at [1204, 82] on div "Transaction Communication 2" at bounding box center [1139, 71] width 179 height 28
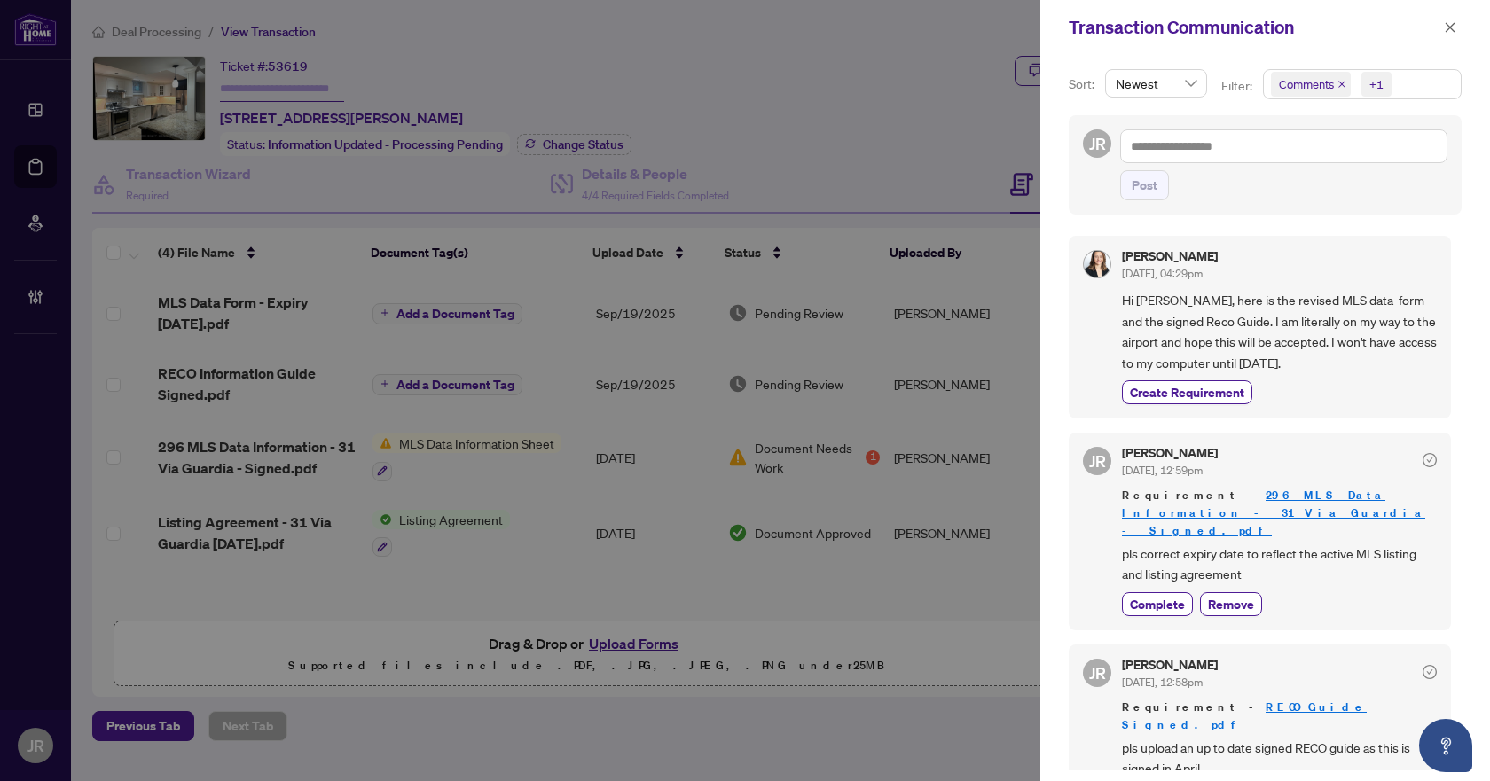
click at [1477, 15] on div "Transaction Communication" at bounding box center [1265, 27] width 450 height 55
click at [1459, 22] on button "button" at bounding box center [1449, 27] width 23 height 21
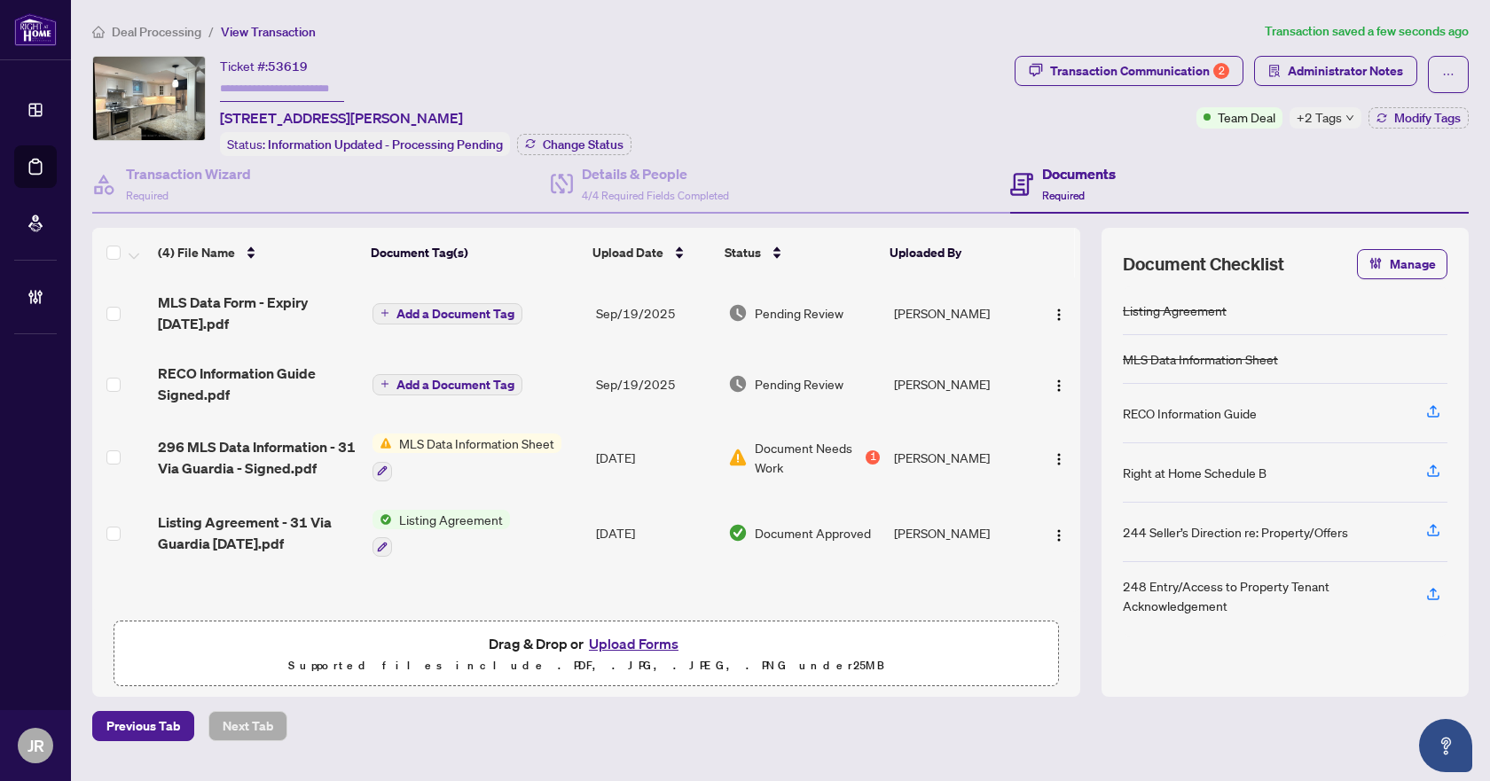
click at [537, 385] on td "Add a Document Tag" at bounding box center [476, 384] width 223 height 71
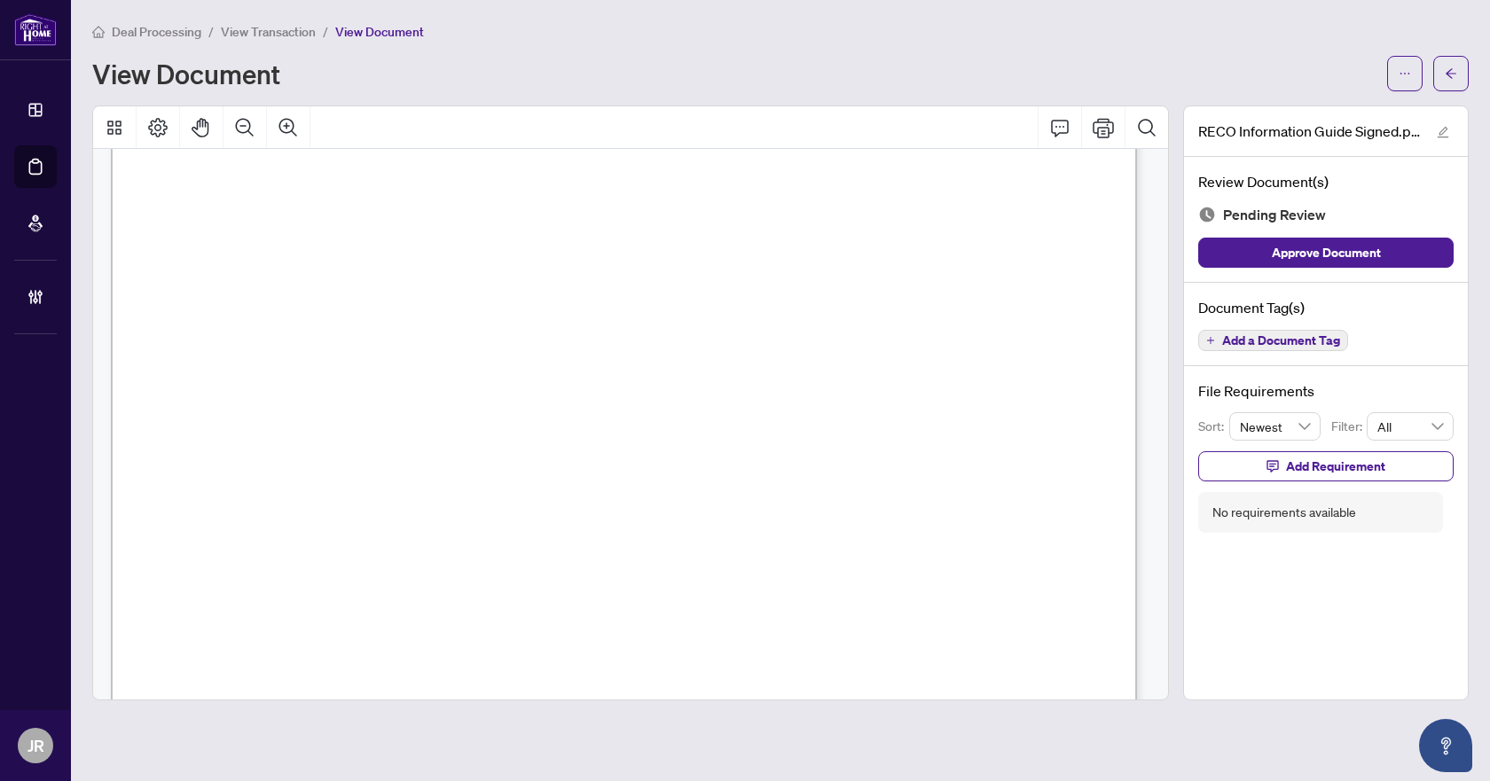
scroll to position [89, 0]
click at [259, 127] on button "Zoom Out" at bounding box center [244, 127] width 43 height 43
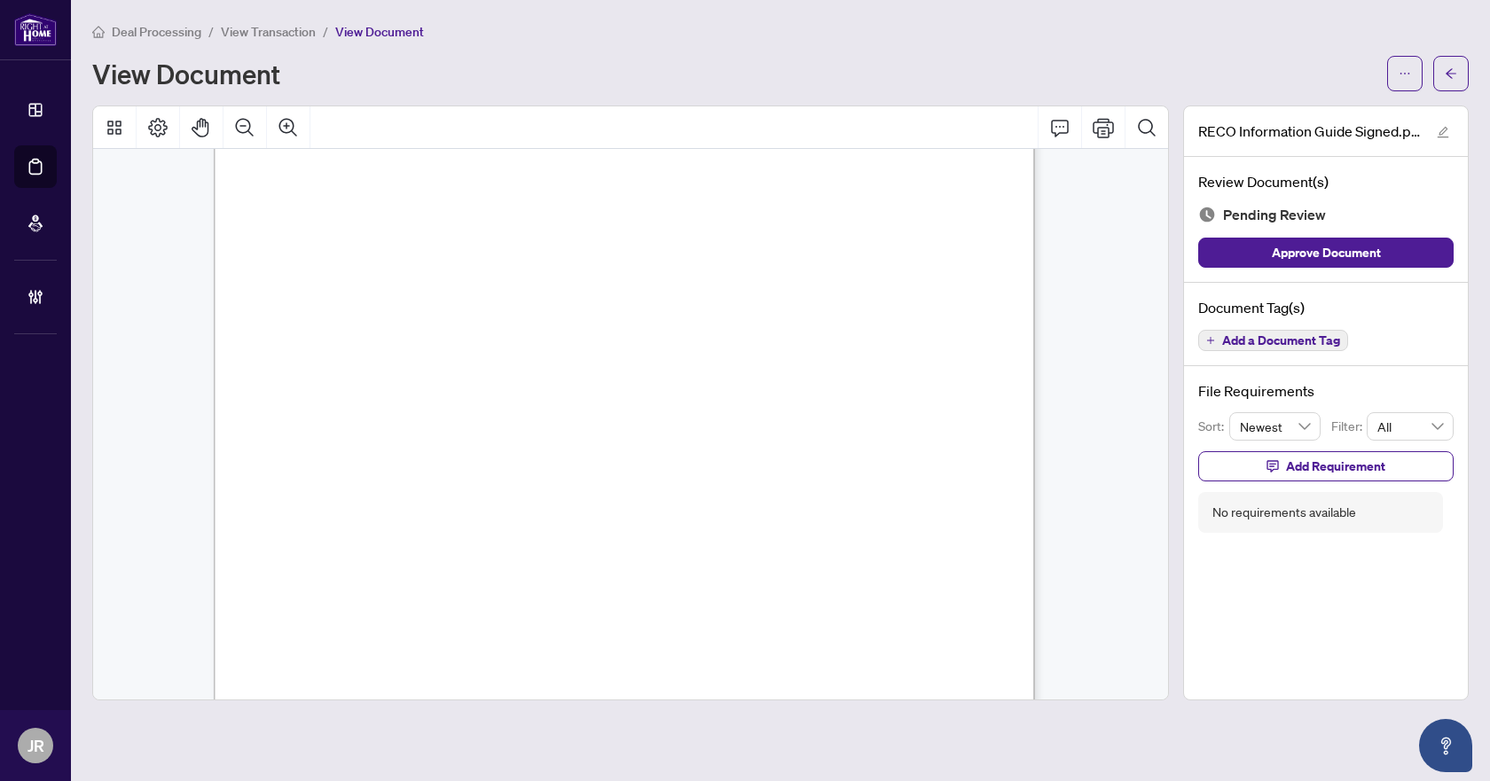
click at [1250, 339] on span "Add a Document Tag" at bounding box center [1281, 340] width 118 height 12
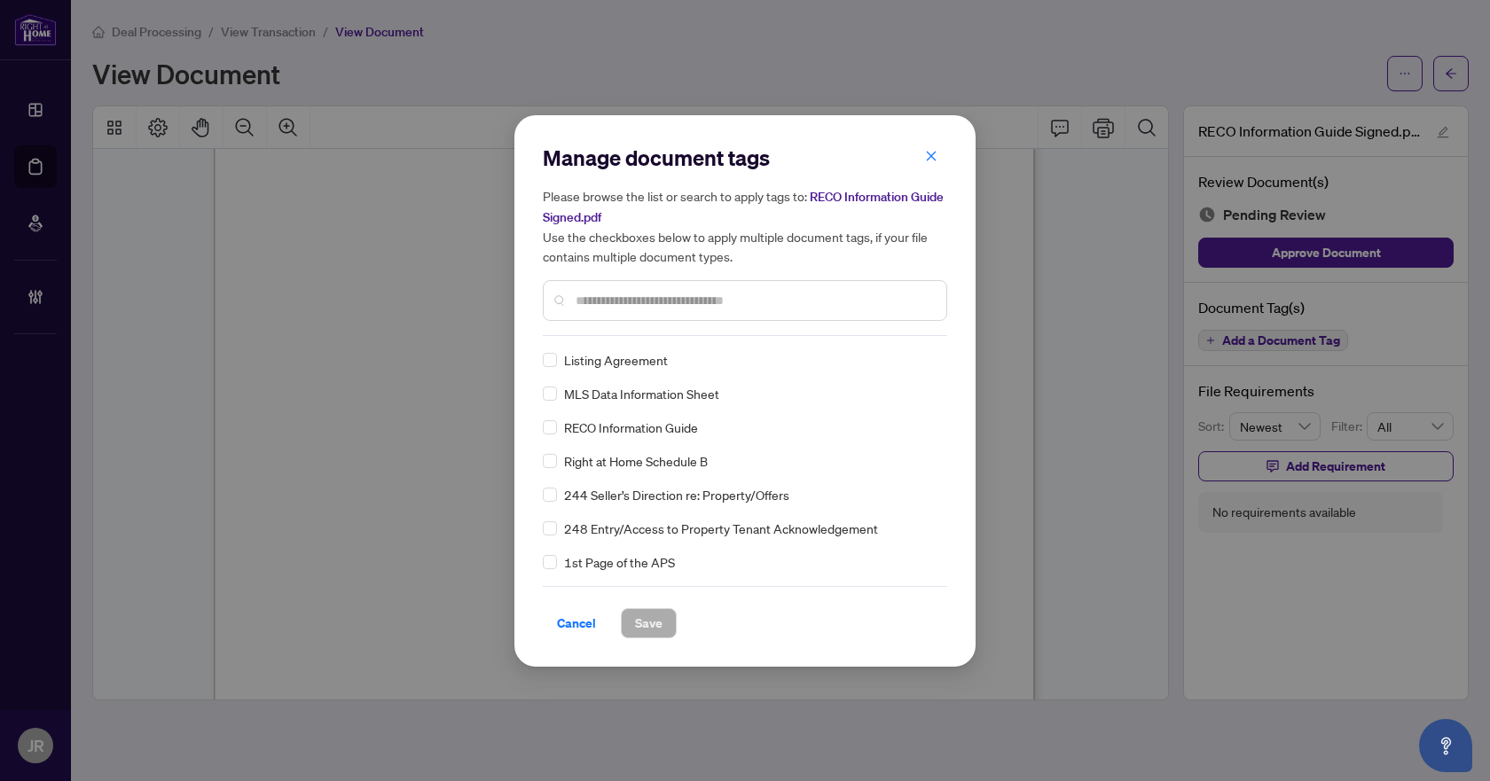
click at [664, 295] on input "text" at bounding box center [754, 301] width 357 height 20
click at [640, 623] on span "Save" at bounding box center [648, 623] width 27 height 28
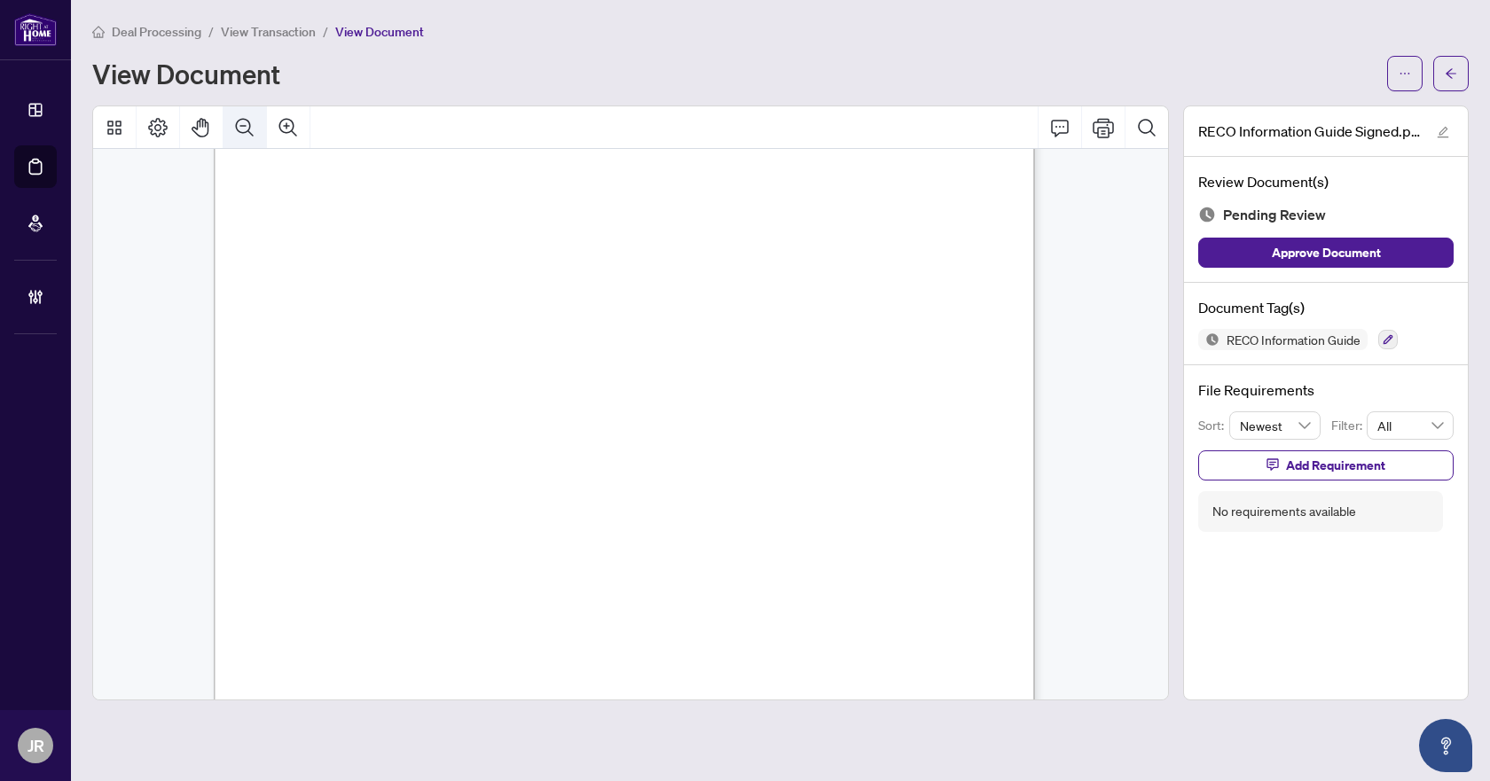
click at [257, 120] on button "Zoom Out" at bounding box center [244, 127] width 43 height 43
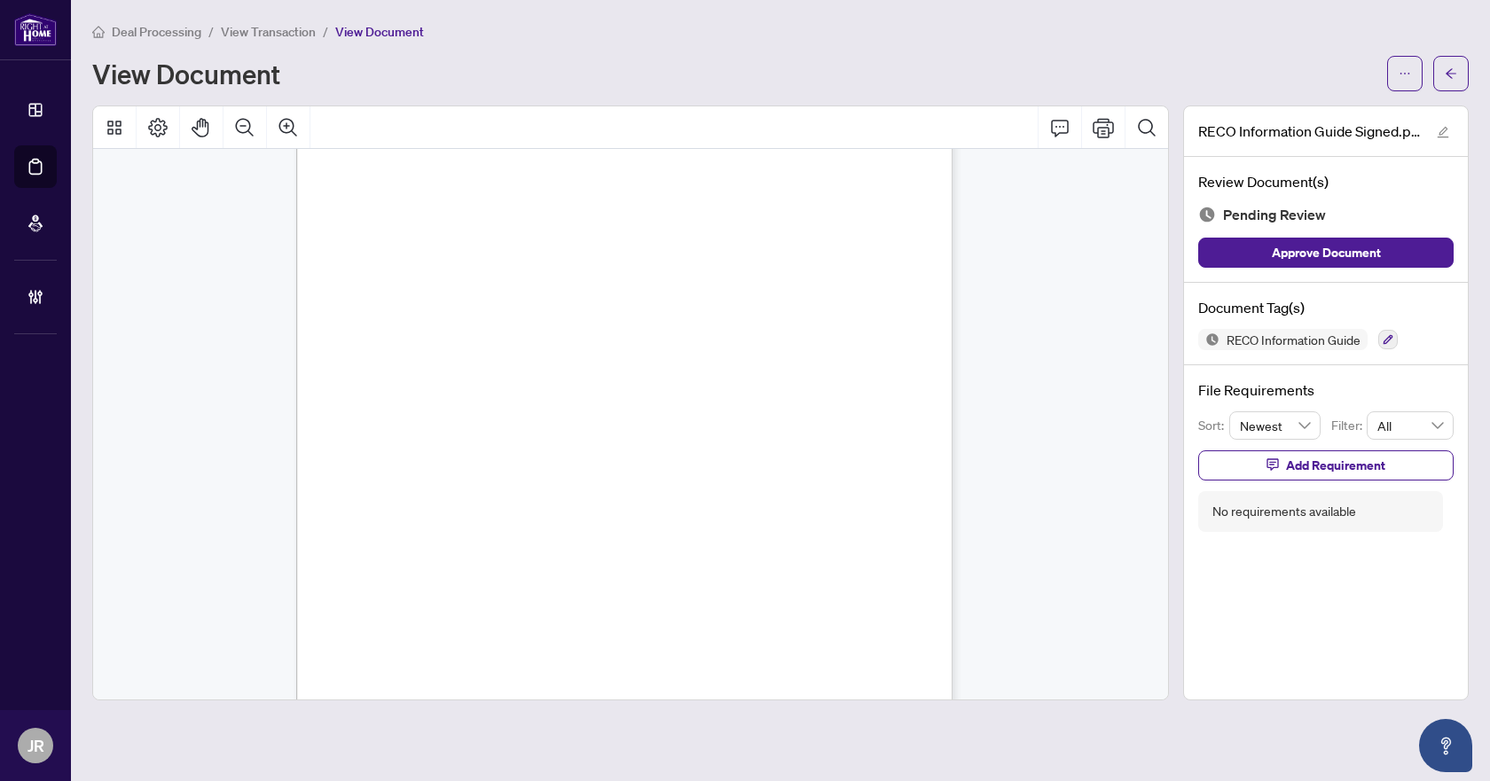
scroll to position [10597, 0]
click at [1390, 334] on icon "button" at bounding box center [1388, 339] width 11 height 11
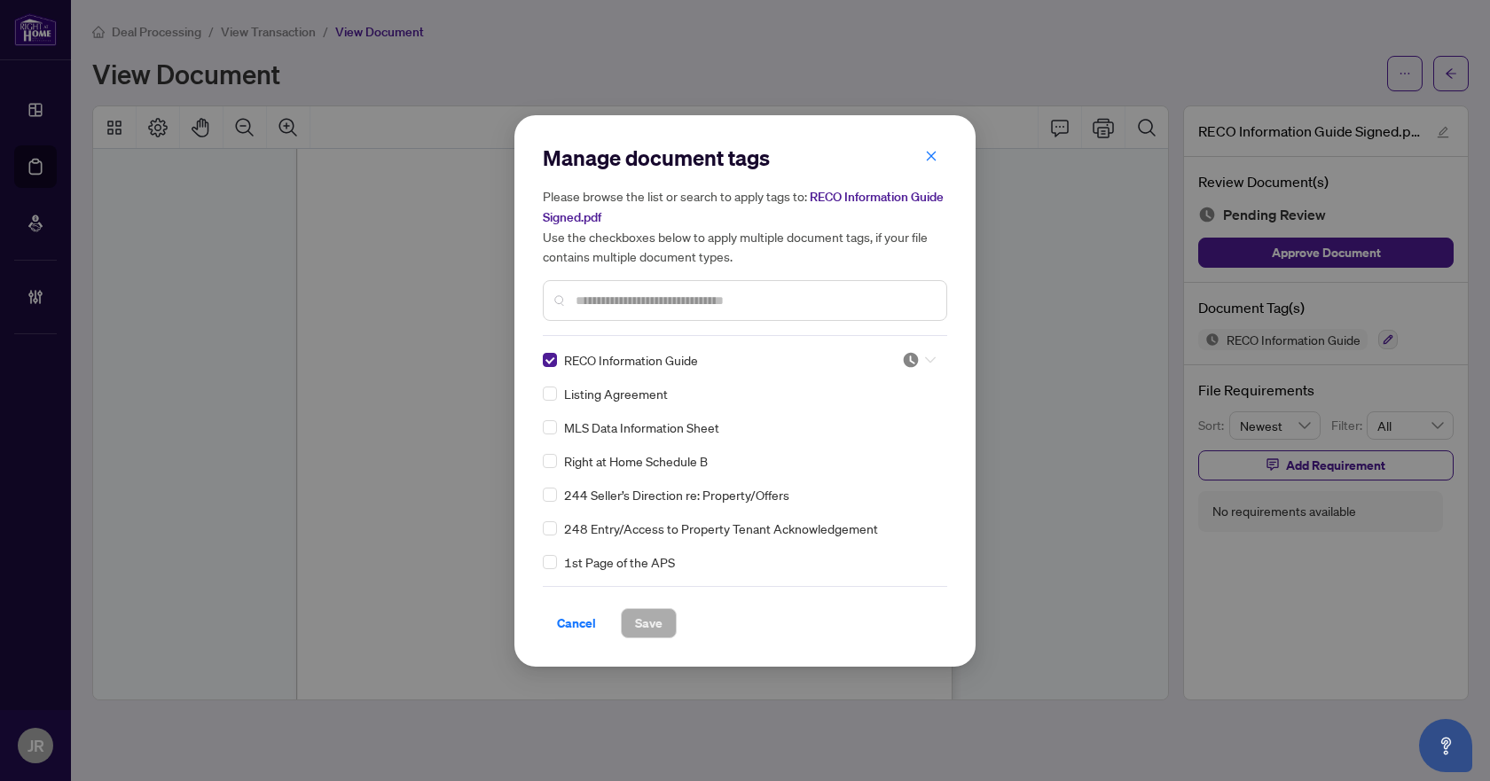
click at [925, 357] on icon at bounding box center [930, 360] width 11 height 7
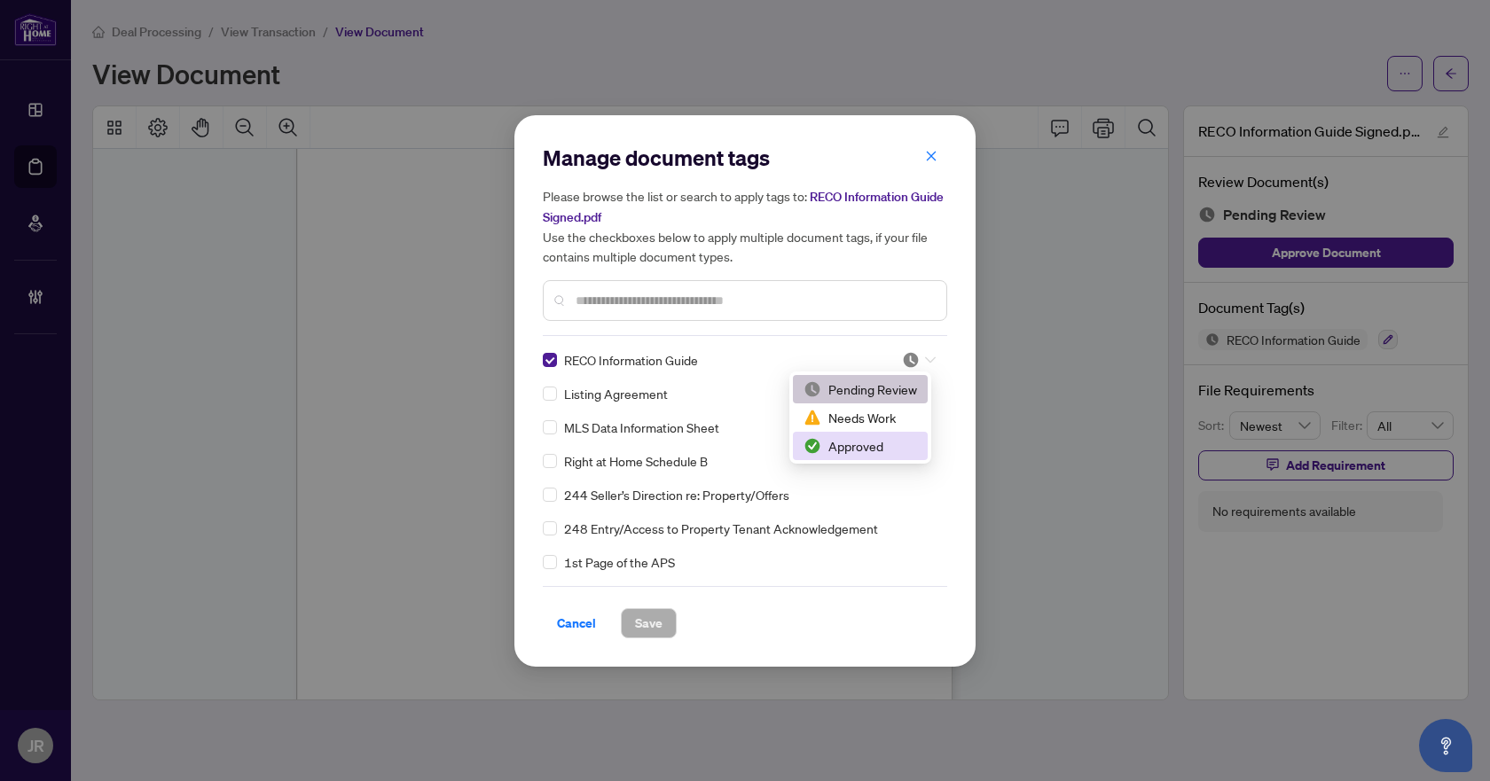
click at [849, 456] on div "Approved" at bounding box center [860, 446] width 135 height 28
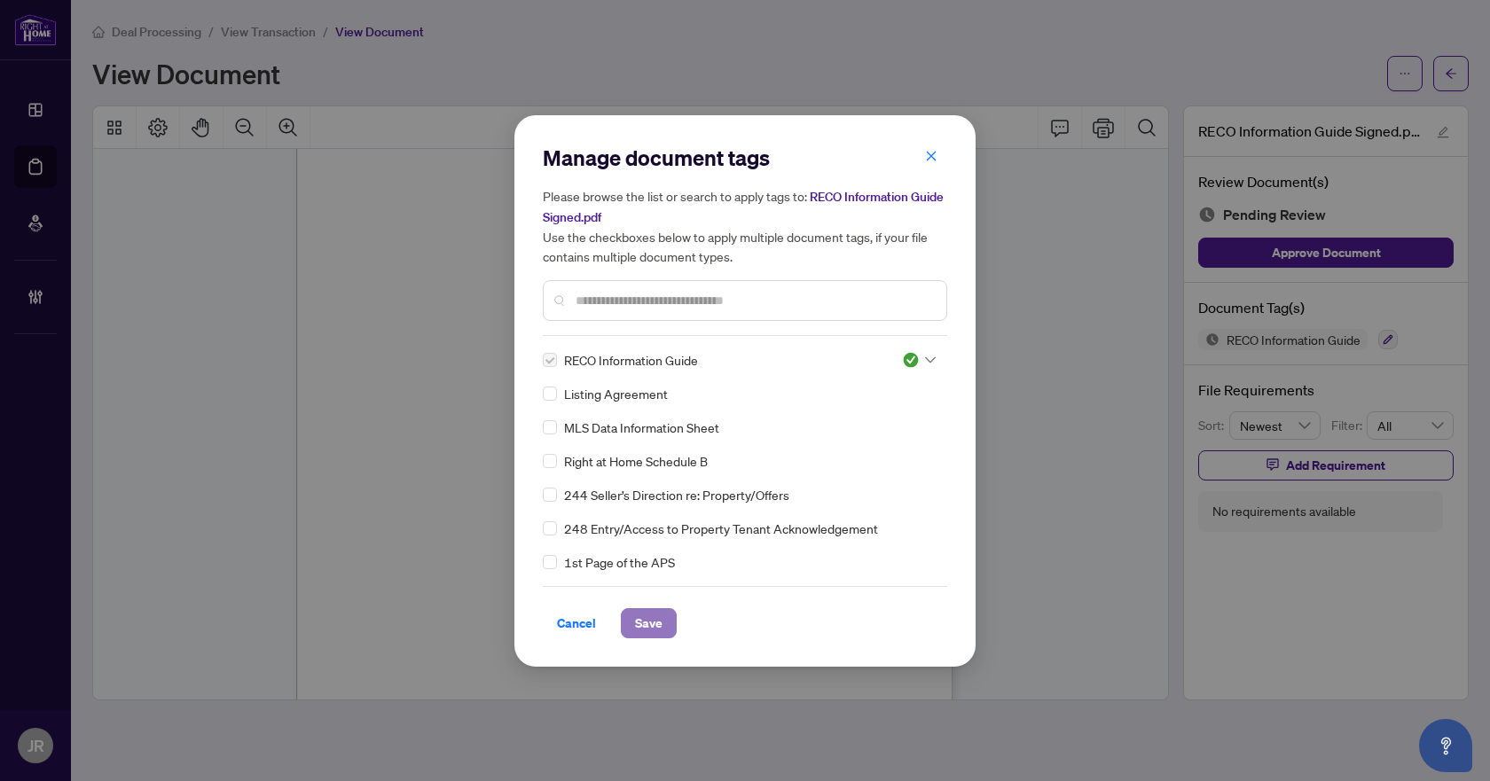
click at [649, 613] on span "Save" at bounding box center [648, 623] width 27 height 28
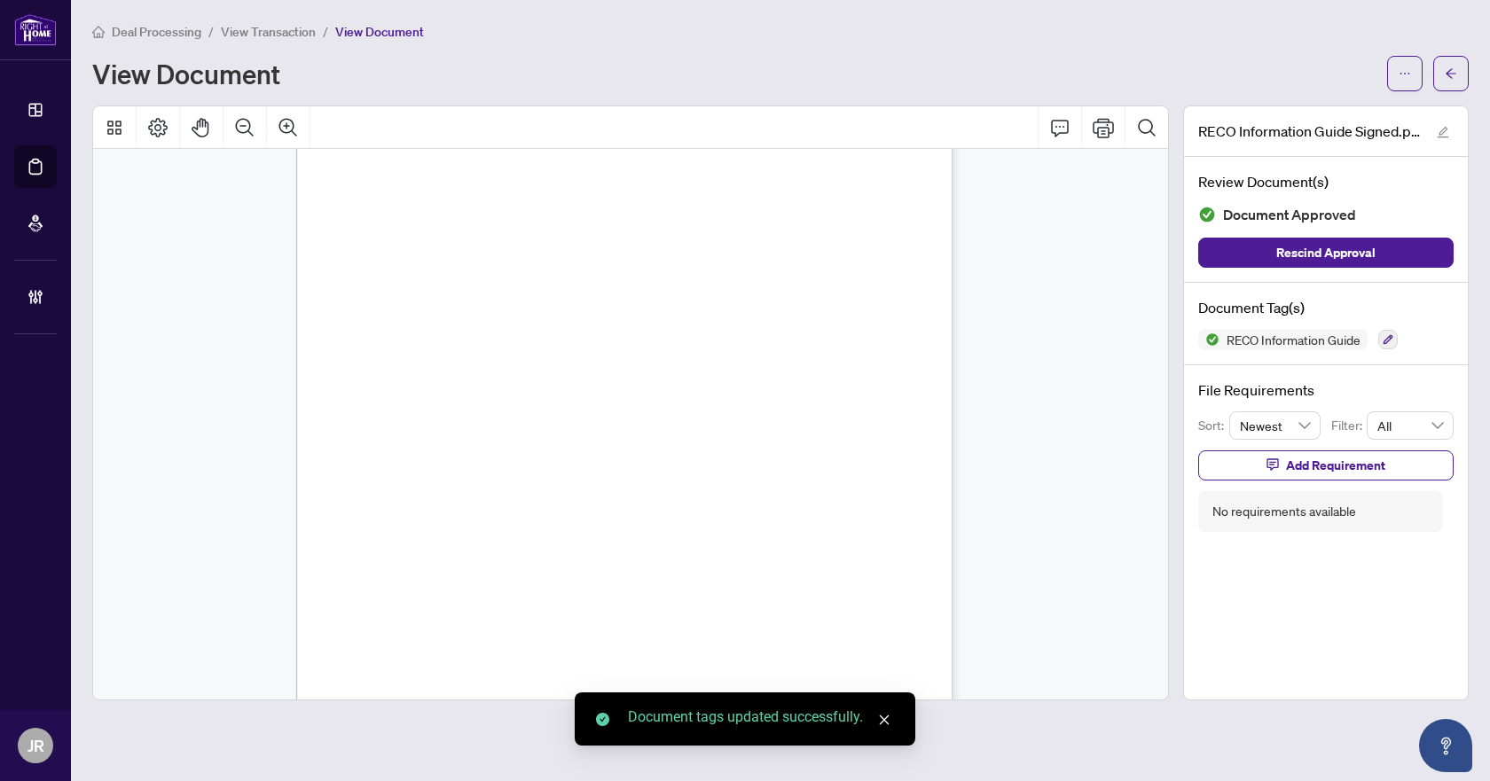
click at [1451, 71] on icon "arrow-left" at bounding box center [1451, 73] width 12 height 12
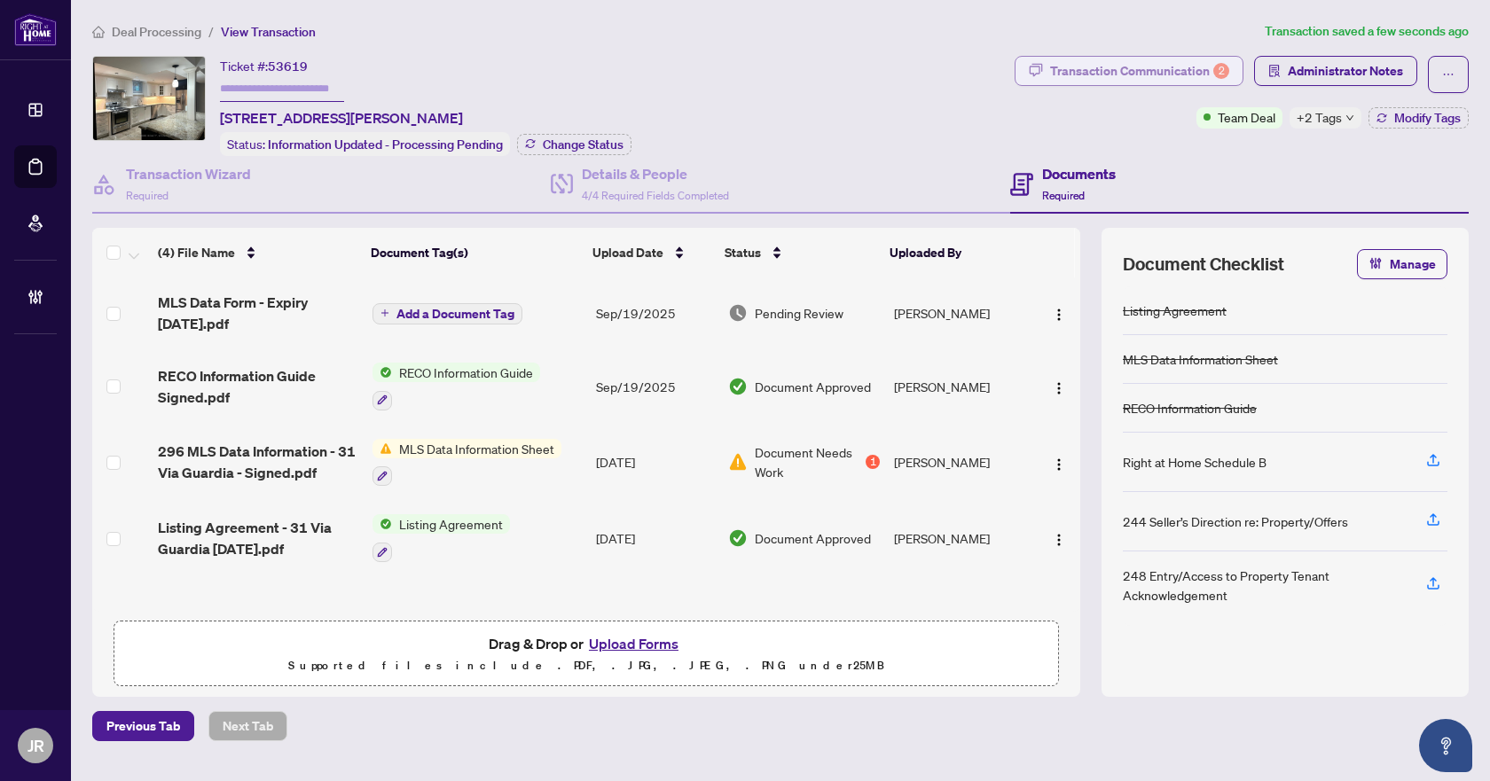
click at [1143, 72] on div "Transaction Communication 2" at bounding box center [1139, 71] width 179 height 28
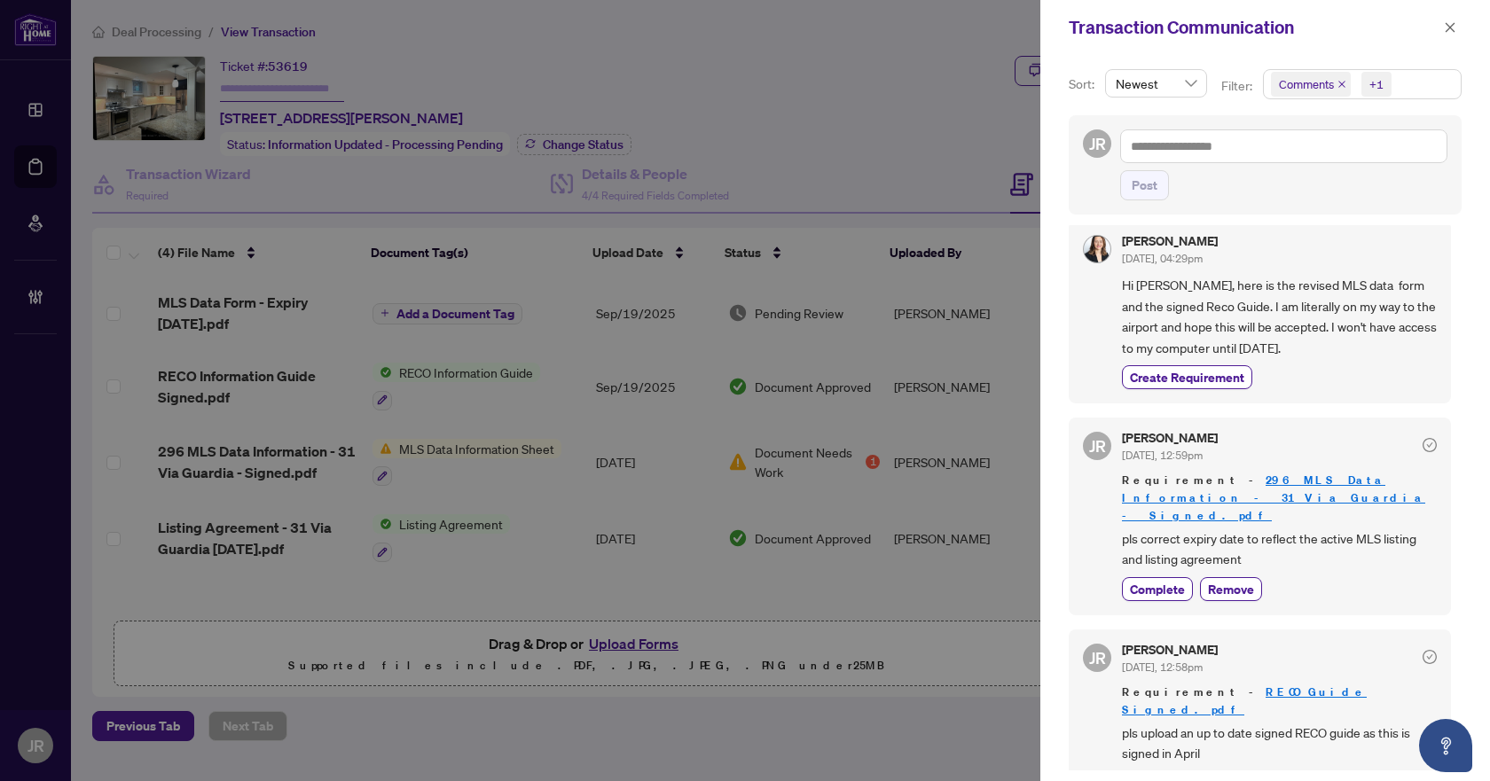
scroll to position [18, 0]
click at [1179, 772] on span "Complete" at bounding box center [1157, 781] width 55 height 19
click at [1453, 25] on icon "close" at bounding box center [1451, 27] width 10 height 10
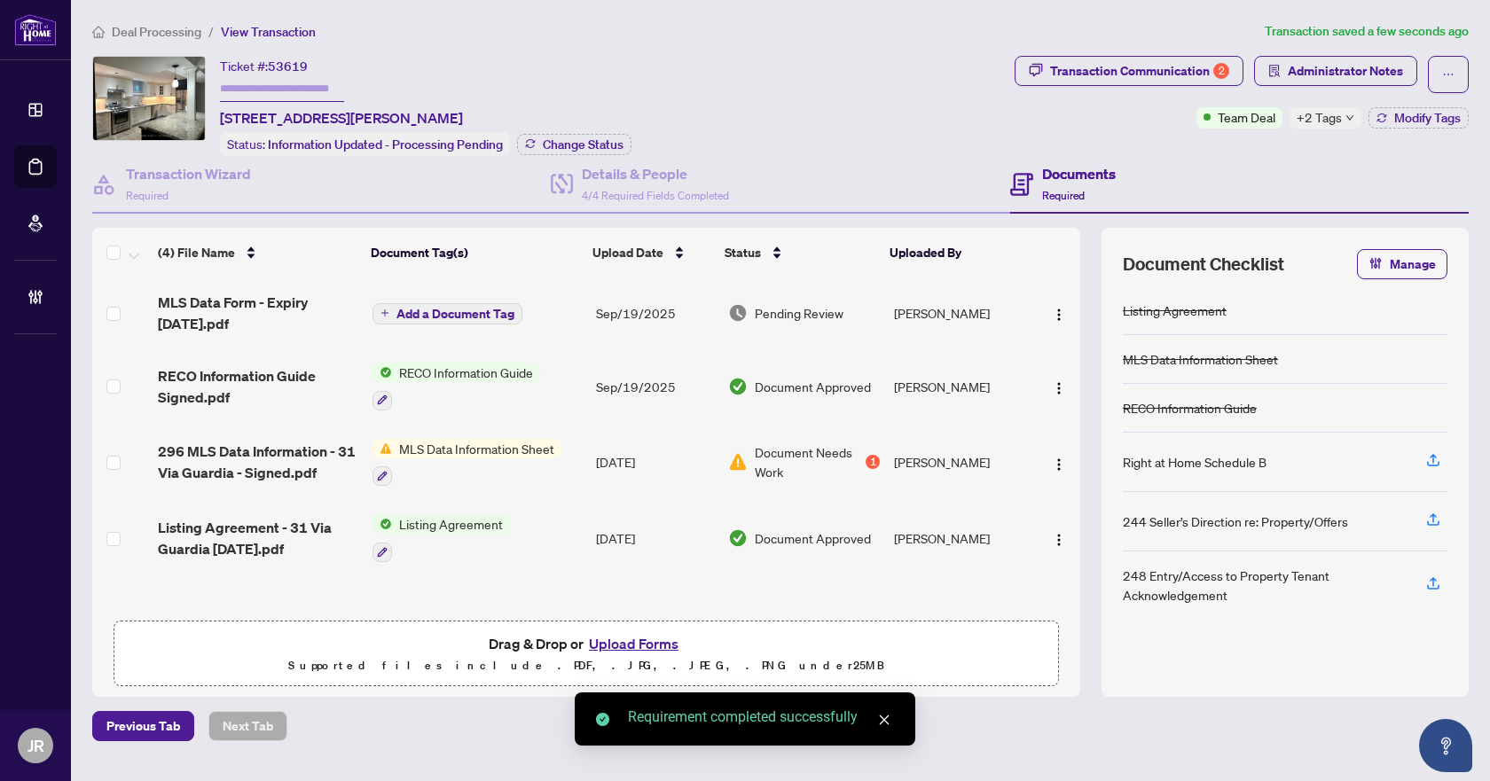
click at [307, 318] on span "MLS Data Form - Expiry [DATE].pdf" at bounding box center [258, 313] width 200 height 43
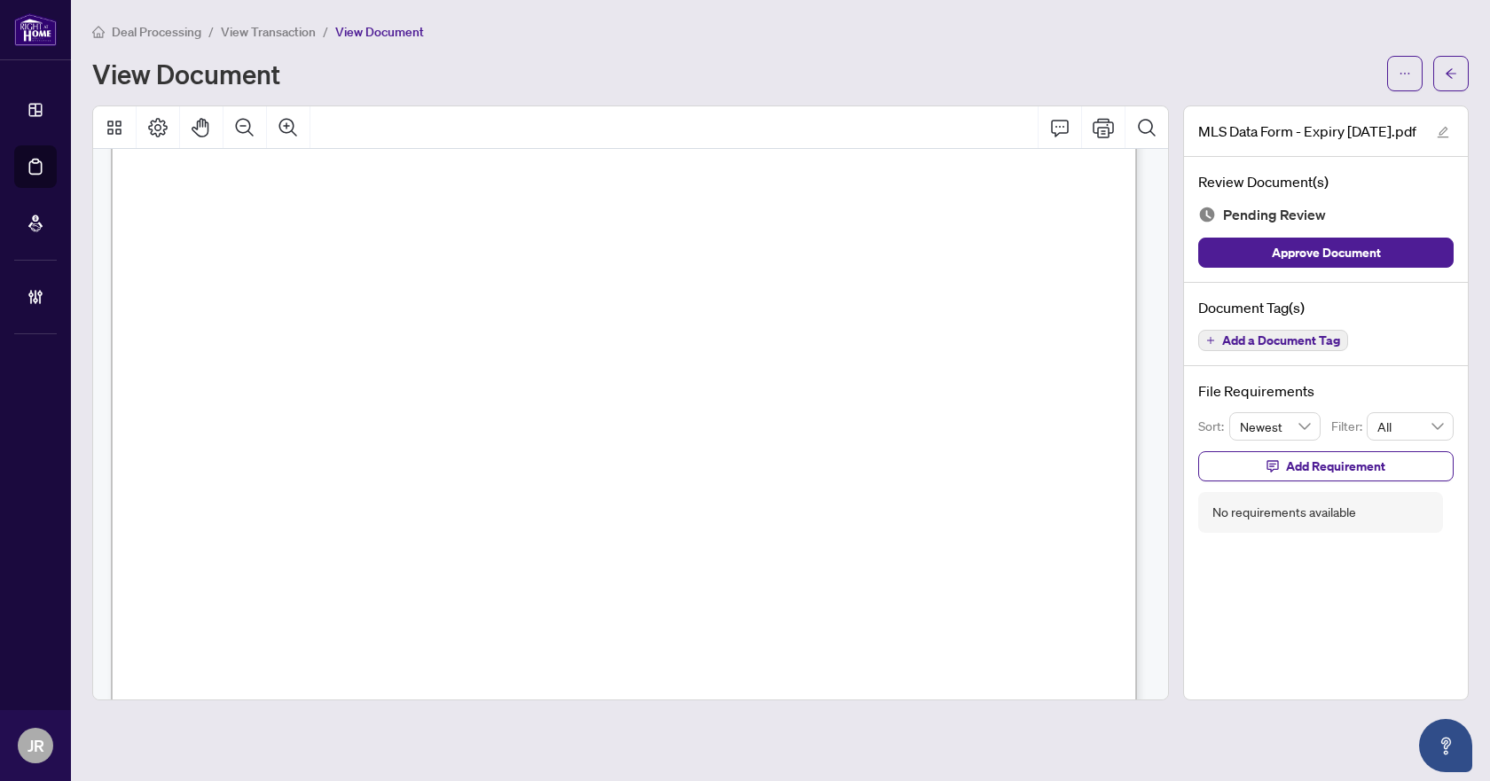
scroll to position [532, 0]
click at [1314, 334] on span "Add a Document Tag" at bounding box center [1281, 340] width 118 height 12
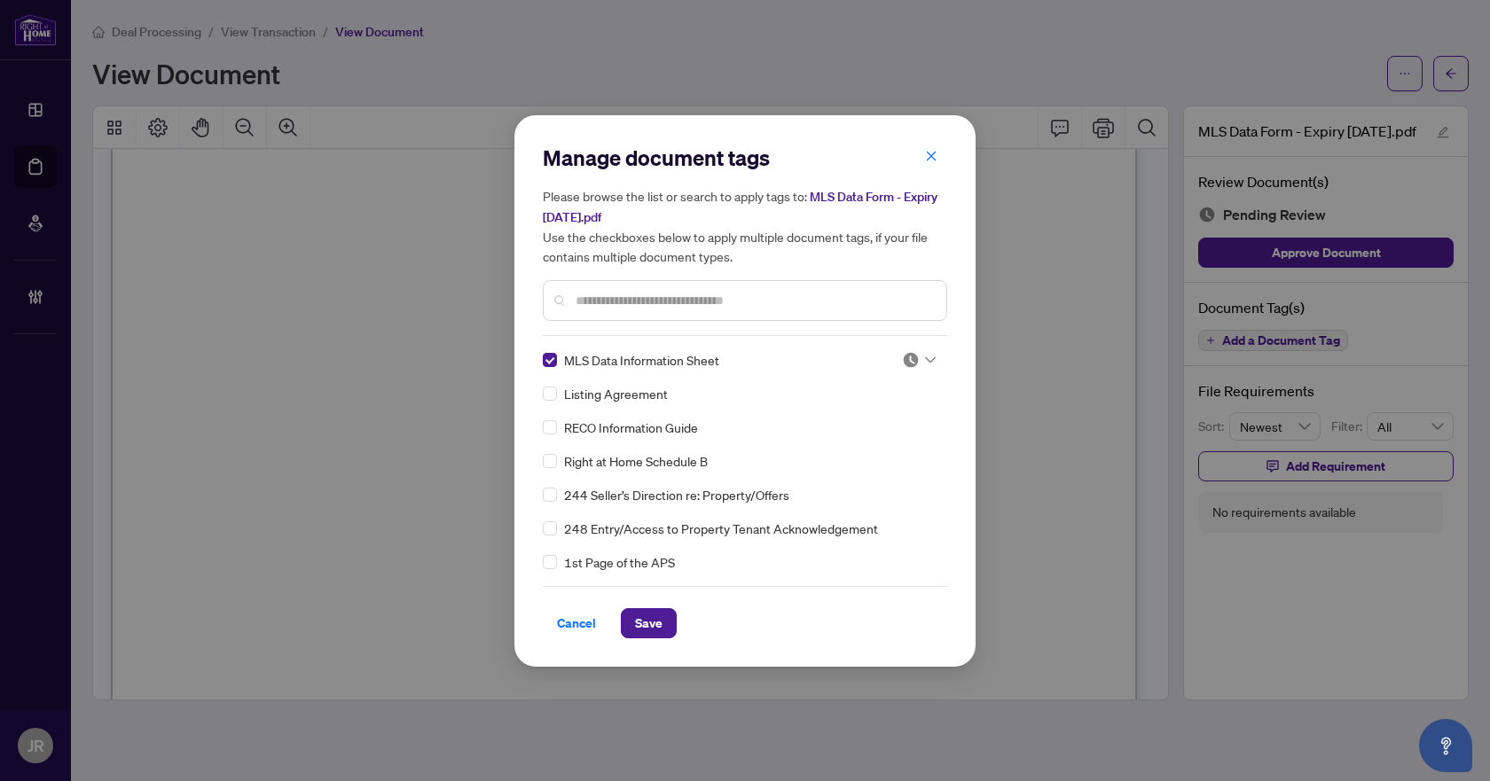
click at [914, 357] on div at bounding box center [919, 360] width 34 height 18
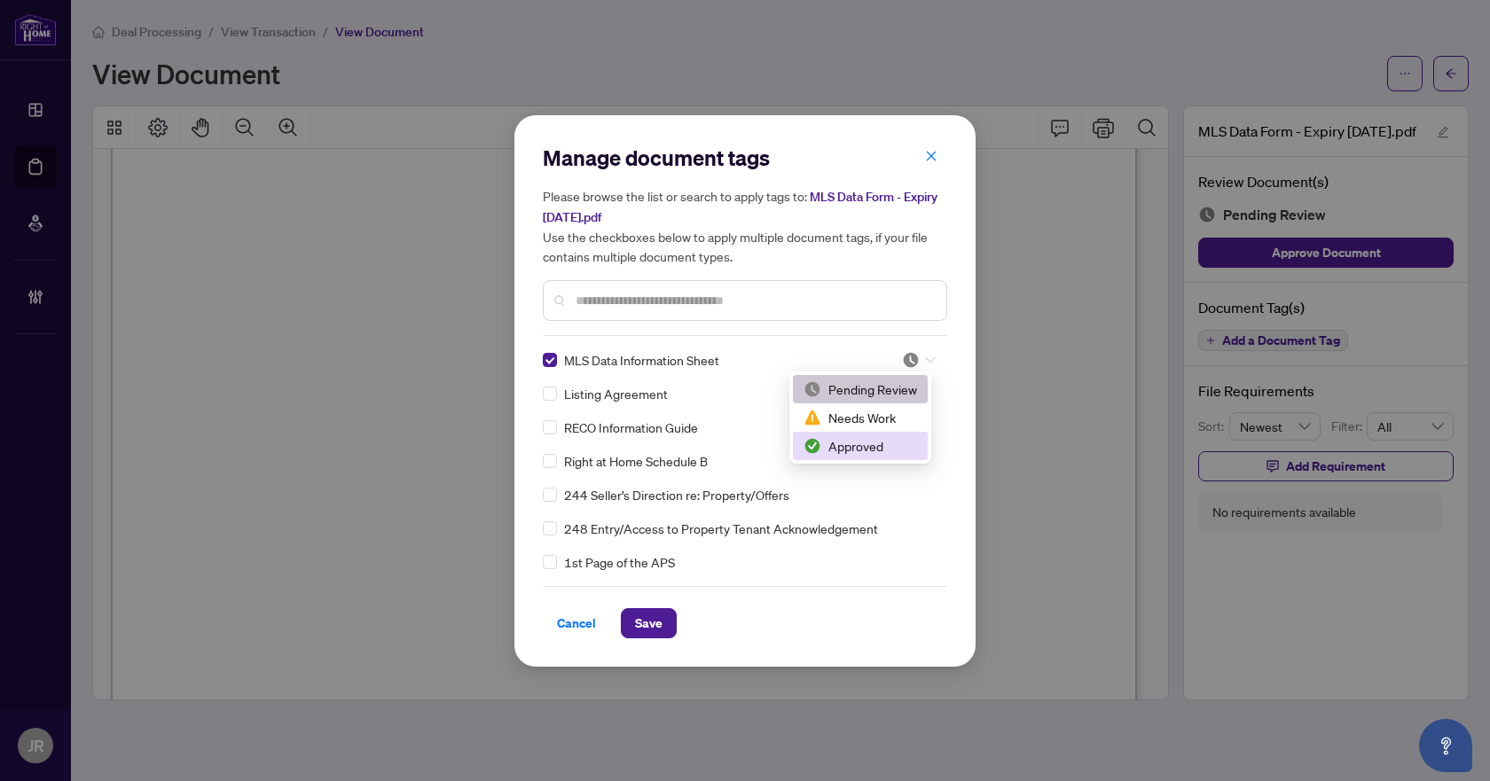
click at [856, 443] on div "Approved" at bounding box center [860, 446] width 114 height 20
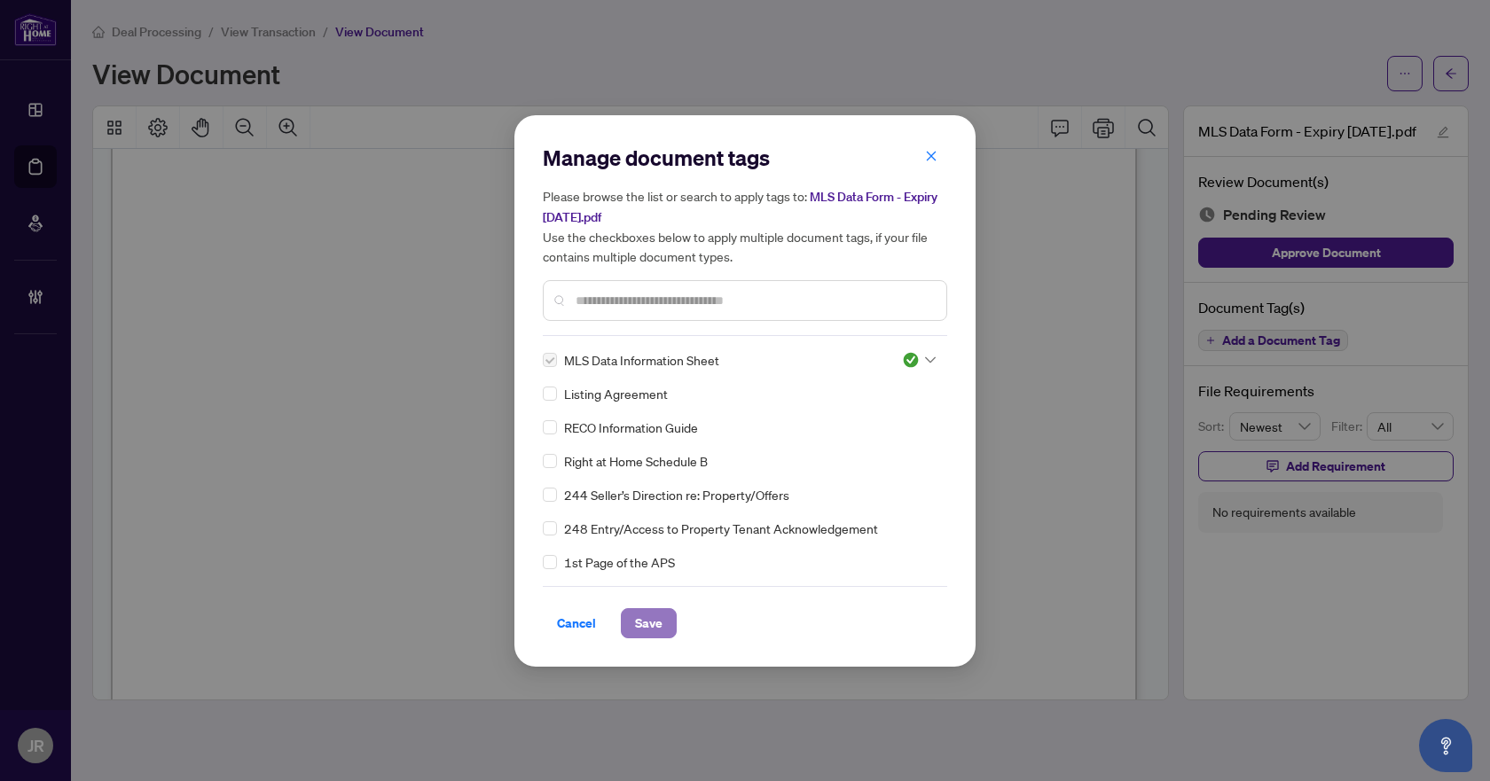
click at [648, 625] on span "Save" at bounding box center [648, 623] width 27 height 28
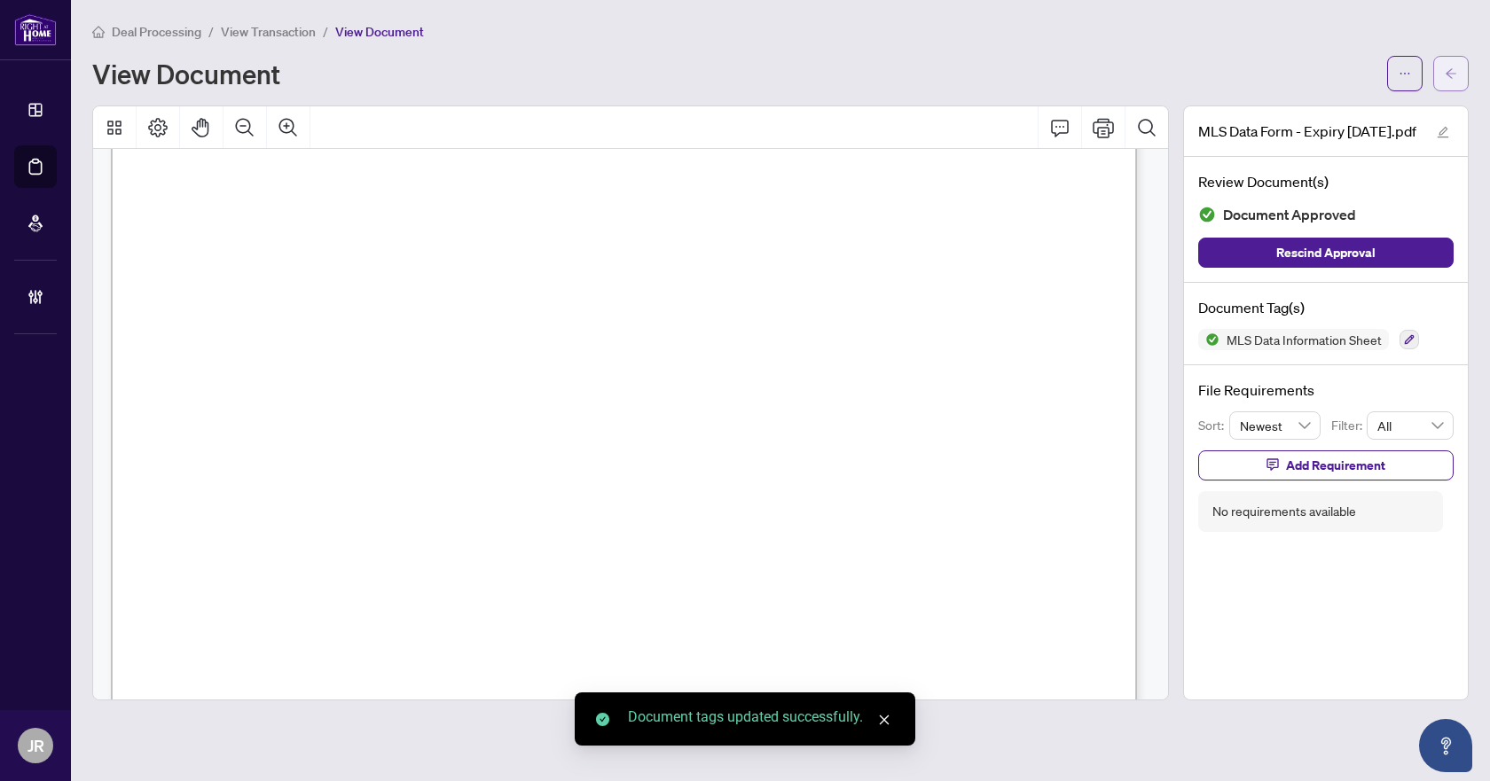
click at [1446, 70] on icon "arrow-left" at bounding box center [1451, 73] width 12 height 12
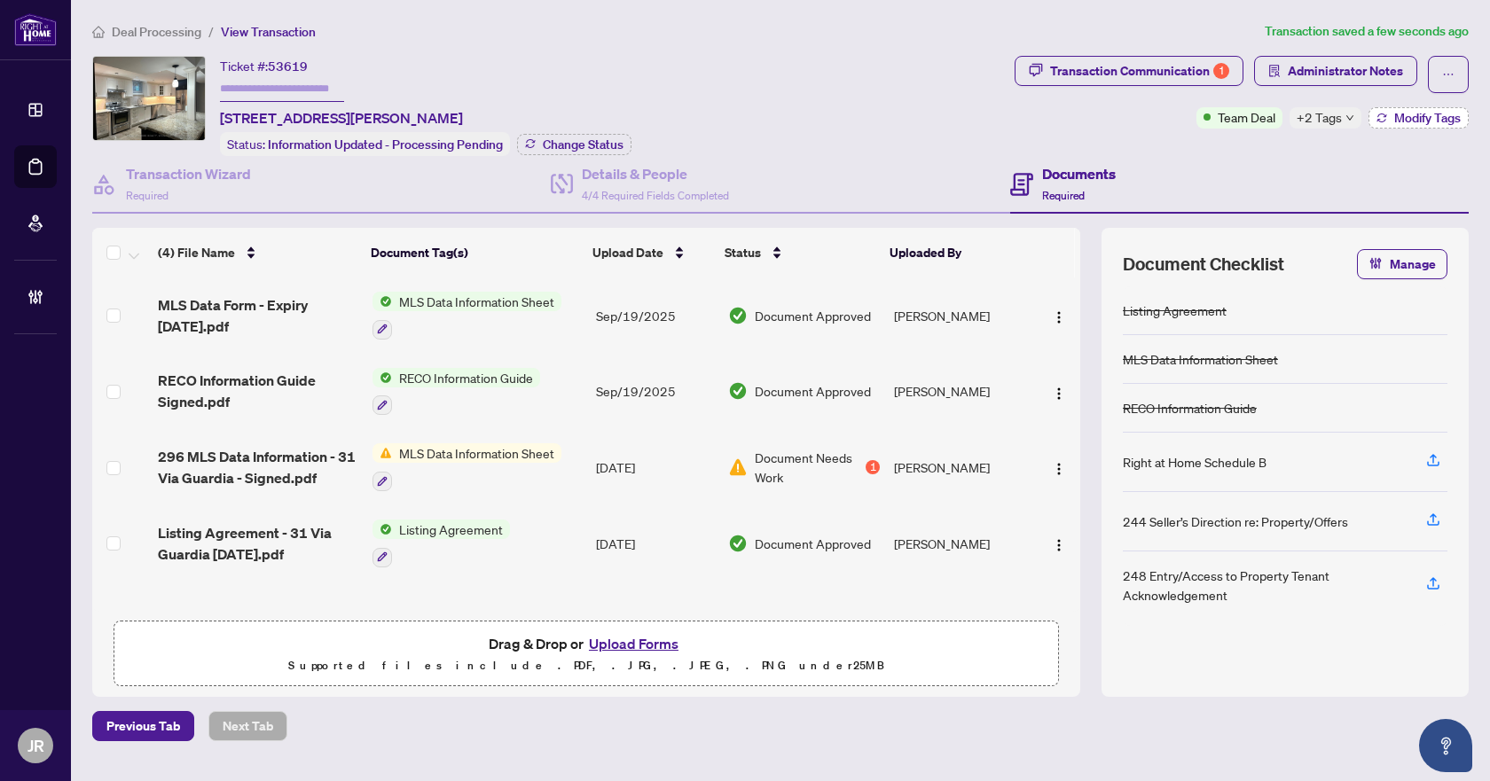
click at [1395, 119] on span "Modify Tags" at bounding box center [1427, 118] width 67 height 12
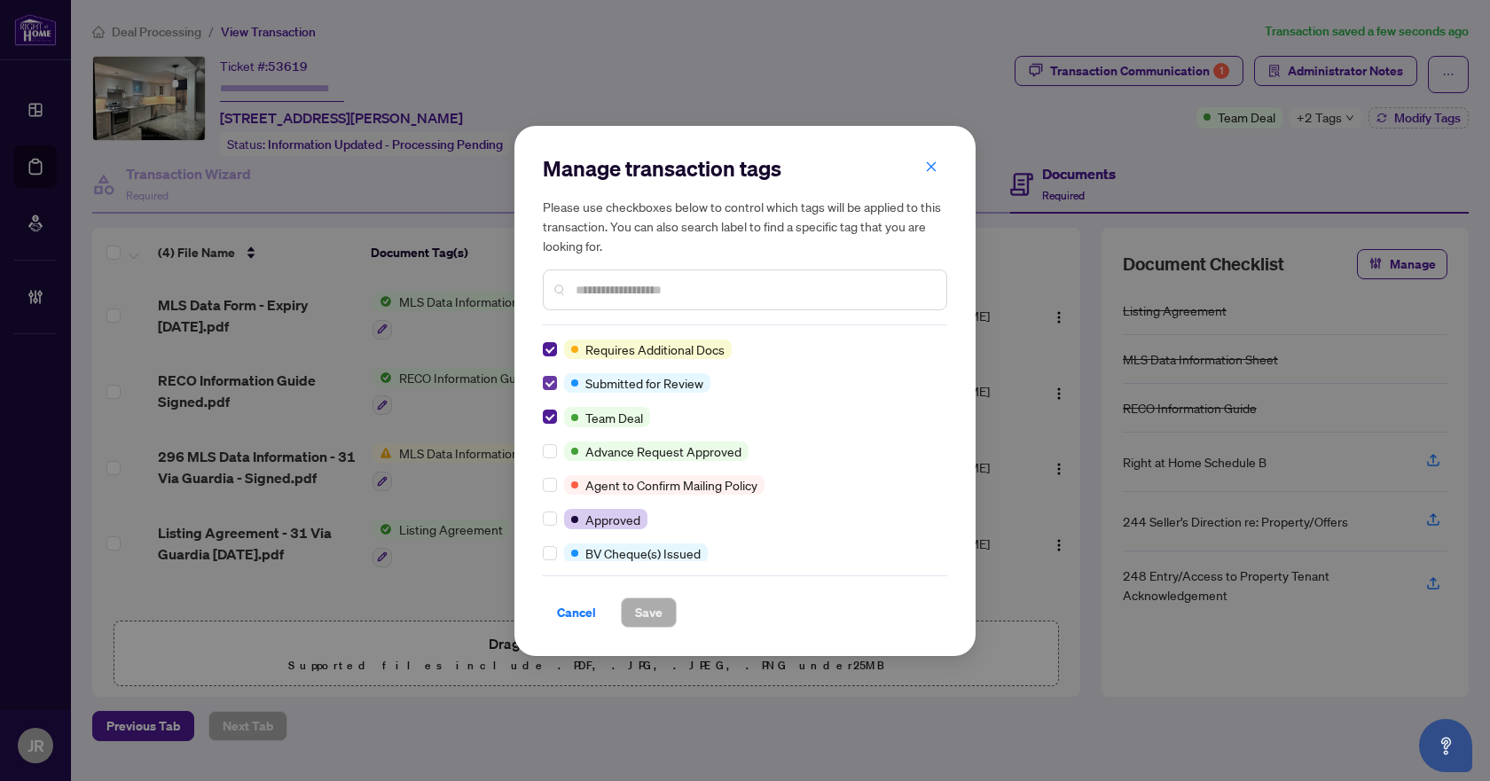
click at [546, 341] on label at bounding box center [550, 350] width 14 height 20
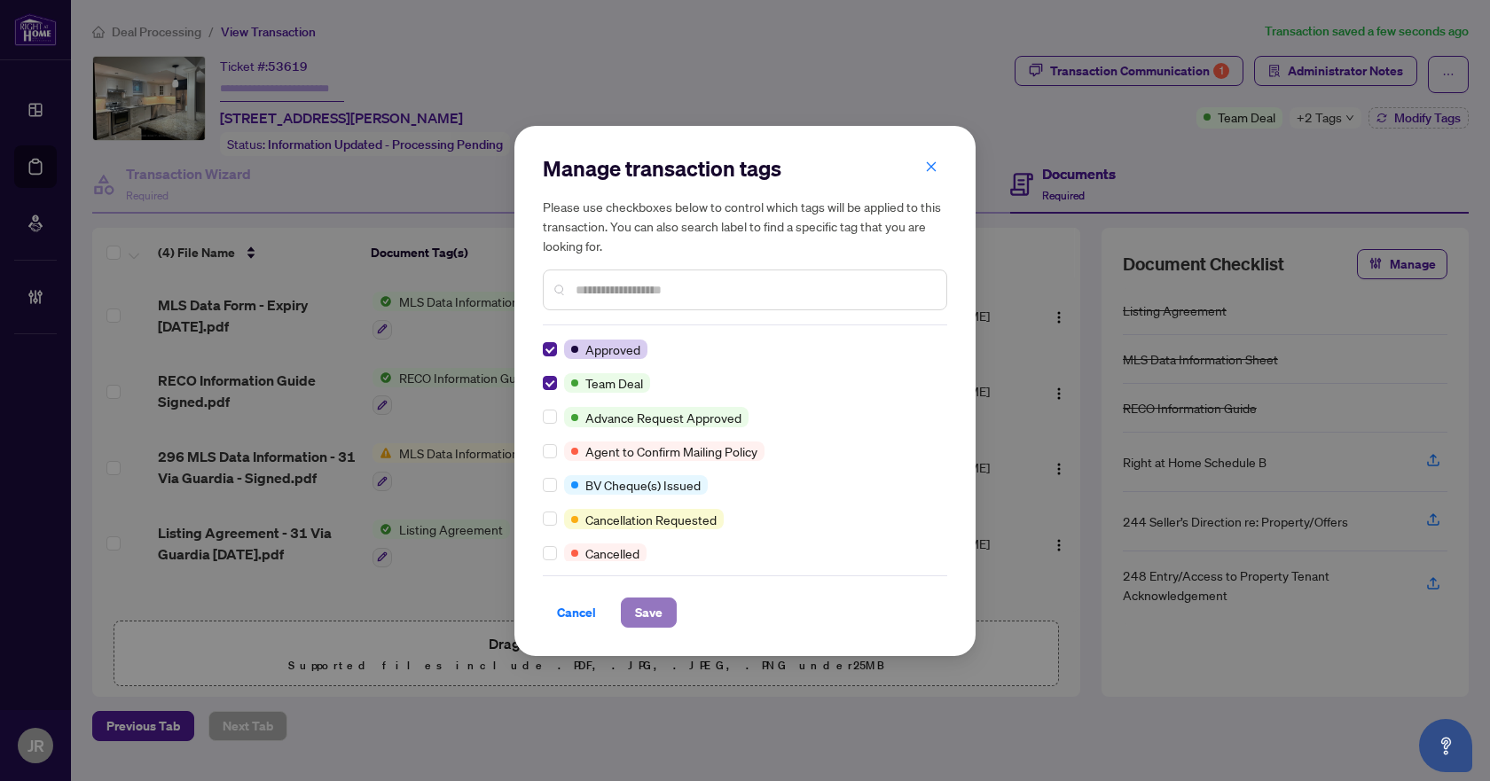
click at [638, 606] on span "Save" at bounding box center [648, 613] width 27 height 28
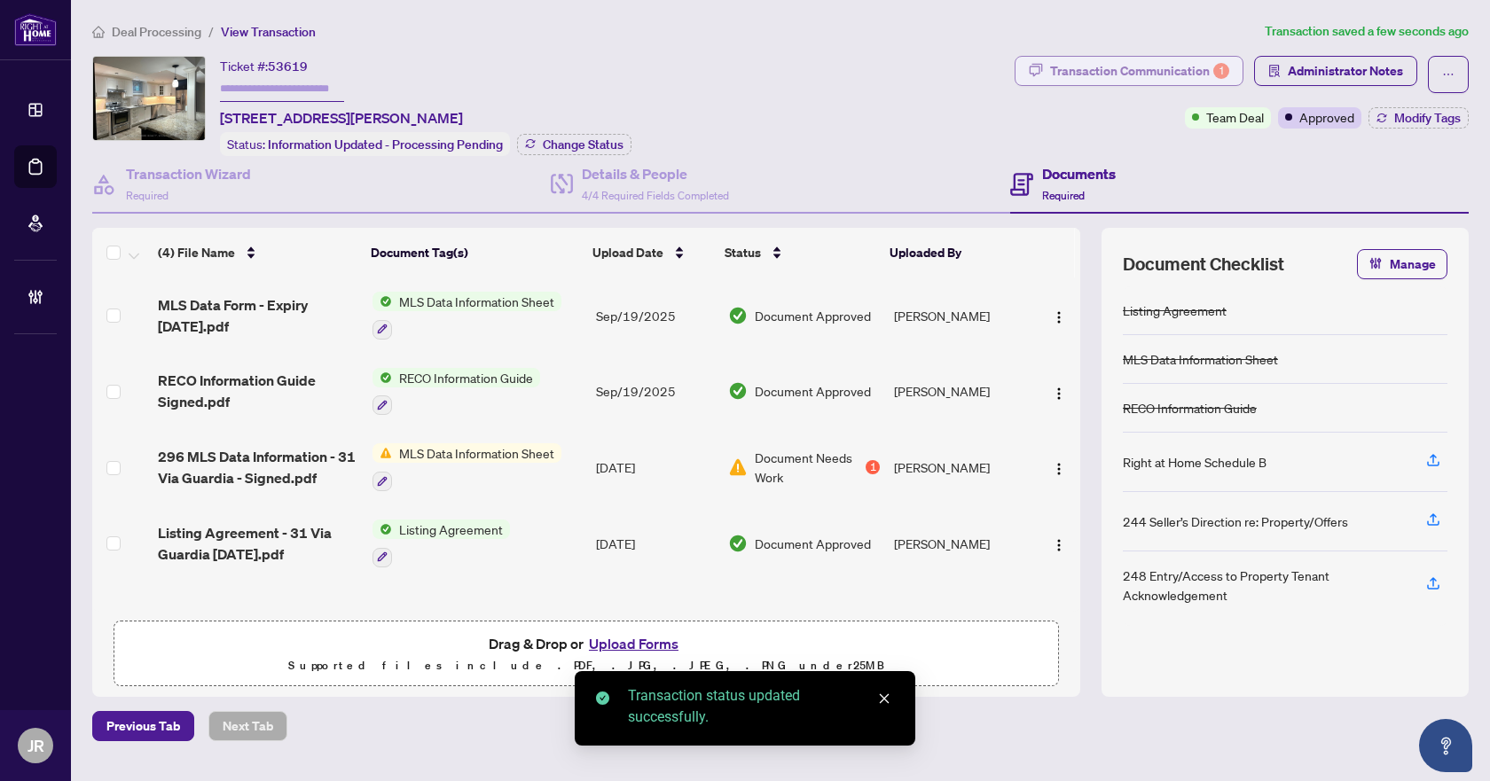
click at [1126, 75] on div "Transaction Communication 1" at bounding box center [1139, 71] width 179 height 28
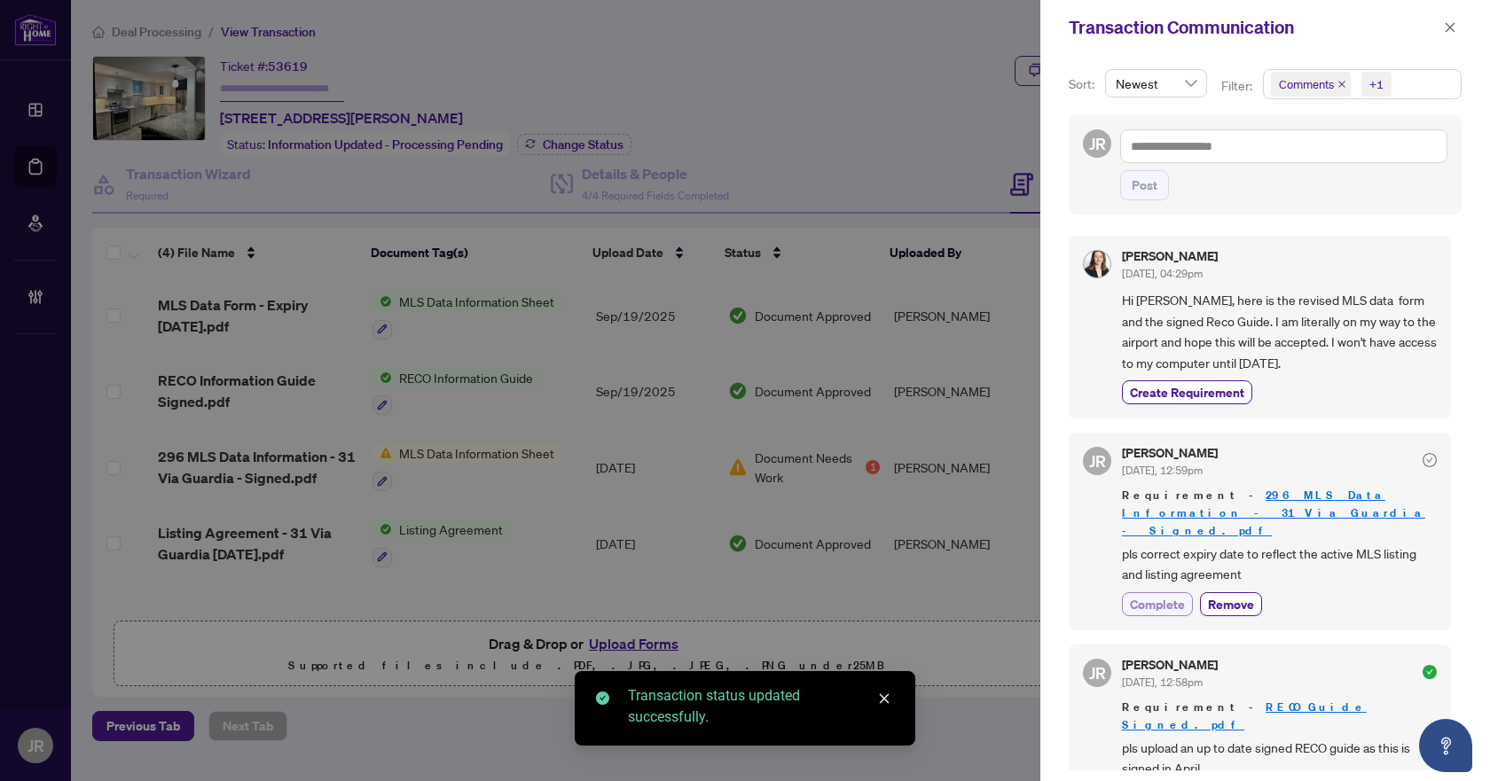
click at [1170, 595] on span "Complete" at bounding box center [1157, 604] width 55 height 19
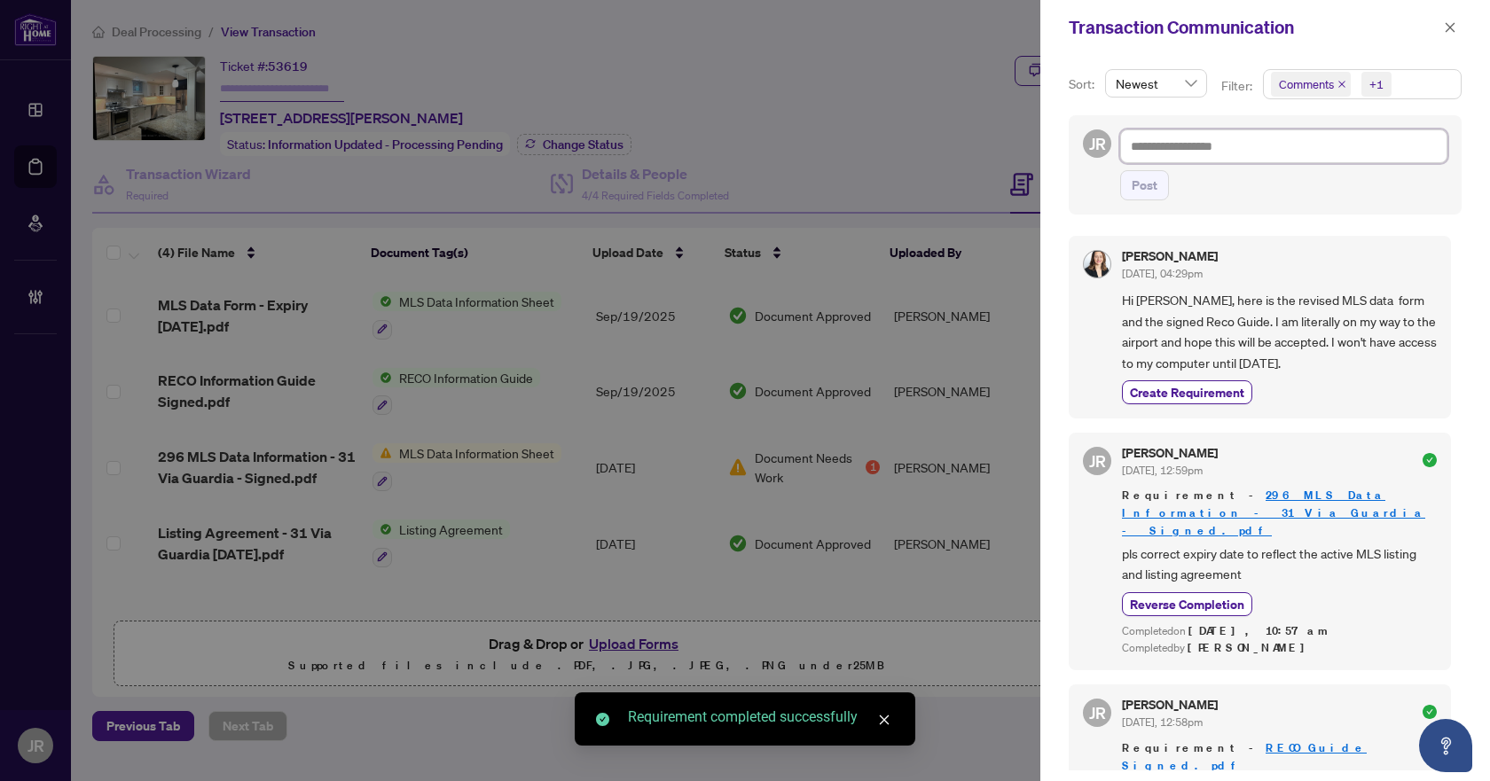
click at [1250, 153] on textarea at bounding box center [1283, 146] width 327 height 34
type textarea "*"
type textarea "**"
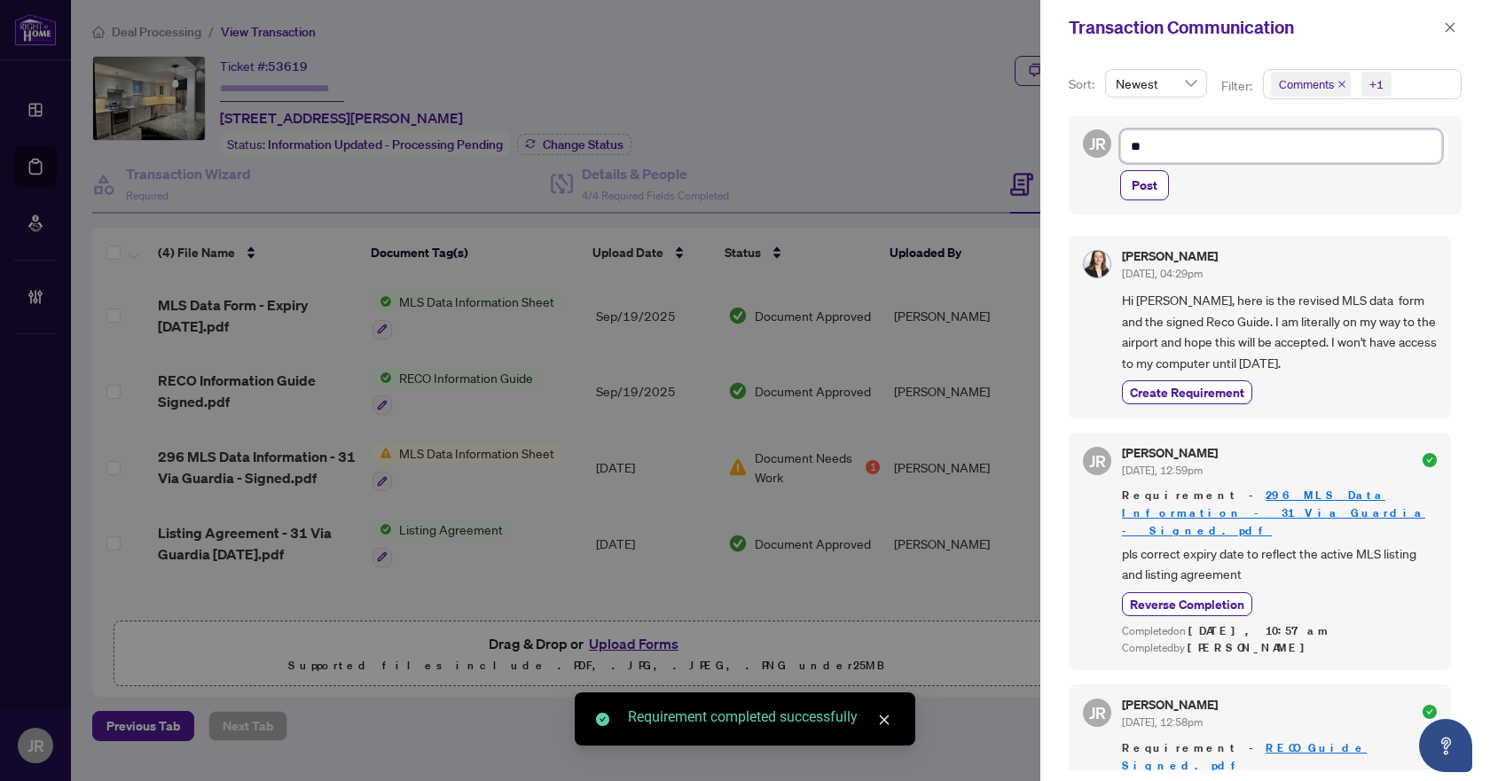
type textarea "**"
type textarea "****"
type textarea "*****"
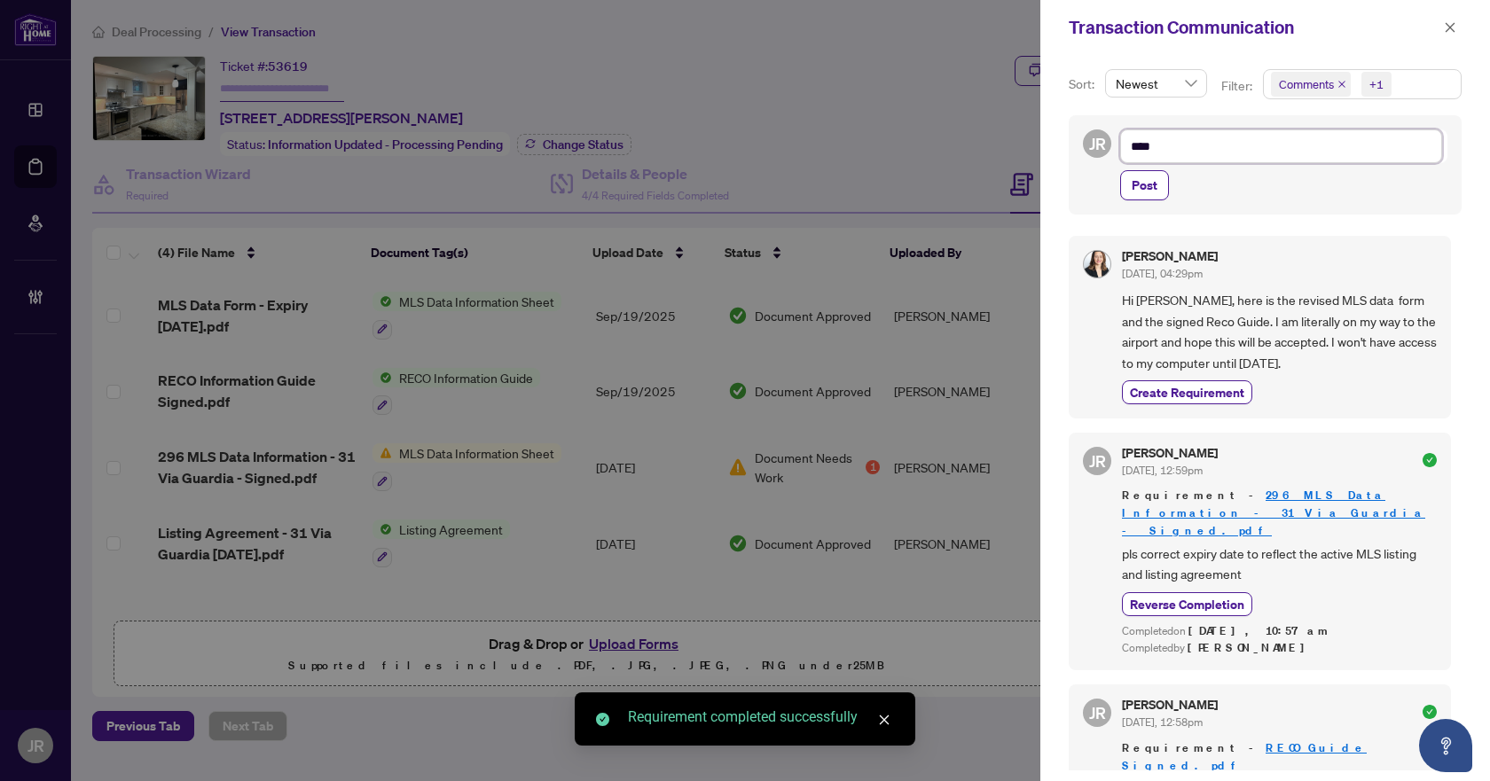
type textarea "*****"
type textarea "******"
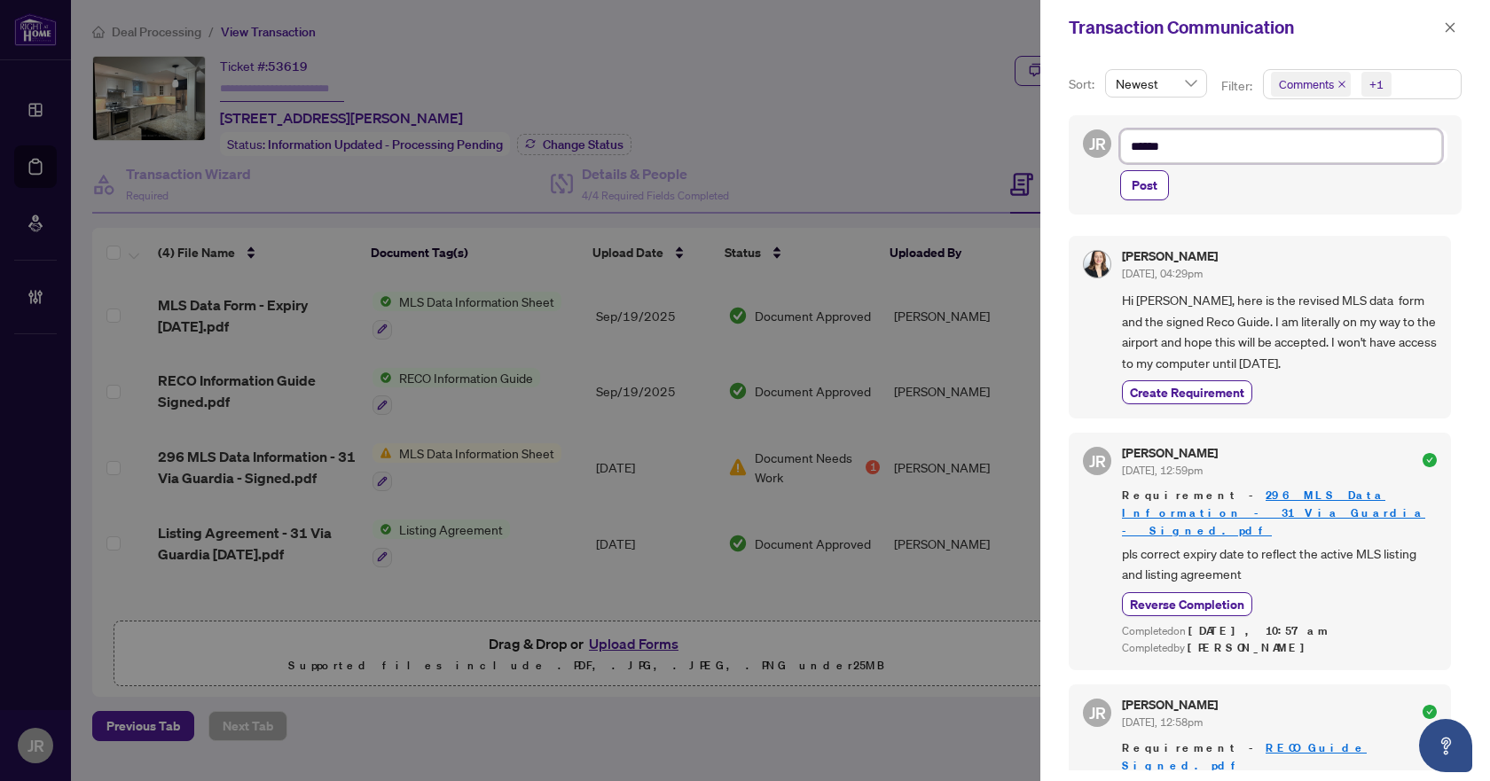
type textarea "*******"
type textarea "********"
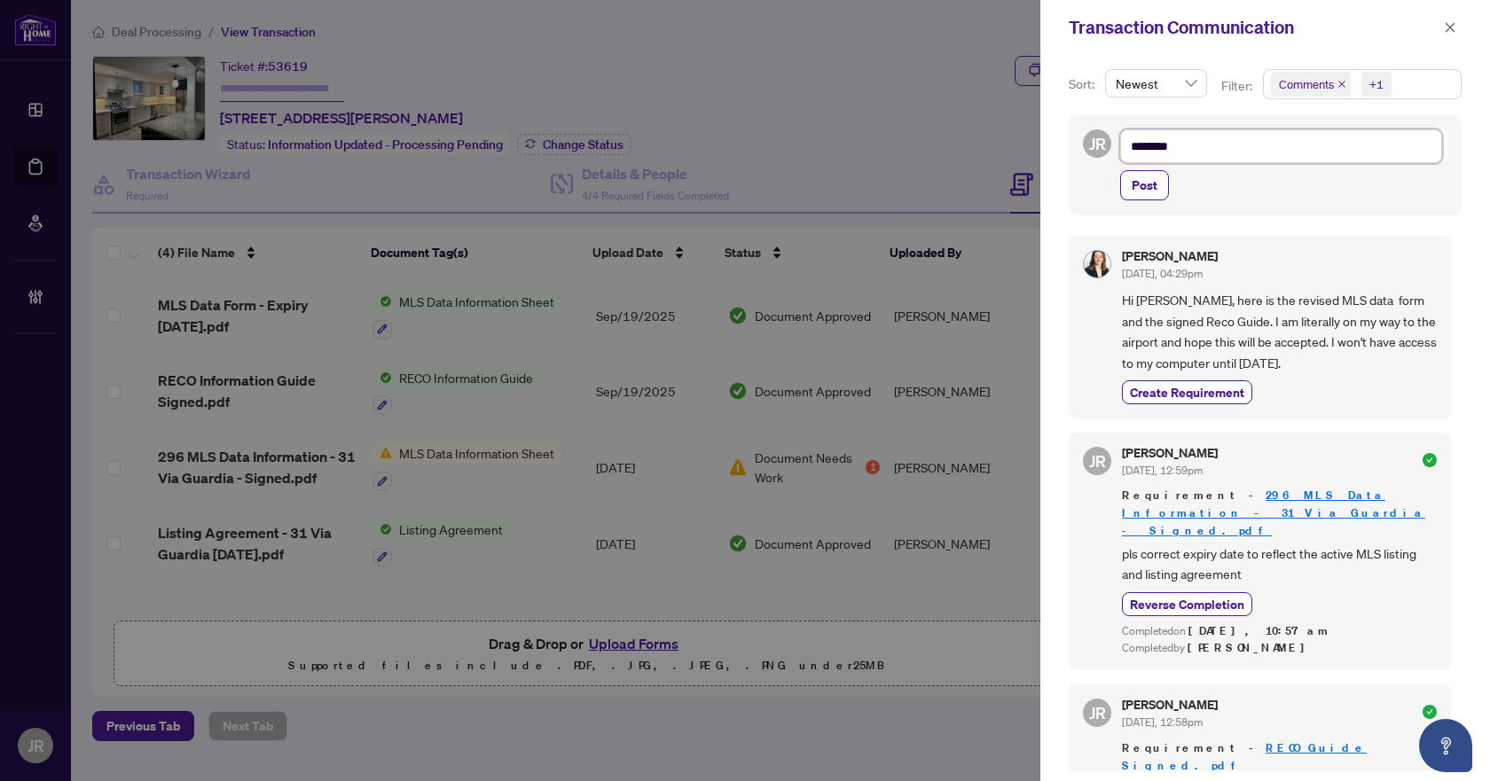
type textarea "********"
type textarea "**********"
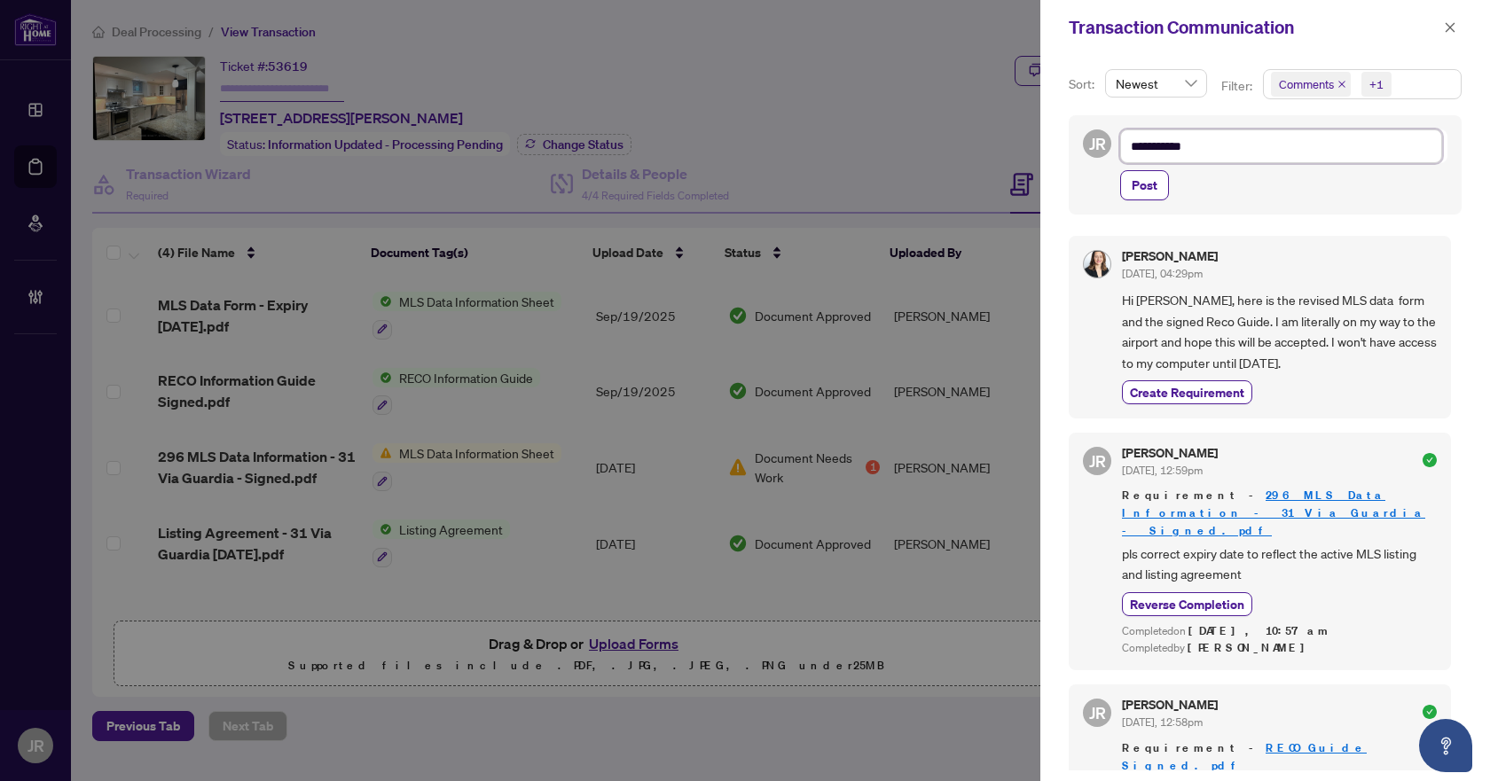
type textarea "**********"
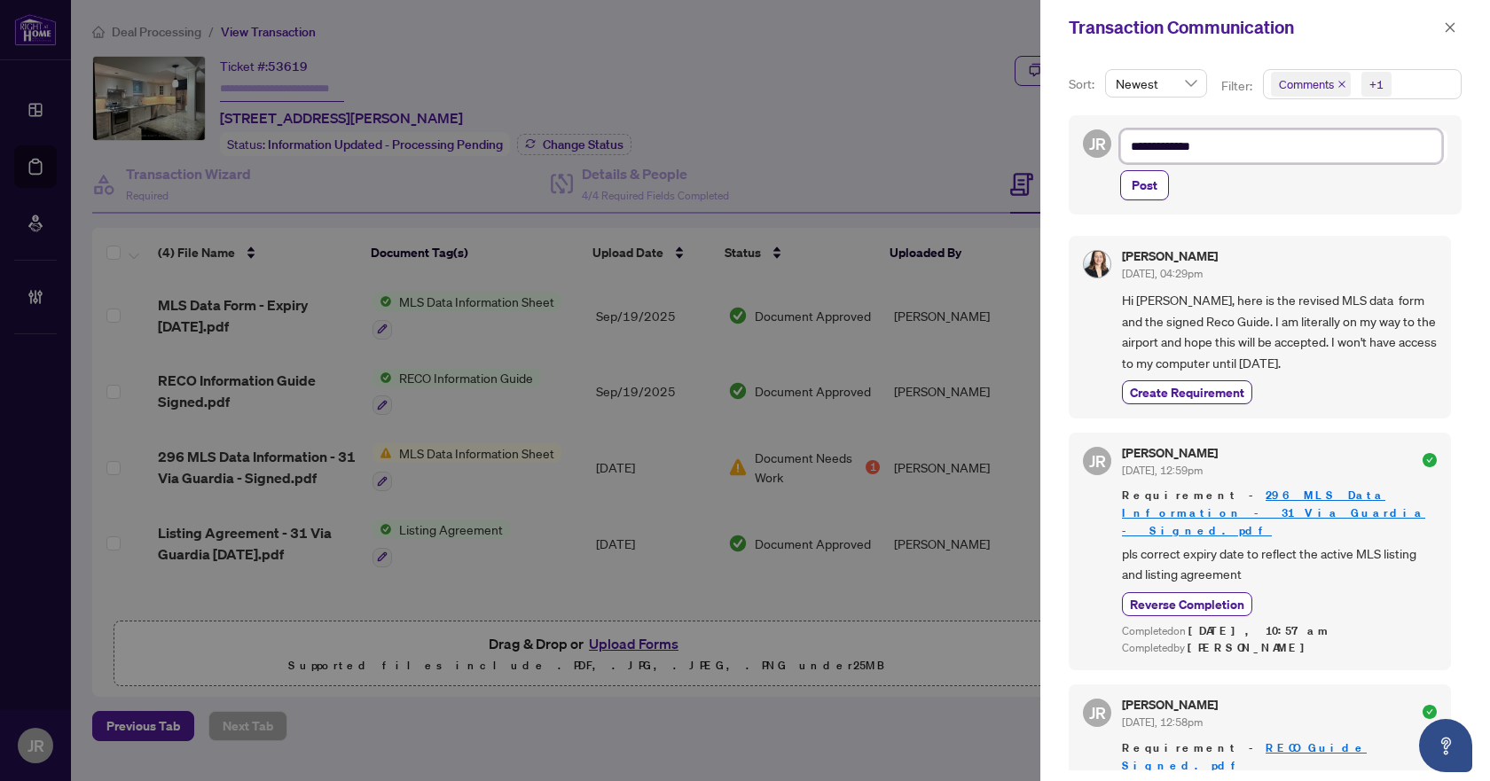
type textarea "**********"
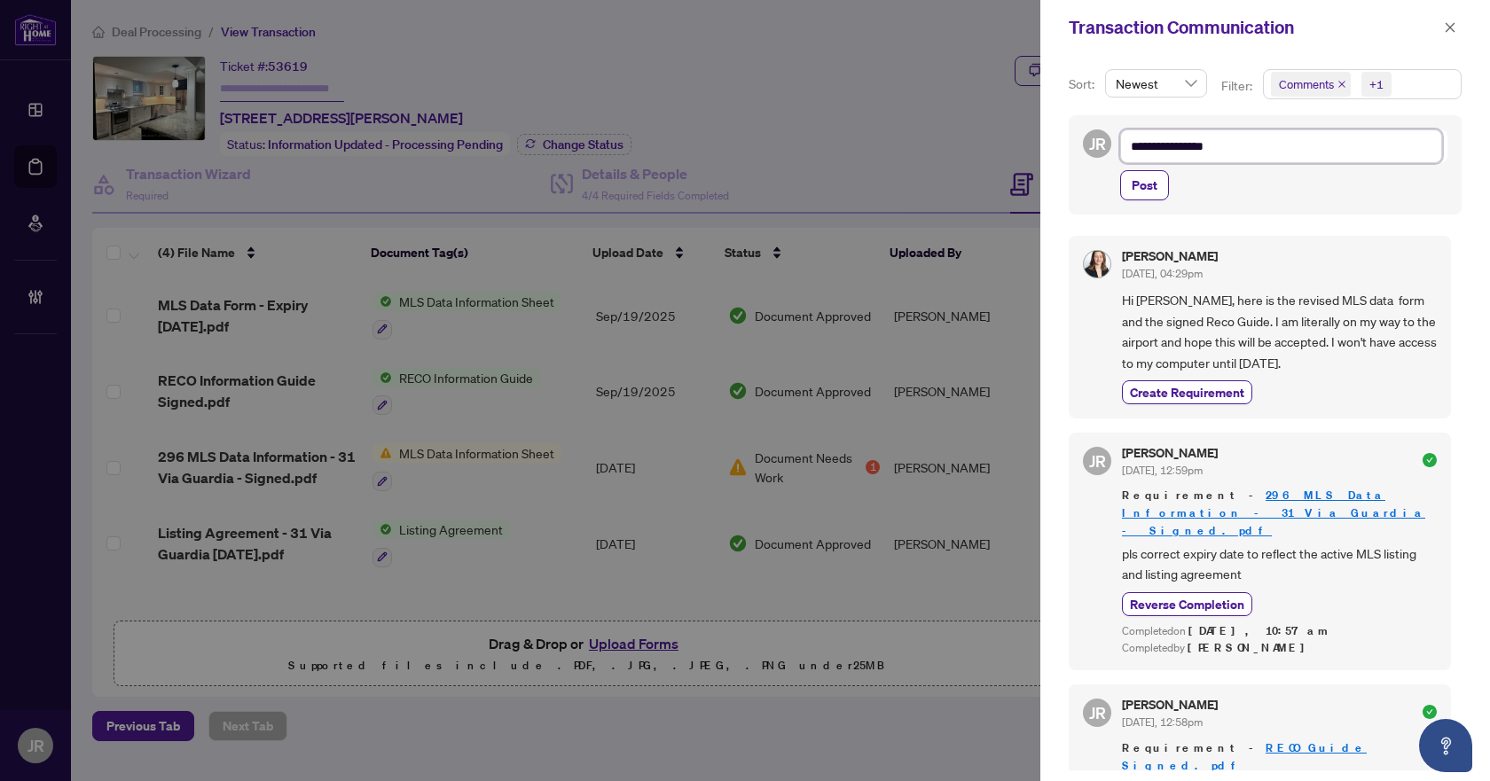
type textarea "**********"
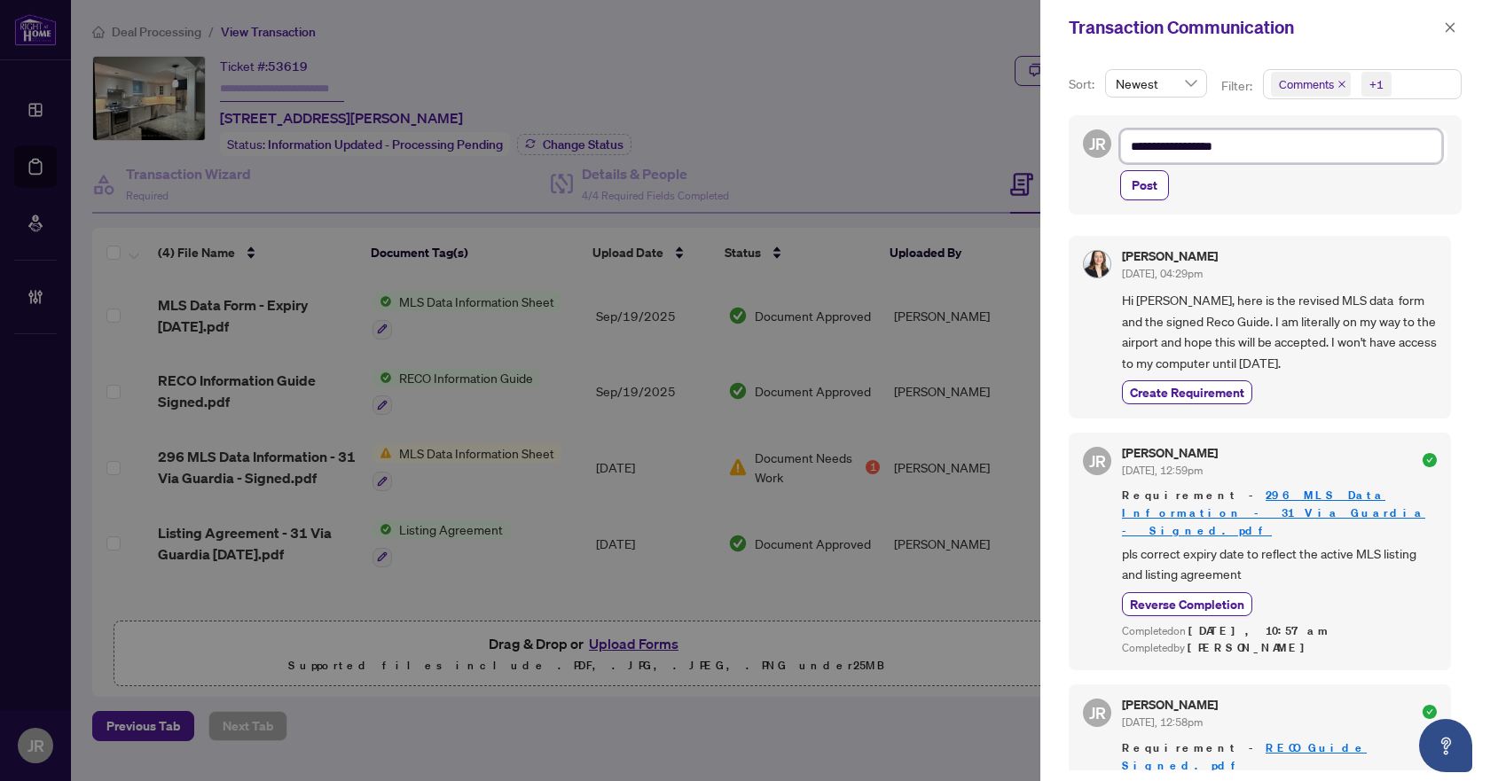
type textarea "**********"
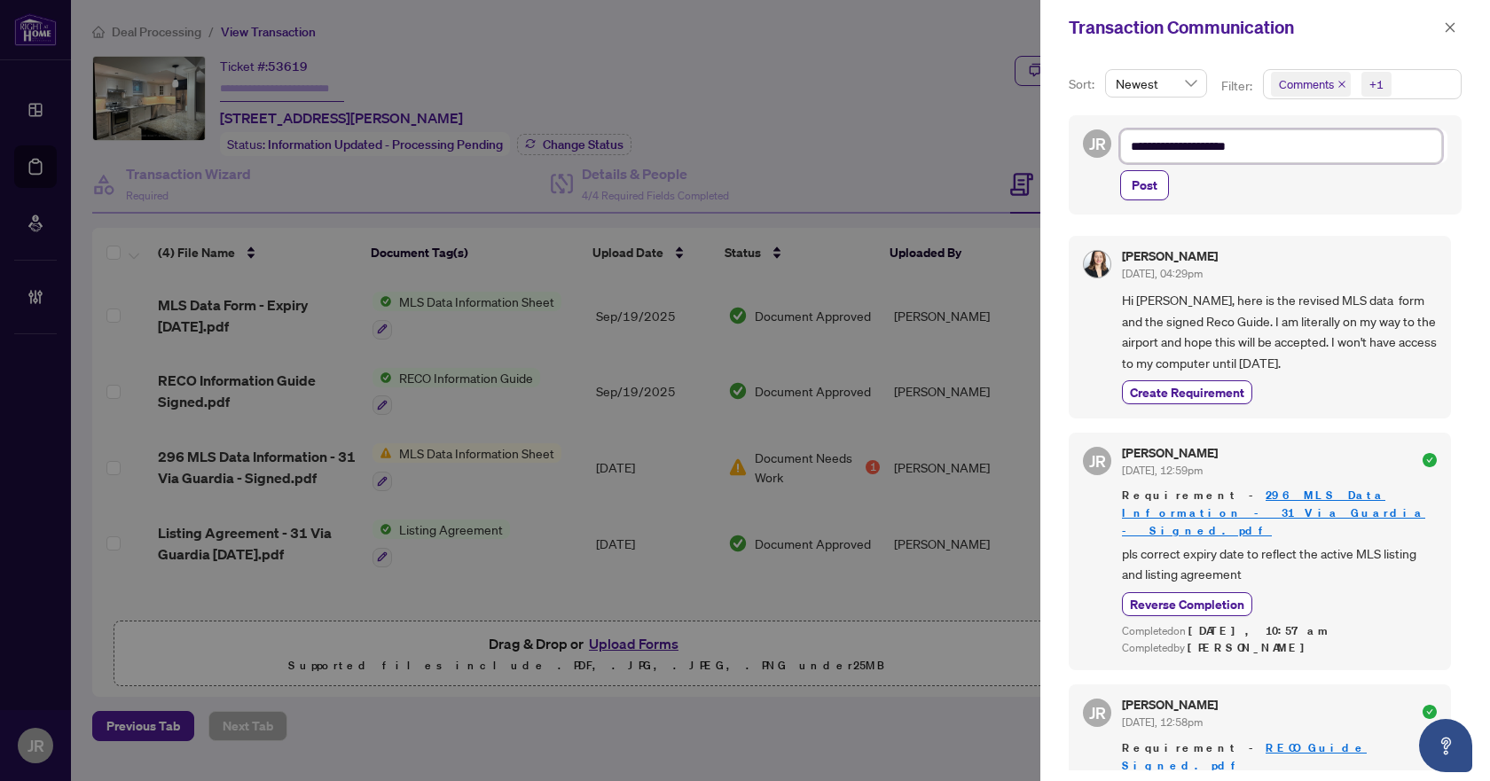
type textarea "**********"
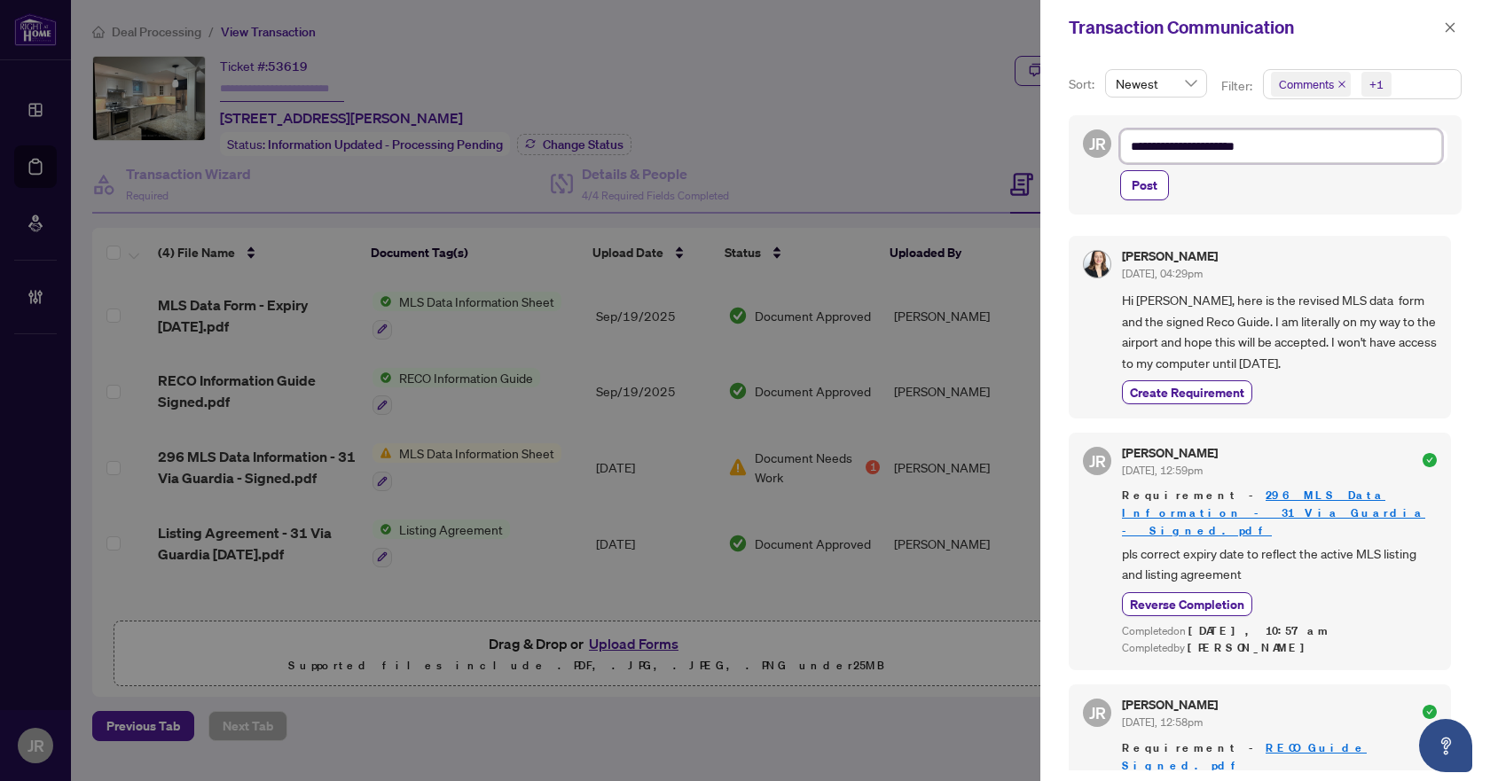
type textarea "**********"
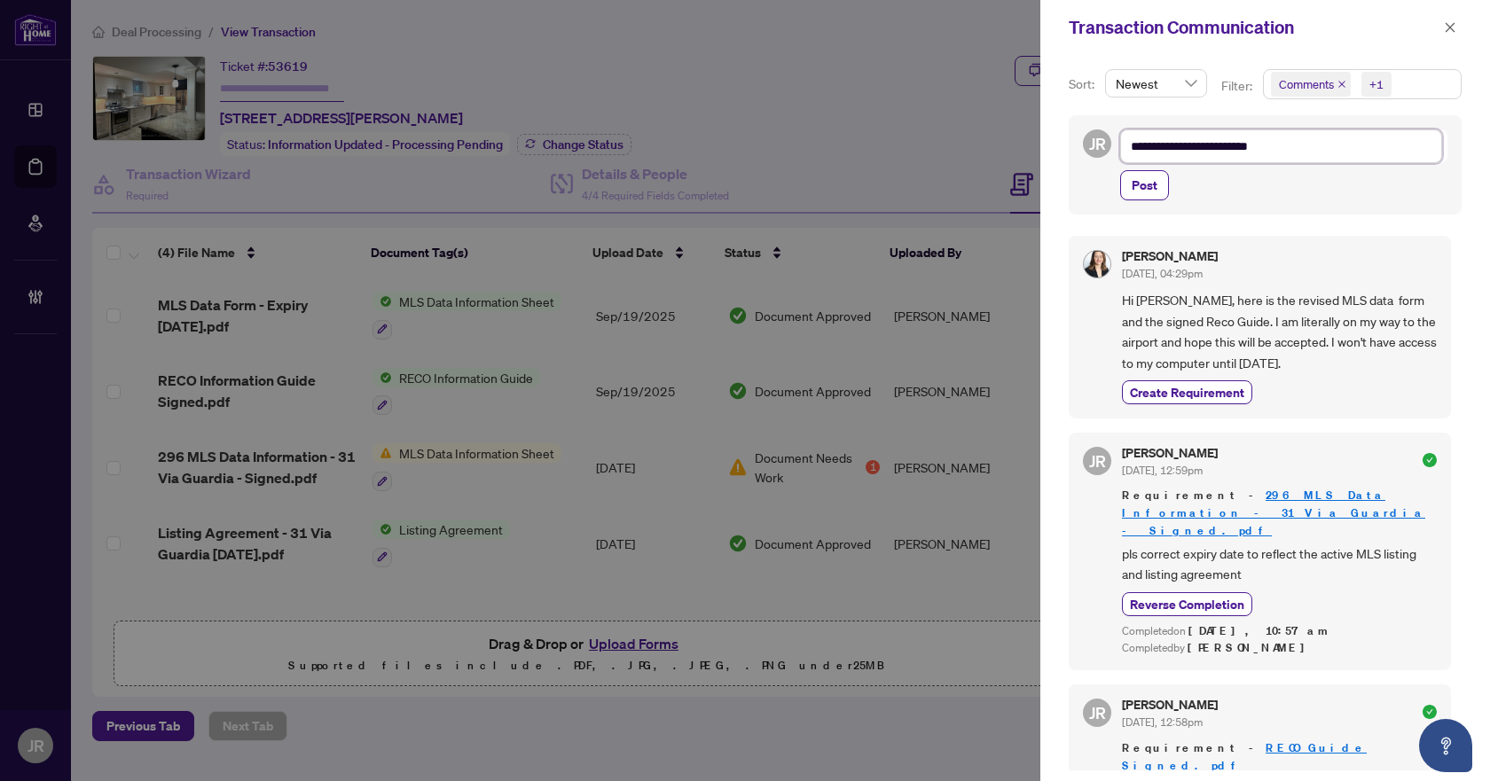
type textarea "**********"
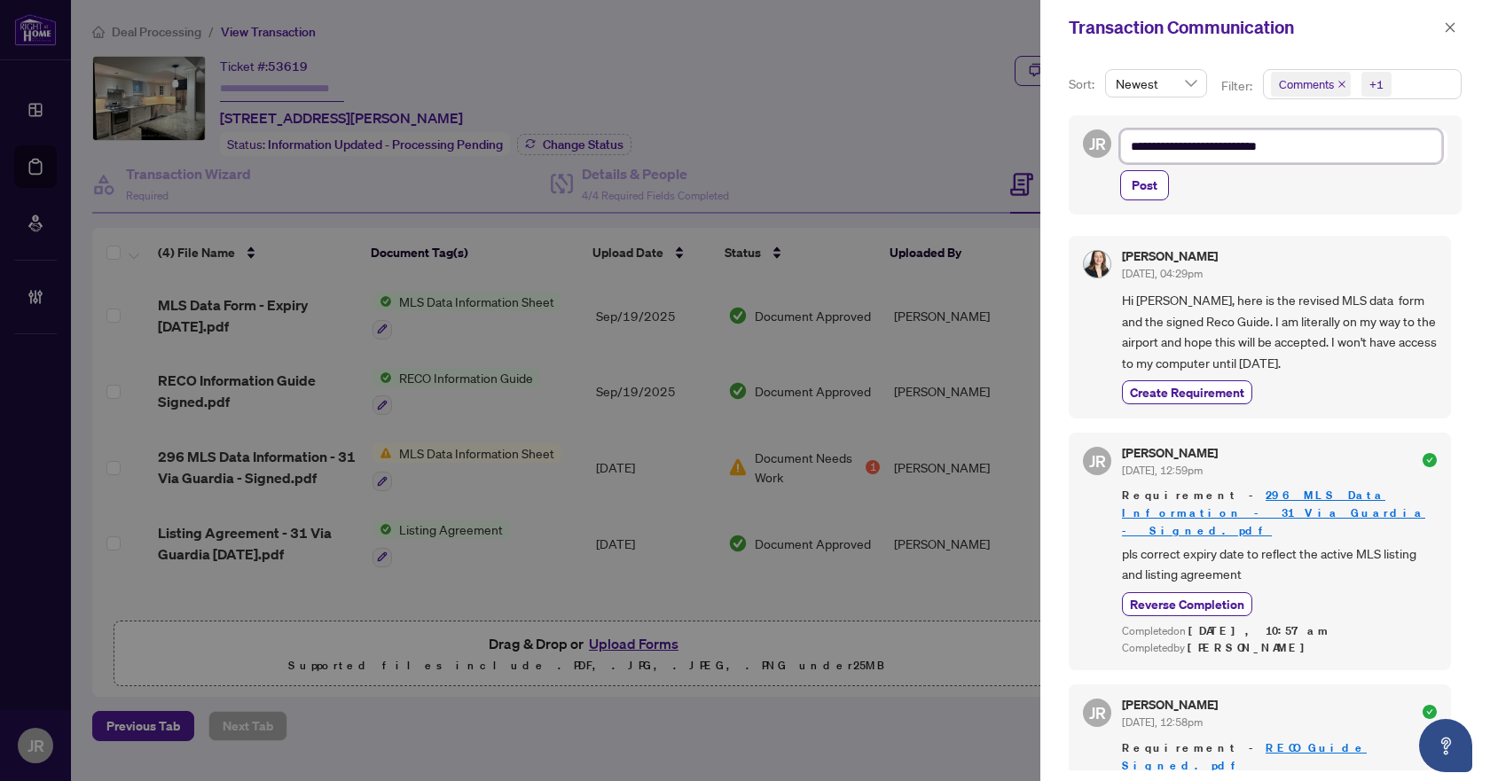
type textarea "**********"
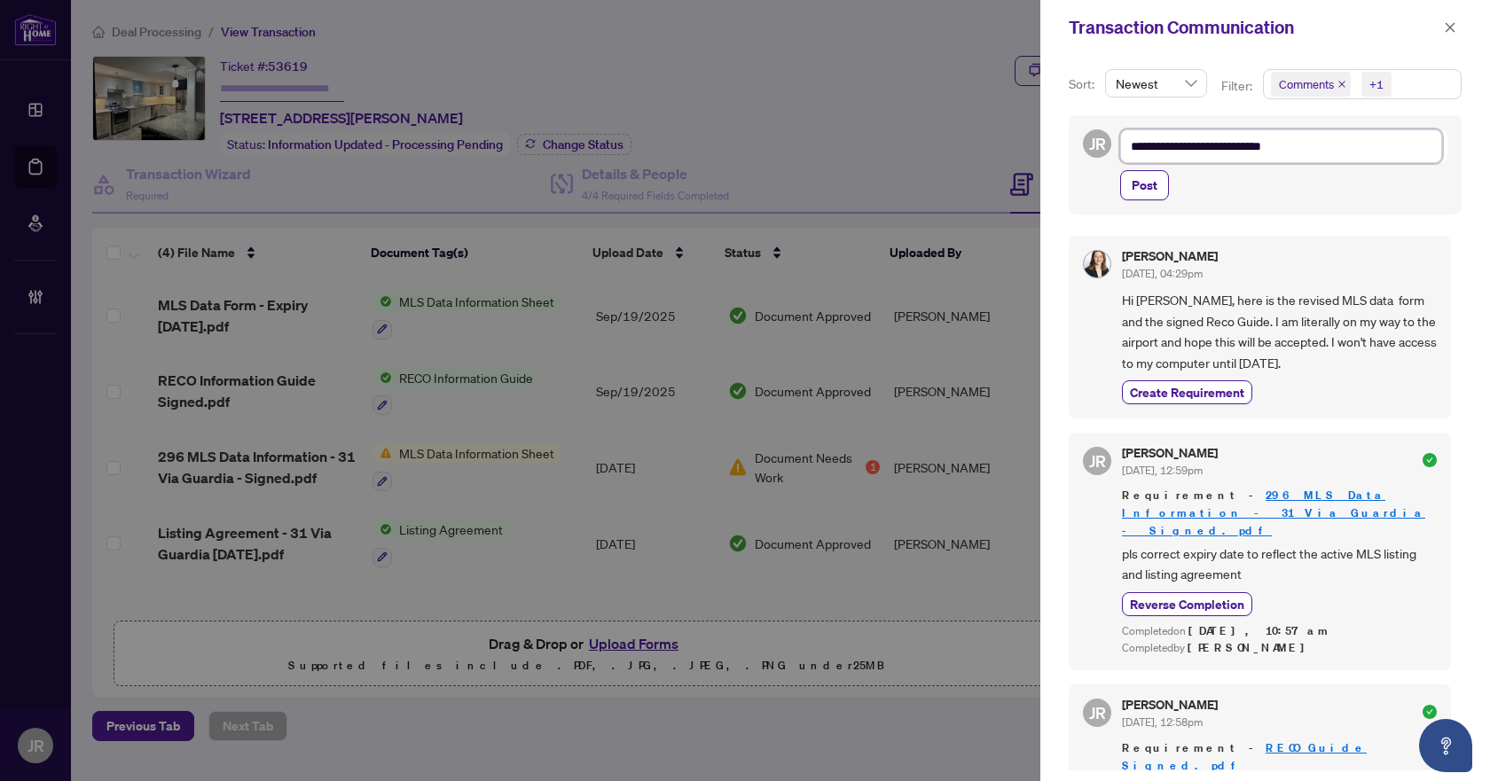
type textarea "**********"
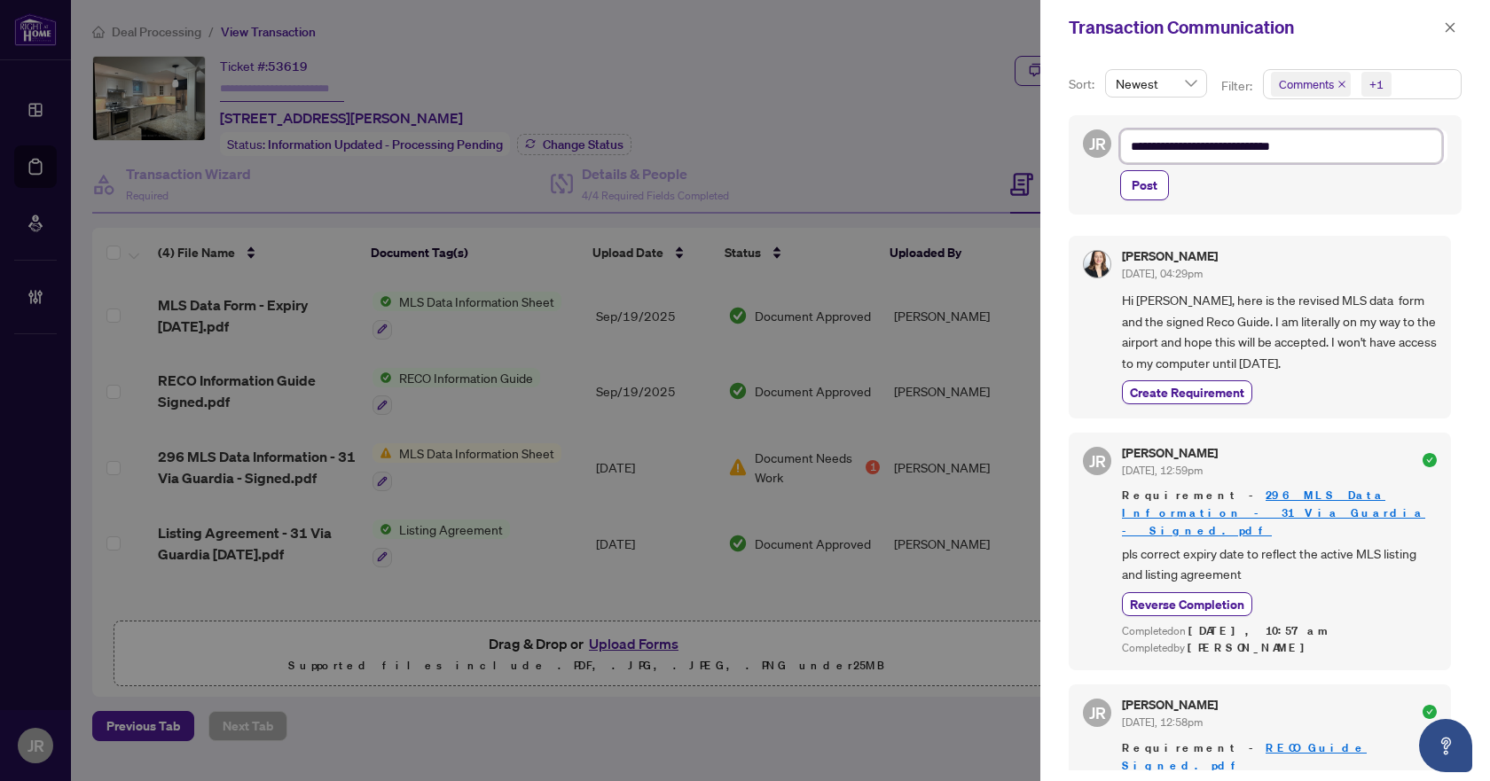
type textarea "**********"
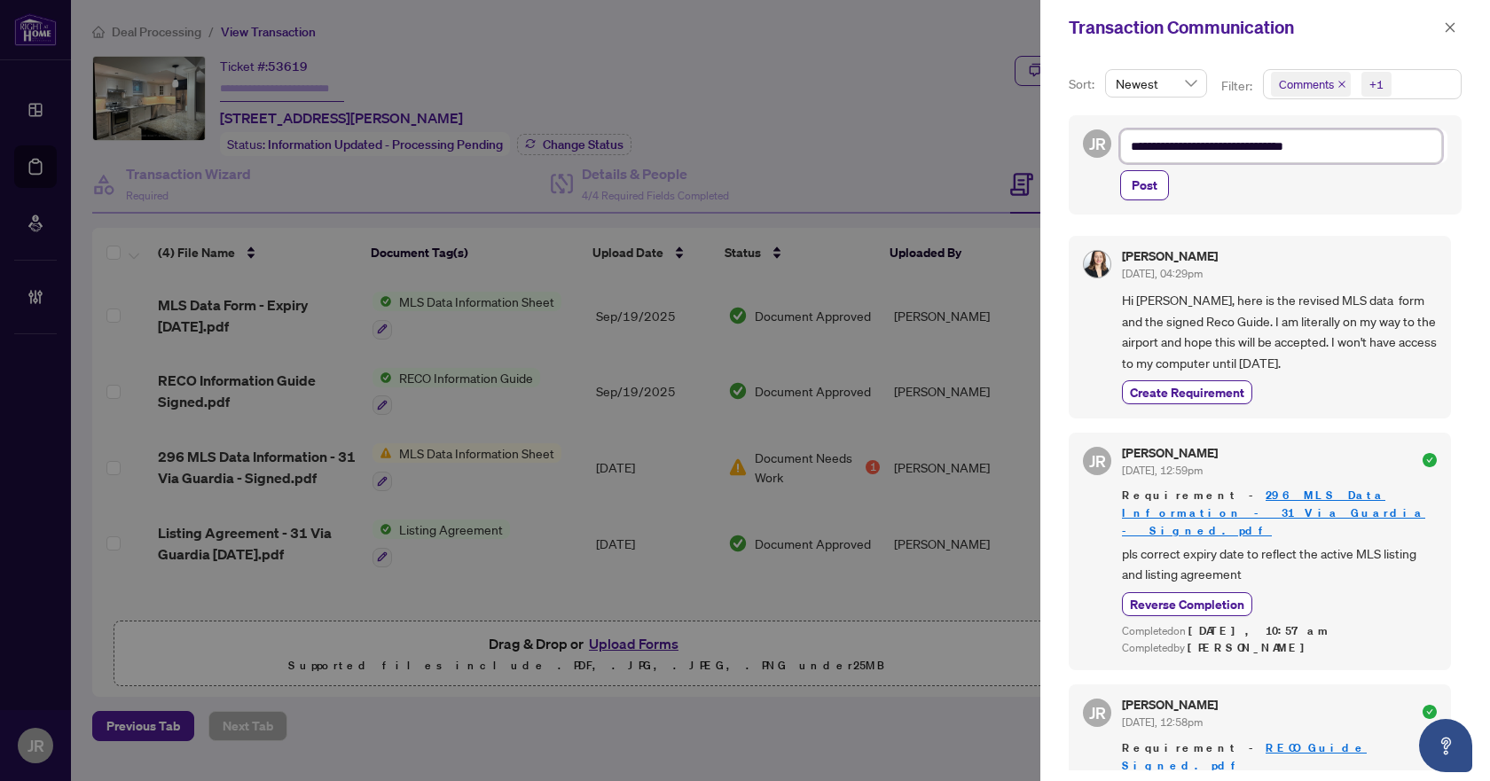
type textarea "**********"
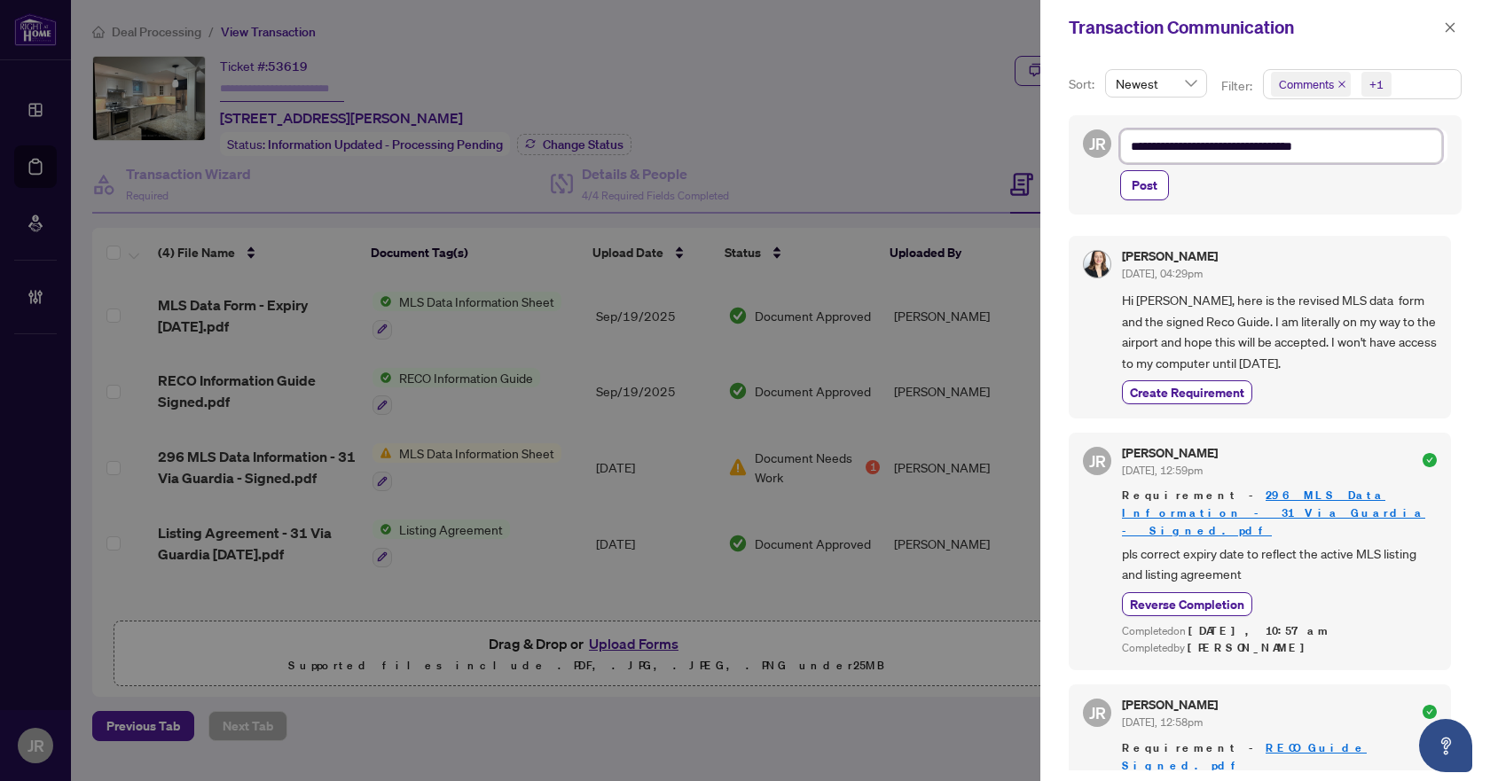
type textarea "**********"
click at [1148, 191] on span "Post" at bounding box center [1145, 185] width 26 height 28
click at [1446, 24] on icon "close" at bounding box center [1451, 27] width 10 height 10
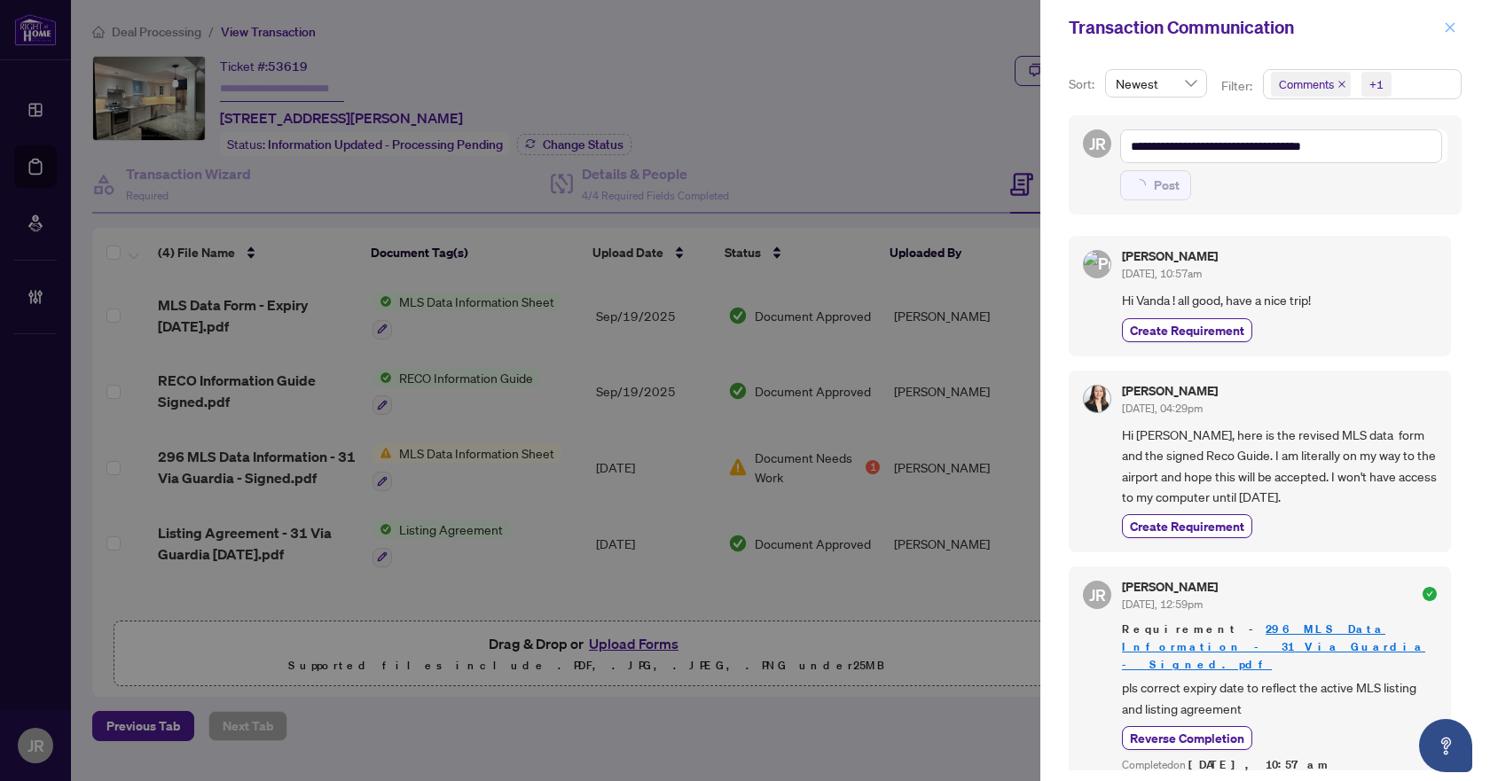
type textarea "**********"
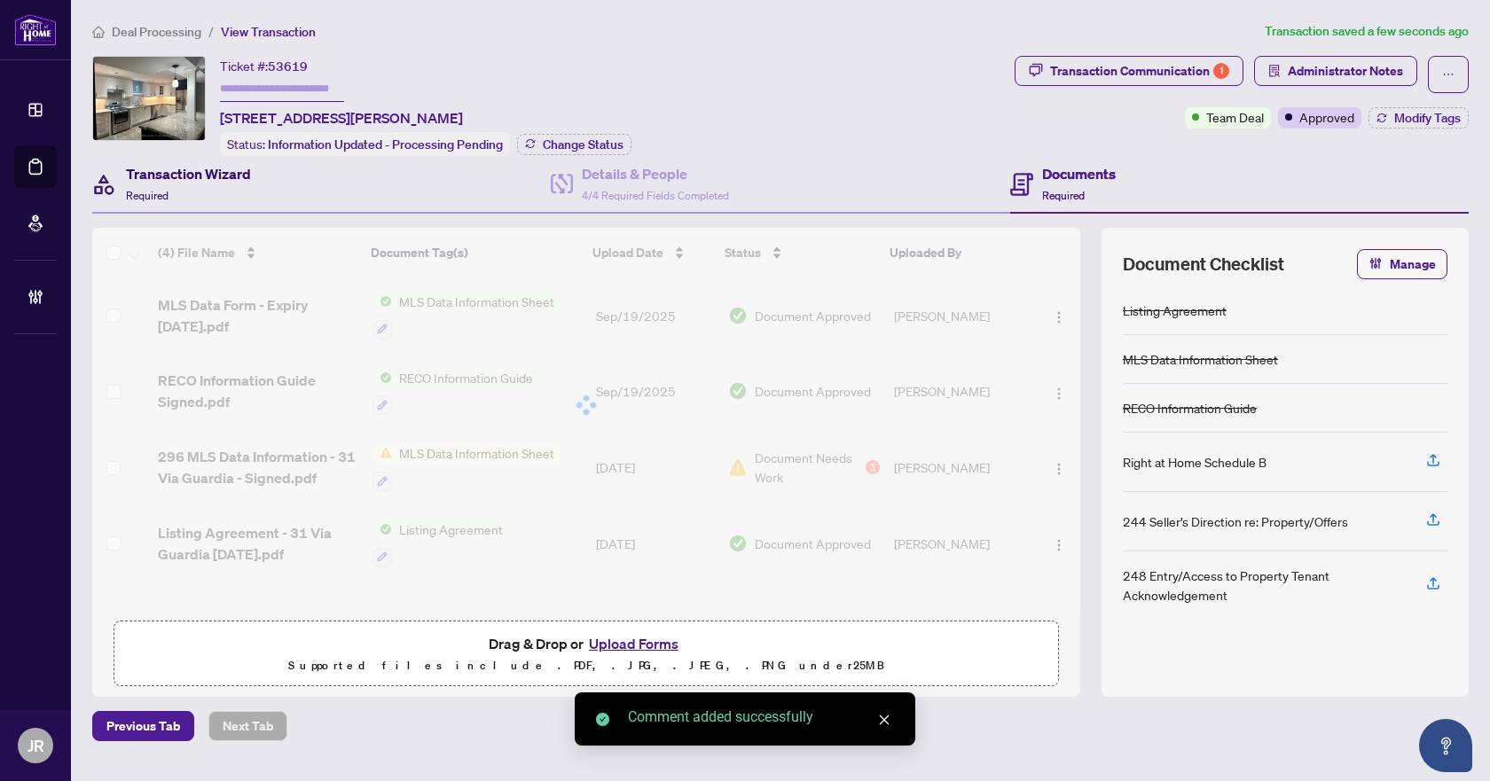
click at [184, 164] on h4 "Transaction Wizard" at bounding box center [188, 173] width 125 height 21
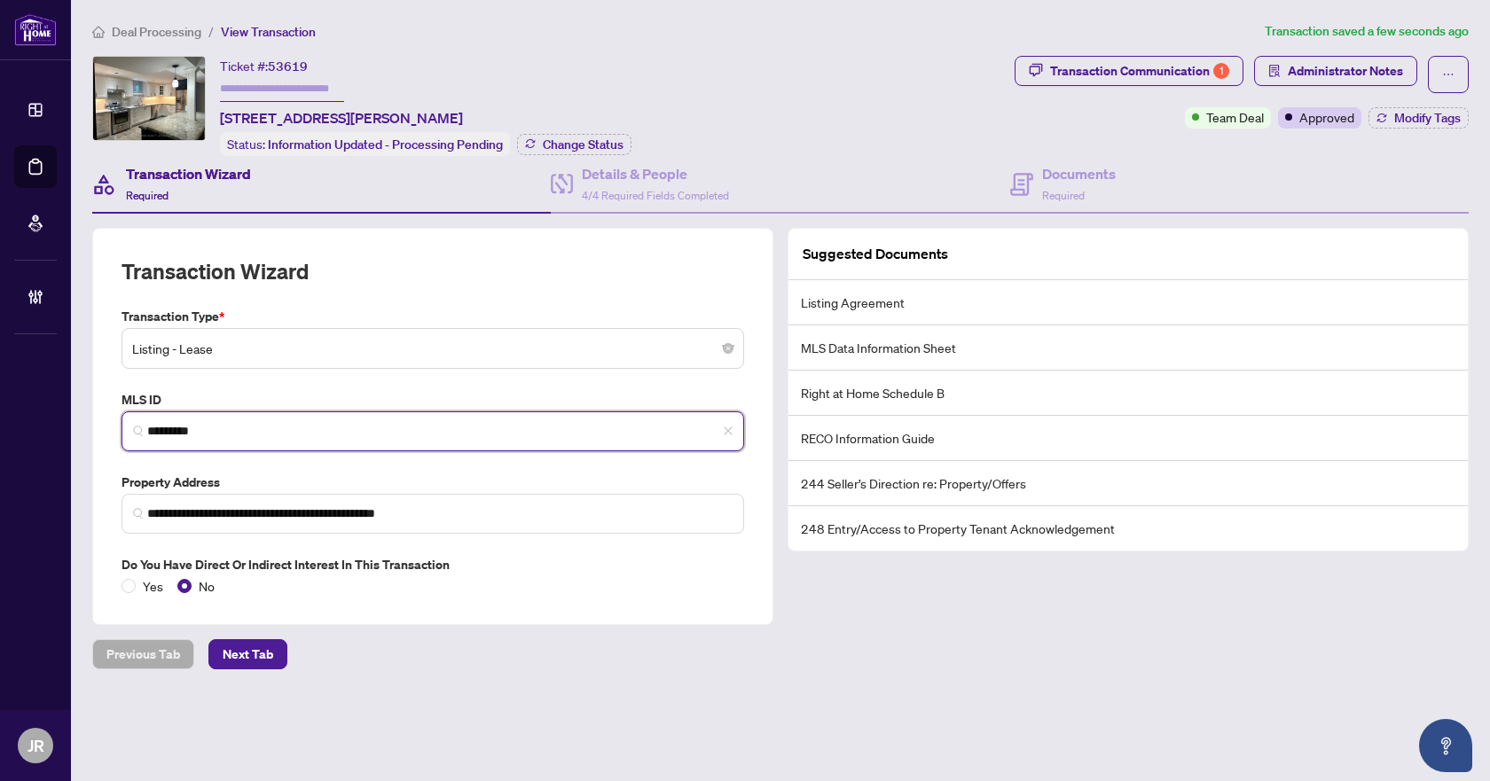
click at [176, 427] on input "*********" at bounding box center [439, 431] width 585 height 19
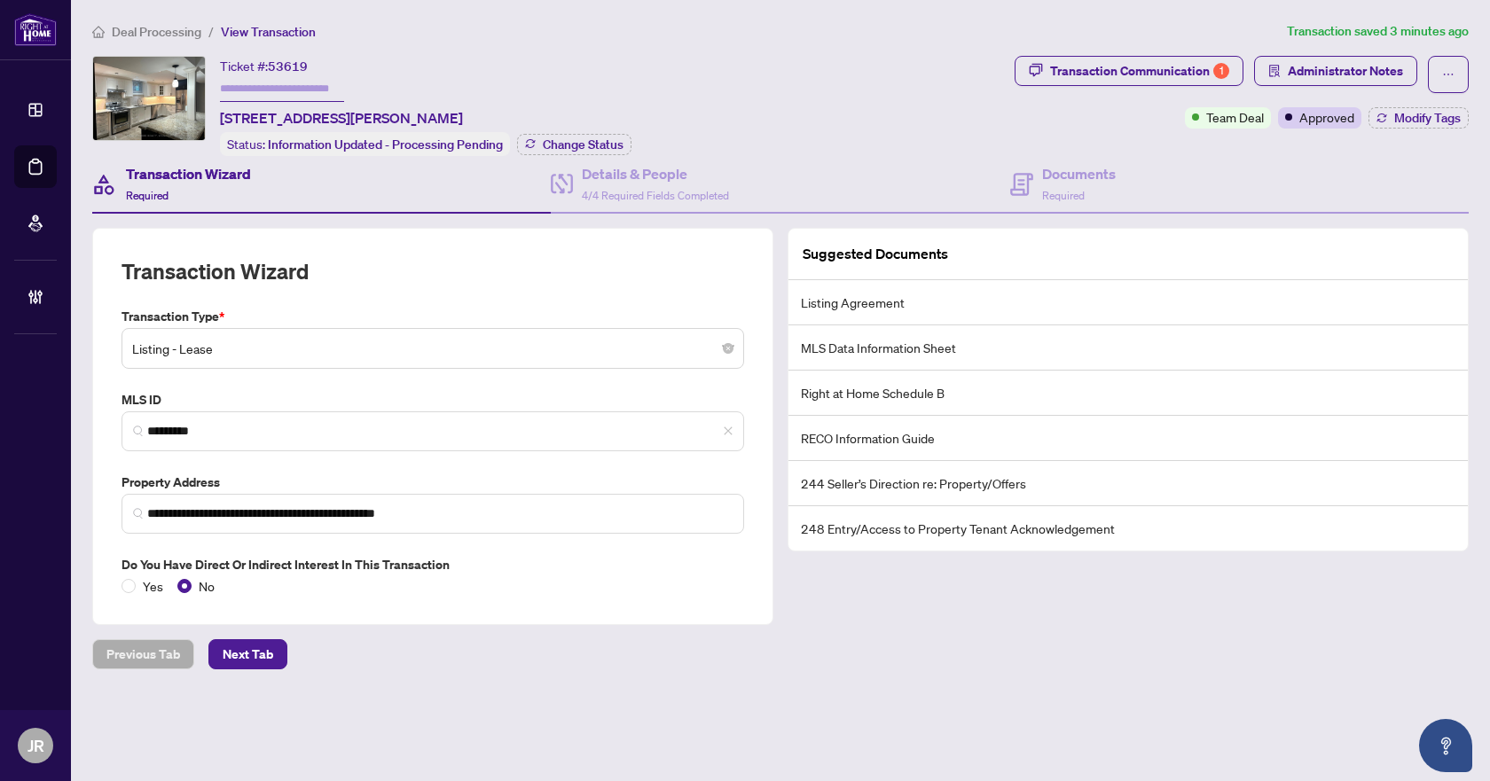
click at [174, 24] on span "Deal Processing" at bounding box center [157, 32] width 90 height 16
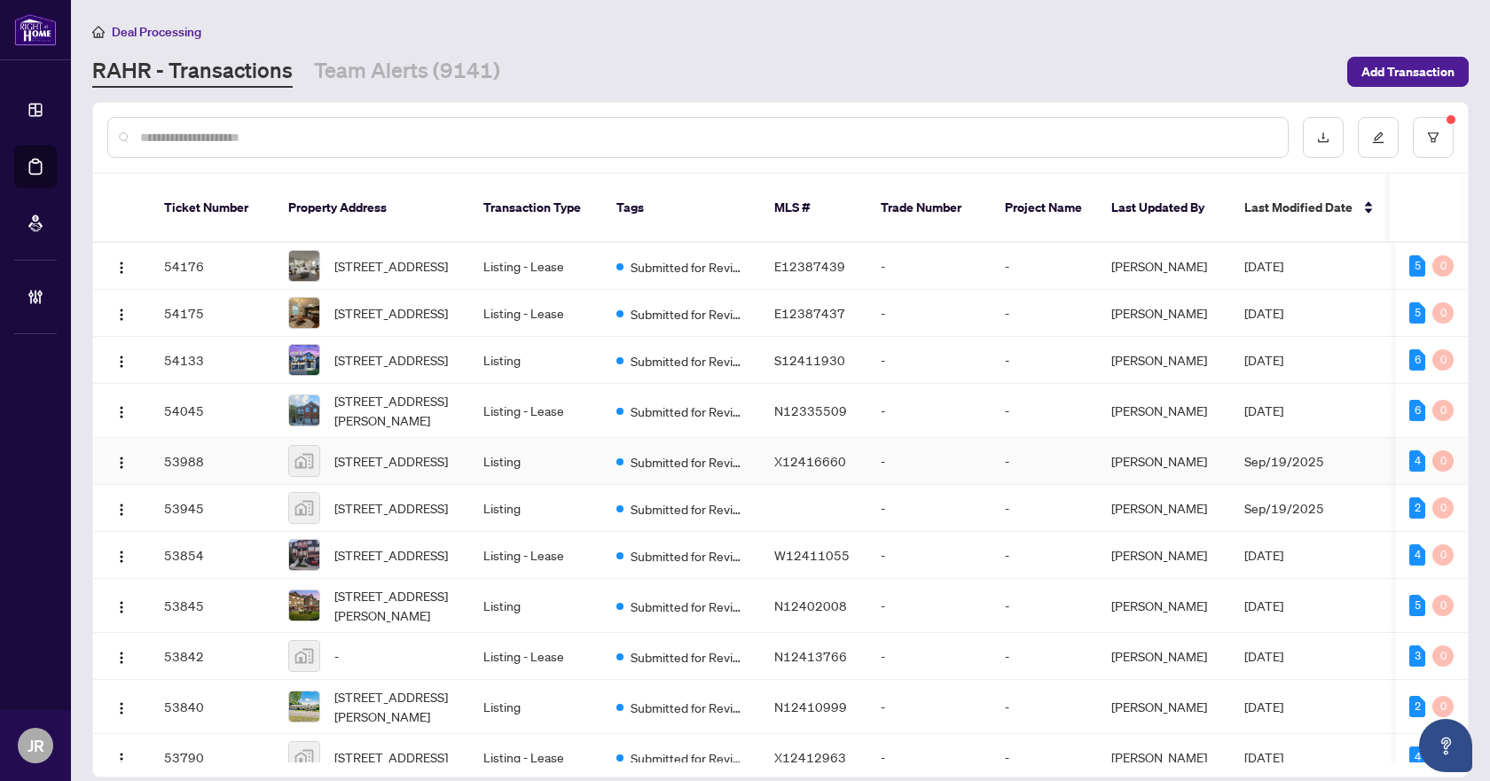
scroll to position [128, 0]
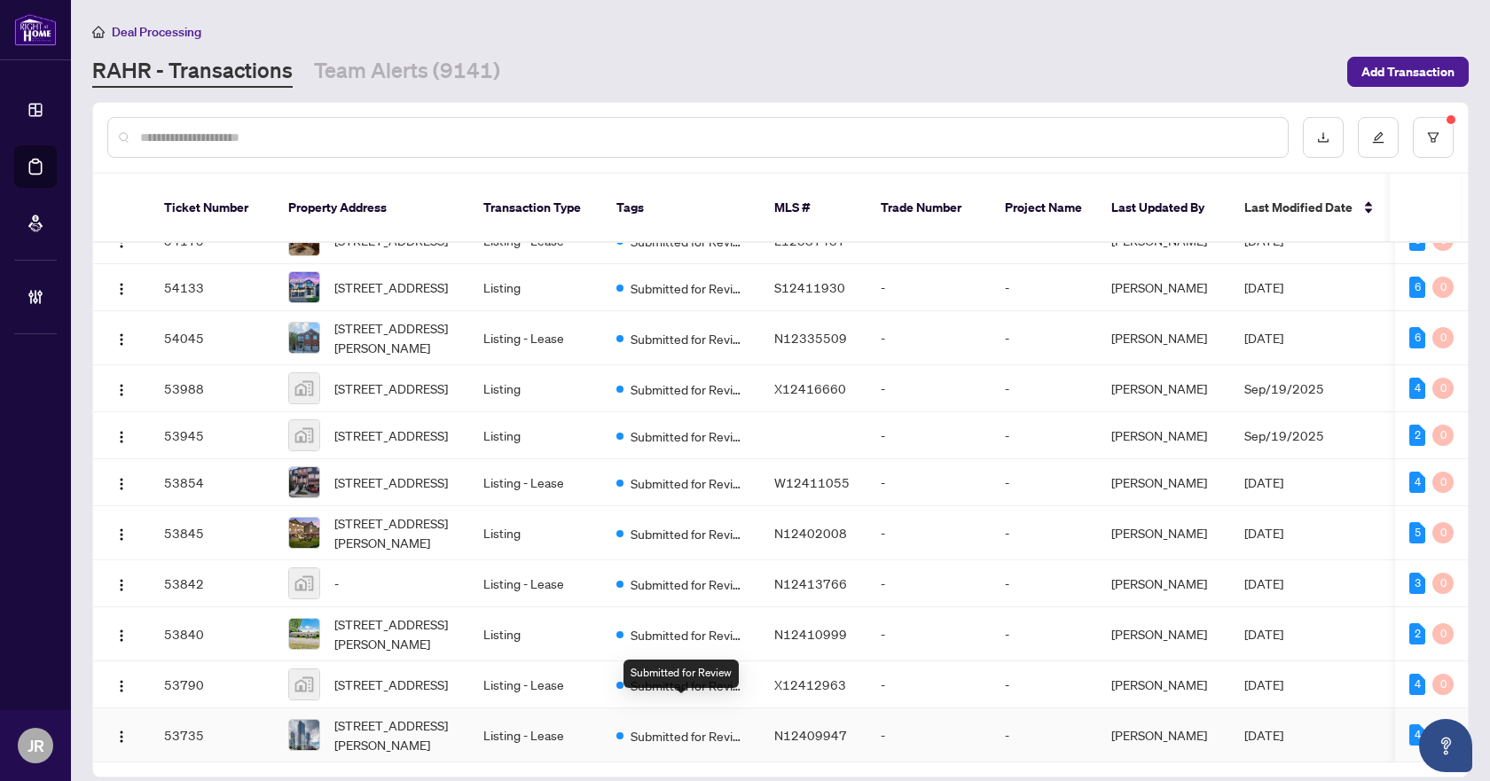
click at [721, 726] on span "Submitted for Review" at bounding box center [688, 736] width 115 height 20
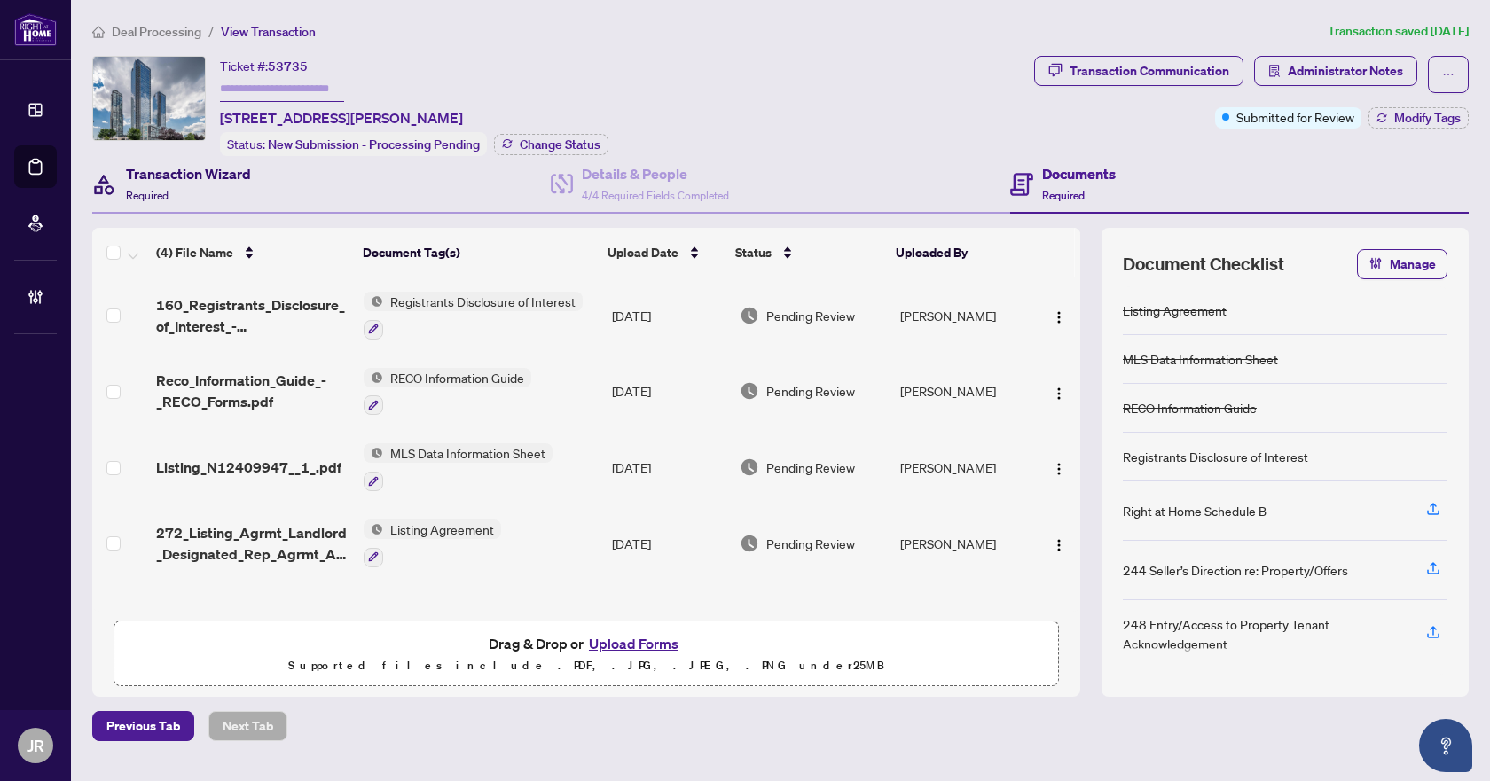
click at [235, 194] on div "Transaction Wizard Required" at bounding box center [188, 184] width 125 height 42
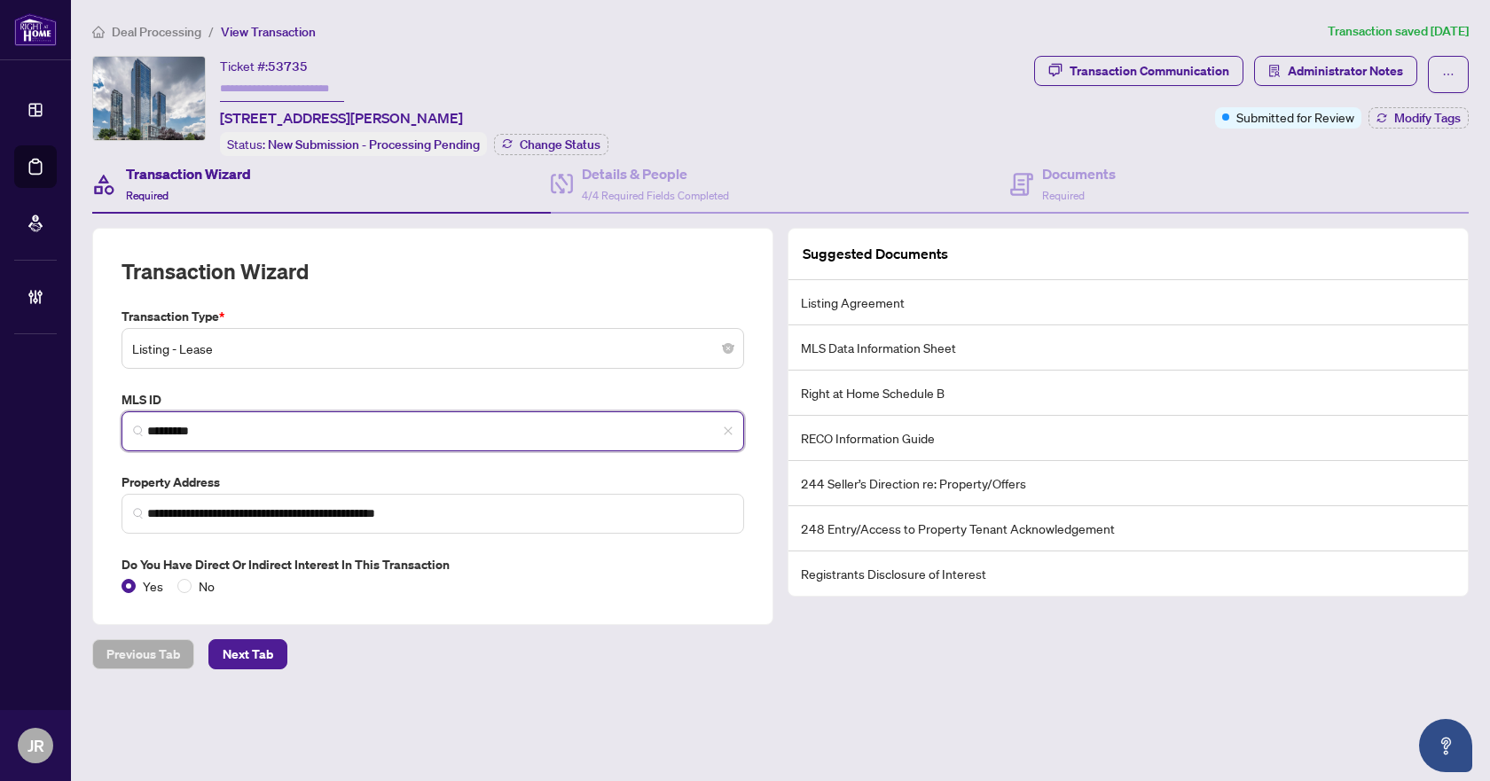
click at [193, 427] on input "*********" at bounding box center [439, 431] width 585 height 19
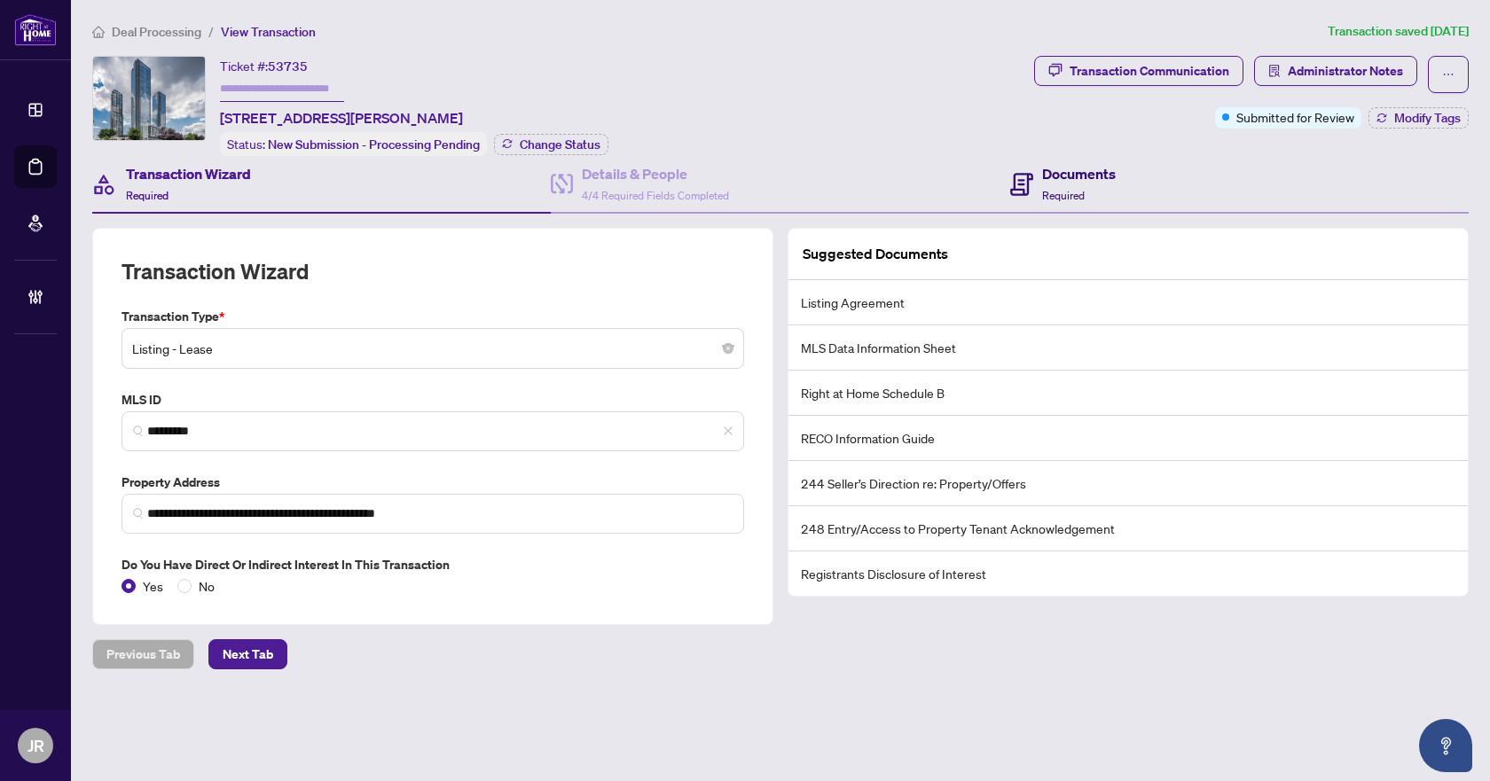
click at [1056, 174] on h4 "Documents" at bounding box center [1079, 173] width 74 height 21
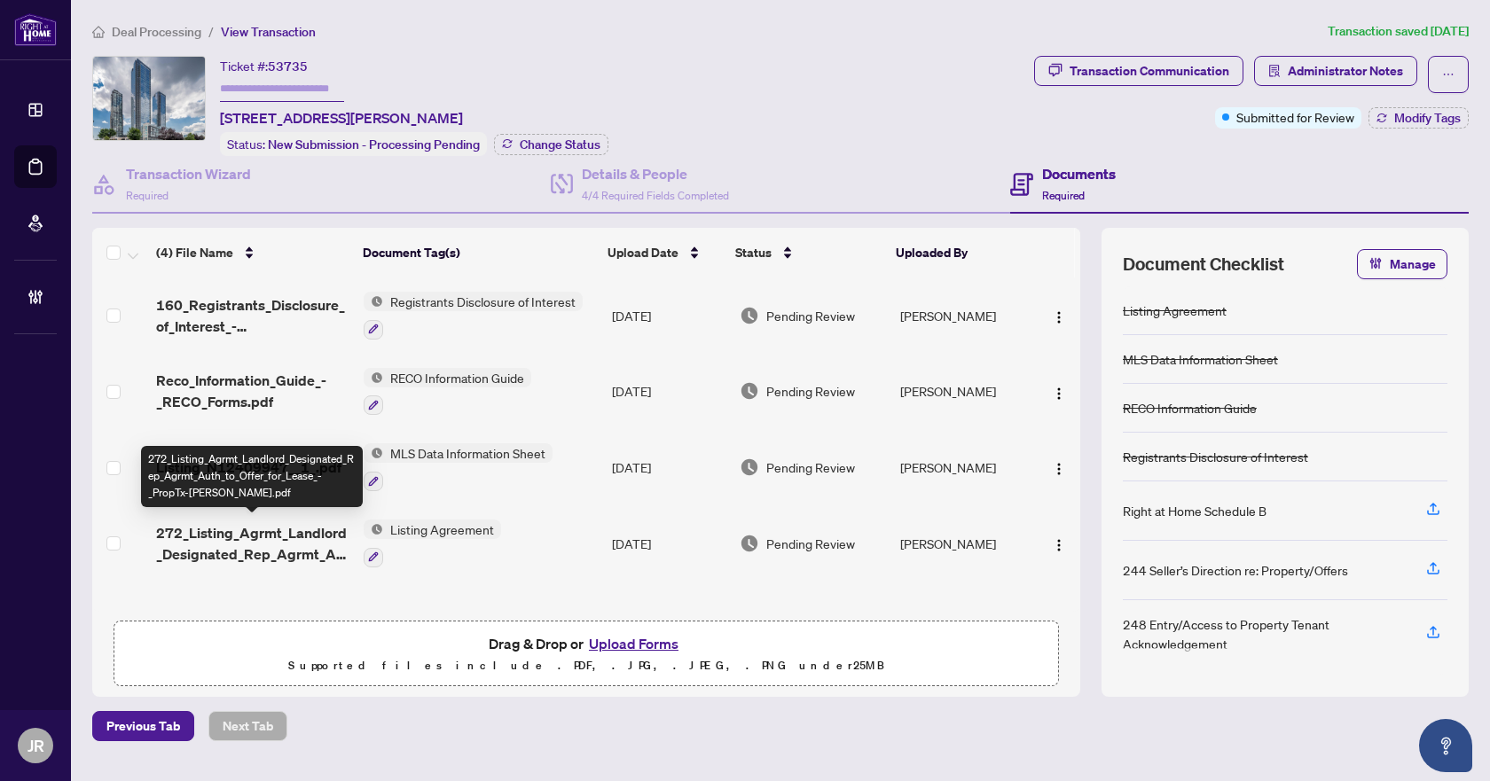
click at [255, 524] on span "272_Listing_Agrmt_Landlord_Designated_Rep_Agrmt_Auth_to_Offer_for_Lease_-_PropT…" at bounding box center [252, 543] width 193 height 43
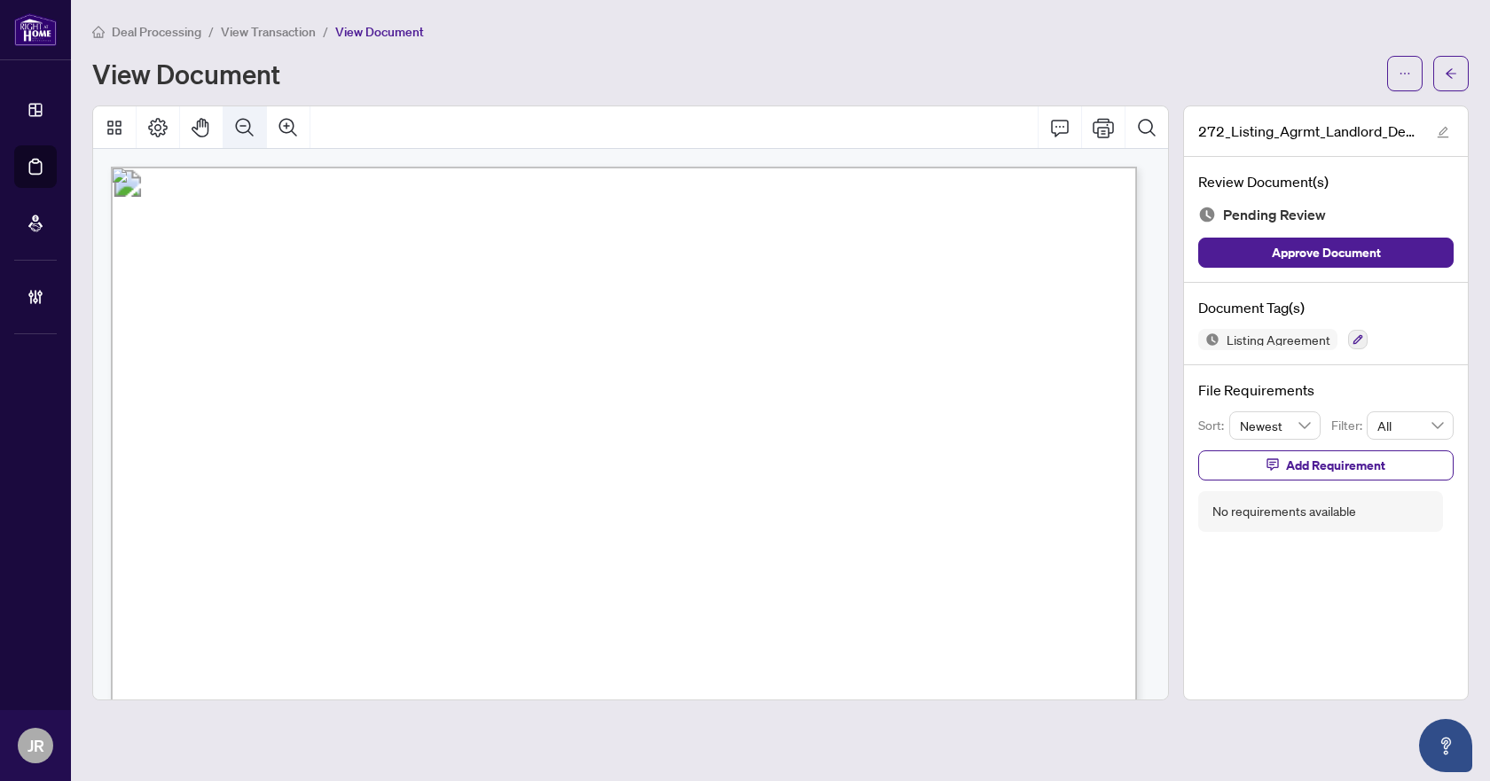
click at [231, 123] on button "Zoom Out" at bounding box center [244, 127] width 43 height 43
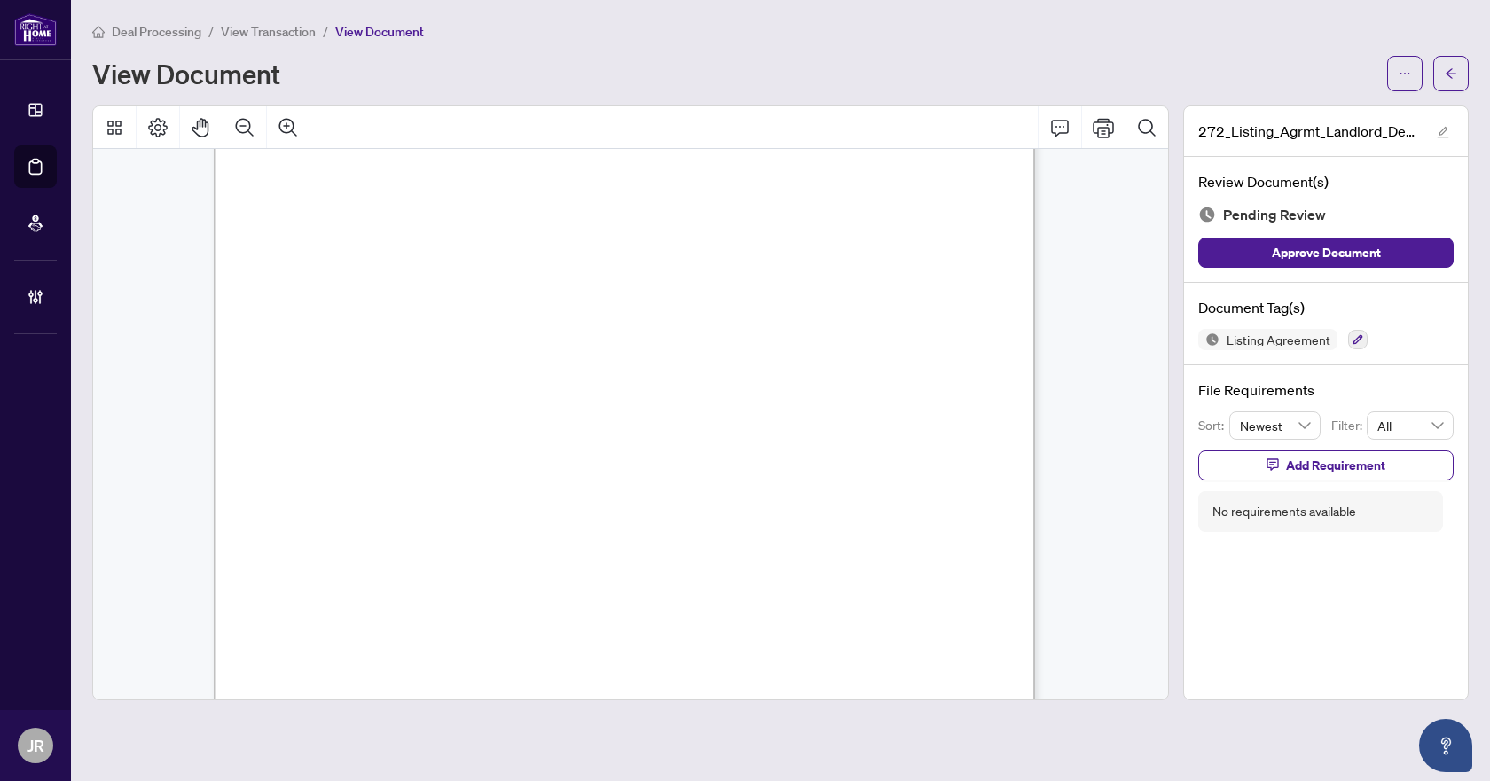
scroll to position [3370, 0]
click at [1358, 341] on icon "button" at bounding box center [1357, 339] width 11 height 11
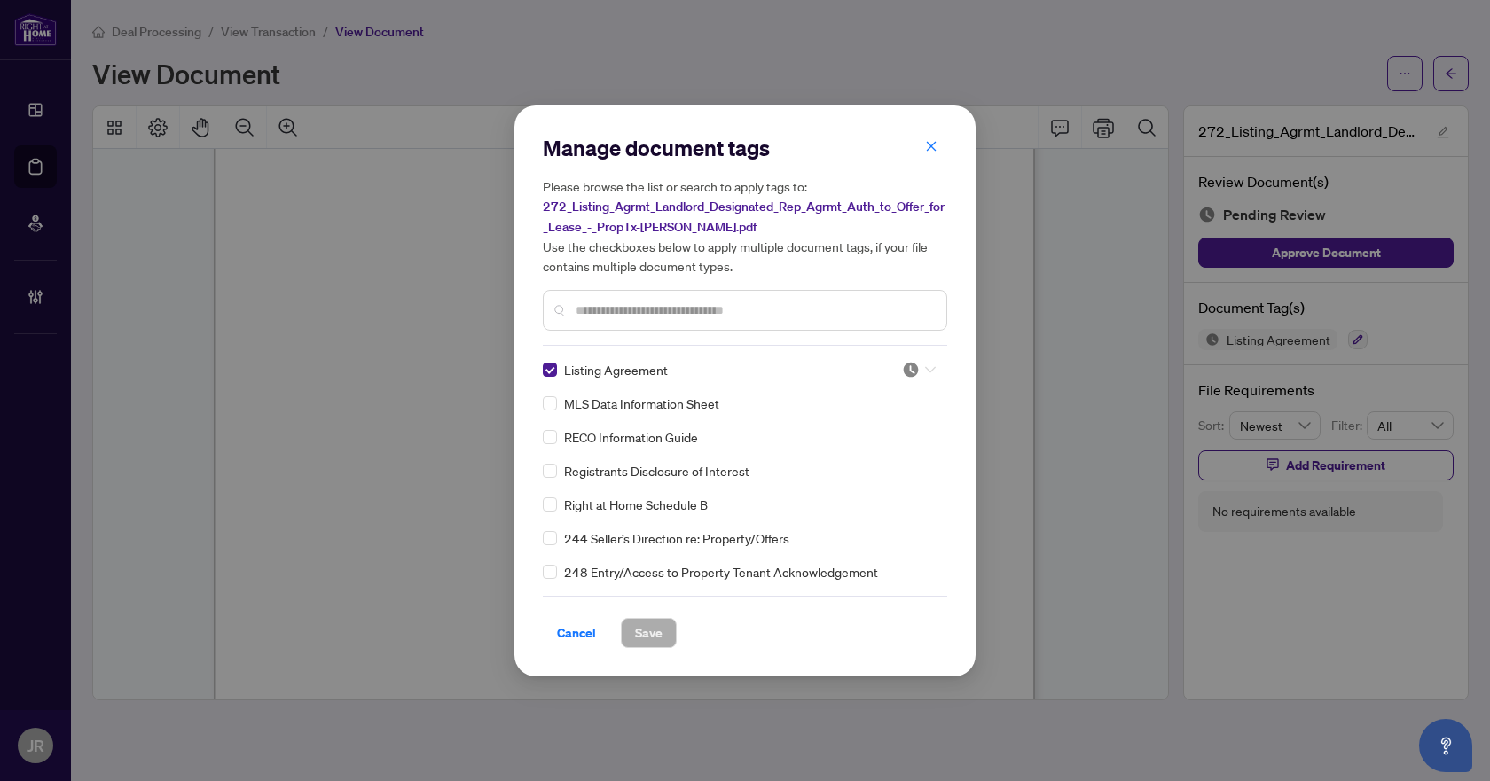
click at [920, 361] on div at bounding box center [919, 370] width 34 height 18
click at [895, 449] on div "Approved" at bounding box center [860, 456] width 114 height 20
click at [630, 639] on button "Save" at bounding box center [649, 633] width 56 height 30
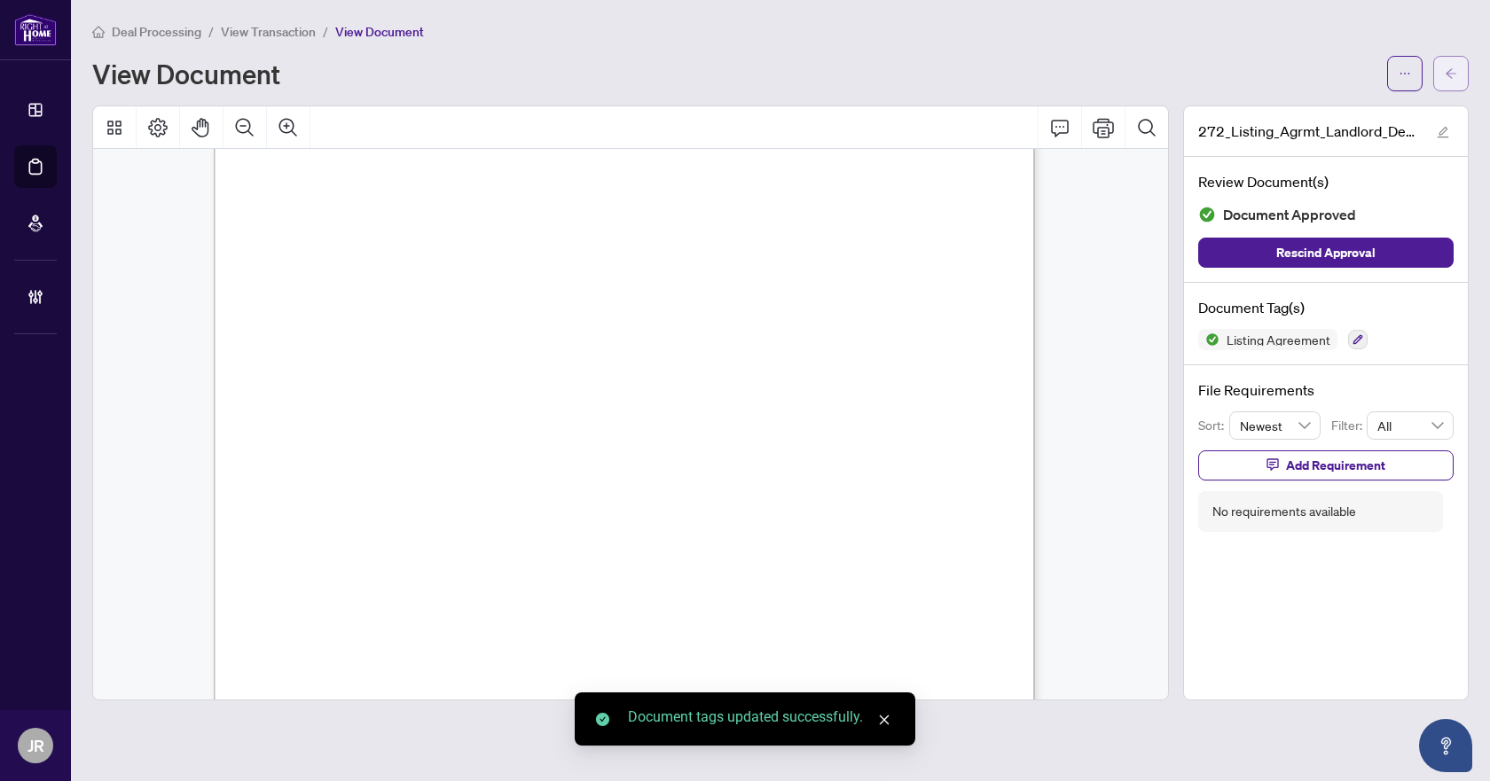
click at [1454, 76] on icon "arrow-left" at bounding box center [1451, 73] width 12 height 12
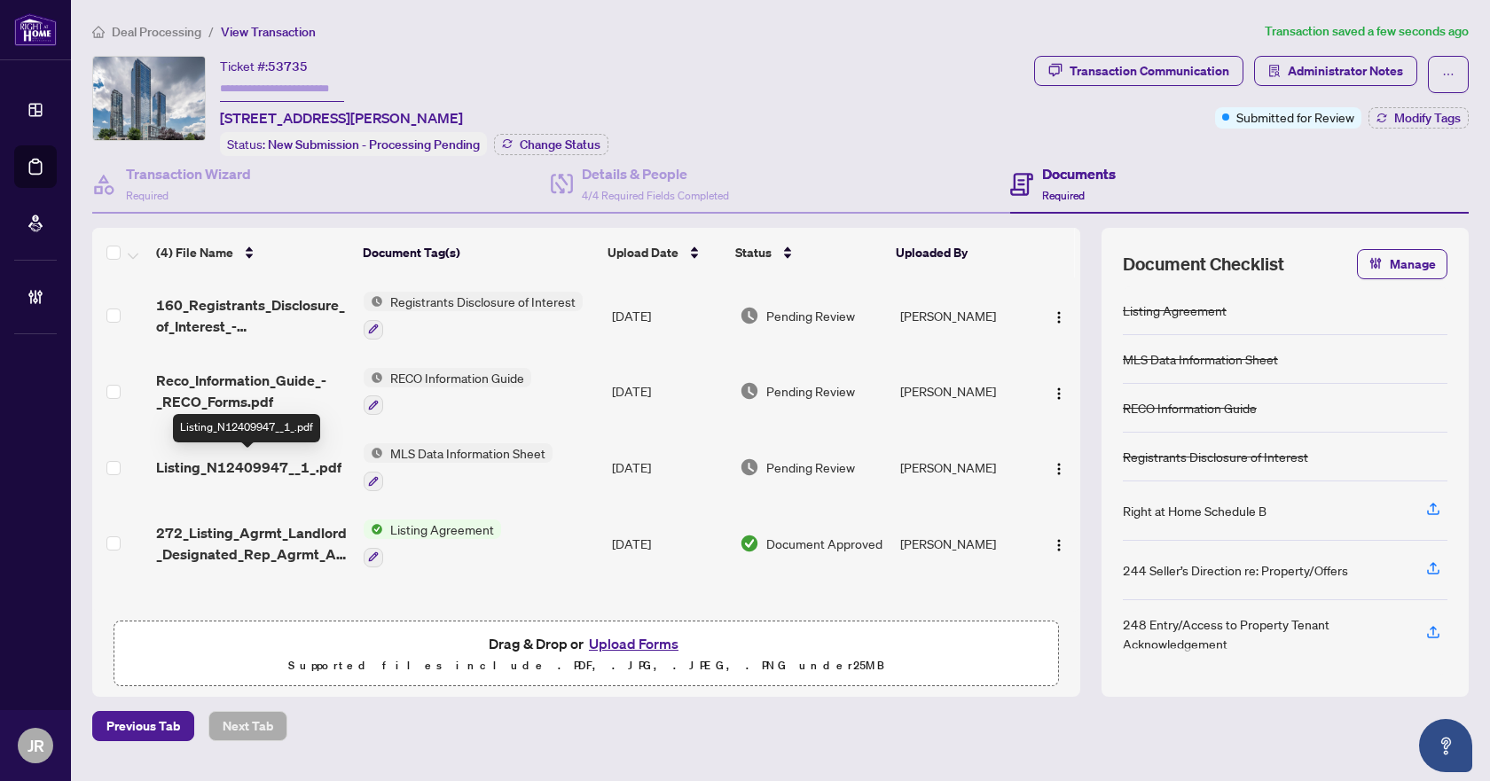
click at [295, 463] on span "Listing_N12409947__1_.pdf" at bounding box center [248, 467] width 185 height 21
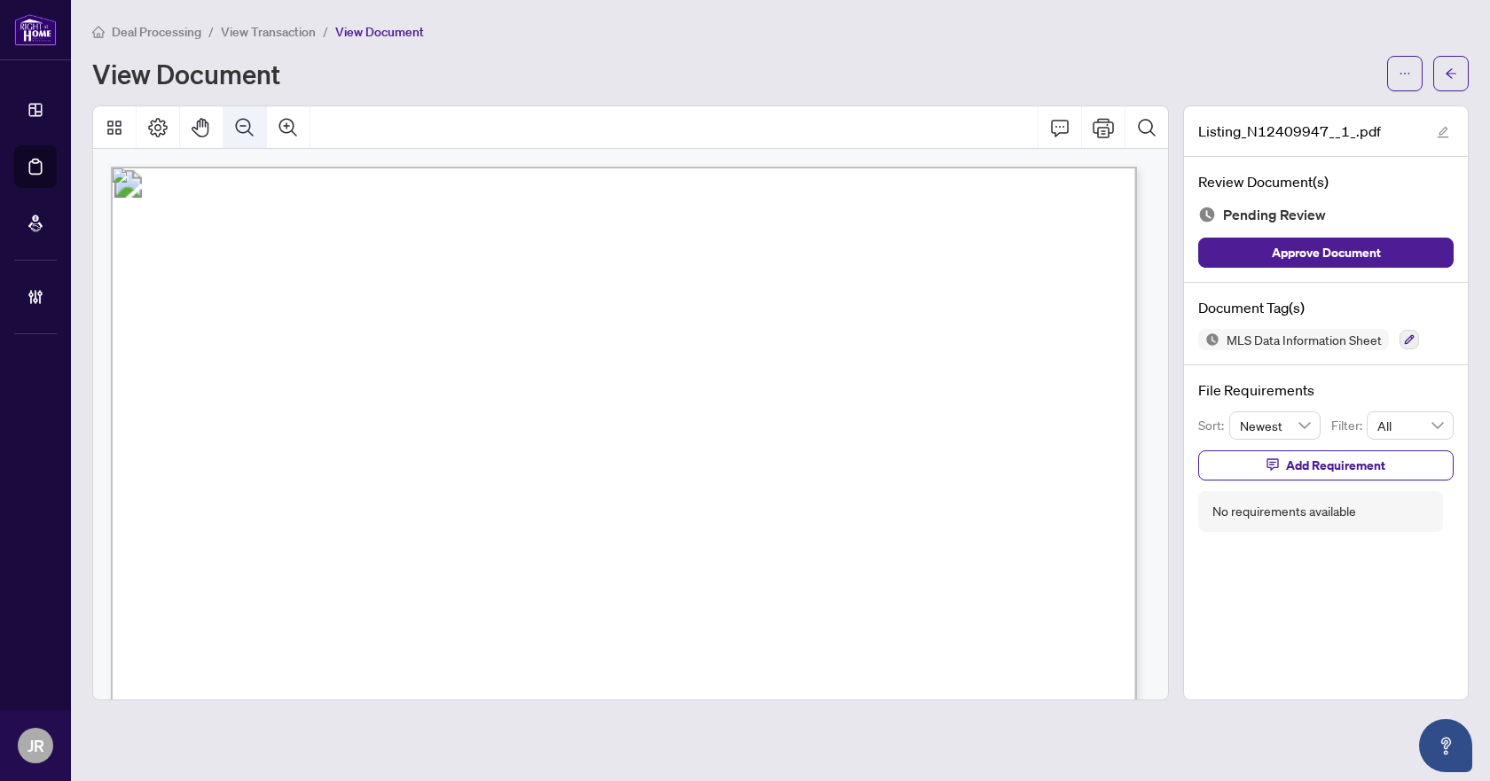
click at [260, 115] on button "Zoom Out" at bounding box center [244, 127] width 43 height 43
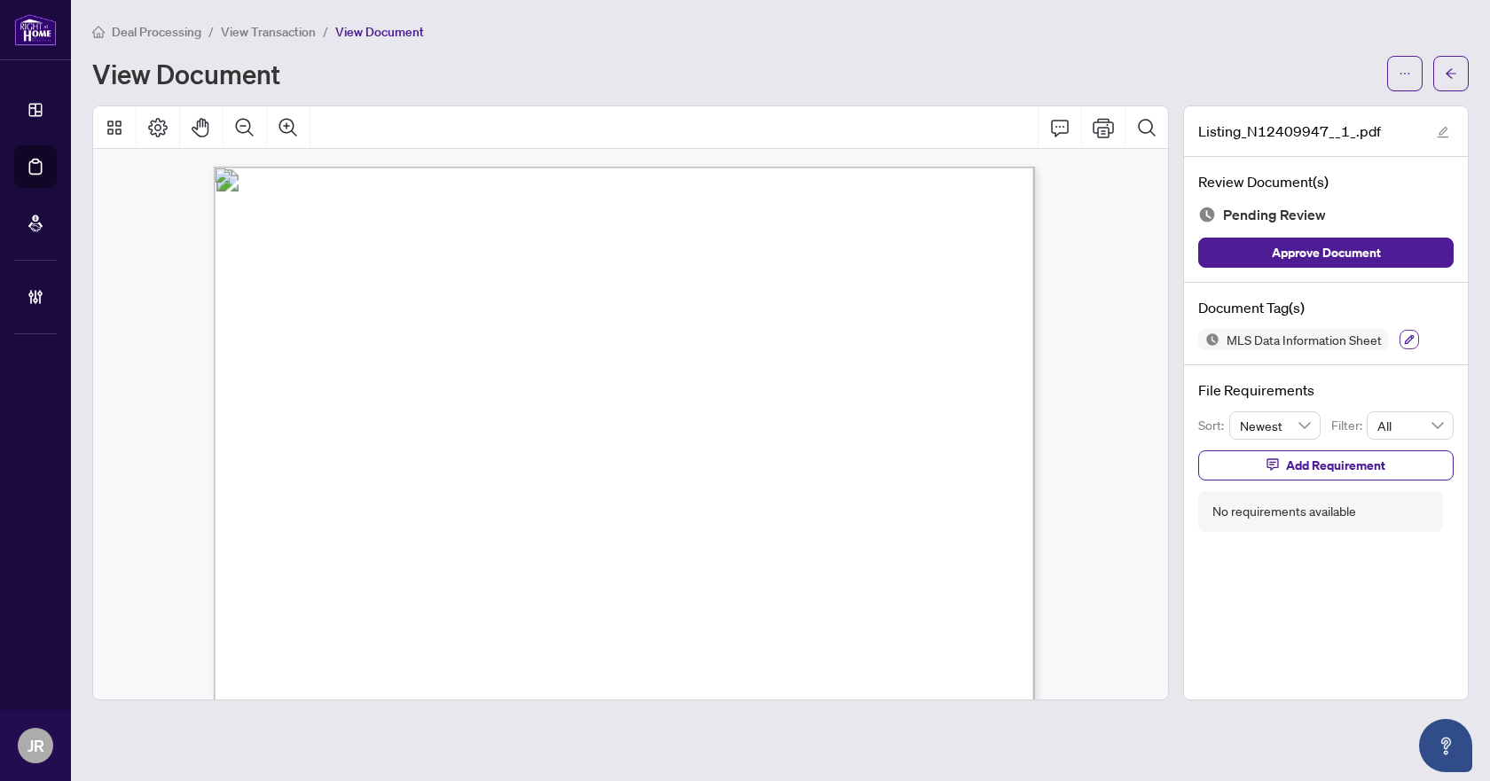
click at [1401, 347] on button "button" at bounding box center [1409, 340] width 20 height 20
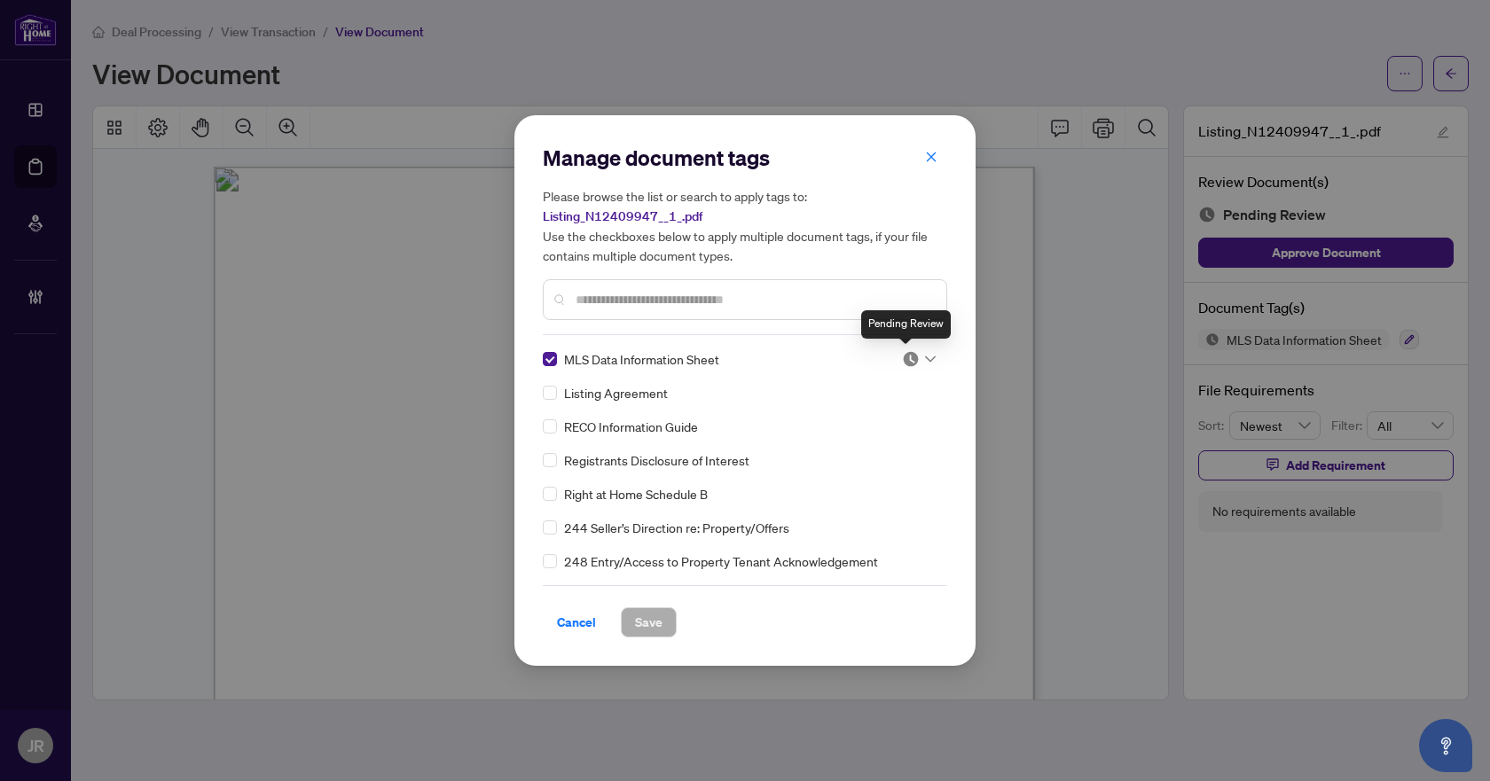
click at [911, 357] on img at bounding box center [911, 359] width 18 height 18
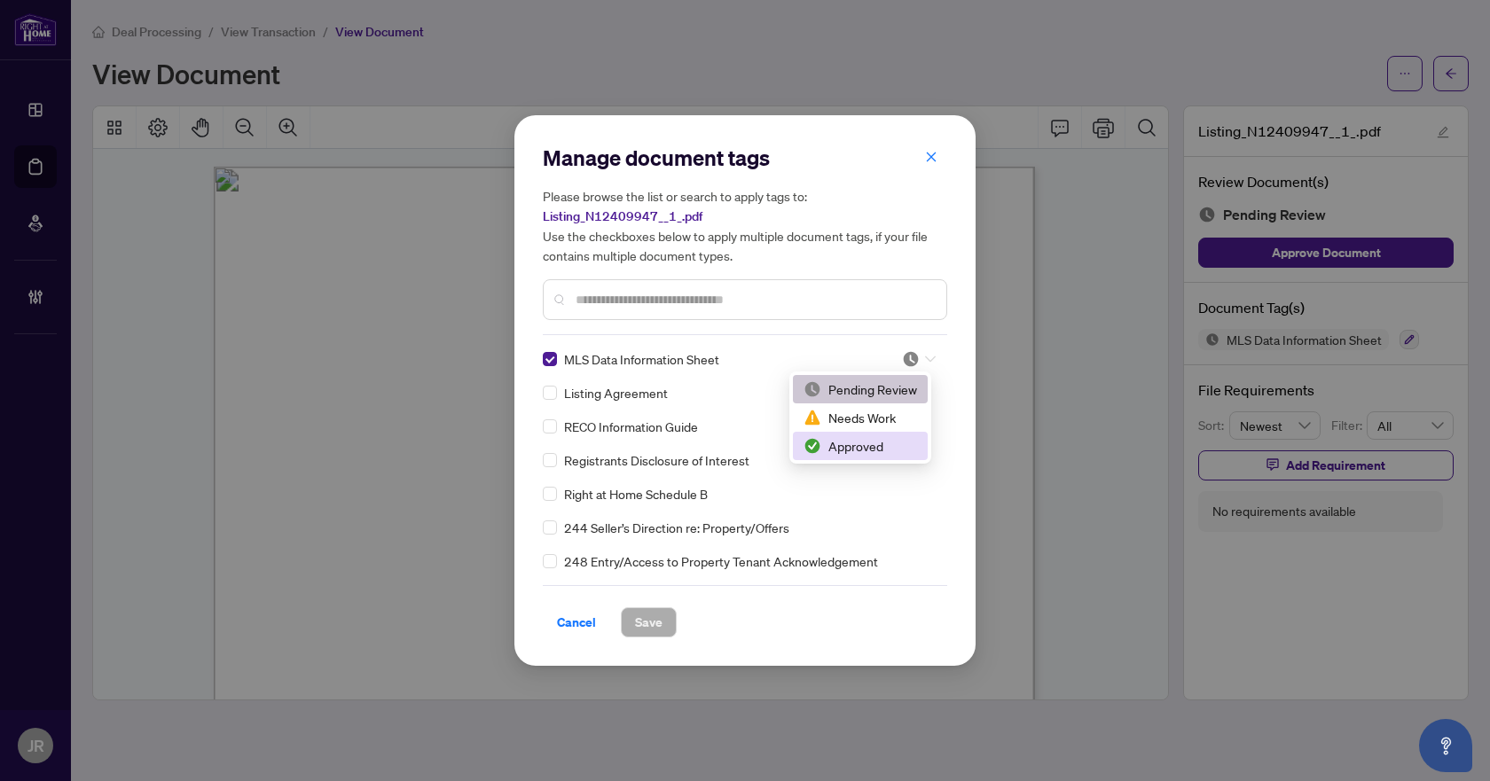
click at [855, 439] on div "Approved" at bounding box center [860, 446] width 114 height 20
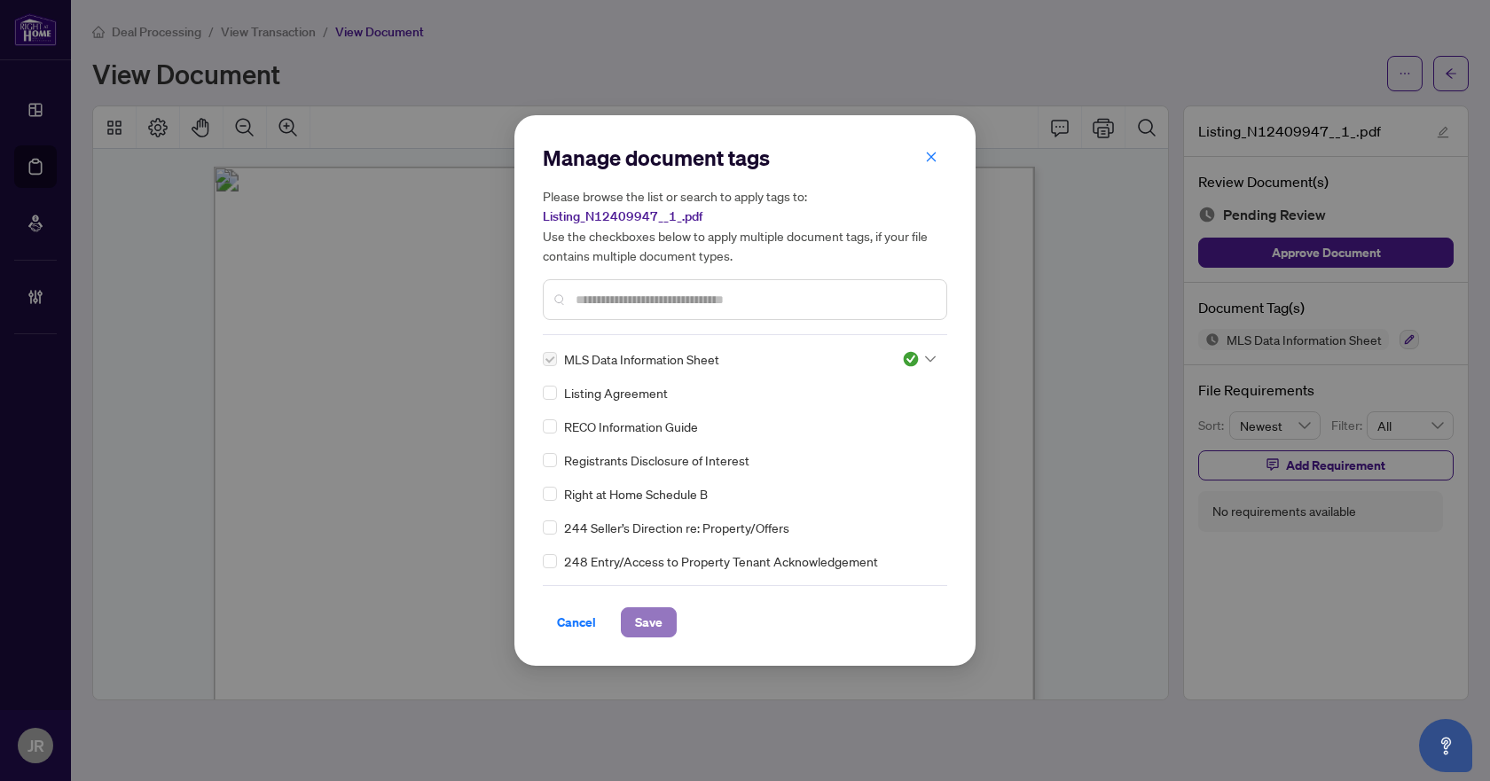
click at [635, 631] on span "Save" at bounding box center [648, 622] width 27 height 28
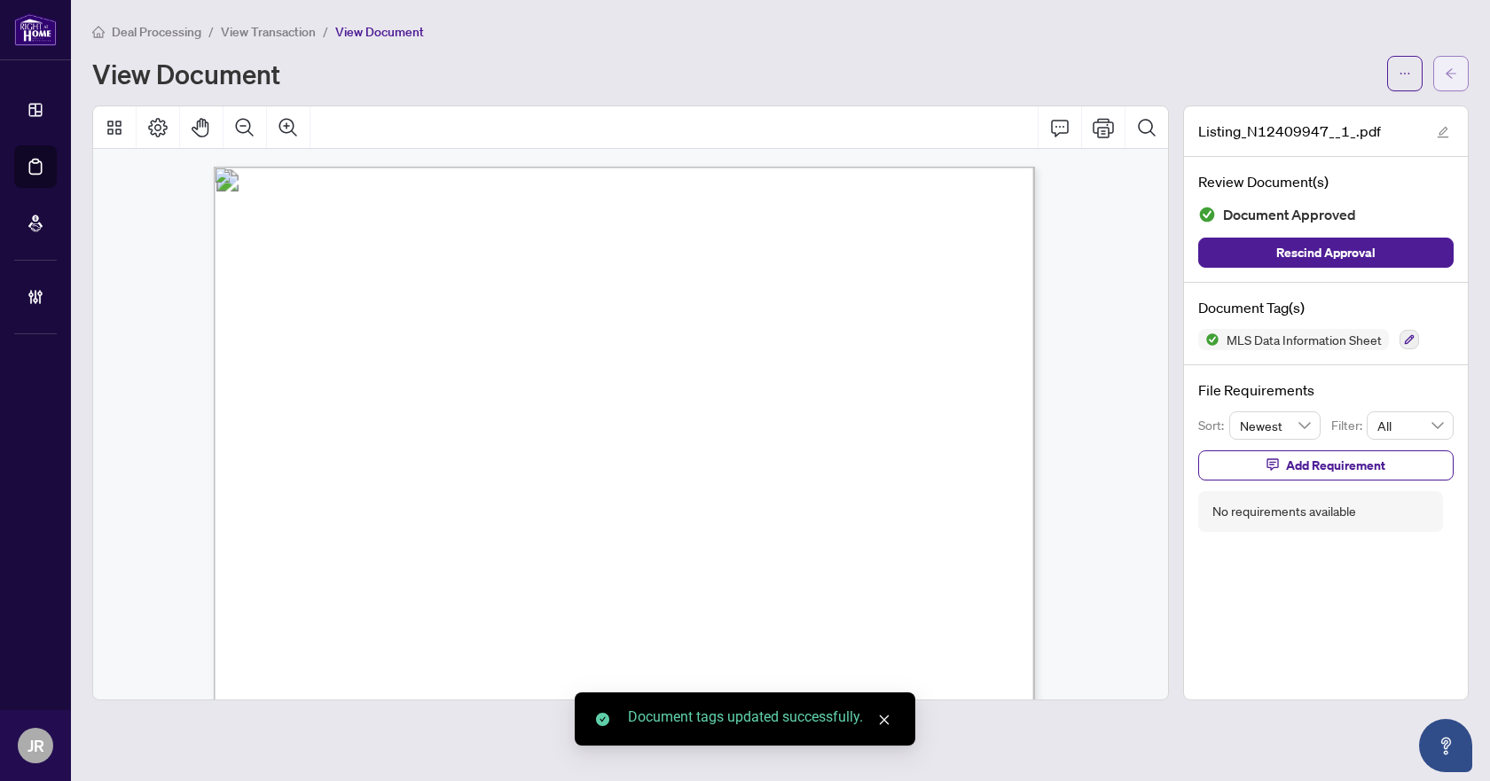
click at [1458, 67] on button "button" at bounding box center [1450, 73] width 35 height 35
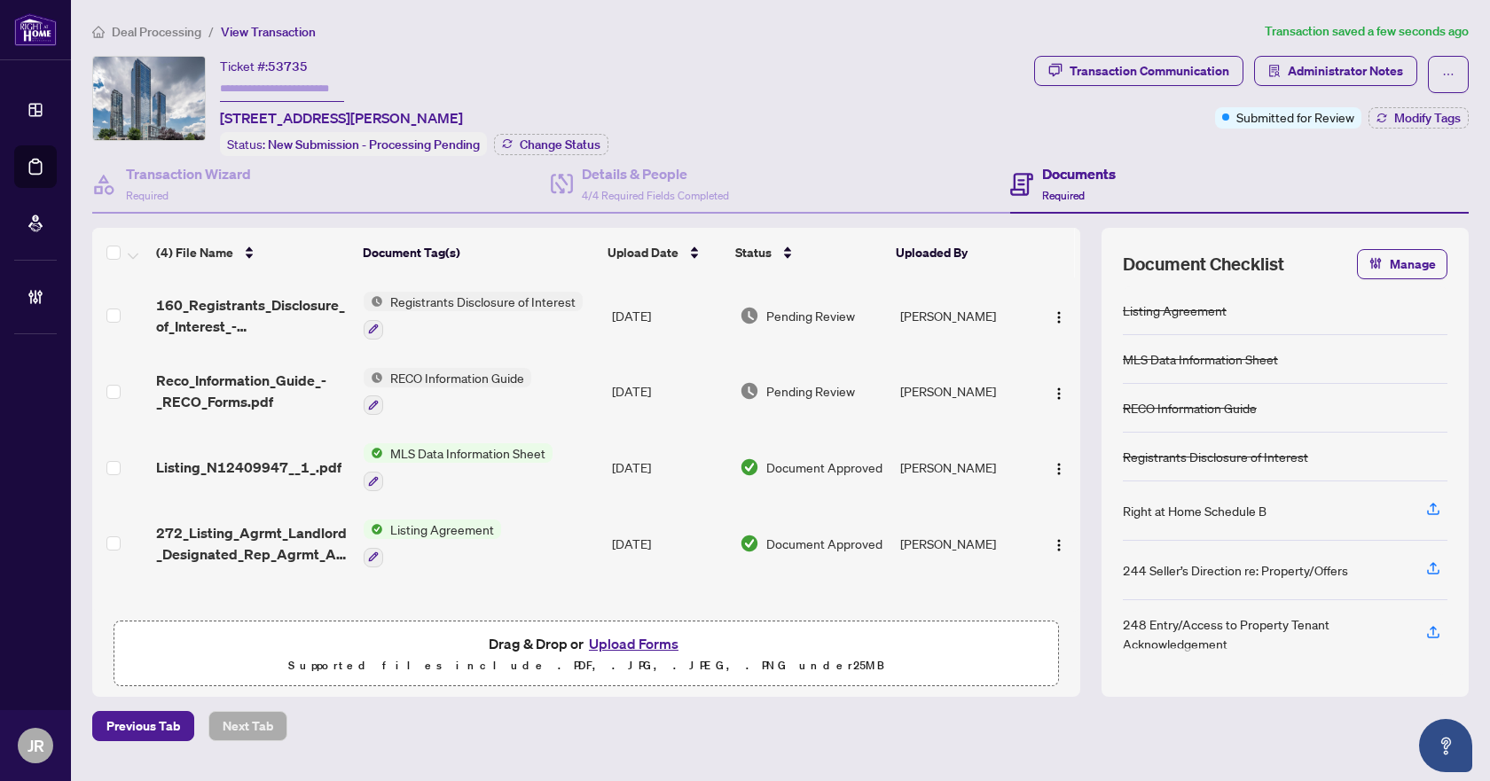
click at [264, 382] on span "Reco_Information_Guide_-_RECO_Forms.pdf" at bounding box center [252, 391] width 193 height 43
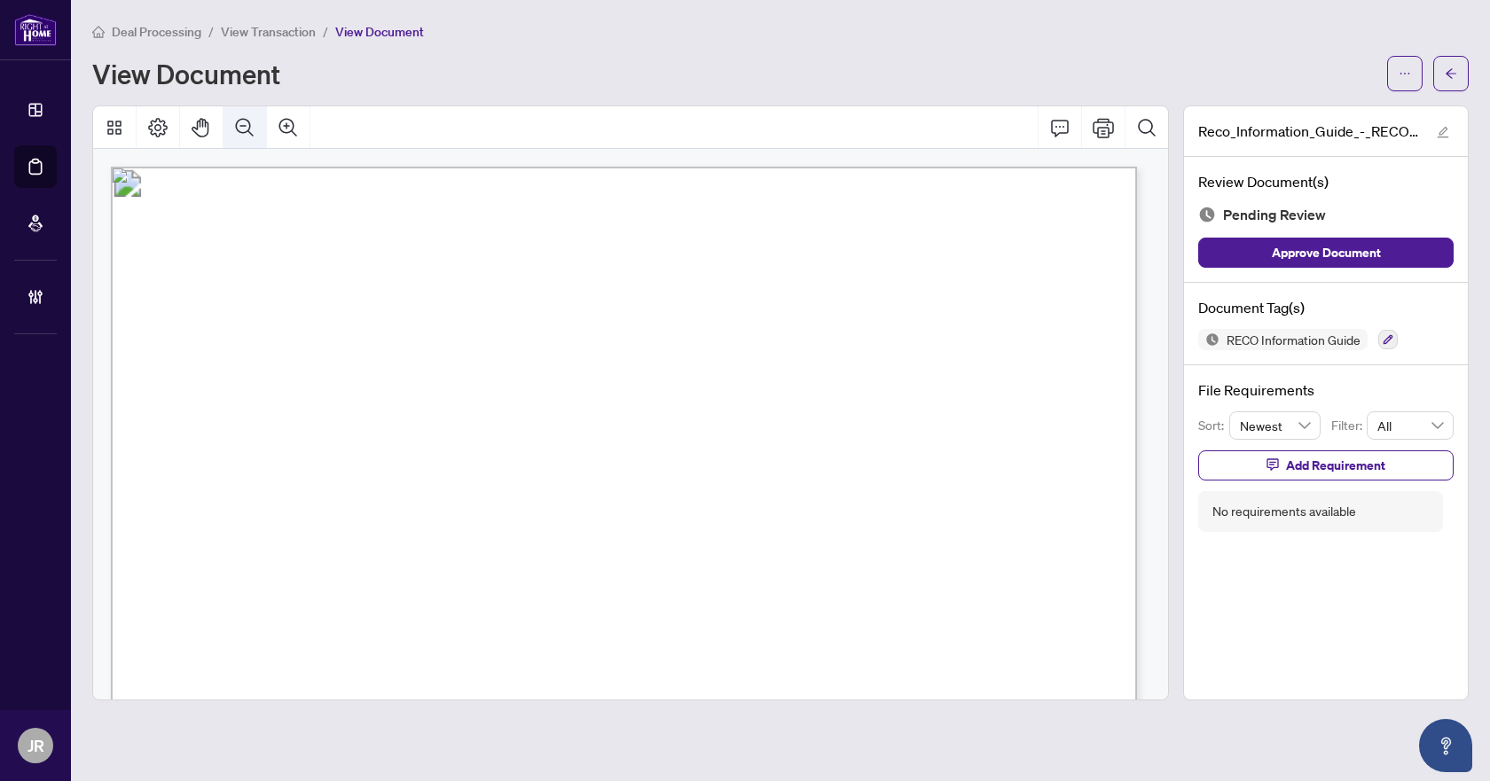
click at [256, 137] on button "Zoom Out" at bounding box center [244, 127] width 43 height 43
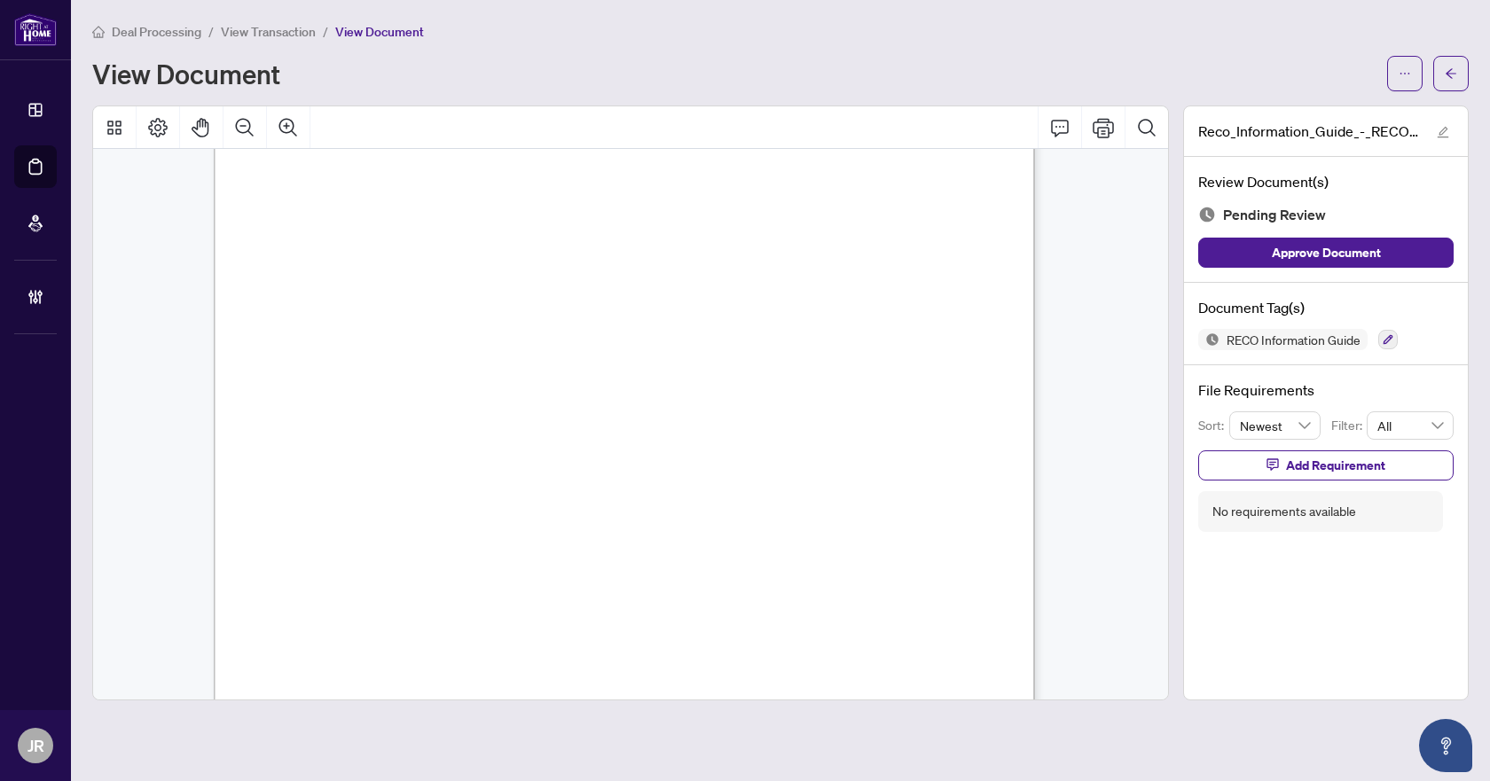
scroll to position [13197, 0]
click at [1390, 343] on icon "button" at bounding box center [1388, 339] width 11 height 11
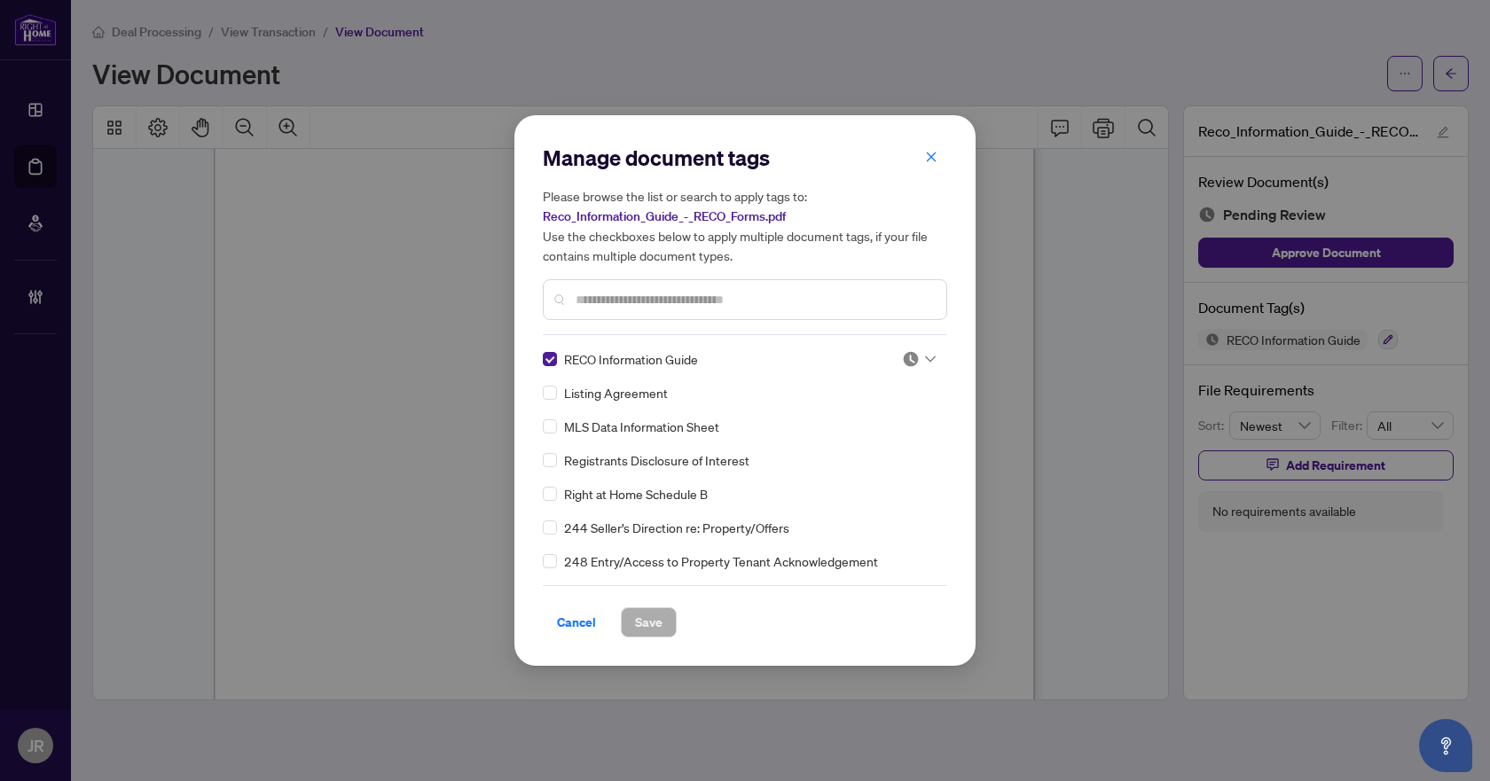
click at [902, 360] on img at bounding box center [911, 359] width 18 height 18
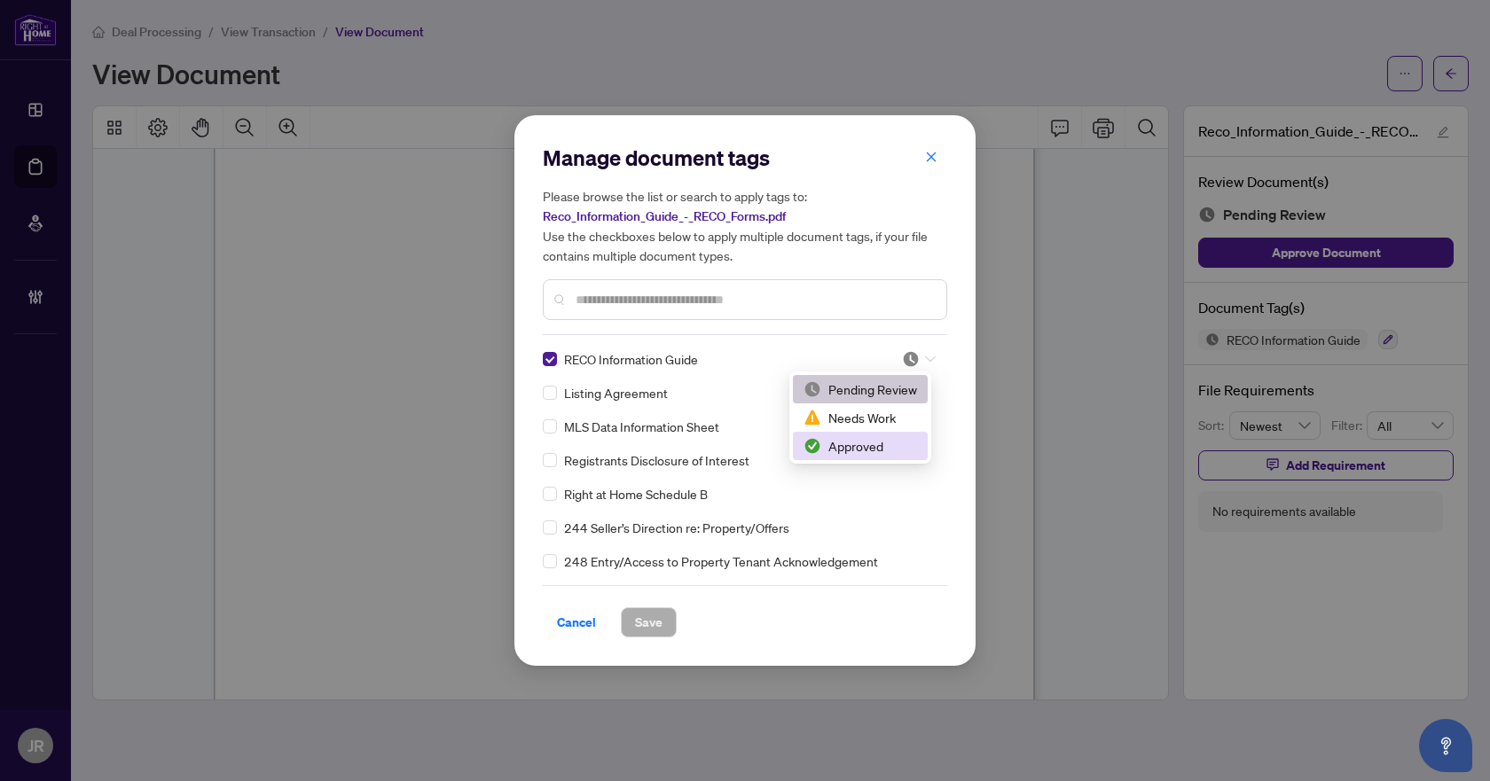
click at [849, 440] on div "Approved" at bounding box center [860, 446] width 114 height 20
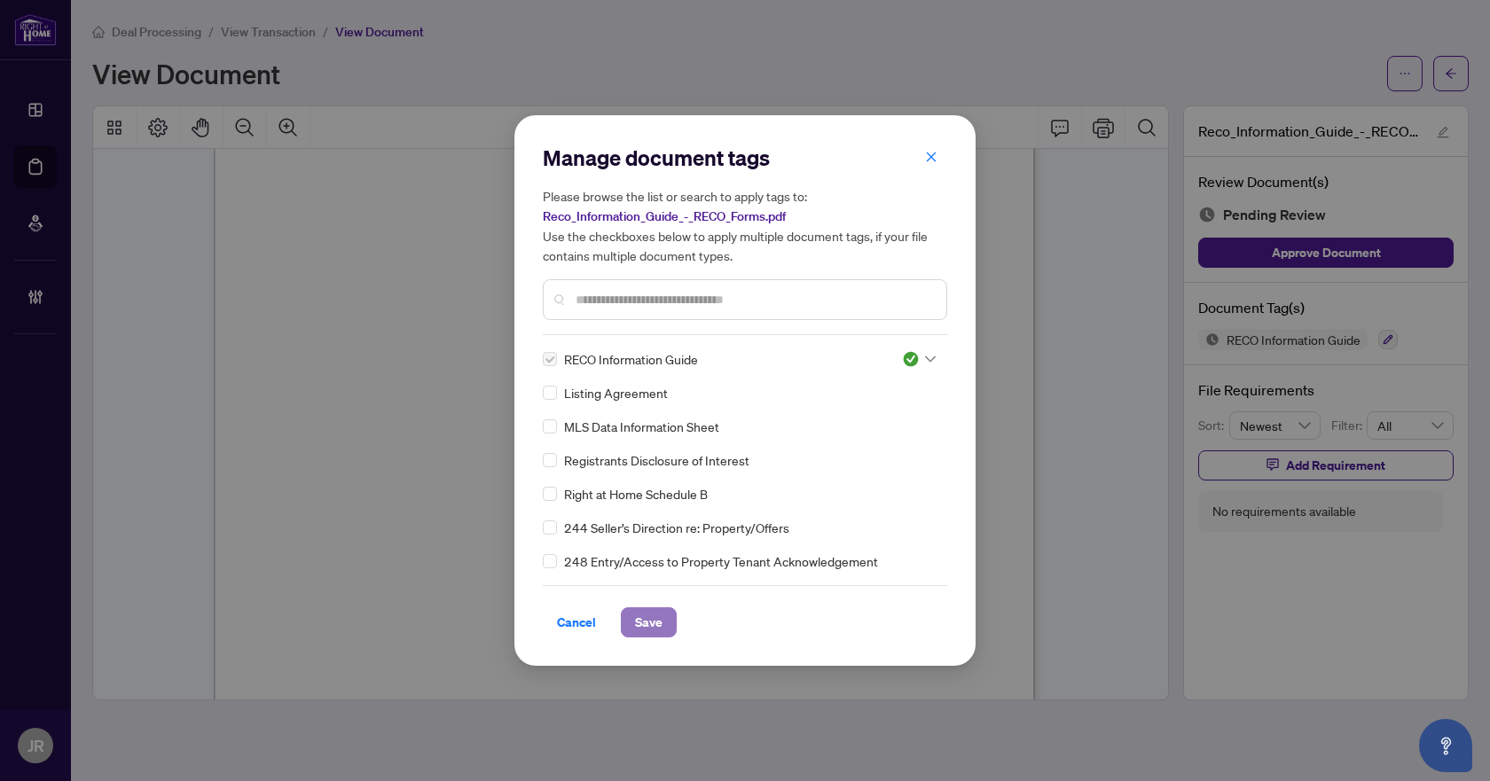
click at [649, 627] on span "Save" at bounding box center [648, 622] width 27 height 28
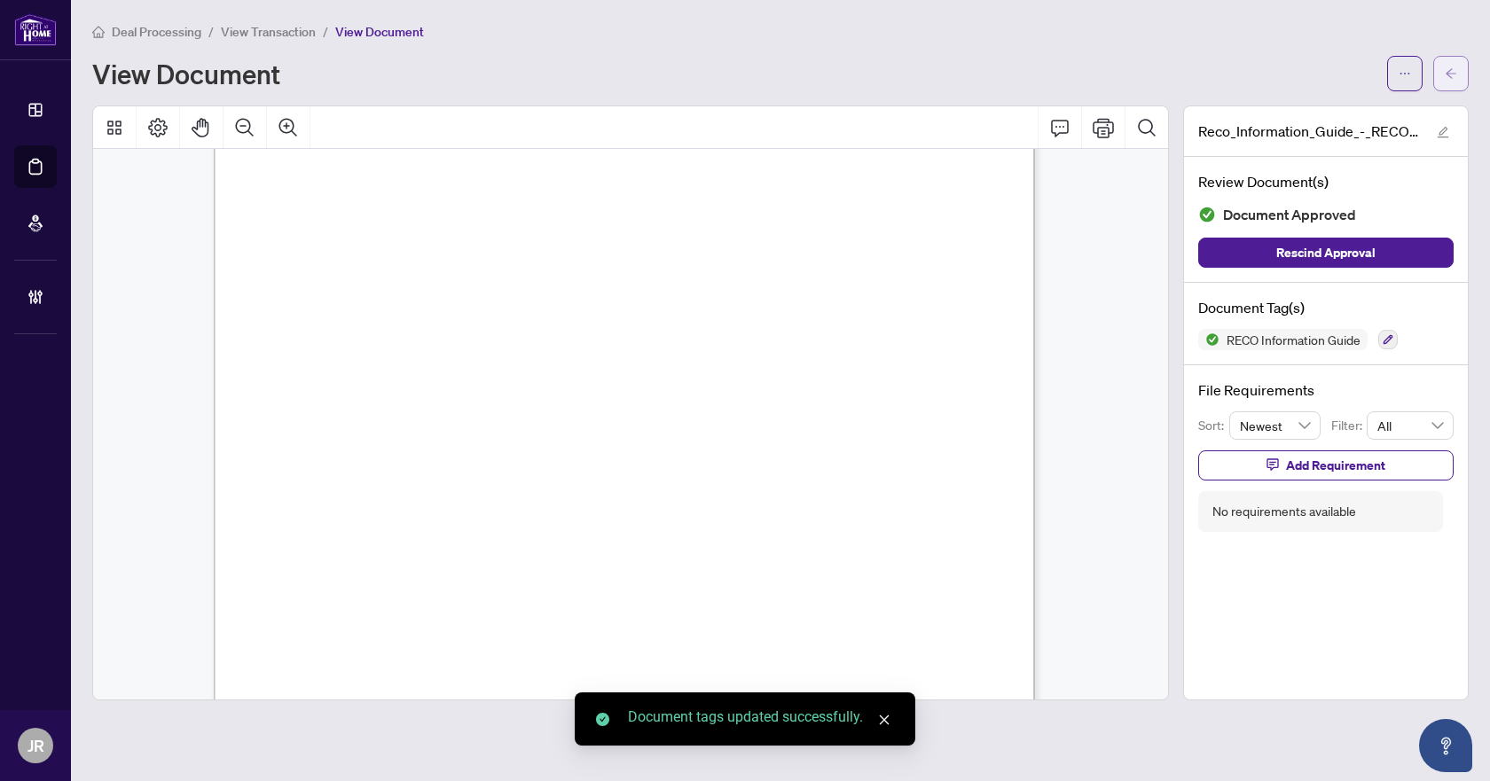
click at [1446, 75] on icon "arrow-left" at bounding box center [1451, 73] width 12 height 12
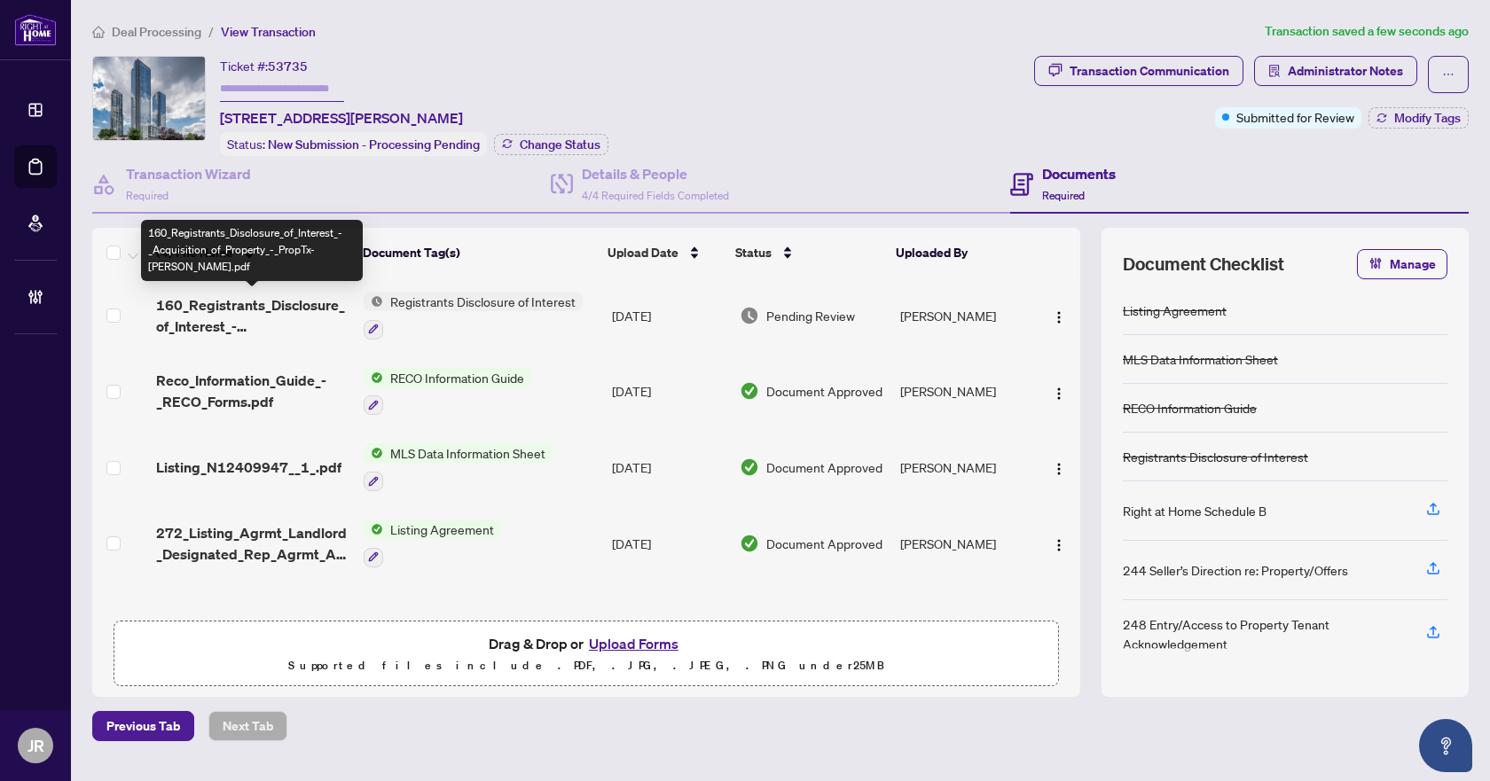
click at [270, 313] on span "160_Registrants_Disclosure_of_Interest_-_Acquisition_of_Property_-_PropTx-[PERS…" at bounding box center [252, 315] width 193 height 43
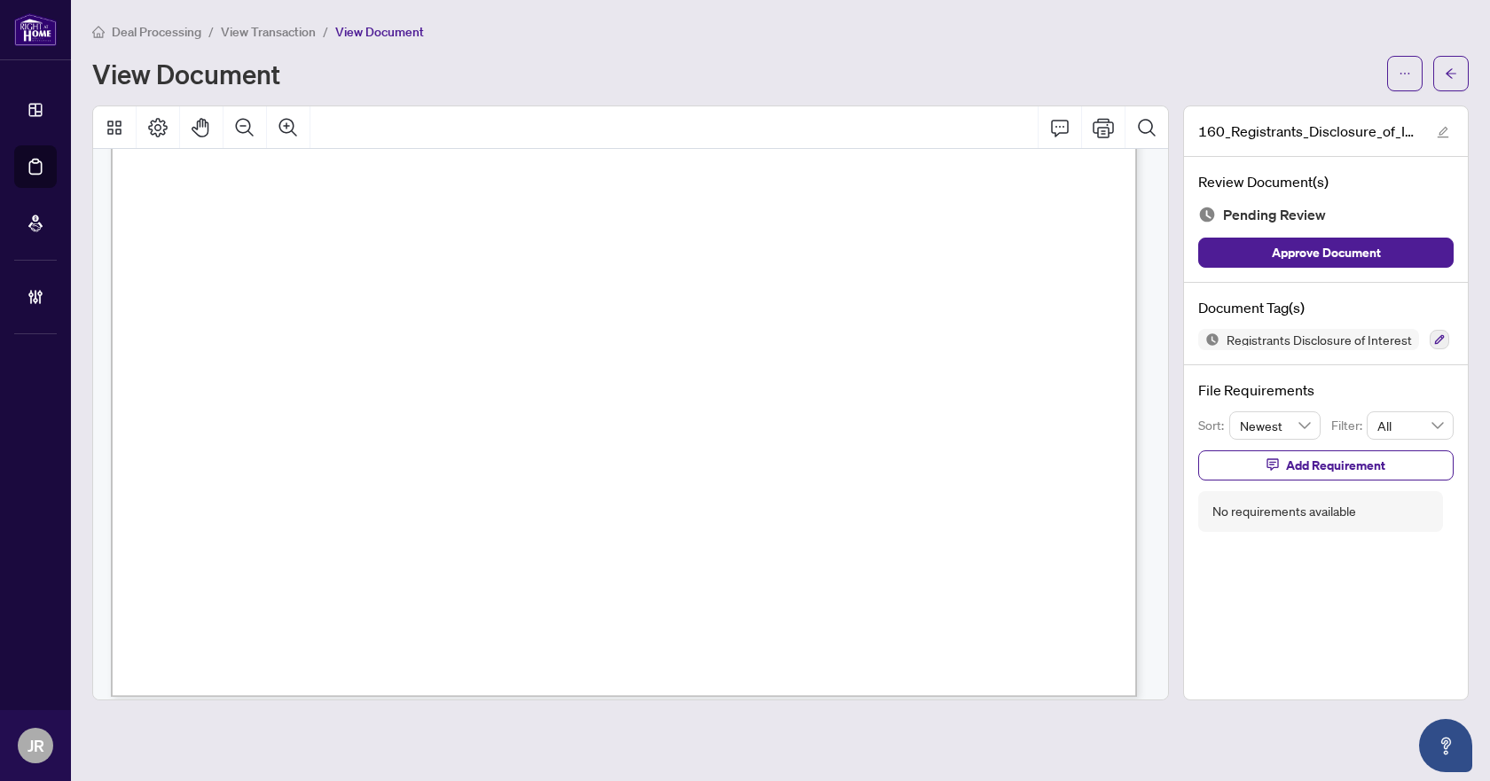
scroll to position [798, 0]
click at [1414, 57] on button "button" at bounding box center [1404, 73] width 35 height 35
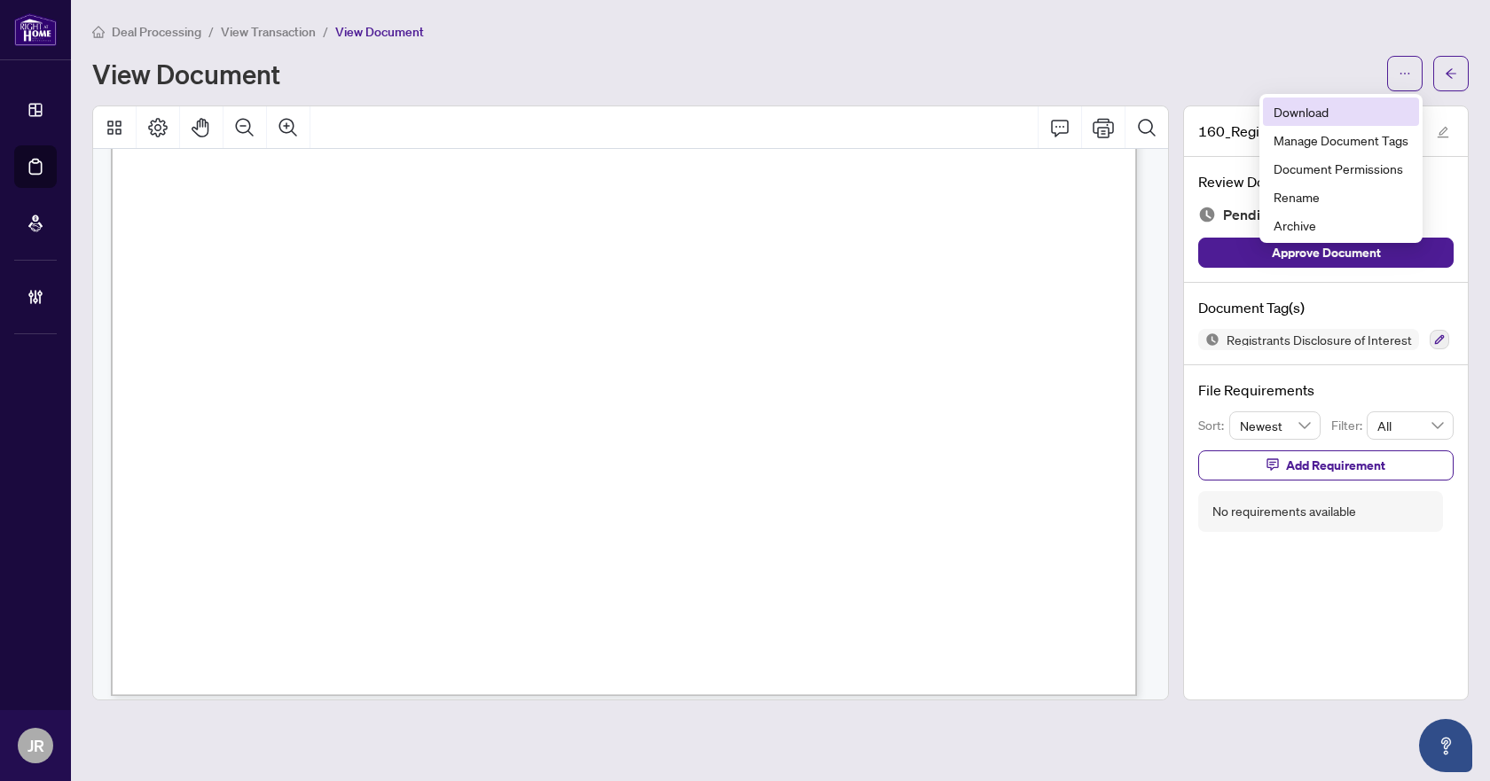
click at [1360, 113] on span "Download" at bounding box center [1341, 112] width 135 height 20
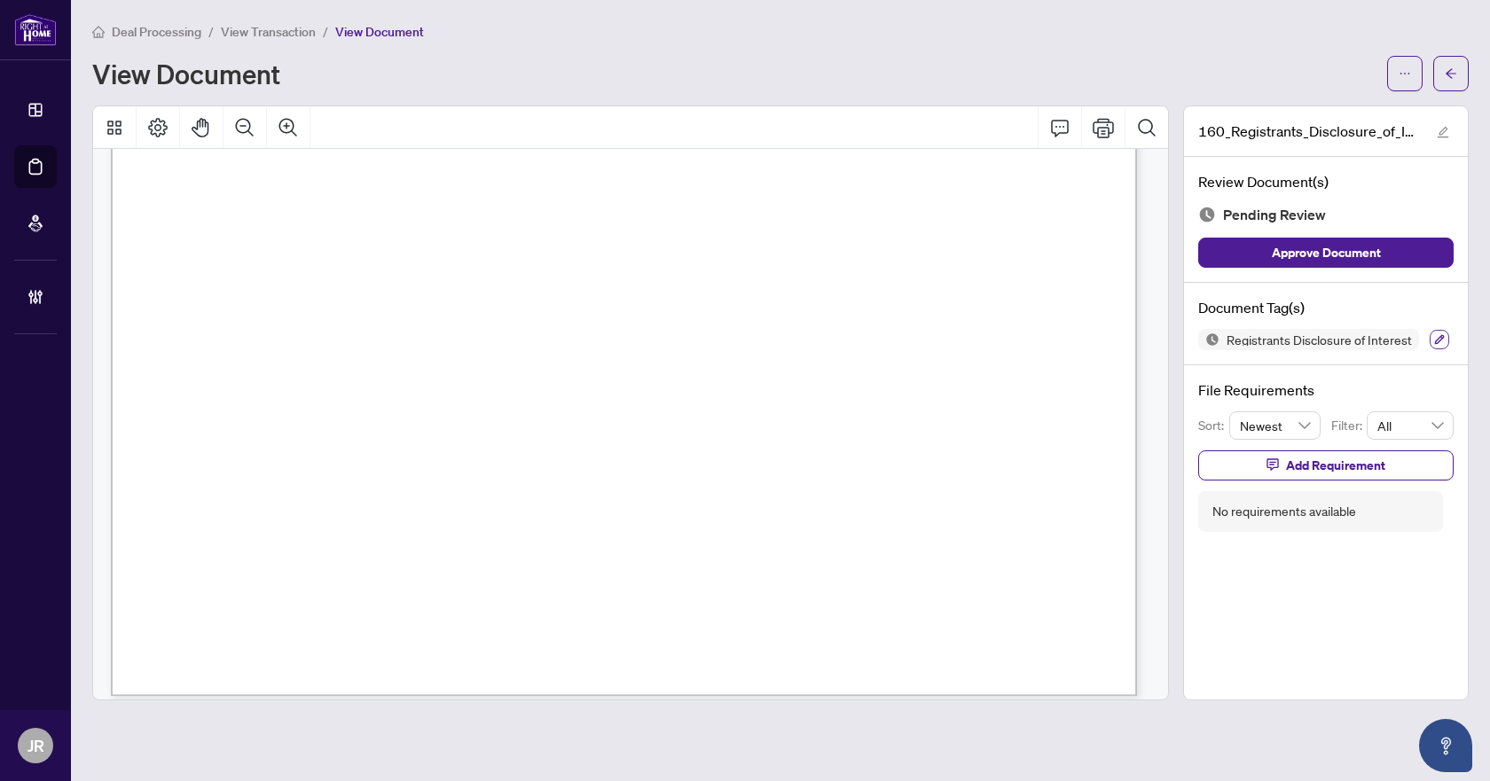
click at [1430, 342] on button "button" at bounding box center [1440, 340] width 20 height 20
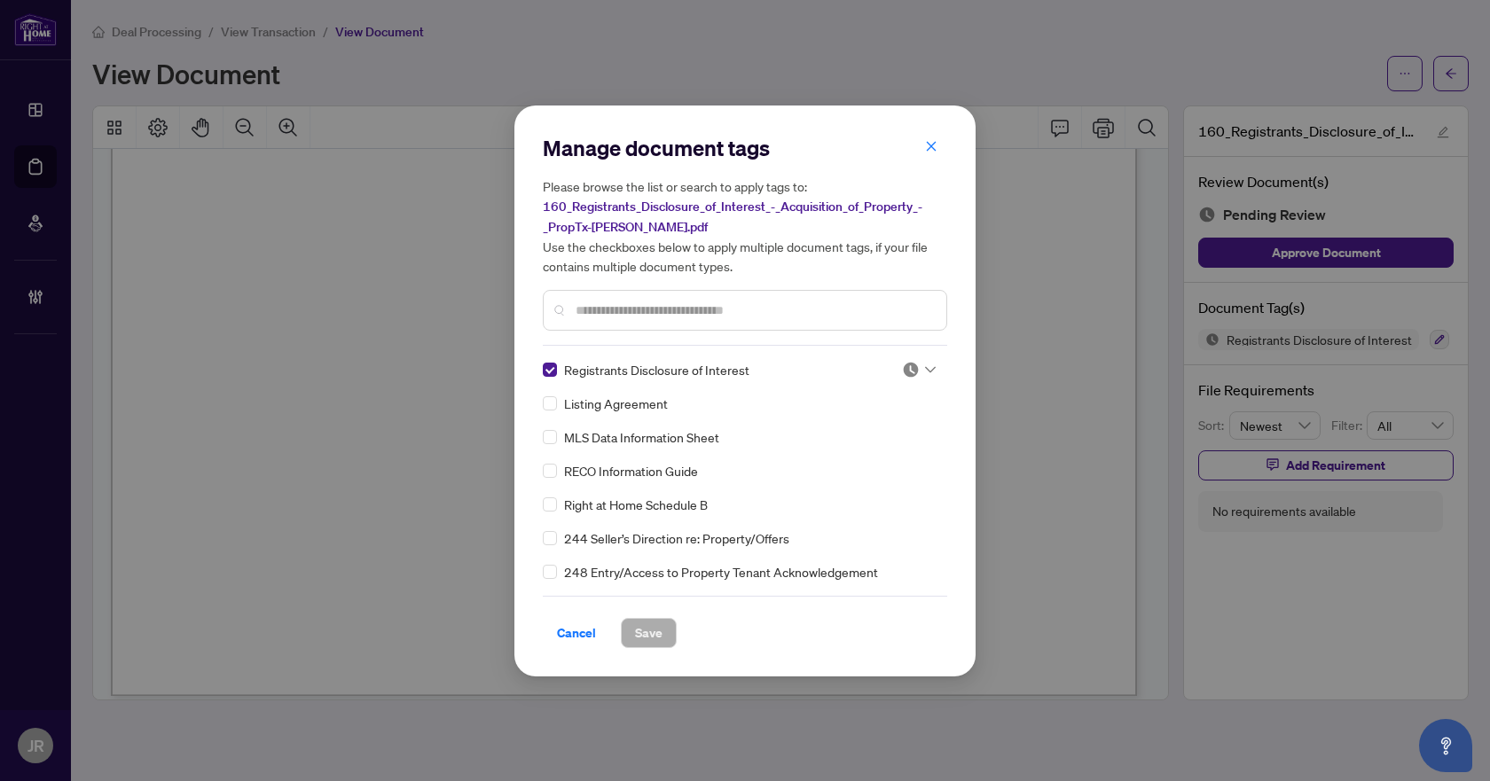
click at [904, 366] on img at bounding box center [911, 370] width 18 height 18
click at [890, 417] on div "Needs Work" at bounding box center [860, 427] width 135 height 28
click at [638, 623] on span "Save" at bounding box center [648, 633] width 27 height 28
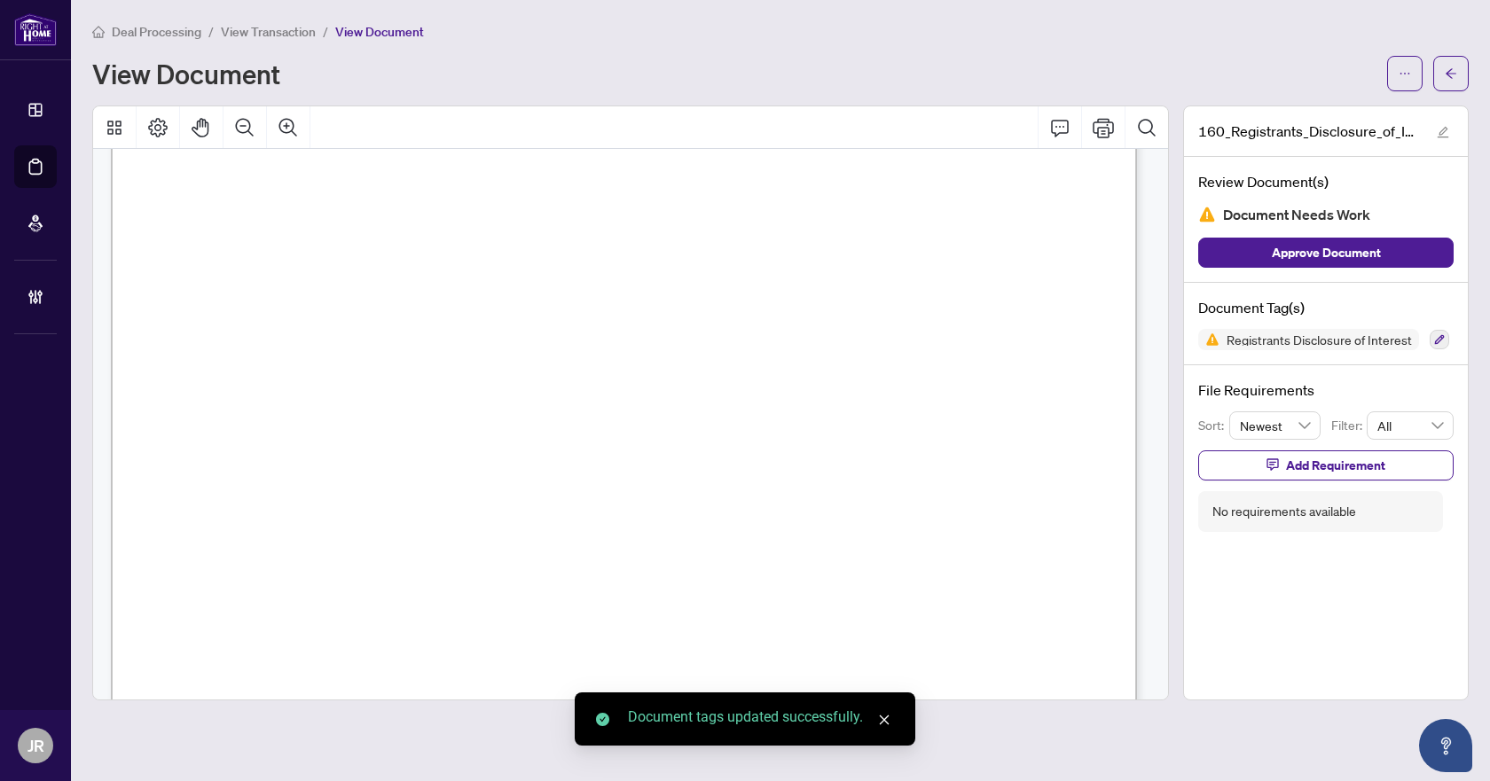
scroll to position [0, 0]
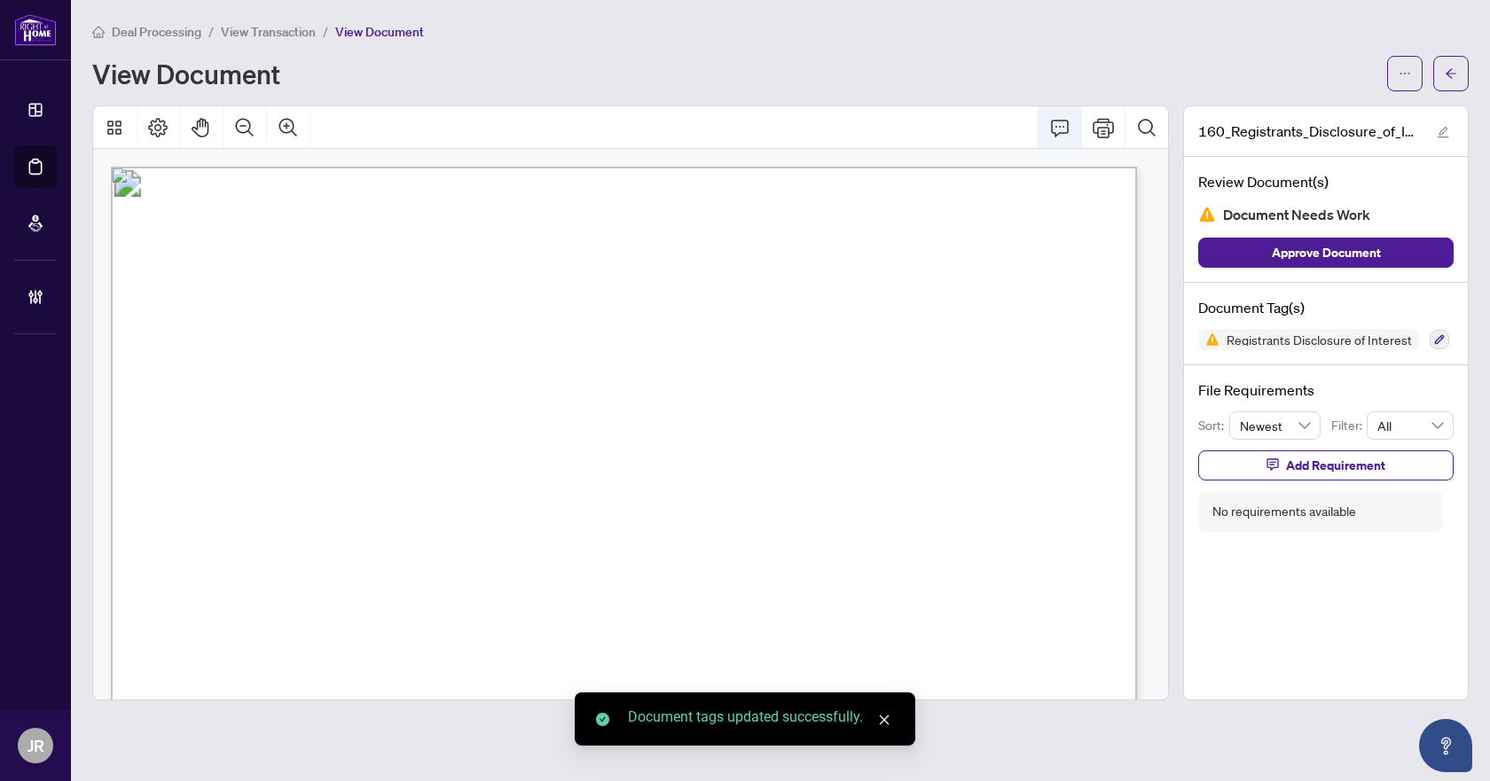
click at [1070, 131] on icon "Comment" at bounding box center [1059, 127] width 21 height 21
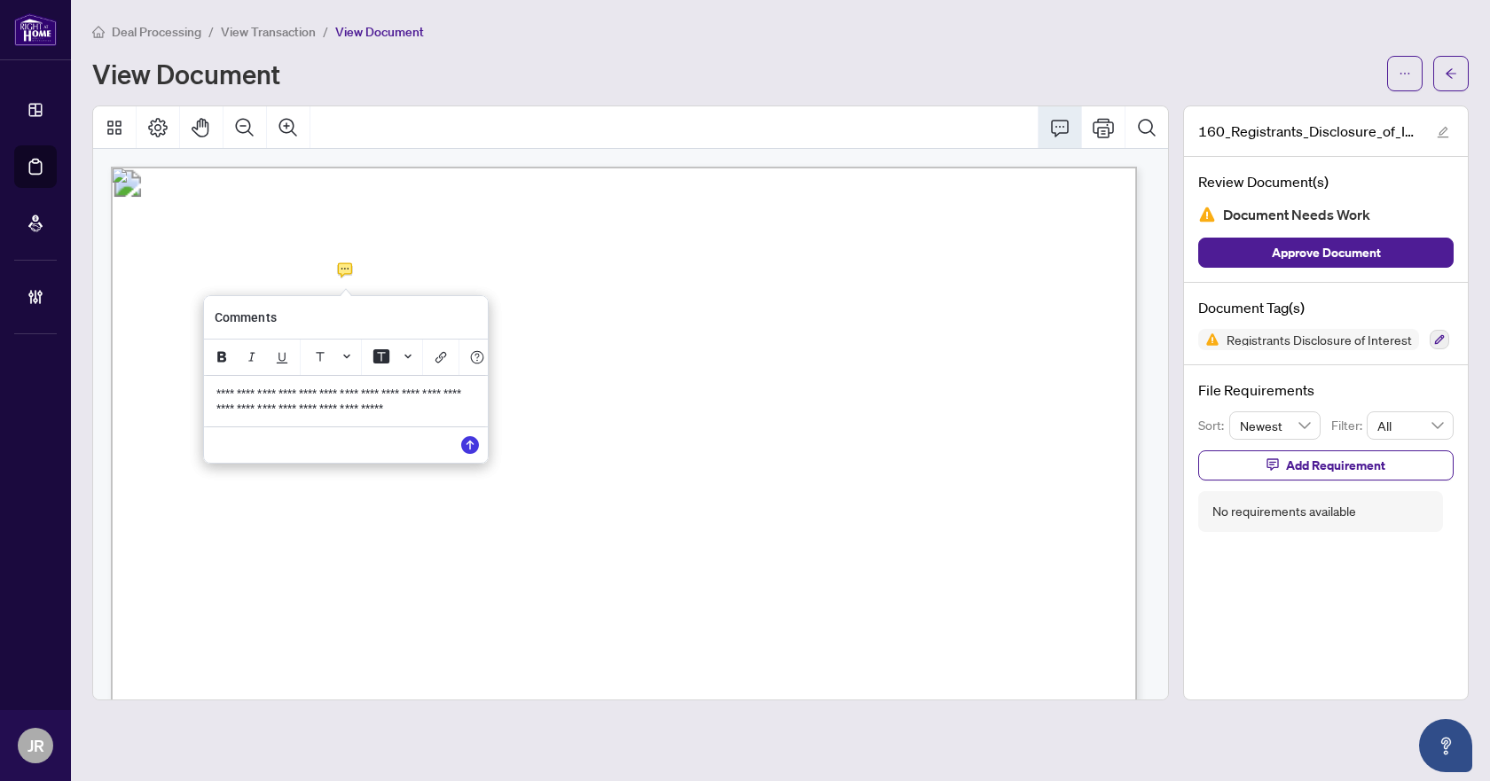
drag, startPoint x: 287, startPoint y: 396, endPoint x: 312, endPoint y: 421, distance: 35.1
click at [312, 415] on span "**********" at bounding box center [339, 401] width 247 height 27
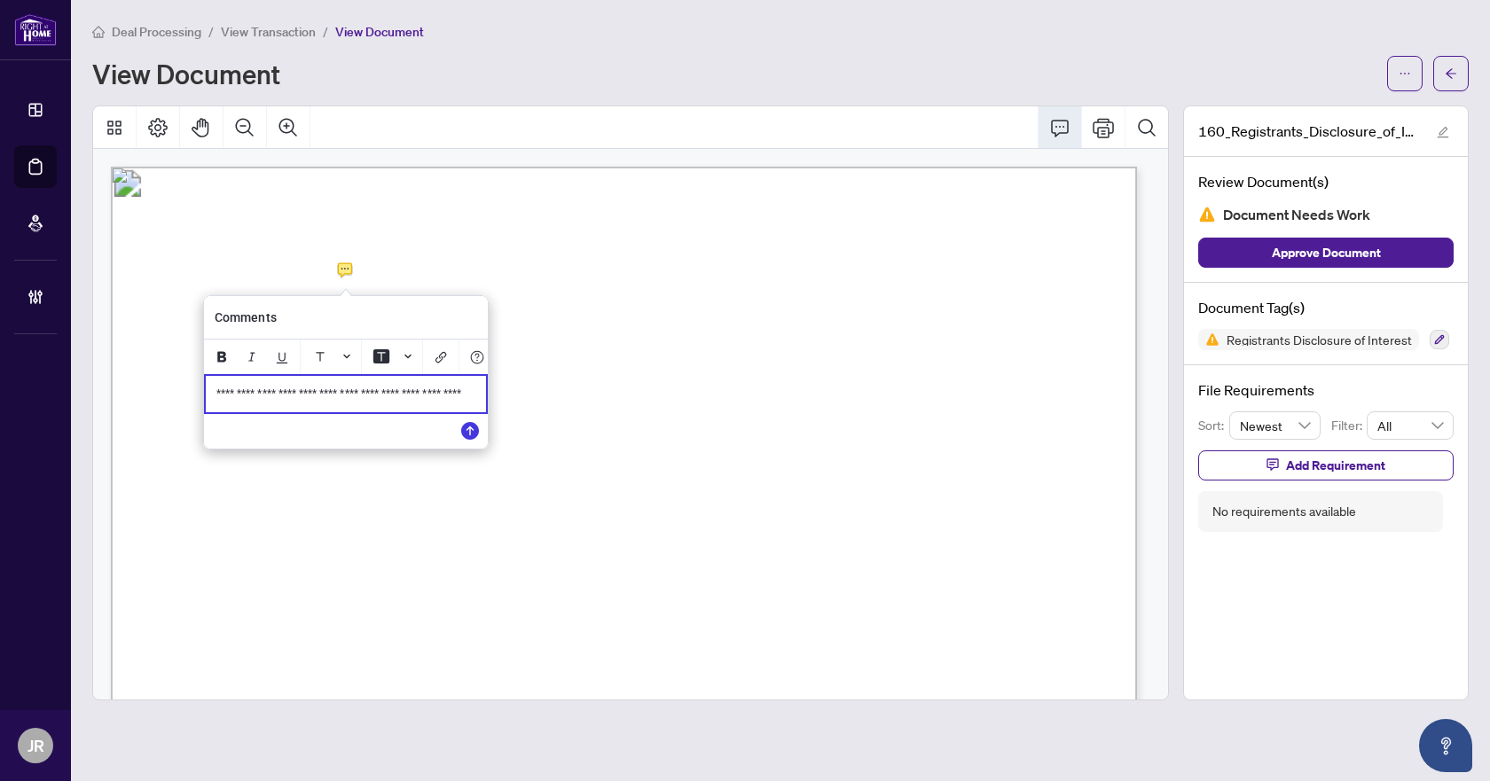
click at [315, 402] on p "**********" at bounding box center [345, 394] width 259 height 15
click at [461, 449] on button "Save" at bounding box center [469, 430] width 35 height 35
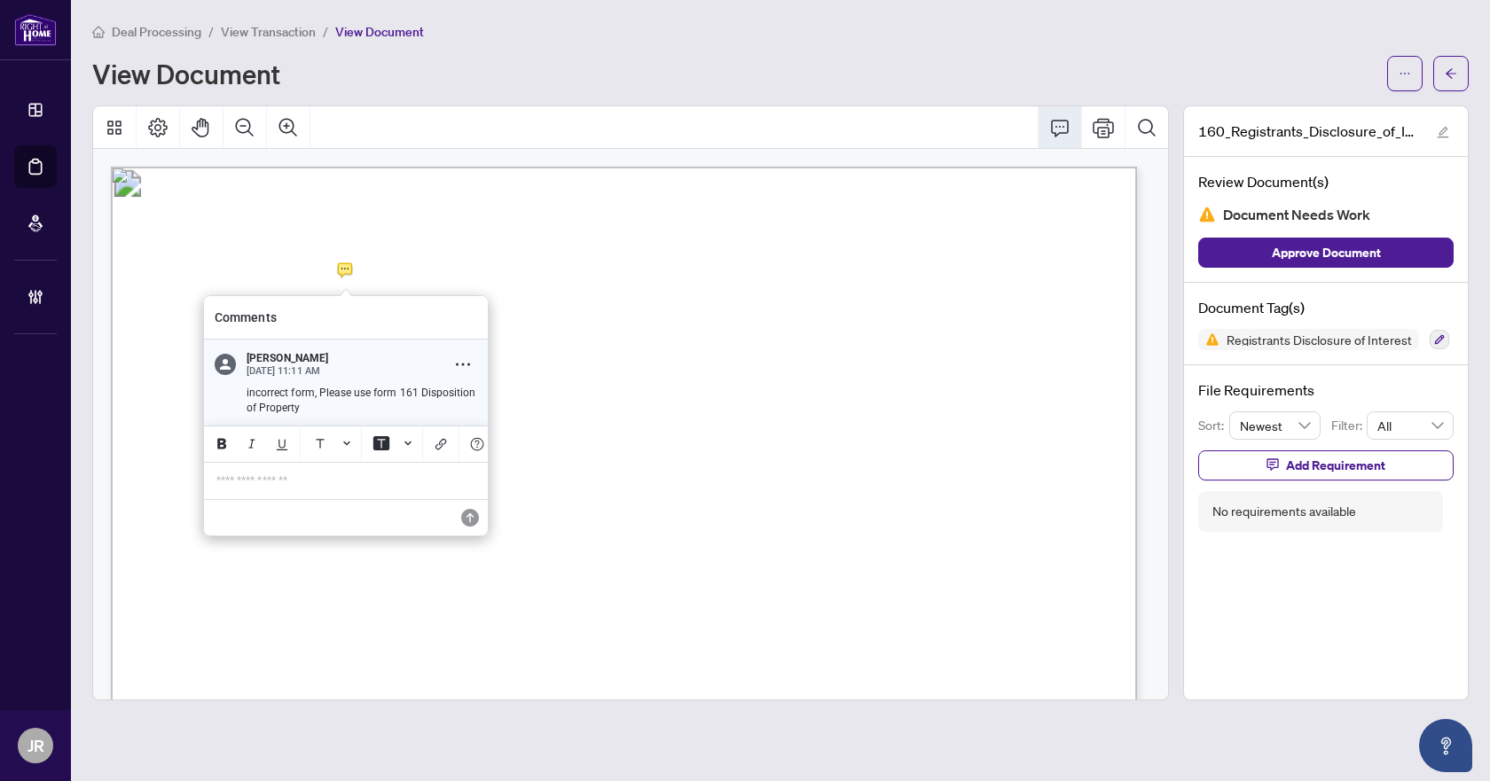
click at [302, 402] on p "incorrect form, Please use form 161 Disposition of Property" at bounding box center [362, 400] width 231 height 29
click at [292, 392] on p "incorrect form, Please use form 161 Disposition of Property" at bounding box center [362, 400] width 231 height 29
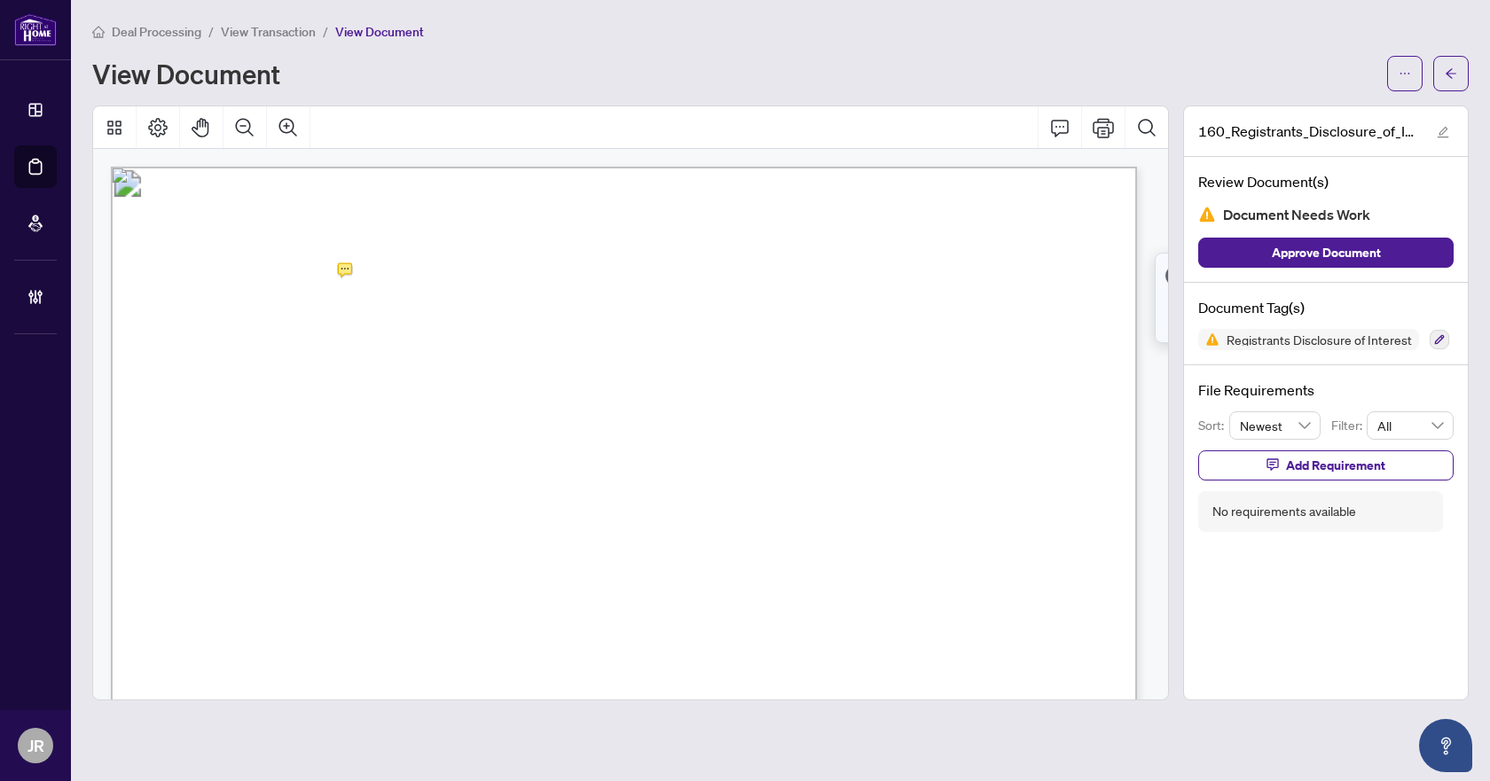
click at [1342, 467] on span "Add Requirement" at bounding box center [1335, 465] width 99 height 28
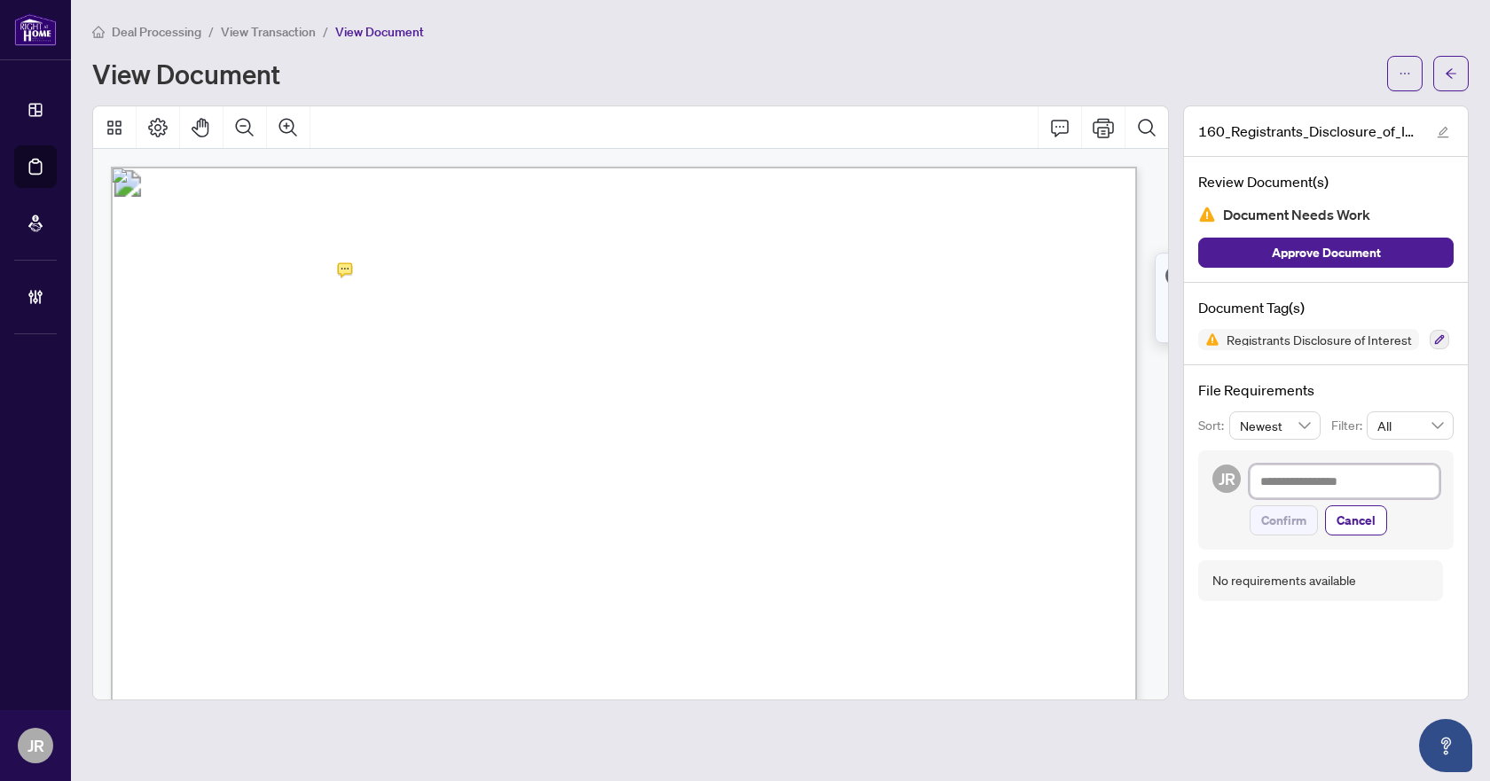
click at [1335, 470] on textarea at bounding box center [1345, 482] width 190 height 34
paste textarea "**********"
type textarea "**********"
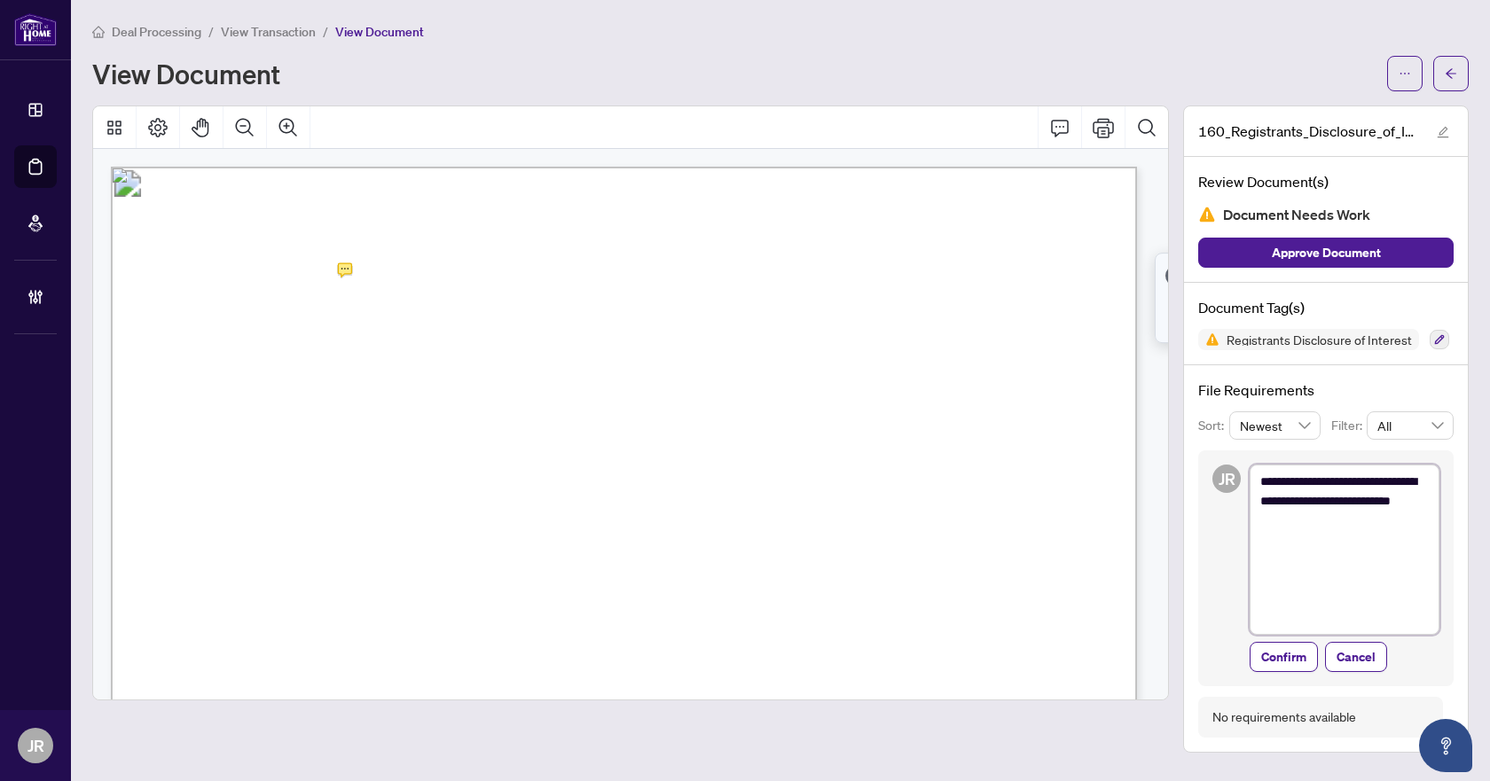
type textarea "**********"
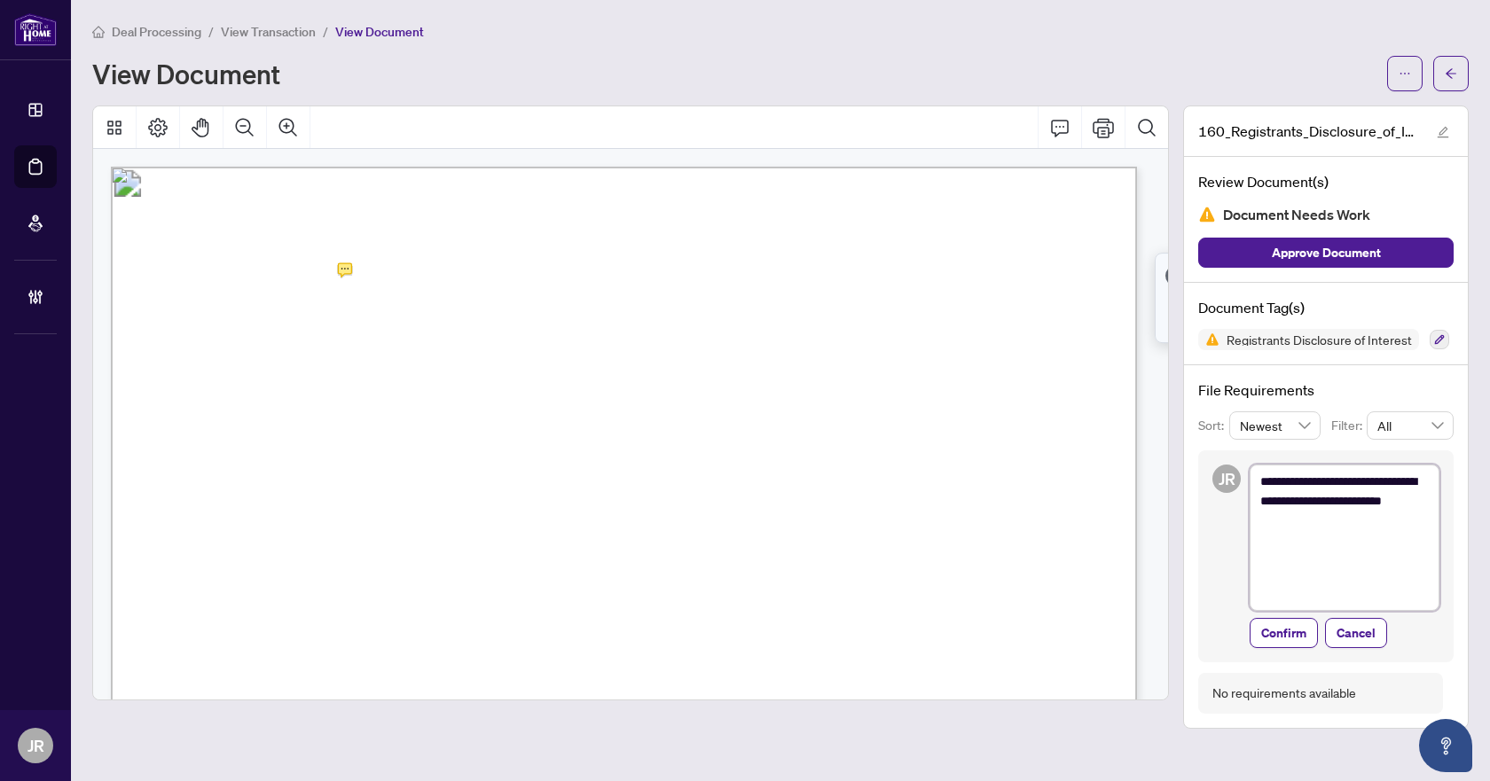
type textarea "**********"
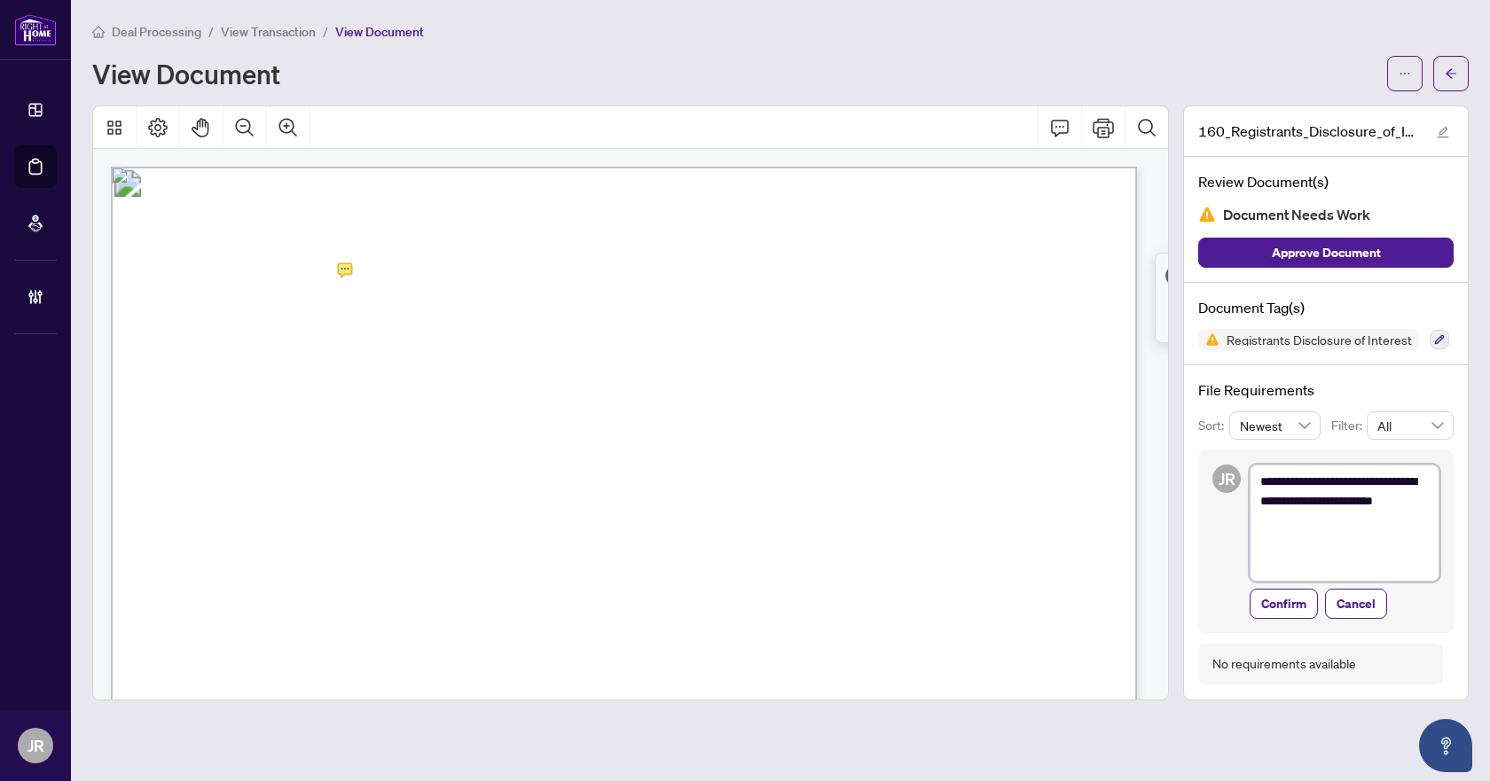
type textarea "**********"
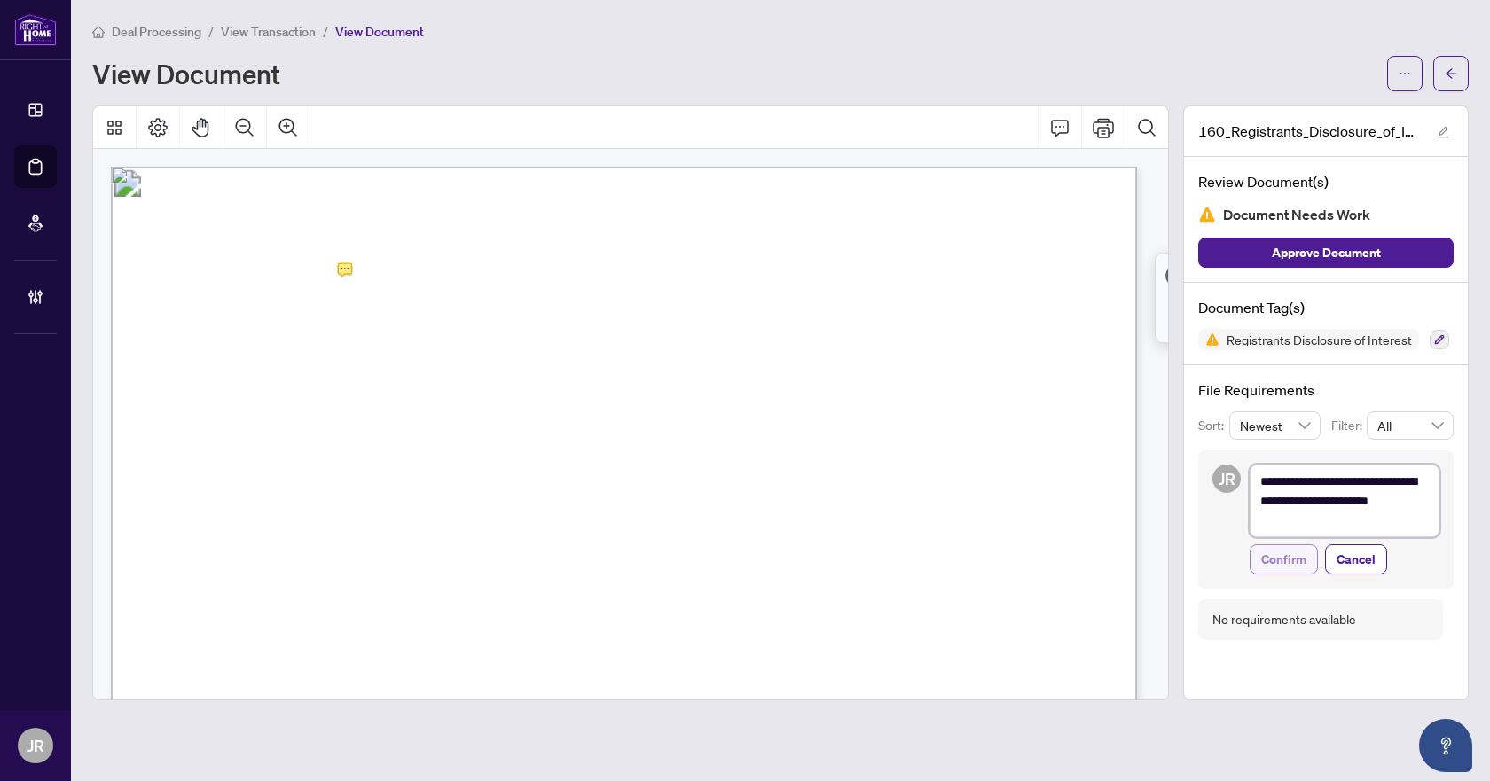
type textarea "**********"
click at [1293, 558] on span "Confirm" at bounding box center [1283, 559] width 45 height 28
type textarea "**********"
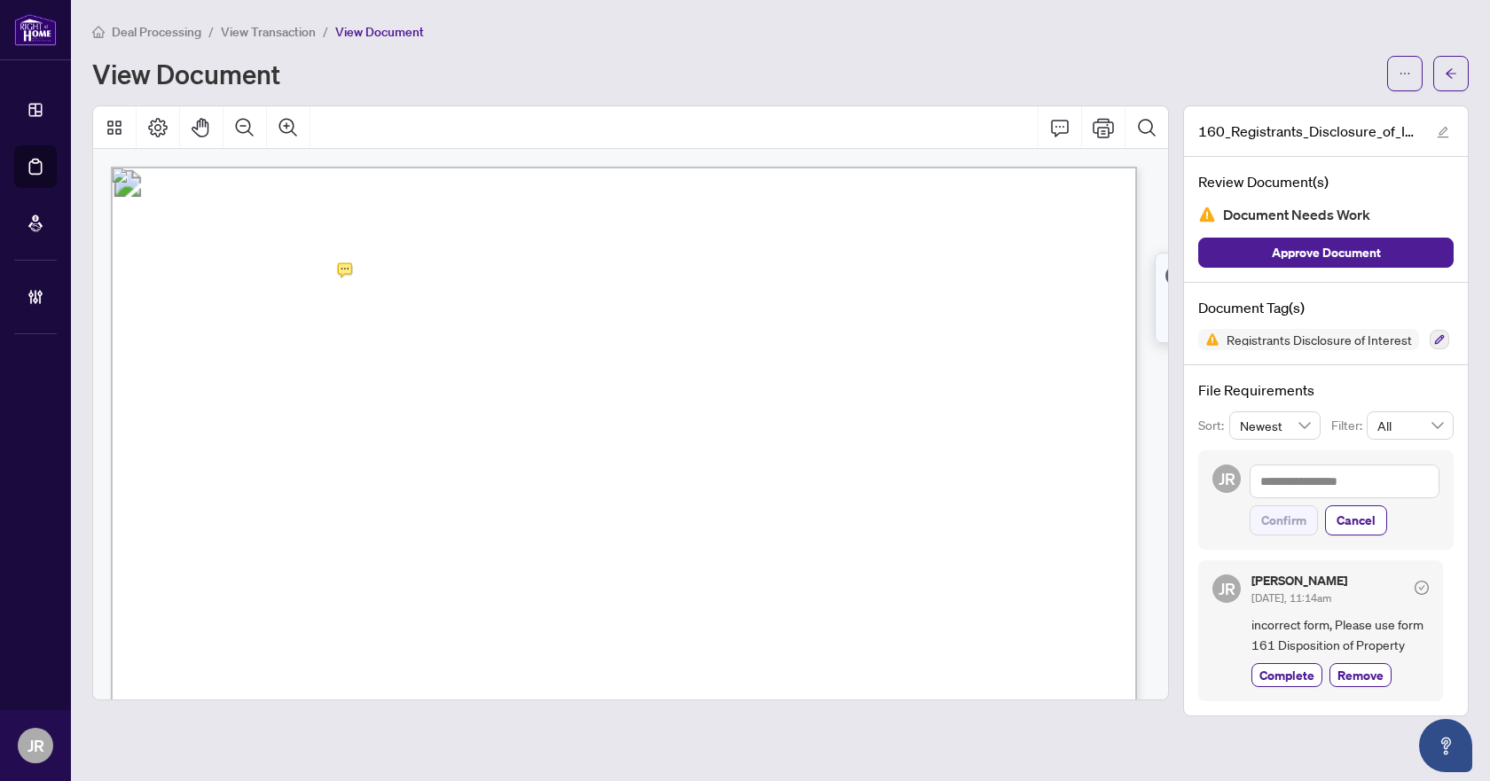
click at [1451, 80] on span "button" at bounding box center [1451, 73] width 12 height 28
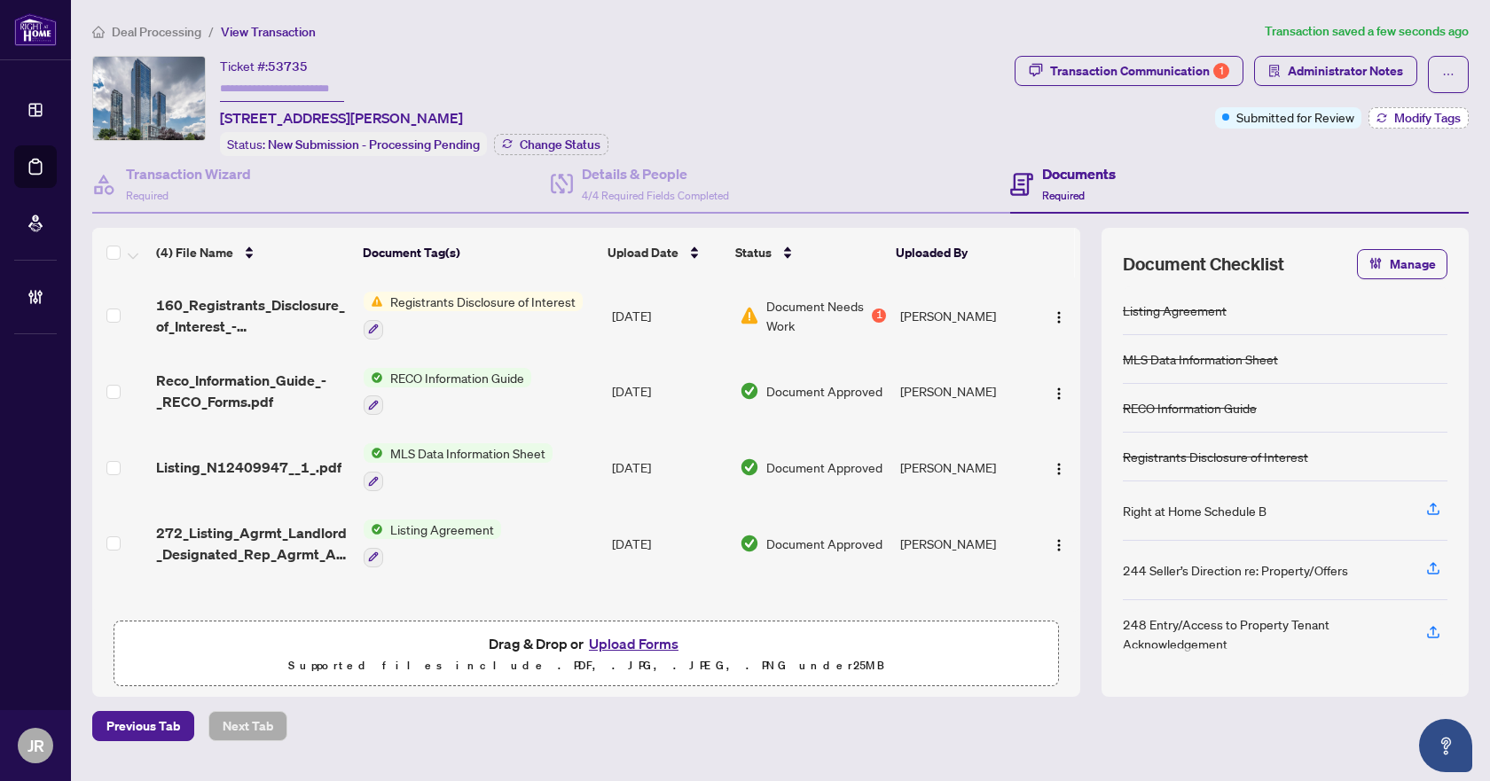
click at [1376, 123] on button "Modify Tags" at bounding box center [1418, 117] width 100 height 21
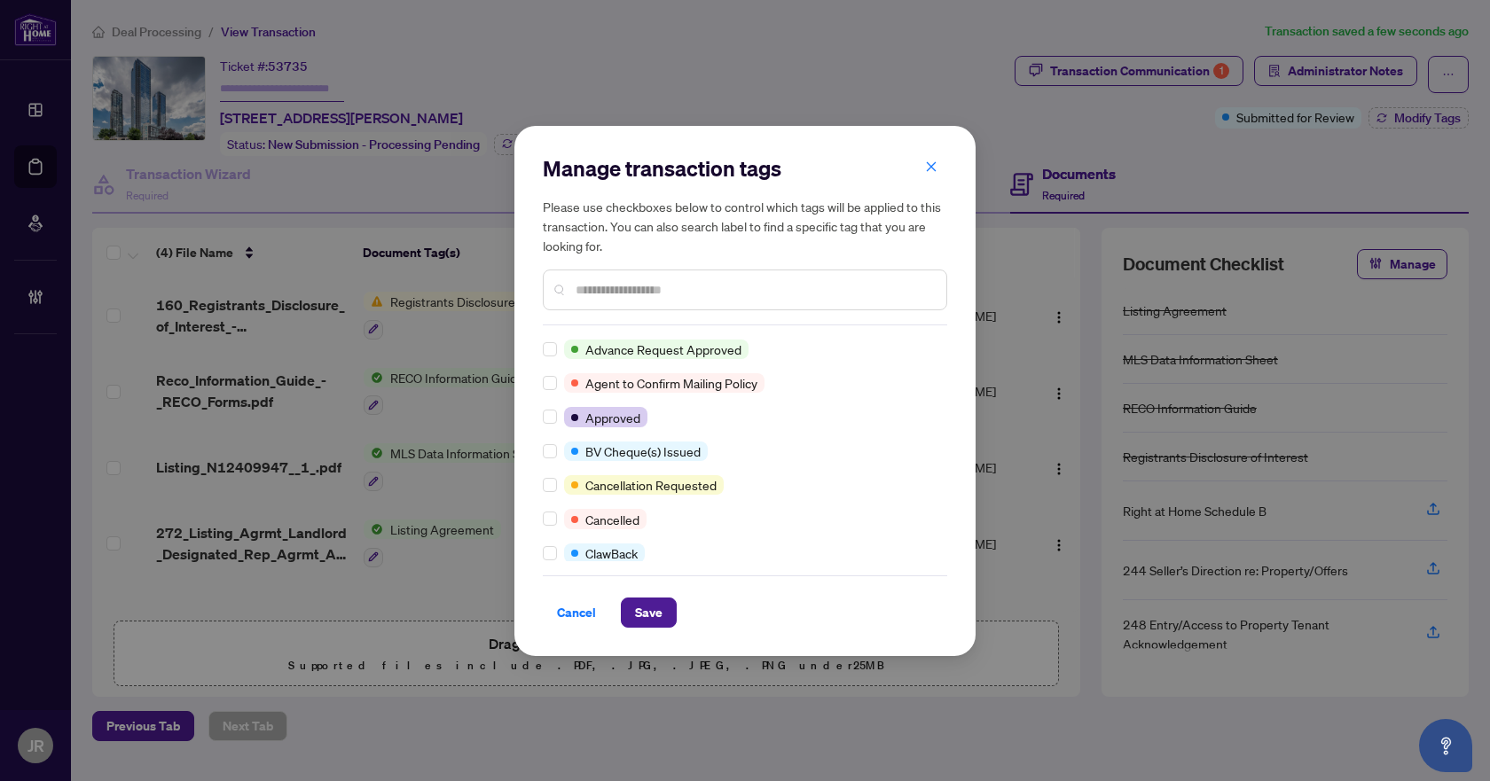
click at [626, 286] on input "text" at bounding box center [754, 290] width 357 height 20
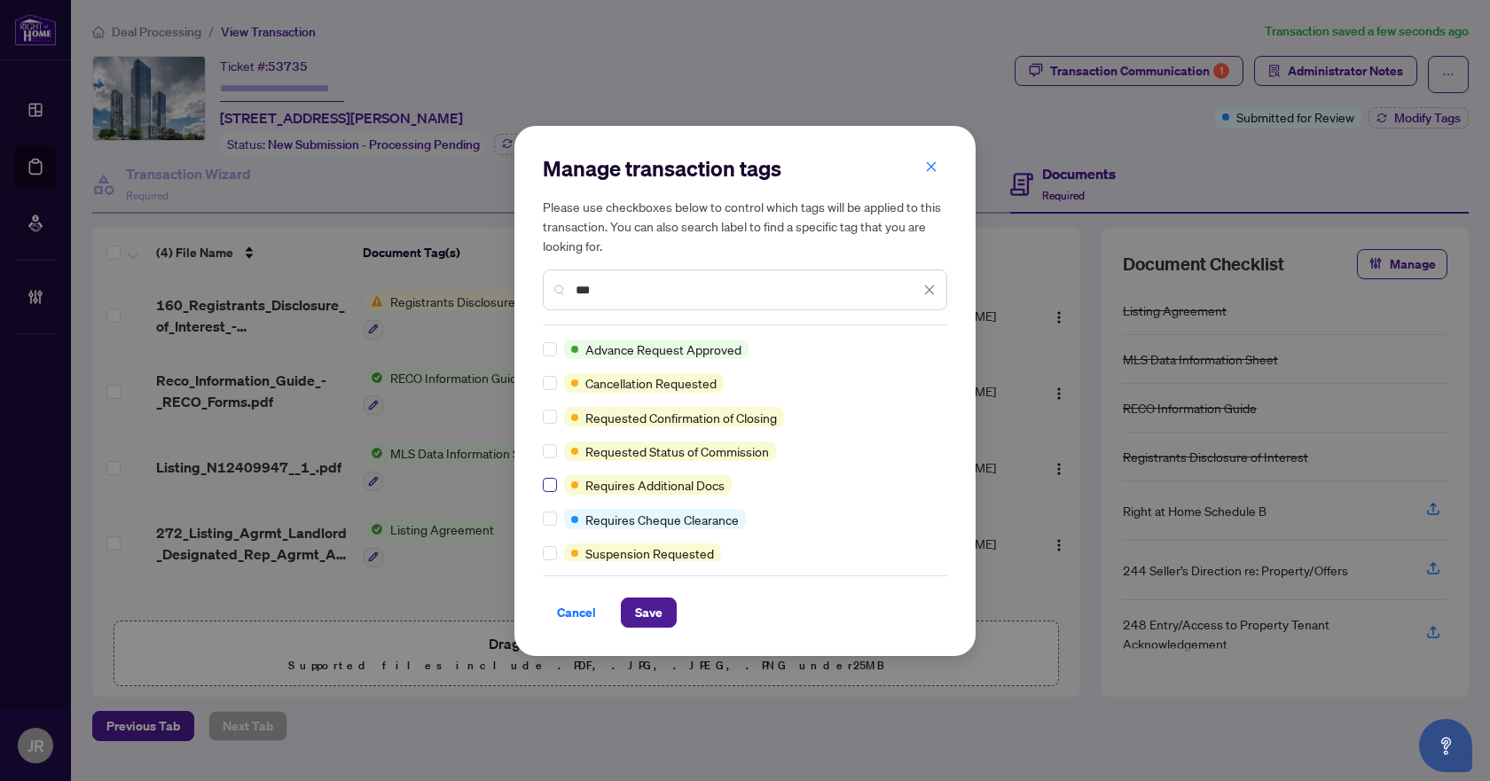
type input "***"
click at [654, 608] on span "Save" at bounding box center [648, 613] width 27 height 28
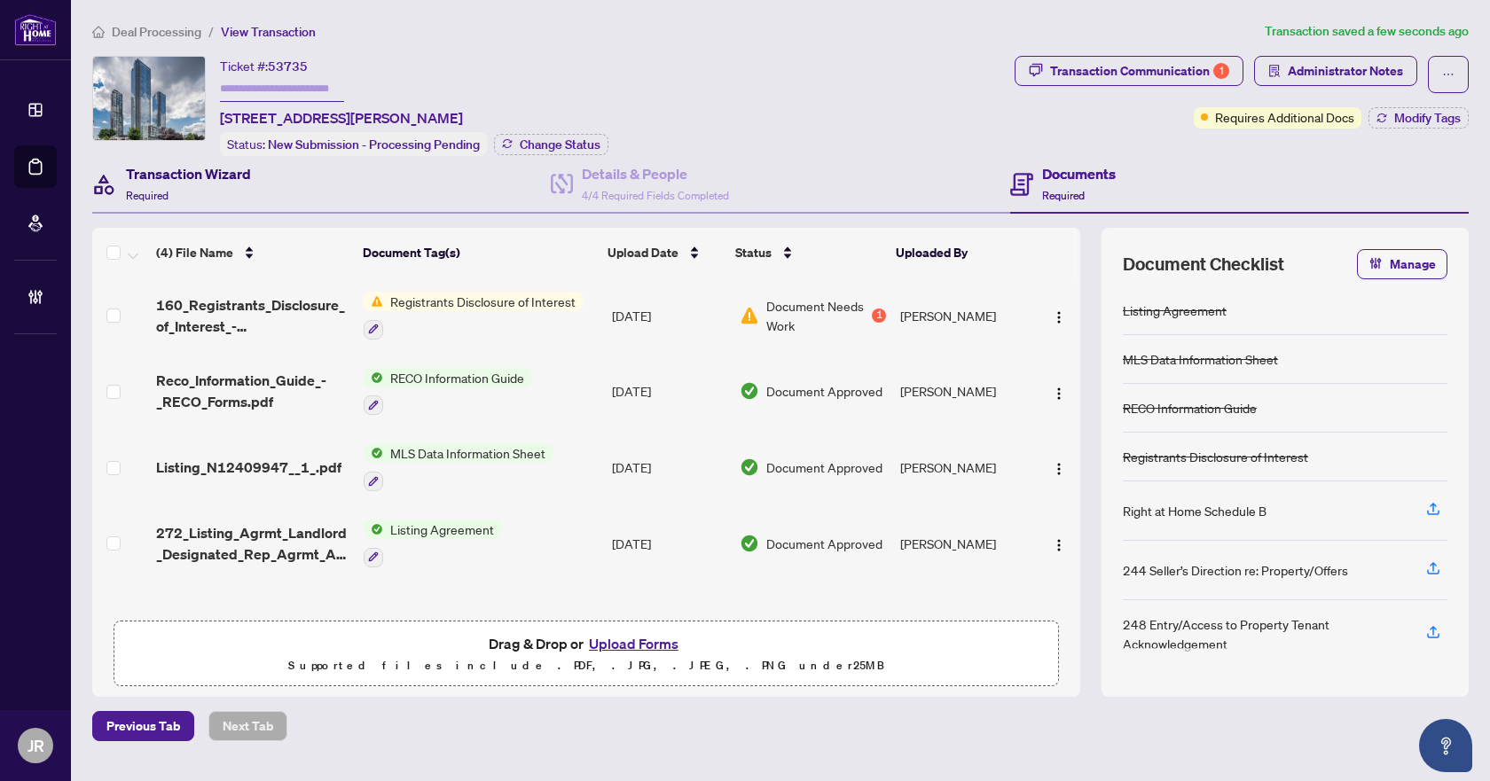
click at [176, 187] on div "Transaction Wizard Required" at bounding box center [188, 184] width 125 height 42
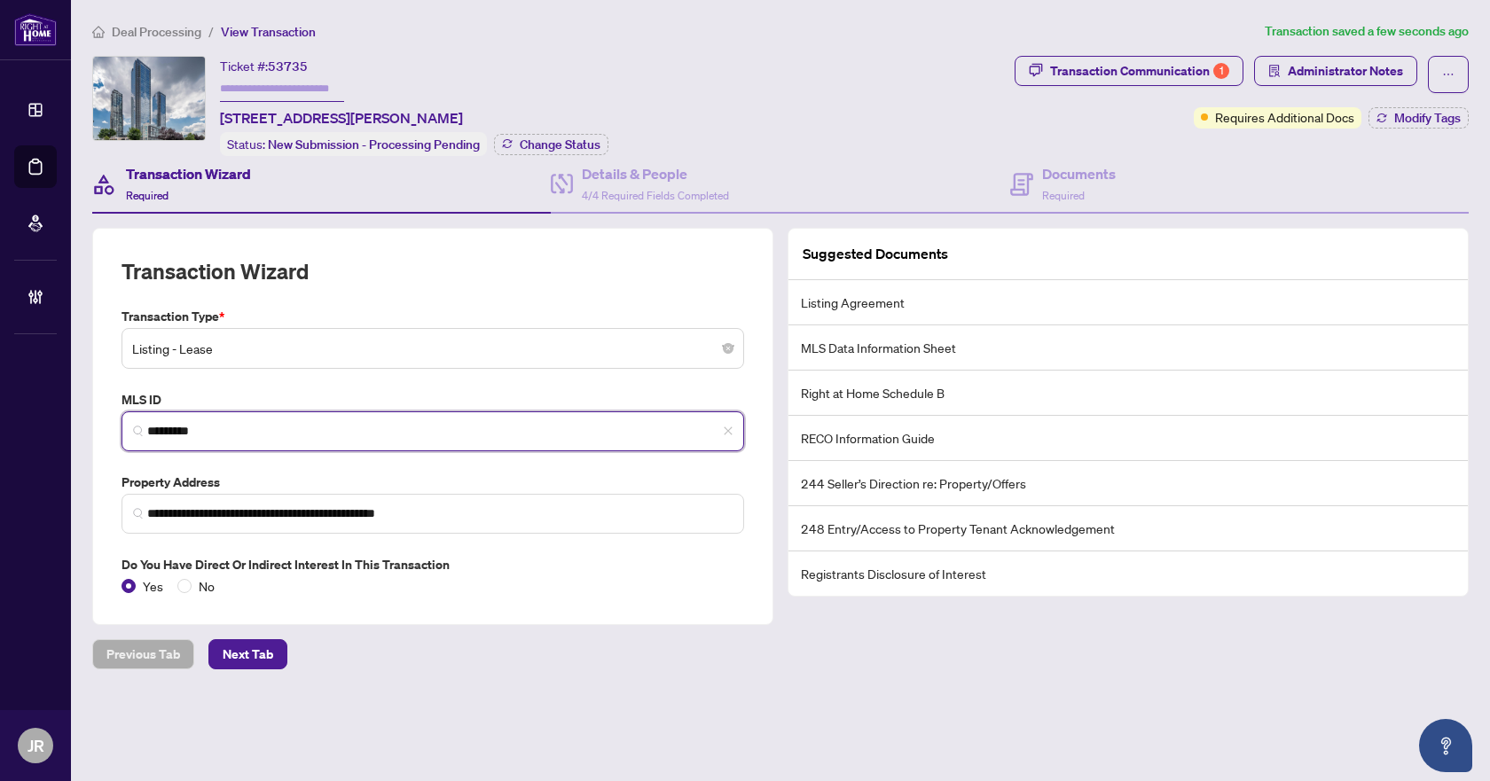
click at [189, 428] on input "*********" at bounding box center [439, 431] width 585 height 19
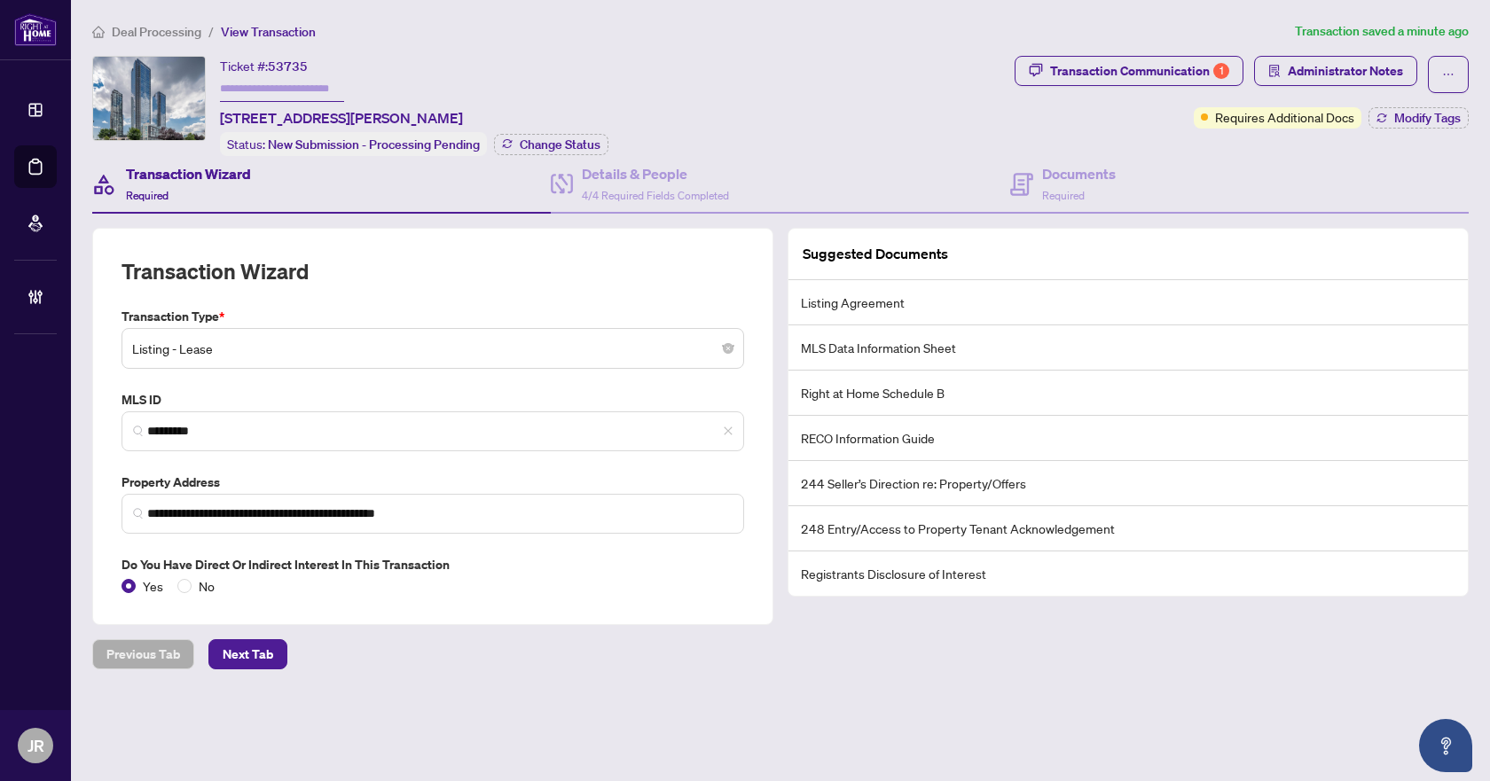
click at [293, 63] on span "53735" at bounding box center [288, 67] width 40 height 16
copy span "53735"
click at [1099, 61] on div "Transaction Communication 1" at bounding box center [1139, 71] width 179 height 28
type textarea "**********"
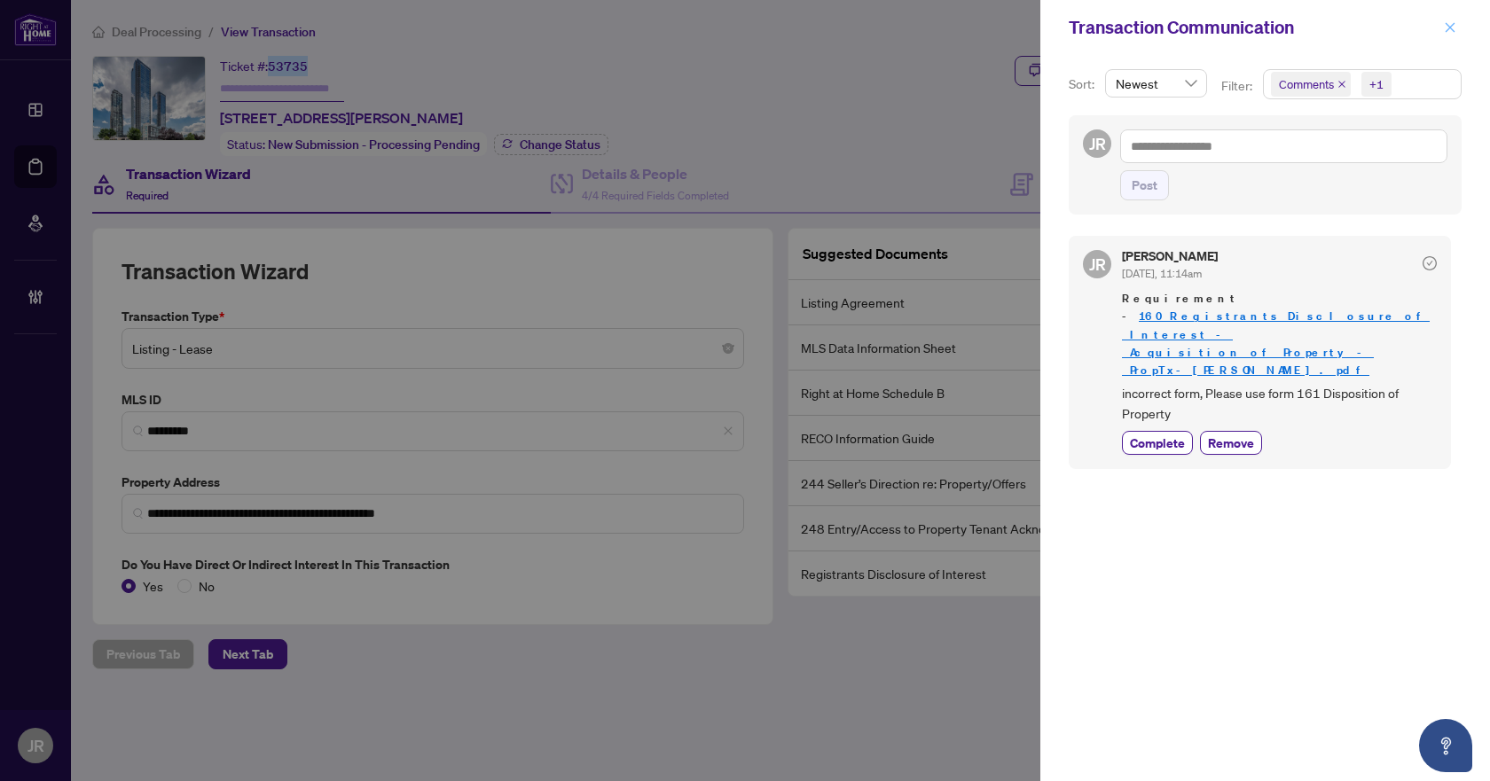
click at [1445, 25] on icon "close" at bounding box center [1450, 27] width 12 height 12
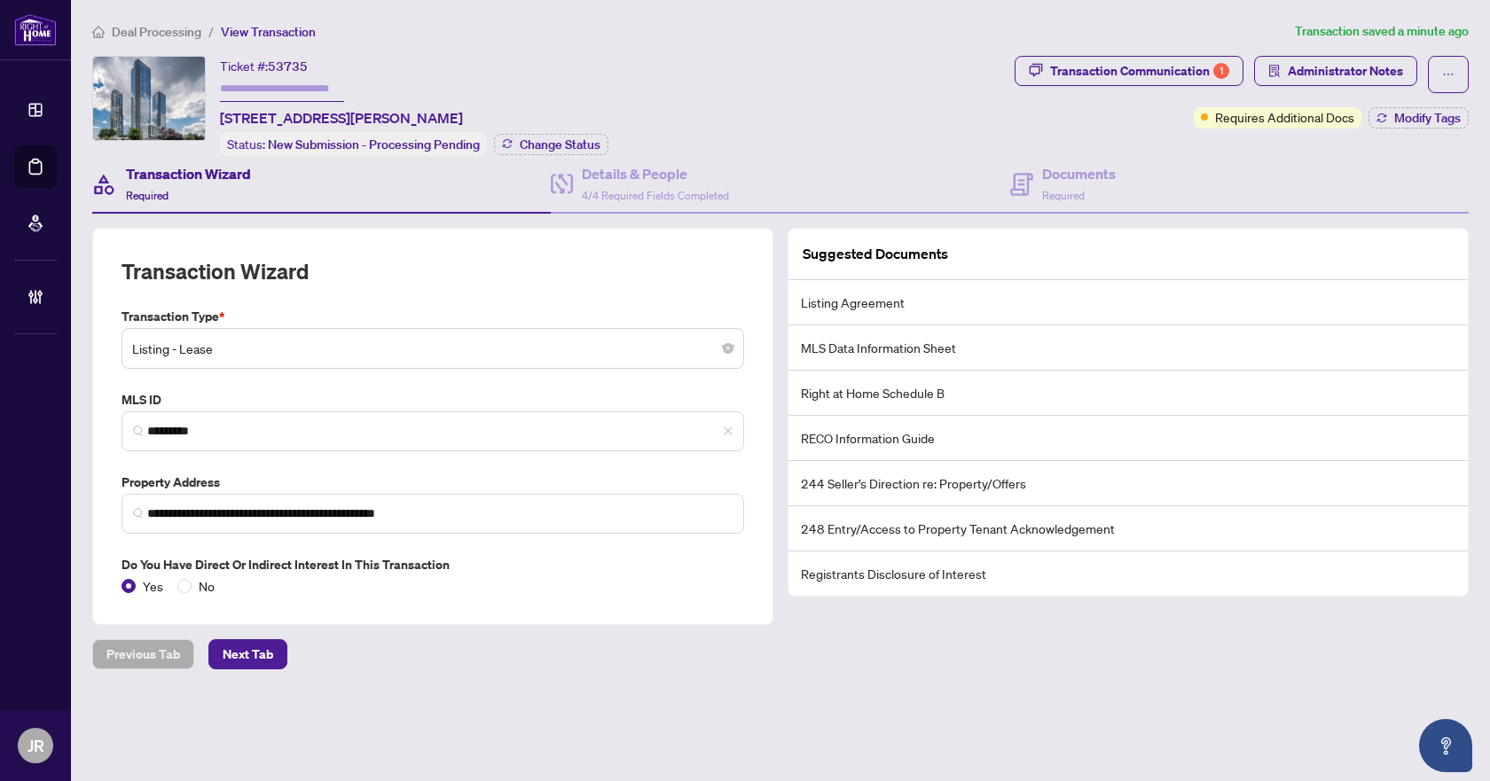
click at [147, 34] on span "Deal Processing" at bounding box center [157, 32] width 90 height 16
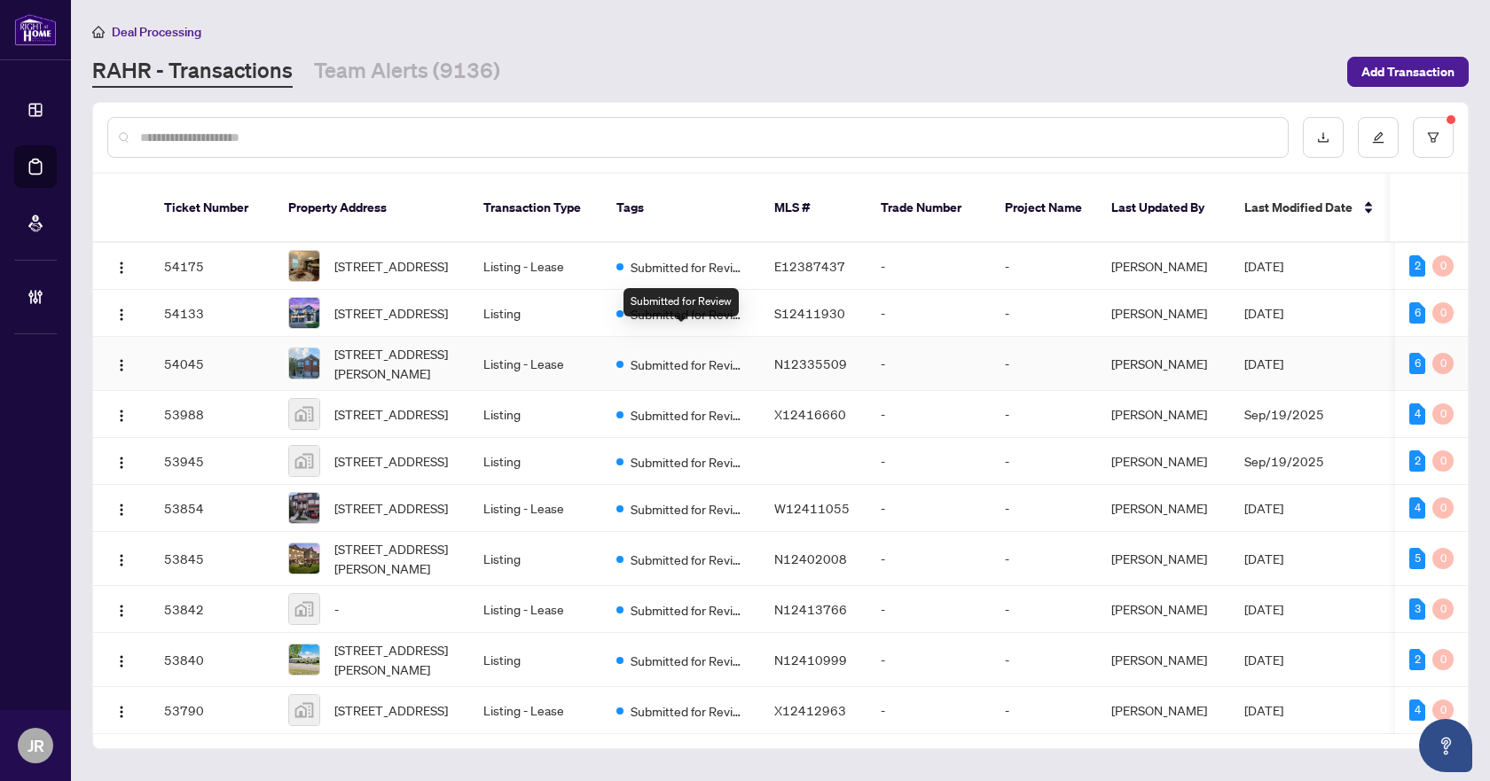
scroll to position [20, 0]
click at [579, 709] on td "Listing - Lease" at bounding box center [535, 710] width 133 height 47
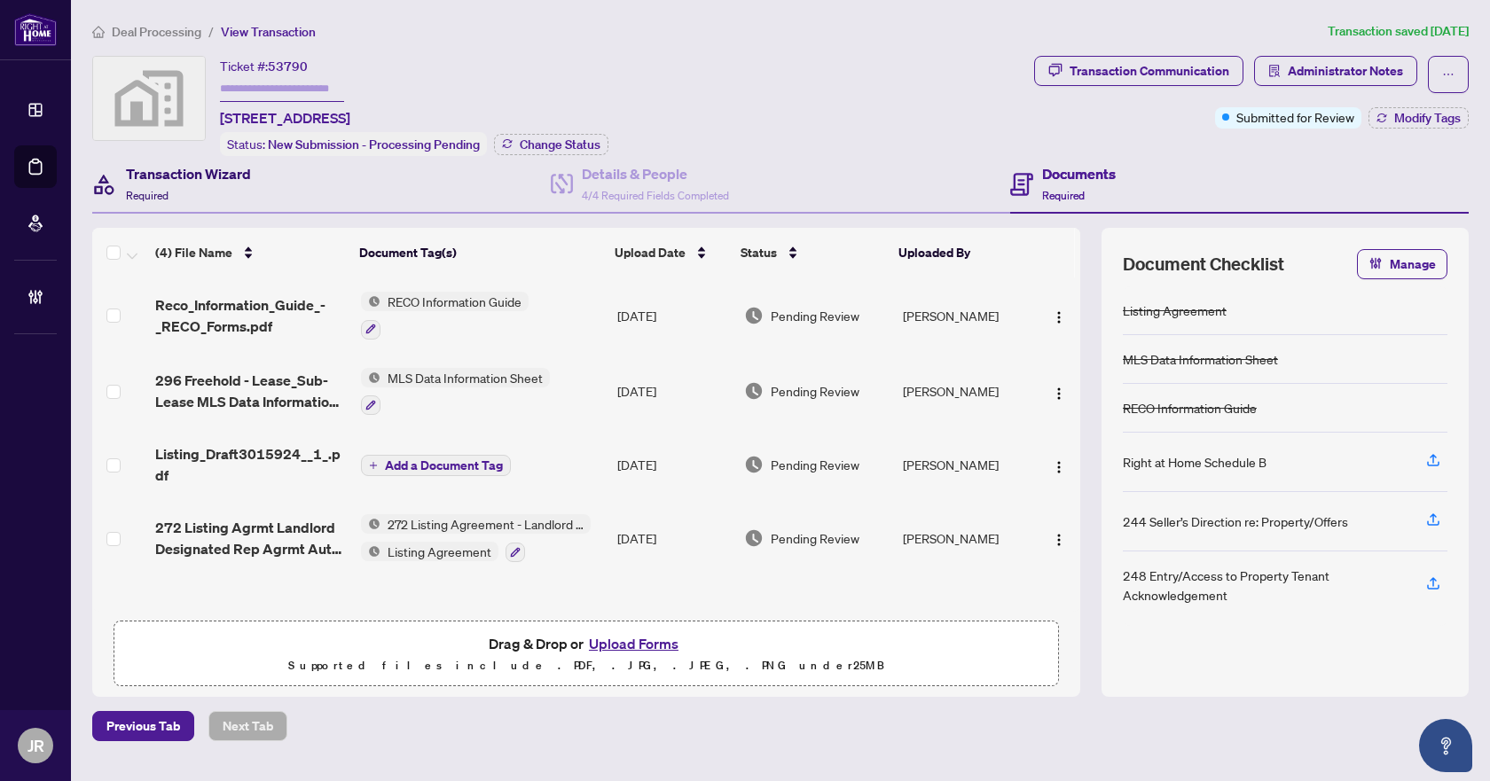
click at [247, 199] on div "Transaction Wizard Required" at bounding box center [188, 184] width 125 height 42
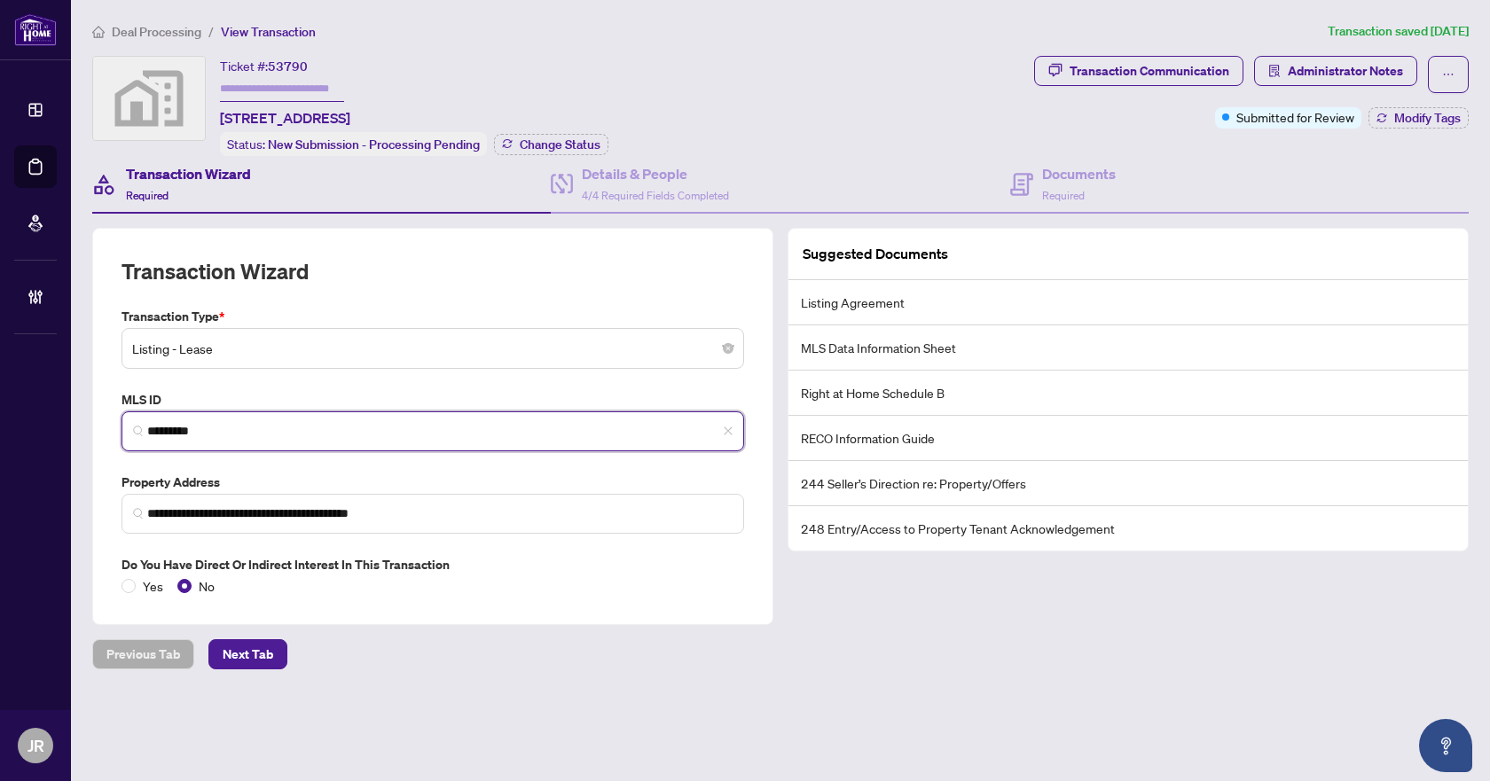
click at [177, 430] on input "*********" at bounding box center [439, 431] width 585 height 19
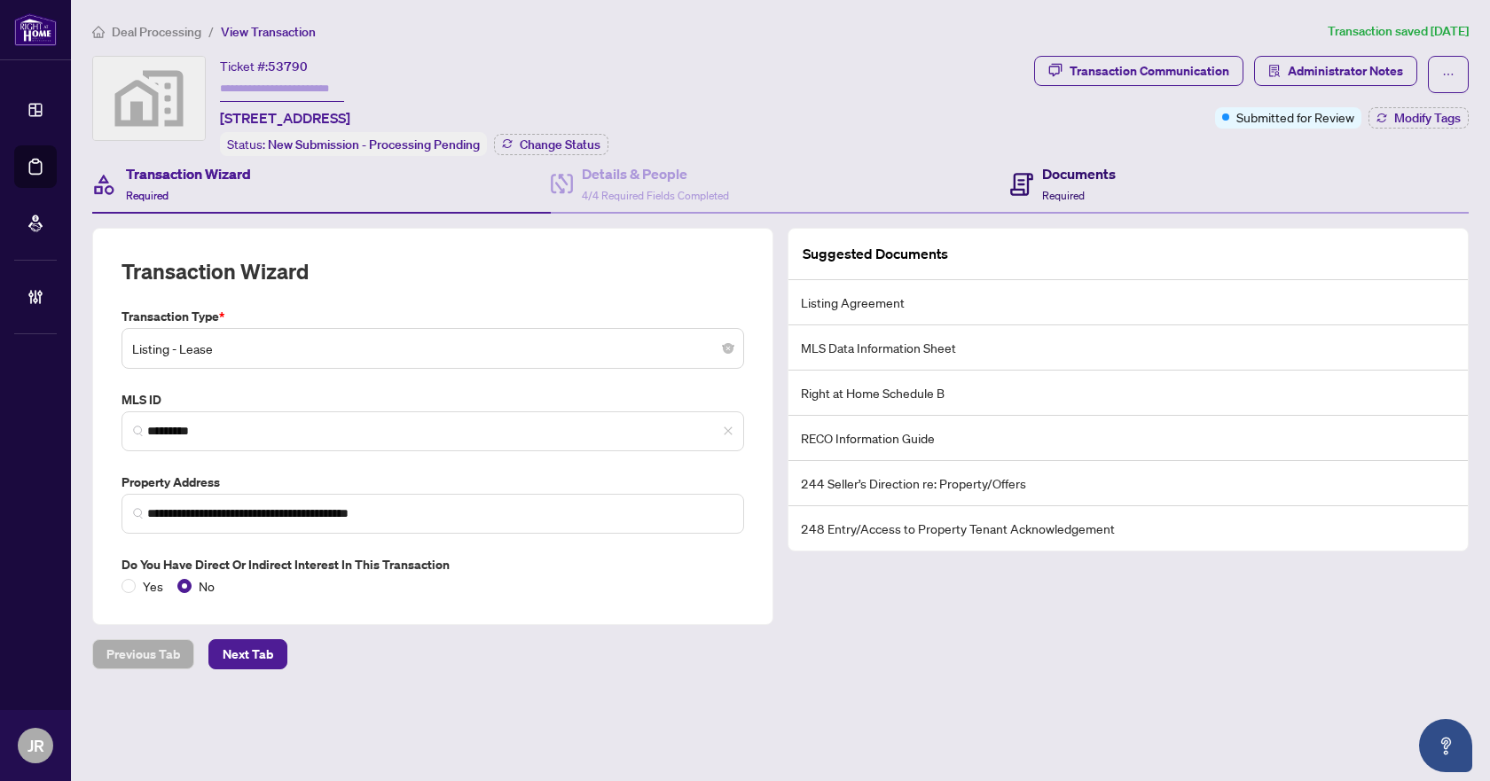
click at [1086, 174] on h4 "Documents" at bounding box center [1079, 173] width 74 height 21
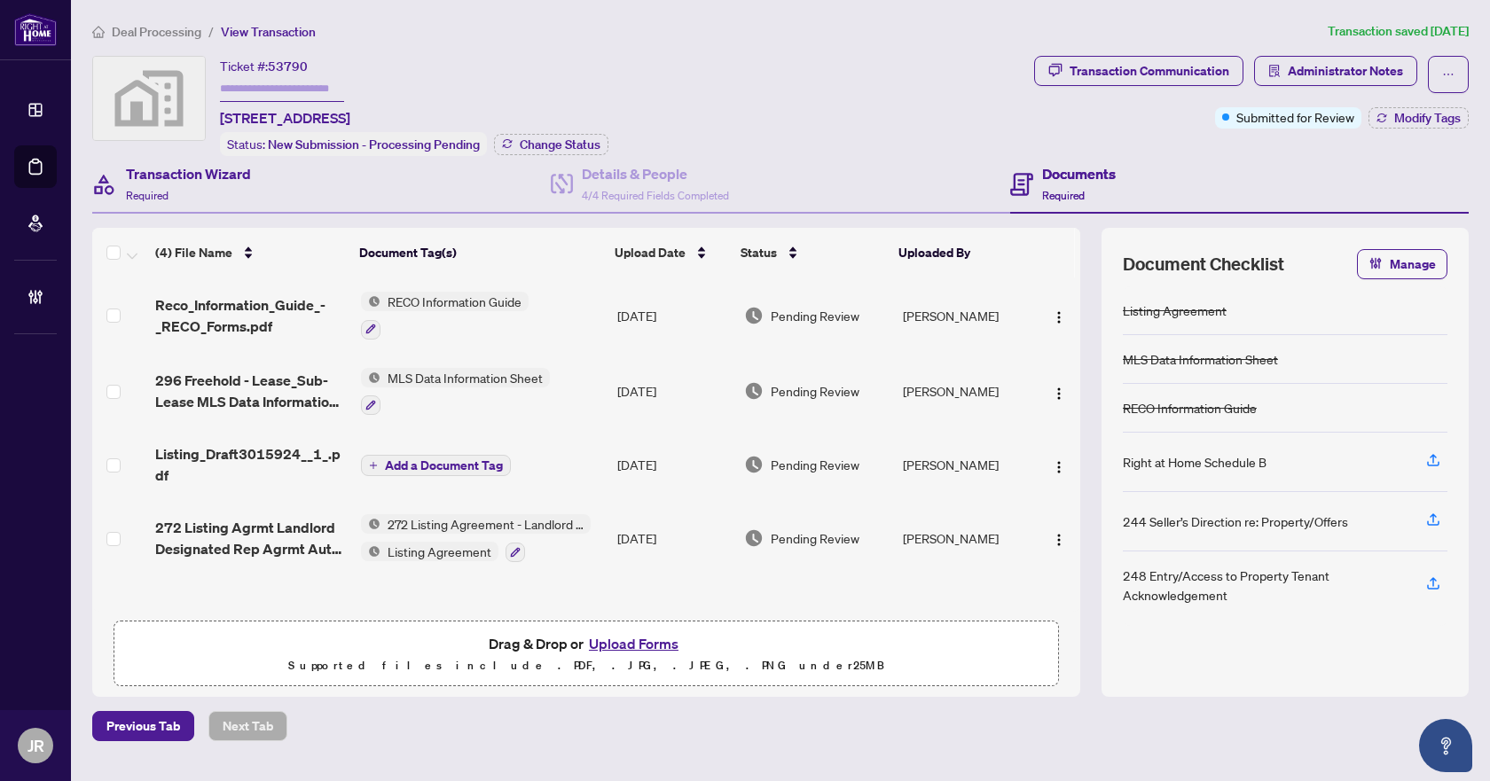
click at [319, 168] on div "Transaction Wizard Required" at bounding box center [321, 185] width 459 height 58
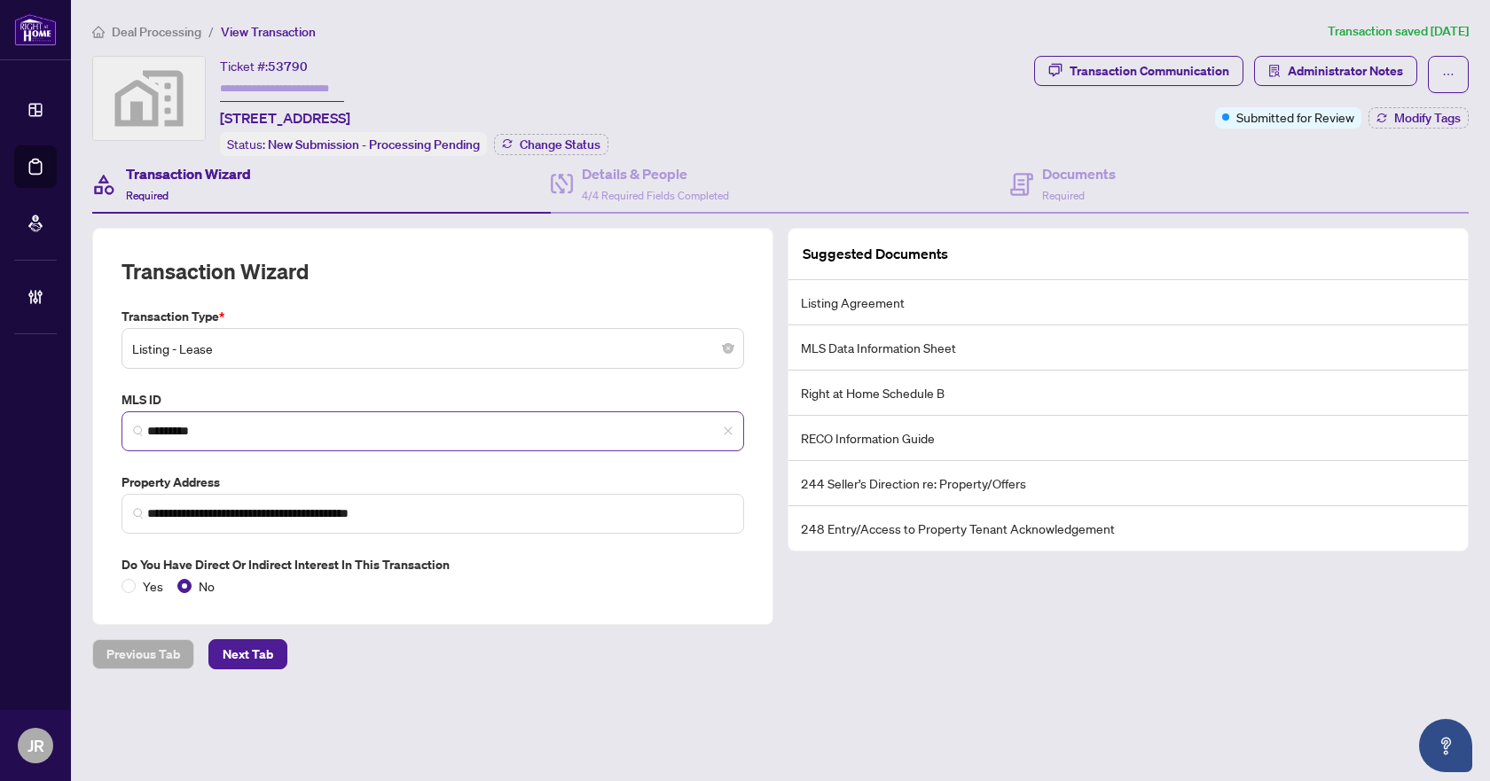
click at [316, 441] on span "*********" at bounding box center [433, 432] width 623 height 40
click at [315, 427] on input "*********" at bounding box center [439, 431] width 585 height 19
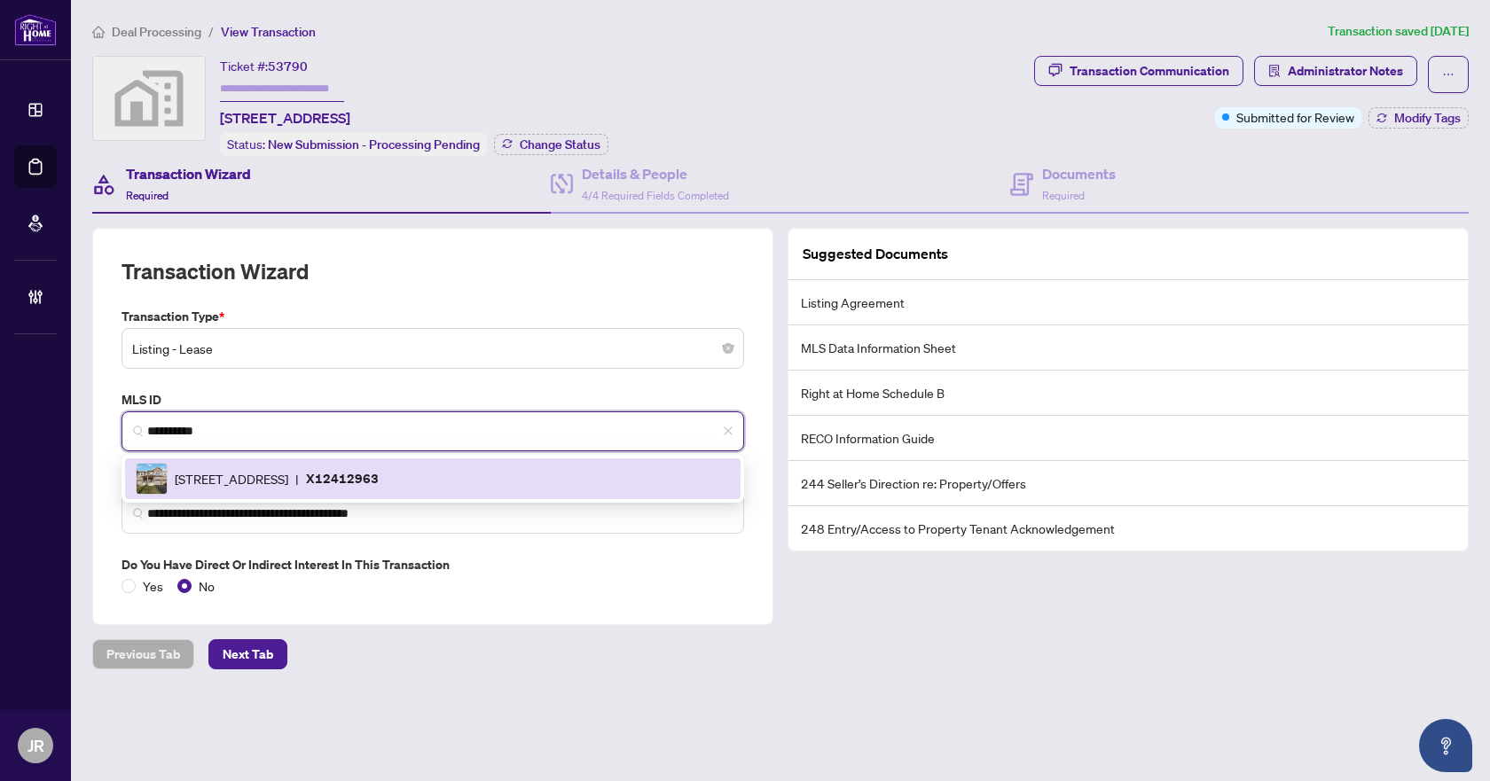
click at [237, 481] on span "[STREET_ADDRESS]" at bounding box center [232, 479] width 114 height 20
type input "*********"
type input "**********"
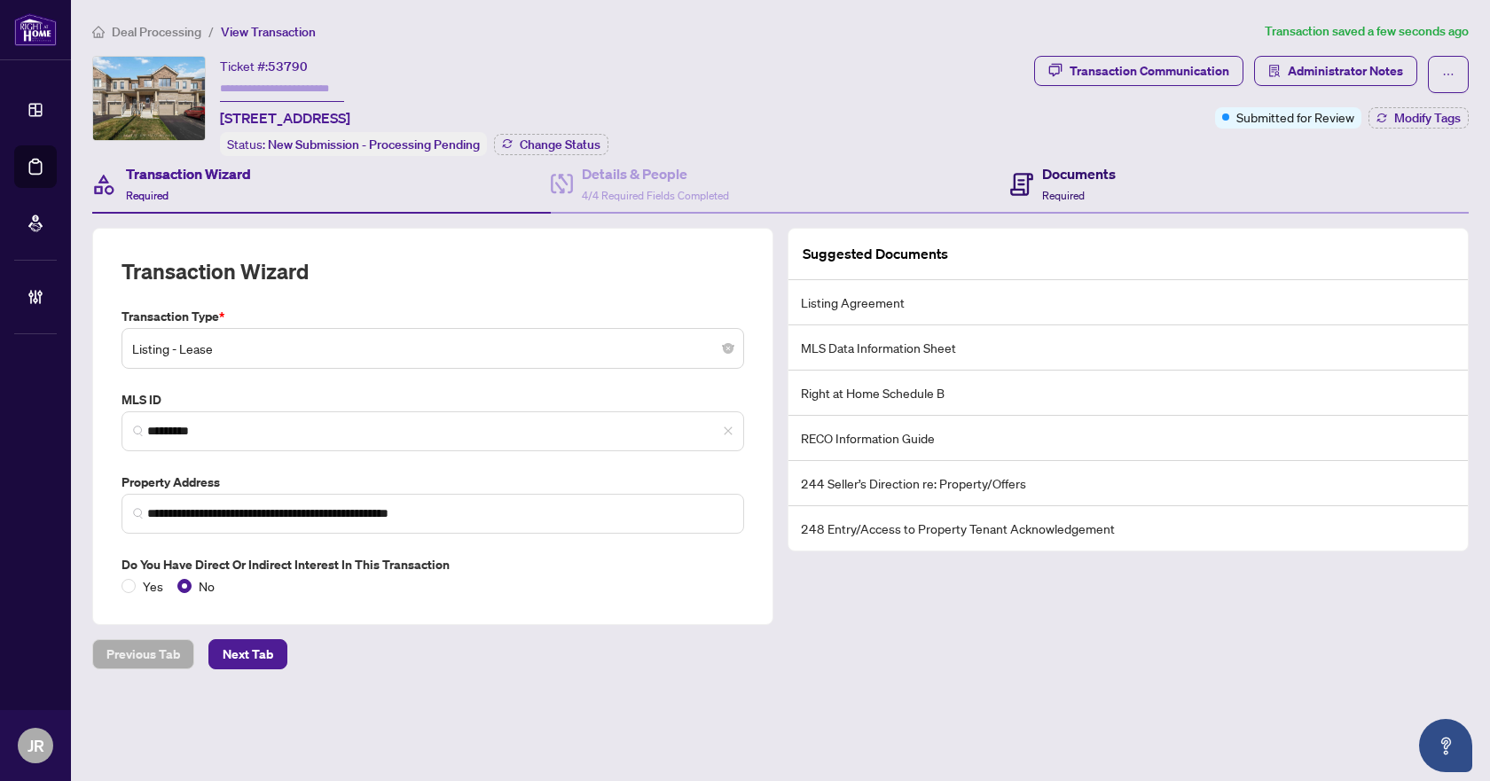
click at [1084, 180] on h4 "Documents" at bounding box center [1079, 173] width 74 height 21
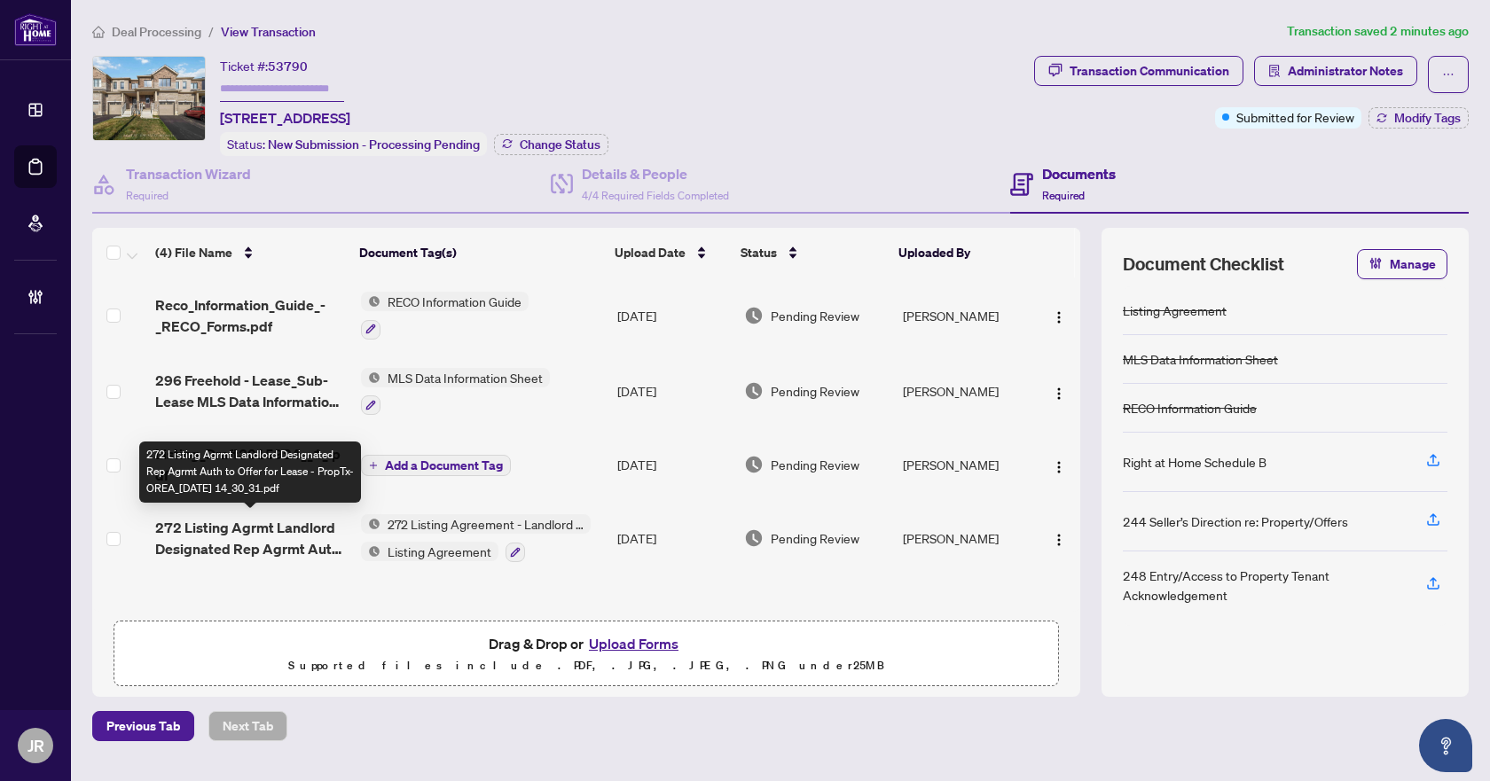
click at [293, 532] on span "272 Listing Agrmt Landlord Designated Rep Agrmt Auth to Offer for Lease - PropT…" at bounding box center [250, 538] width 191 height 43
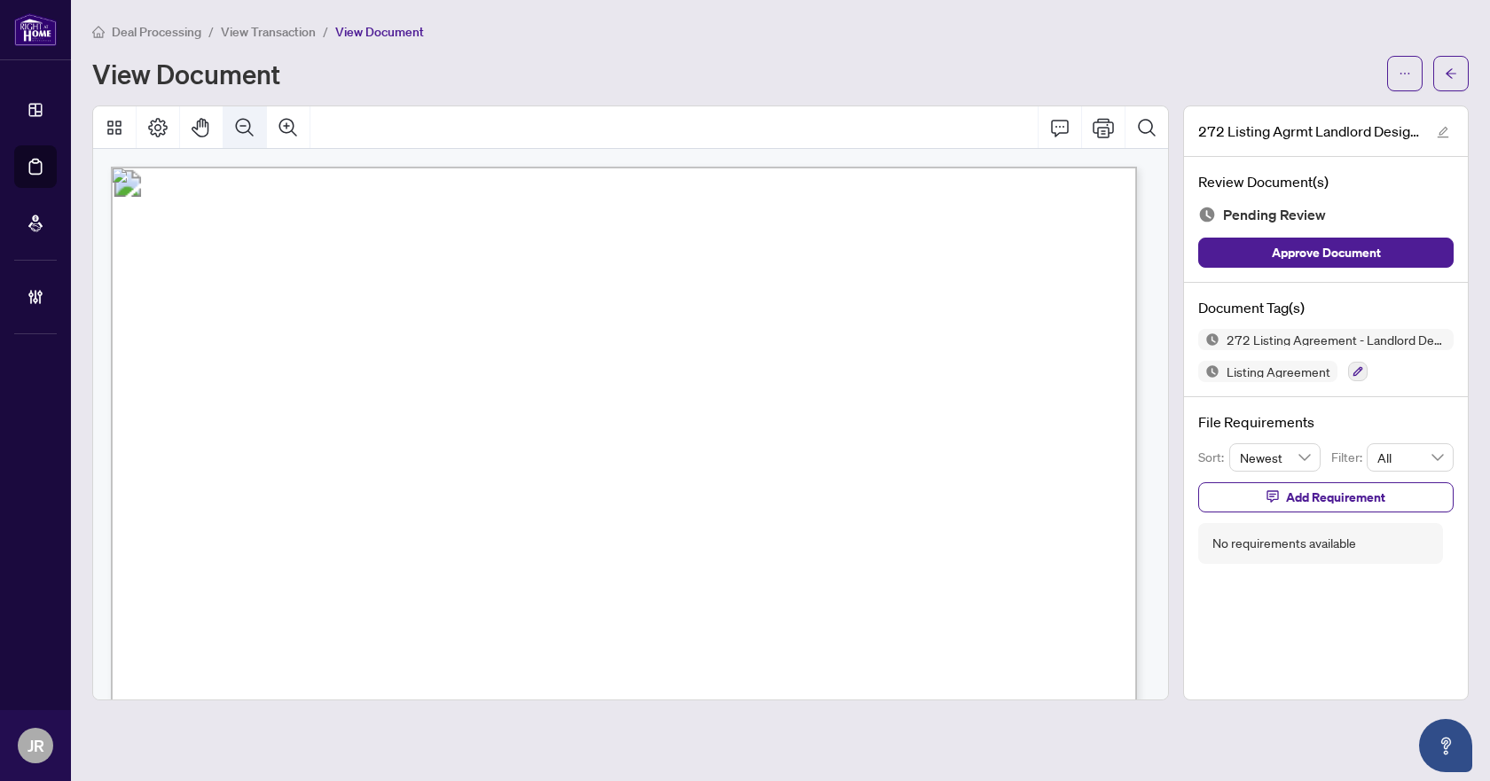
click at [241, 130] on icon "Zoom Out" at bounding box center [244, 127] width 21 height 21
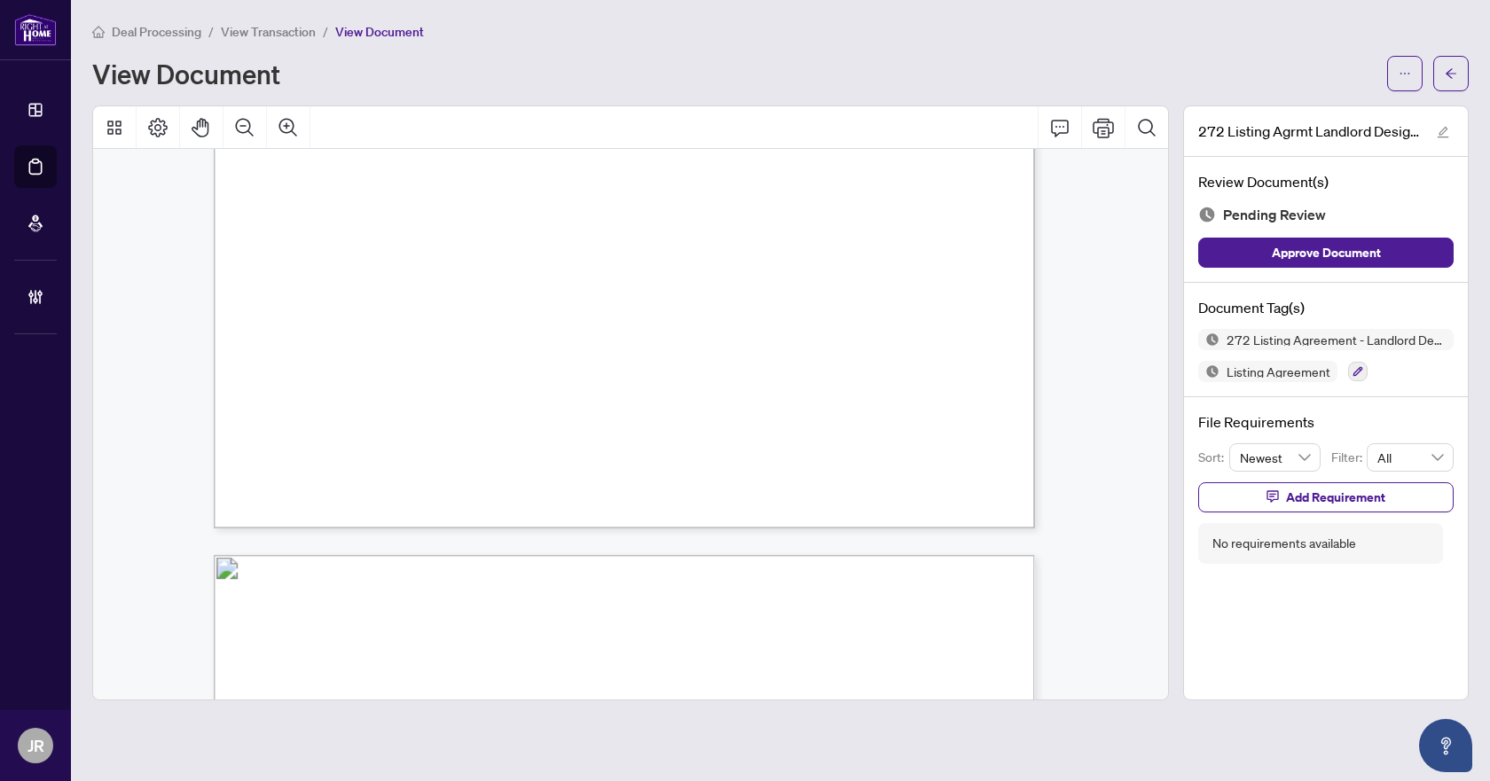
scroll to position [3991, 0]
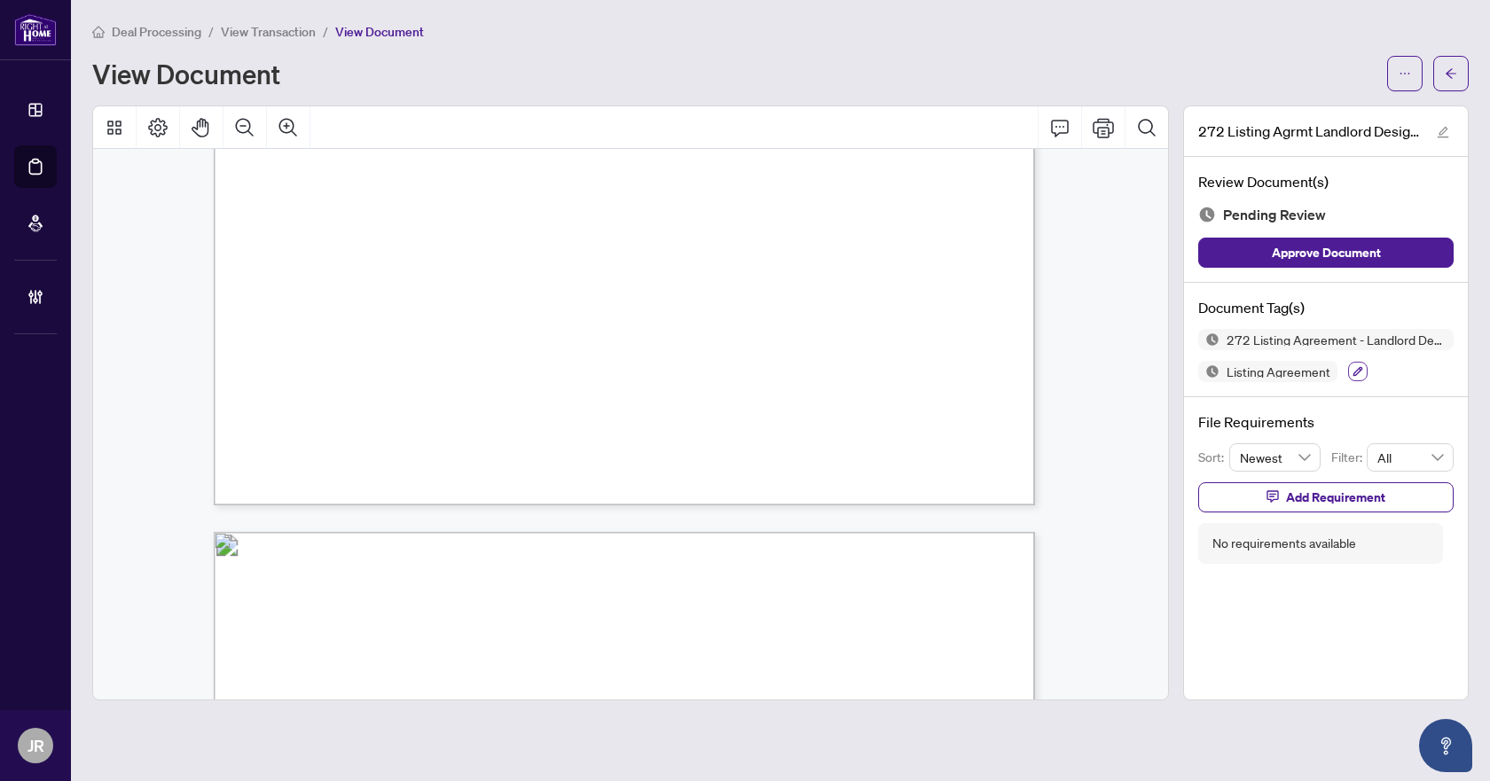
click at [1355, 374] on icon "button" at bounding box center [1358, 372] width 10 height 10
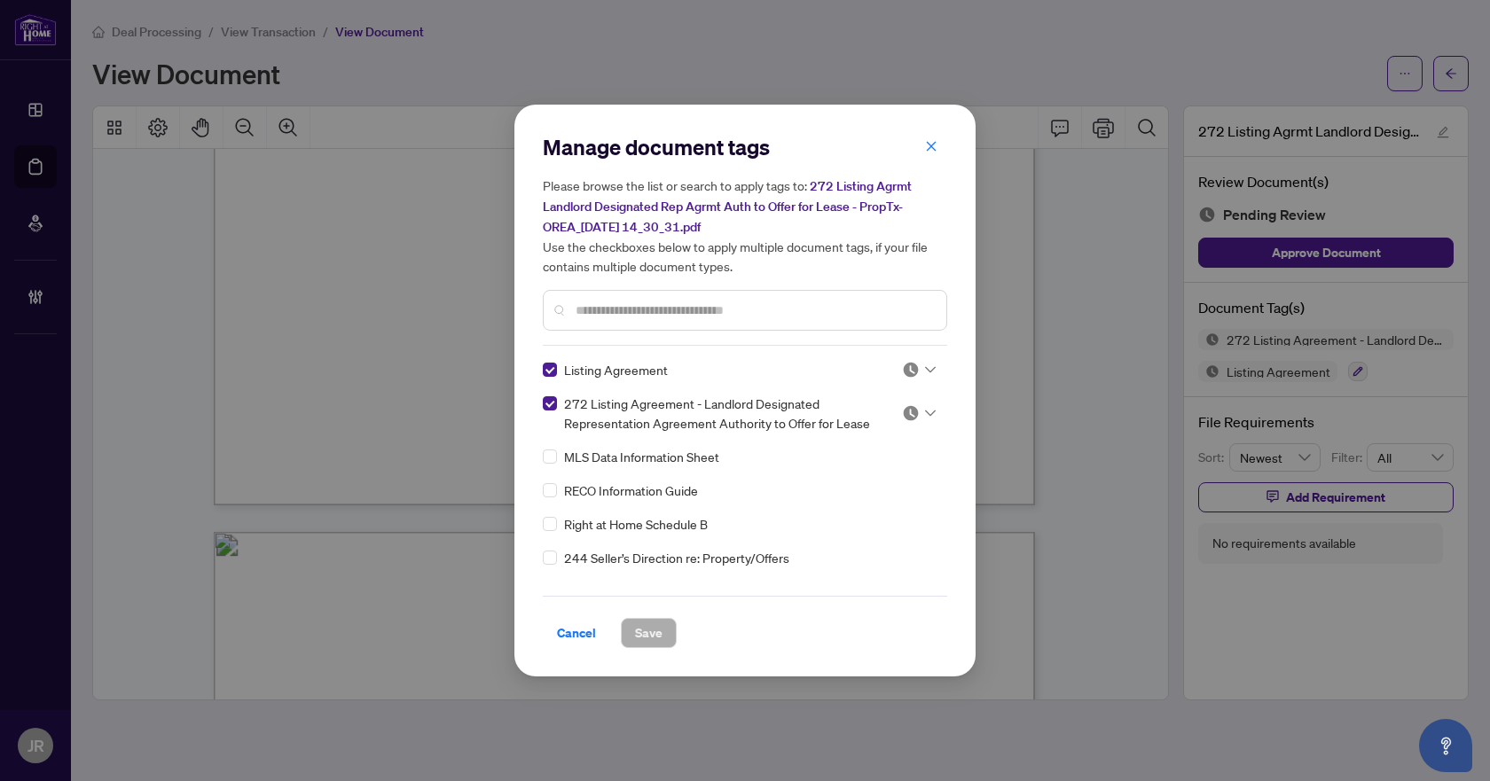
click at [909, 370] on img at bounding box center [911, 370] width 18 height 18
click at [876, 450] on div "Approved" at bounding box center [860, 456] width 114 height 20
click at [916, 407] on div at bounding box center [919, 413] width 34 height 18
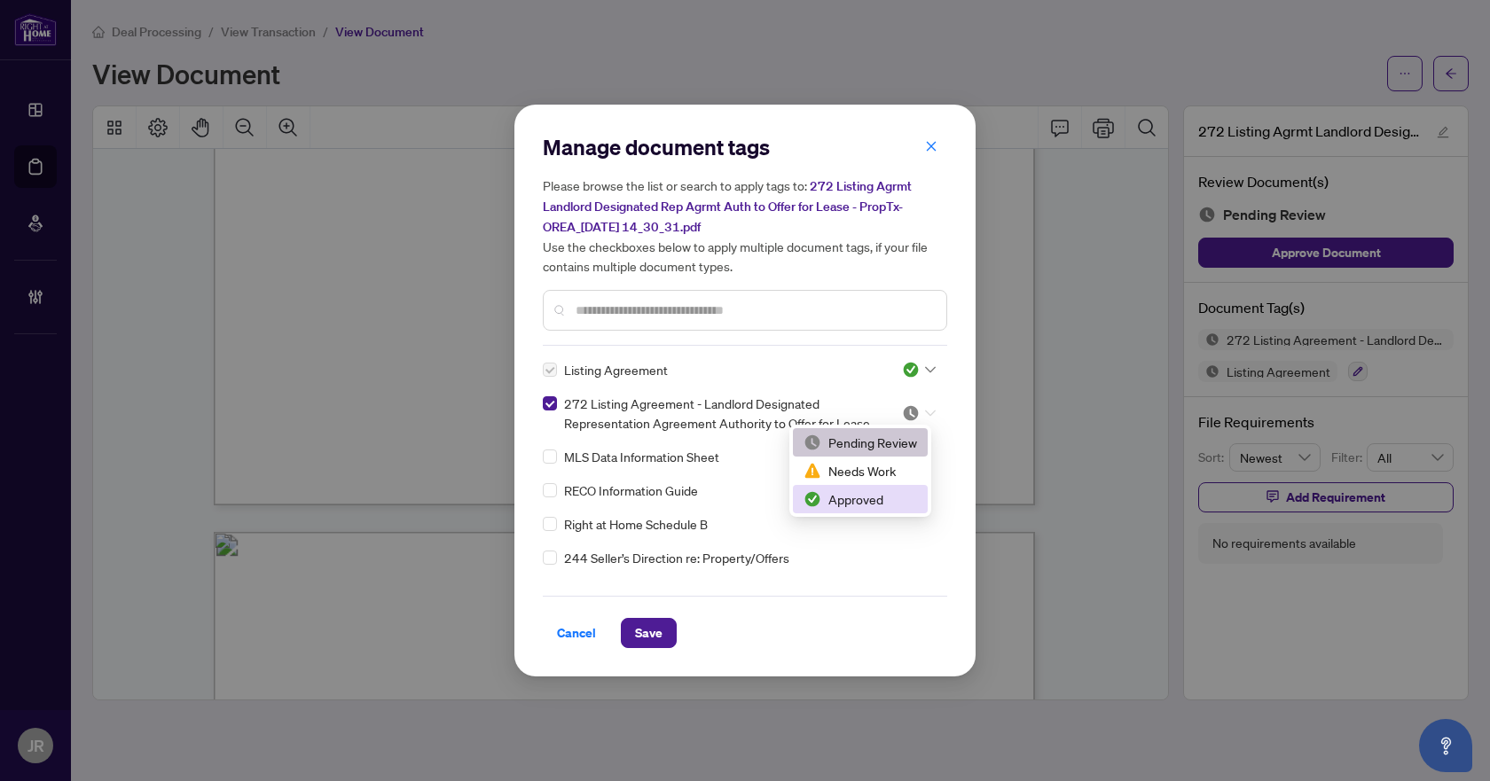
click at [866, 500] on div "Approved" at bounding box center [860, 500] width 114 height 20
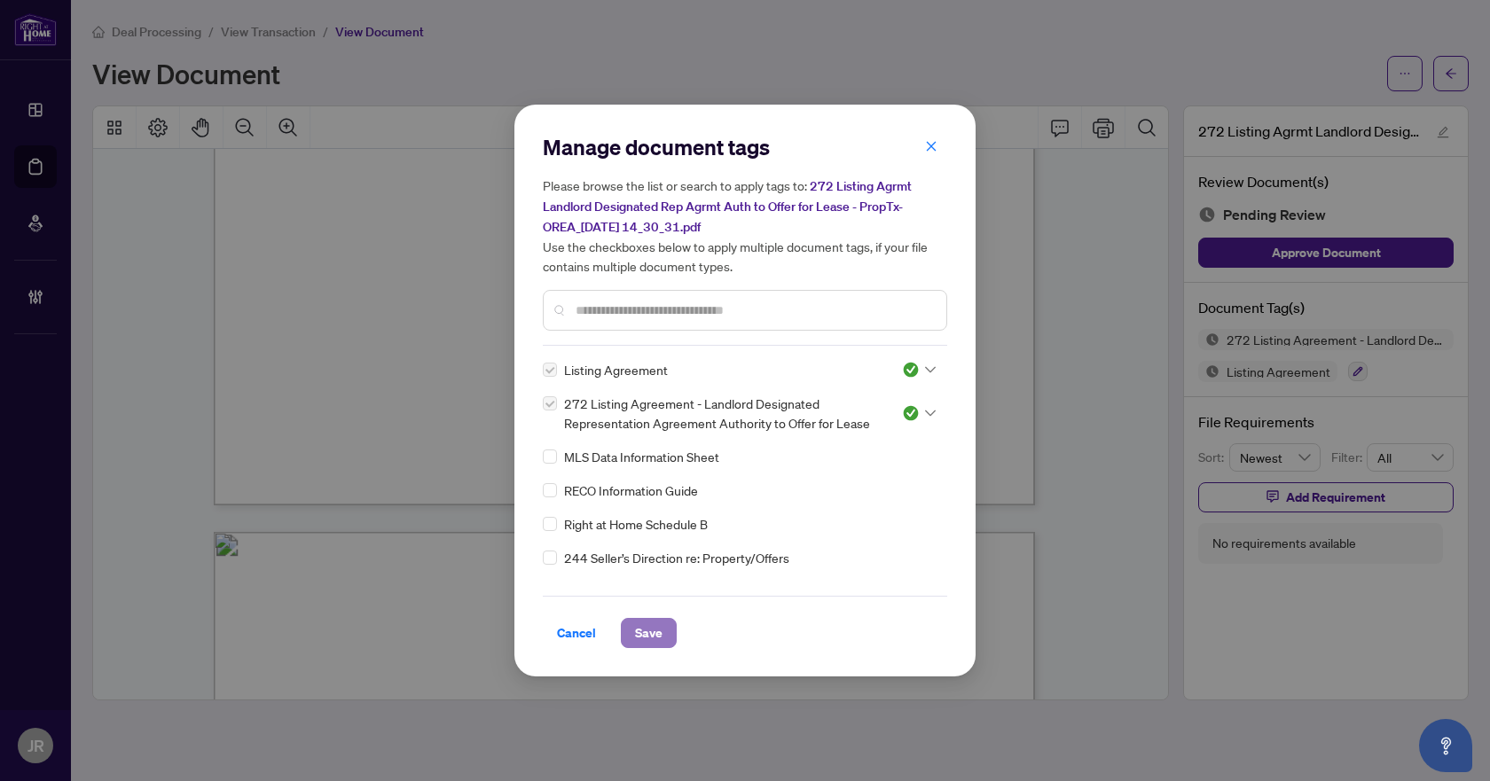
click at [646, 634] on span "Save" at bounding box center [648, 633] width 27 height 28
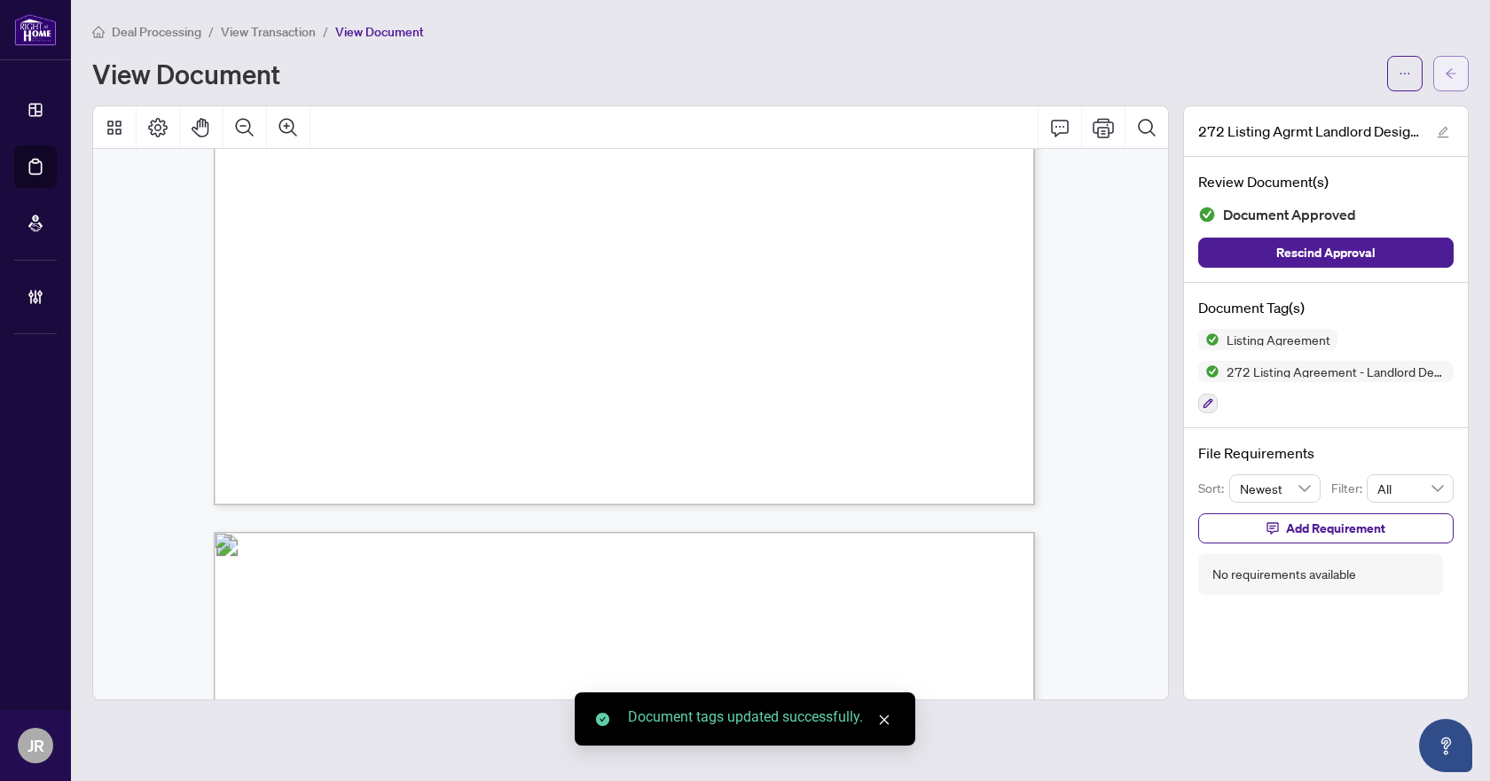
click at [1445, 80] on button "button" at bounding box center [1450, 73] width 35 height 35
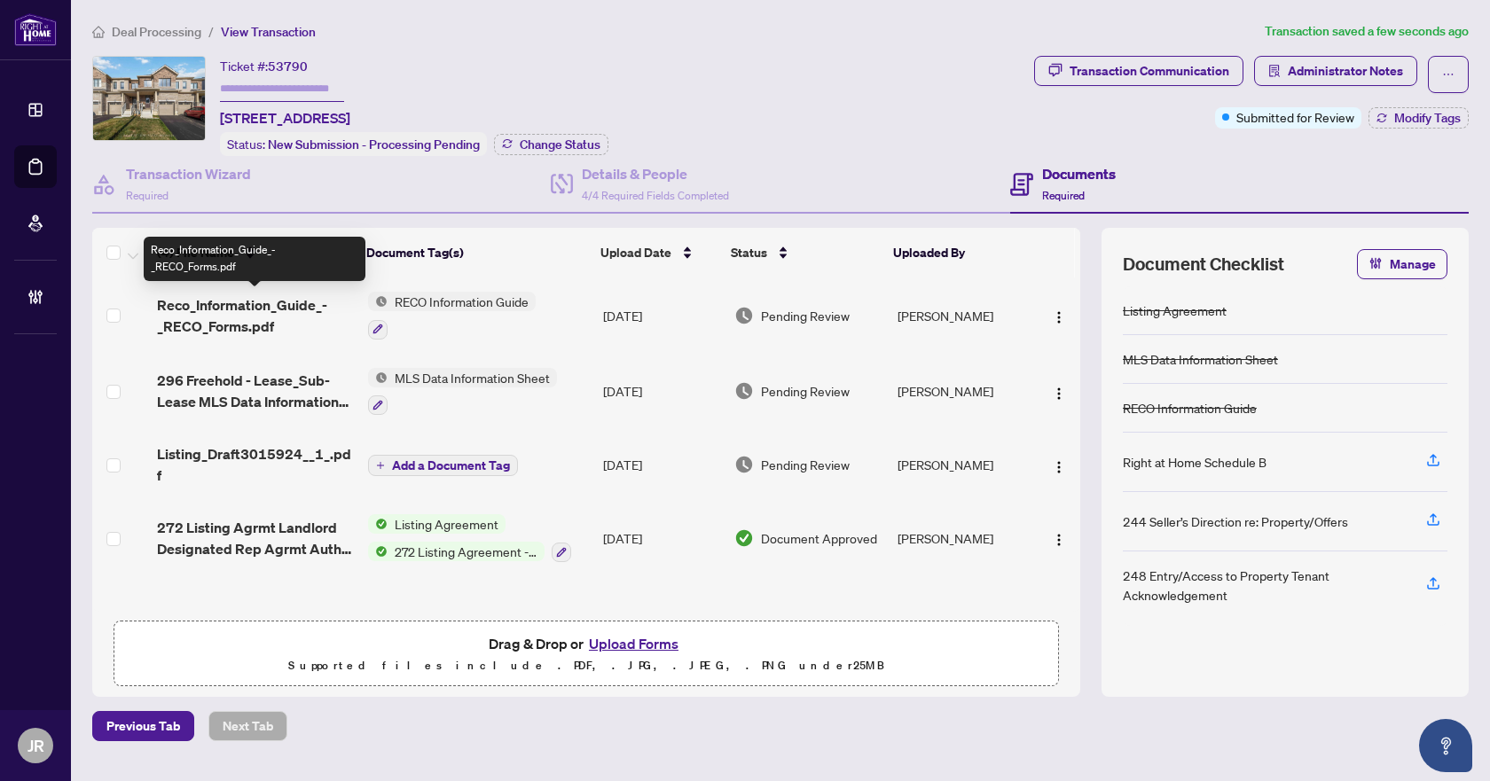
click at [264, 296] on span "Reco_Information_Guide_-_RECO_Forms.pdf" at bounding box center [255, 315] width 197 height 43
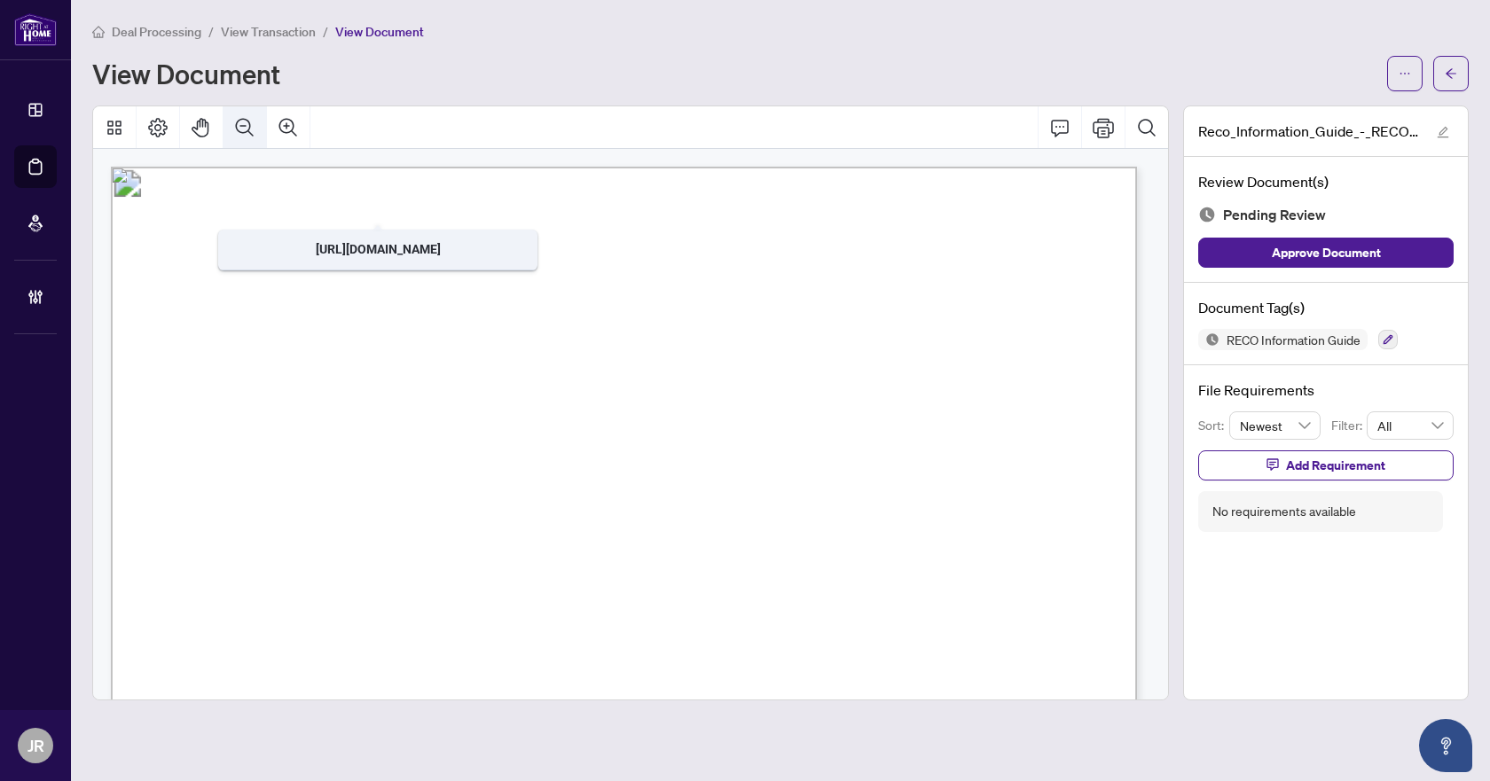
click at [248, 108] on button "Zoom Out" at bounding box center [244, 127] width 43 height 43
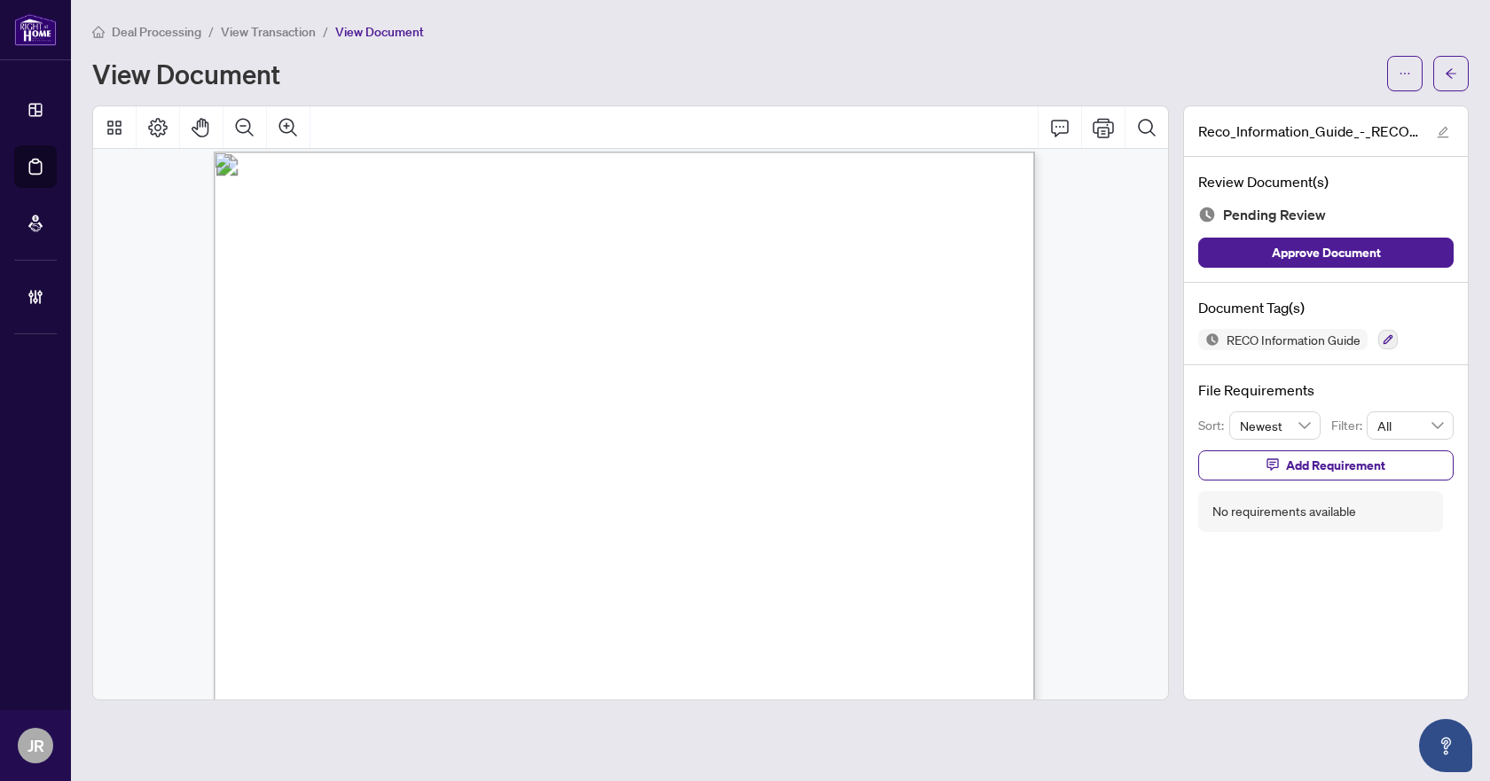
scroll to position [13173, 0]
click at [1382, 335] on button "button" at bounding box center [1388, 340] width 20 height 20
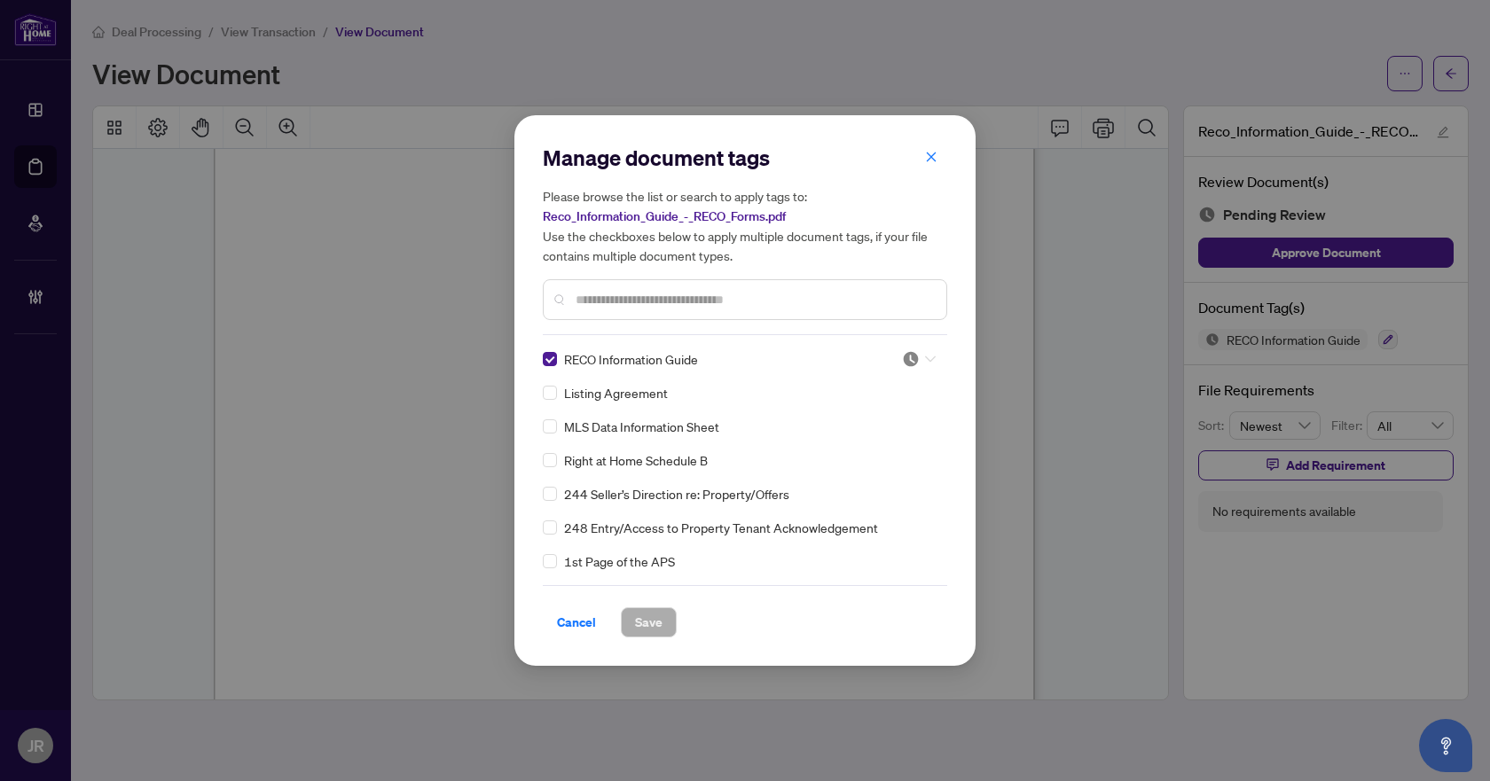
click at [925, 360] on icon at bounding box center [930, 359] width 11 height 7
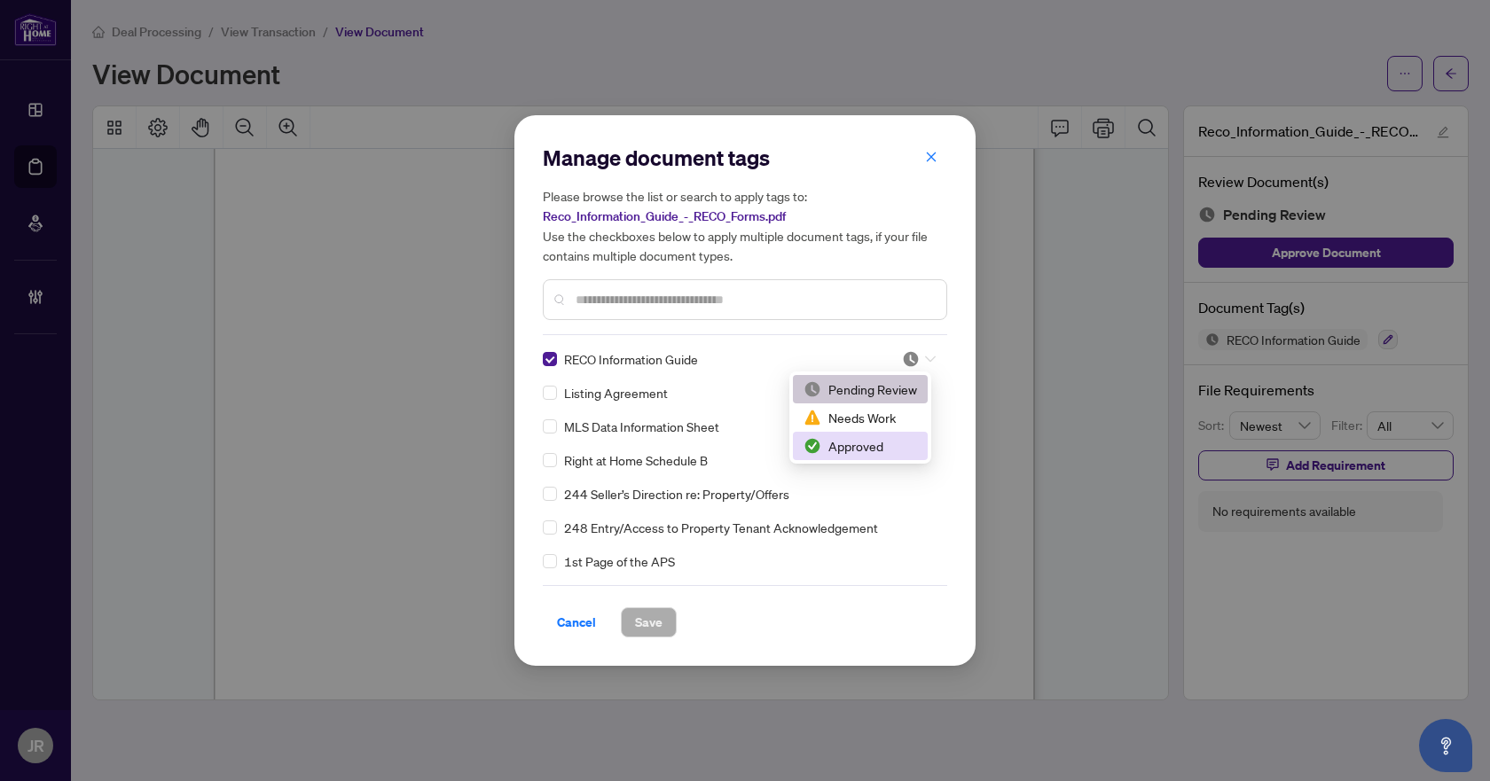
click at [883, 437] on div "Approved" at bounding box center [860, 446] width 114 height 20
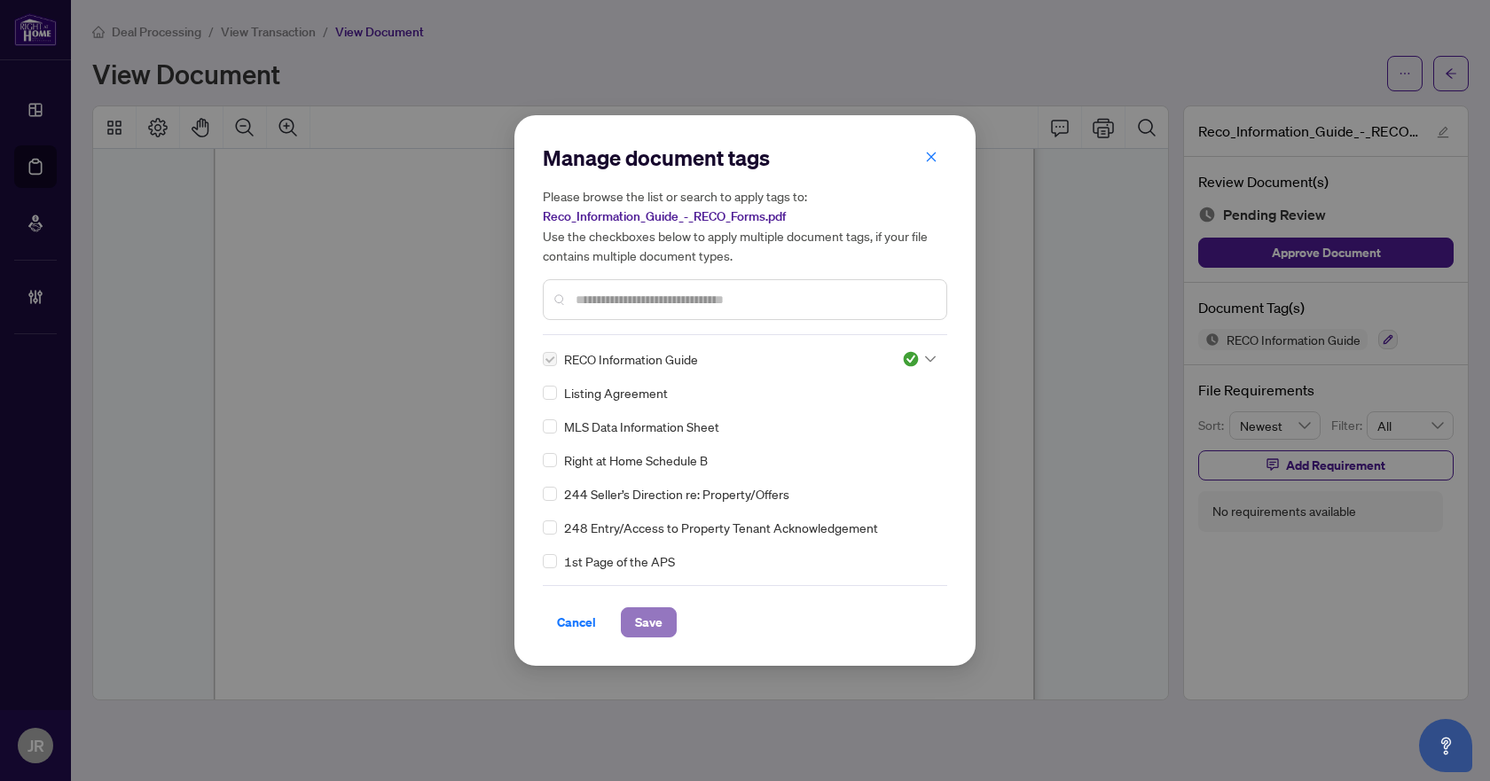
click at [640, 623] on span "Save" at bounding box center [648, 622] width 27 height 28
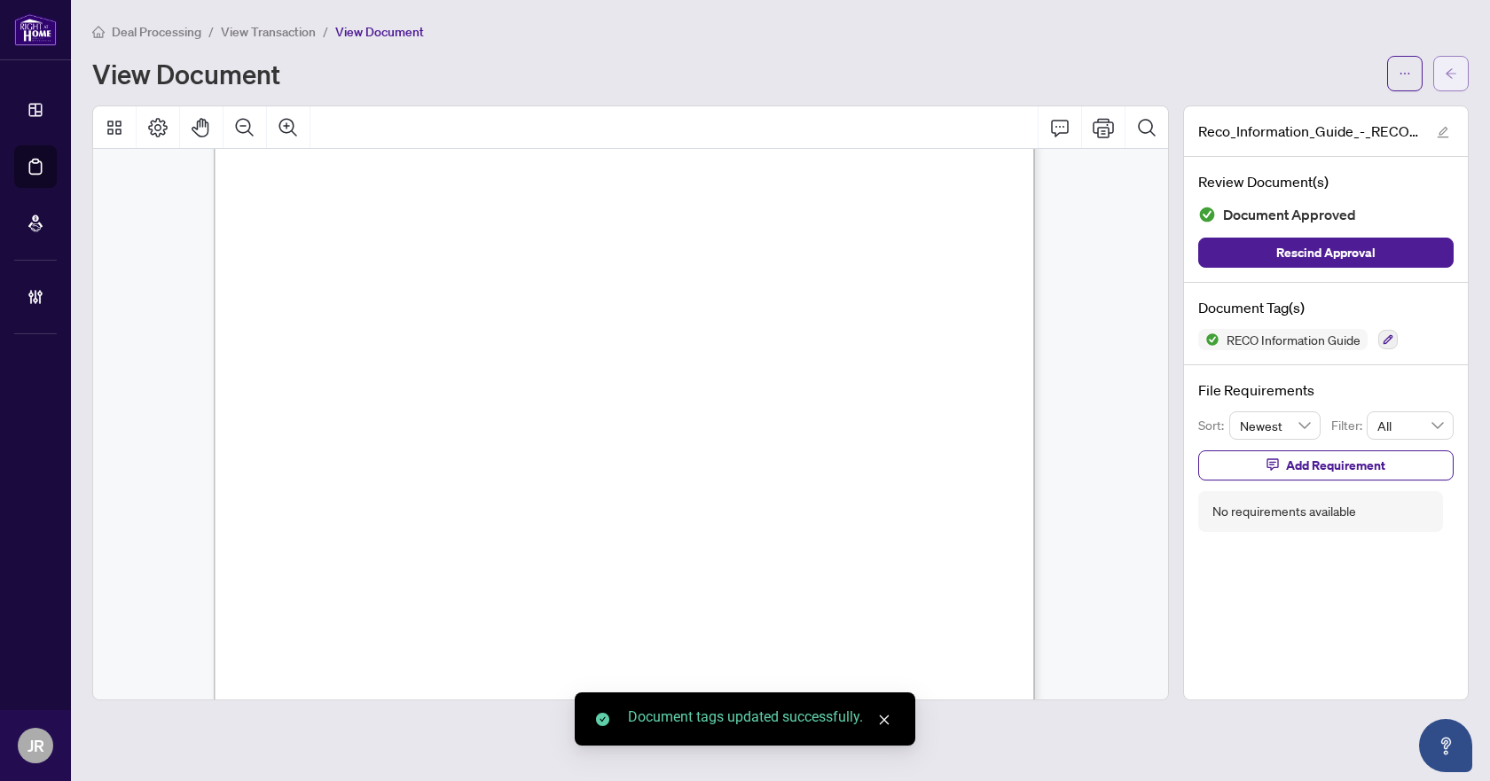
click at [1451, 74] on icon "arrow-left" at bounding box center [1451, 73] width 12 height 12
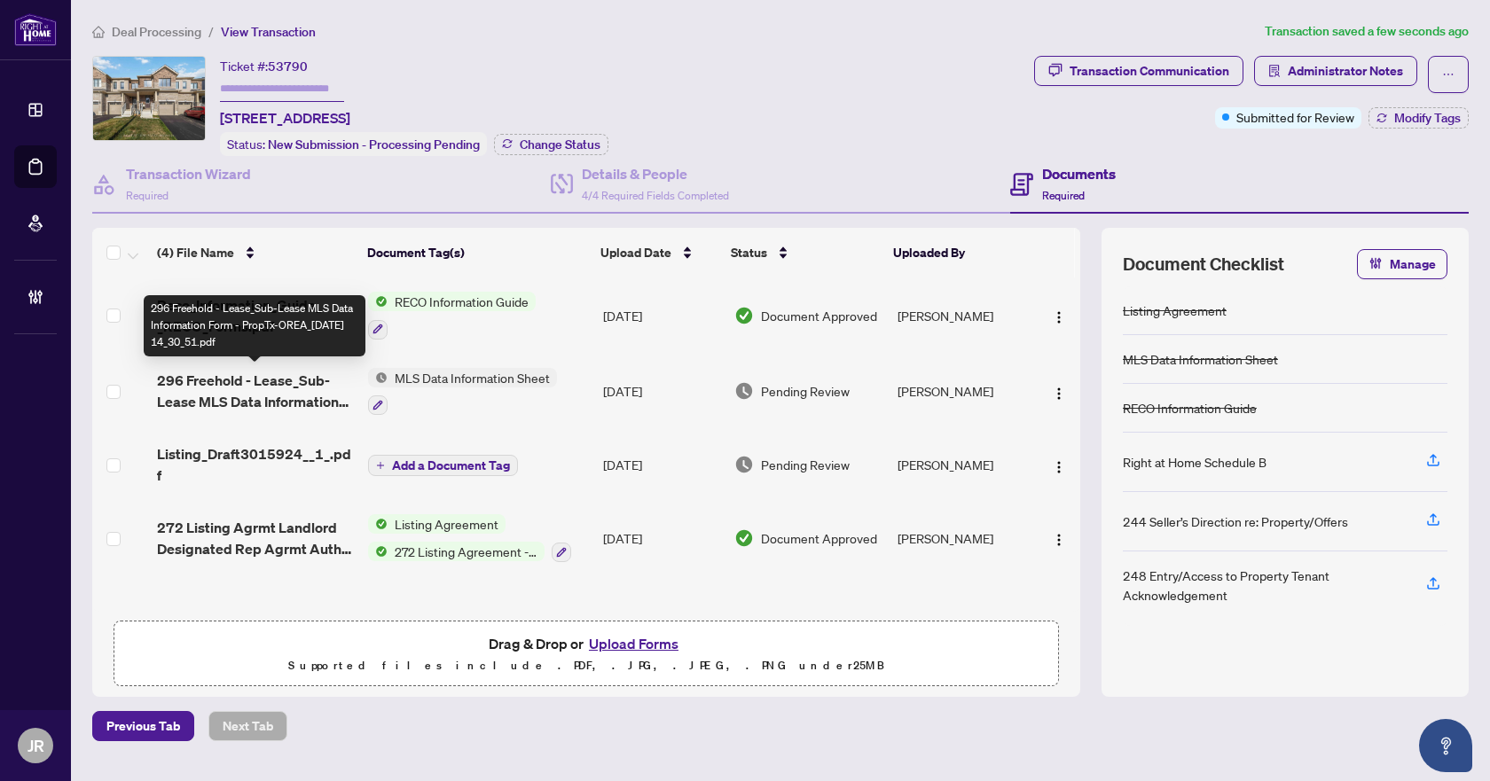
click at [306, 396] on span "296 Freehold - Lease_Sub-Lease MLS Data Information Form - PropTx-OREA_[DATE] 1…" at bounding box center [255, 391] width 197 height 43
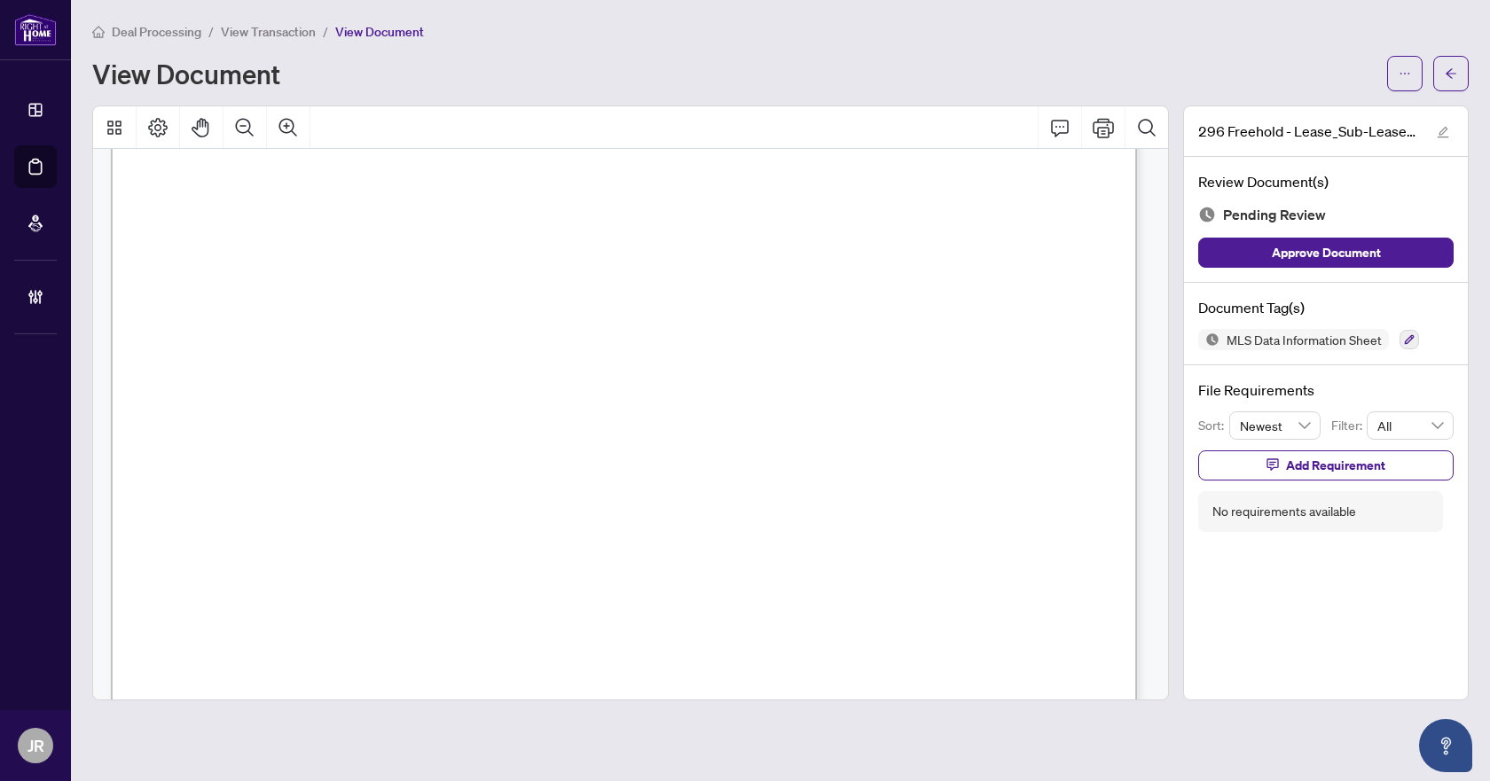
scroll to position [798, 0]
click at [1072, 132] on button "Comment" at bounding box center [1060, 127] width 43 height 43
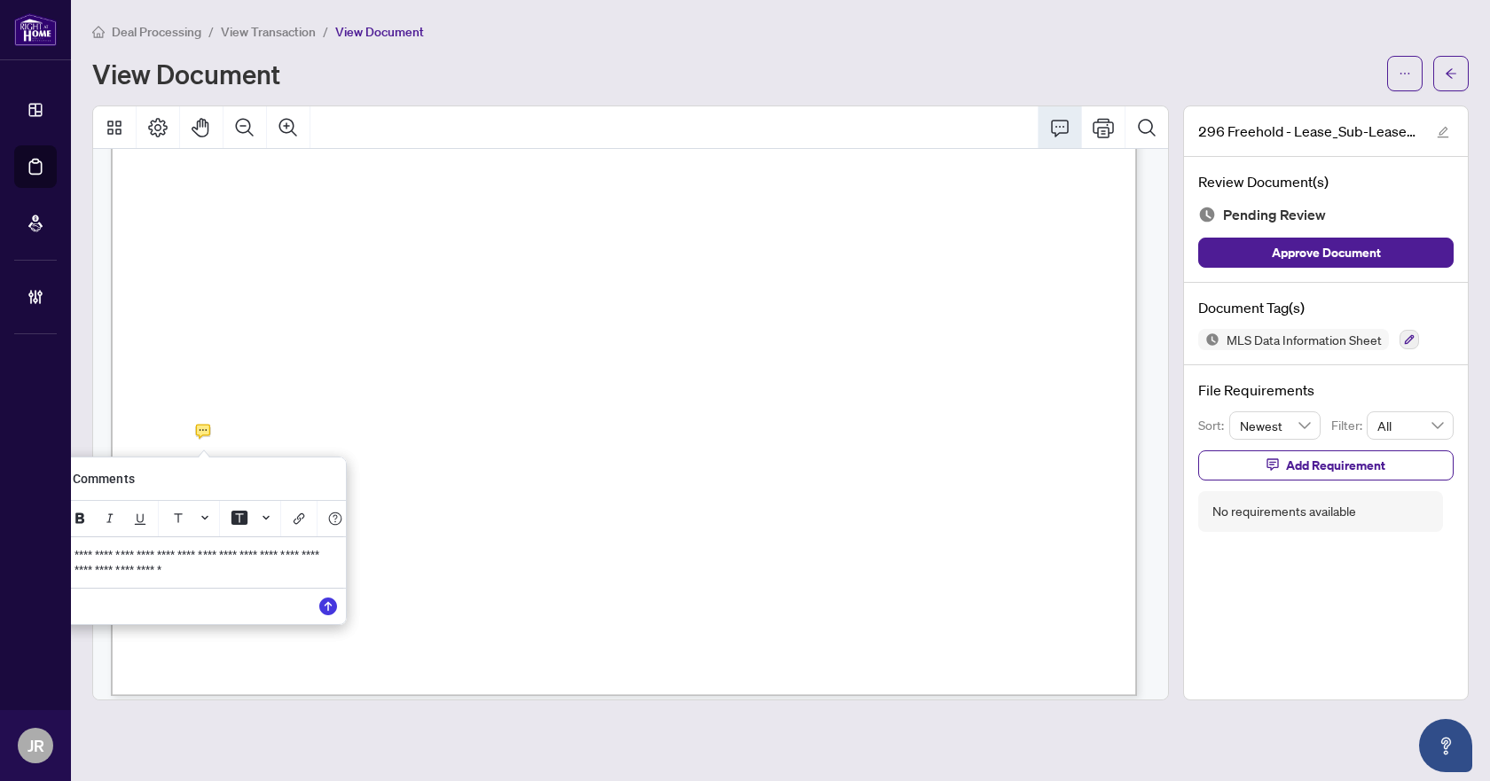
click at [298, 572] on p "**********" at bounding box center [203, 562] width 259 height 29
click at [332, 615] on icon "Save" at bounding box center [328, 607] width 18 height 18
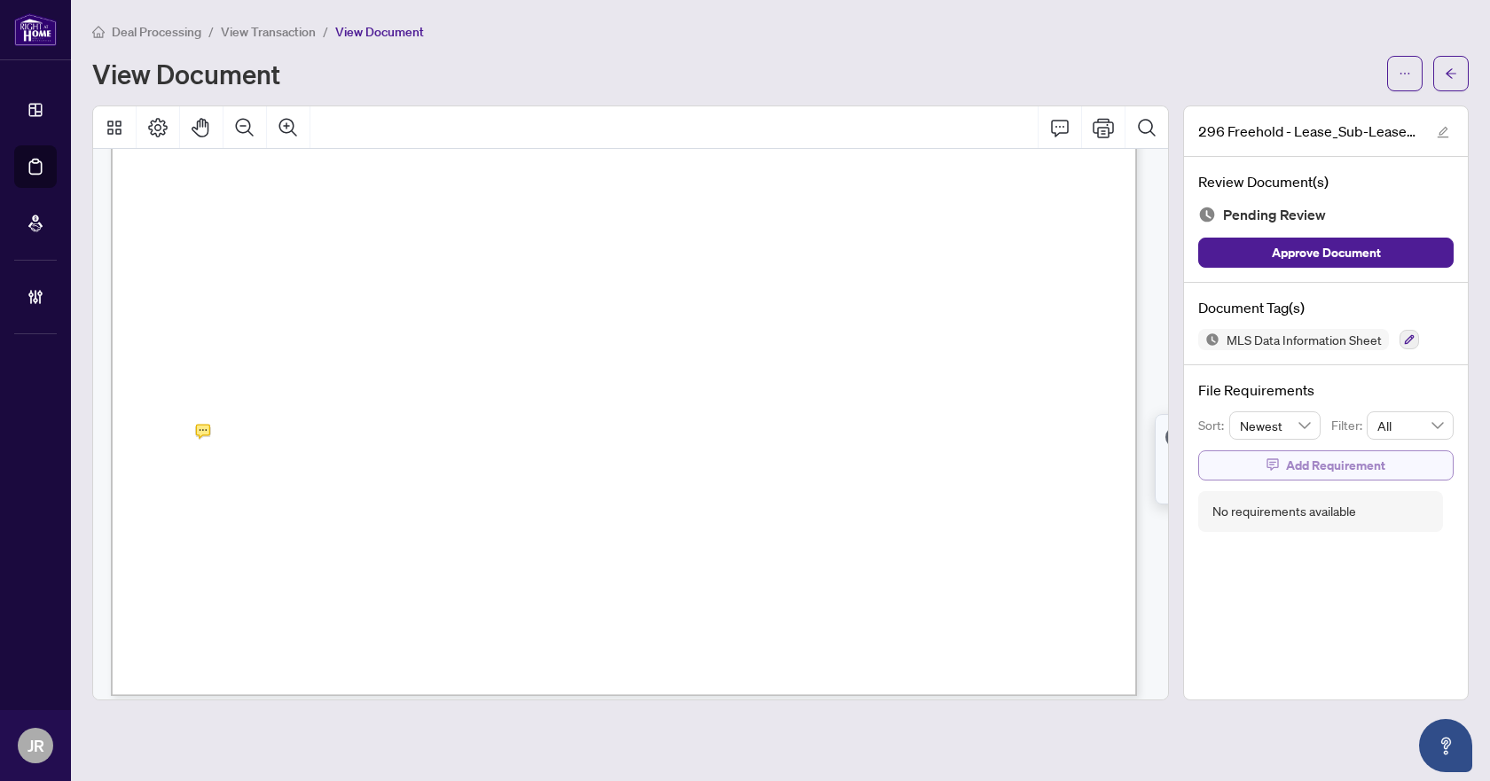
click at [1335, 466] on span "Add Requirement" at bounding box center [1335, 465] width 99 height 28
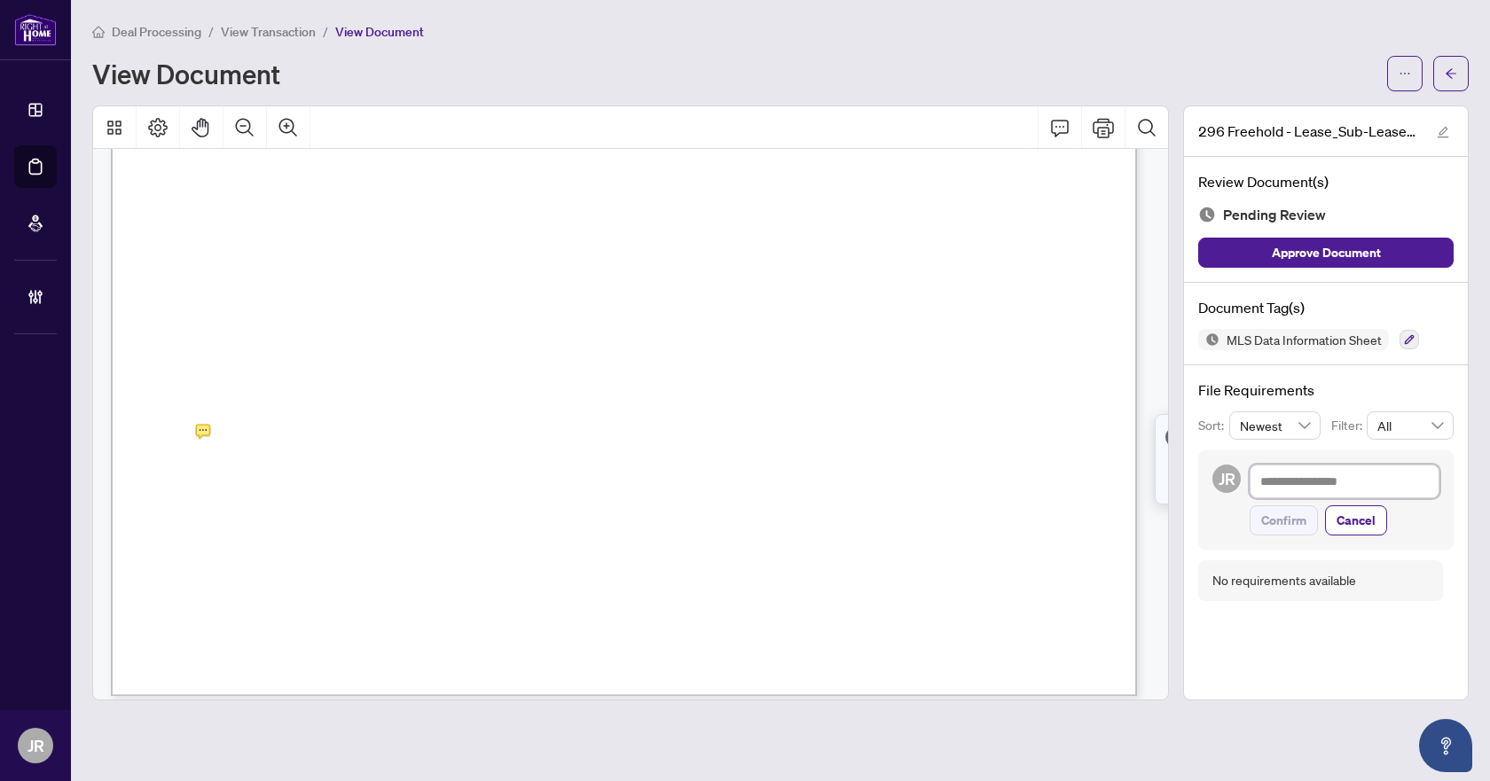
click at [1342, 475] on textarea at bounding box center [1345, 482] width 190 height 34
paste textarea "**********"
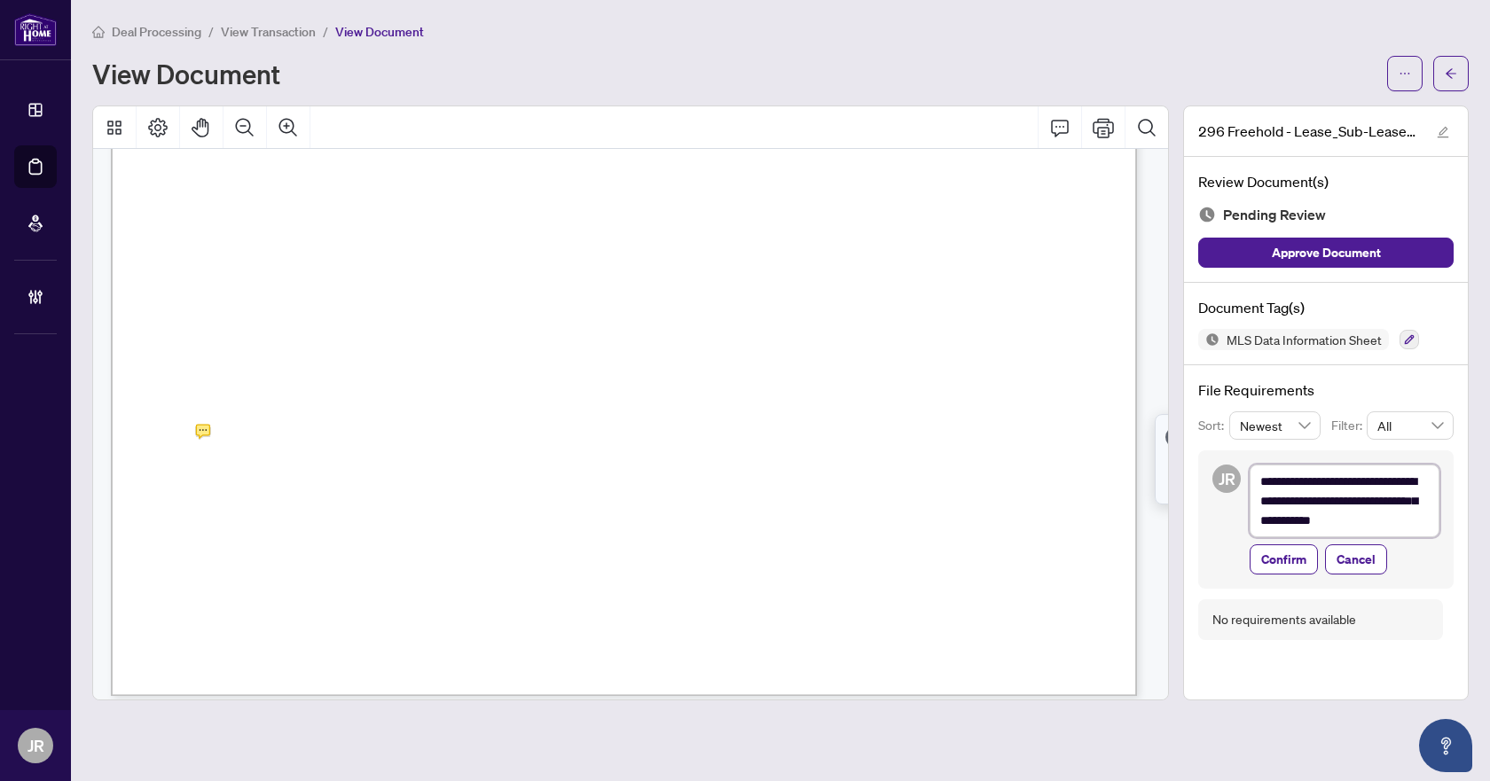
type textarea "**********"
click at [1265, 563] on span "Confirm" at bounding box center [1283, 559] width 45 height 28
type textarea "**********"
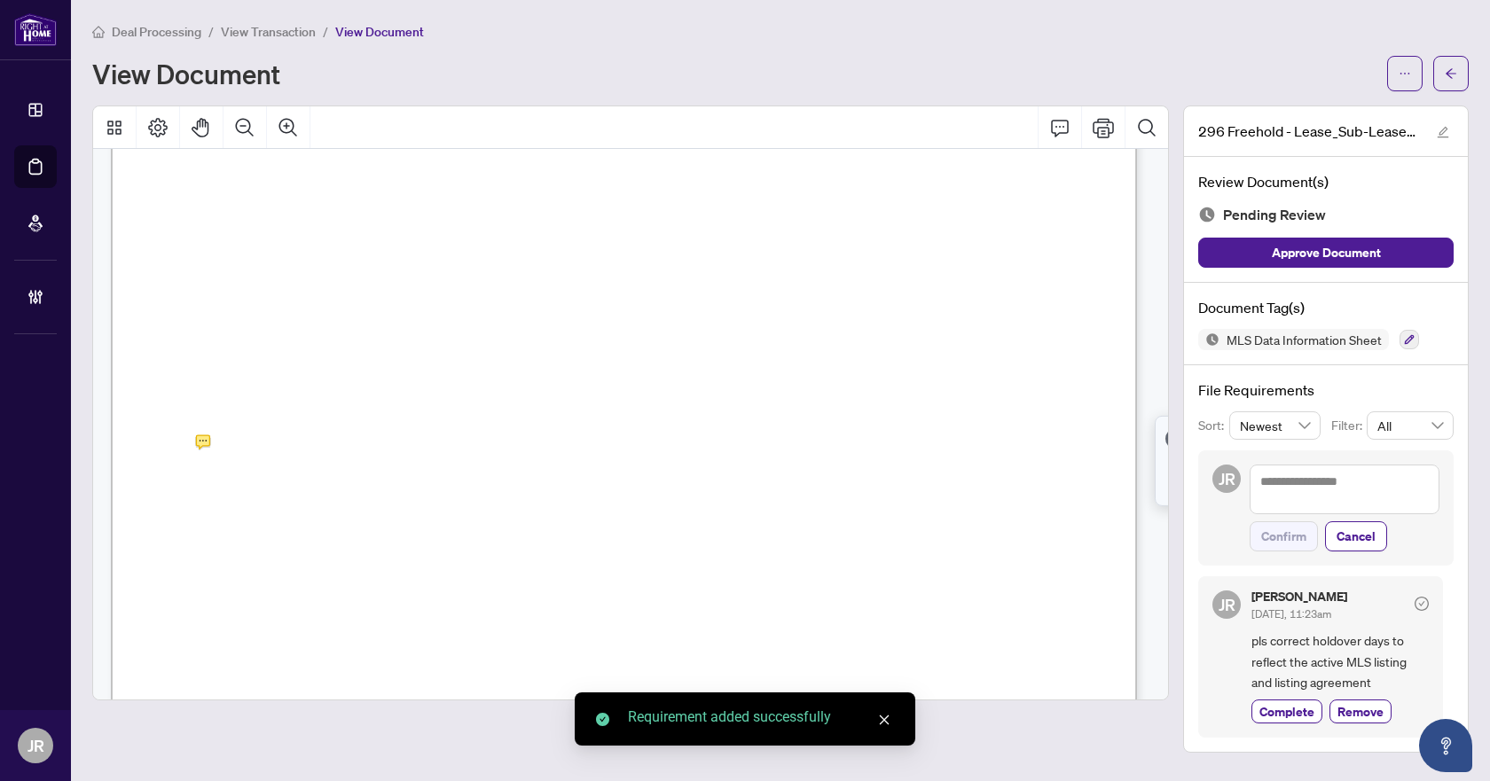
scroll to position [798, 0]
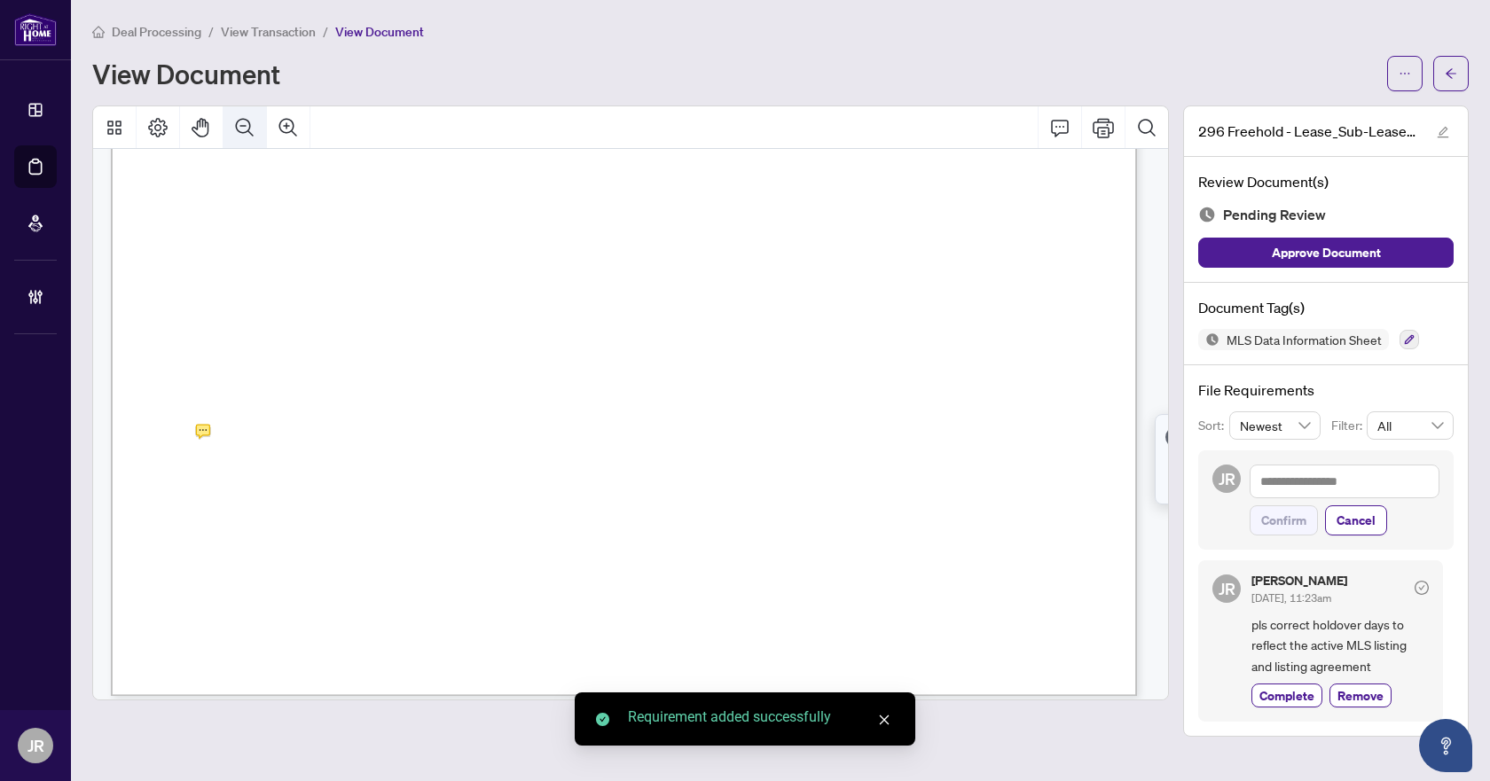
click at [247, 129] on icon "Zoom Out" at bounding box center [244, 127] width 21 height 21
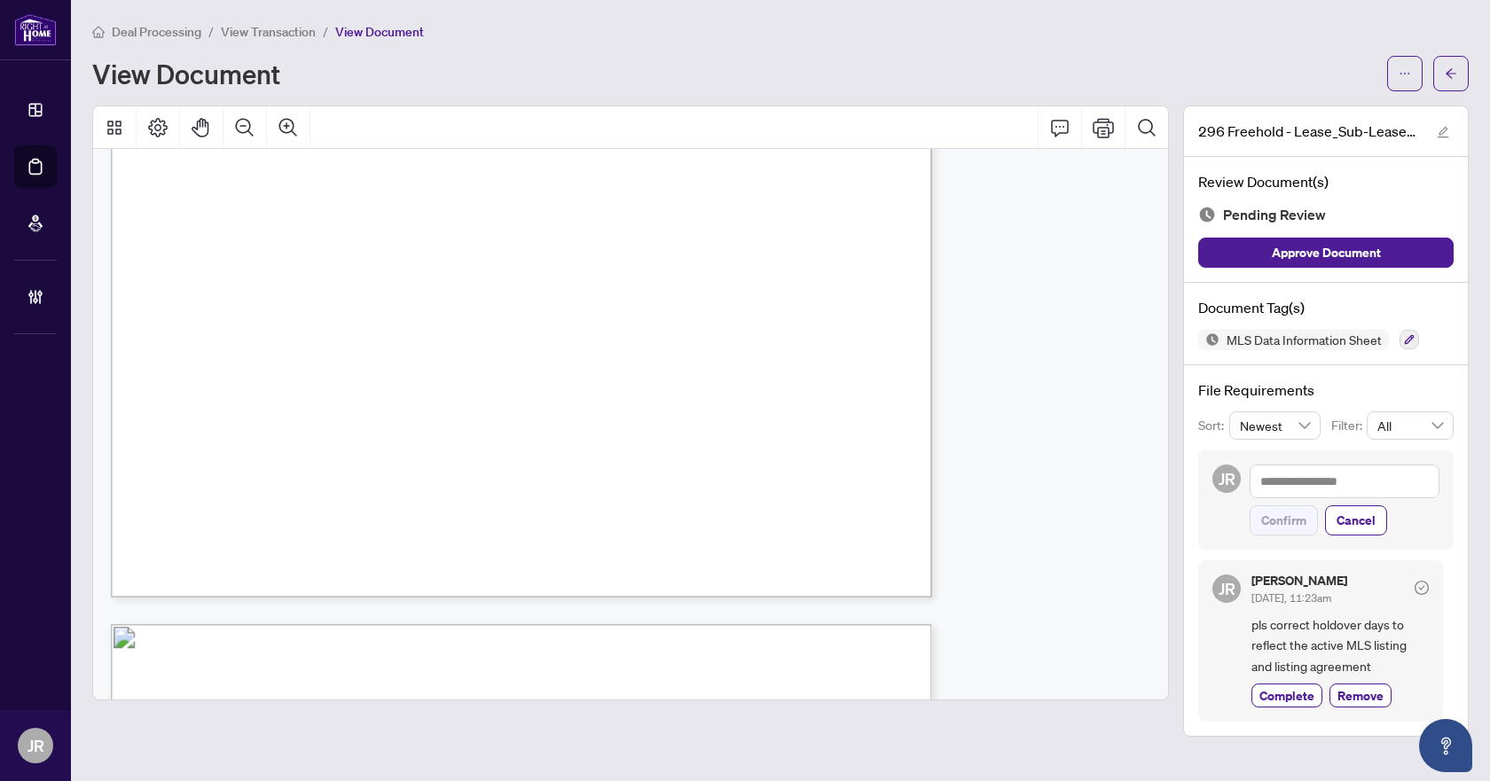
scroll to position [11540, 0]
click at [1415, 341] on button "button" at bounding box center [1409, 340] width 20 height 20
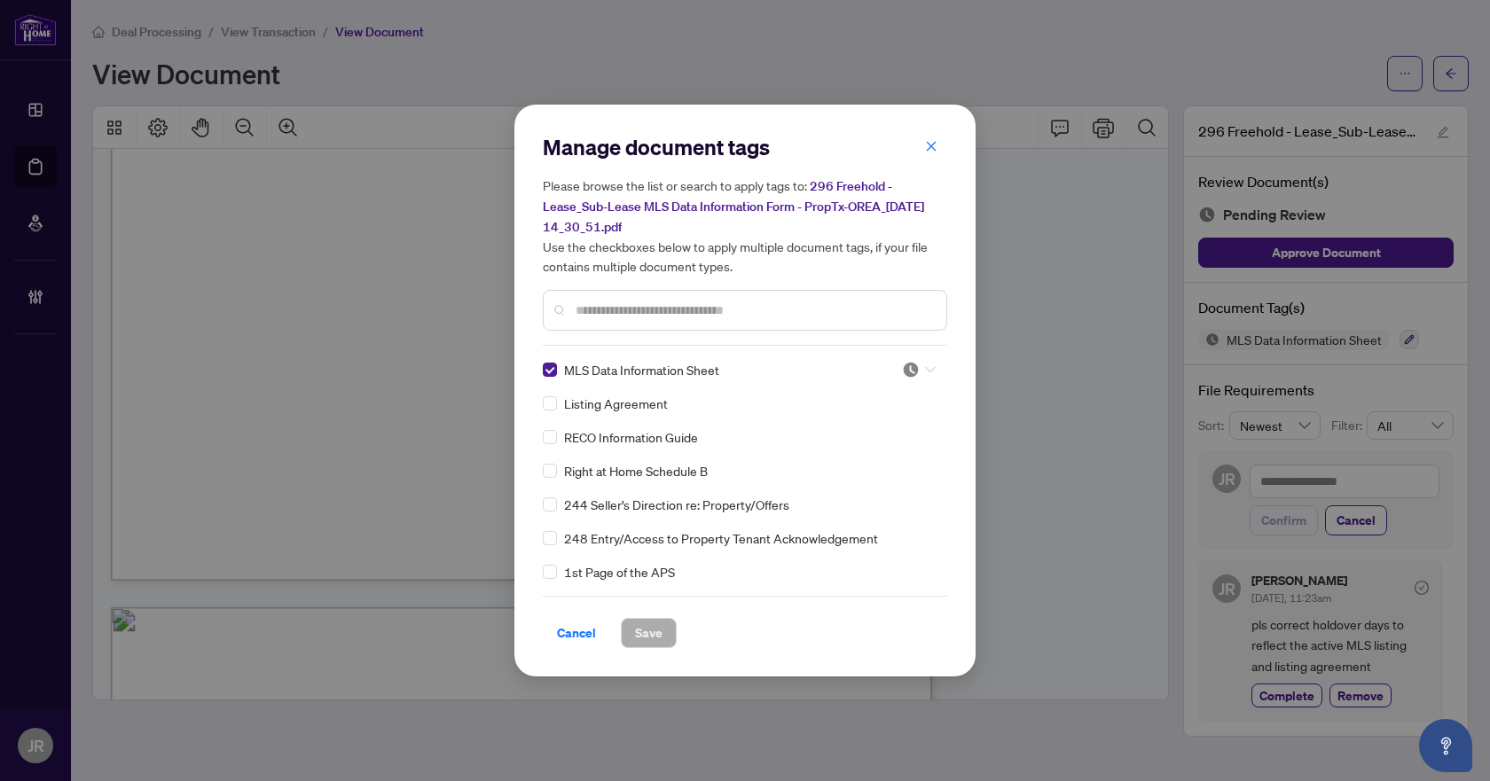
click at [929, 361] on div at bounding box center [919, 370] width 34 height 18
click at [871, 425] on div "Needs Work" at bounding box center [860, 428] width 114 height 20
click at [655, 634] on span "Save" at bounding box center [648, 633] width 27 height 28
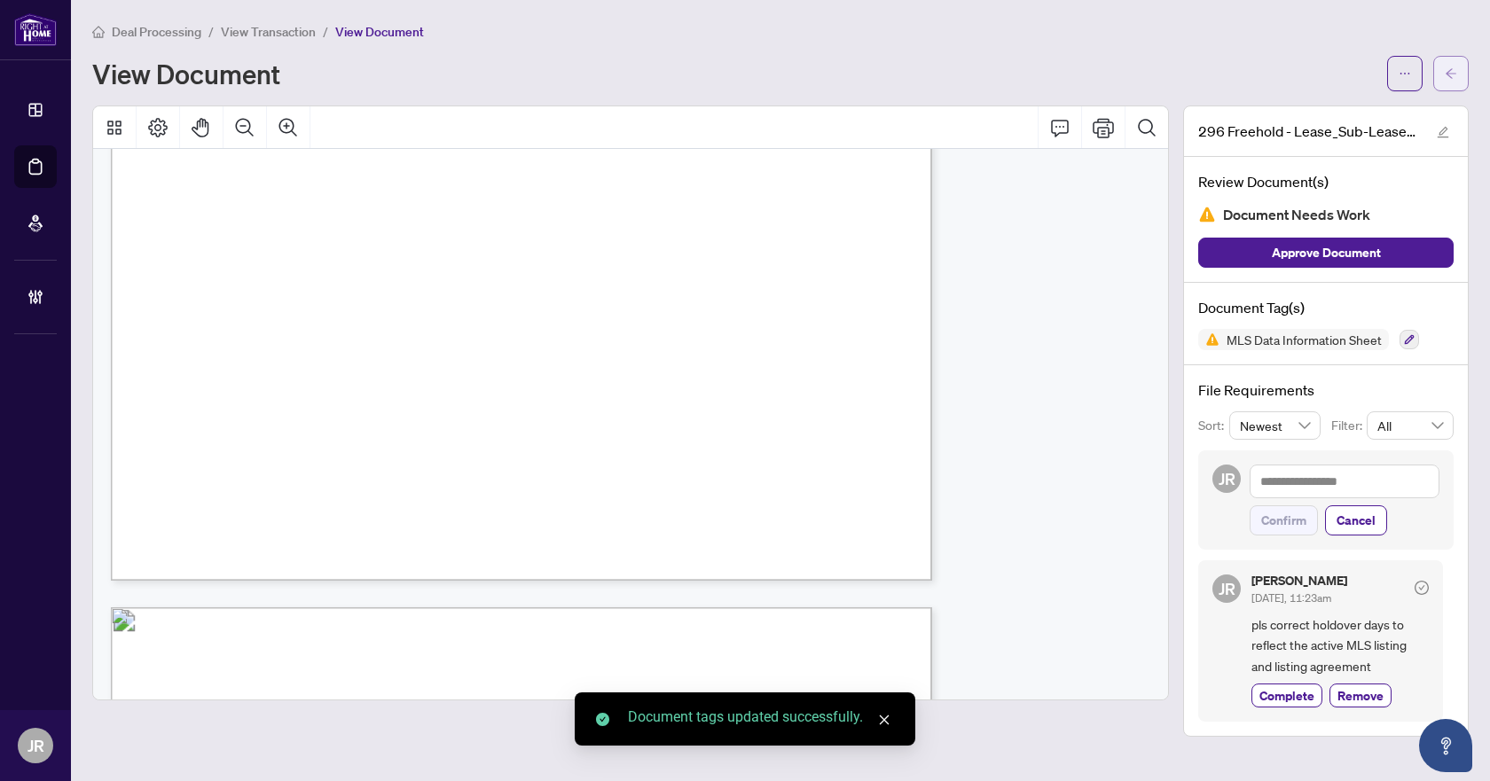
click at [1452, 74] on icon "arrow-left" at bounding box center [1451, 73] width 11 height 10
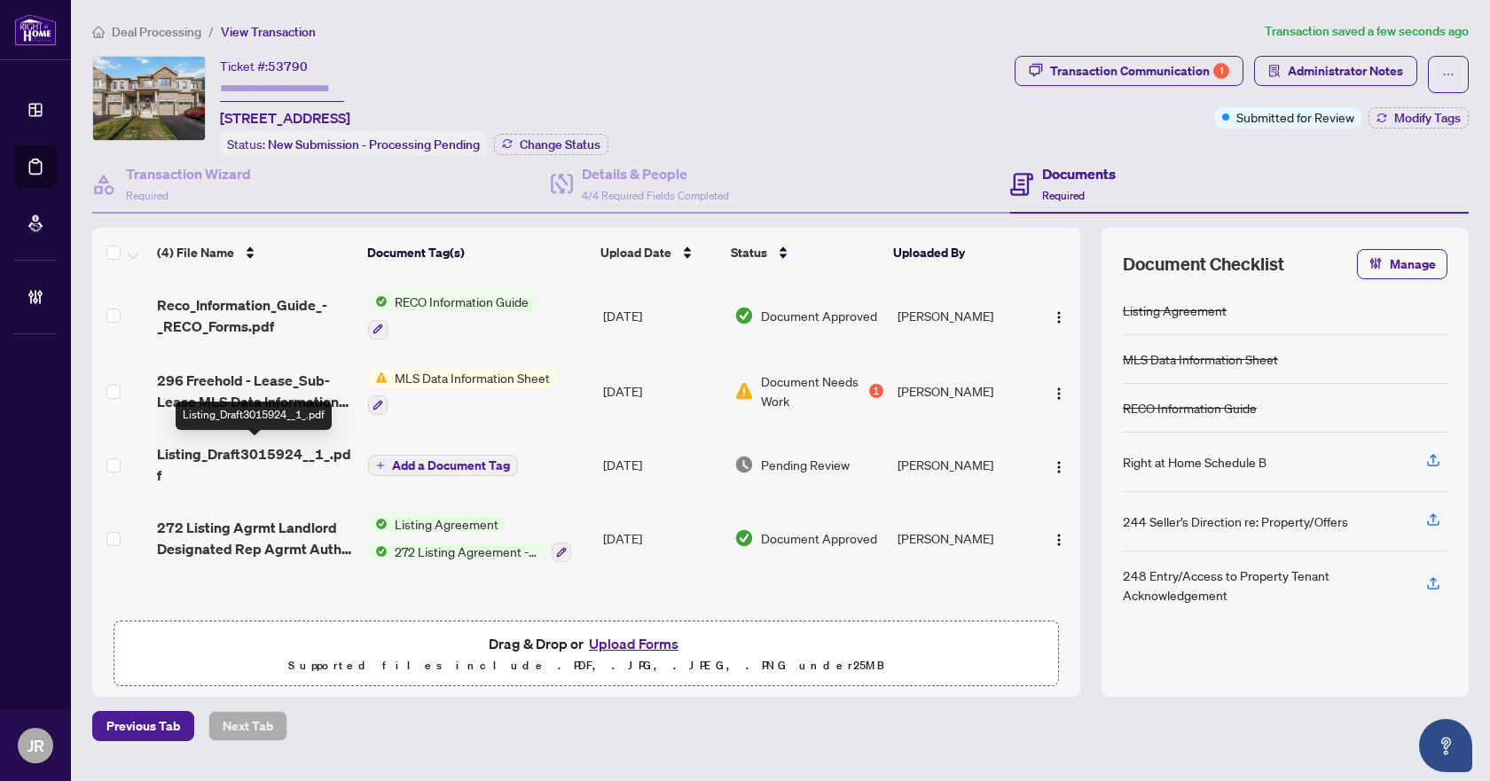
click at [305, 453] on span "Listing_Draft3015924__1_.pdf" at bounding box center [255, 464] width 197 height 43
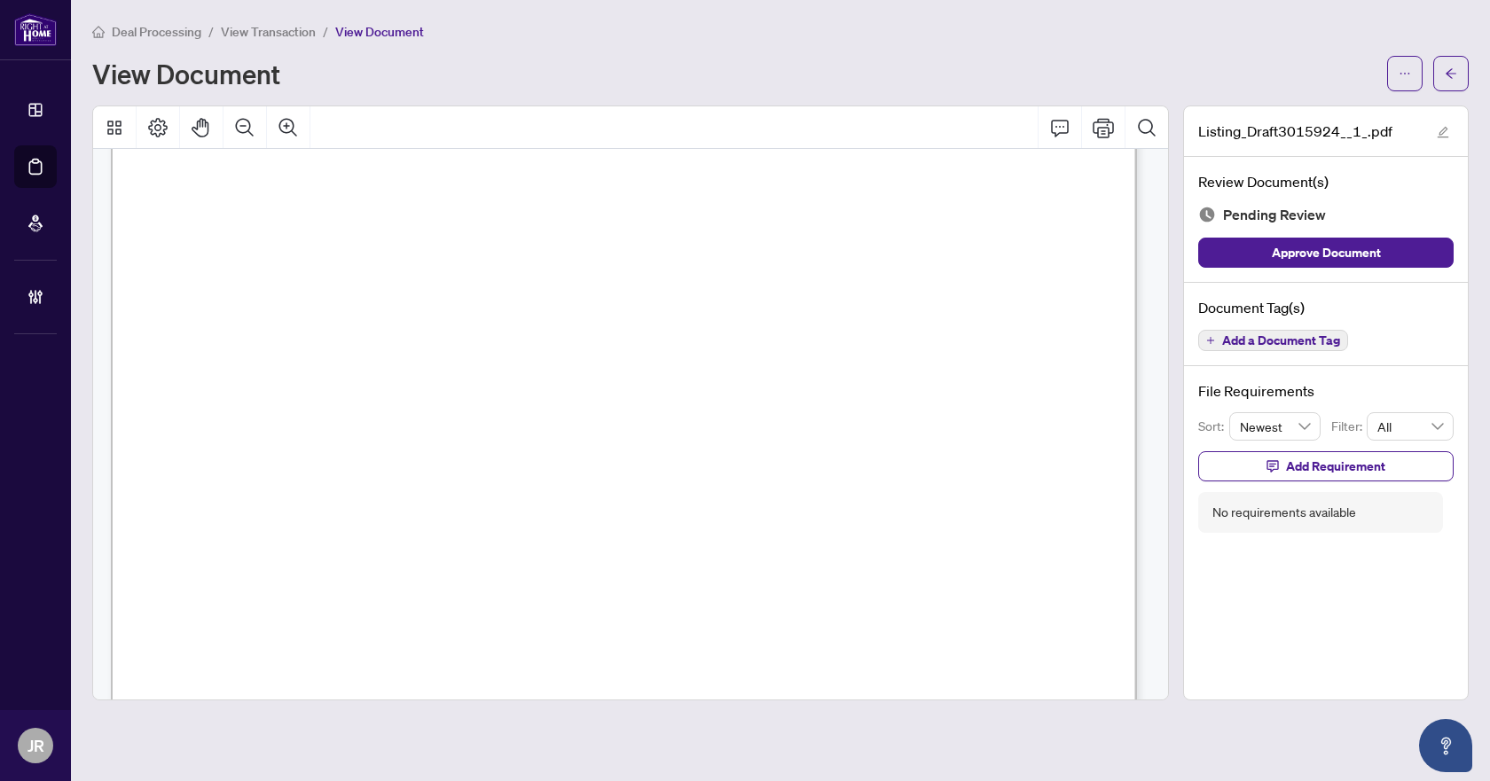
scroll to position [266, 0]
click at [1256, 341] on span "Add a Document Tag" at bounding box center [1281, 340] width 118 height 12
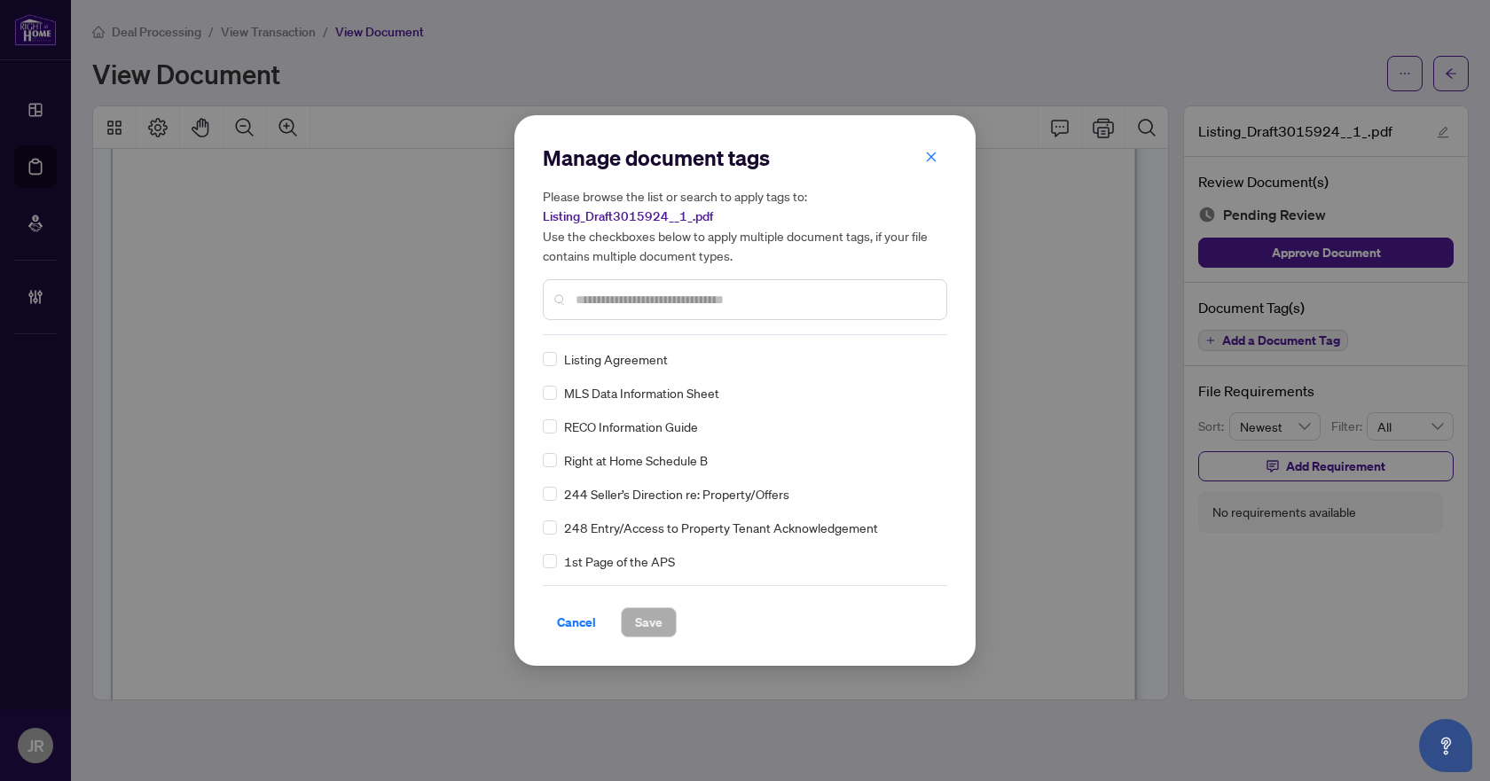
click at [740, 309] on input "text" at bounding box center [754, 300] width 357 height 20
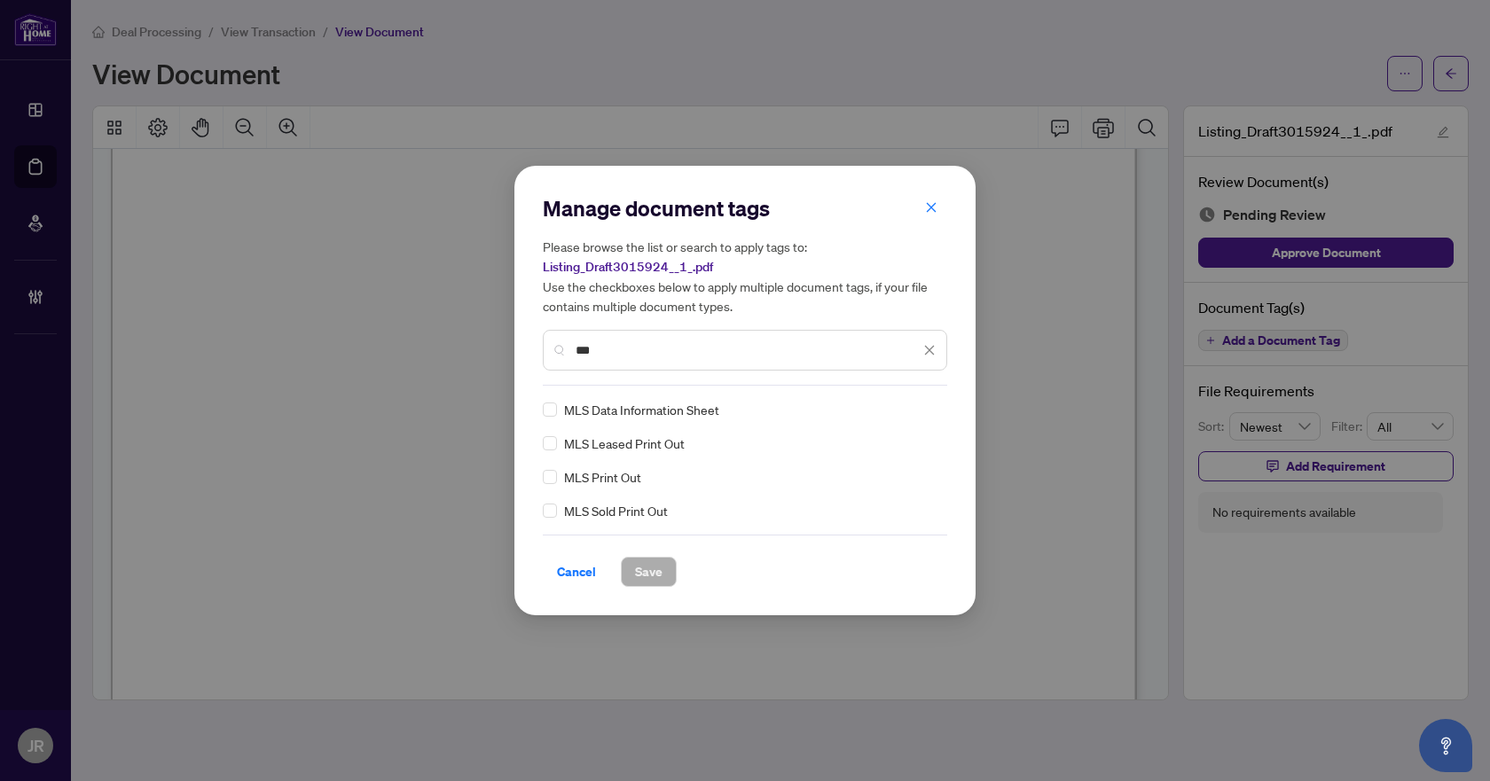
type input "***"
click at [899, 411] on div at bounding box center [913, 410] width 45 height 18
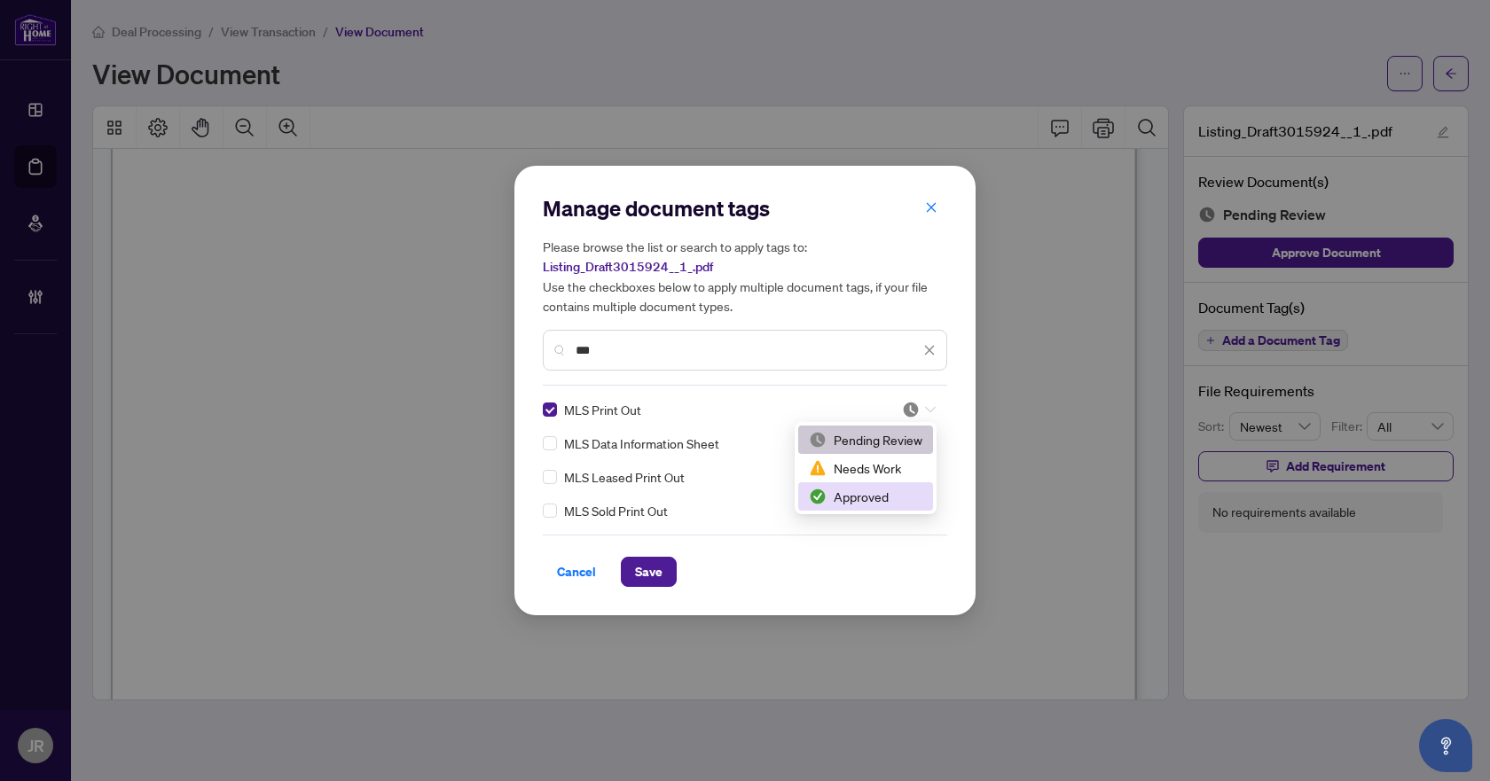
click at [847, 499] on div "Approved" at bounding box center [866, 497] width 114 height 20
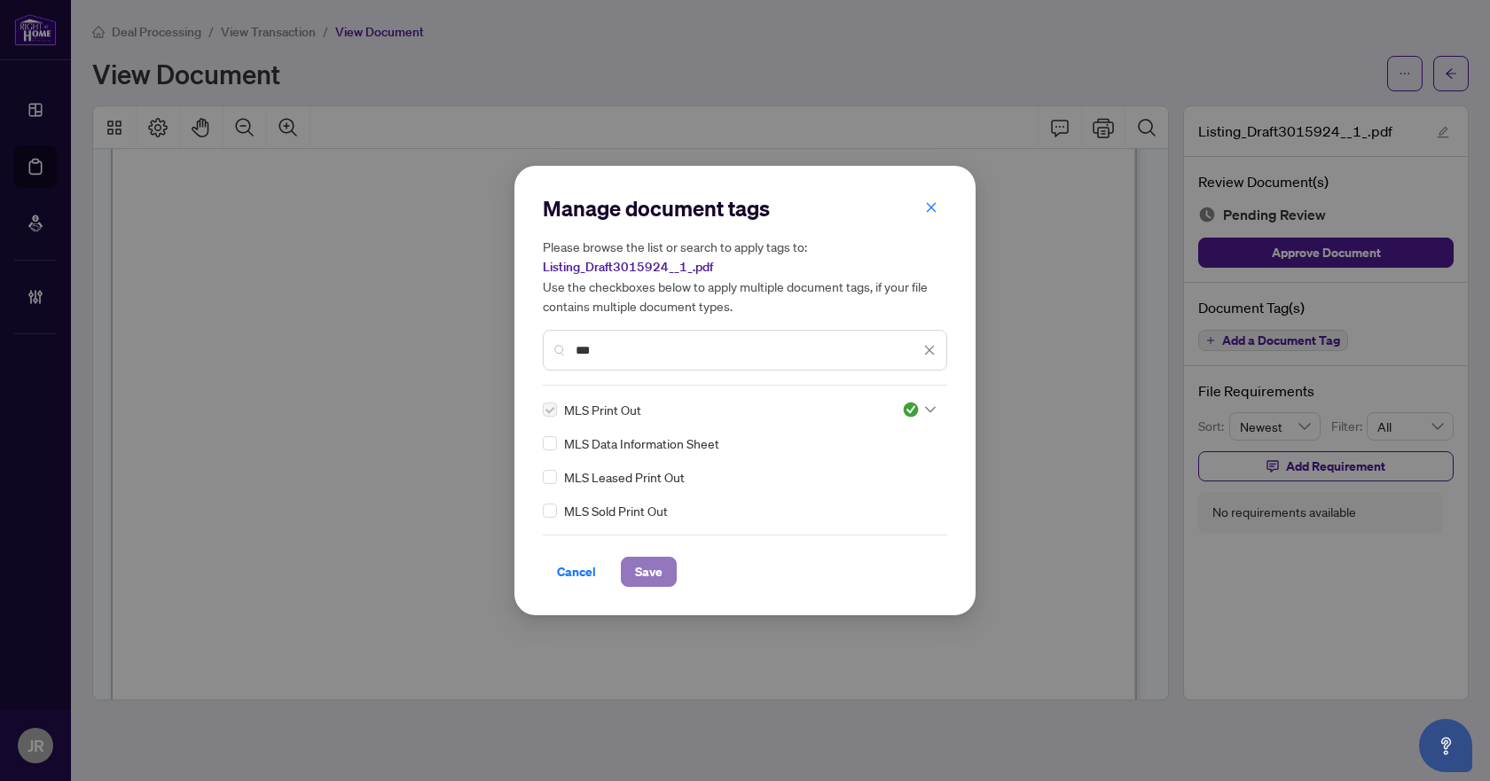
click at [642, 573] on span "Save" at bounding box center [648, 572] width 27 height 28
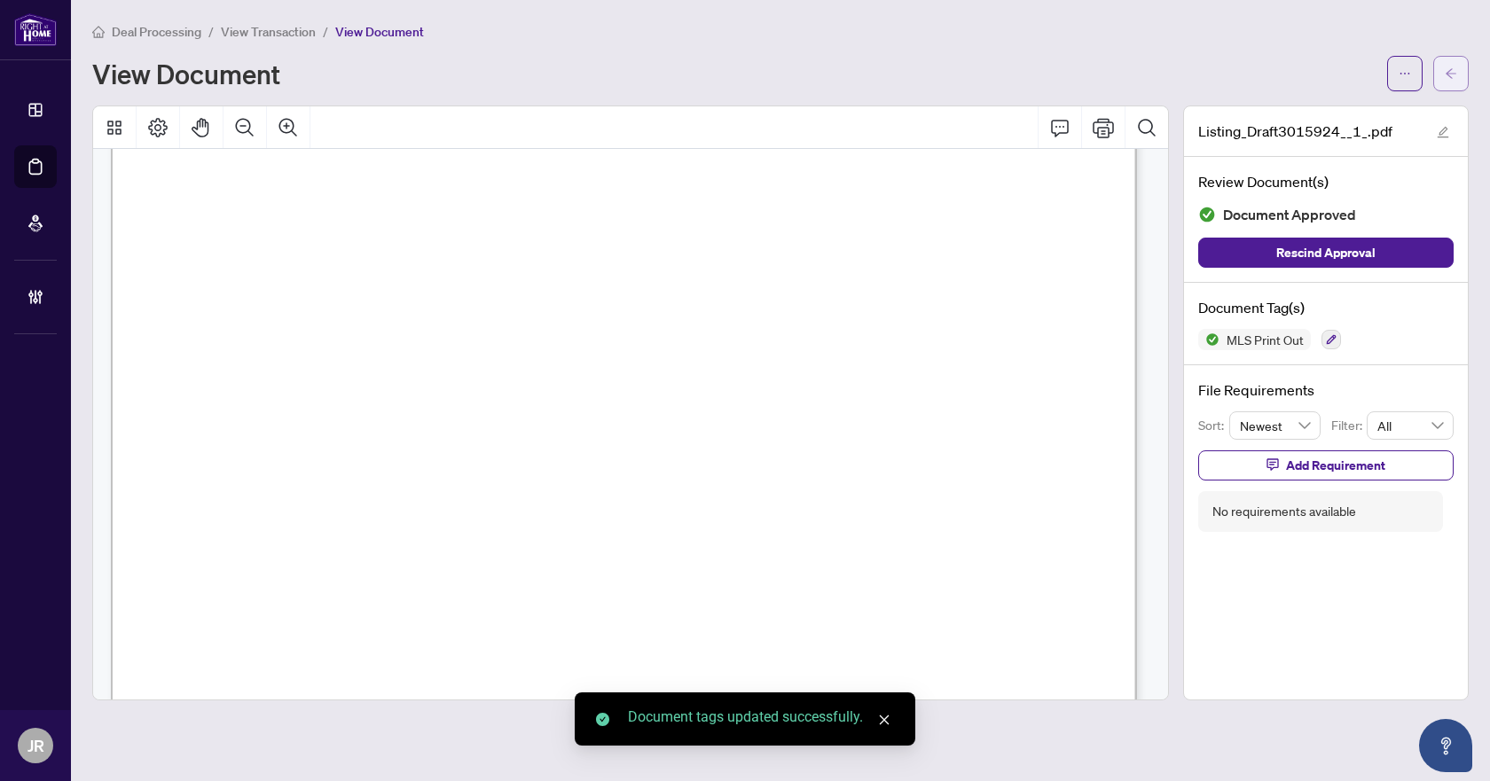
click at [1451, 74] on icon "arrow-left" at bounding box center [1451, 73] width 12 height 12
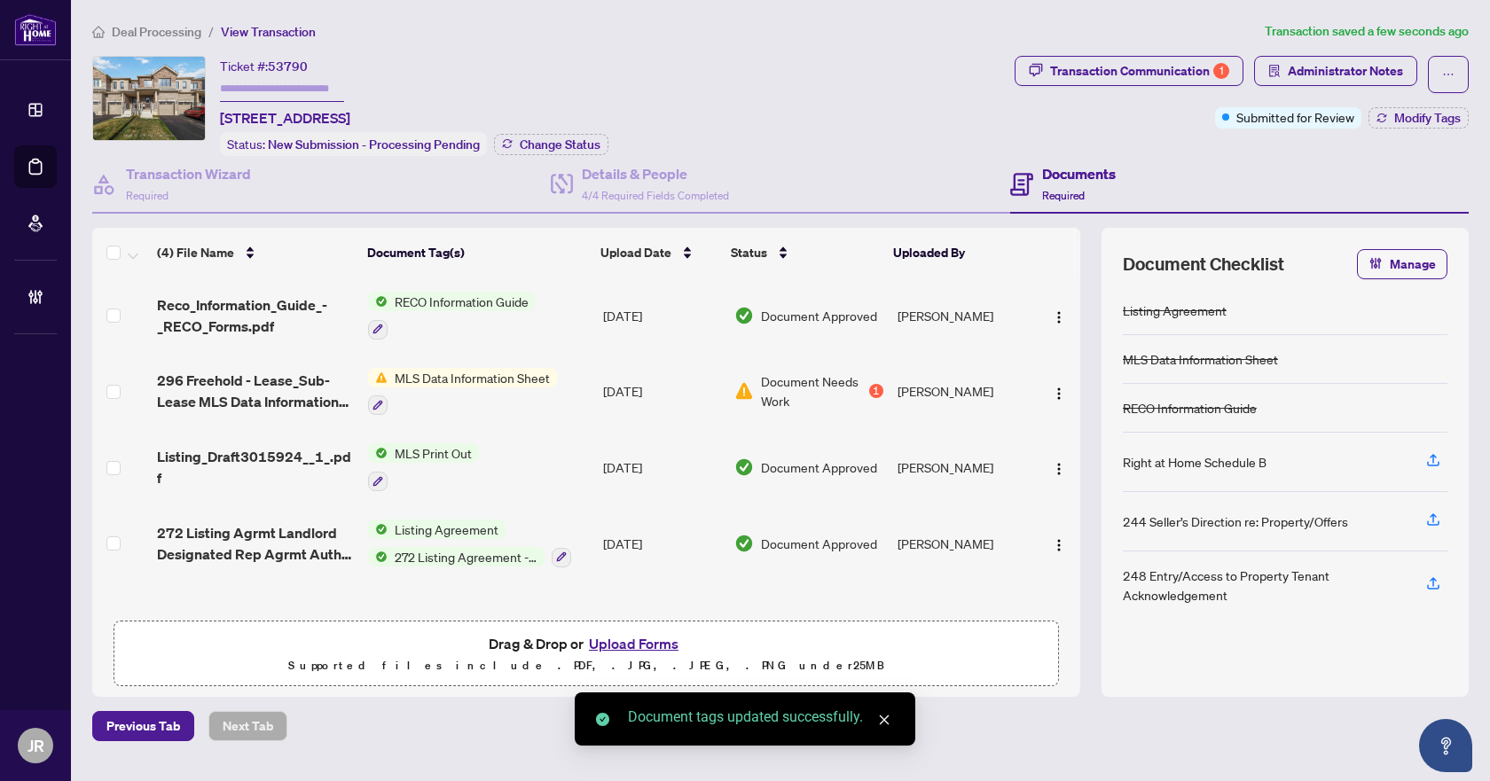
click at [1431, 128] on div "Transaction Communication 1 Administrator Notes Submitted for Review Modify Tags" at bounding box center [1241, 106] width 461 height 100
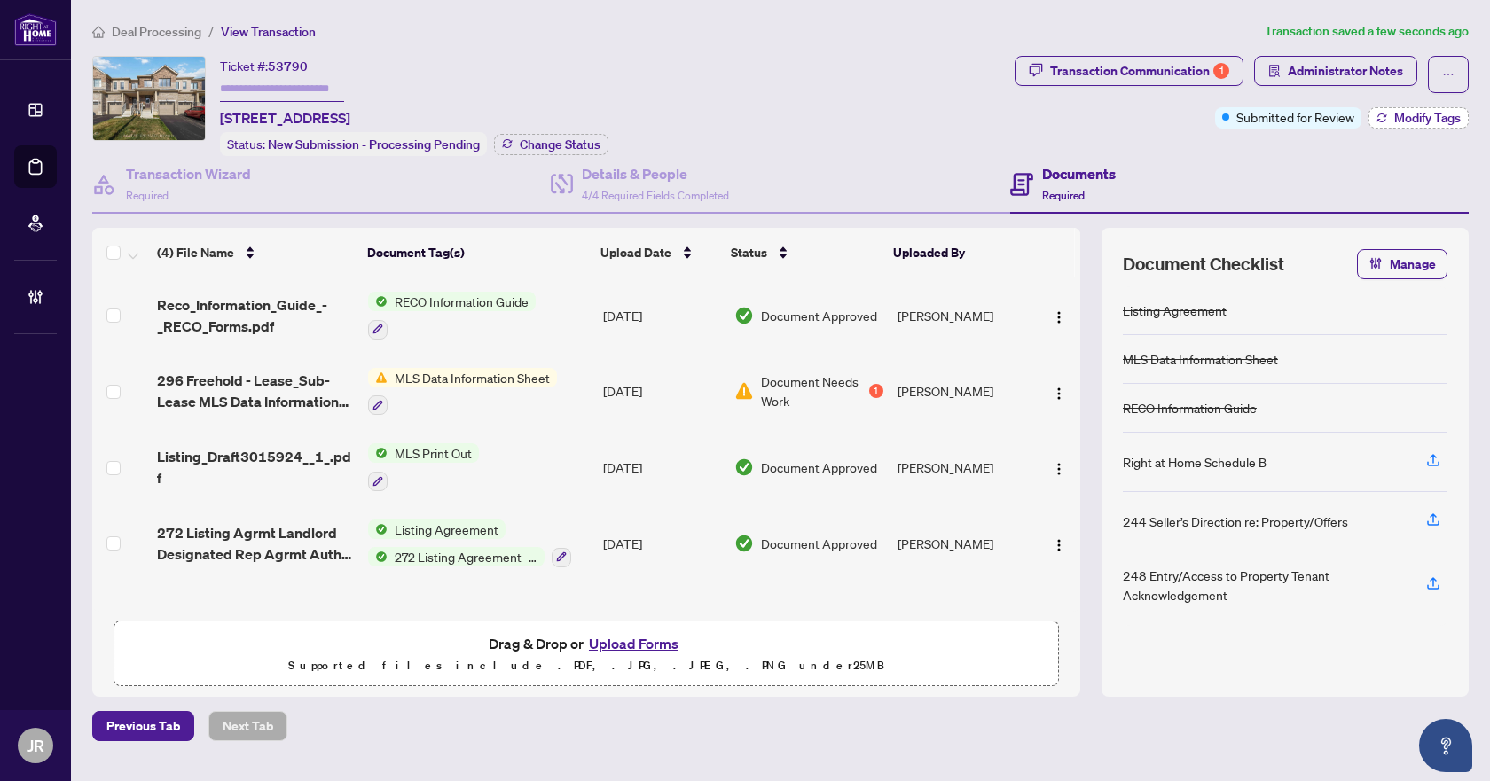
click at [1433, 122] on span "Modify Tags" at bounding box center [1427, 118] width 67 height 12
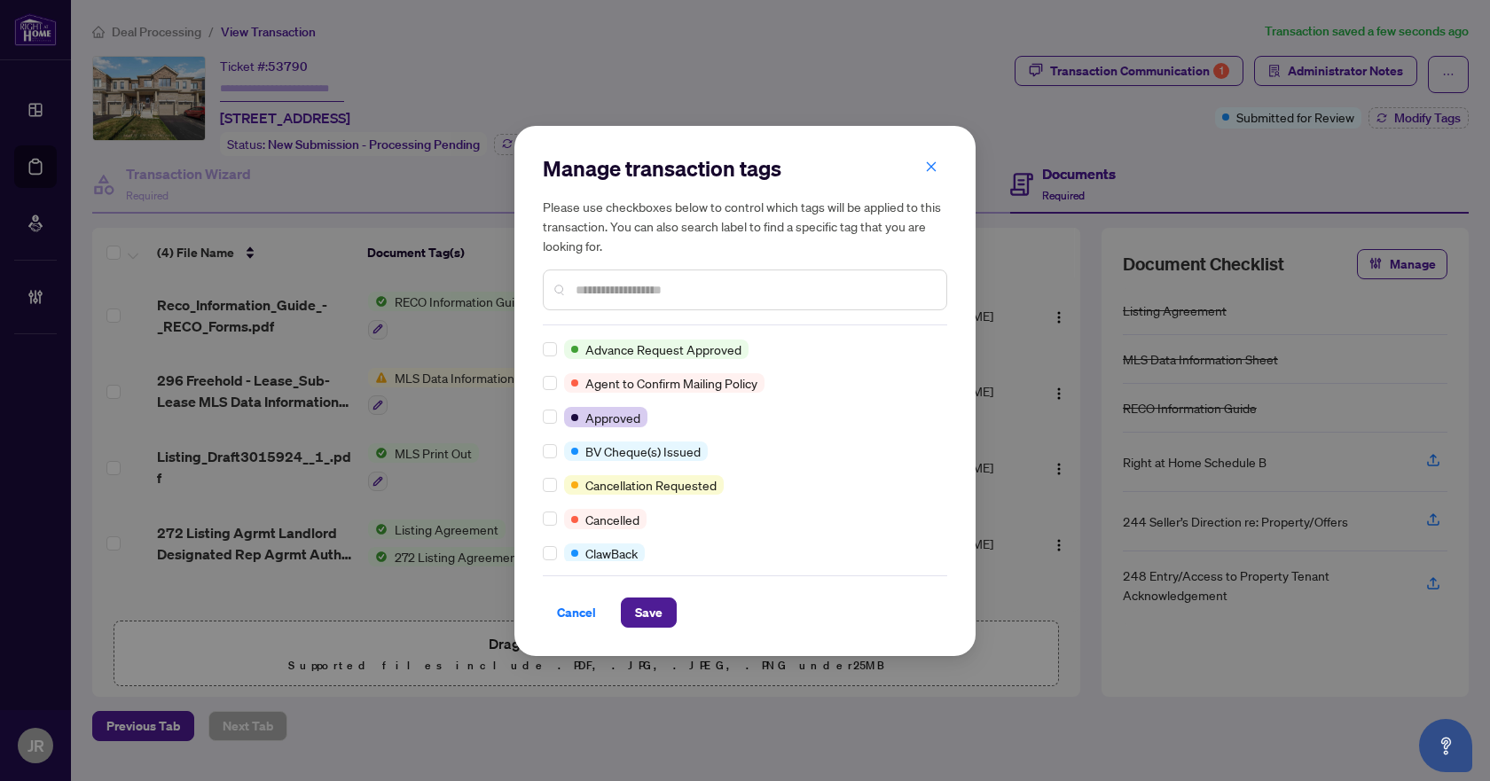
click at [643, 288] on input "text" at bounding box center [754, 290] width 357 height 20
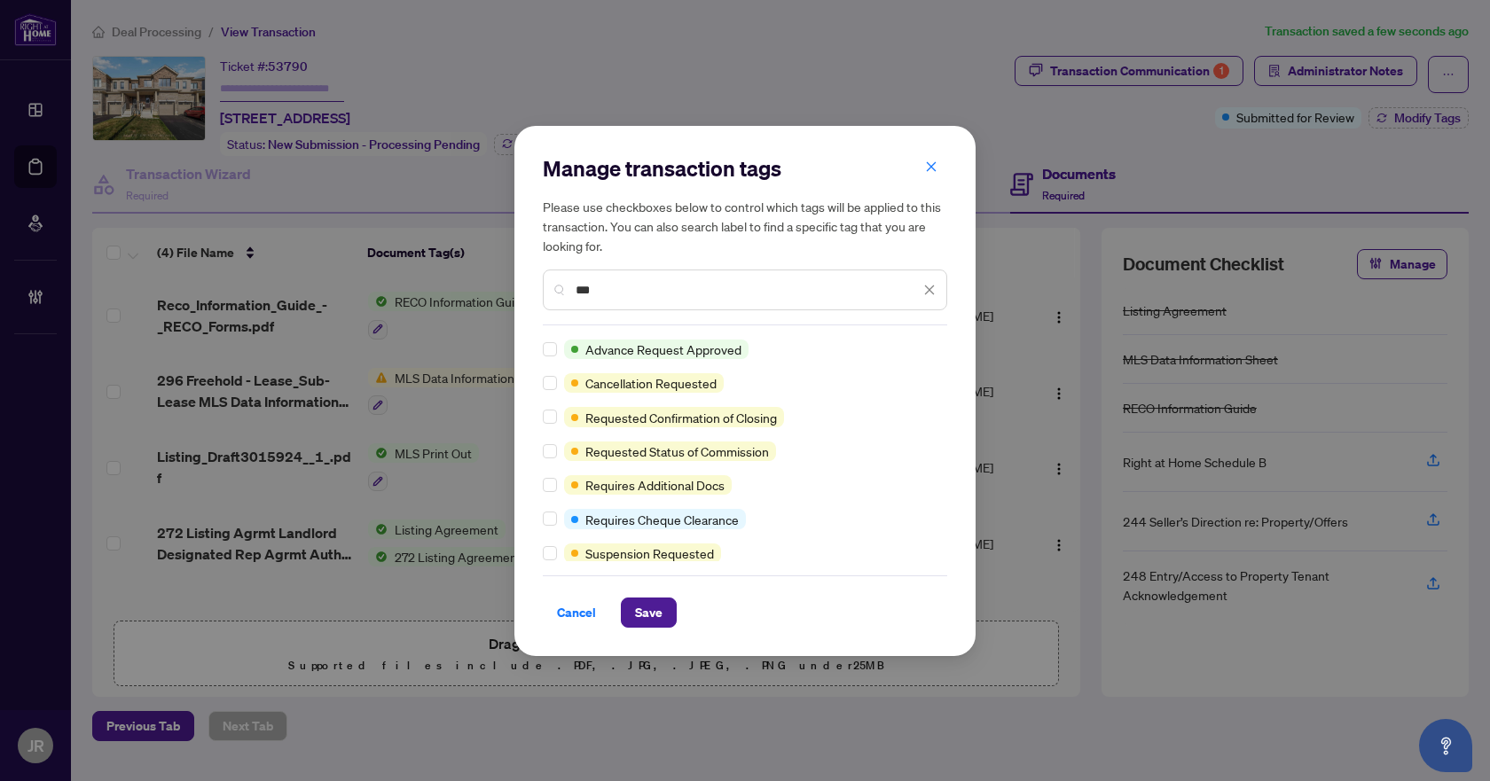
type input "***"
click at [663, 603] on button "Save" at bounding box center [649, 613] width 56 height 30
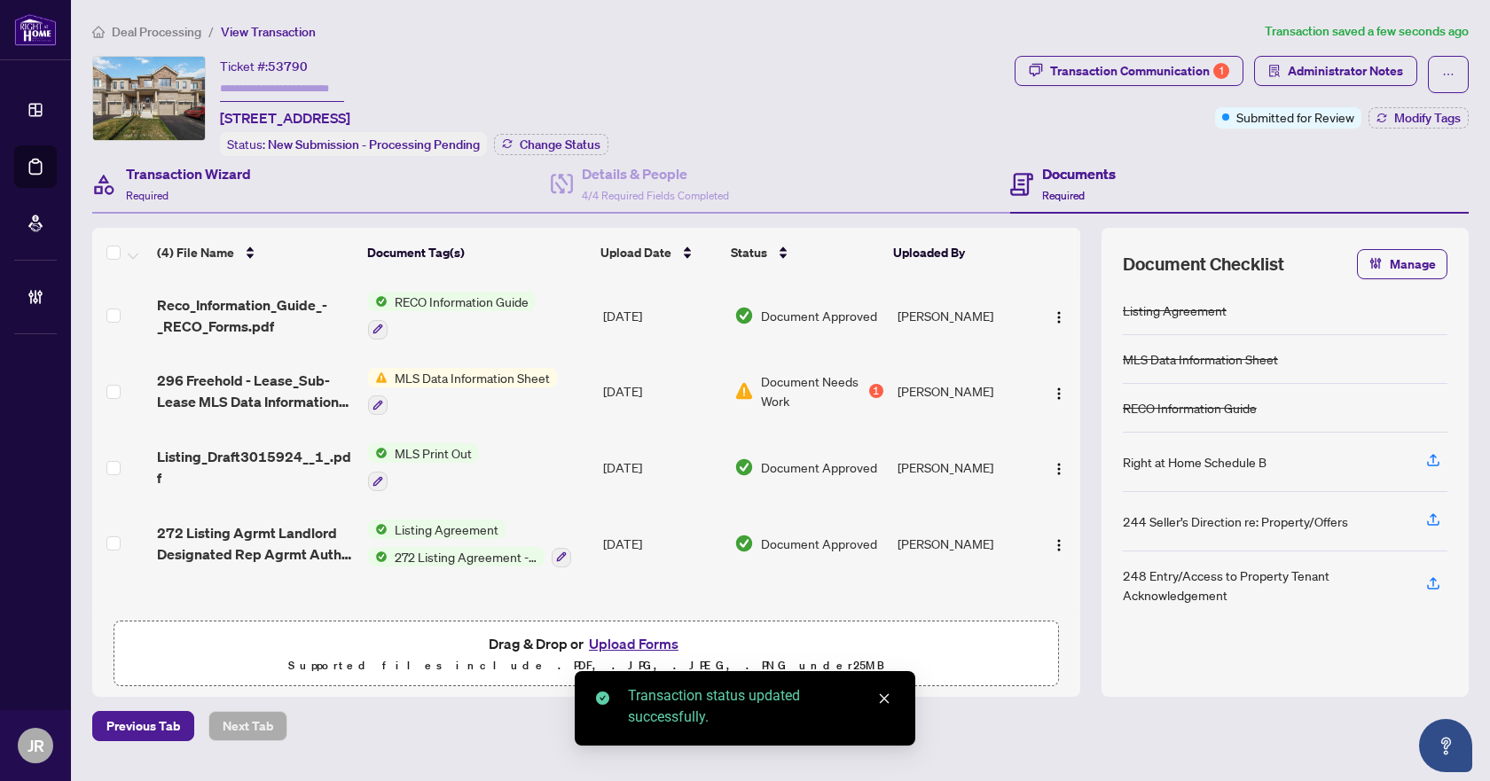
click at [257, 208] on div "Transaction Wizard Required" at bounding box center [321, 185] width 459 height 58
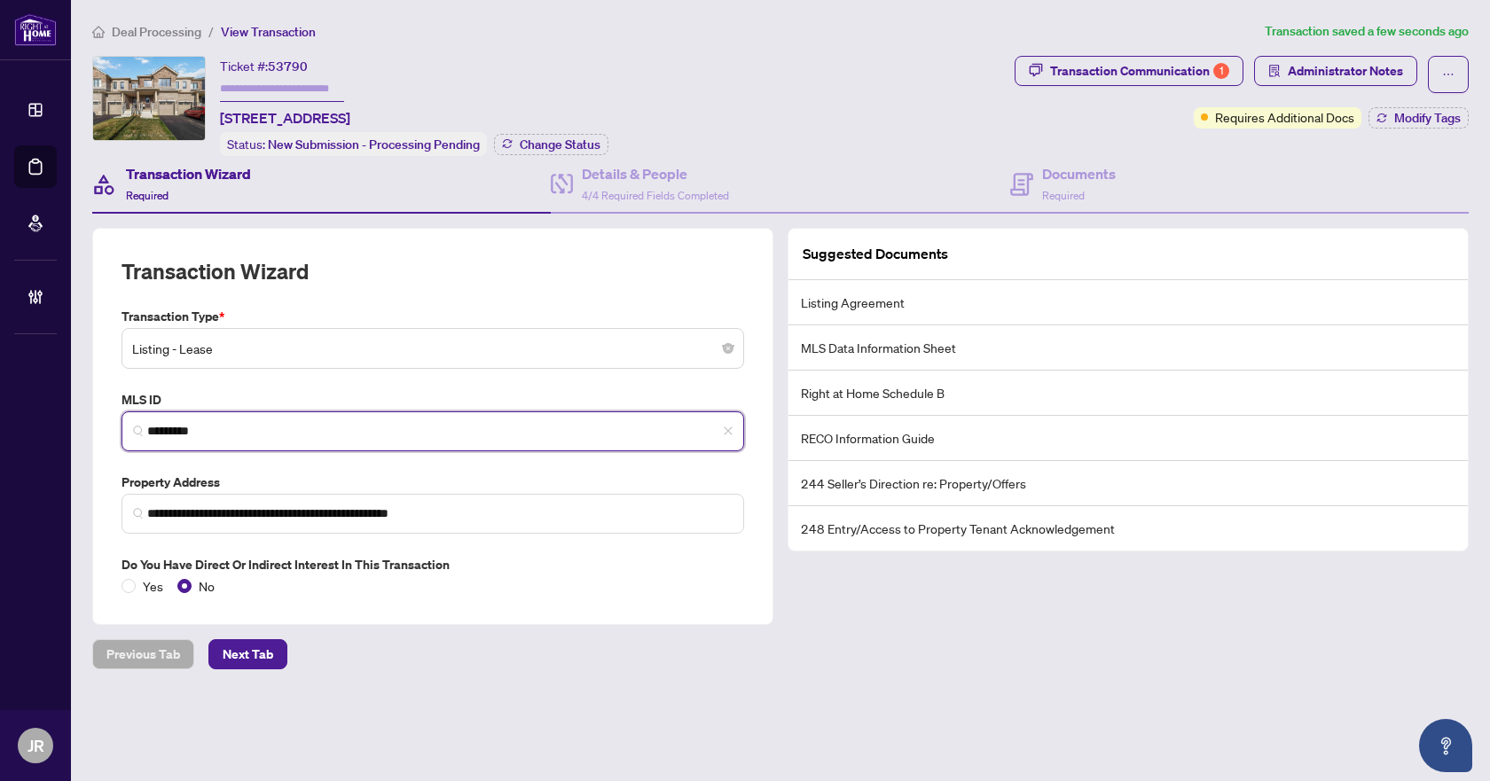
click at [169, 425] on input "*********" at bounding box center [439, 431] width 585 height 19
click at [176, 431] on input "*********" at bounding box center [439, 431] width 585 height 19
click at [176, 427] on input "*********" at bounding box center [439, 431] width 585 height 19
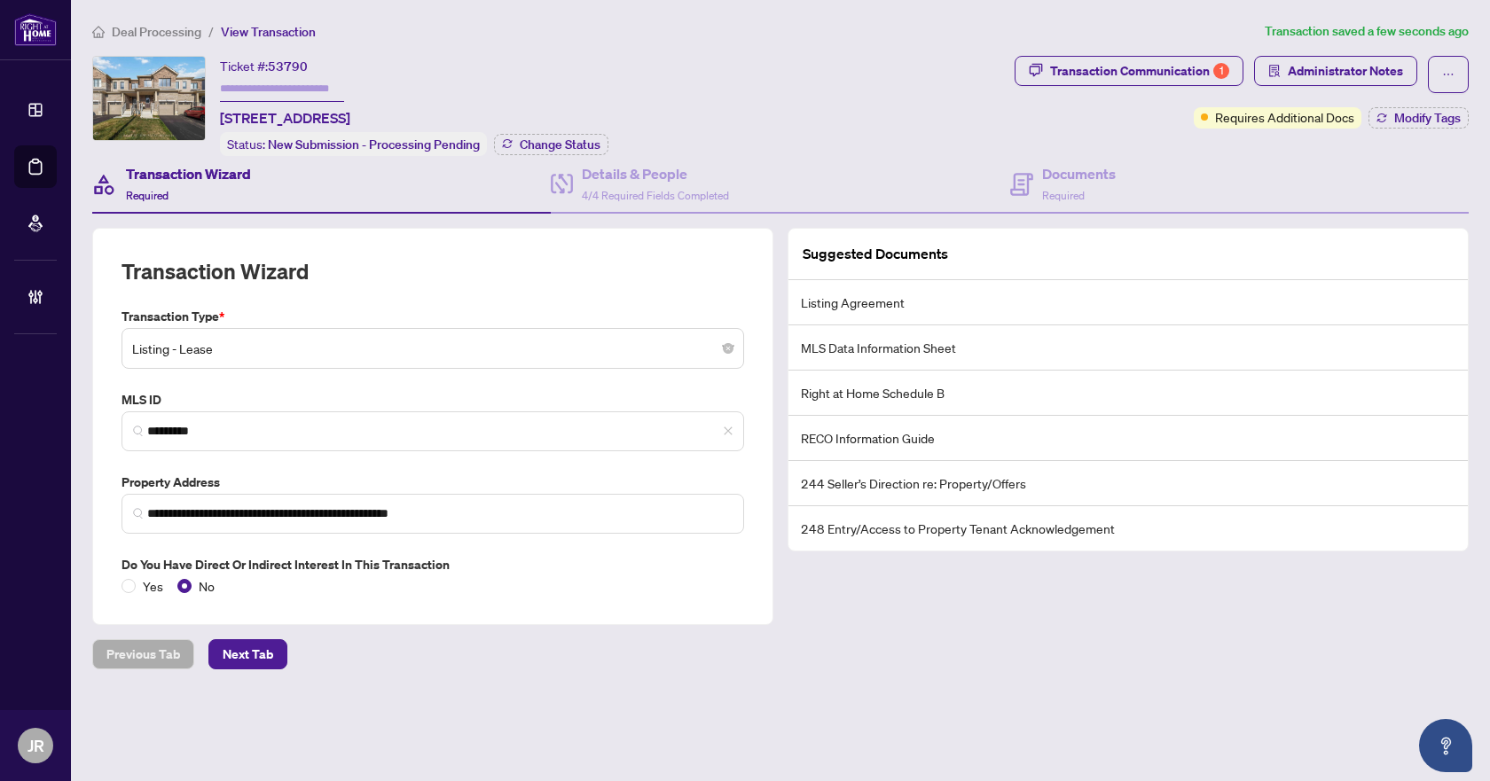
click at [287, 63] on span "53790" at bounding box center [288, 67] width 40 height 16
copy span "53790"
click at [160, 27] on span "Deal Processing" at bounding box center [157, 32] width 90 height 16
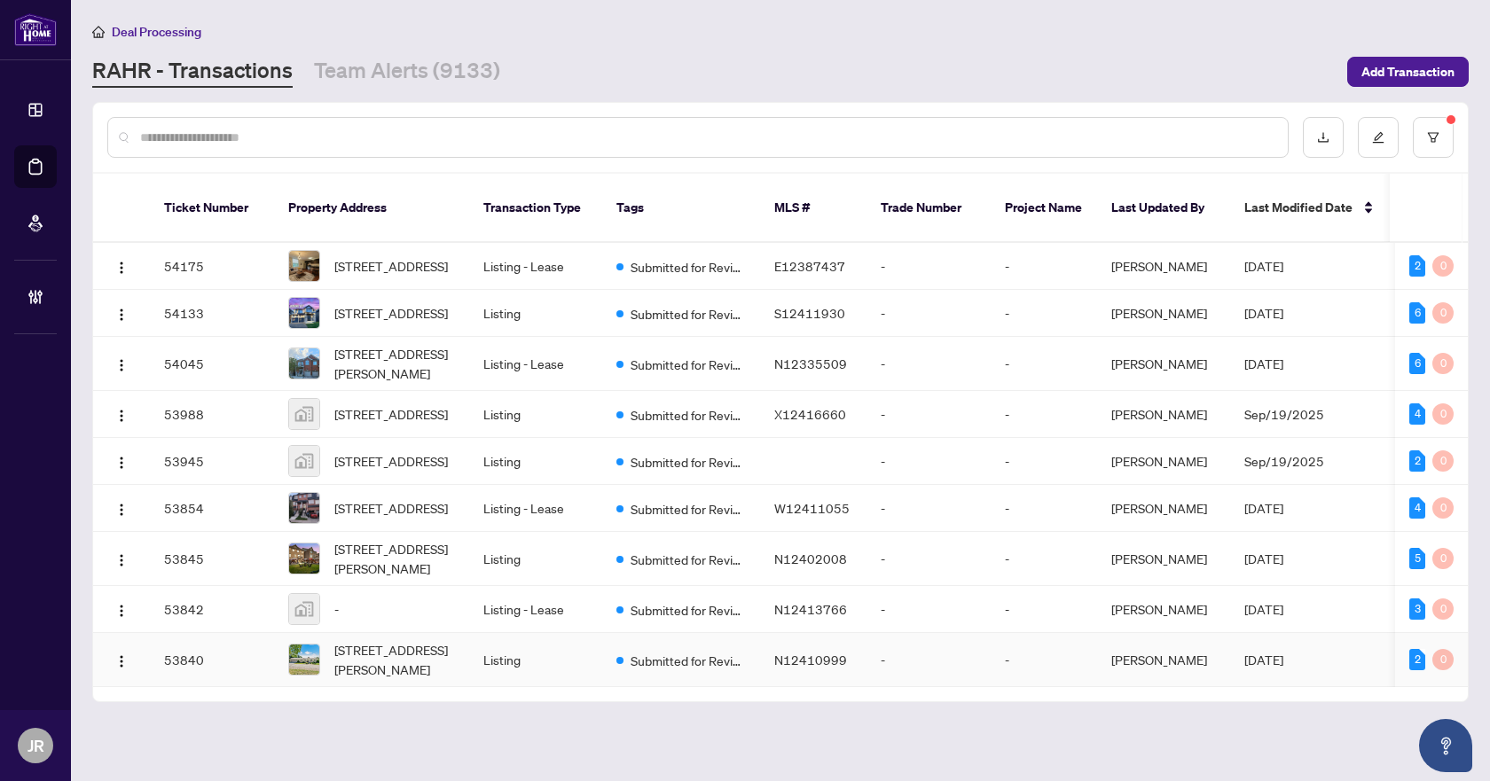
click at [614, 666] on td "Submitted for Review" at bounding box center [681, 660] width 158 height 54
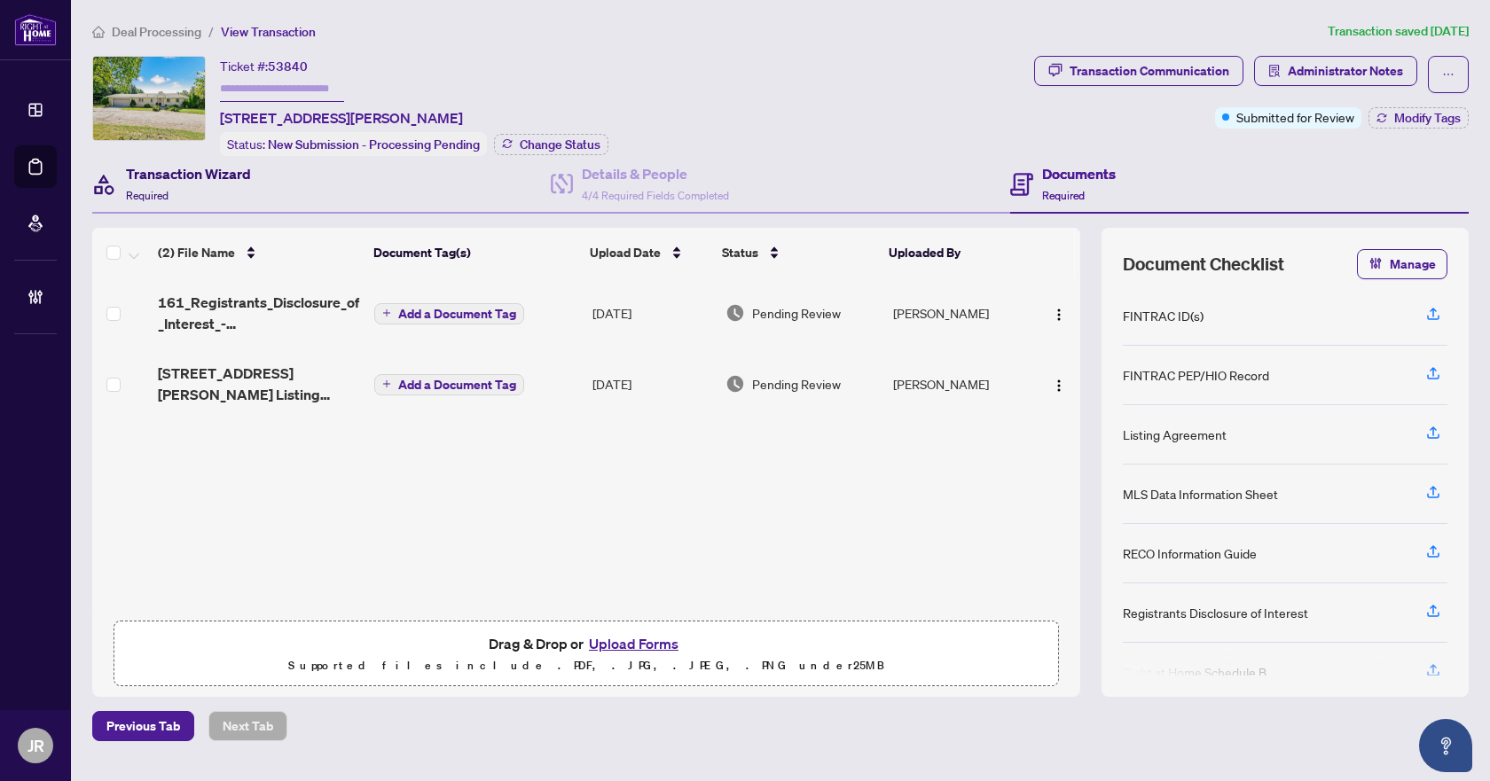
click at [208, 175] on h4 "Transaction Wizard" at bounding box center [188, 173] width 125 height 21
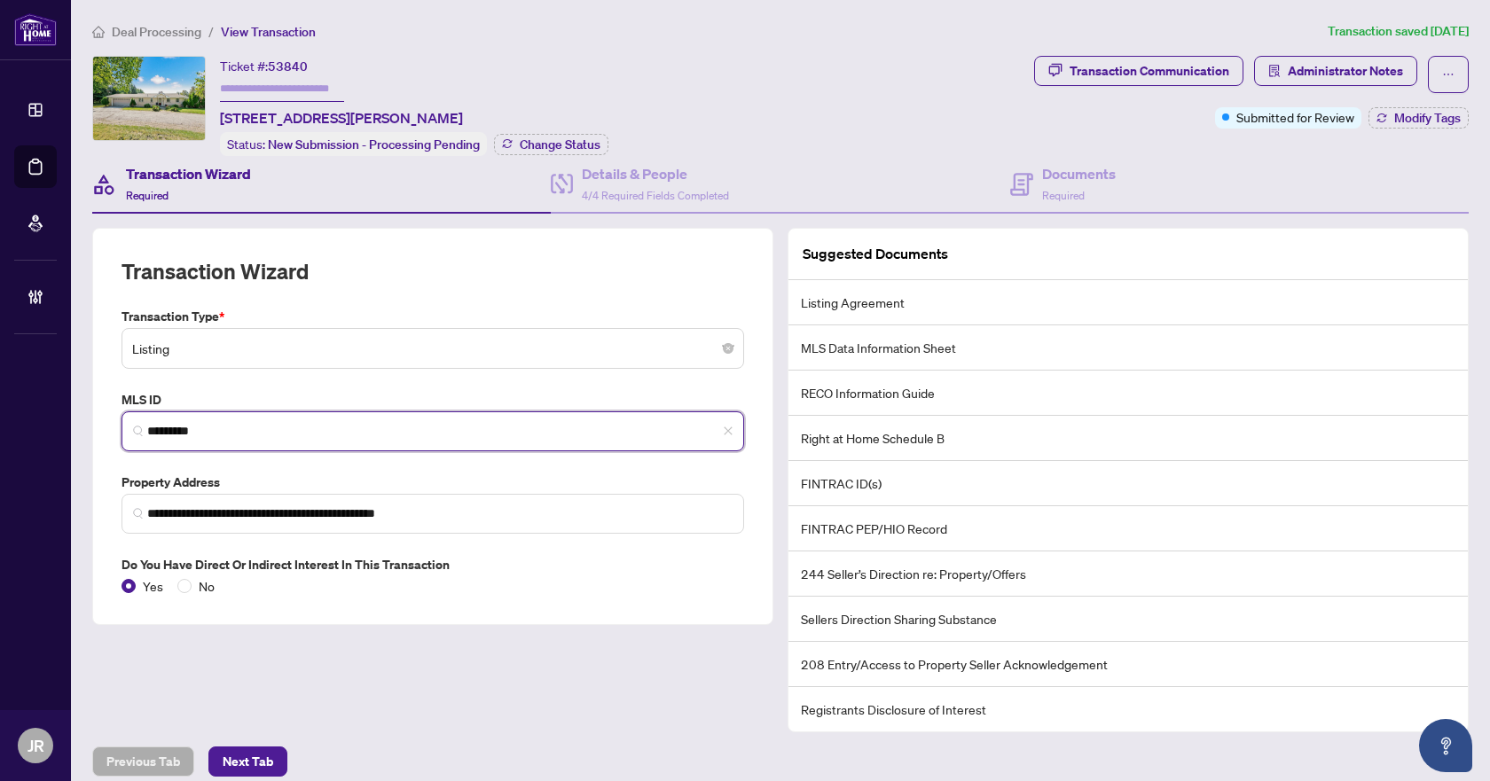
click at [207, 430] on input "*********" at bounding box center [439, 431] width 585 height 19
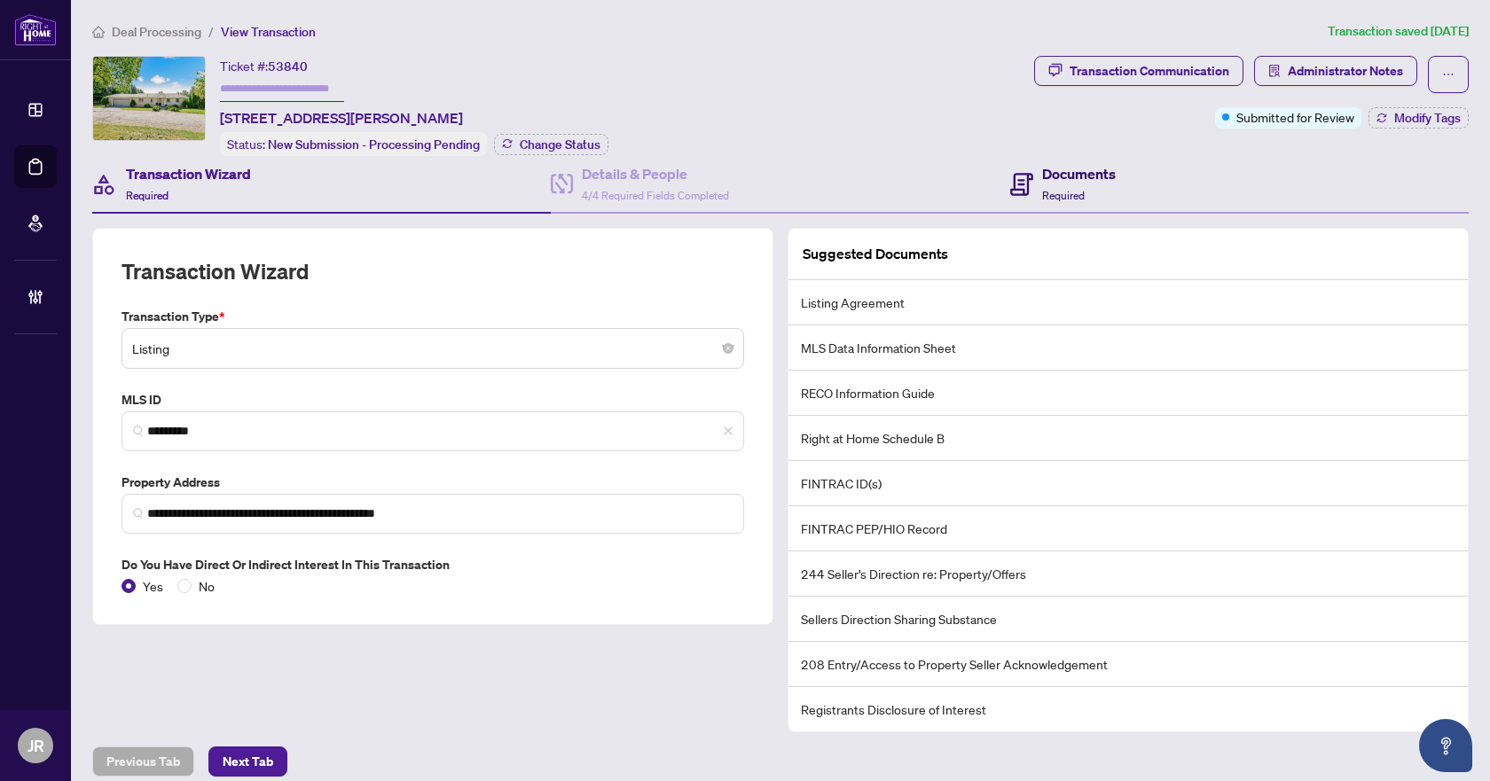
click at [1048, 176] on h4 "Documents" at bounding box center [1079, 173] width 74 height 21
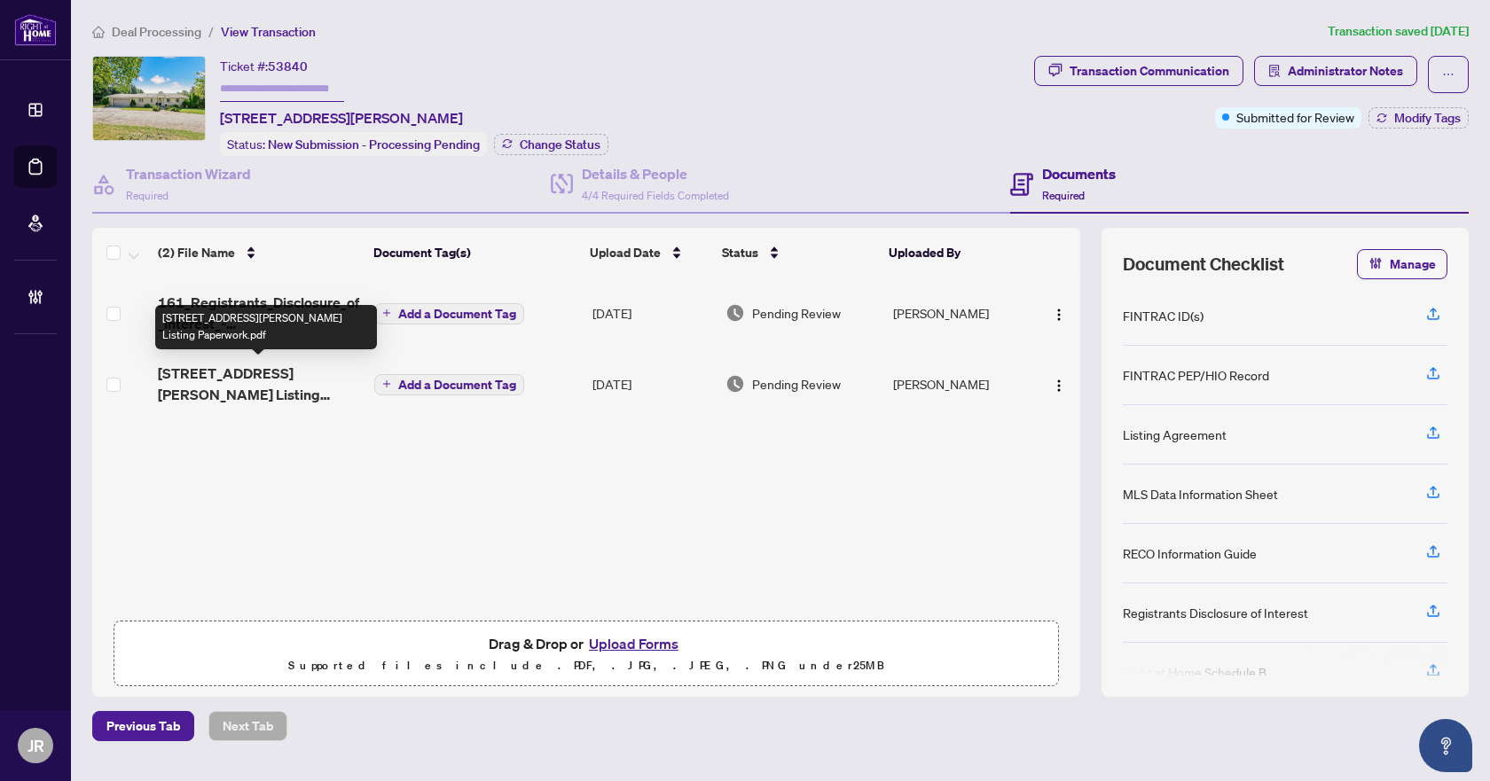
click at [284, 383] on span "[STREET_ADDRESS][PERSON_NAME] Listing Paperwork.pdf" at bounding box center [259, 384] width 202 height 43
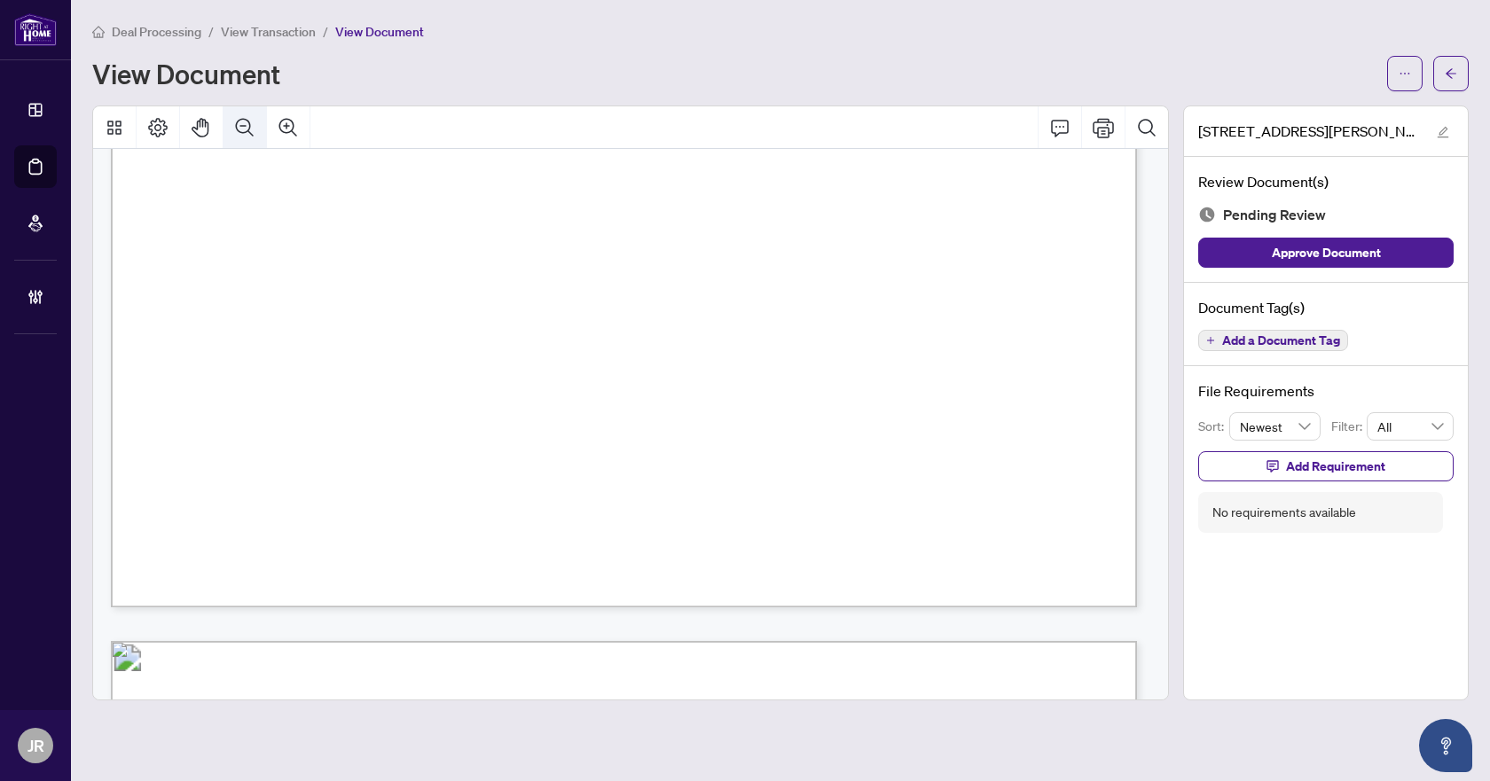
click at [226, 119] on button "Zoom Out" at bounding box center [244, 127] width 43 height 43
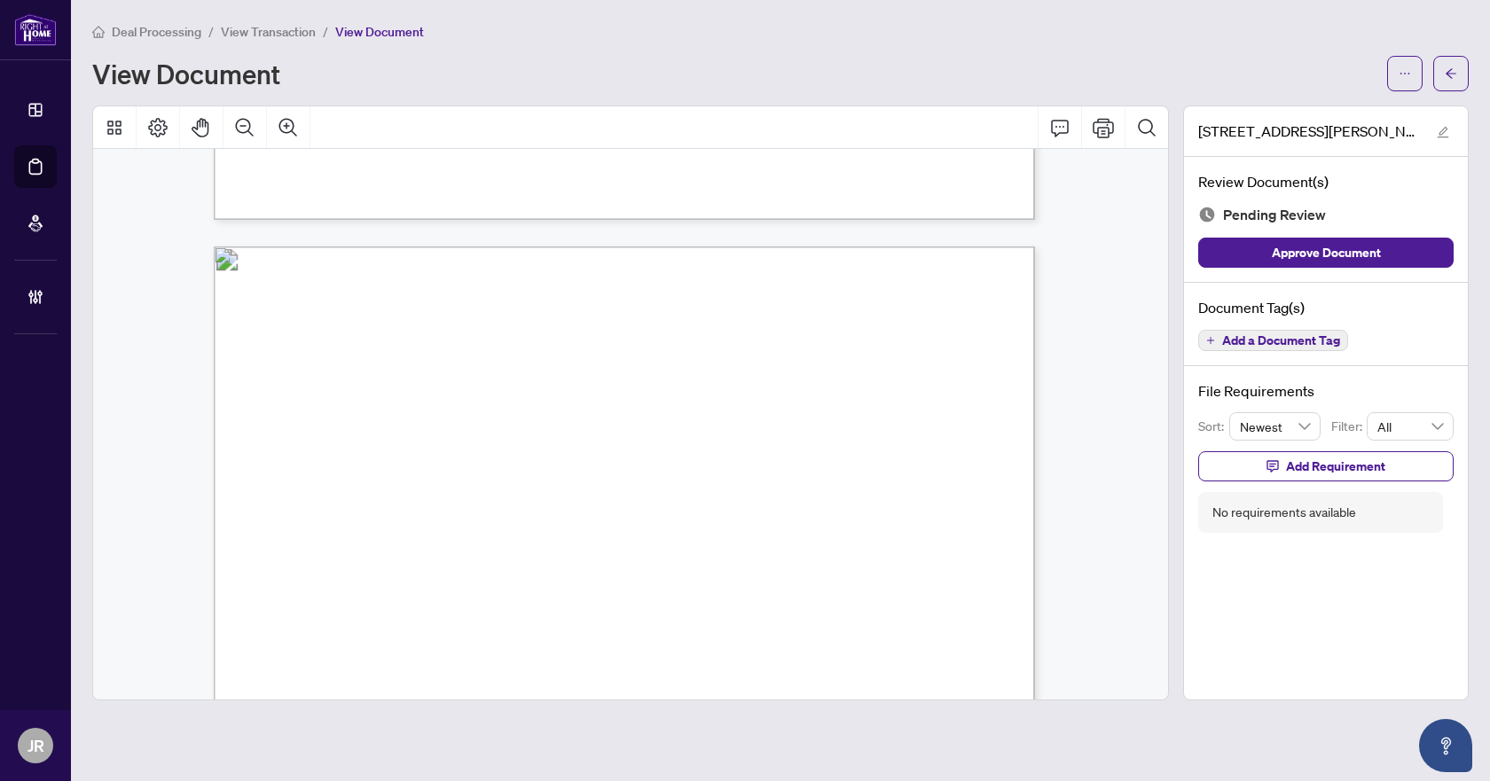
scroll to position [5403, 0]
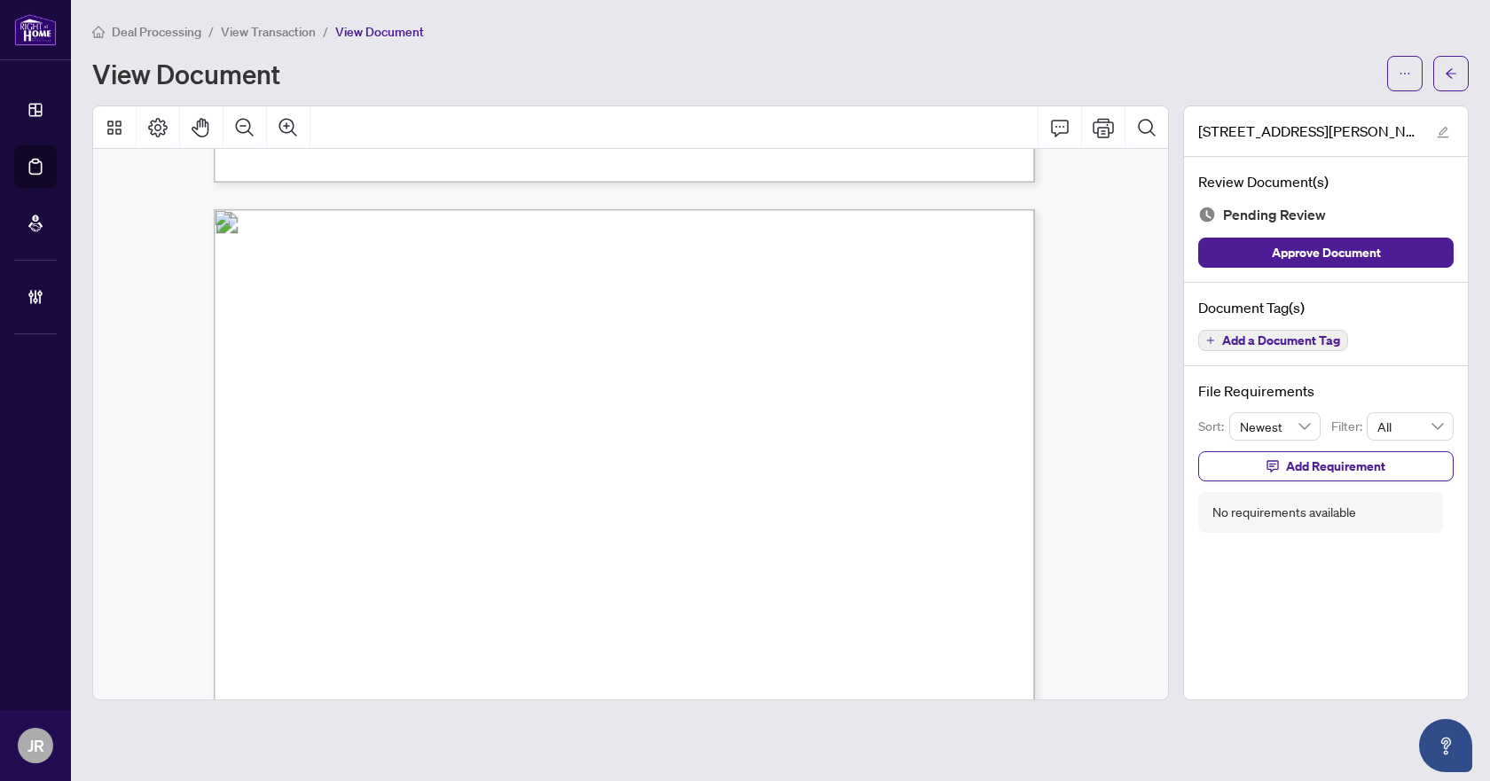
click at [1242, 341] on span "Add a Document Tag" at bounding box center [1281, 340] width 118 height 12
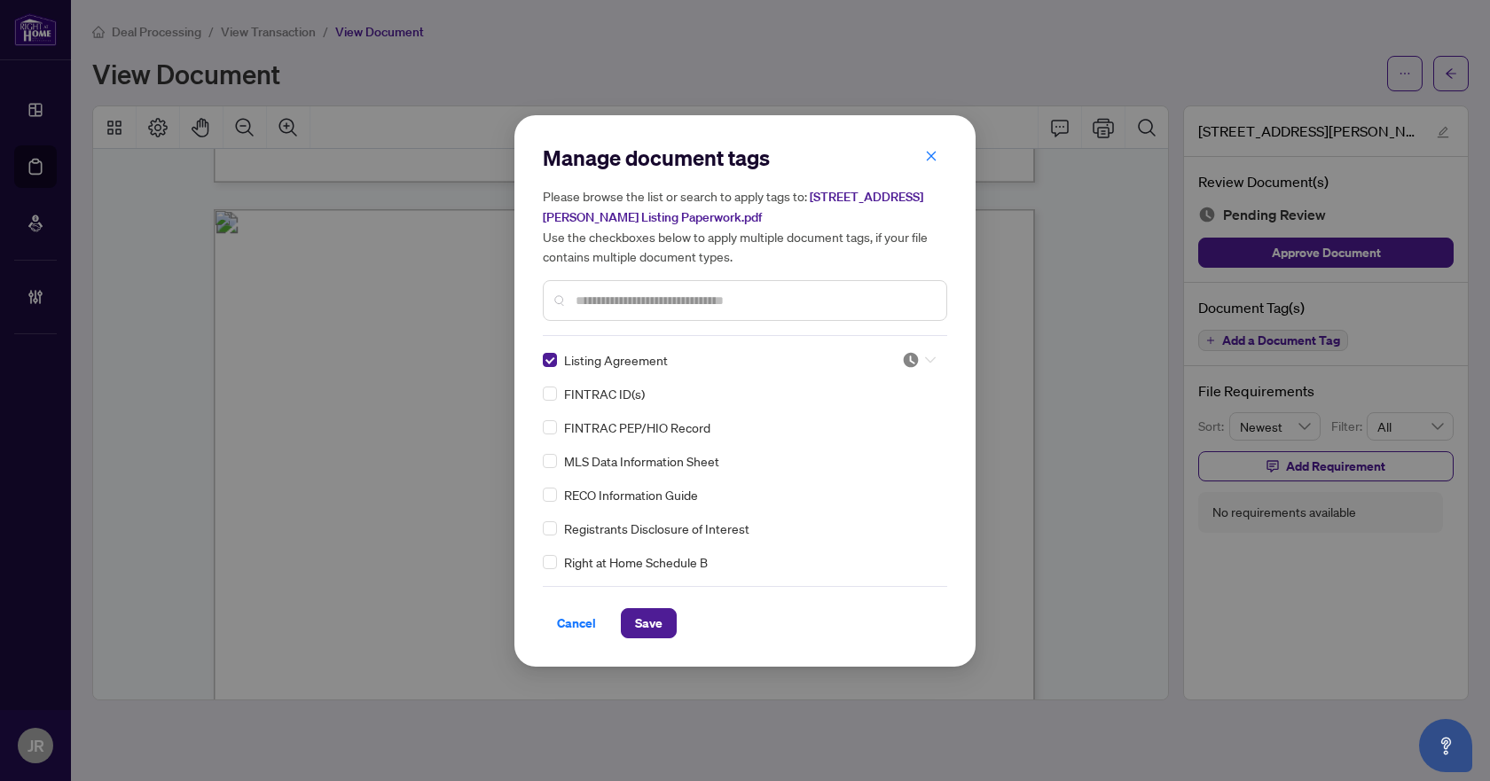
click at [907, 361] on img at bounding box center [911, 360] width 18 height 18
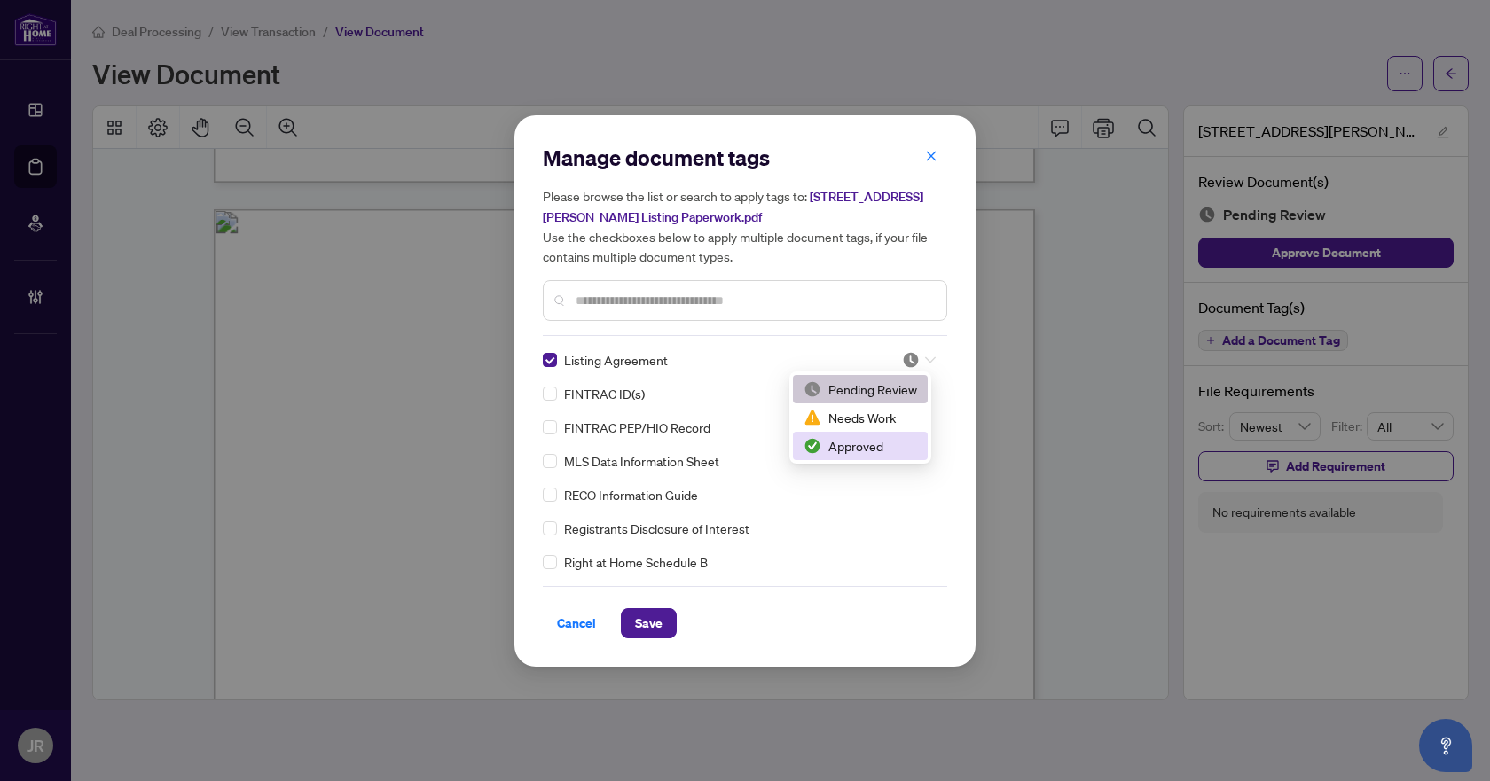
click at [850, 448] on div "Approved" at bounding box center [860, 446] width 114 height 20
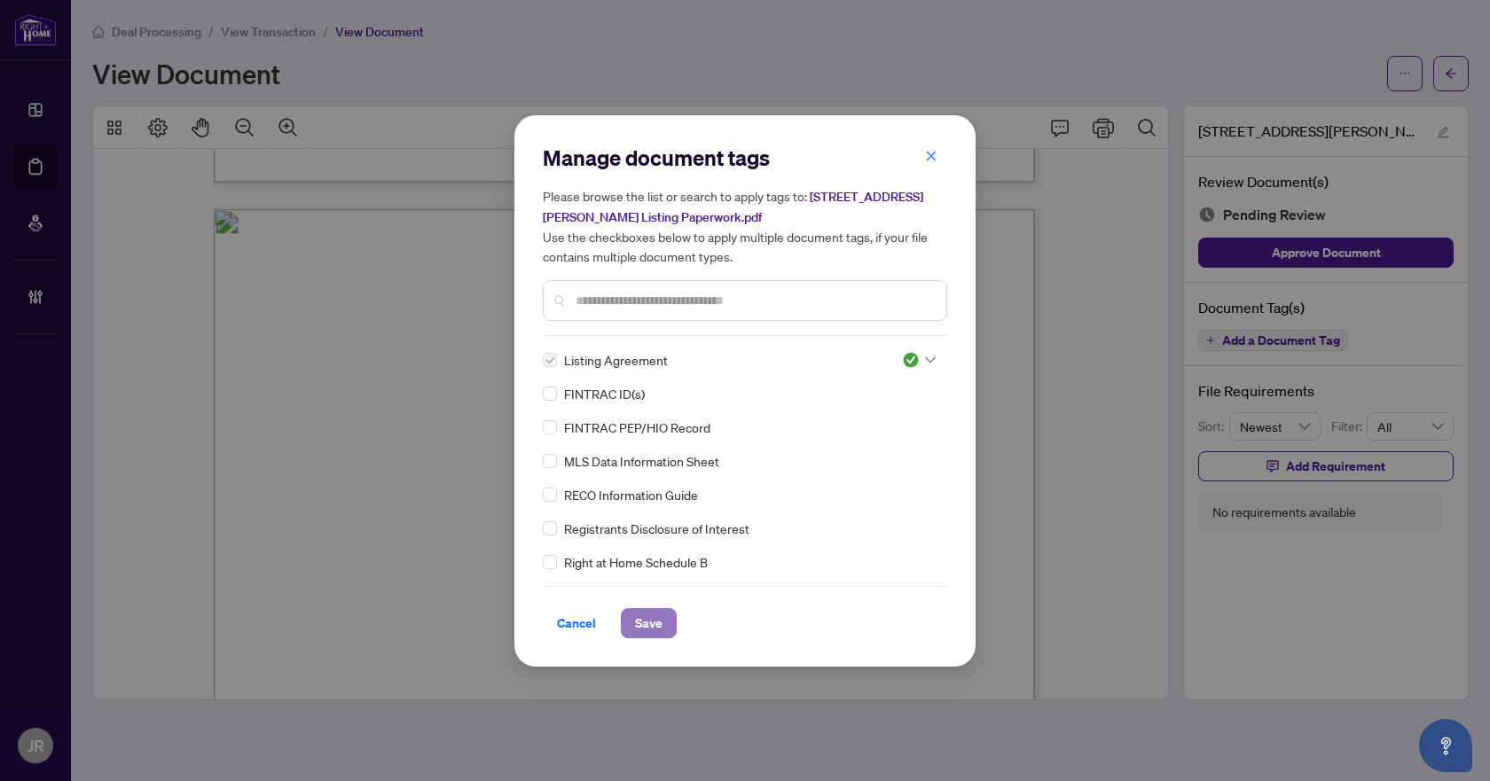
click at [662, 620] on button "Save" at bounding box center [649, 623] width 56 height 30
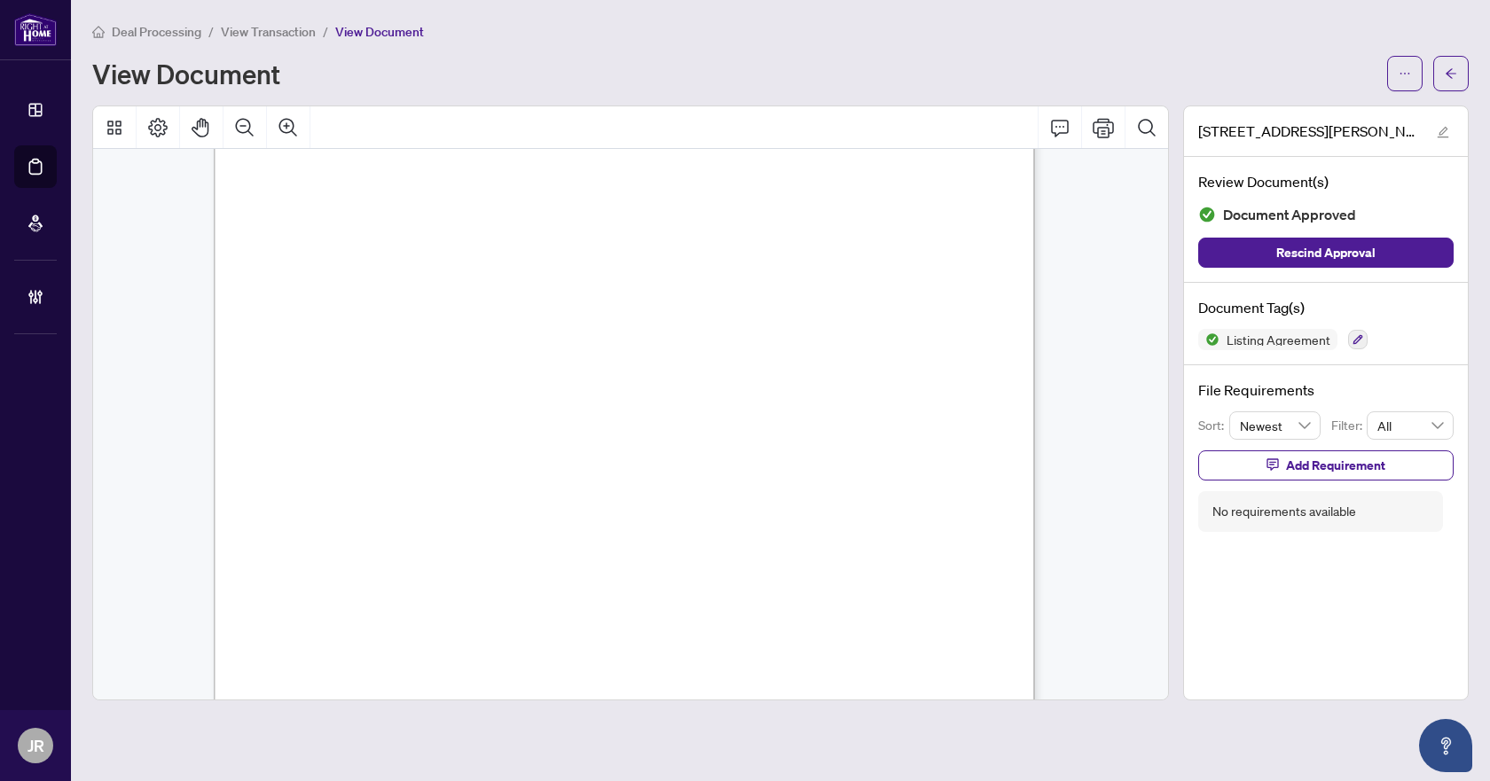
scroll to position [14626, 0]
click at [1071, 122] on button "Comment" at bounding box center [1060, 127] width 43 height 43
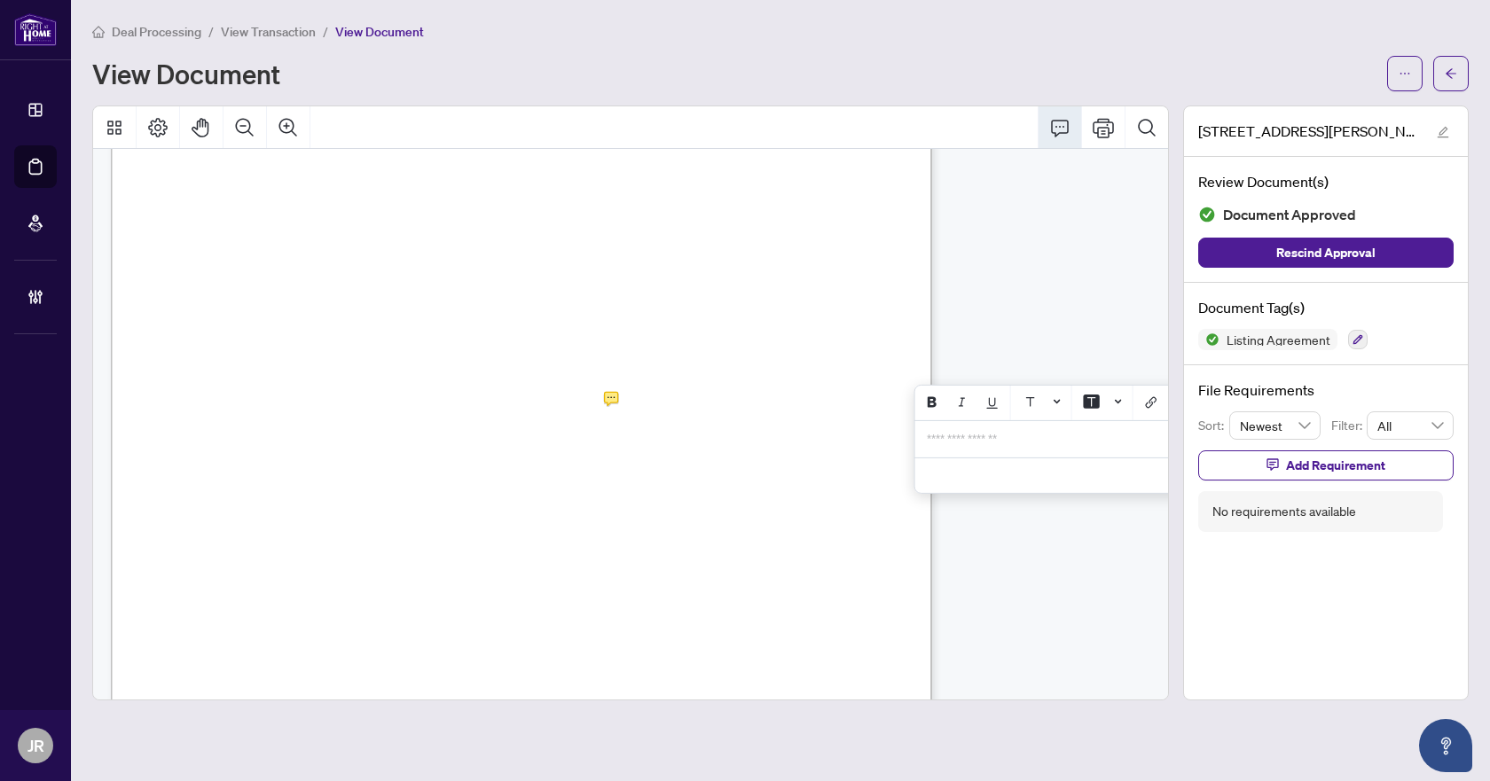
click at [1052, 447] on p "**********" at bounding box center [1056, 439] width 259 height 15
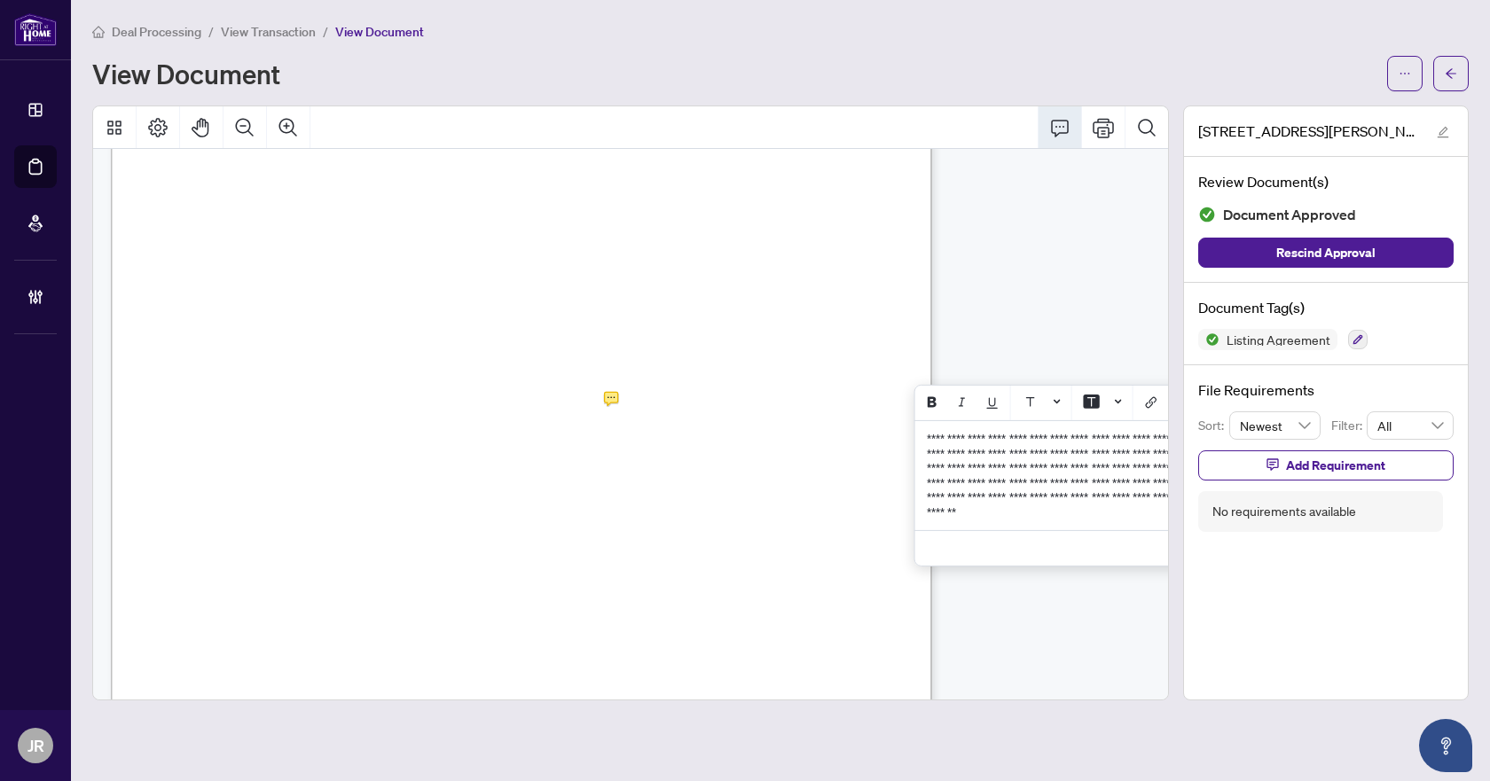
drag, startPoint x: 515, startPoint y: 366, endPoint x: 591, endPoint y: 372, distance: 75.6
click at [591, 372] on span "[EMAIL_ADDRESS][DOMAIN_NAME] with 24h irrevocable. Buyer and/or [PERSON_NAME]’s…" at bounding box center [547, 369] width 736 height 12
click at [537, 372] on span "[EMAIL_ADDRESS][DOMAIN_NAME] with 24h irrevocable. Buyer and/or [PERSON_NAME]’s…" at bounding box center [547, 369] width 736 height 12
drag, startPoint x: 513, startPoint y: 365, endPoint x: 443, endPoint y: 401, distance: 78.5
click at [443, 401] on div "COMMENTS (CONTINUED) EXCLUSIONS (300 characters) SELLERS INITIALS Page 9 of 11 …" at bounding box center [732, 502] width 1242 height 1607
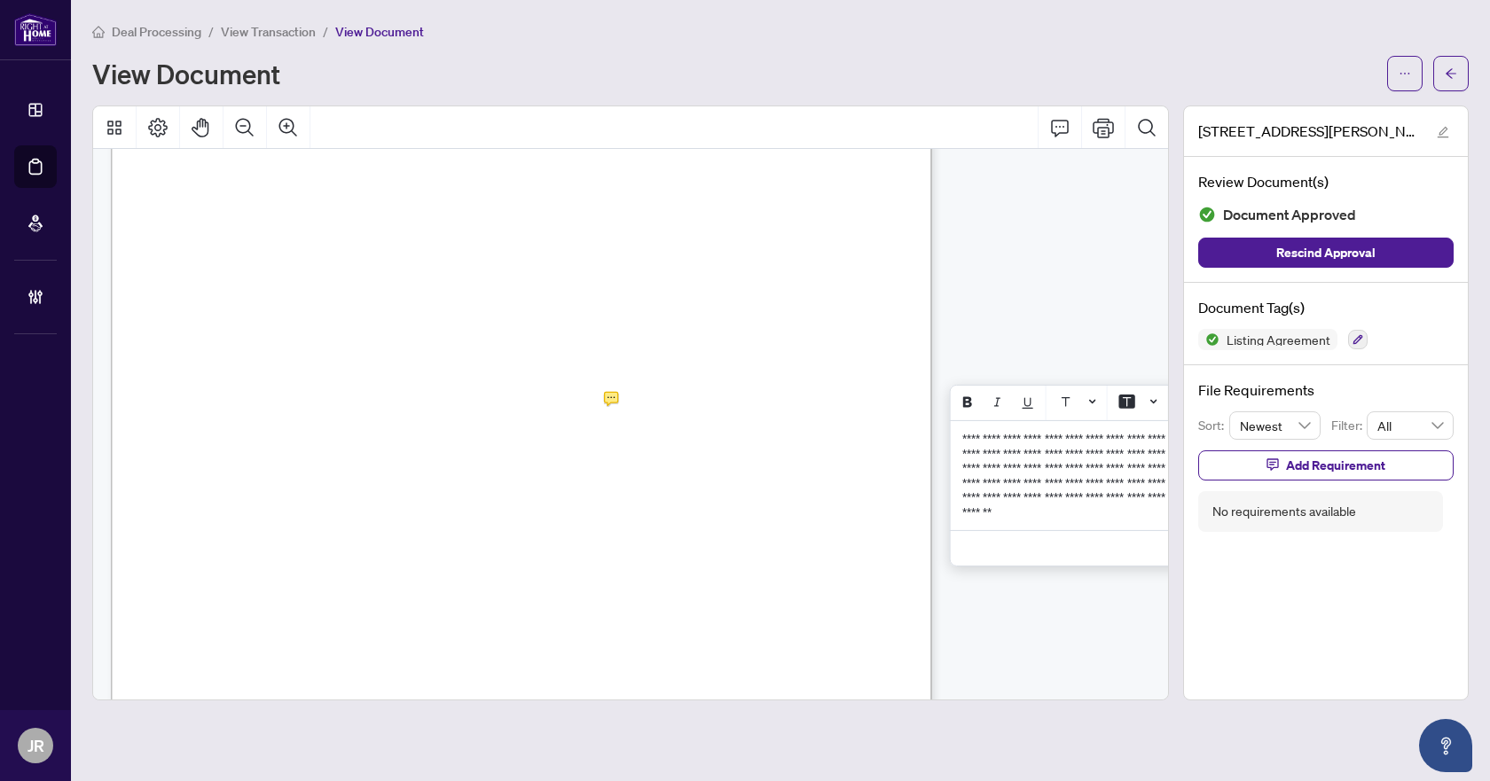
click at [410, 394] on div "COMMENTS (CONTINUED) EXCLUSIONS (300 characters) SELLERS INITIALS Page 9 of 11 …" at bounding box center [732, 502] width 1242 height 1607
drag, startPoint x: 381, startPoint y: 384, endPoint x: 835, endPoint y: 373, distance: 454.2
click at [835, 373] on div "COMMENTS (CONTINUED) EXCLUSIONS (300 characters) SELLERS INITIALS Page 9 of 11 …" at bounding box center [732, 502] width 1242 height 1607
click at [822, 375] on div "COMMENTS (CONTINUED) EXCLUSIONS (300 characters) SELLERS INITIALS Page 9 of 11 …" at bounding box center [732, 502] width 1242 height 1607
drag, startPoint x: 177, startPoint y: 366, endPoint x: 391, endPoint y: 372, distance: 213.8
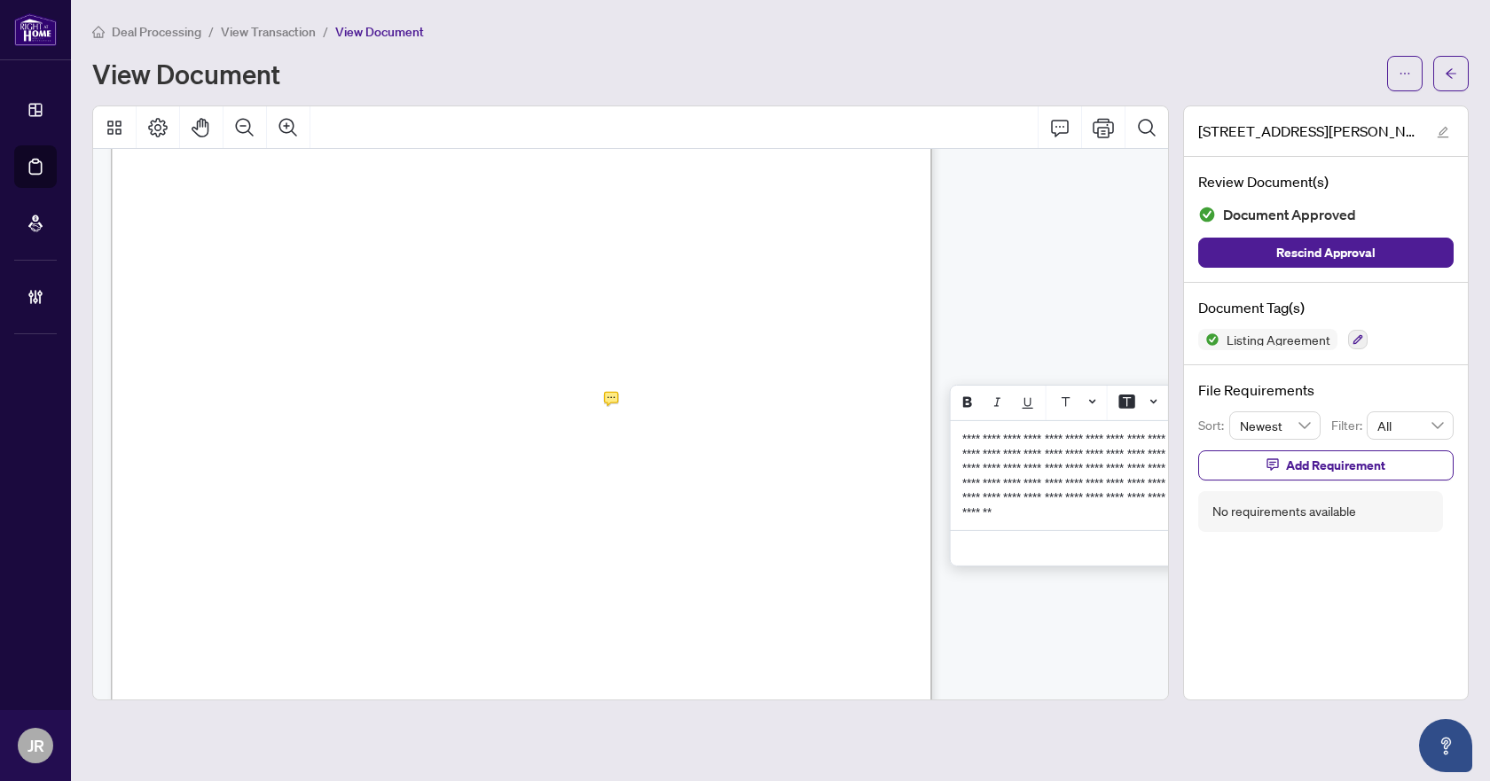
click at [391, 372] on div "COMMENTS (CONTINUED) EXCLUSIONS (300 characters) SELLERS INITIALS Page 9 of 11 …" at bounding box center [732, 502] width 1242 height 1607
click at [394, 371] on span "[EMAIL_ADDRESS][DOMAIN_NAME] with 24h irrevocable. Buyer and/or [PERSON_NAME]’s…" at bounding box center [547, 369] width 736 height 12
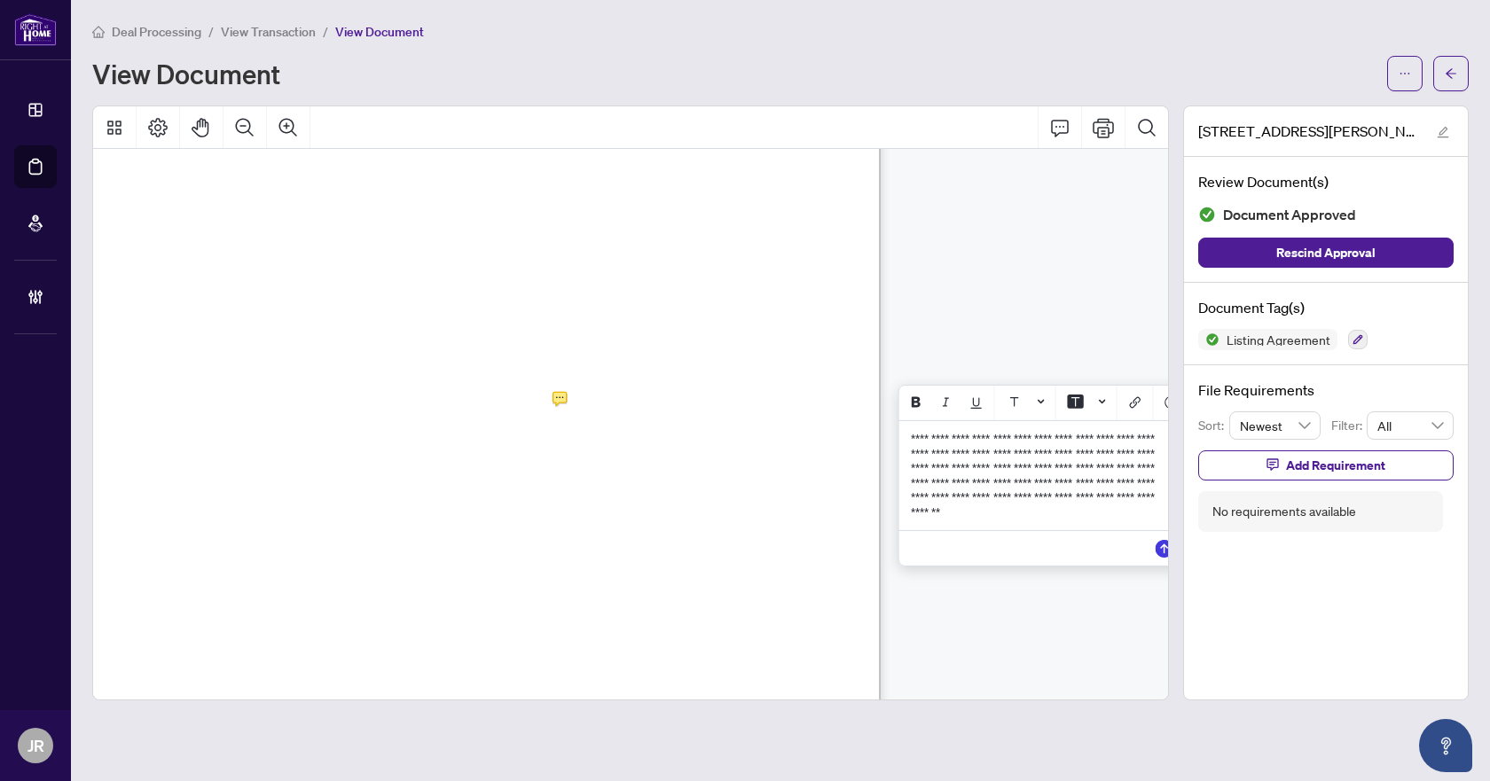
scroll to position [14626, 79]
drag, startPoint x: 1080, startPoint y: 444, endPoint x: 1128, endPoint y: 462, distance: 51.1
click at [1128, 462] on span "**********" at bounding box center [1020, 476] width 247 height 86
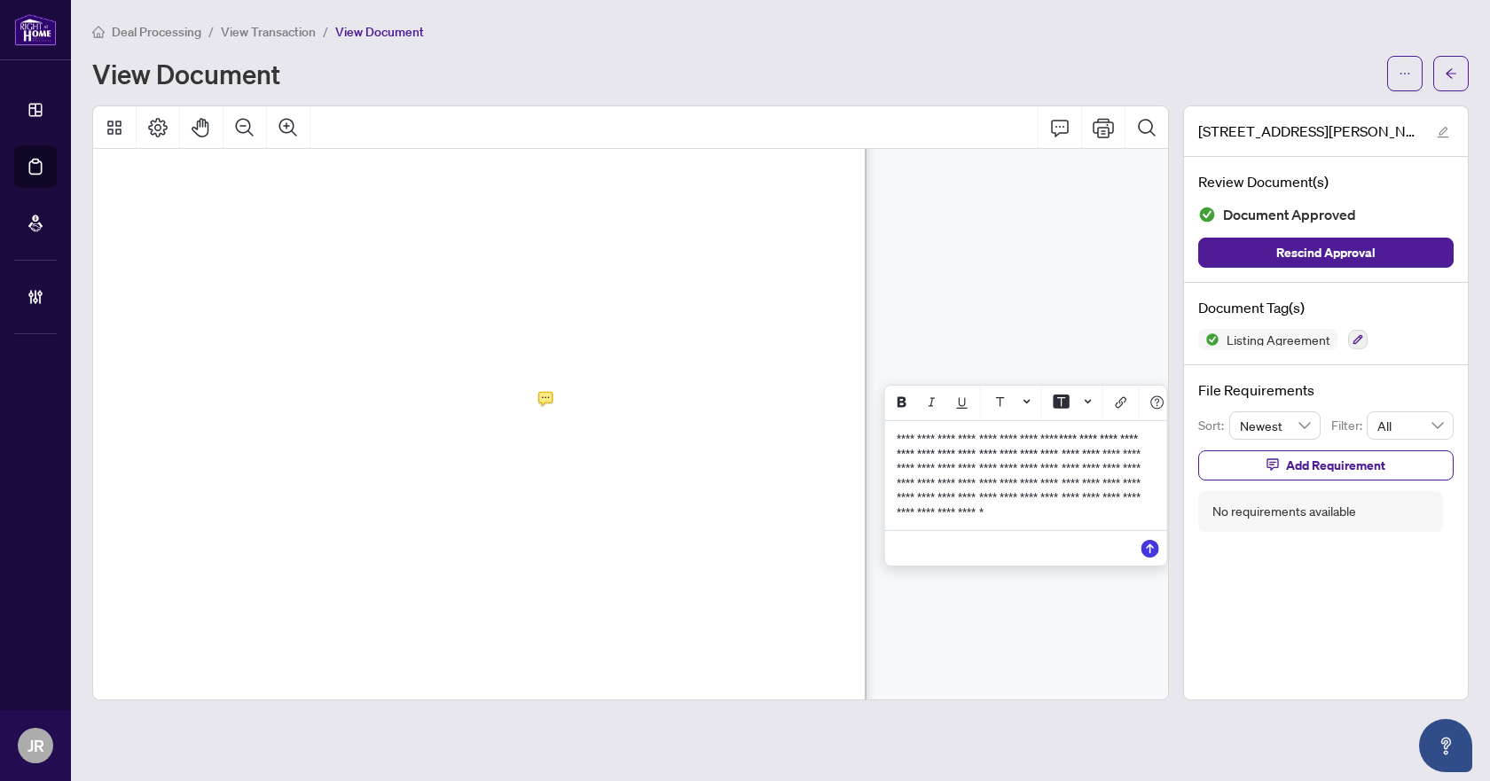
click at [954, 515] on span "**********" at bounding box center [1020, 482] width 247 height 71
click at [952, 504] on span "**********" at bounding box center [1020, 482] width 247 height 71
click at [1014, 476] on span "**********" at bounding box center [1020, 482] width 247 height 71
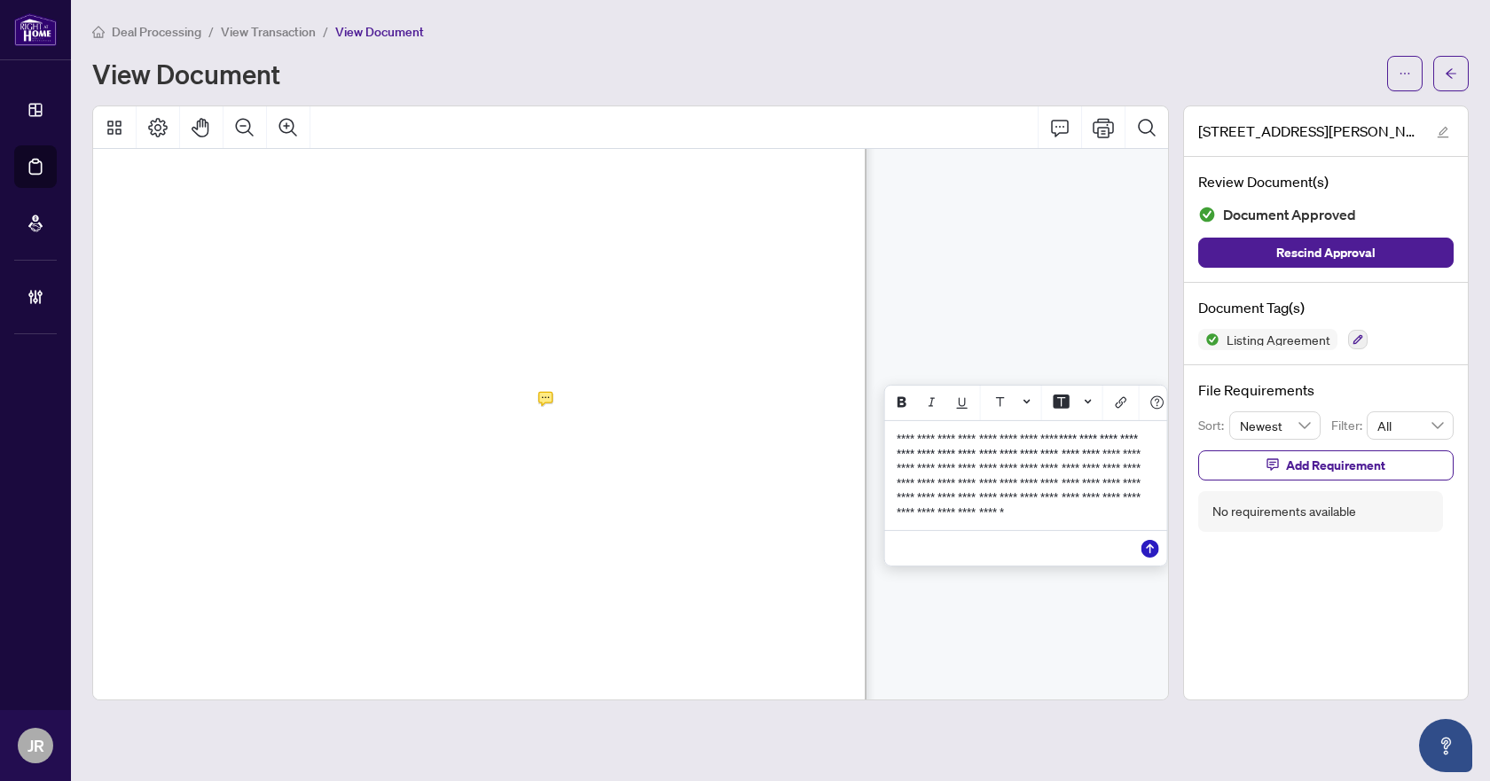
click at [1141, 558] on icon "Save" at bounding box center [1150, 549] width 18 height 18
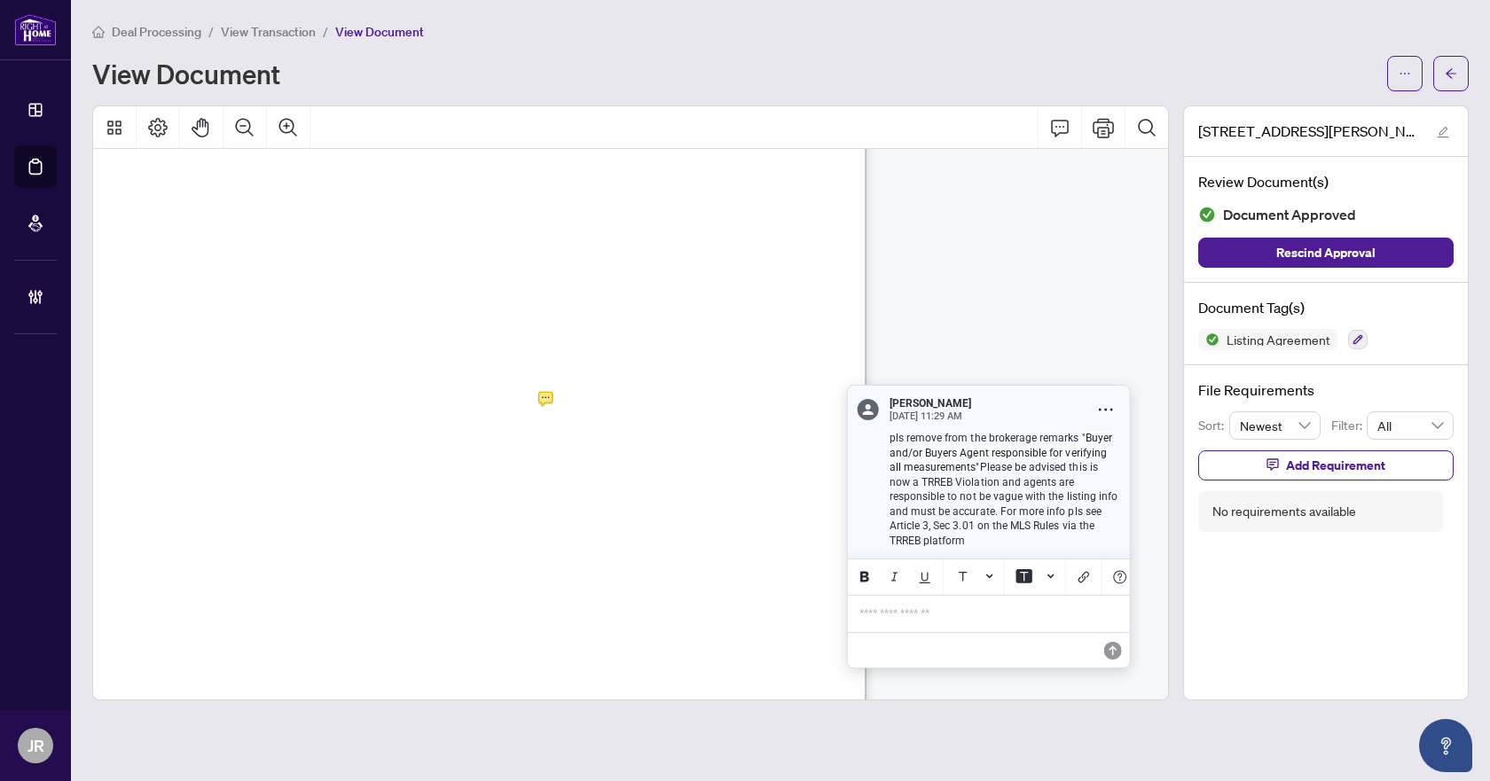
click at [1264, 481] on div "File Requirements Sort: Newest Filter: All Add Requirement No requirements avai…" at bounding box center [1326, 455] width 284 height 181
click at [1282, 470] on button "Add Requirement" at bounding box center [1325, 466] width 255 height 30
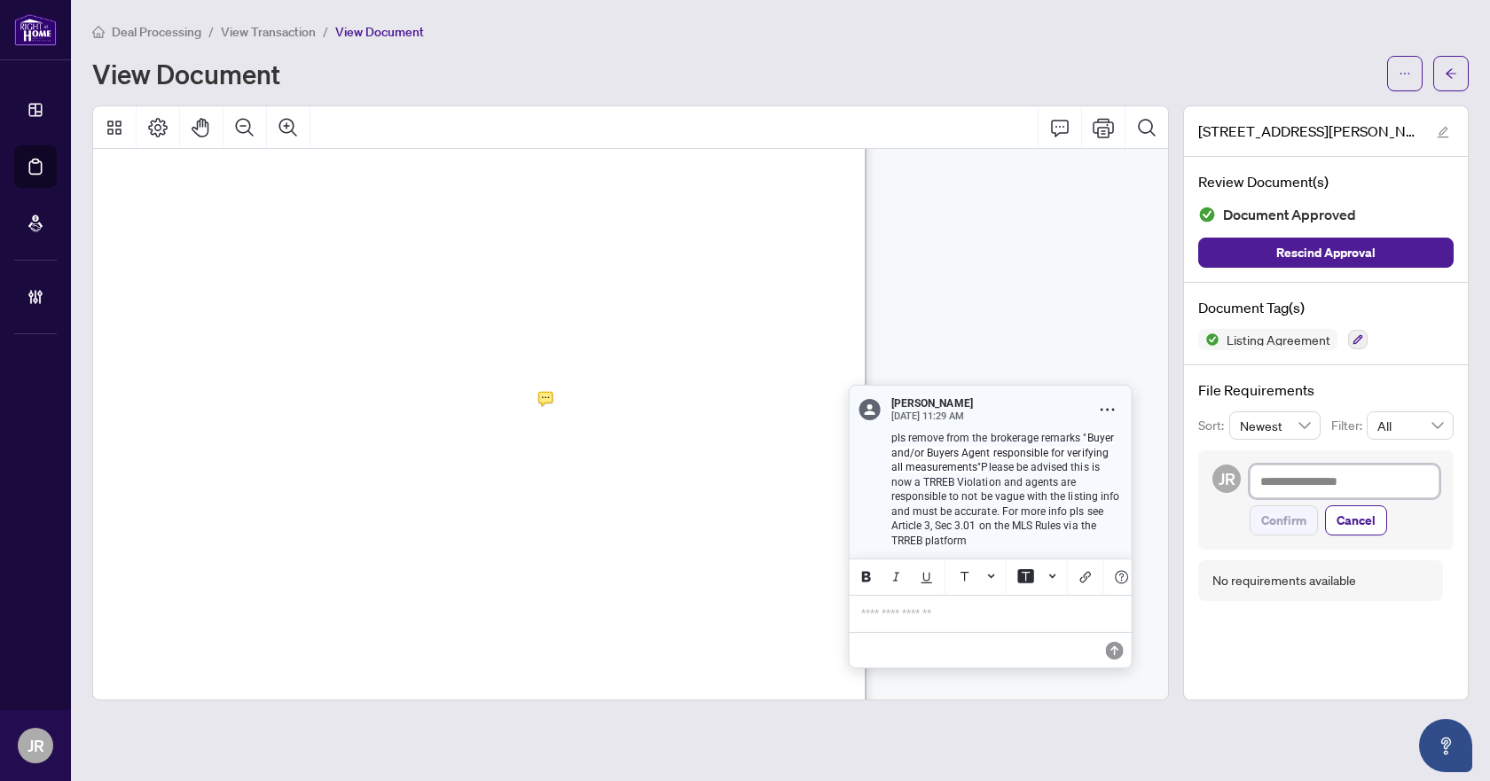
click at [1298, 472] on textarea at bounding box center [1345, 482] width 190 height 34
paste textarea "**********"
type textarea "**********"
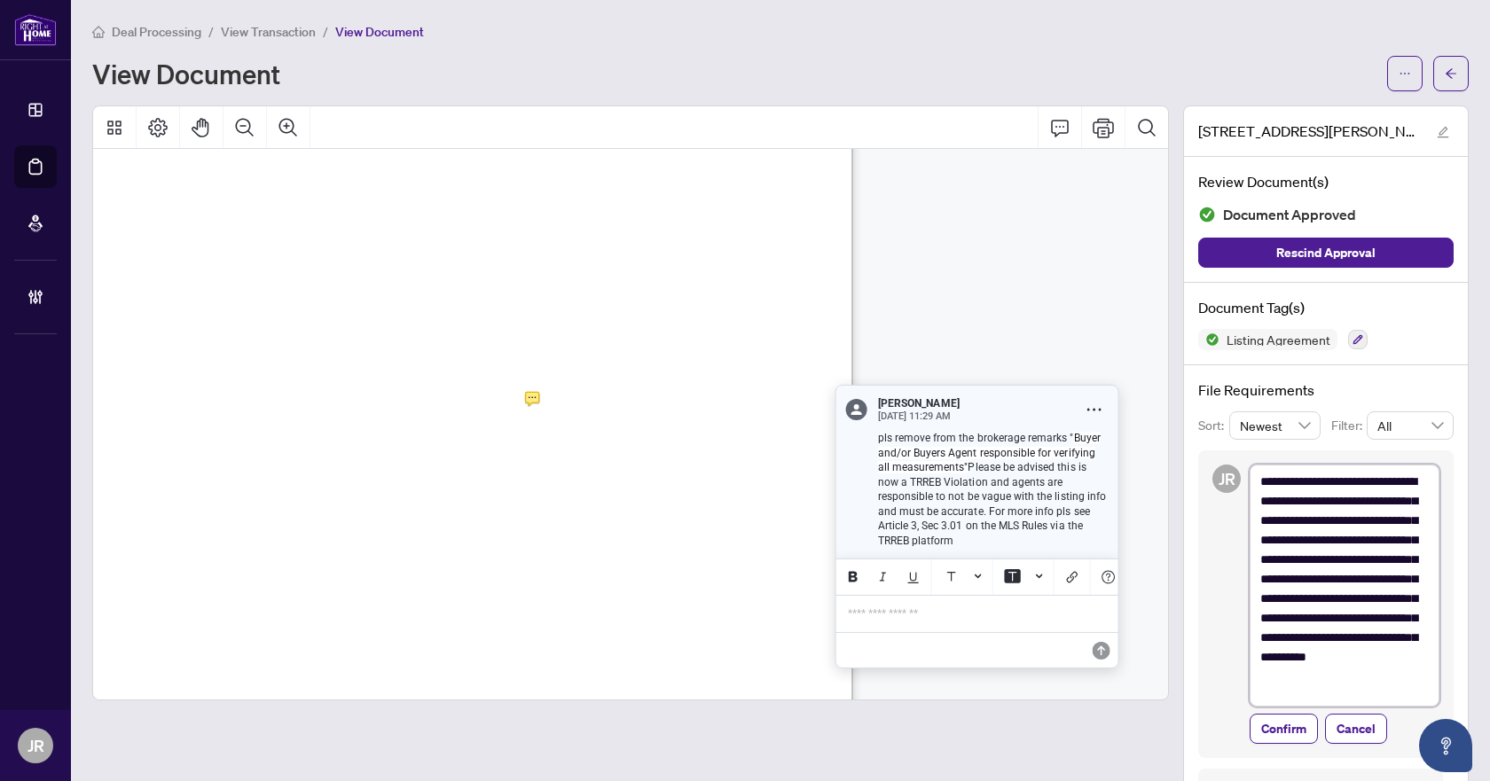
scroll to position [0, 0]
type textarea "**********"
click at [1279, 749] on span "Confirm" at bounding box center [1283, 755] width 45 height 28
type textarea "**********"
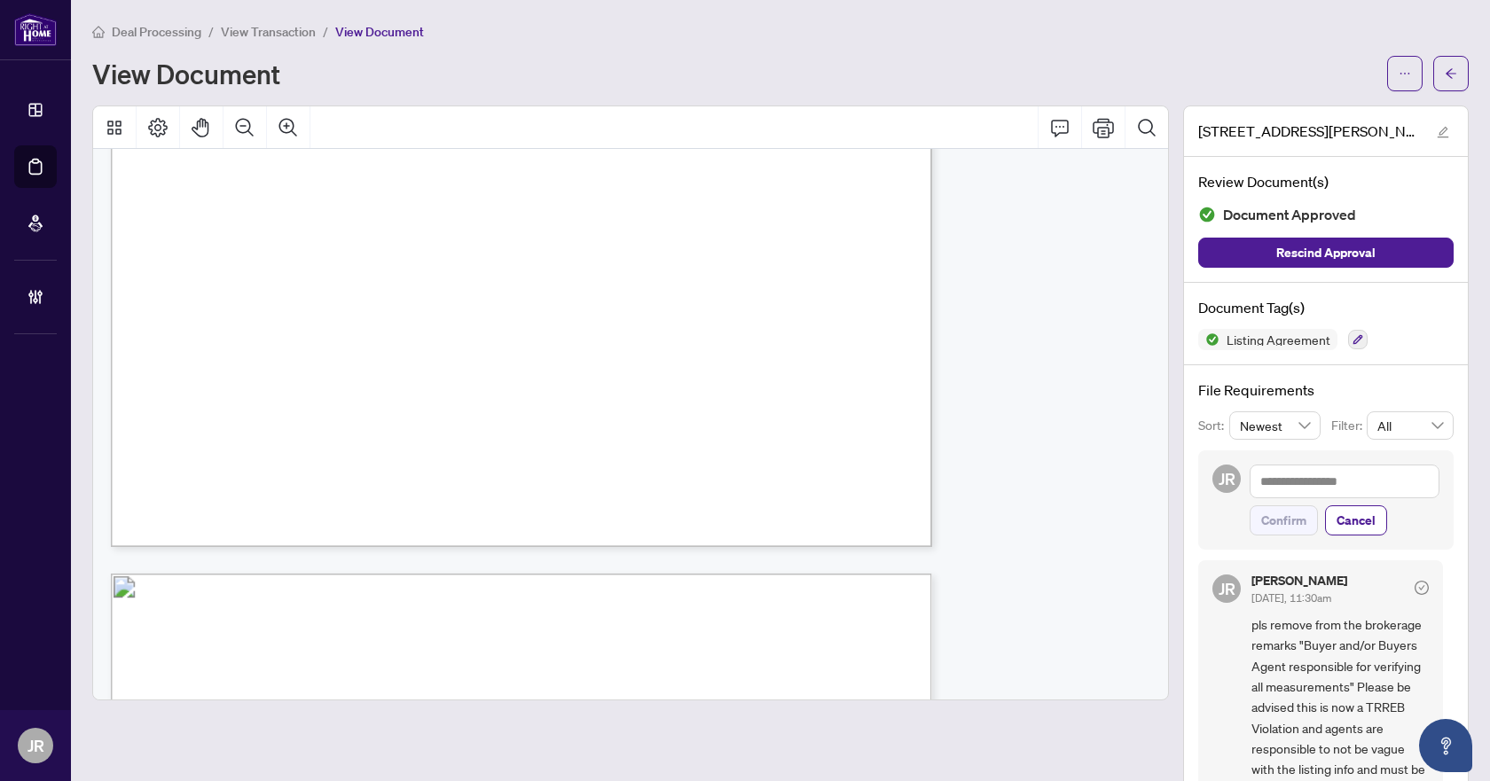
scroll to position [17021, 0]
click at [1351, 340] on button "button" at bounding box center [1358, 340] width 20 height 20
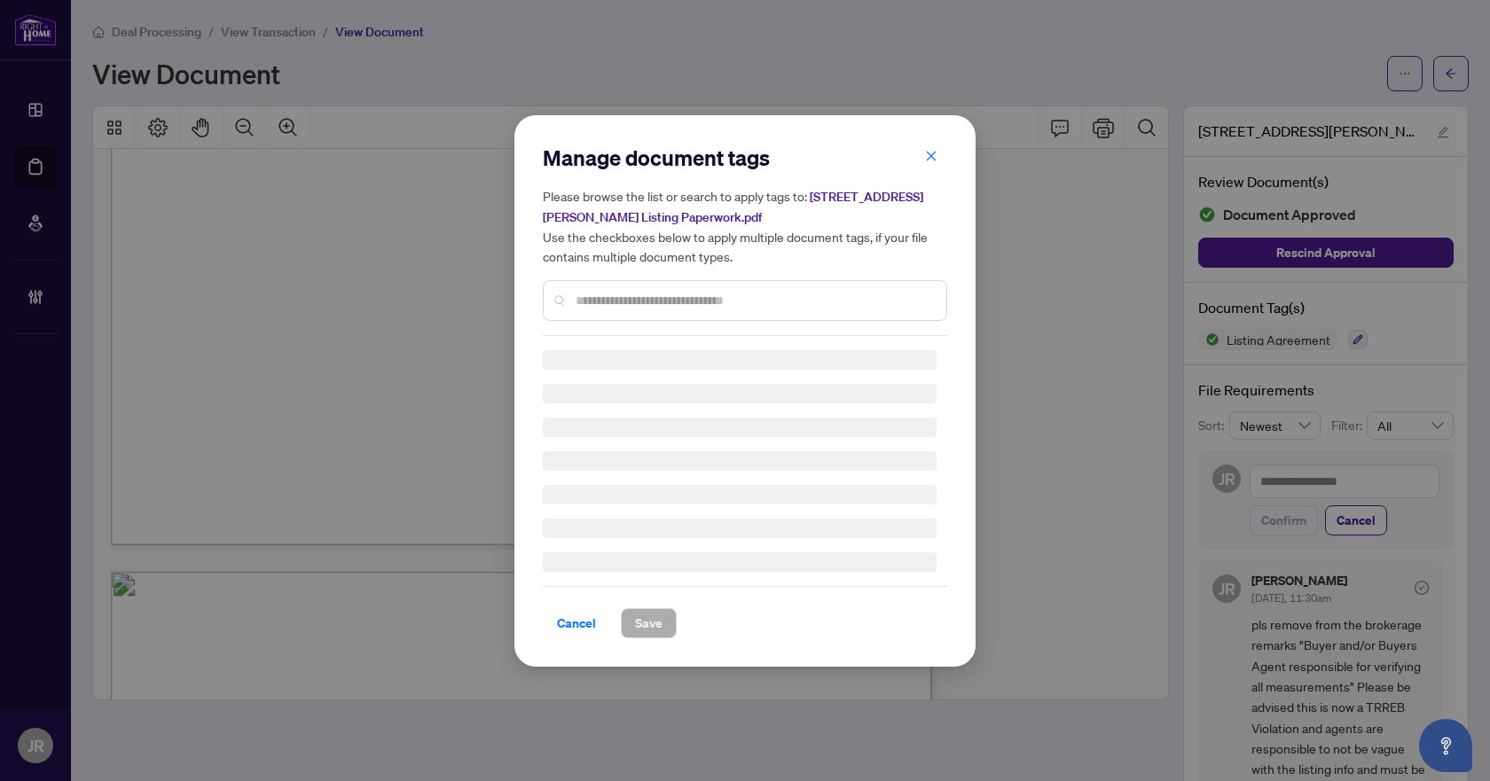
click at [697, 295] on input "text" at bounding box center [754, 301] width 357 height 20
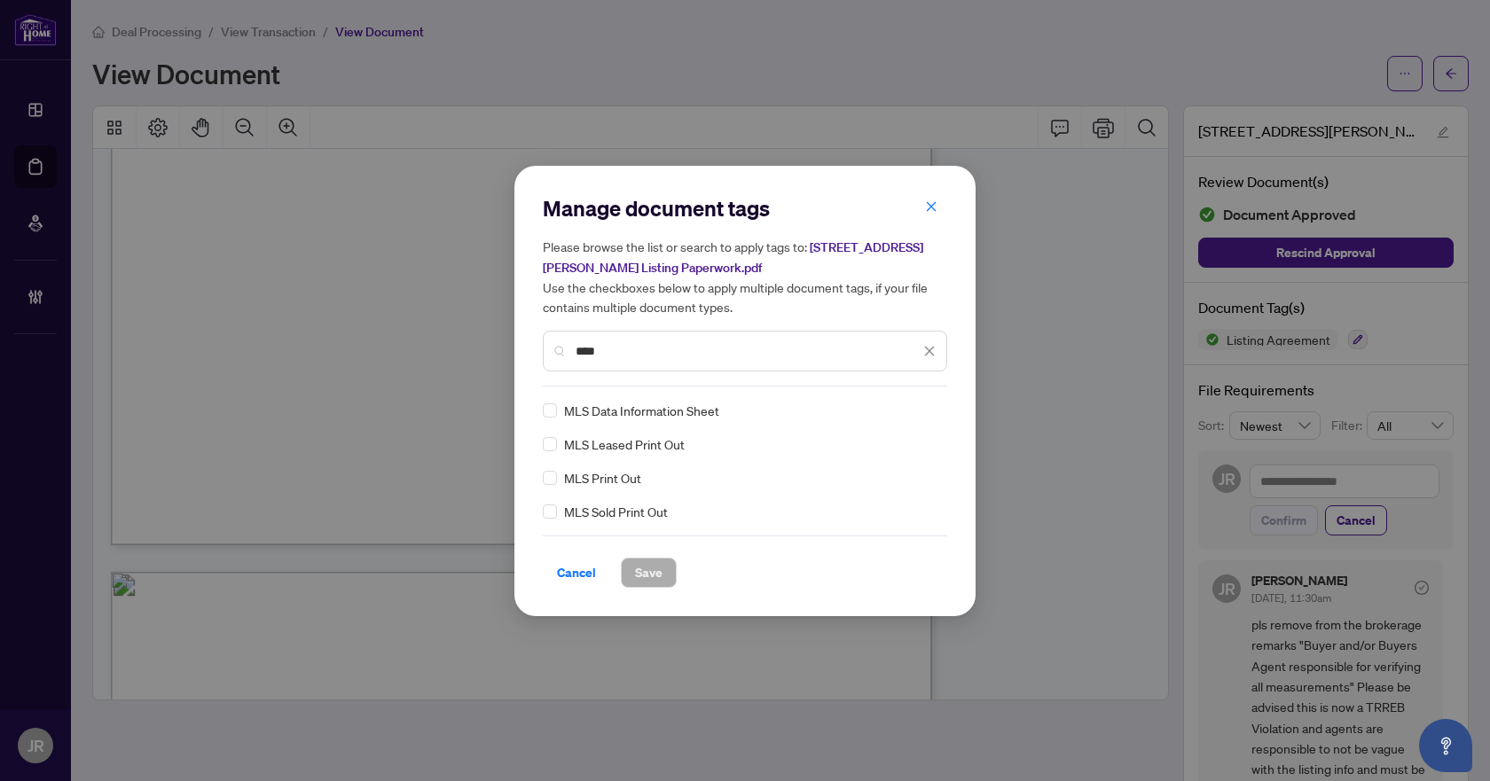
type input "***"
click at [913, 408] on img at bounding box center [911, 411] width 18 height 18
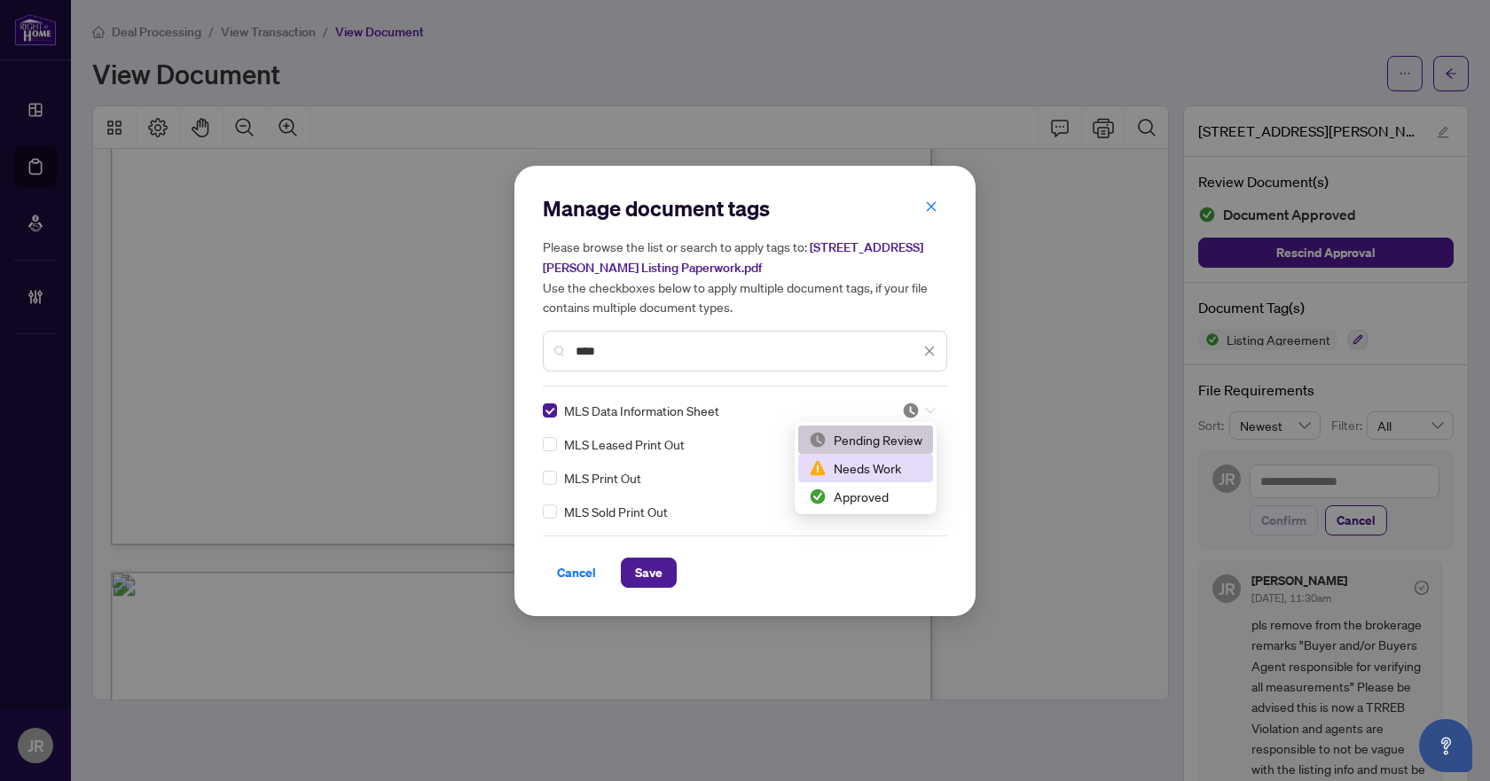
click at [886, 468] on div "Needs Work" at bounding box center [866, 469] width 114 height 20
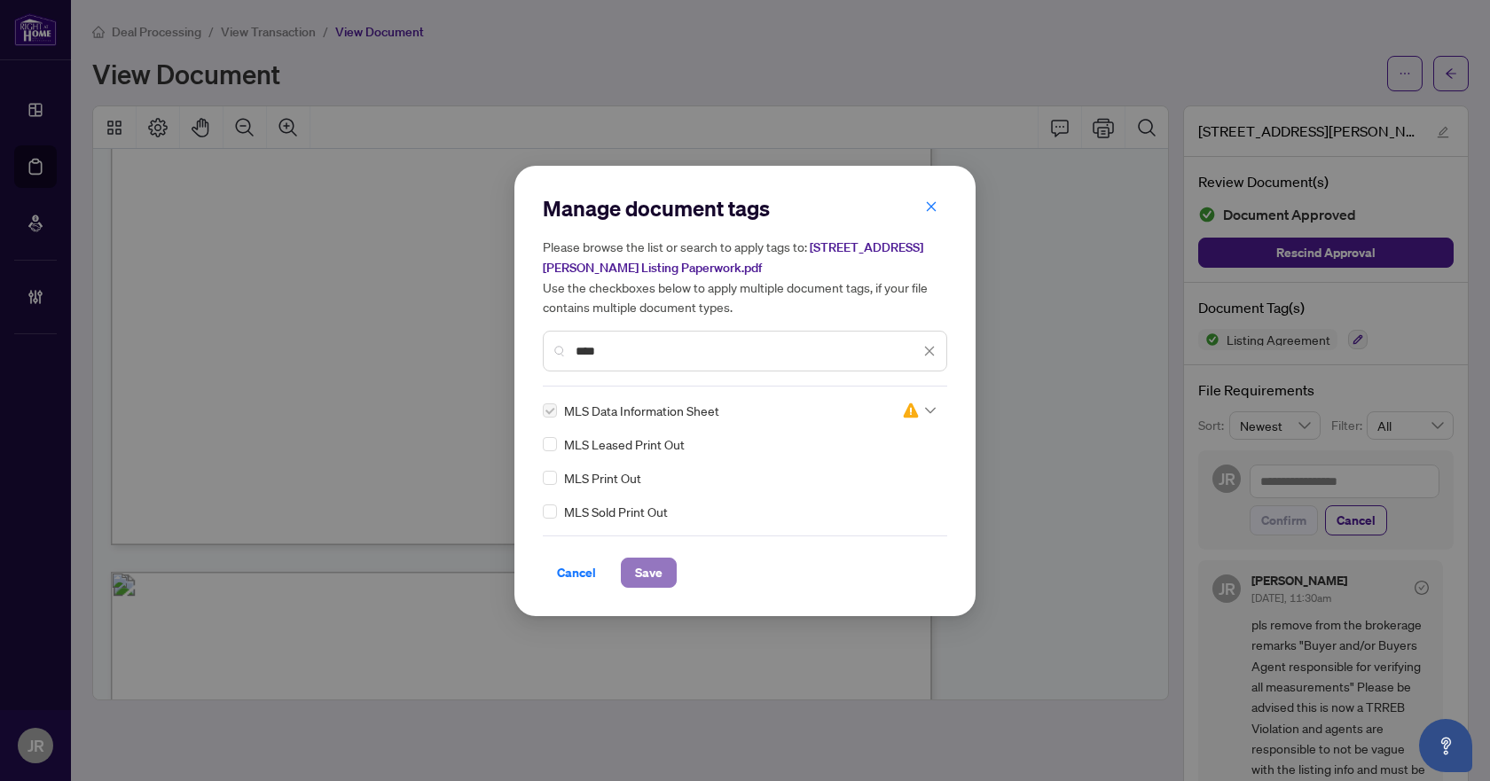
click at [628, 571] on button "Save" at bounding box center [649, 573] width 56 height 30
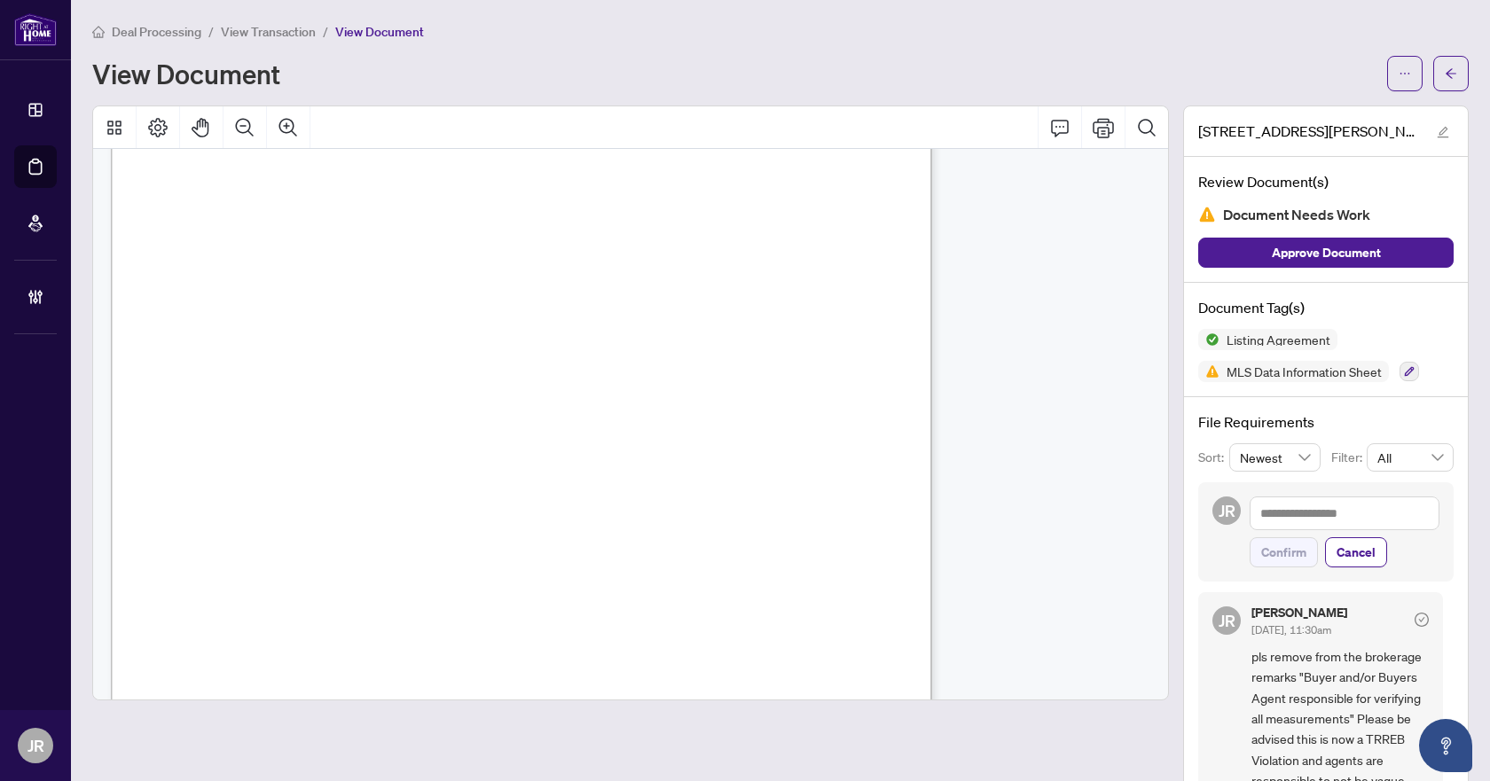
scroll to position [32718, 0]
click at [1399, 378] on button "button" at bounding box center [1409, 372] width 20 height 20
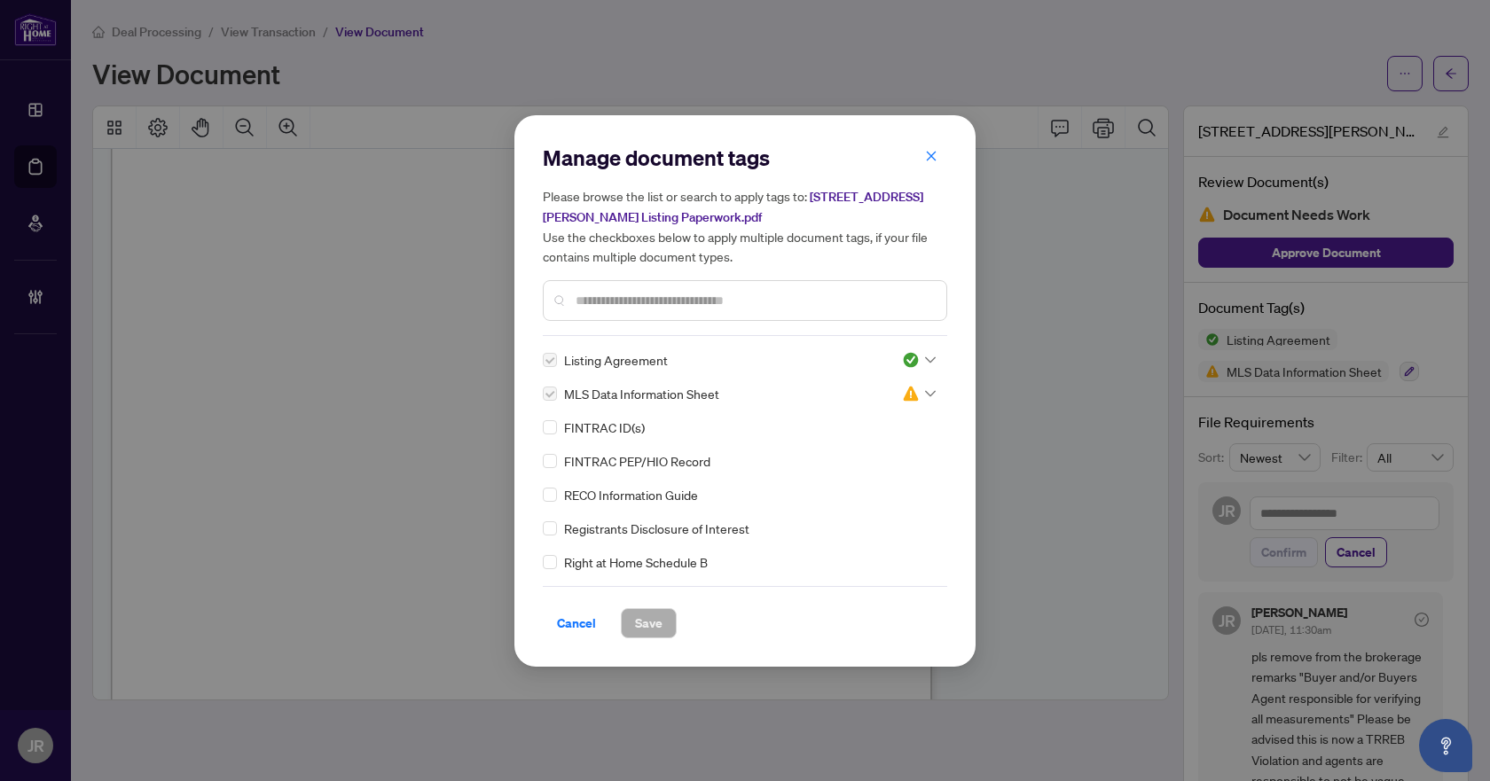
click at [540, 493] on div "Manage document tags Please browse the list or search to apply tags to: [STREET…" at bounding box center [744, 391] width 461 height 552
click at [910, 432] on img at bounding box center [911, 428] width 18 height 18
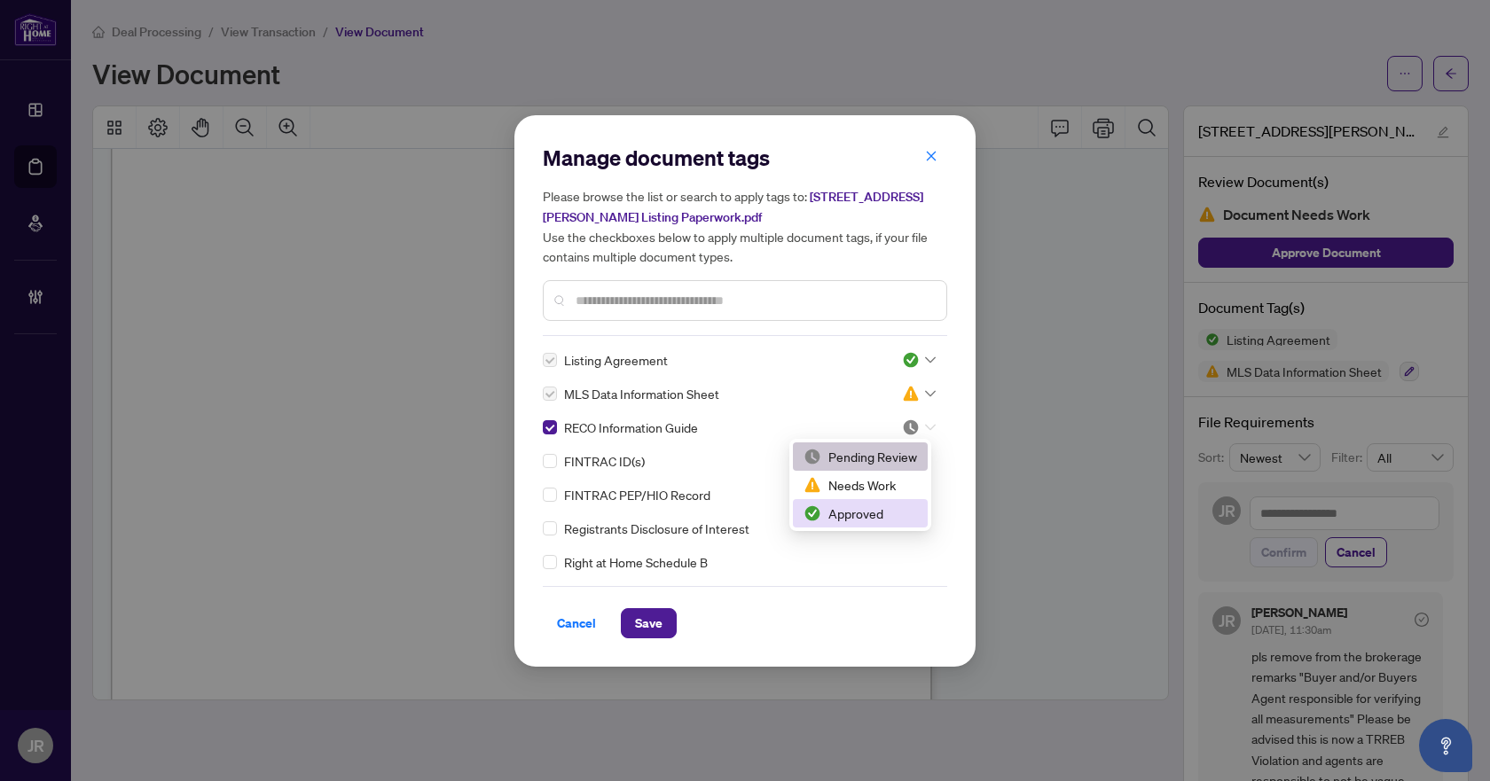
click at [869, 516] on div "Approved" at bounding box center [860, 514] width 114 height 20
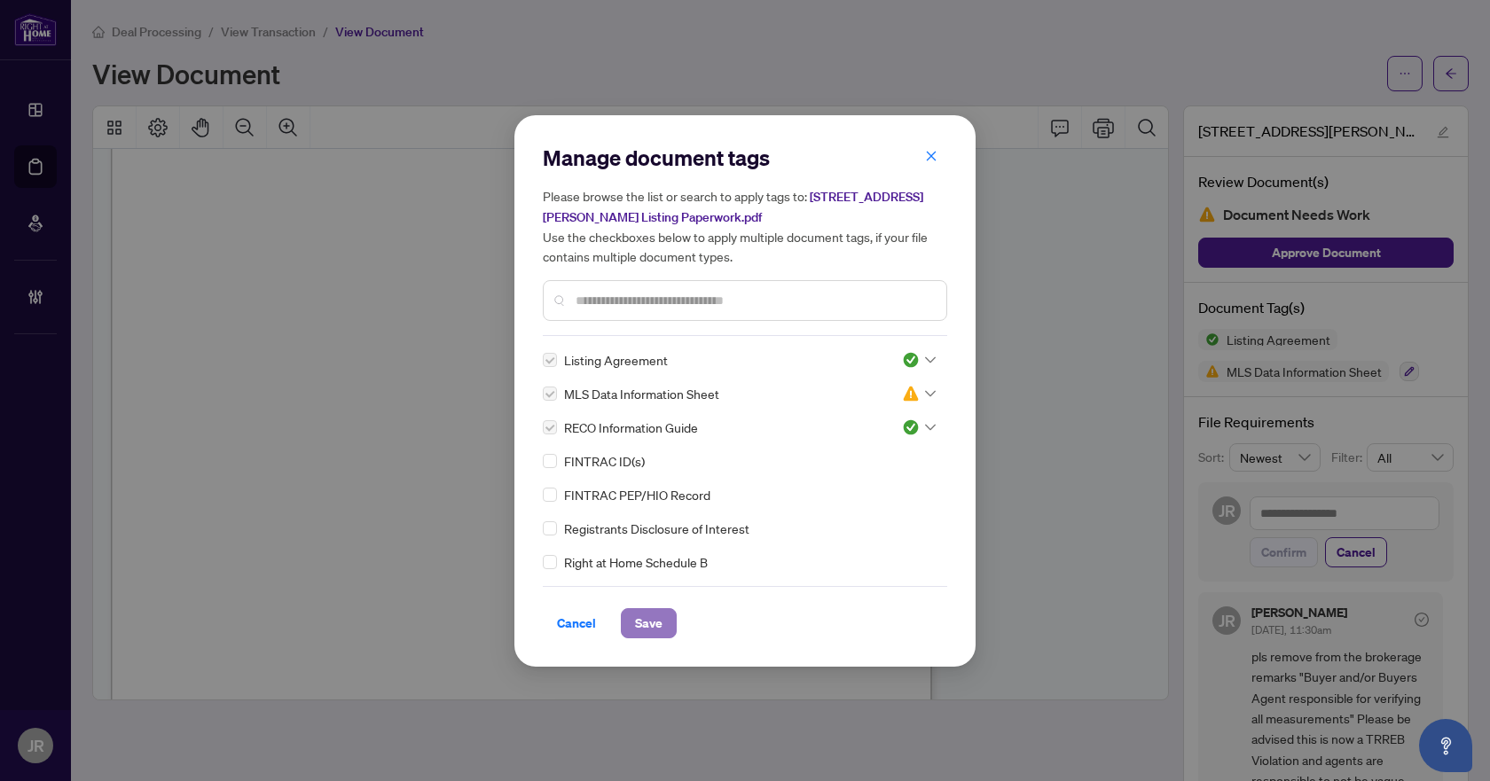
click at [653, 631] on span "Save" at bounding box center [648, 623] width 27 height 28
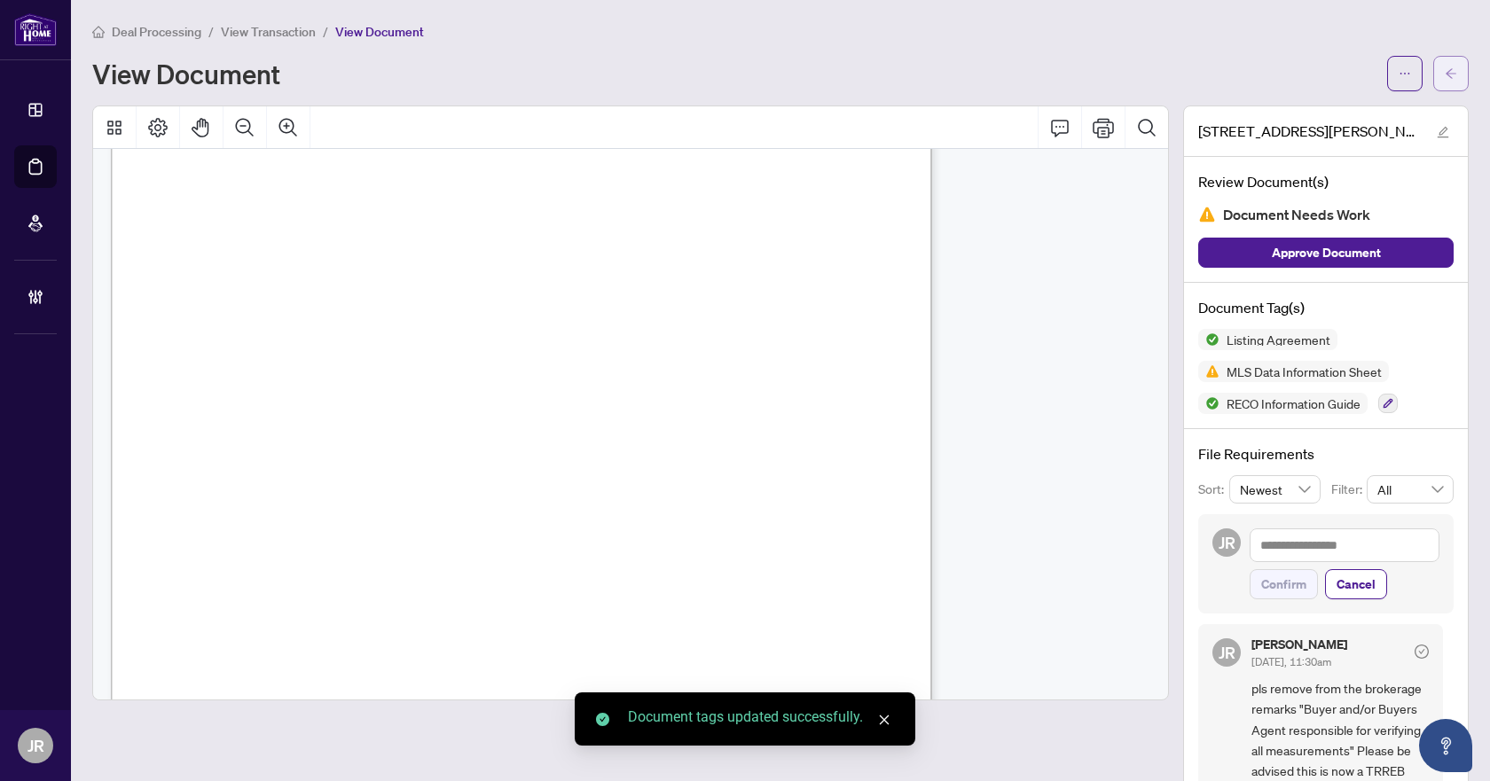
click at [1454, 79] on button "button" at bounding box center [1450, 73] width 35 height 35
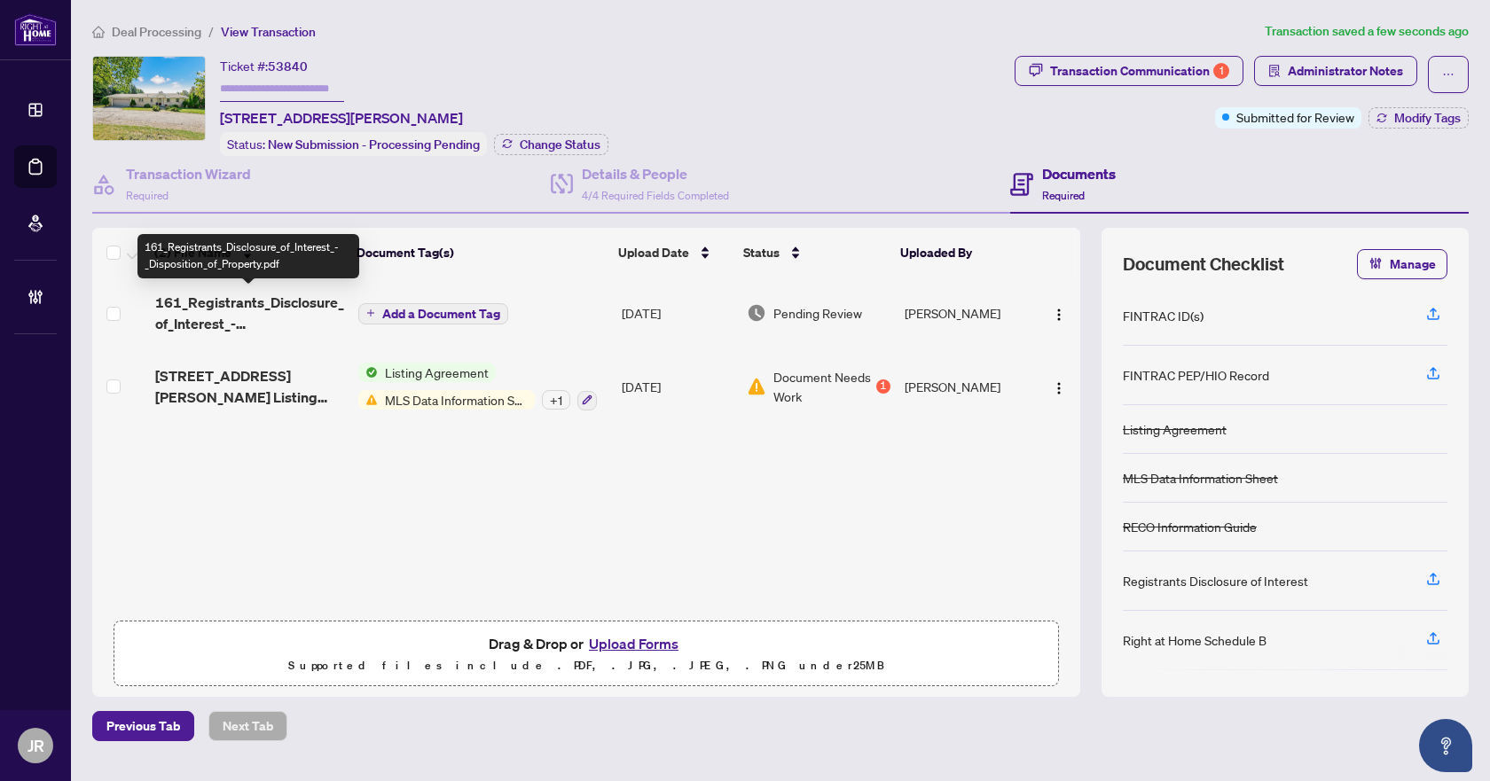
click at [270, 303] on span "161_Registrants_Disclosure_of_Interest_-_Disposition_of_Property.pdf" at bounding box center [249, 313] width 189 height 43
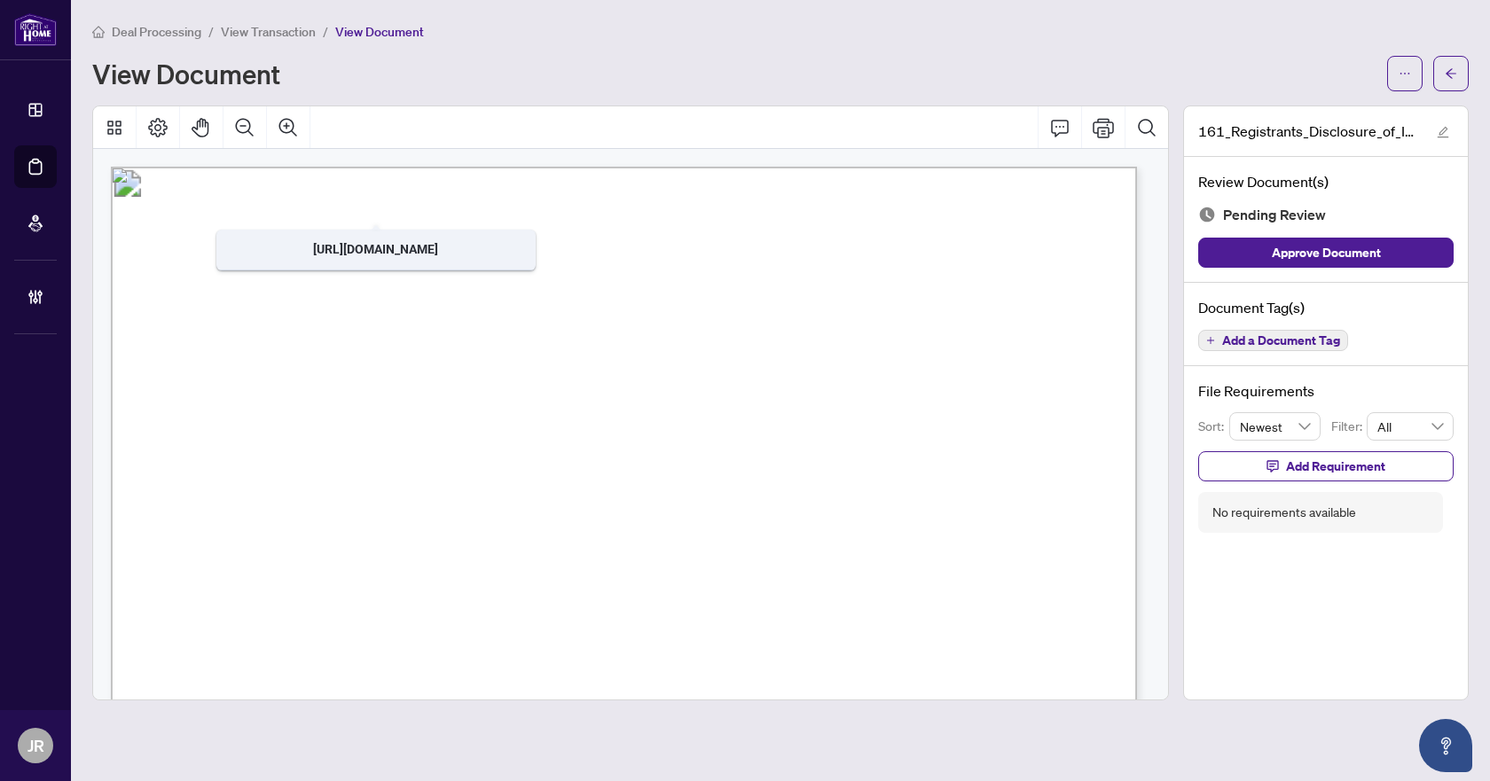
click at [236, 119] on icon "Zoom Out" at bounding box center [244, 127] width 21 height 21
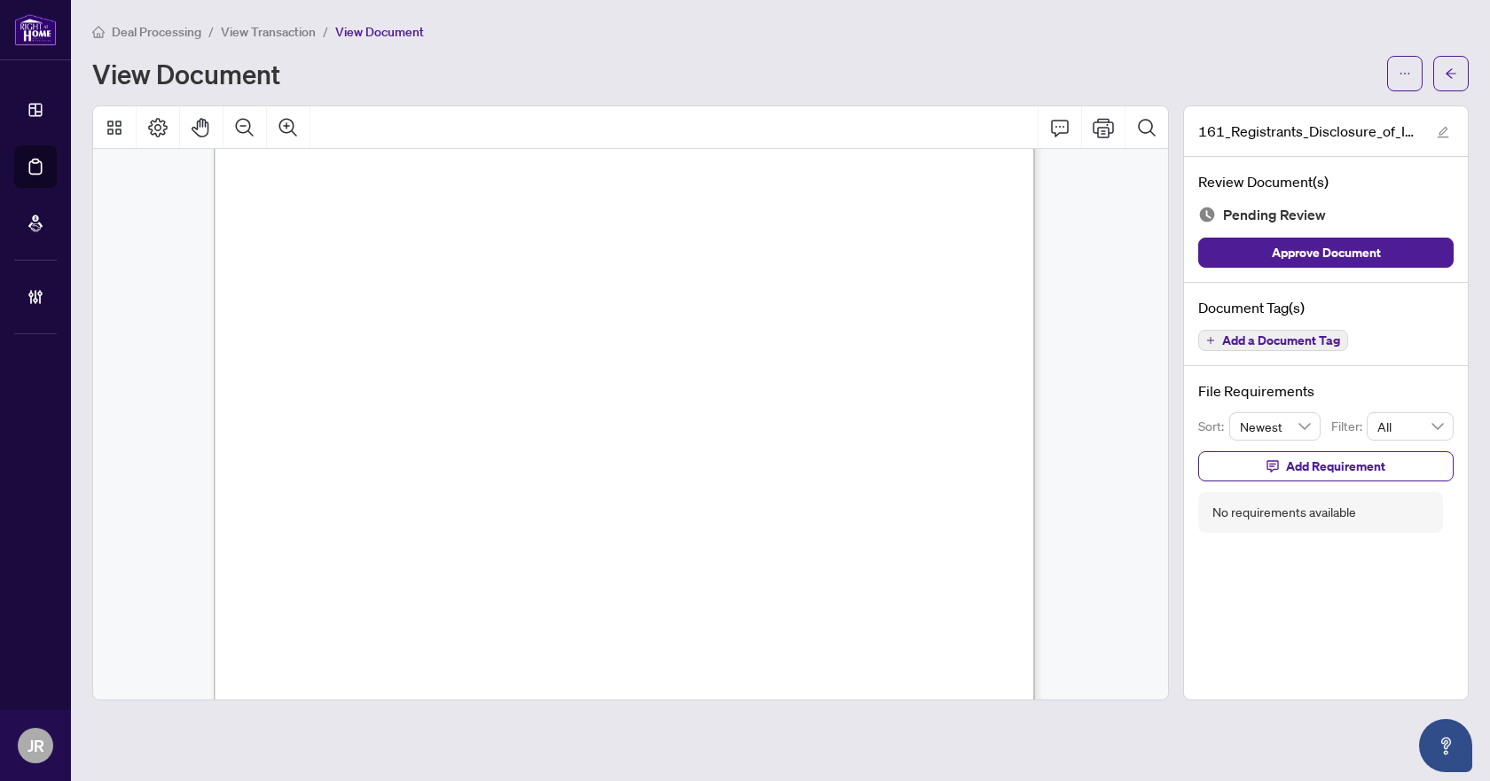
scroll to position [443, 0]
click at [1407, 77] on icon "ellipsis" at bounding box center [1405, 73] width 12 height 12
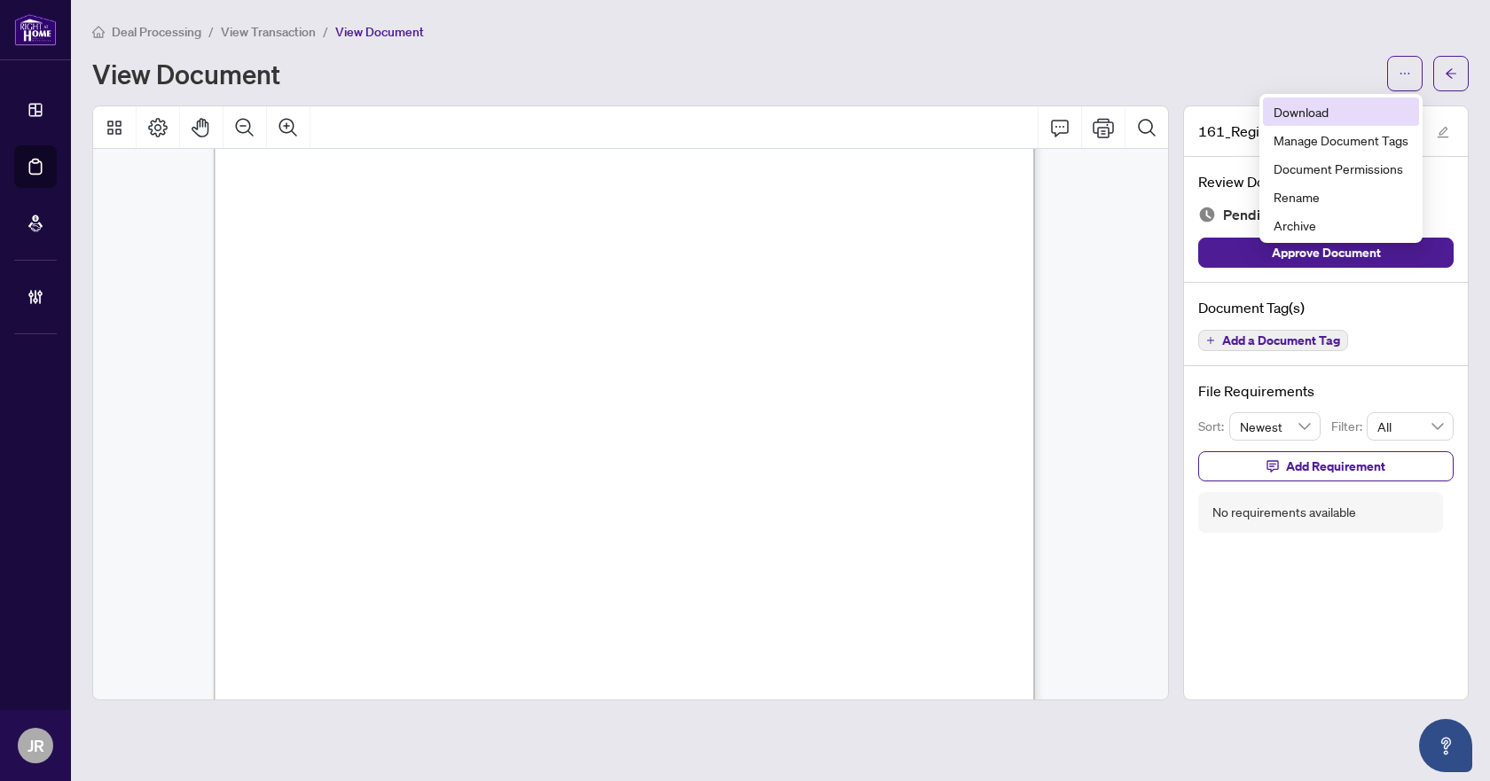
click at [1357, 122] on li "Download" at bounding box center [1341, 112] width 156 height 28
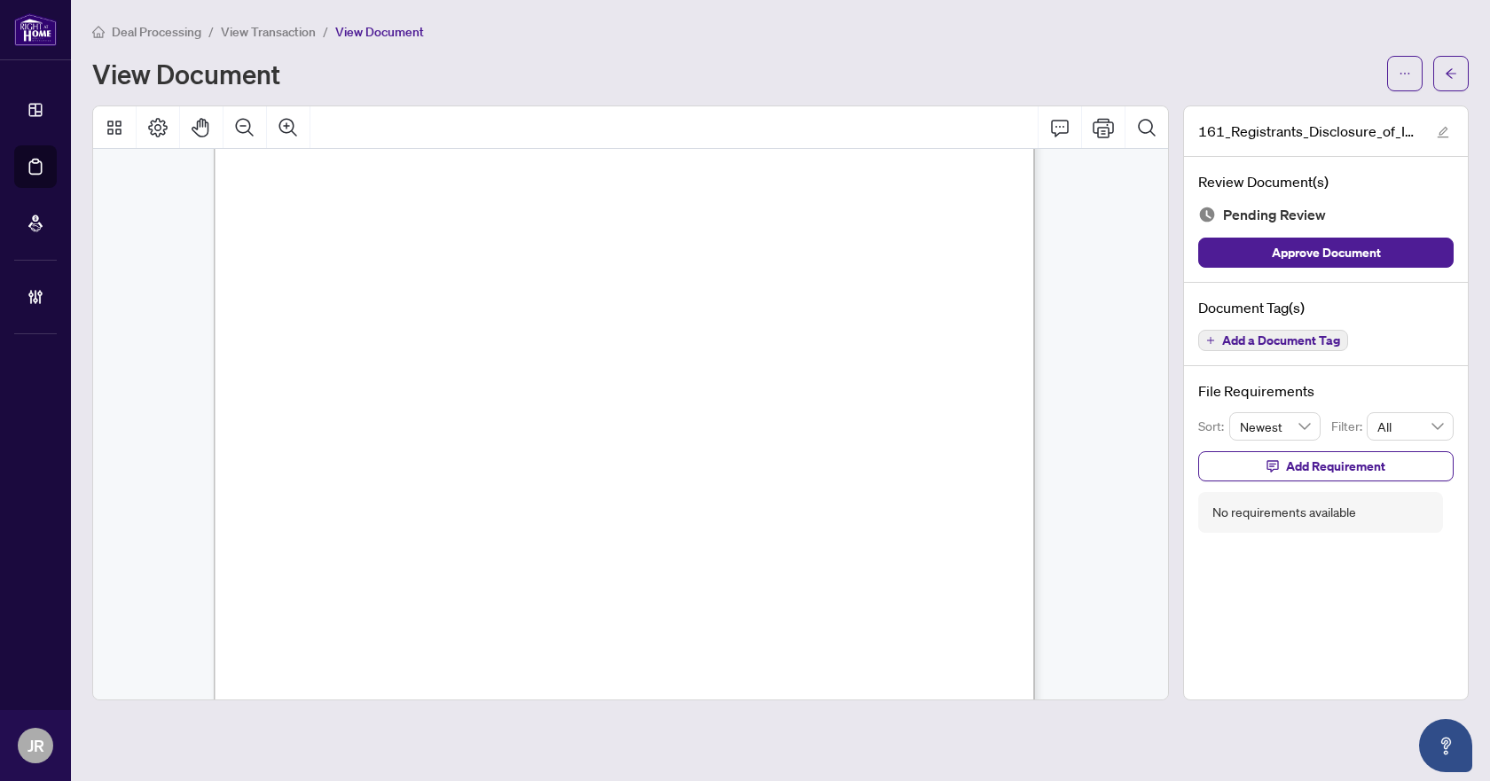
click at [1269, 338] on span "Add a Document Tag" at bounding box center [1281, 340] width 118 height 12
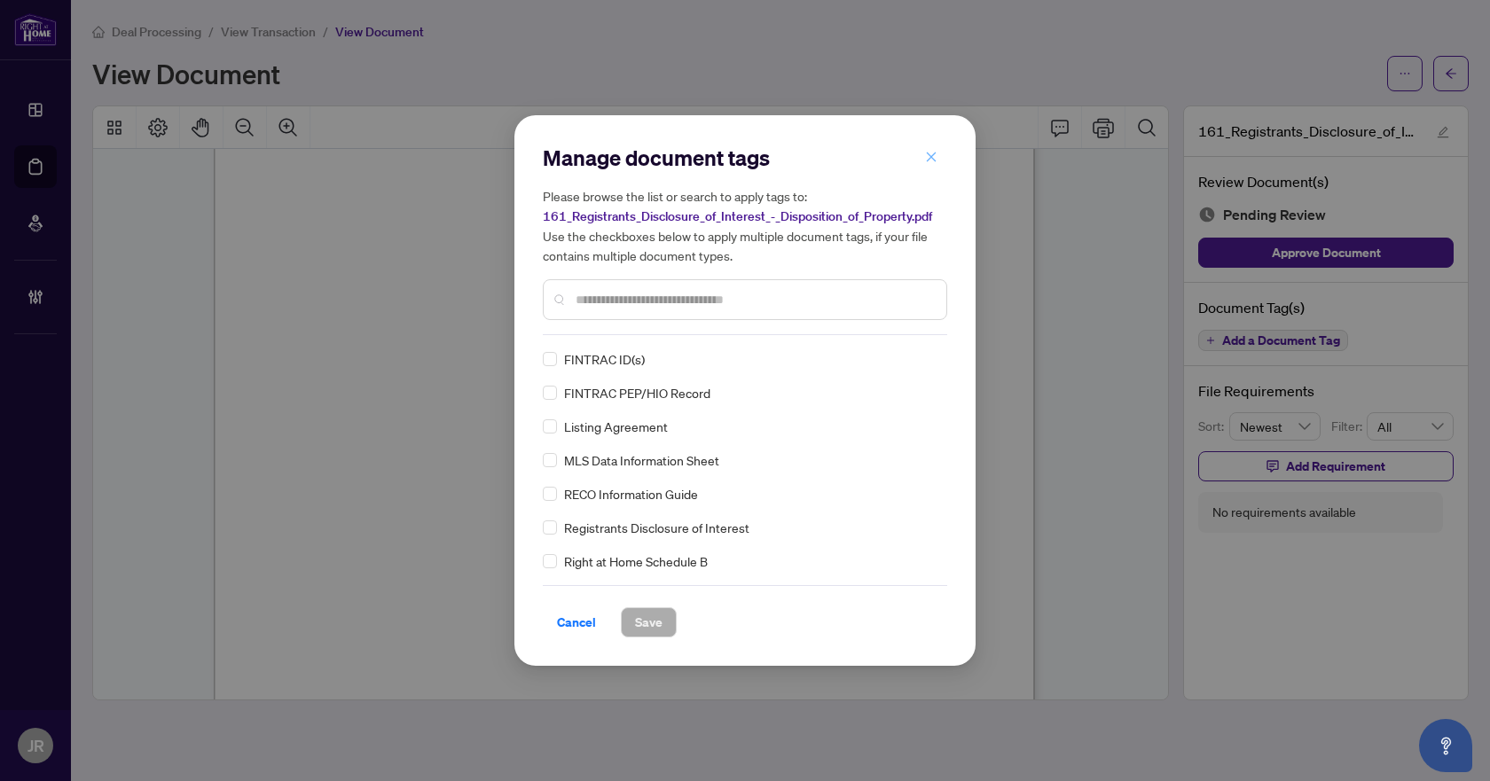
click at [921, 159] on button "button" at bounding box center [930, 157] width 35 height 30
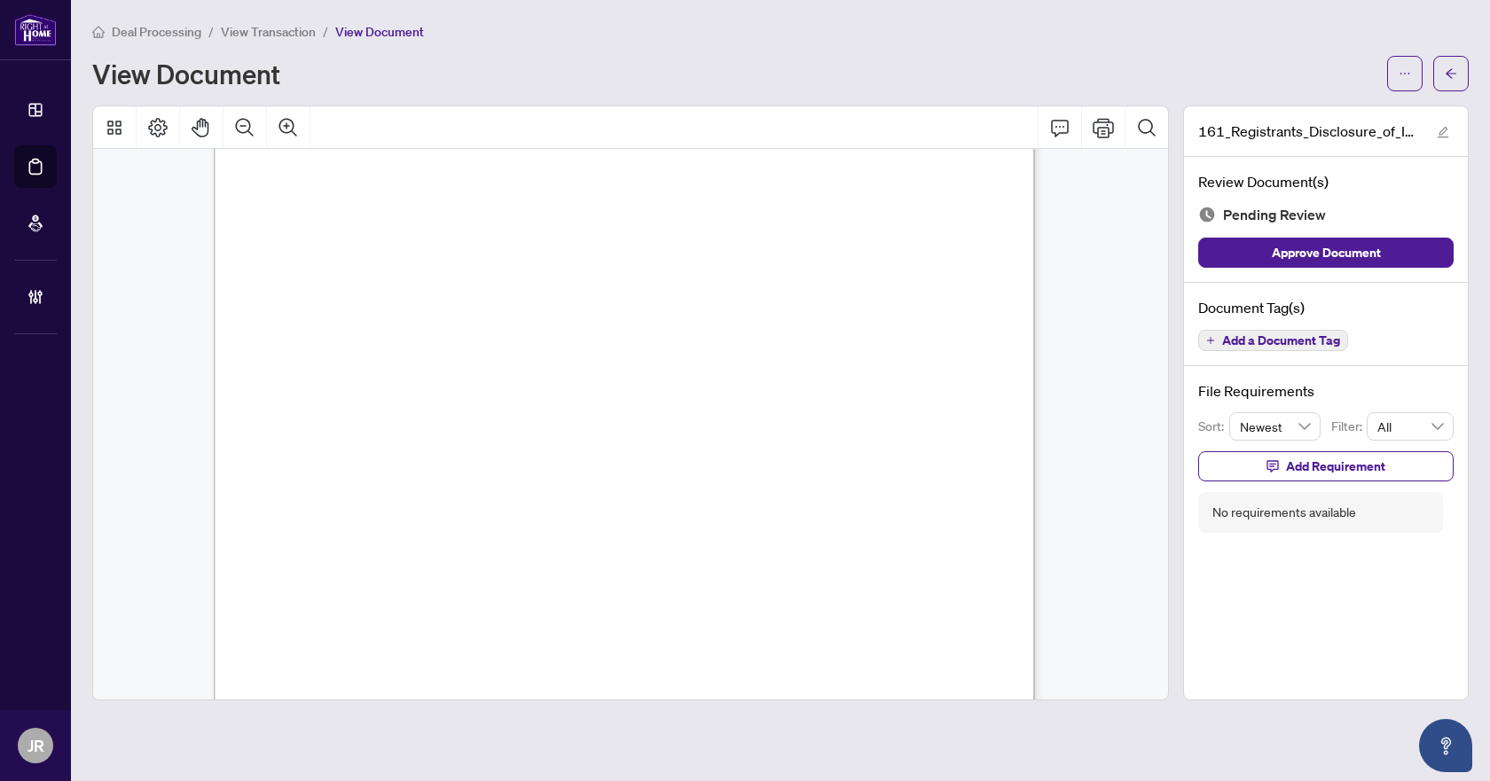
scroll to position [0, 0]
click at [1334, 334] on span "Add a Document Tag" at bounding box center [1281, 340] width 118 height 12
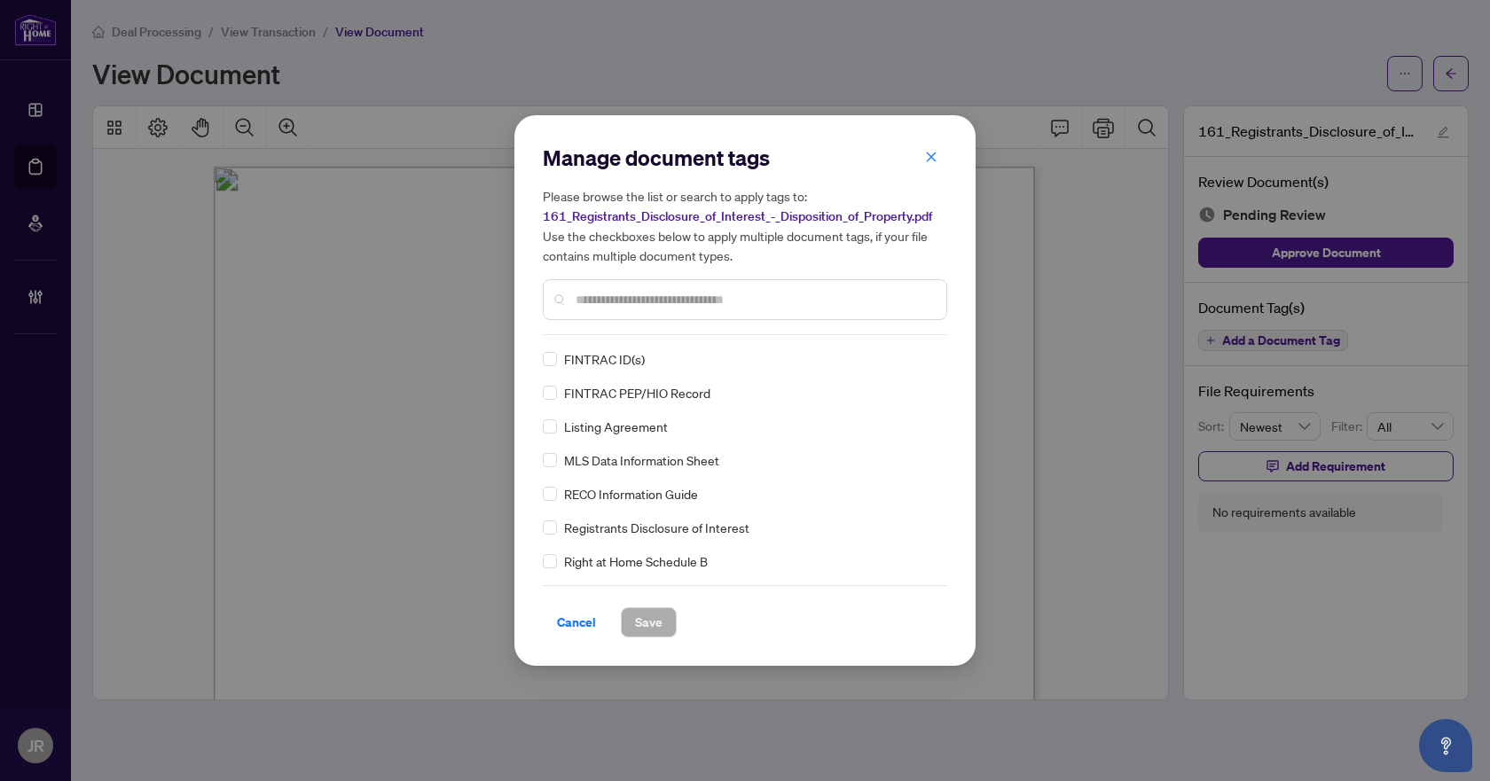
click at [794, 298] on input "text" at bounding box center [754, 300] width 357 height 20
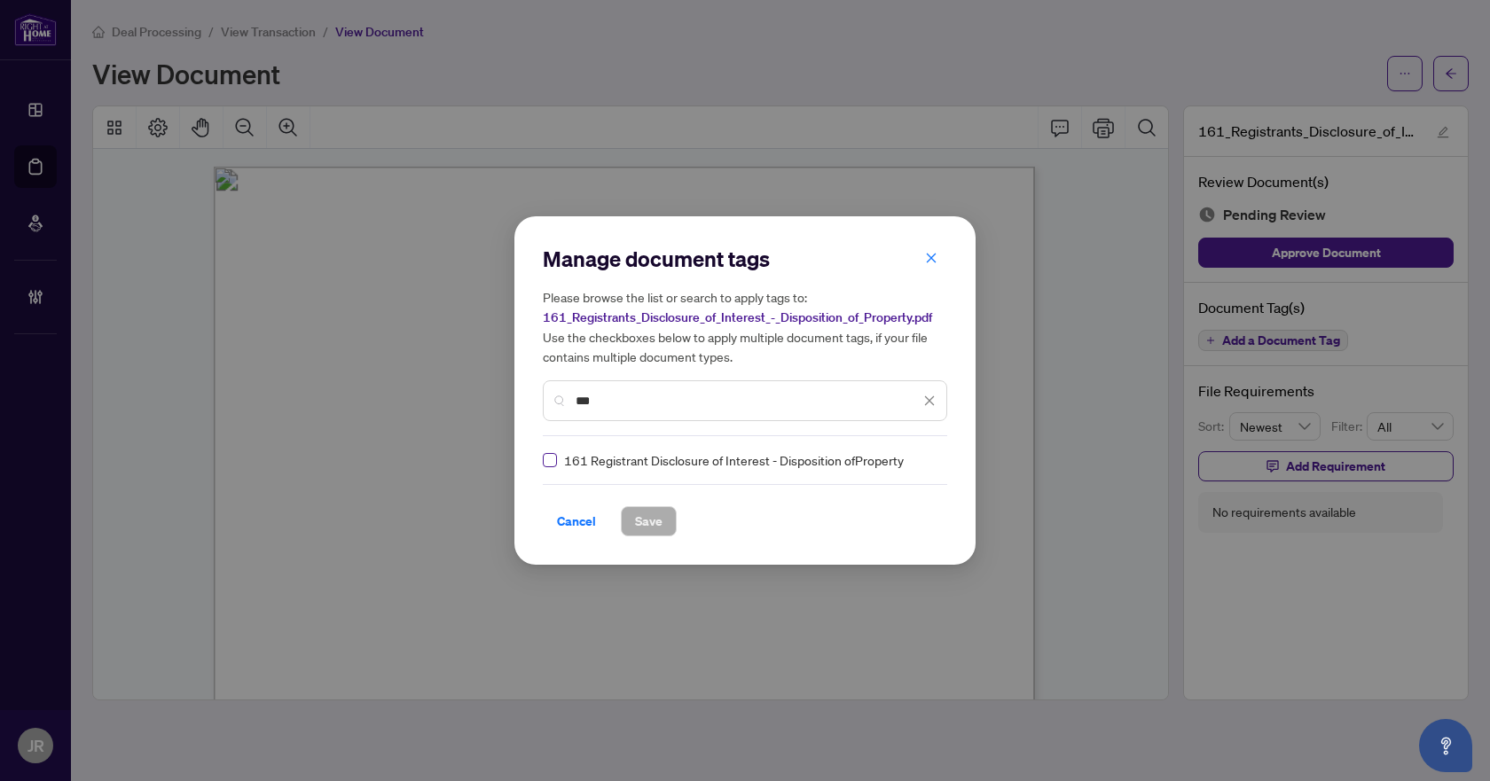
type input "***"
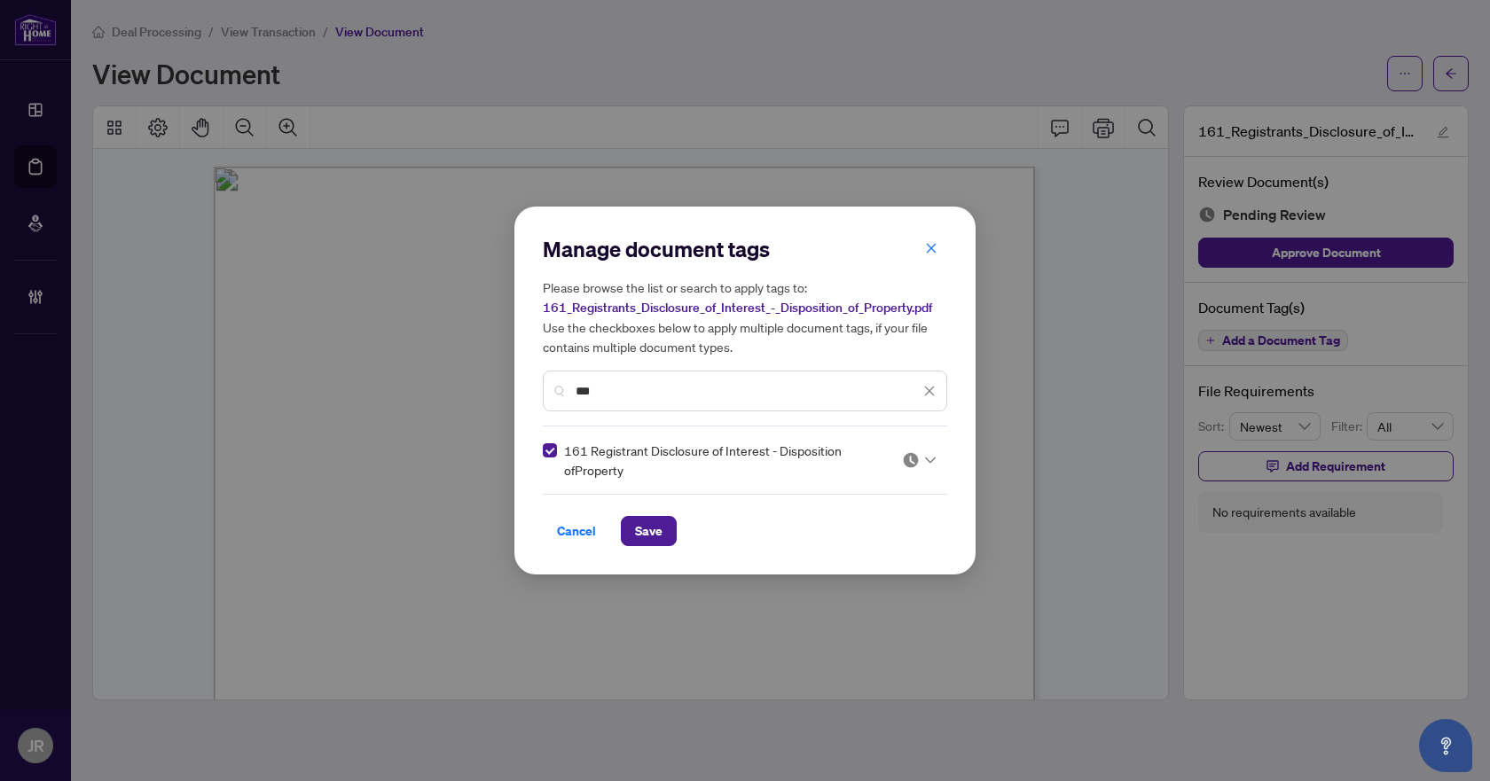
click at [904, 458] on img at bounding box center [911, 460] width 18 height 18
click at [855, 526] on div "Needs Work" at bounding box center [866, 519] width 114 height 20
click at [670, 529] on button "Save" at bounding box center [649, 531] width 56 height 30
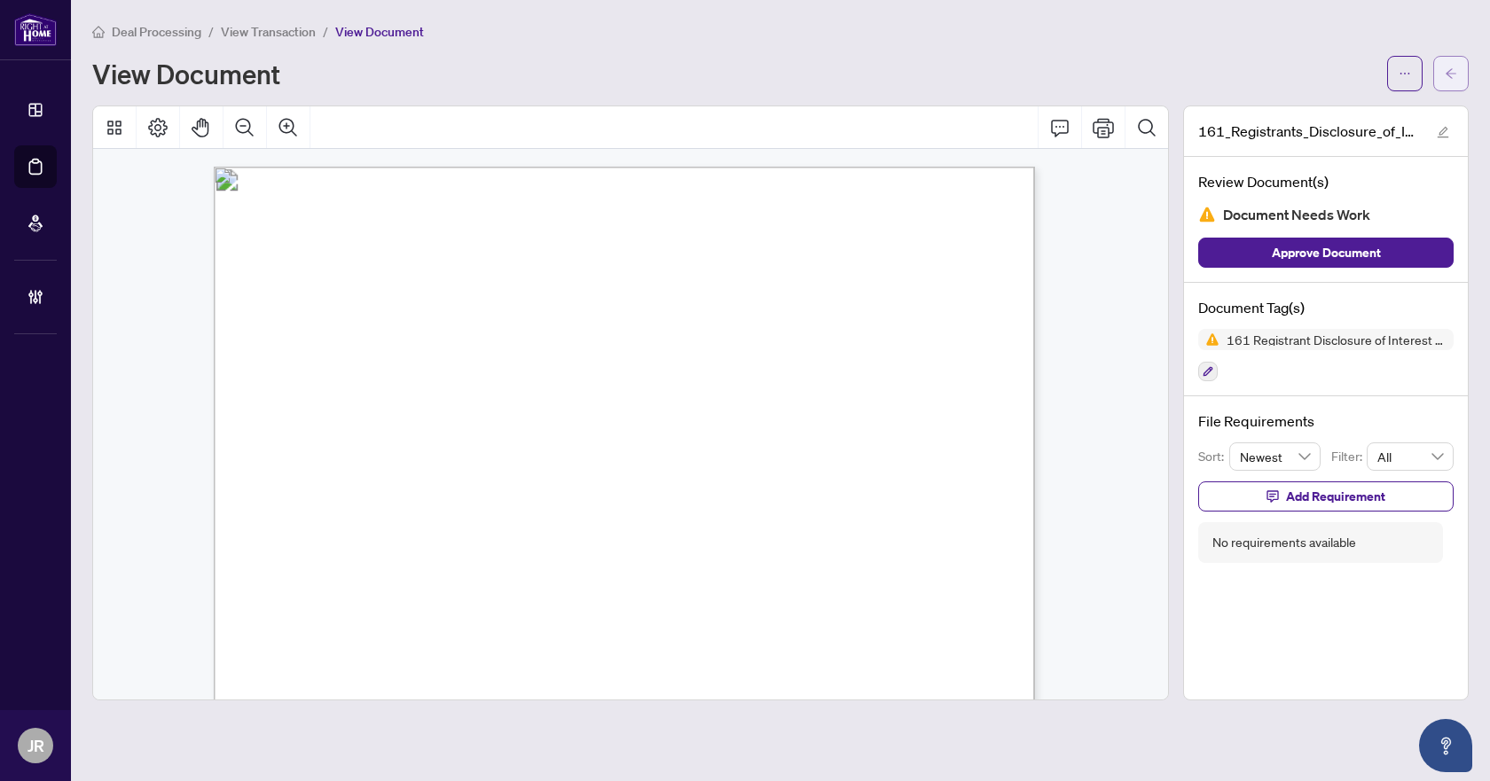
click at [1443, 72] on button "button" at bounding box center [1450, 73] width 35 height 35
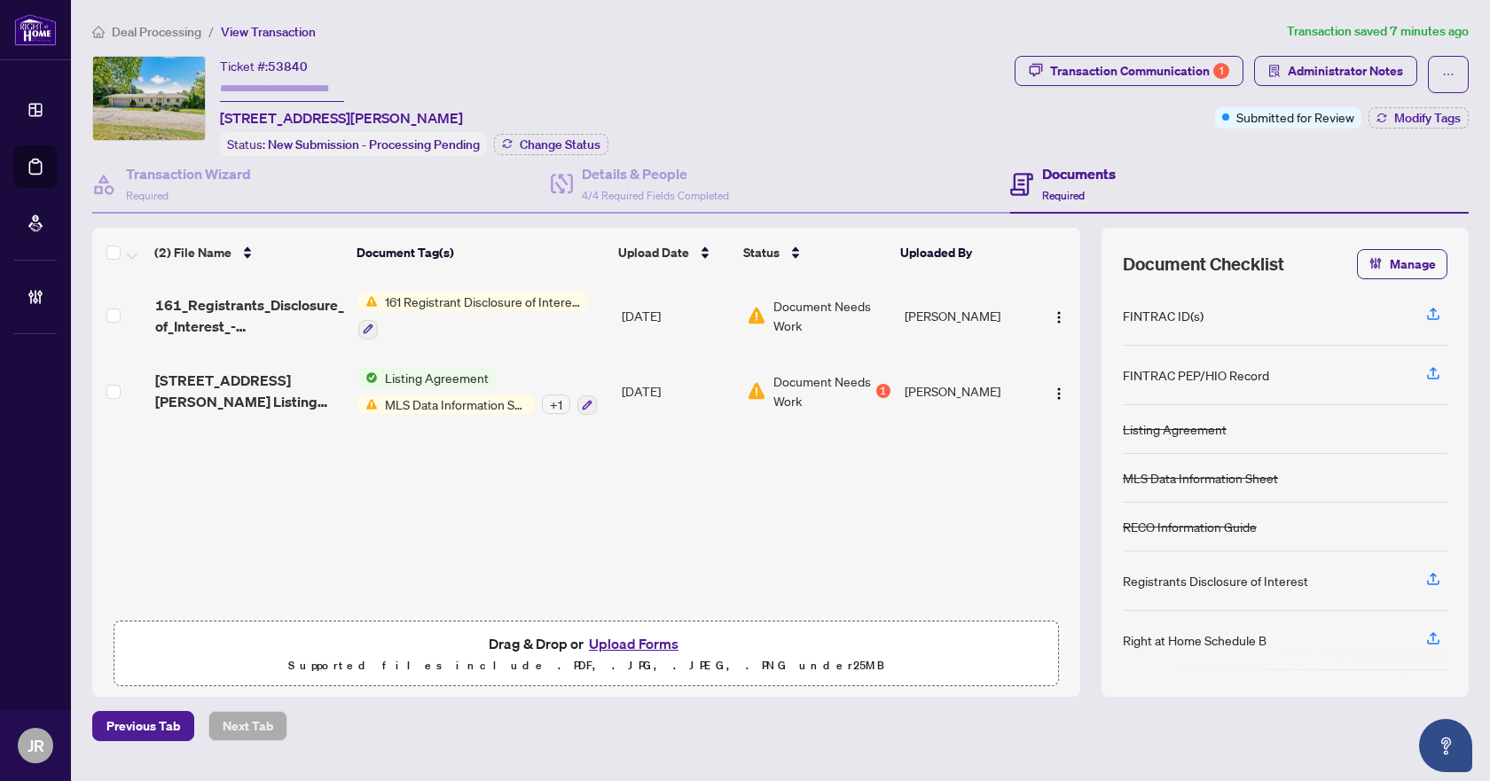
click at [176, 27] on span "Deal Processing" at bounding box center [157, 32] width 90 height 16
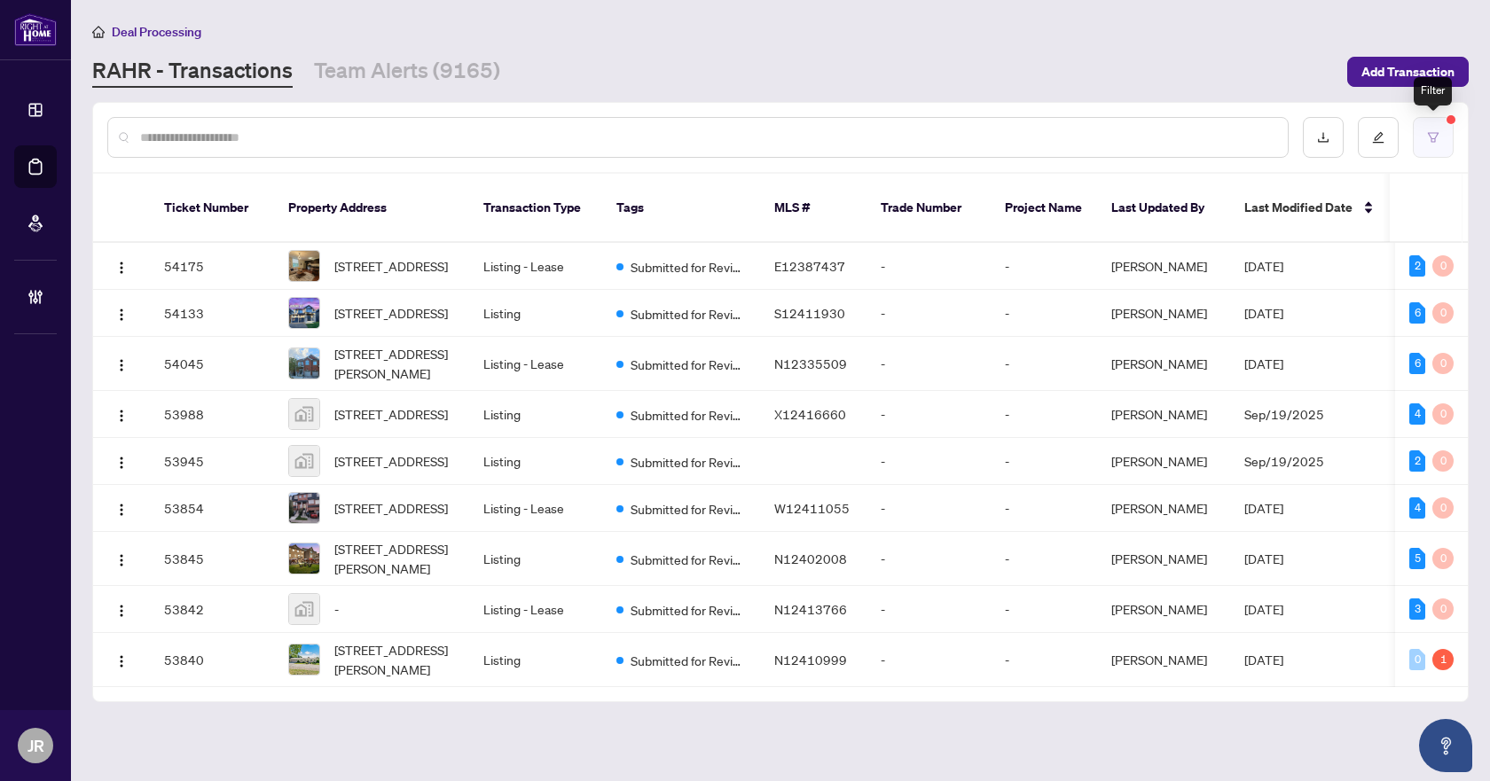
click at [1430, 141] on icon "filter" at bounding box center [1433, 137] width 12 height 12
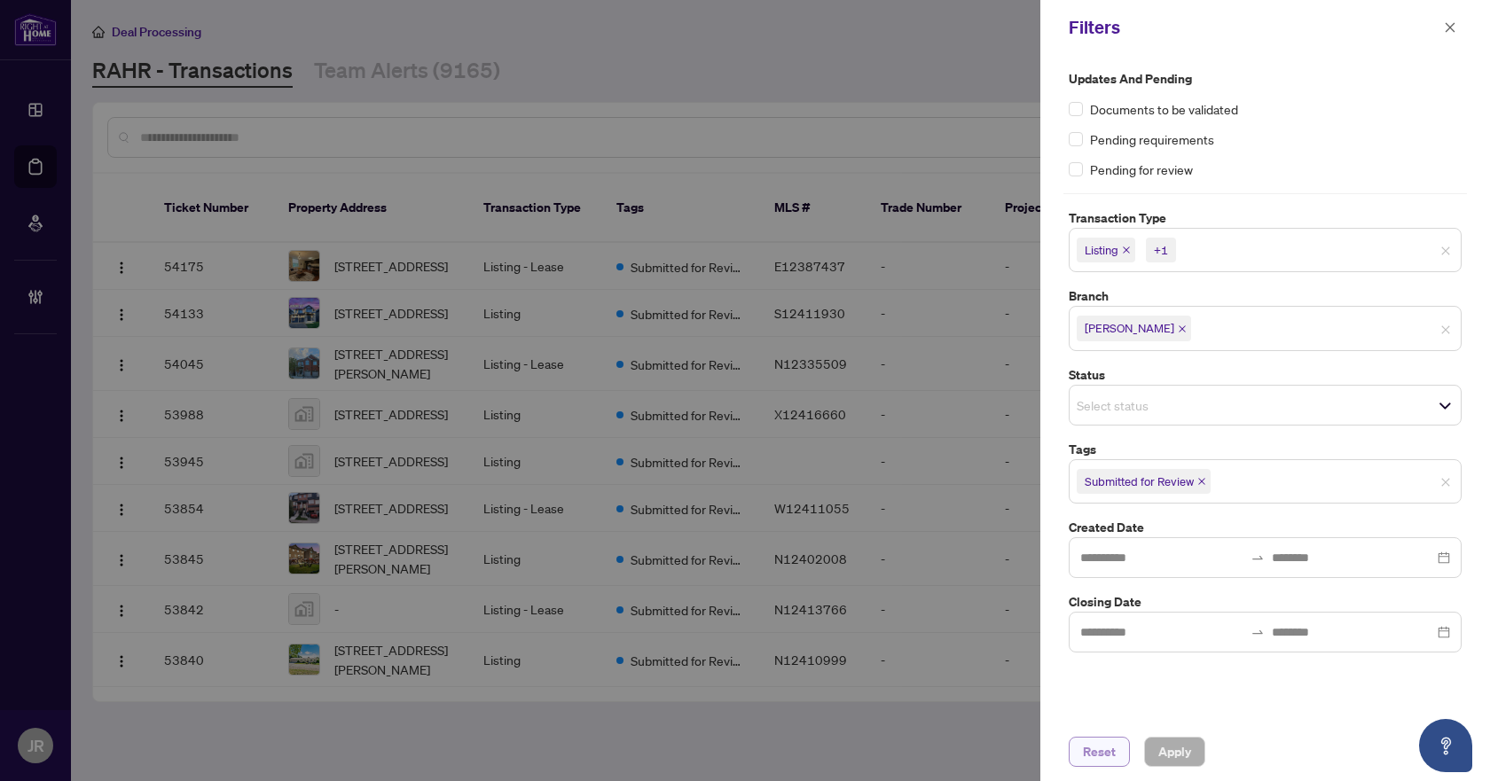
click at [1114, 751] on span "Reset" at bounding box center [1099, 752] width 33 height 28
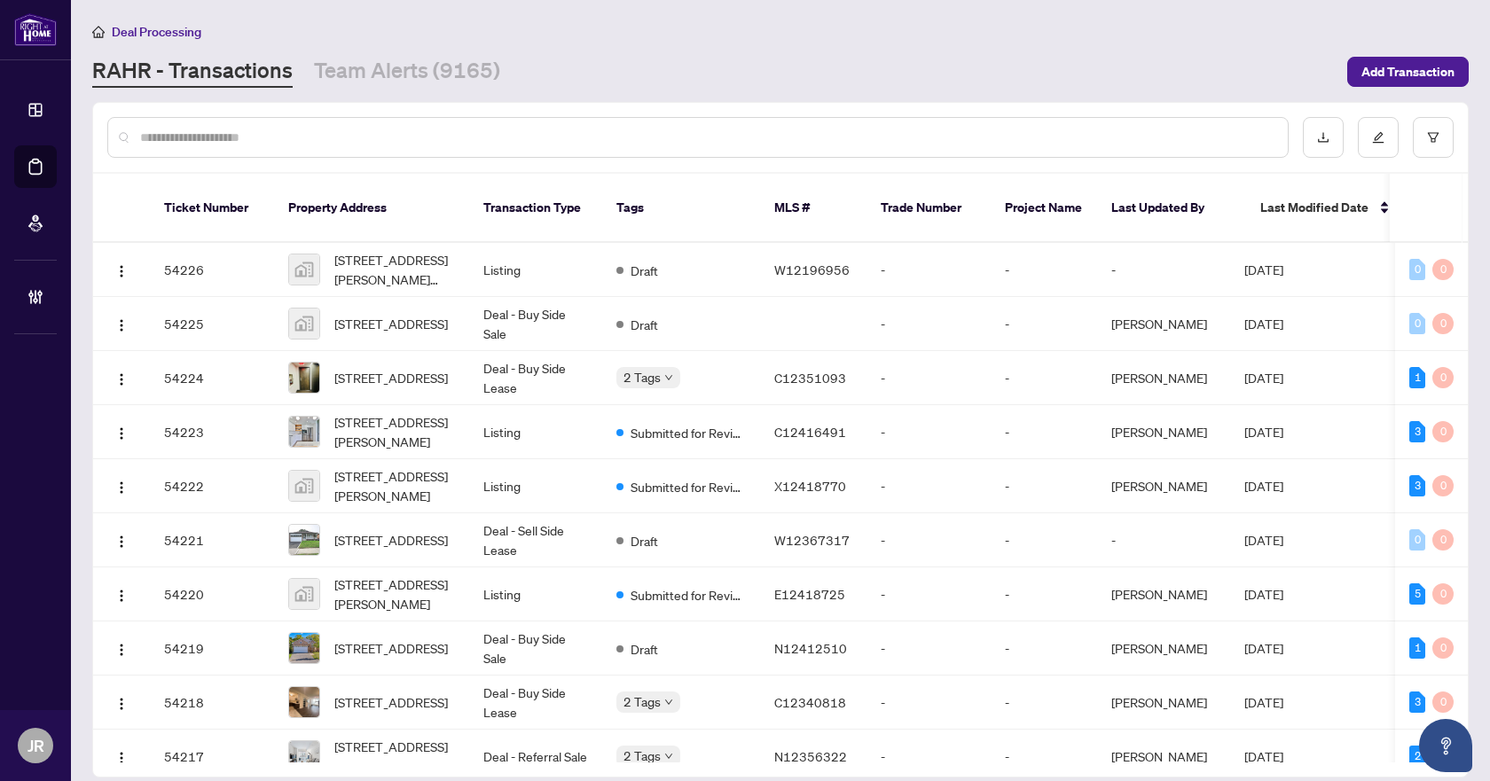
click at [385, 132] on input "text" at bounding box center [706, 138] width 1133 height 20
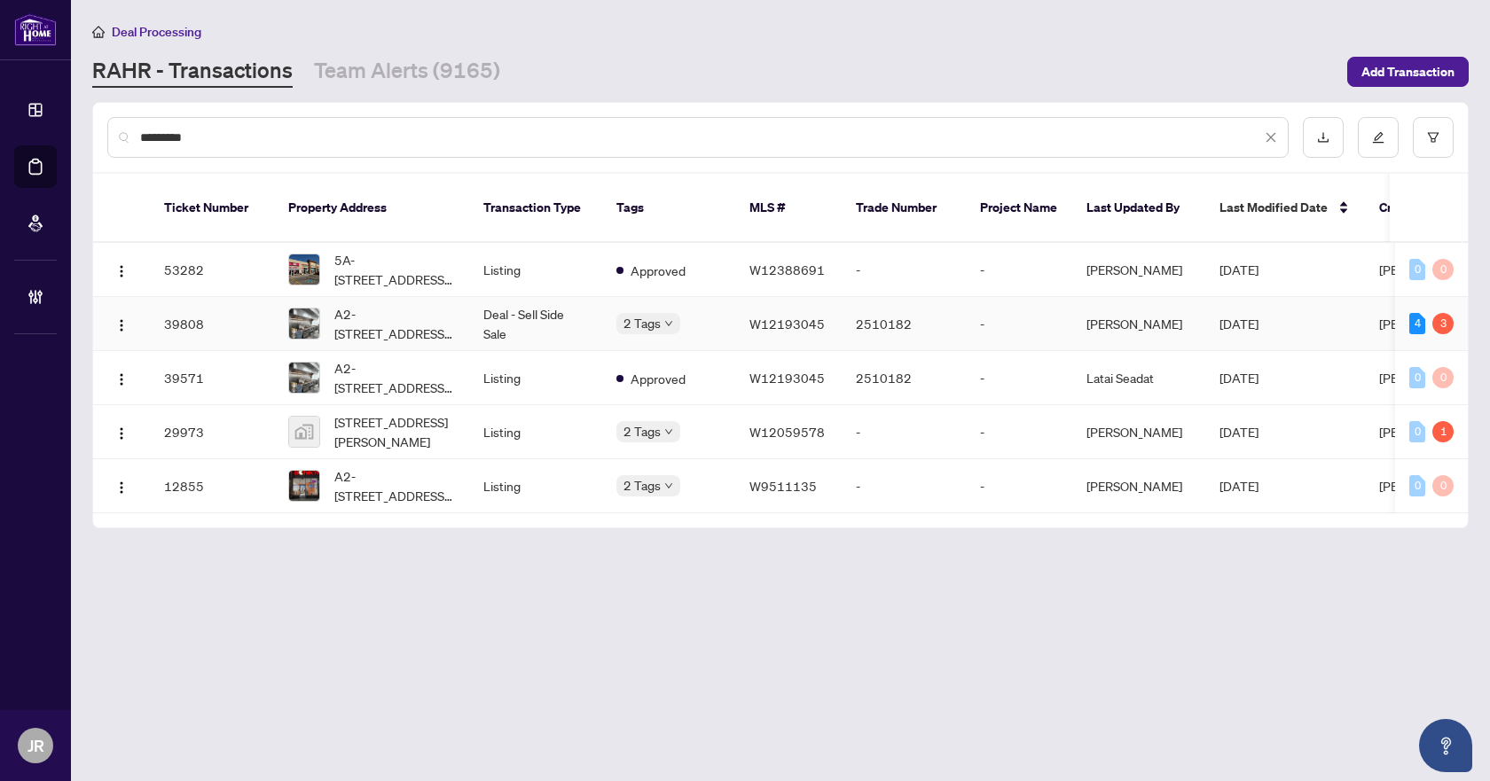
type input "*********"
click at [537, 302] on td "Deal - Sell Side Sale" at bounding box center [535, 324] width 133 height 54
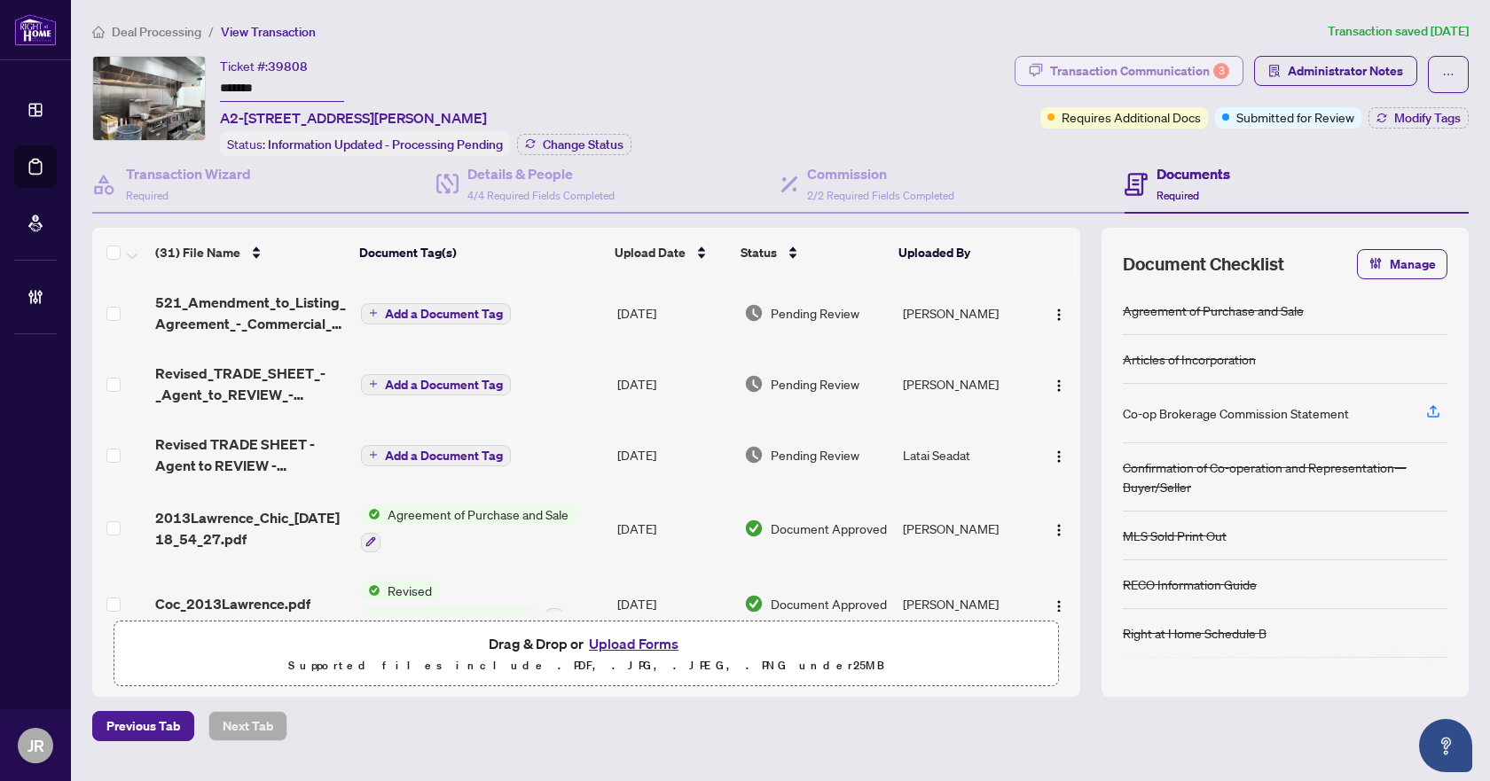
click at [1208, 75] on div "Transaction Communication 3" at bounding box center [1139, 71] width 179 height 28
type textarea "**********"
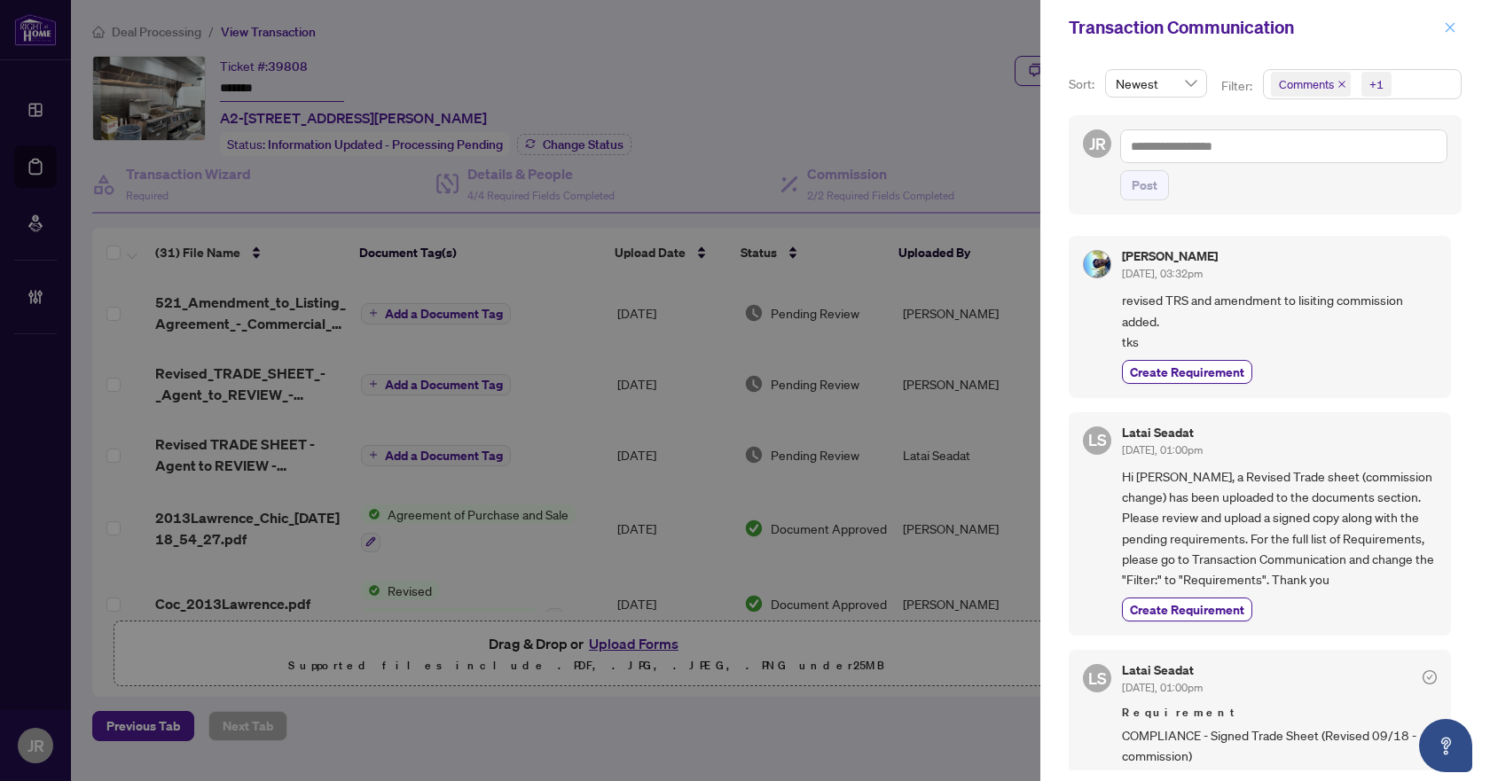
click at [1447, 22] on icon "close" at bounding box center [1450, 27] width 12 height 12
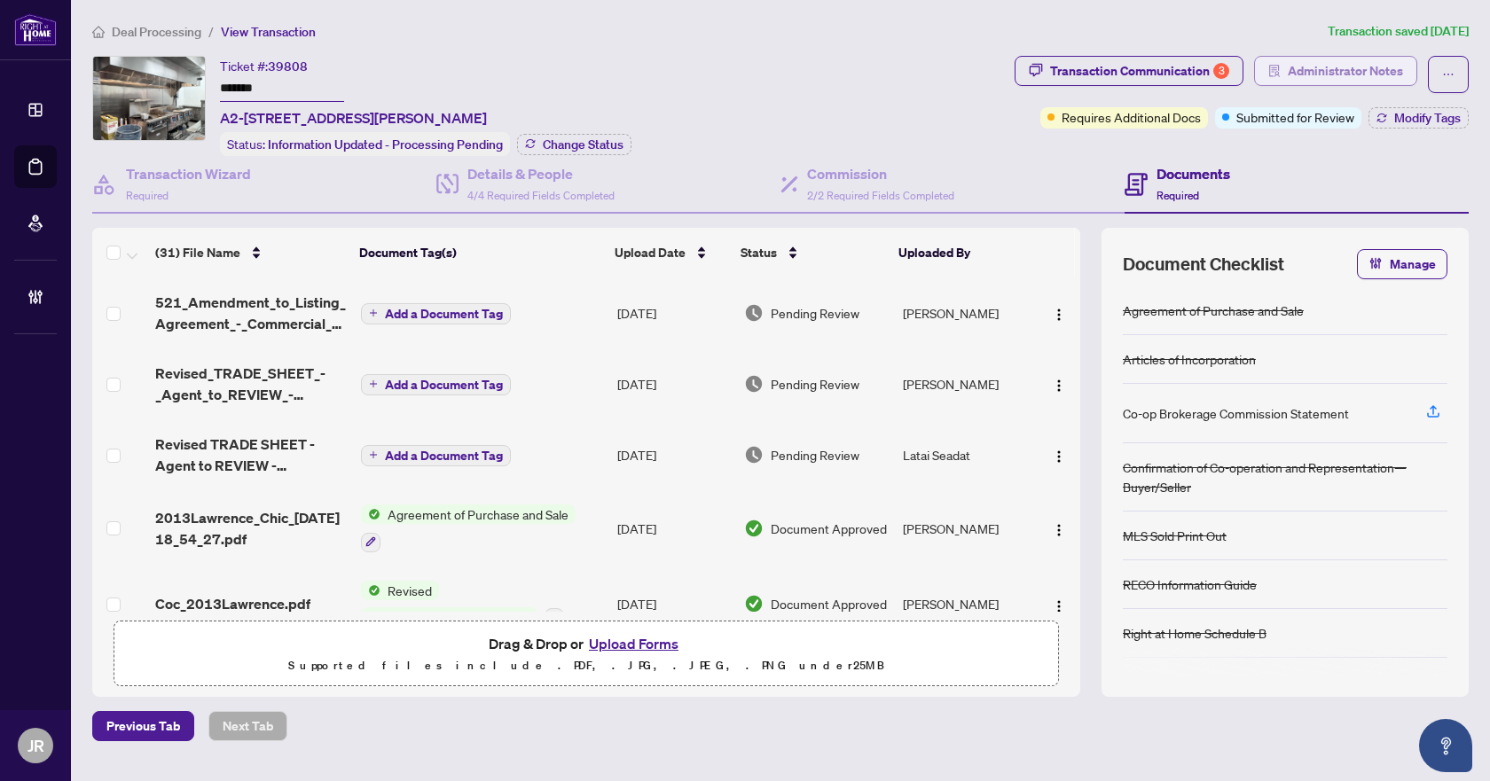
click at [1341, 70] on span "Administrator Notes" at bounding box center [1345, 71] width 115 height 28
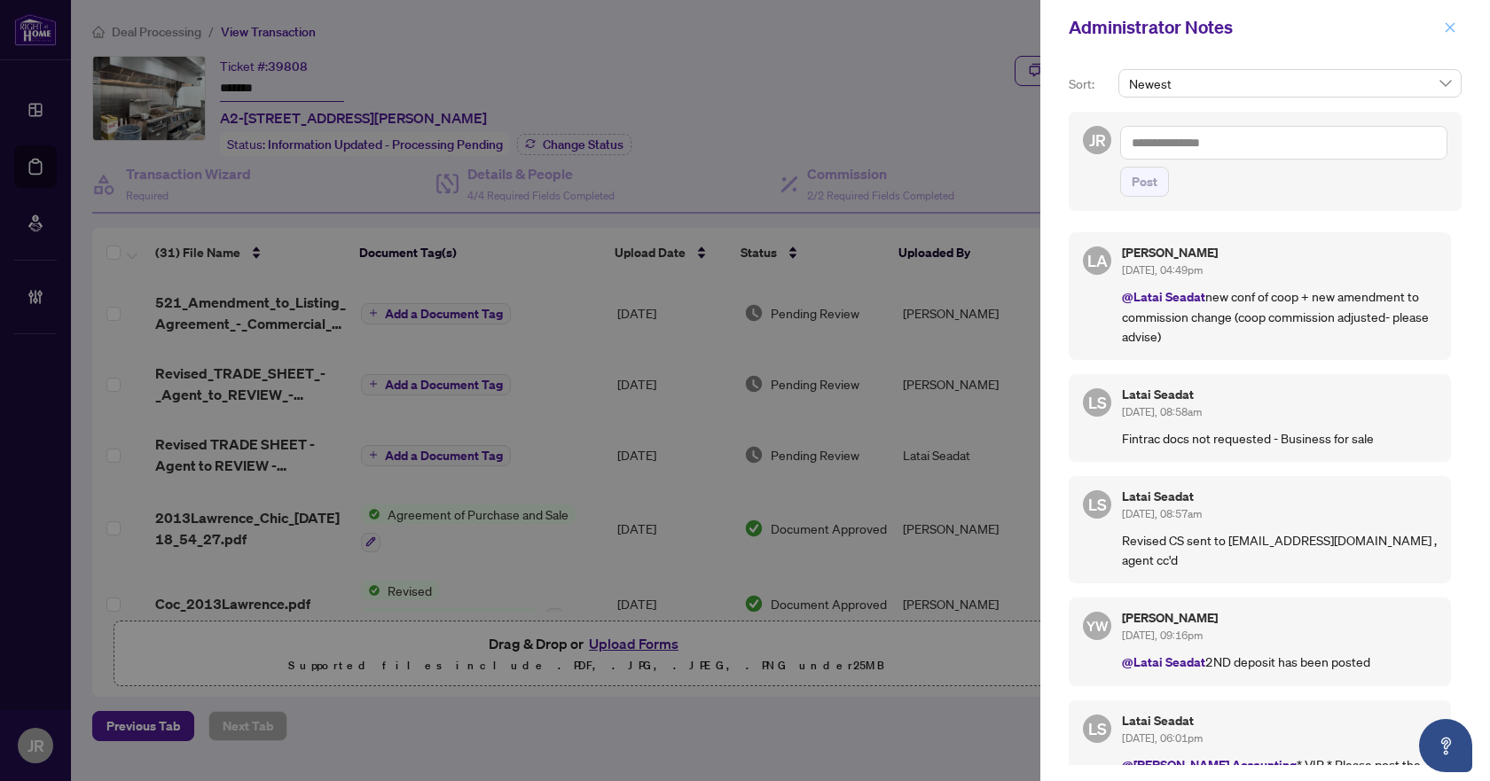
click at [1451, 17] on span "button" at bounding box center [1450, 27] width 12 height 28
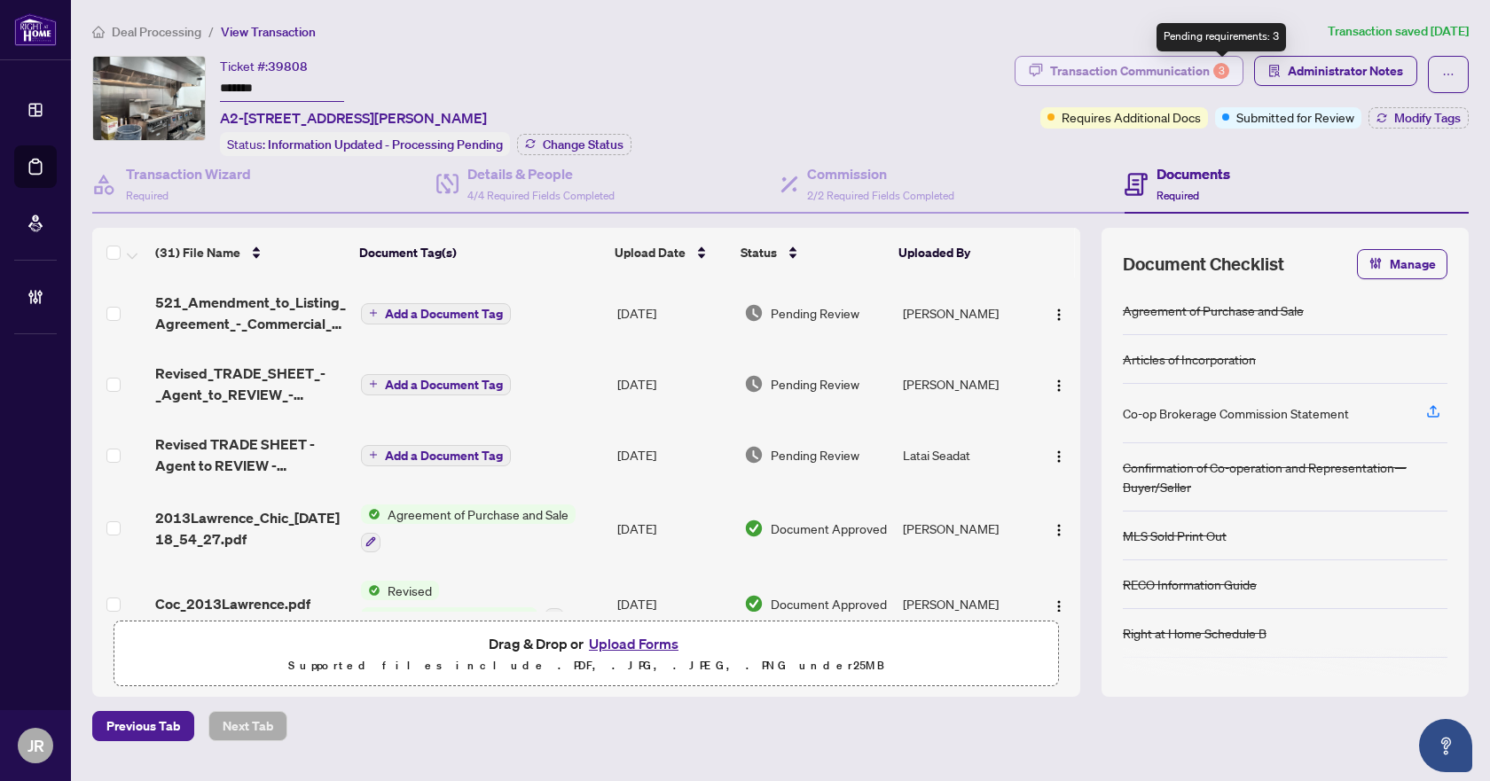
click at [1223, 69] on div "3" at bounding box center [1221, 71] width 16 height 16
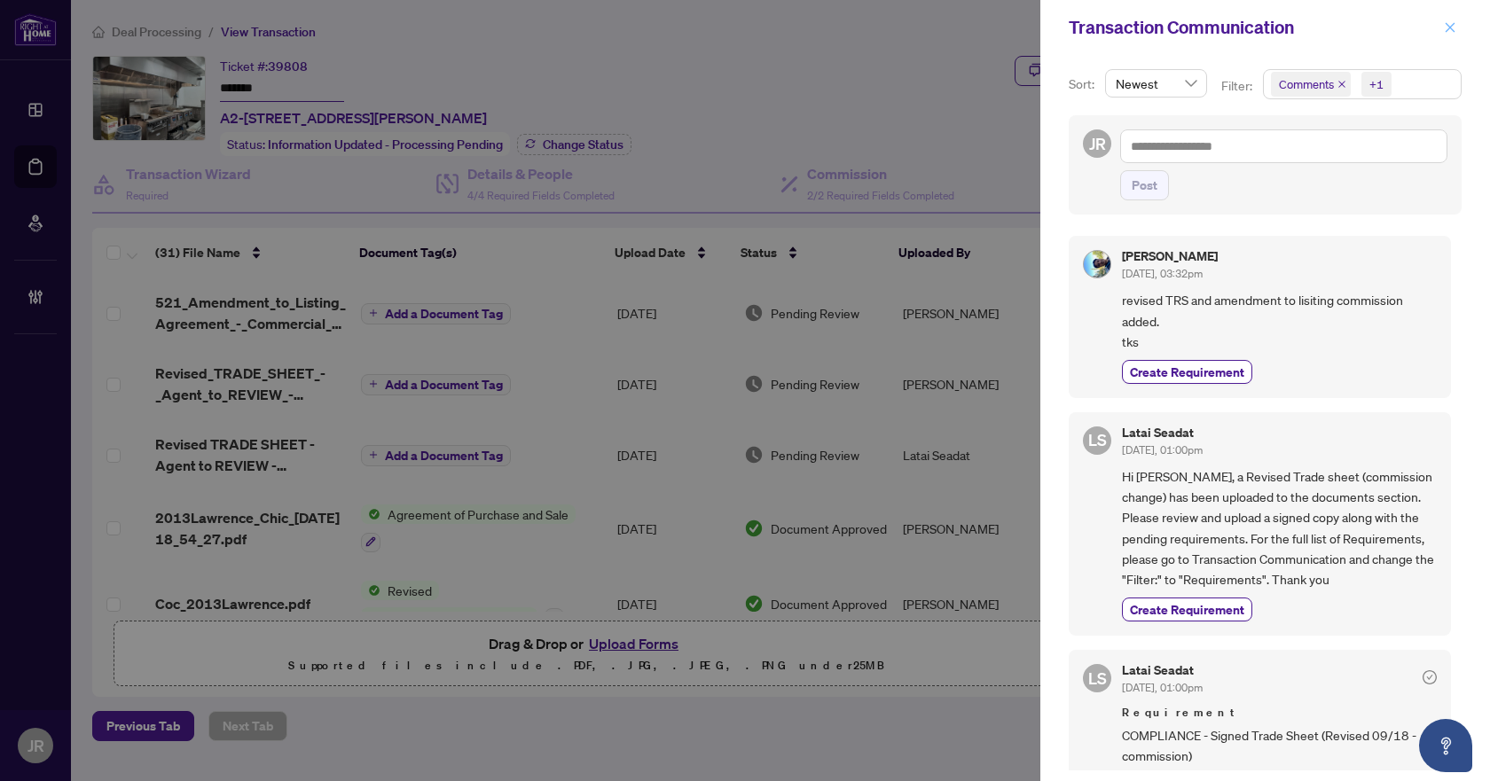
click at [1454, 23] on icon "close" at bounding box center [1450, 27] width 12 height 12
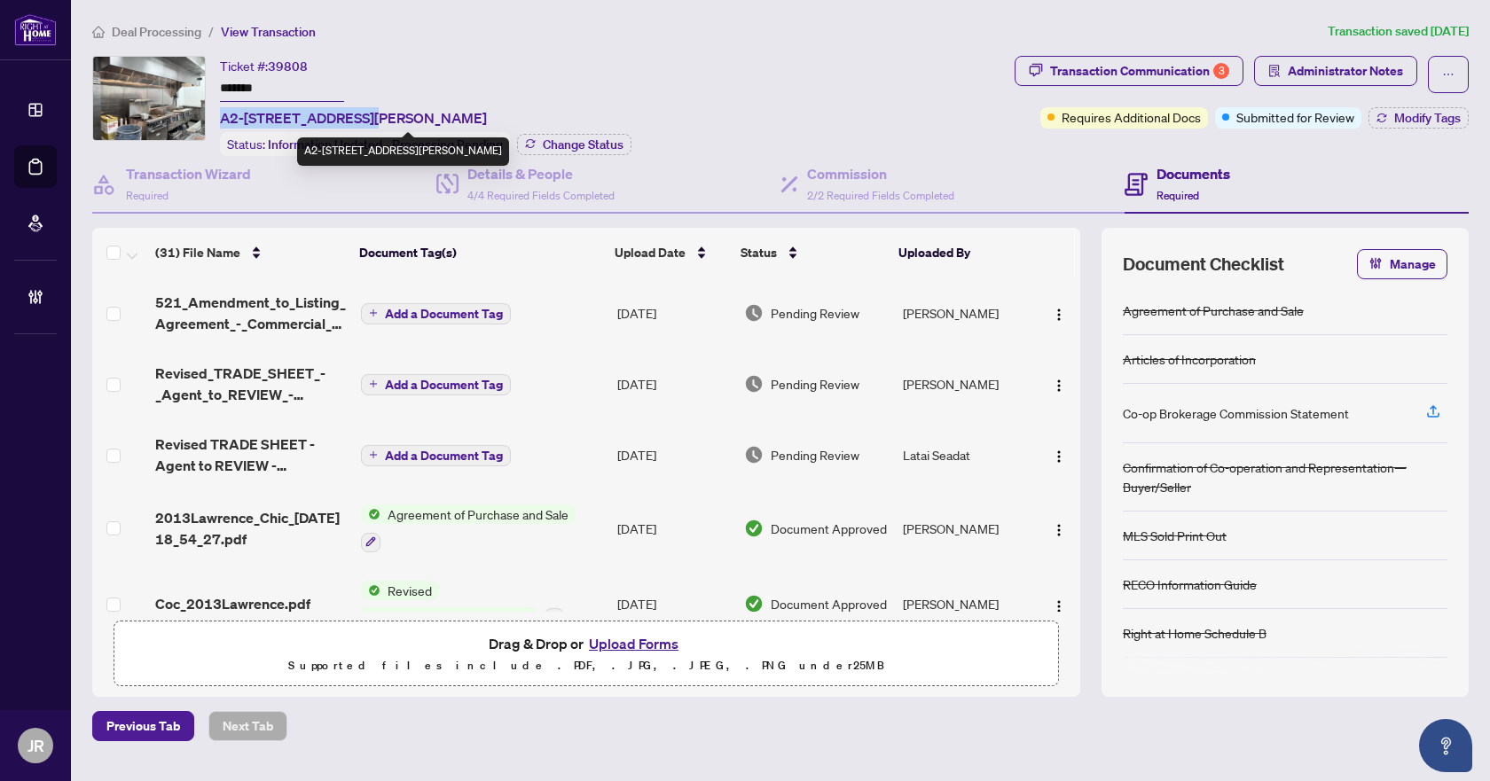
drag, startPoint x: 221, startPoint y: 112, endPoint x: 368, endPoint y: 118, distance: 147.3
click at [368, 118] on span "A2-[STREET_ADDRESS][PERSON_NAME]" at bounding box center [353, 117] width 267 height 21
copy span "A2-2013 [PERSON_NAME] Ave"
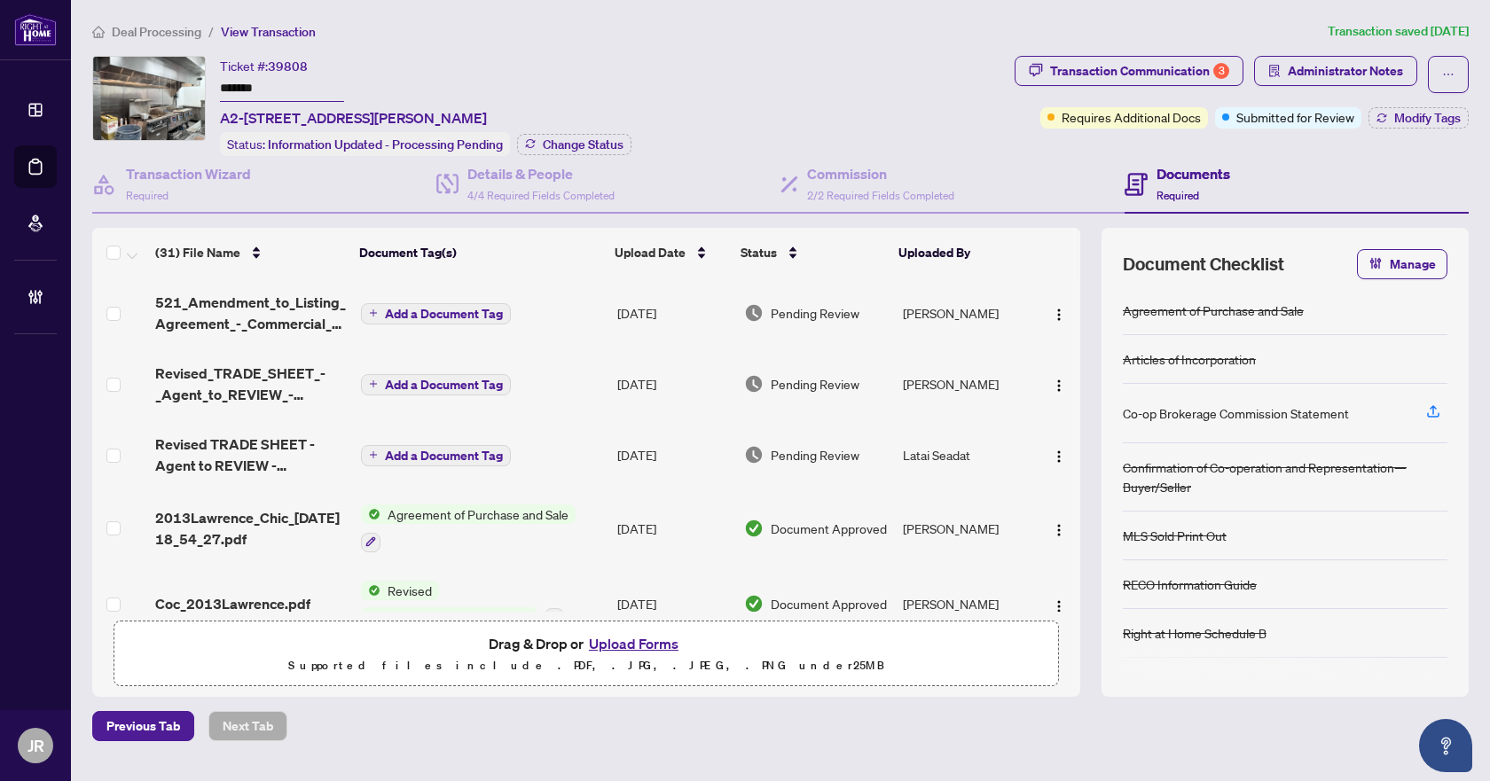
click at [286, 61] on span "39808" at bounding box center [288, 67] width 40 height 16
copy span "39808"
click at [264, 83] on input "*******" at bounding box center [282, 89] width 124 height 26
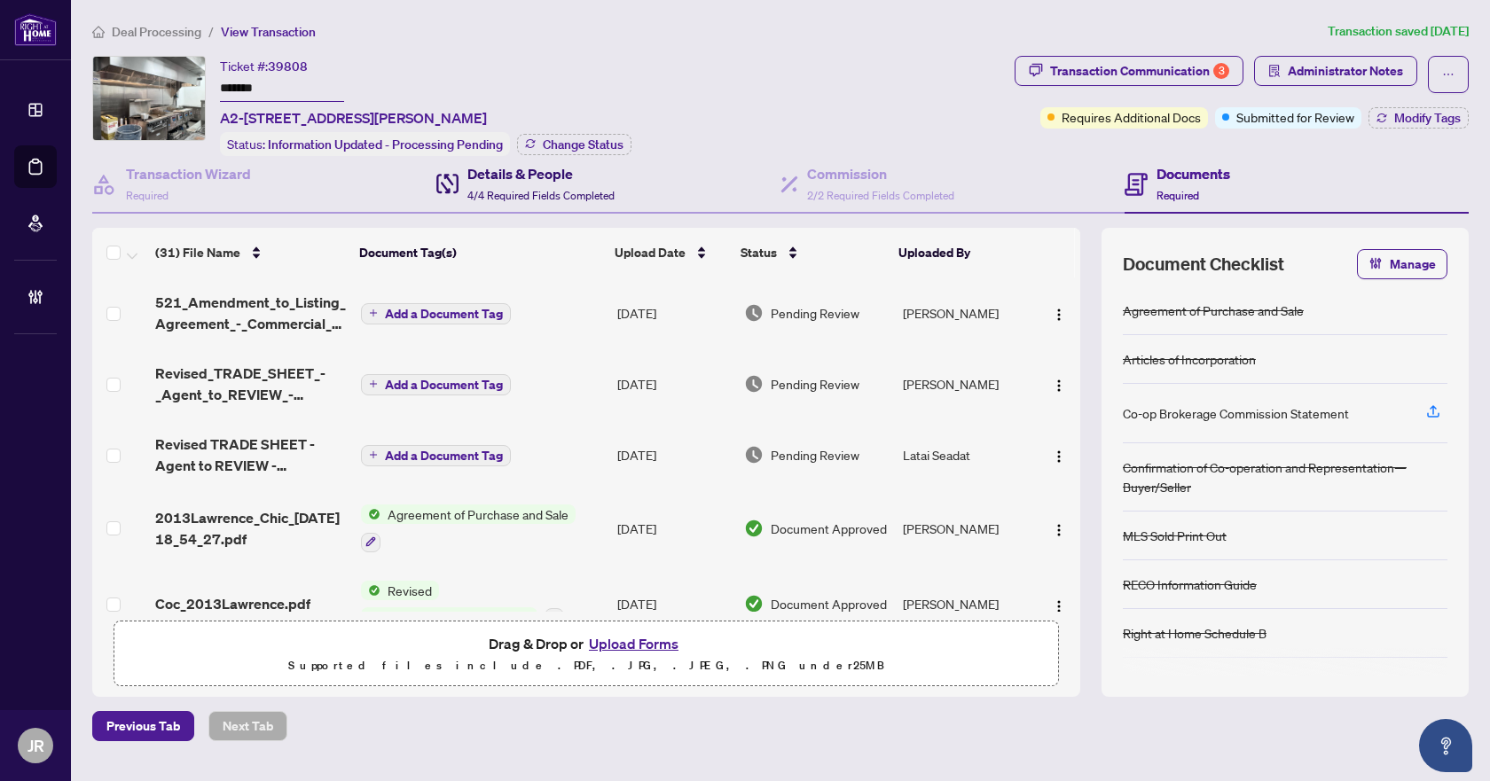
click at [518, 196] on span "4/4 Required Fields Completed" at bounding box center [540, 195] width 147 height 13
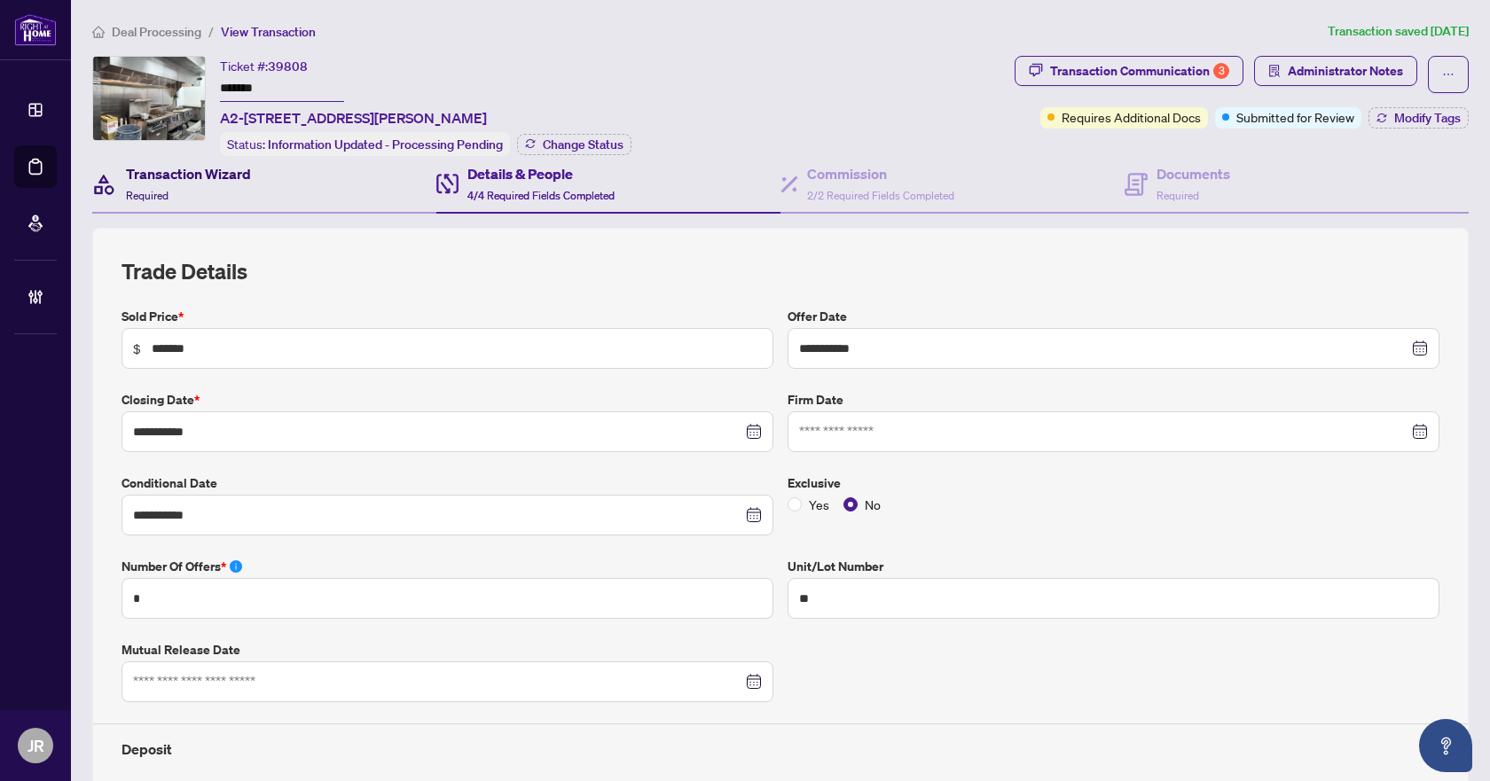
click at [181, 184] on div "Transaction Wizard Required" at bounding box center [188, 184] width 125 height 42
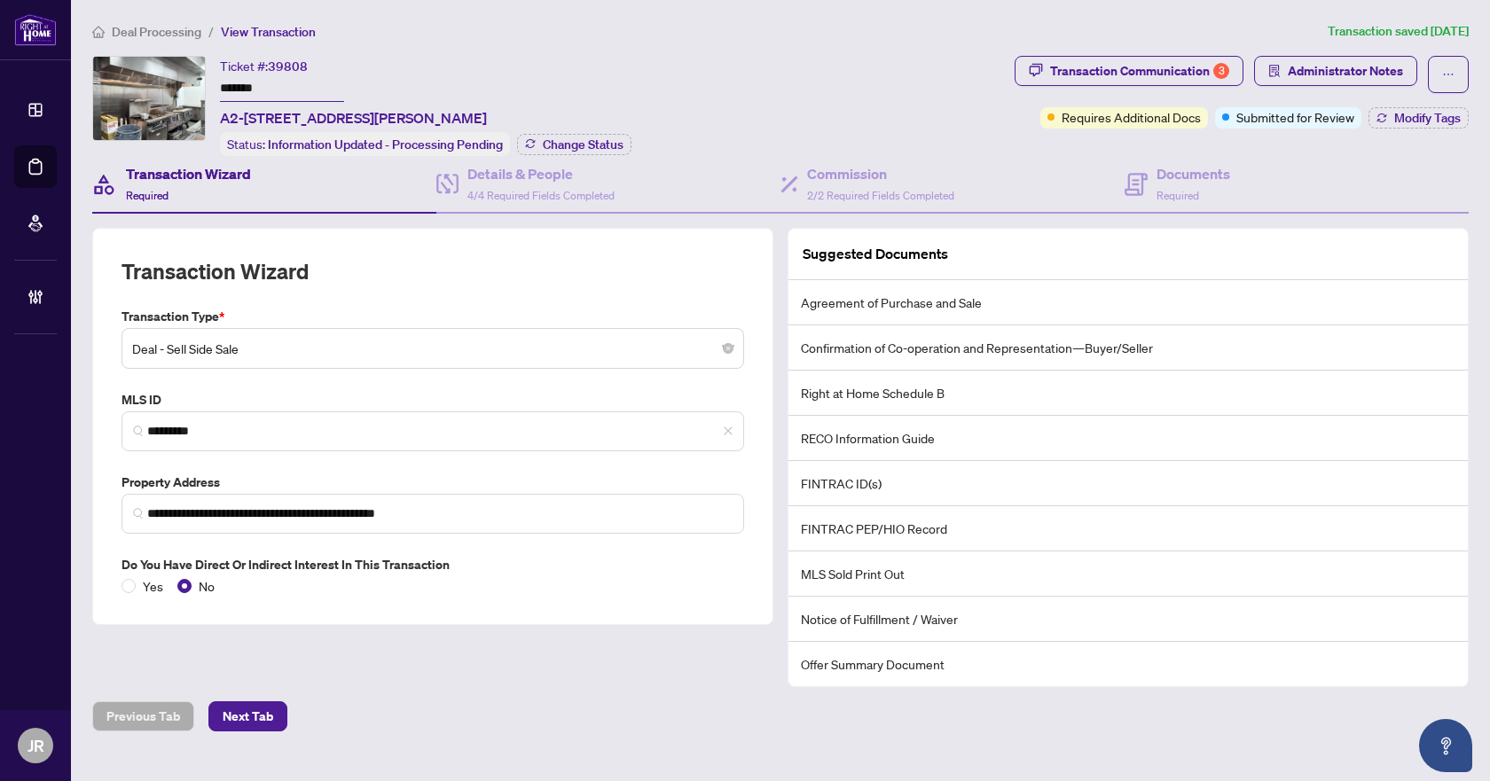
click at [155, 32] on span "Deal Processing" at bounding box center [157, 32] width 90 height 16
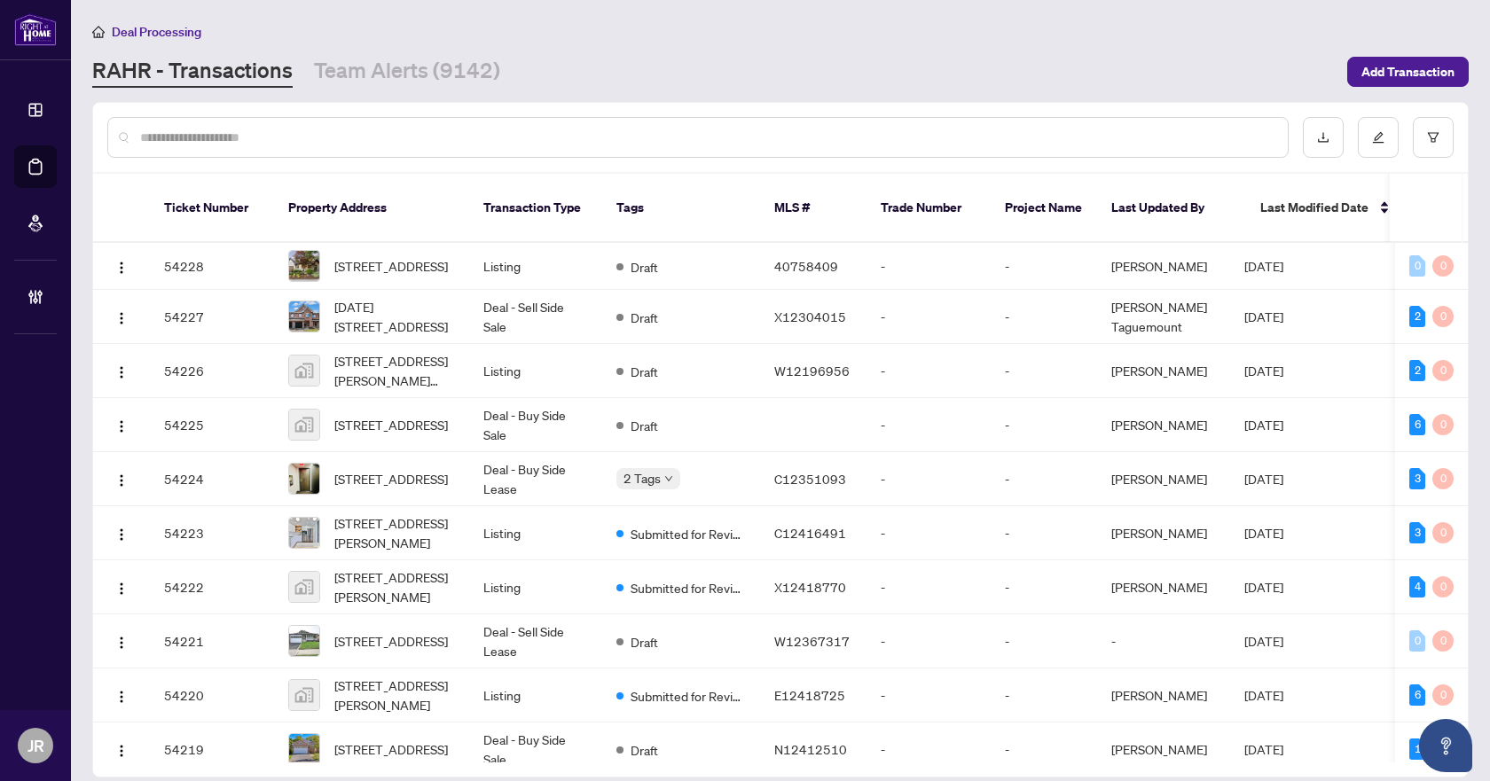
click at [1455, 124] on div at bounding box center [780, 137] width 1375 height 69
click at [1436, 137] on icon "filter" at bounding box center [1433, 137] width 11 height 10
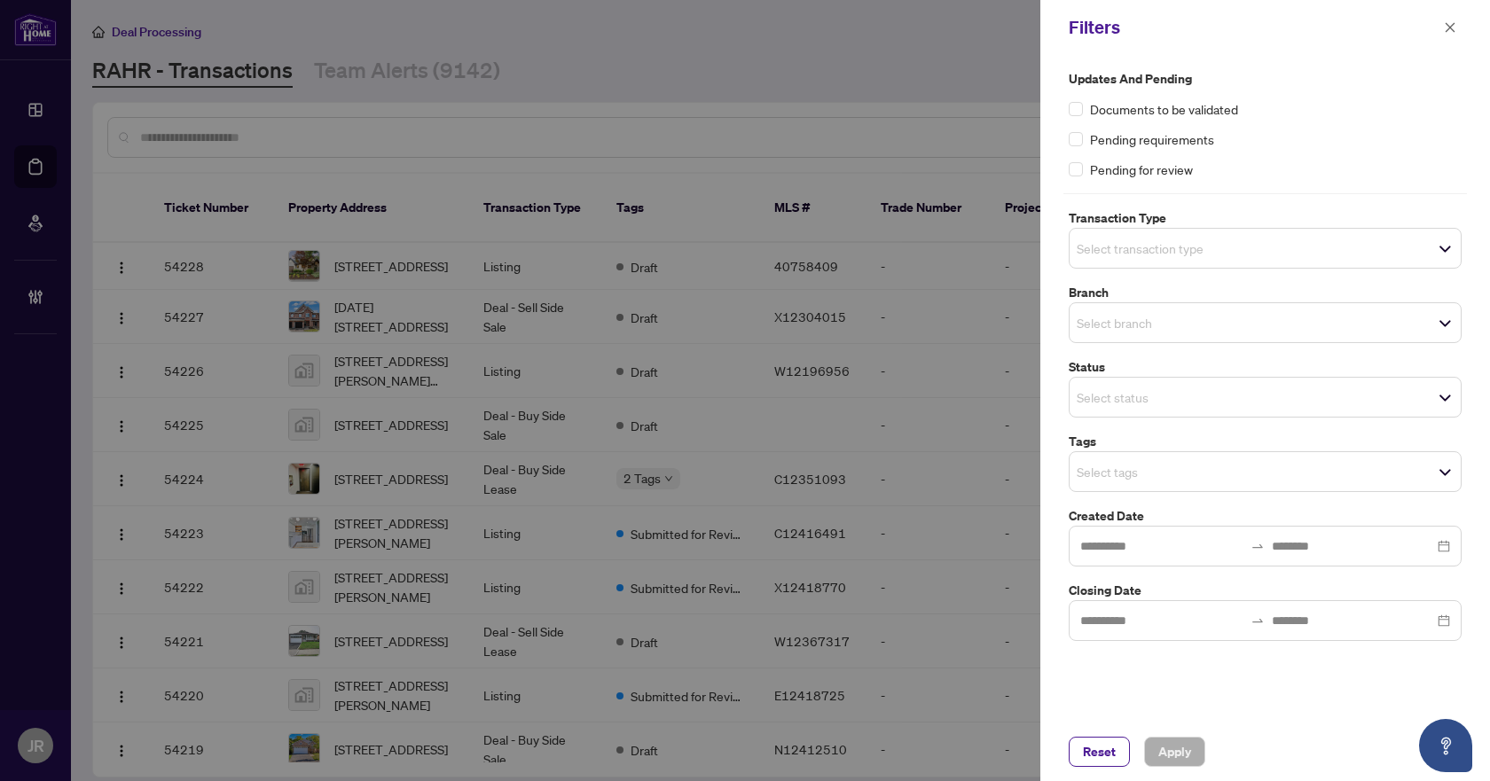
click at [1283, 238] on span "Select transaction type" at bounding box center [1265, 248] width 391 height 25
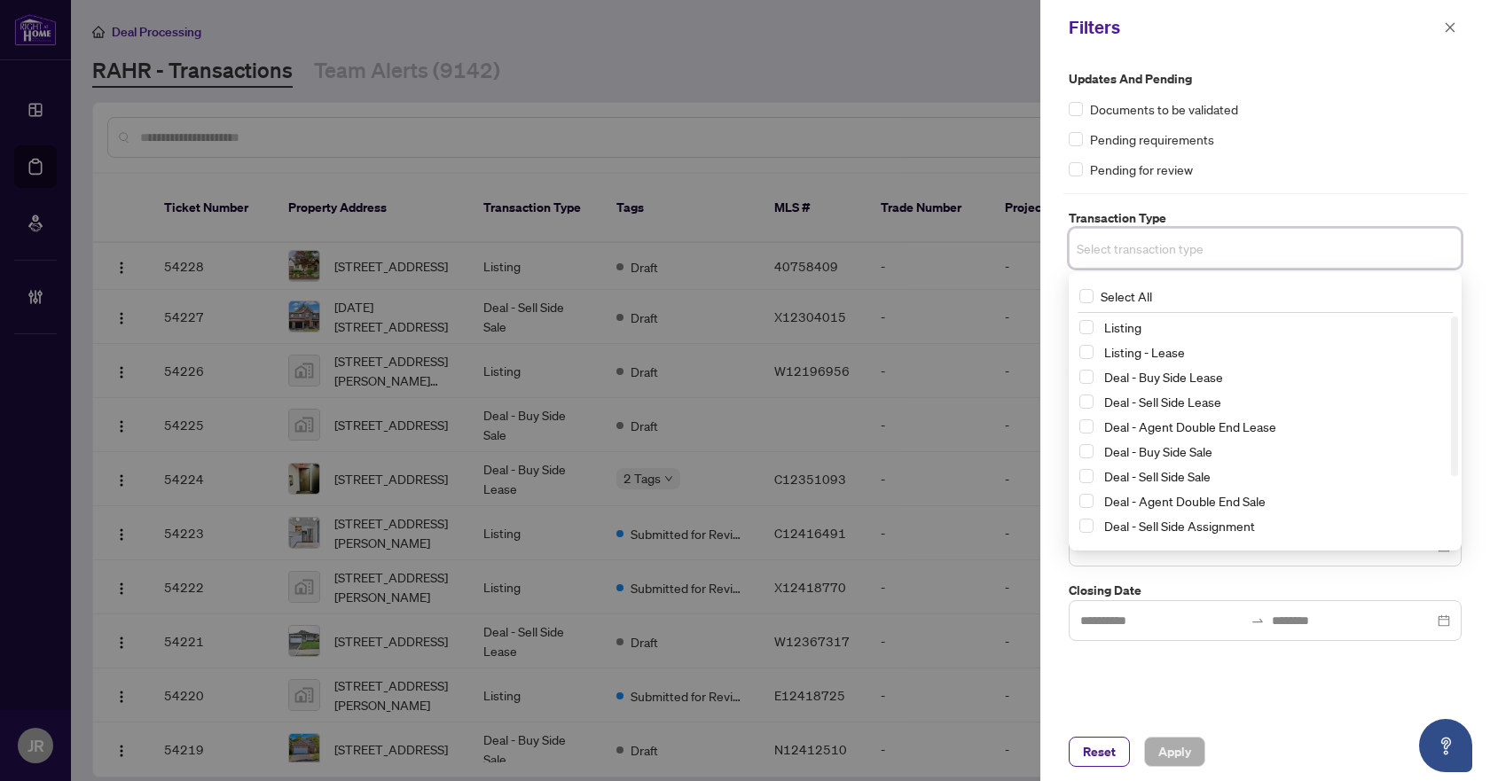
click at [1155, 337] on div "Listing" at bounding box center [1265, 327] width 372 height 21
click at [1155, 348] on span "Listing - Lease" at bounding box center [1144, 352] width 81 height 16
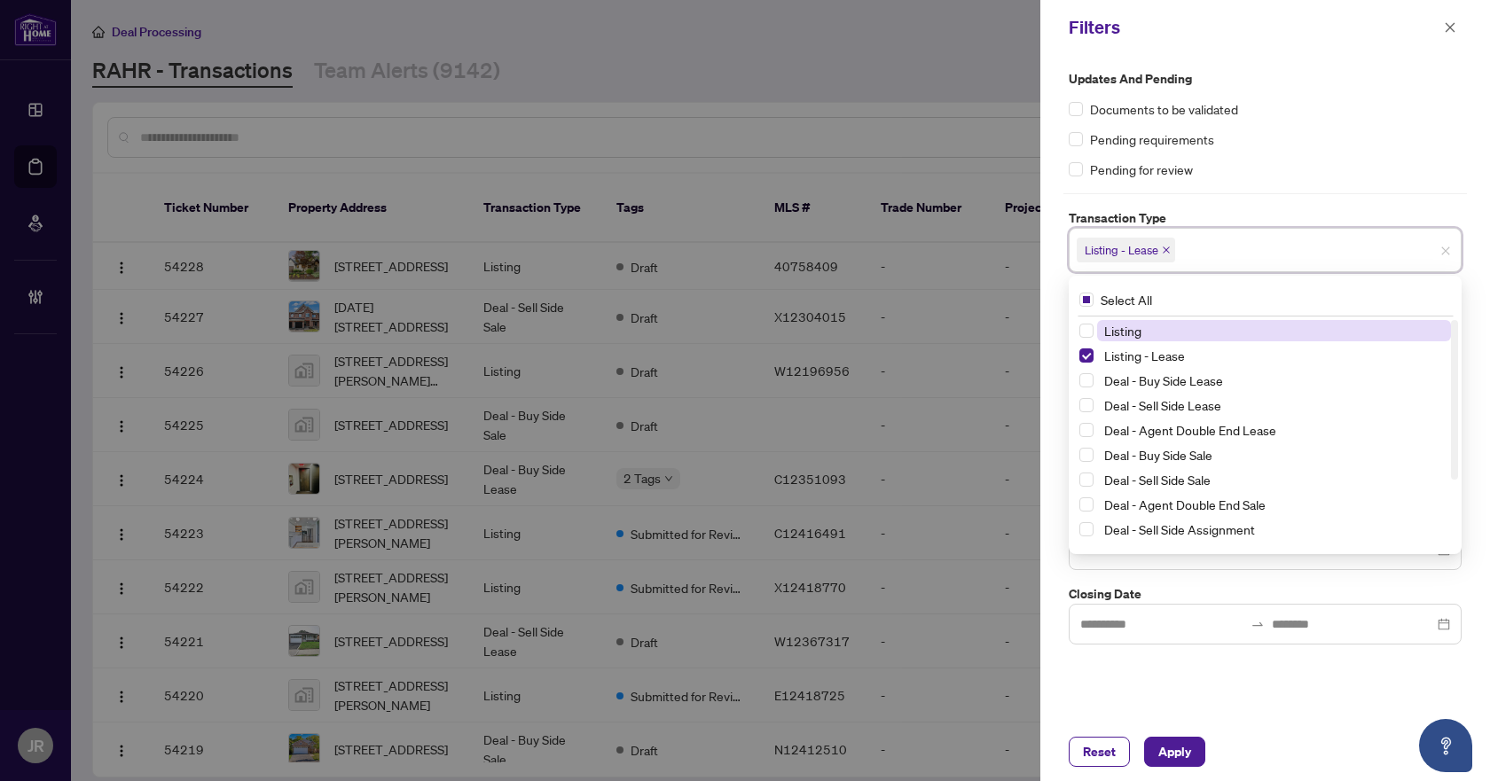
click at [1173, 332] on span "Listing" at bounding box center [1274, 330] width 354 height 21
click at [1287, 139] on div "Pending requirements" at bounding box center [1265, 139] width 393 height 20
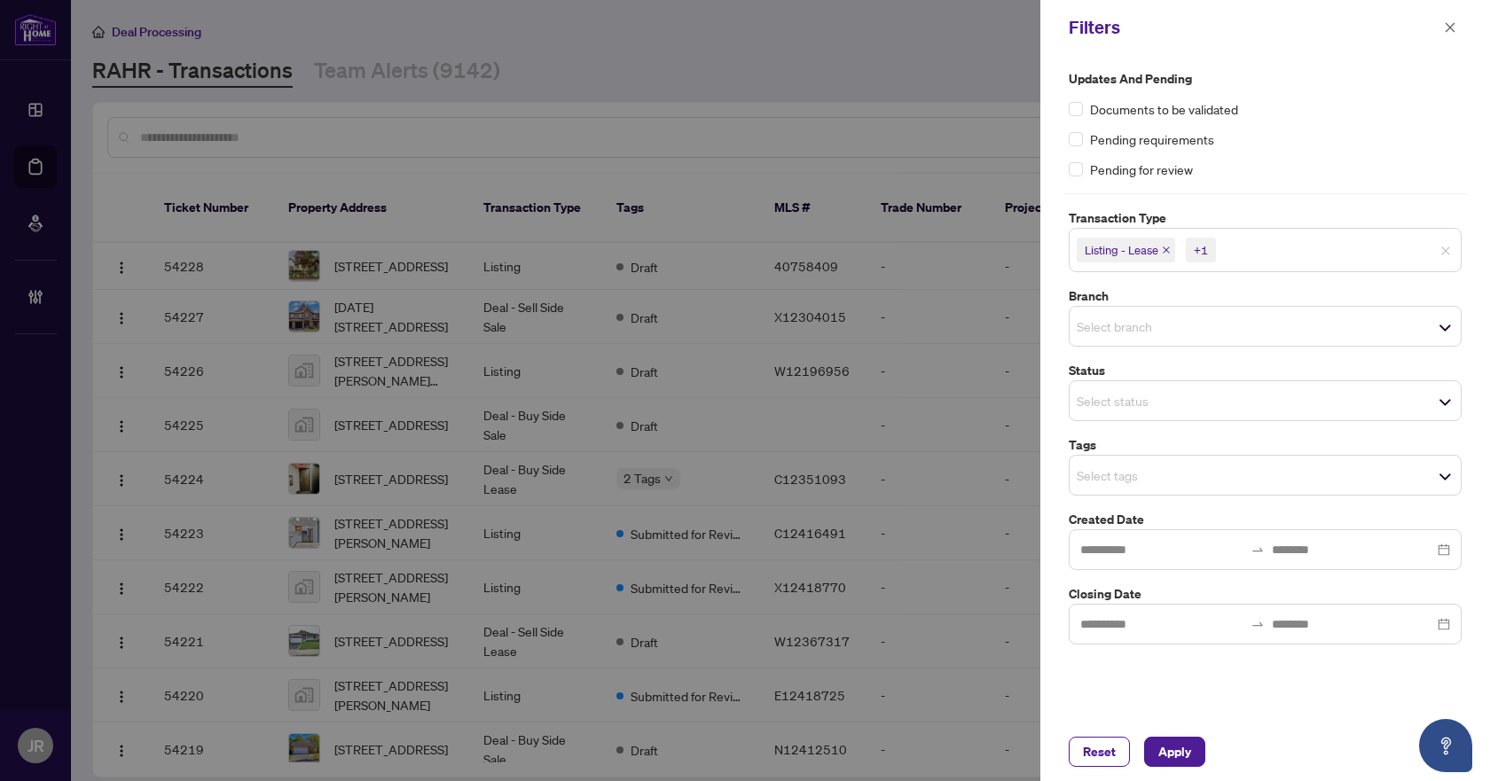
click at [1110, 318] on input "search" at bounding box center [1139, 326] width 124 height 21
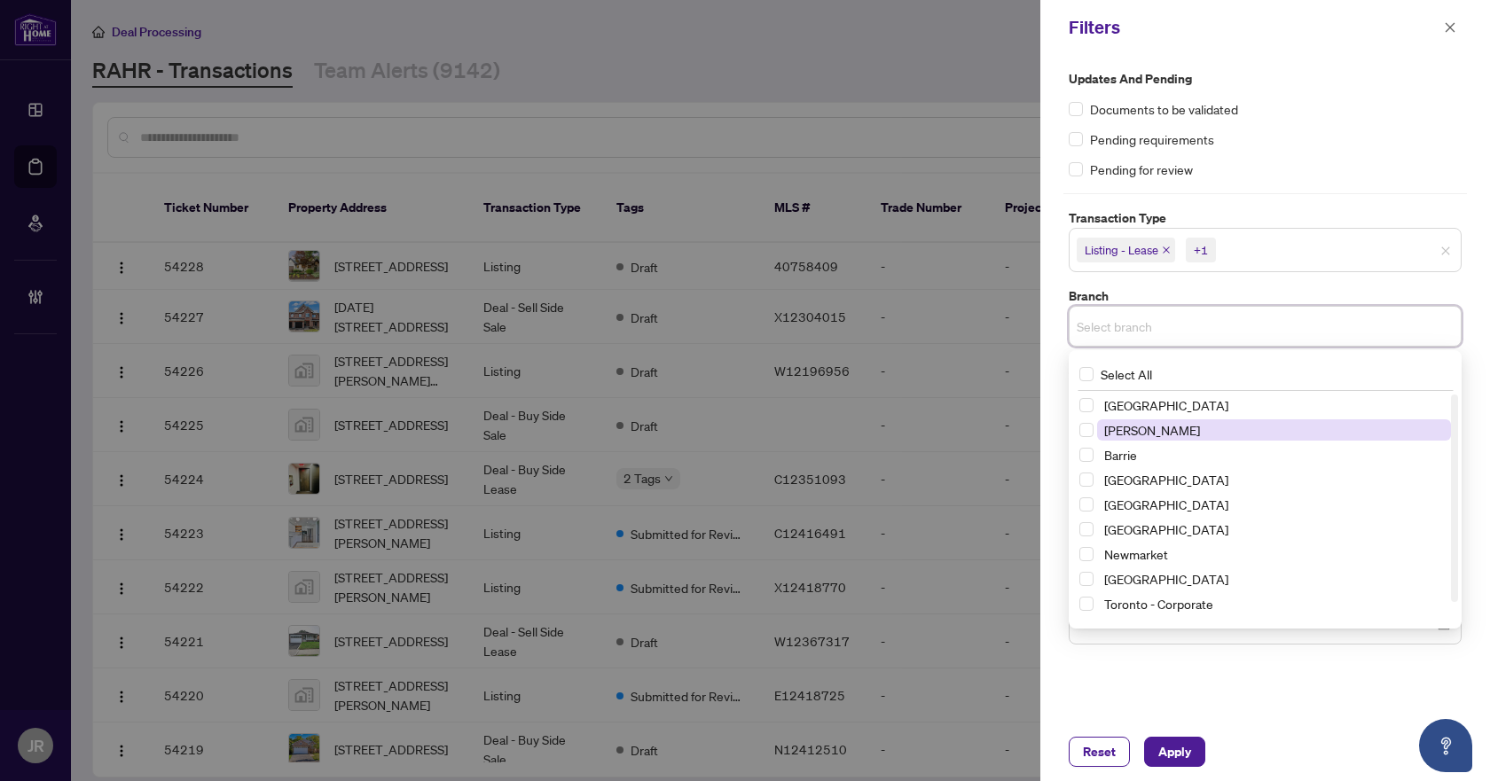
click at [1141, 428] on span "[PERSON_NAME]" at bounding box center [1152, 430] width 96 height 16
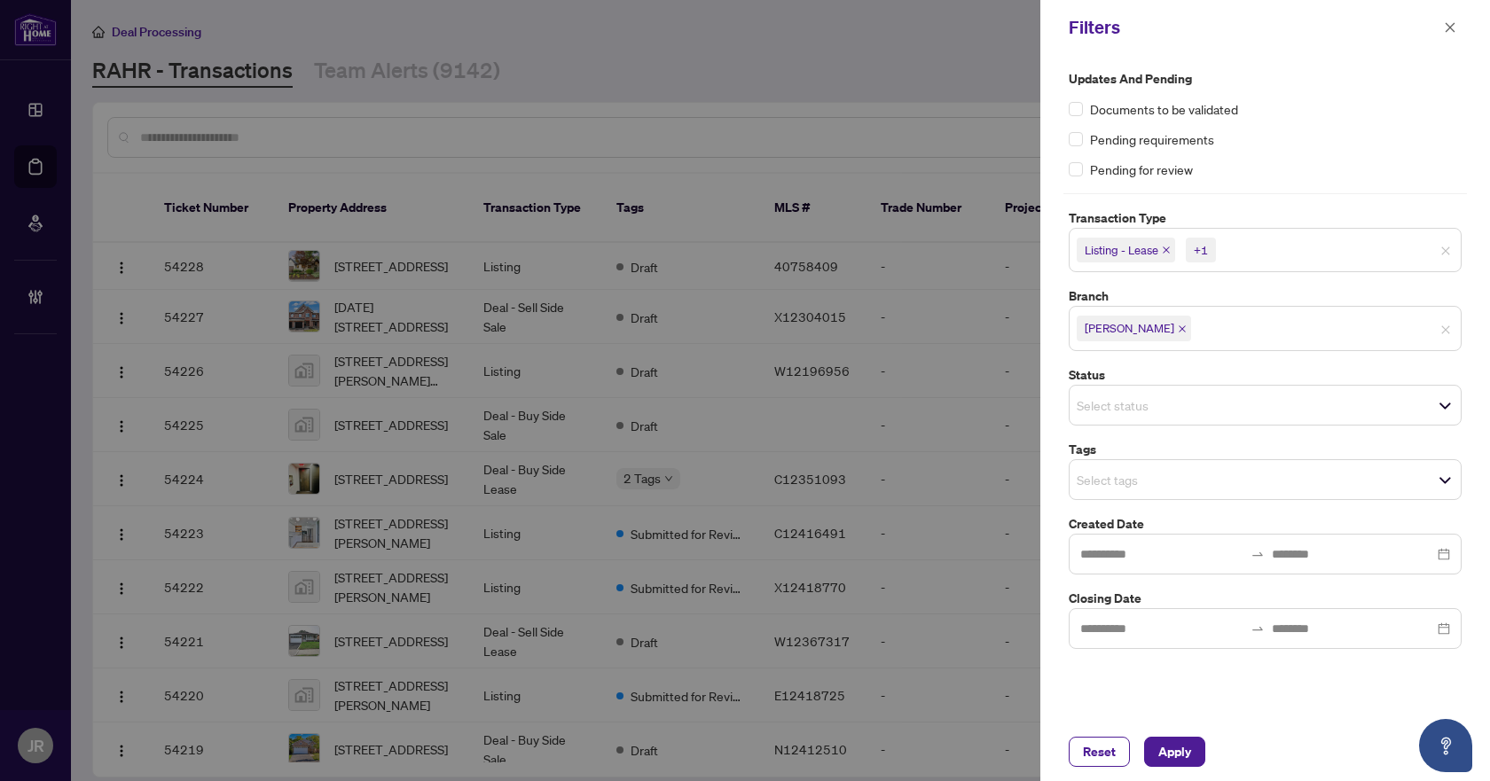
click at [1391, 164] on div "Pending for review" at bounding box center [1265, 170] width 393 height 20
click at [1186, 482] on input "search" at bounding box center [1139, 479] width 124 height 21
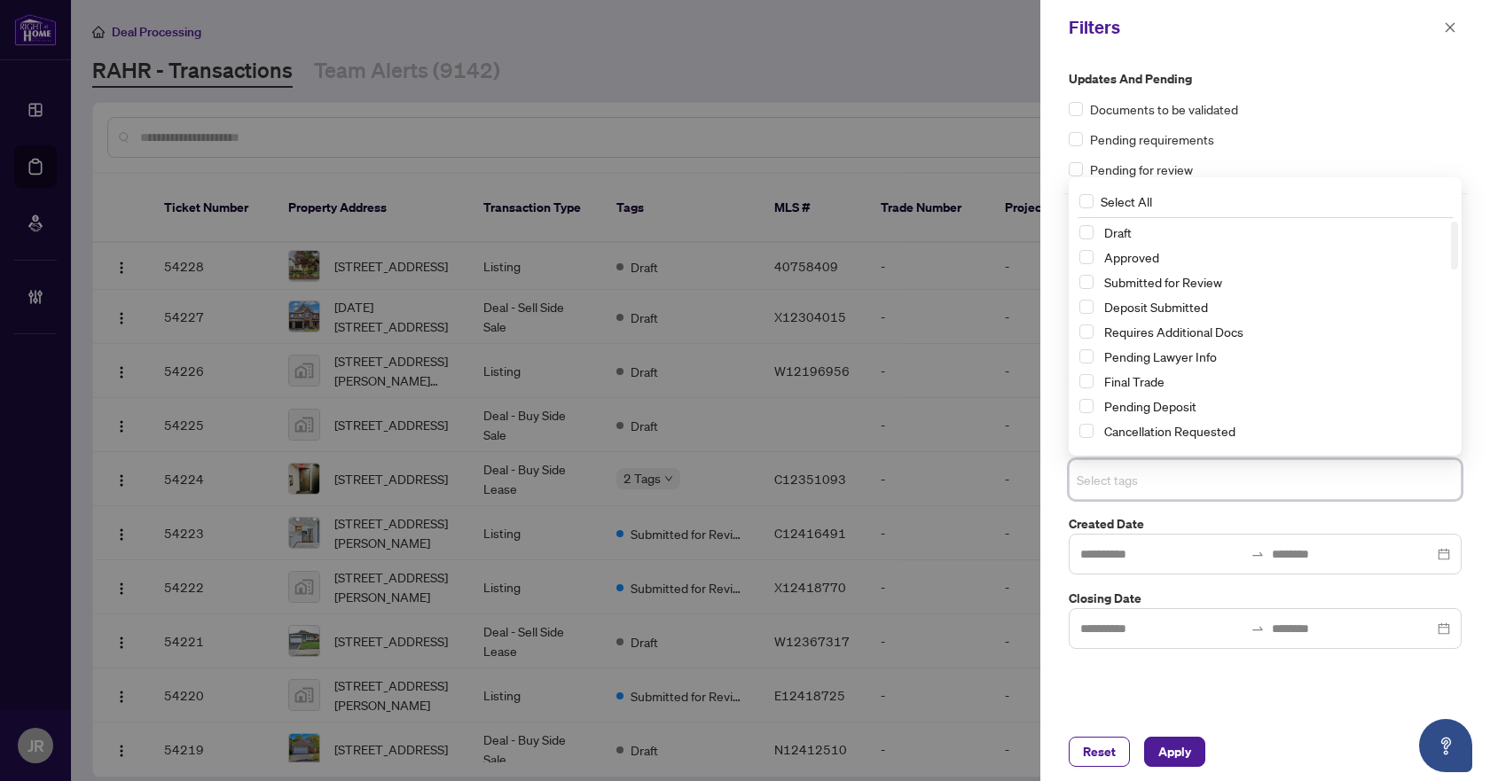
click at [1162, 268] on div "Approved" at bounding box center [1265, 257] width 372 height 21
click at [1162, 272] on span "Submitted for Review" at bounding box center [1274, 281] width 354 height 21
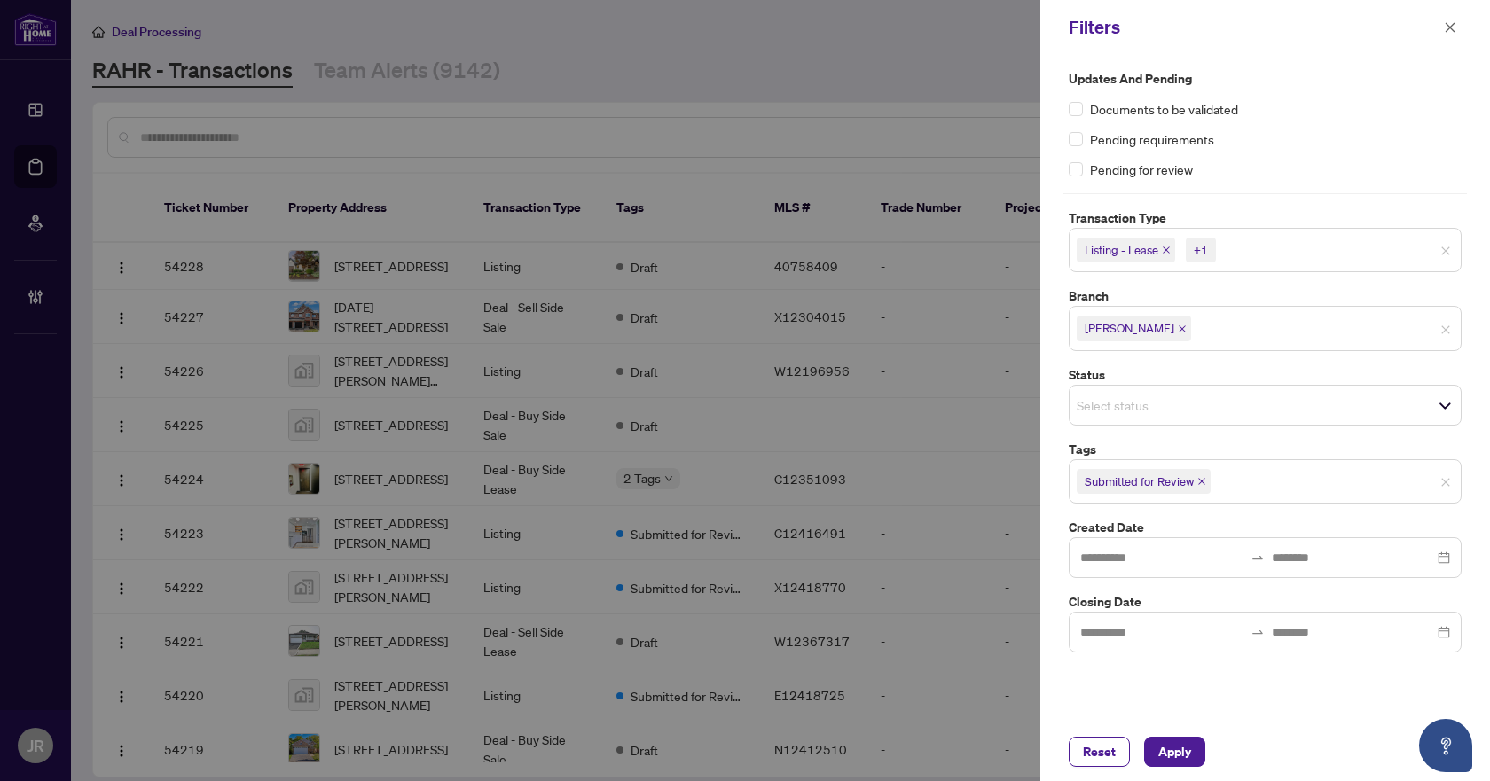
click at [1161, 775] on div "Reset Apply" at bounding box center [1265, 752] width 450 height 59
click at [1166, 771] on div "Reset Apply" at bounding box center [1265, 752] width 450 height 59
click at [1178, 763] on span "Apply" at bounding box center [1174, 752] width 33 height 28
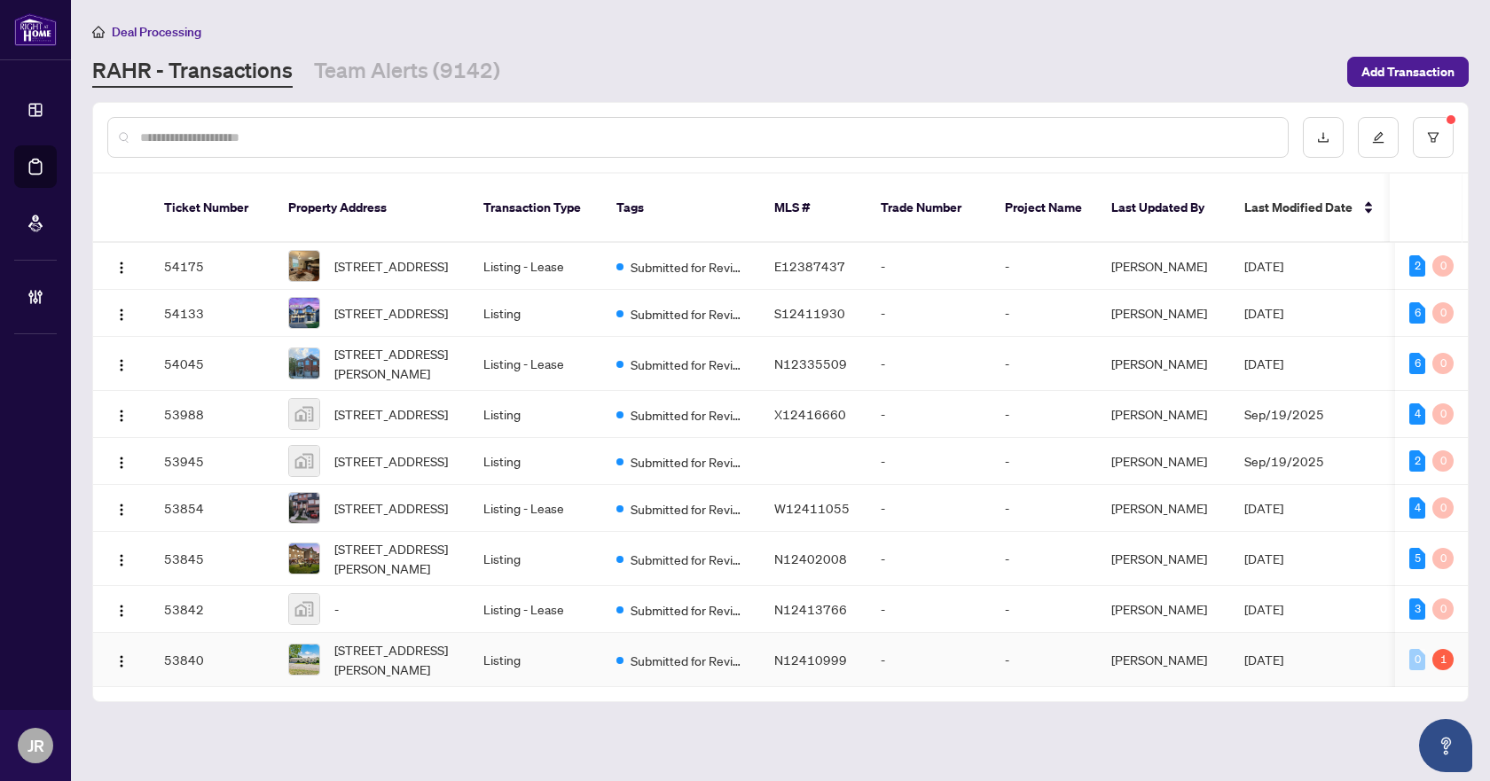
click at [738, 670] on span "Submitted for Review" at bounding box center [688, 661] width 115 height 20
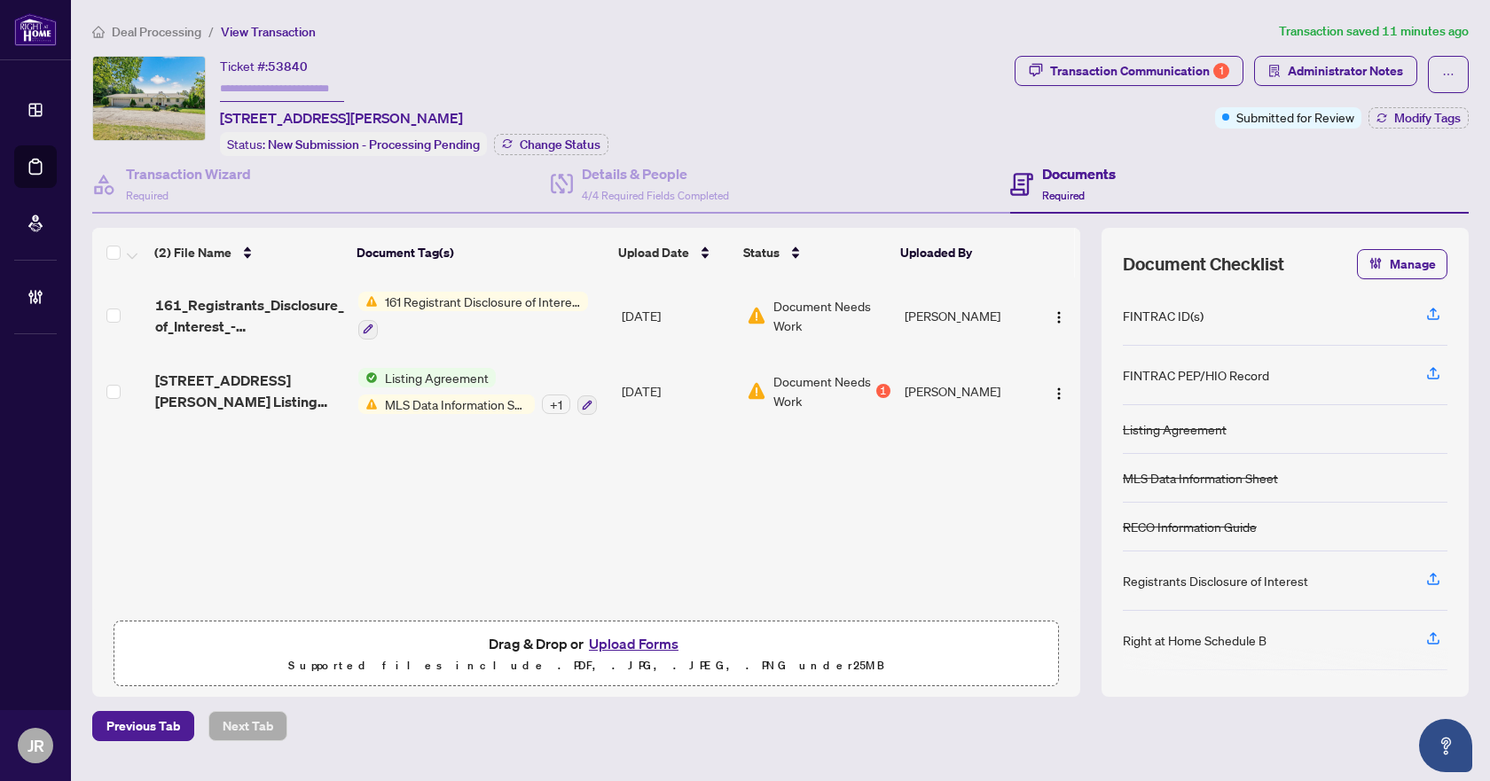
click at [1416, 90] on span "Administrator Notes" at bounding box center [1335, 74] width 163 height 37
click at [1411, 116] on span "Modify Tags" at bounding box center [1427, 118] width 67 height 12
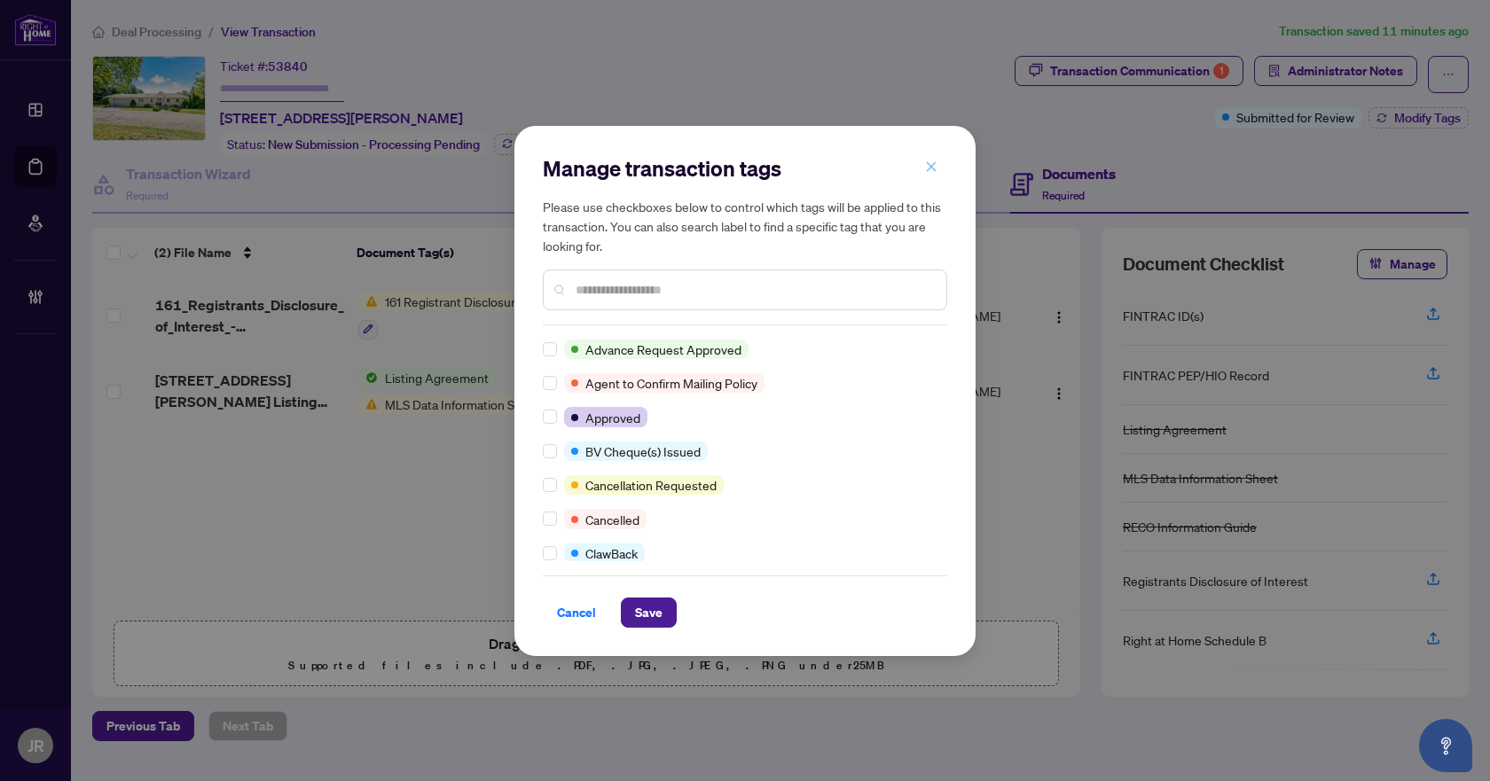
click at [931, 163] on icon "close" at bounding box center [931, 167] width 12 height 12
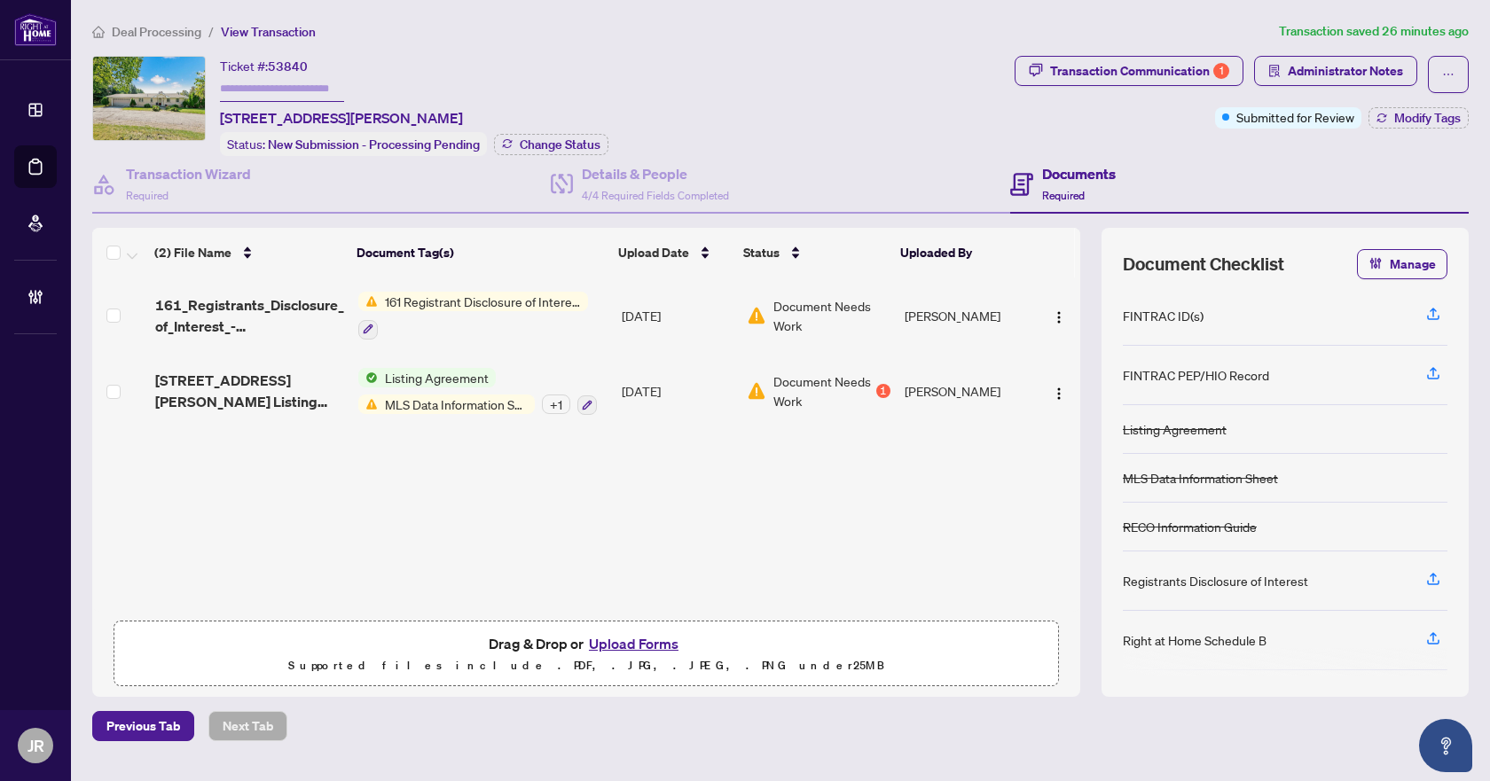
click at [869, 311] on span "Document Needs Work" at bounding box center [831, 315] width 116 height 39
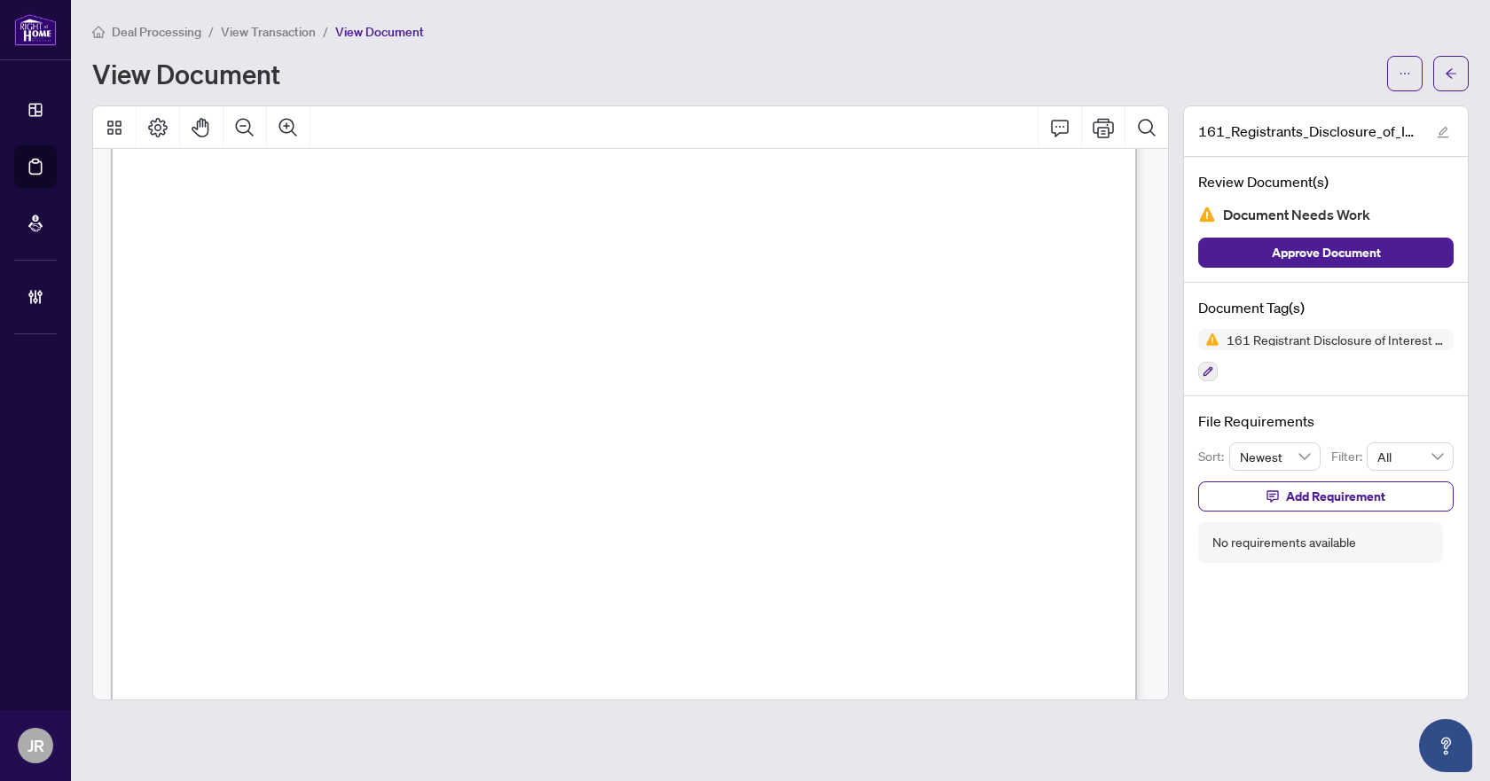
scroll to position [355, 0]
click at [1456, 73] on icon "arrow-left" at bounding box center [1451, 73] width 12 height 12
